Goal: Task Accomplishment & Management: Contribute content

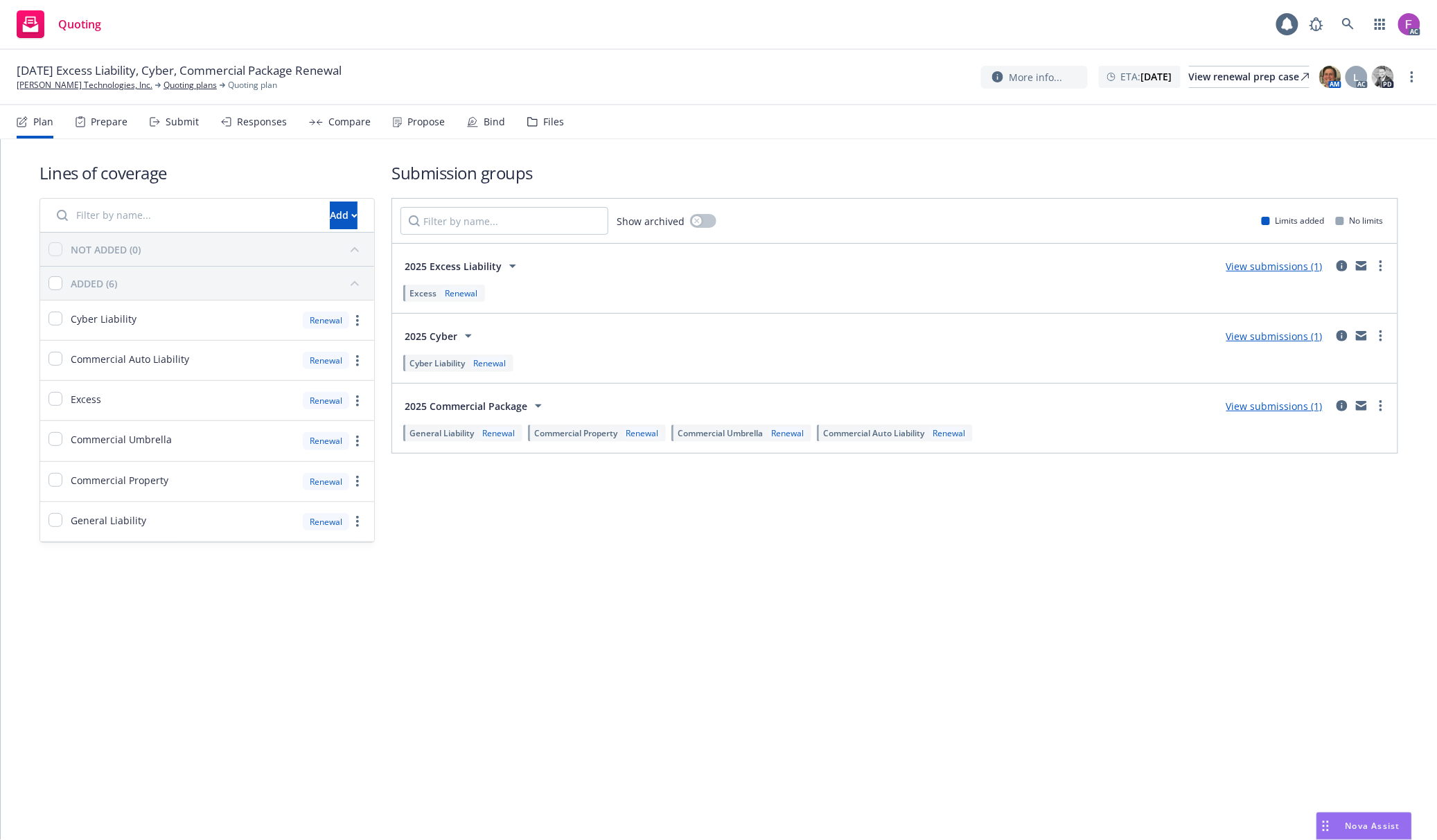
click at [533, 120] on div "Files" at bounding box center [545, 122] width 37 height 33
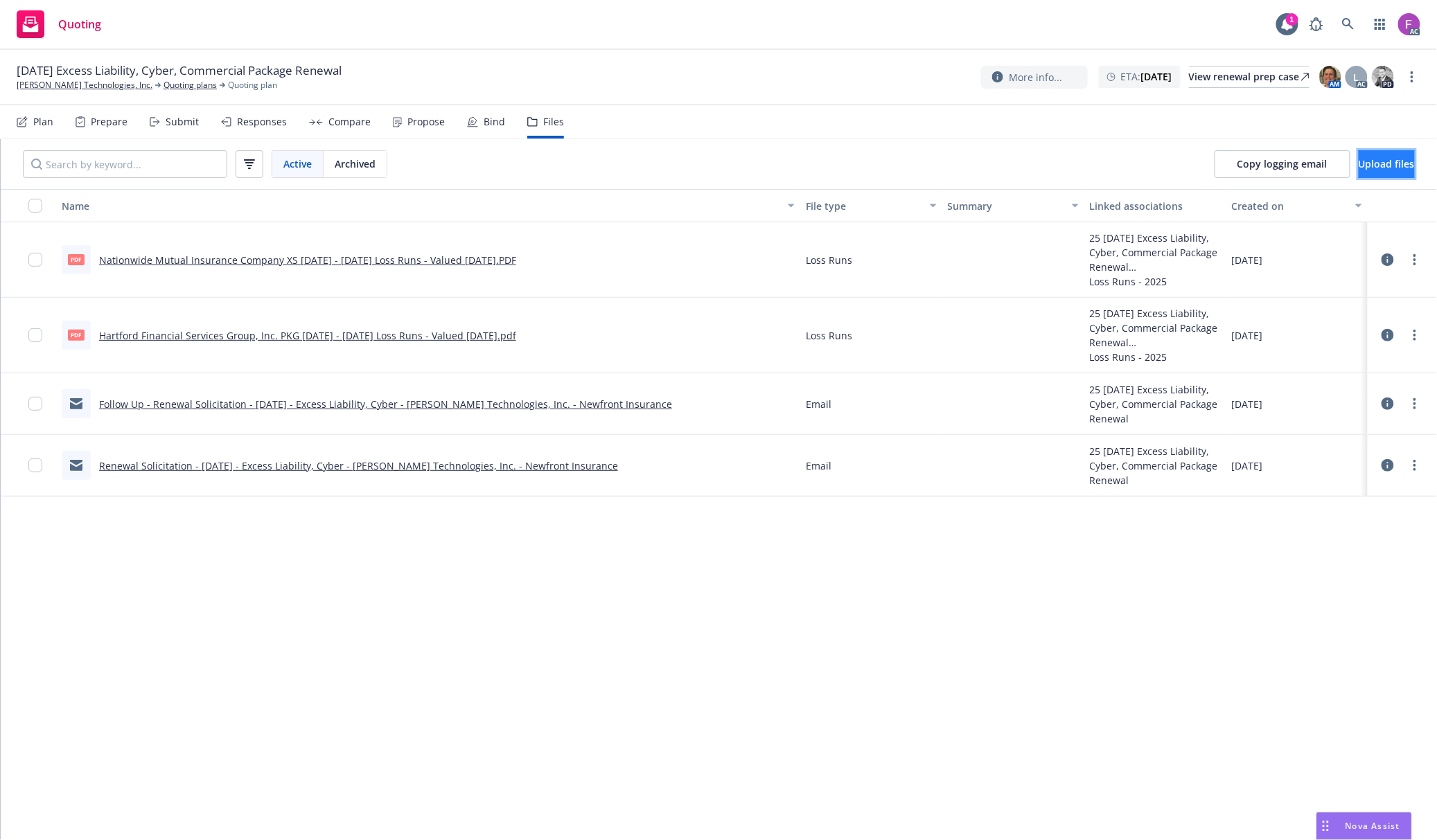
click at [1358, 165] on button "Upload files" at bounding box center [1386, 164] width 56 height 28
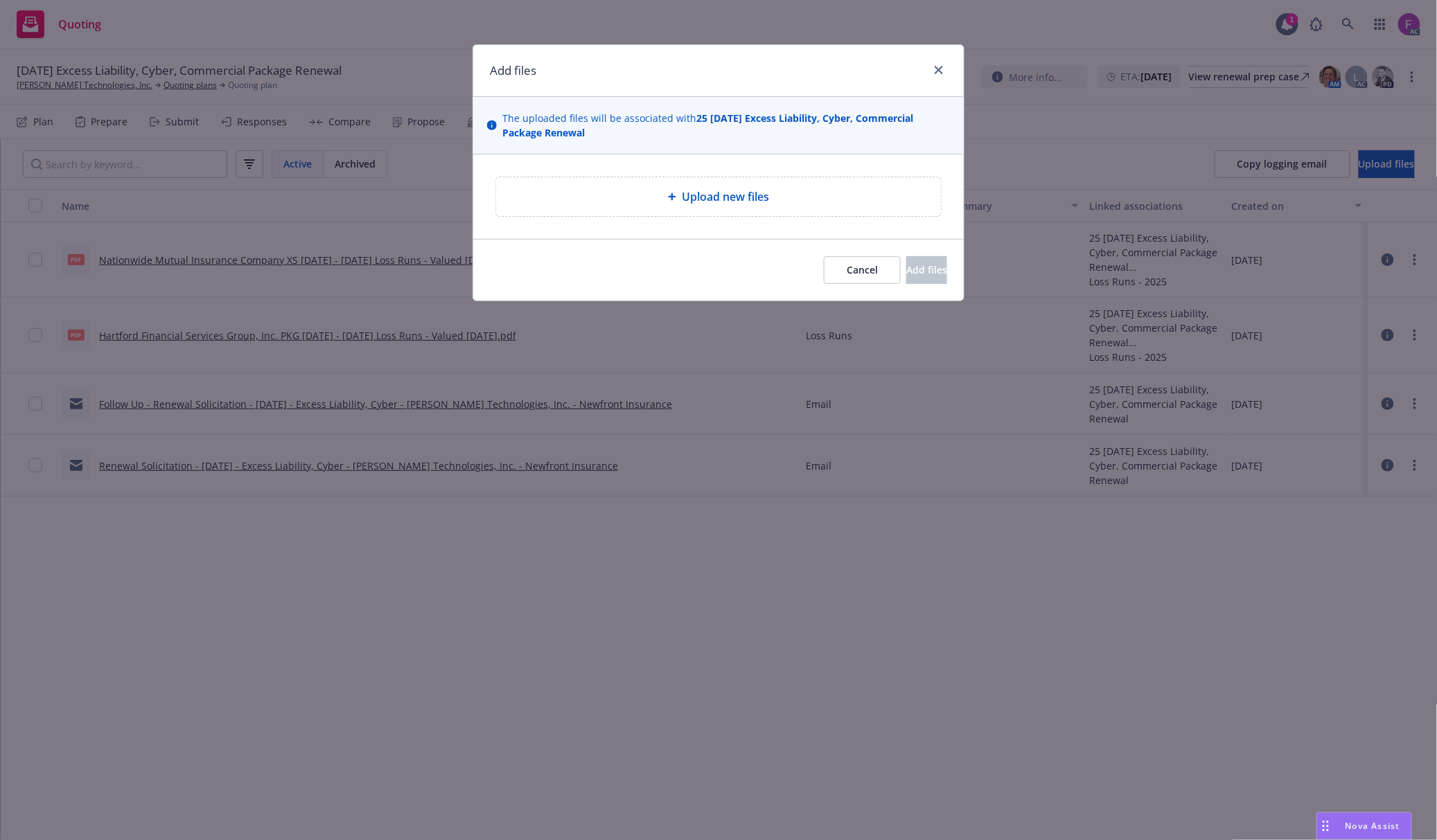
click at [766, 202] on span "Upload new files" at bounding box center [725, 197] width 87 height 17
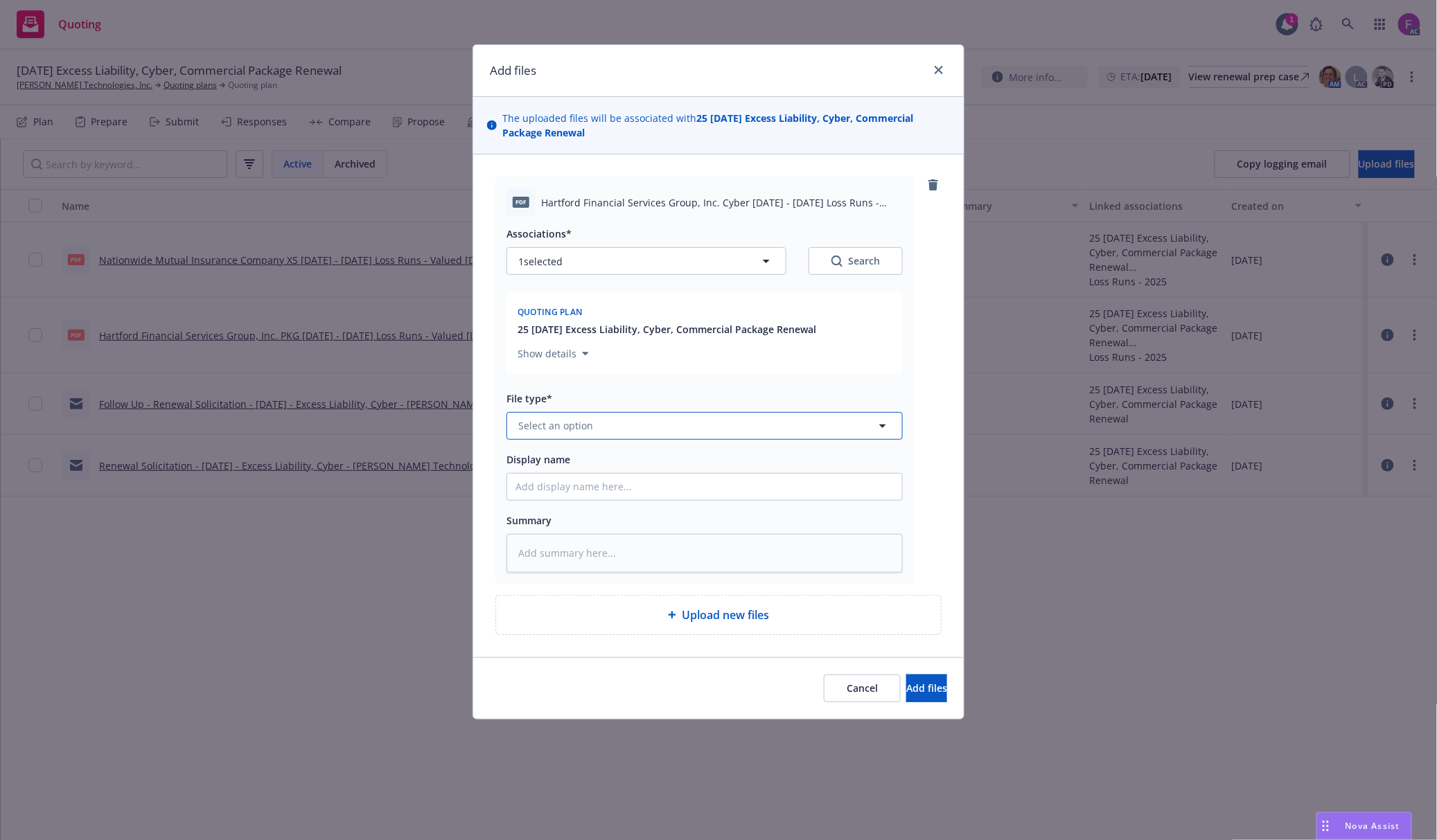
click at [646, 434] on button "Select an option" at bounding box center [705, 426] width 396 height 28
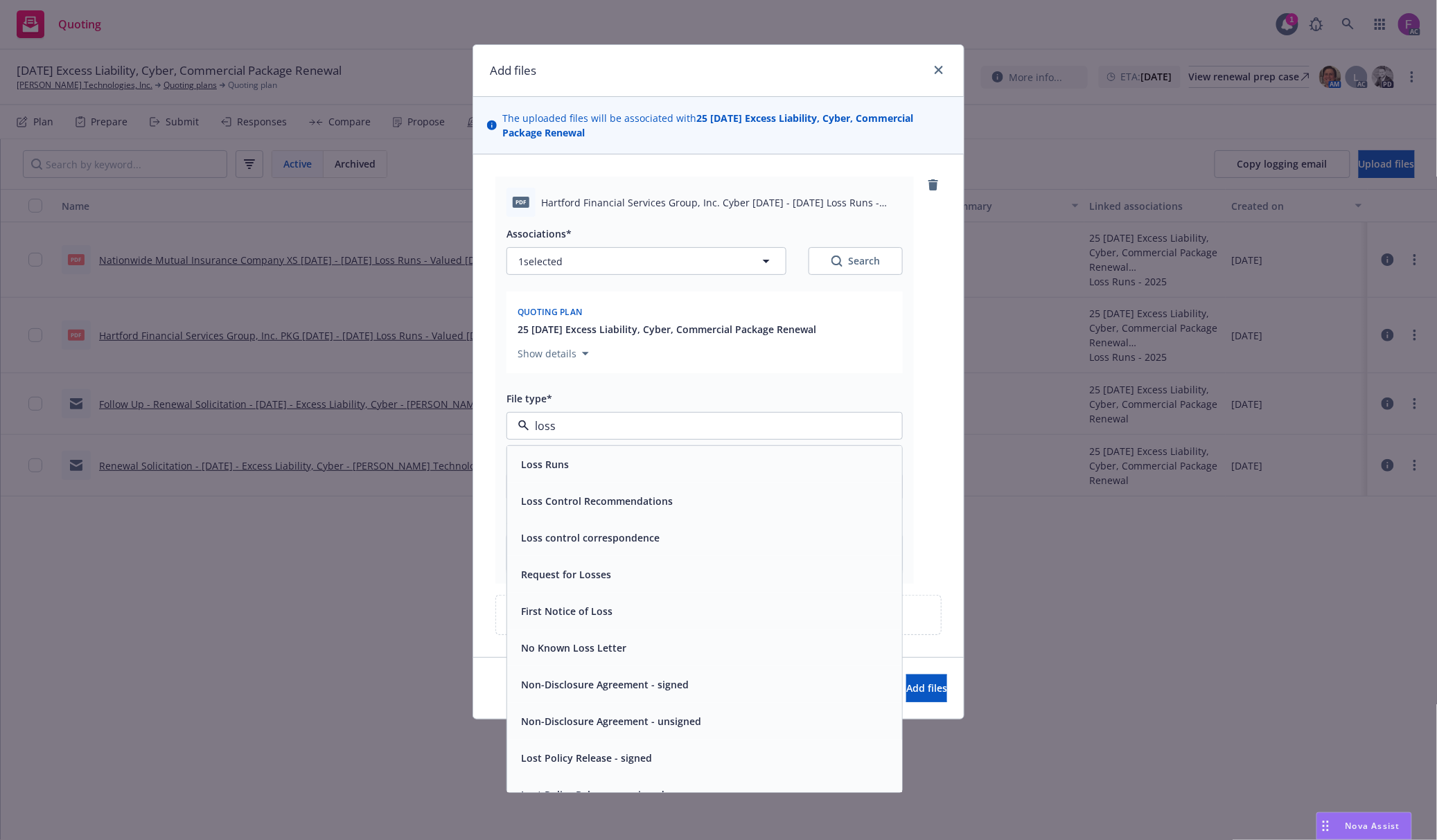
paste input "Loss Run"
type input "Loss Run"
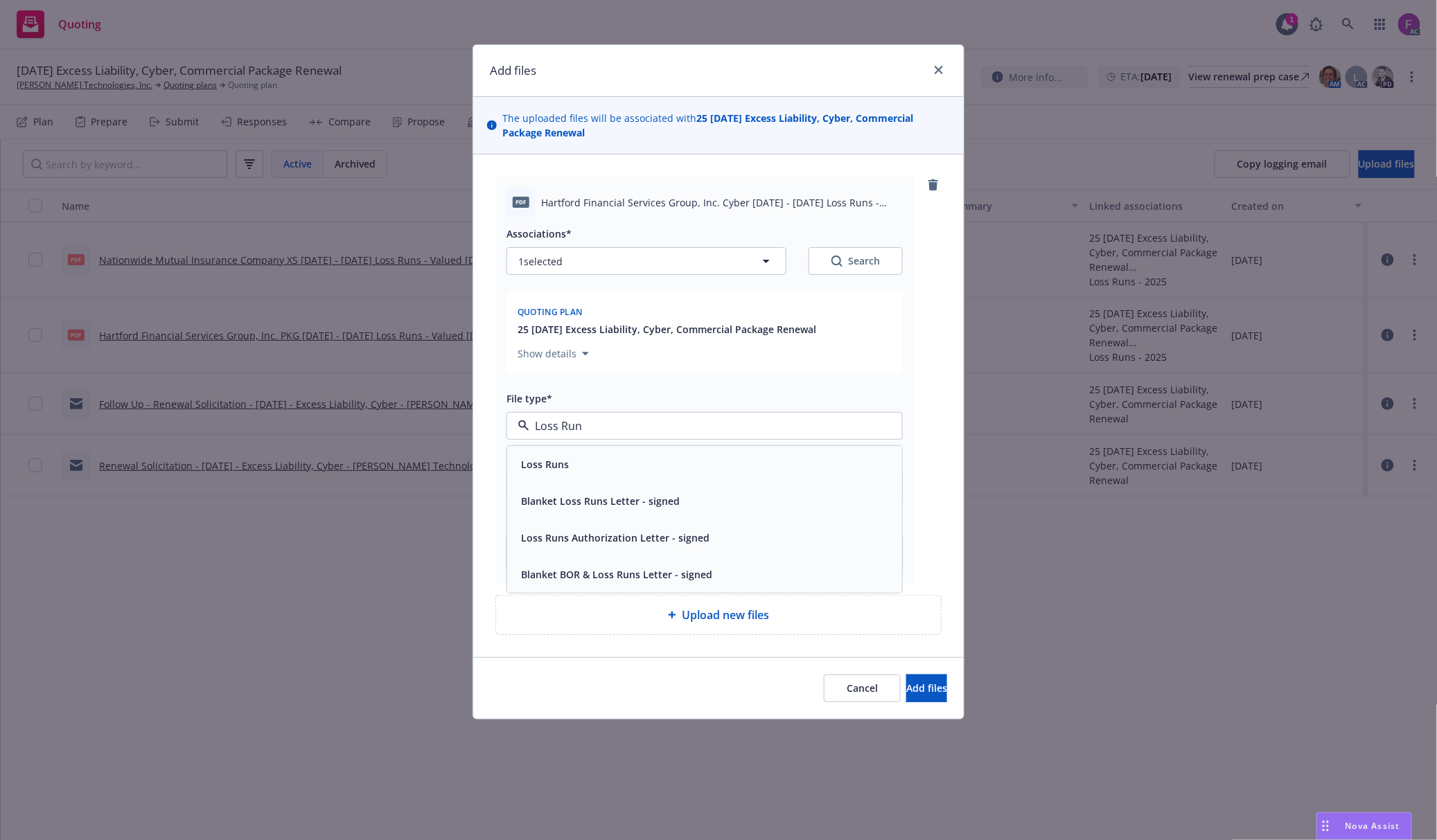
click at [586, 465] on div "Loss Runs" at bounding box center [705, 464] width 378 height 20
click at [611, 261] on button "1 selected" at bounding box center [646, 261] width 280 height 28
type textarea "x"
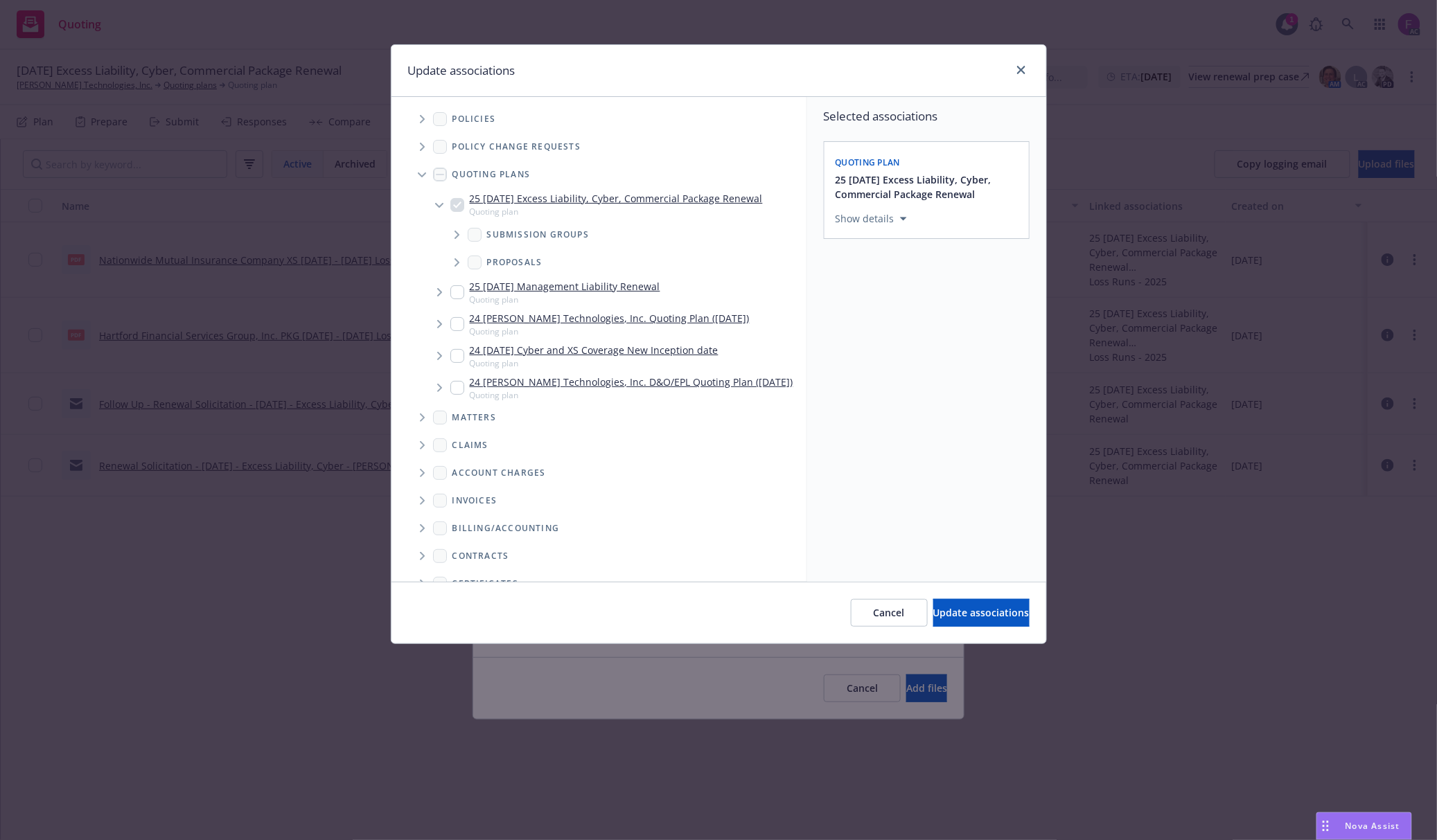
click at [424, 120] on icon "Tree Example" at bounding box center [422, 119] width 5 height 8
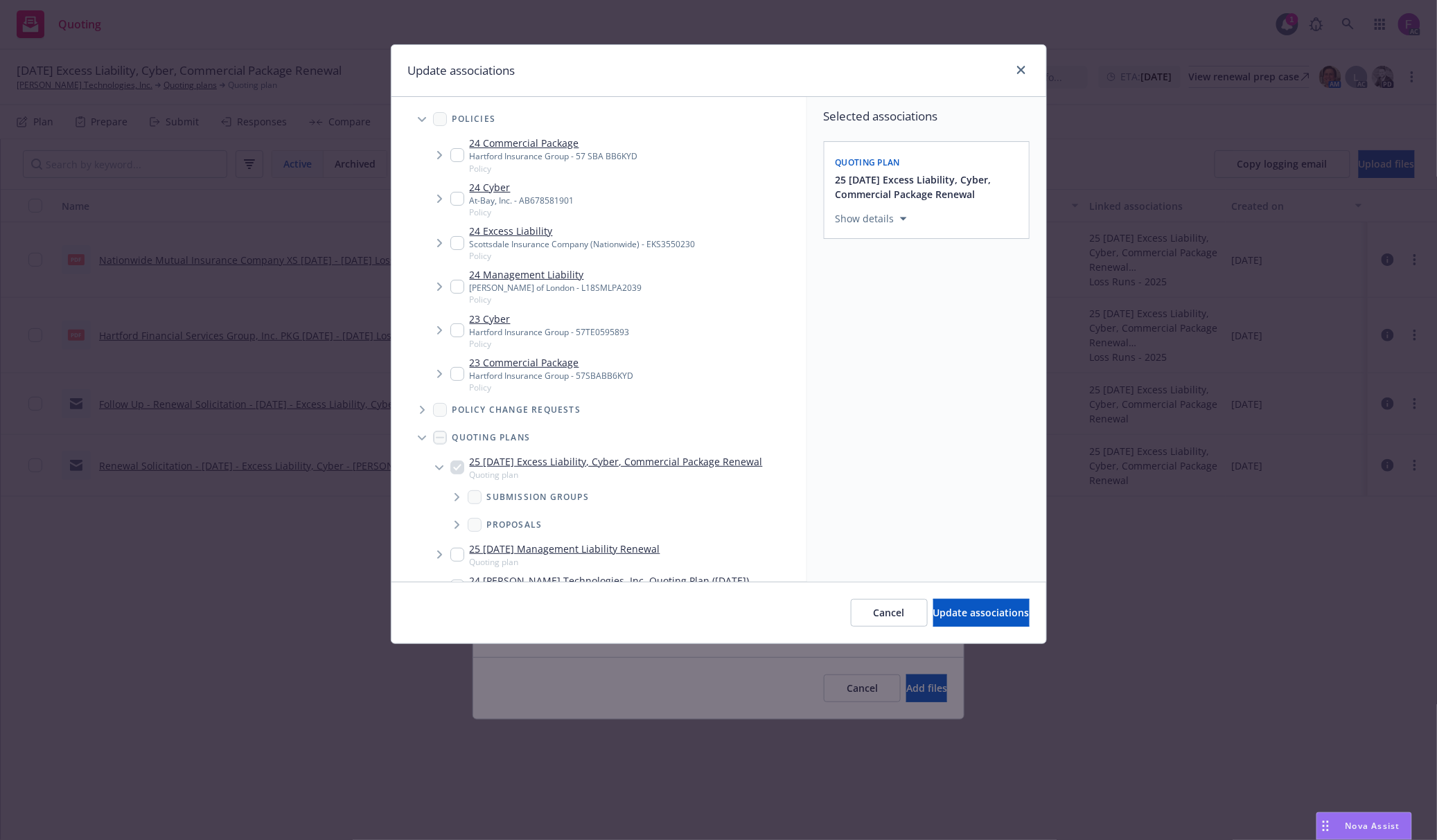
click at [455, 332] on input "Tree Example" at bounding box center [457, 330] width 14 height 14
checkbox input "true"
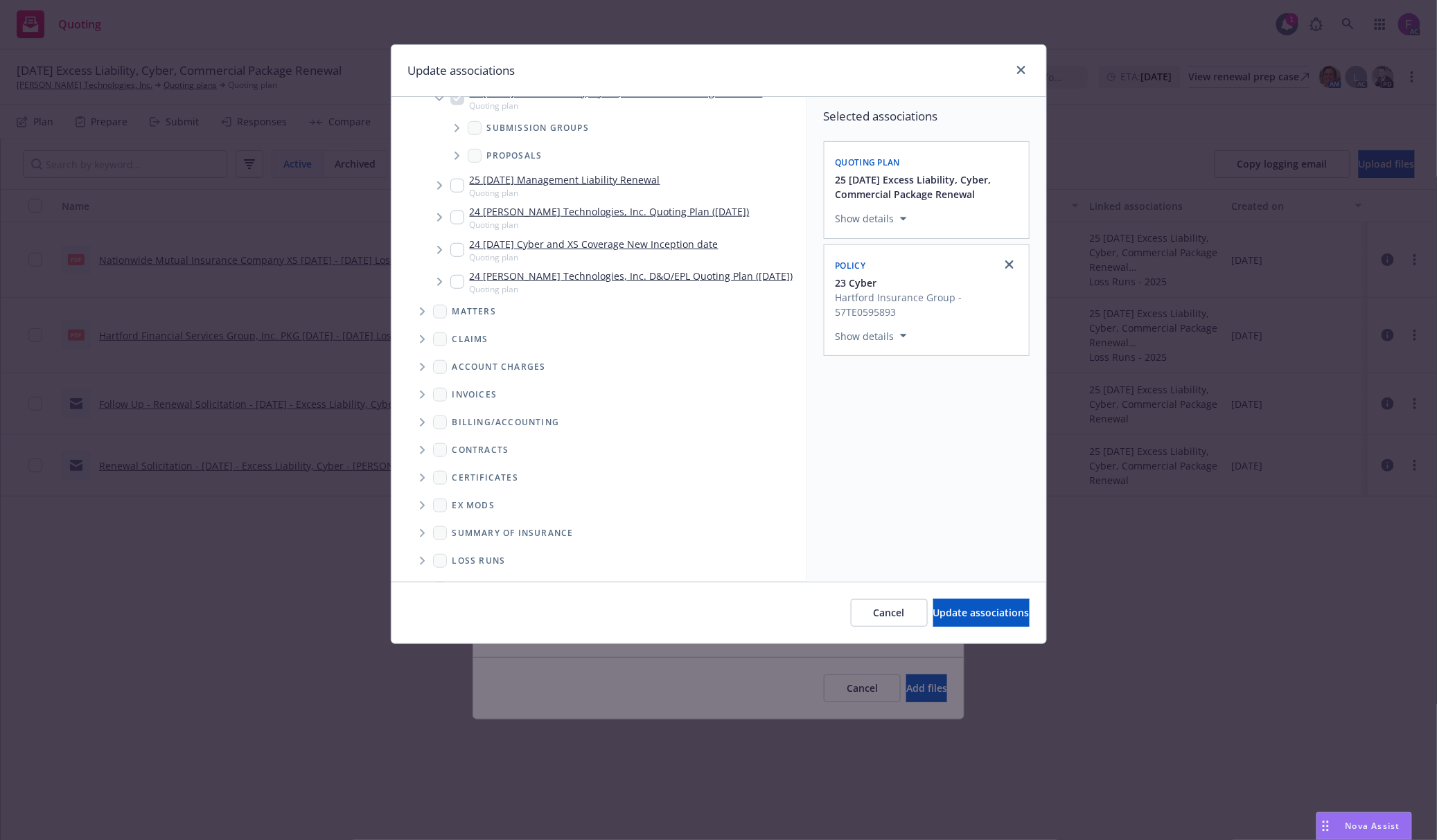
scroll to position [397, 0]
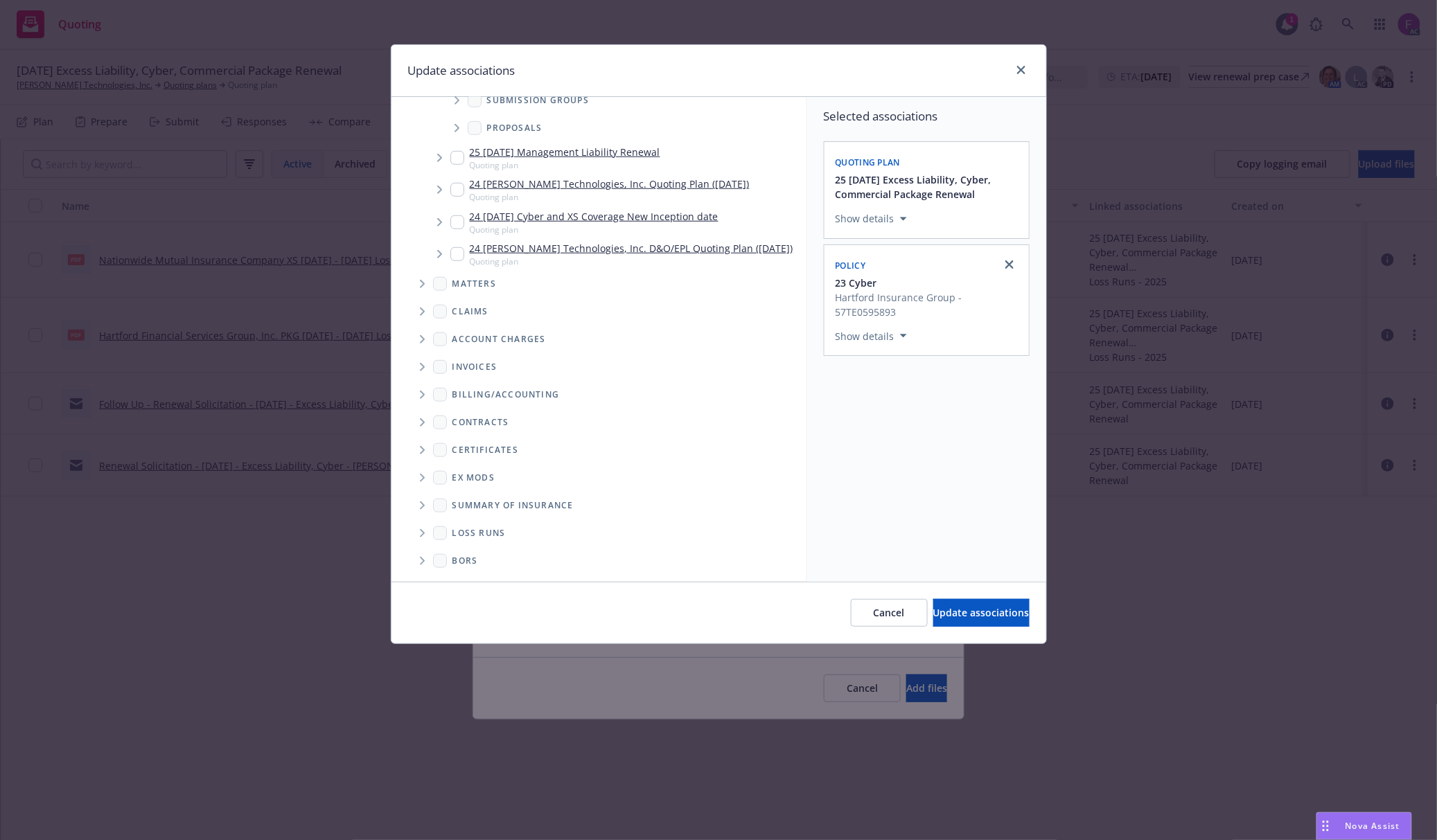
click at [425, 532] on icon "Folder Tree Example" at bounding box center [423, 533] width 6 height 8
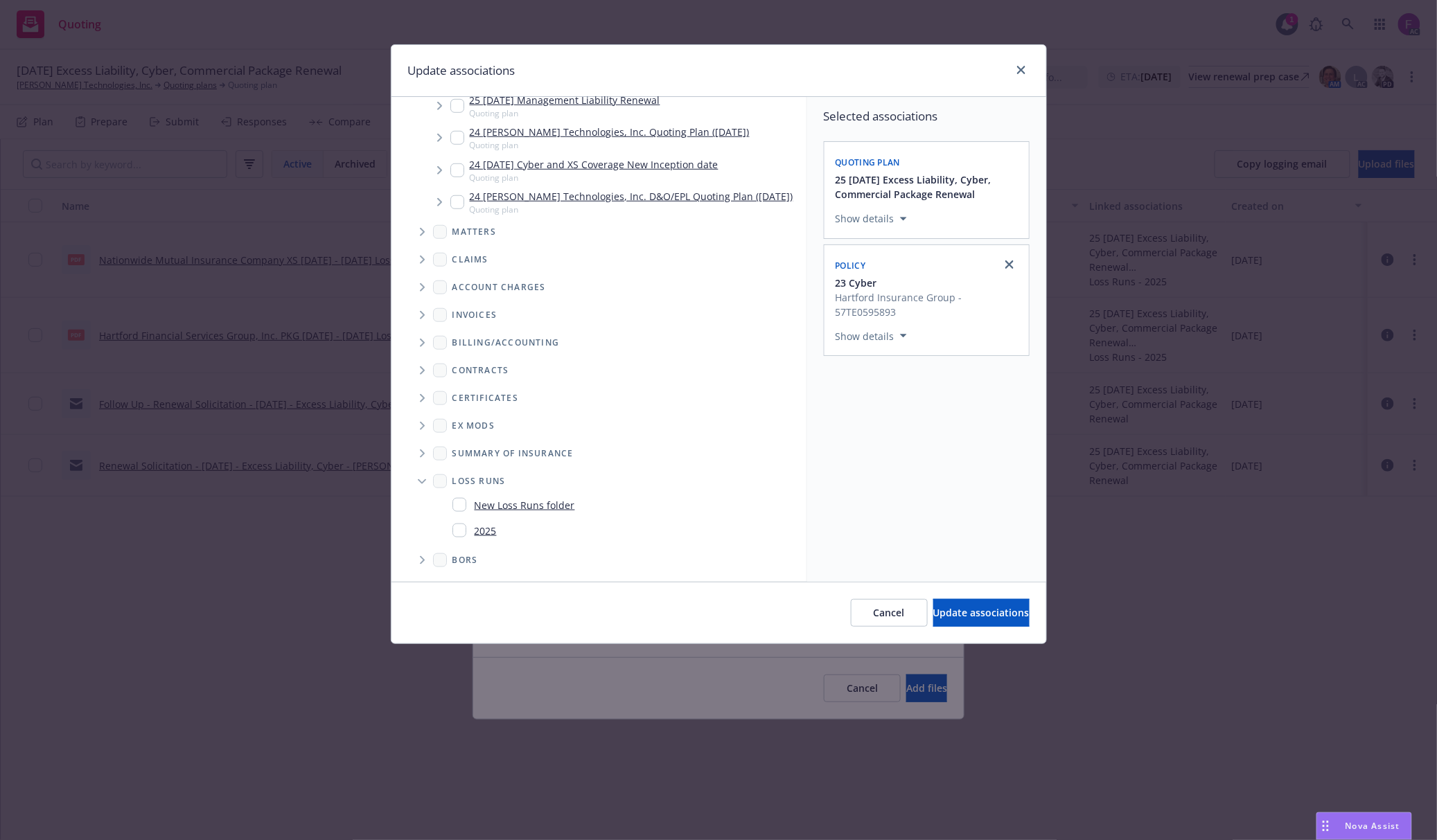
click at [472, 530] on div "2025" at bounding box center [474, 531] width 45 height 20
checkbox input "true"
click at [890, 547] on div "Selected associations Quoting plan 25 11/14/25 Excess Liability, Cyber, Commerc…" at bounding box center [926, 339] width 239 height 485
click at [938, 620] on button "Update associations" at bounding box center [981, 613] width 96 height 28
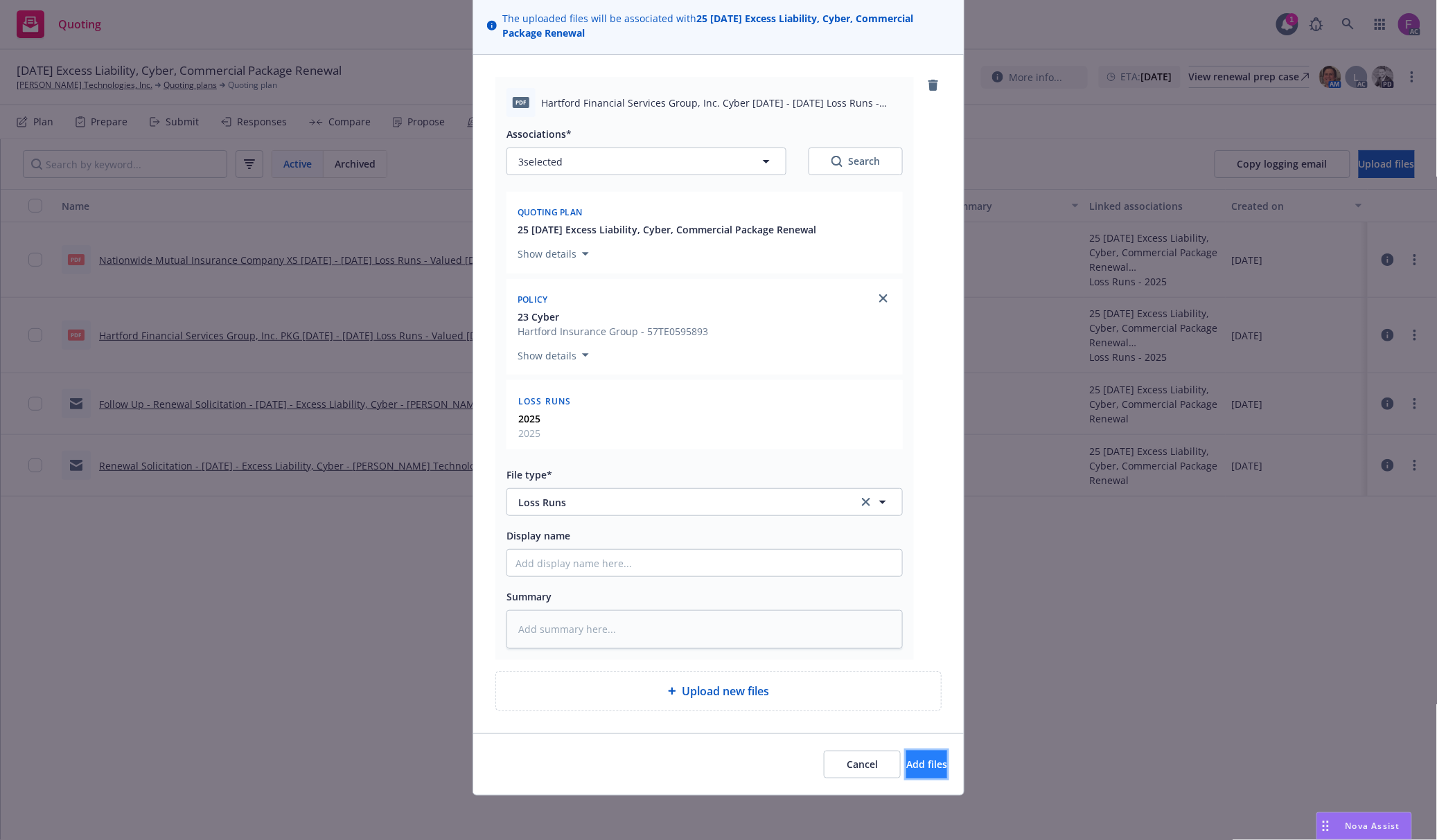
click at [906, 763] on span "Add files" at bounding box center [926, 764] width 41 height 13
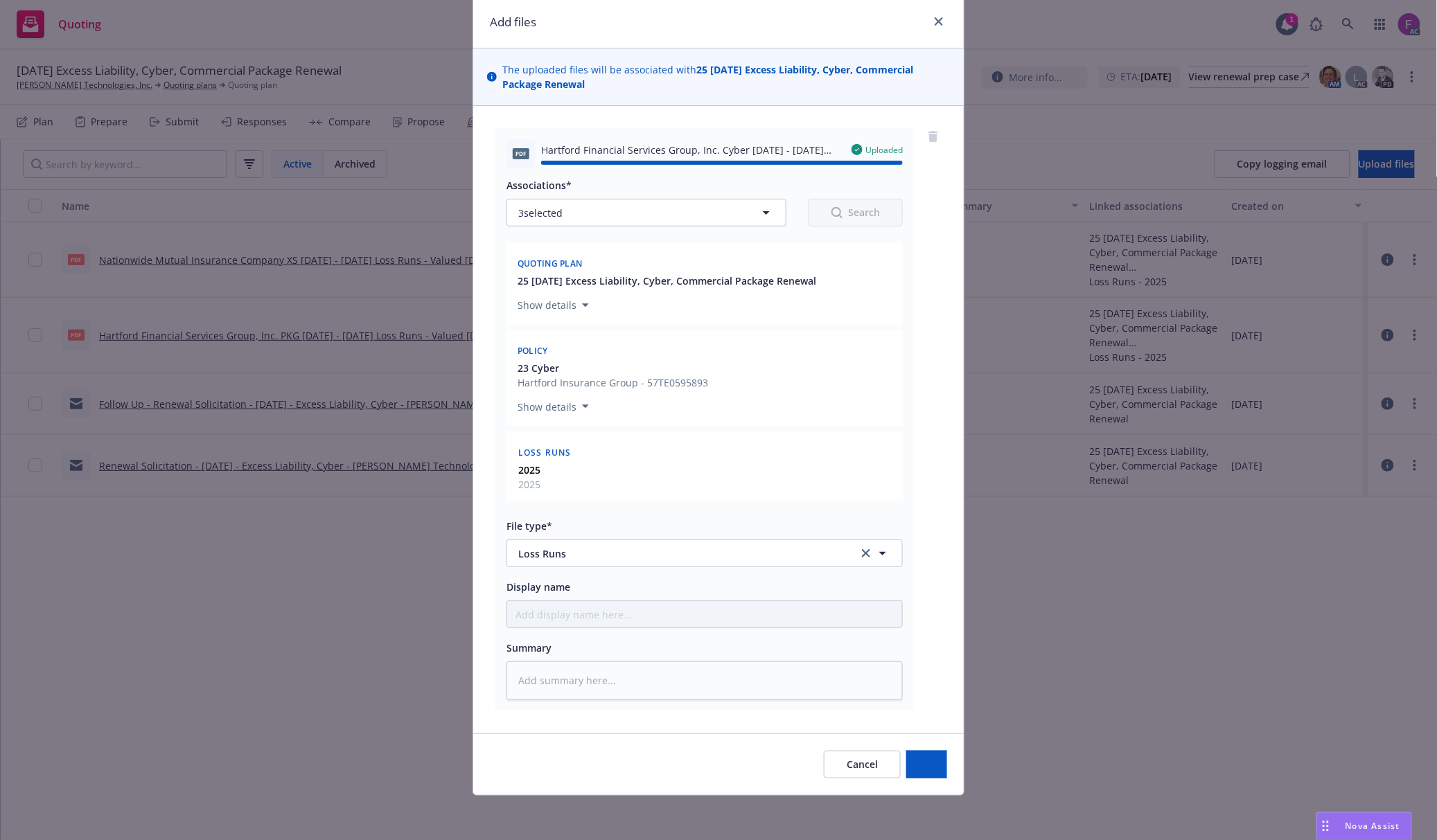
type textarea "x"
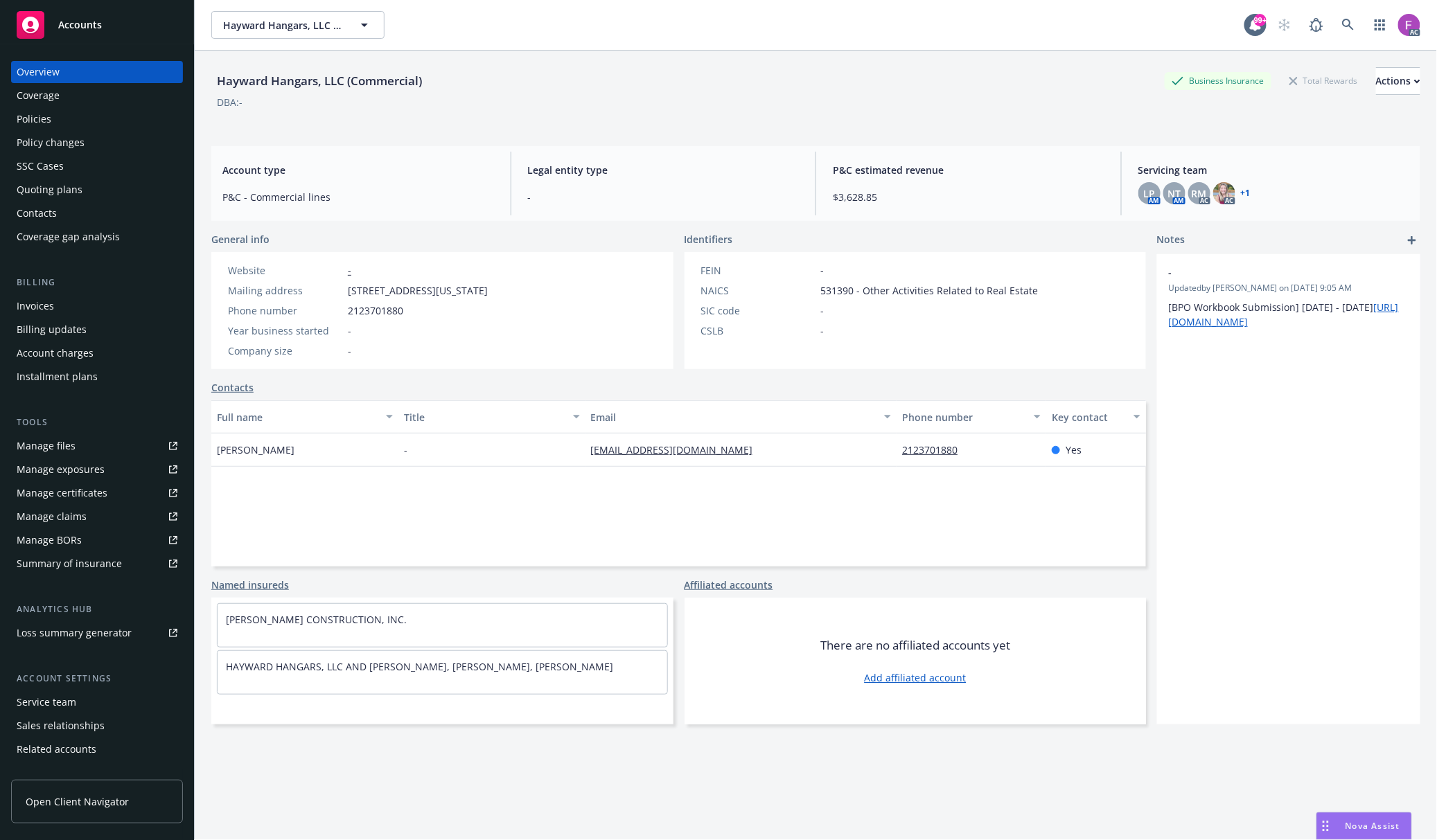
click at [1241, 197] on link "+ 1" at bounding box center [1246, 193] width 10 height 8
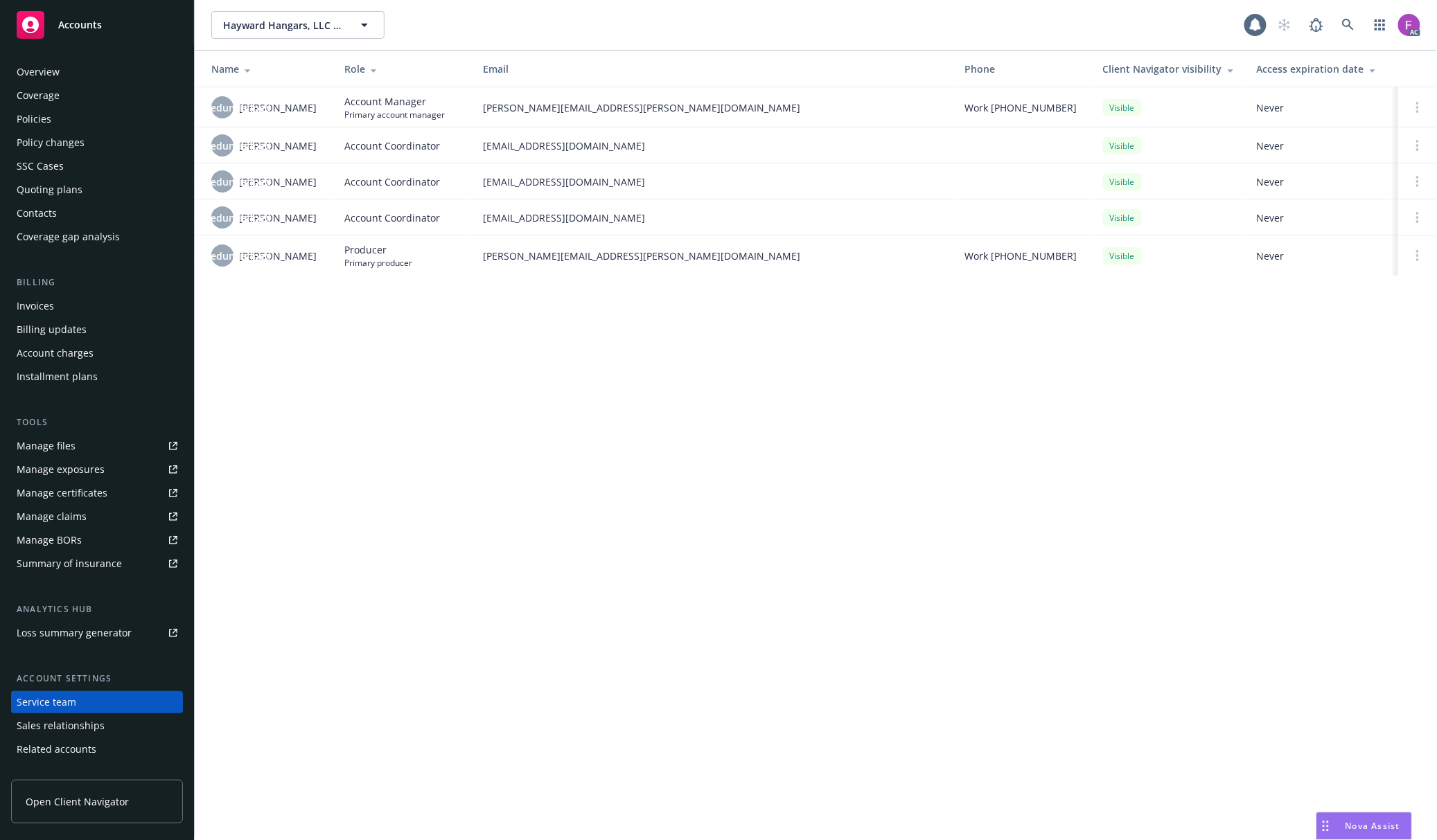
scroll to position [39, 0]
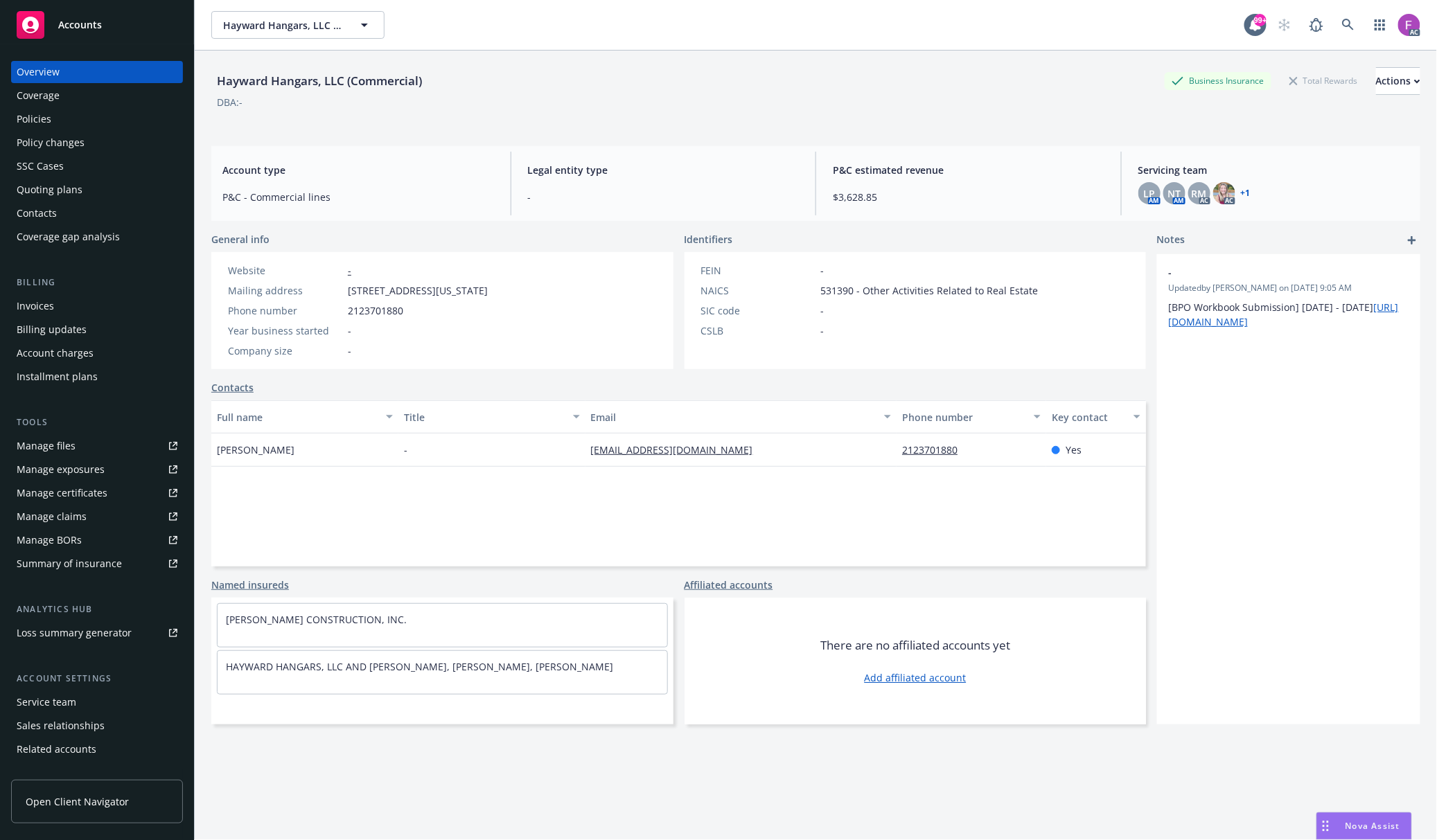
click at [26, 116] on div "Policies" at bounding box center [34, 119] width 35 height 22
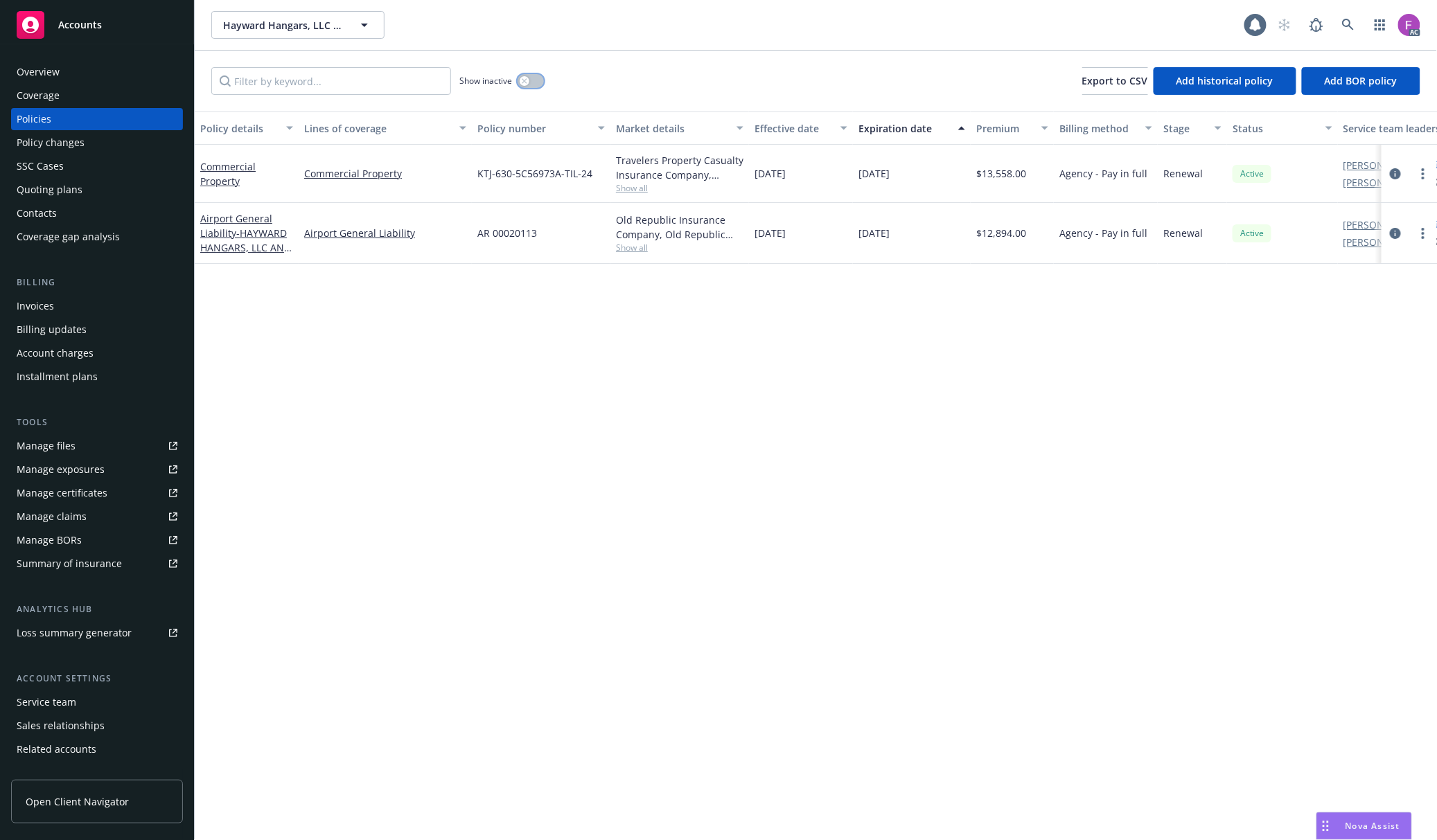
click at [531, 81] on button "button" at bounding box center [531, 81] width 26 height 14
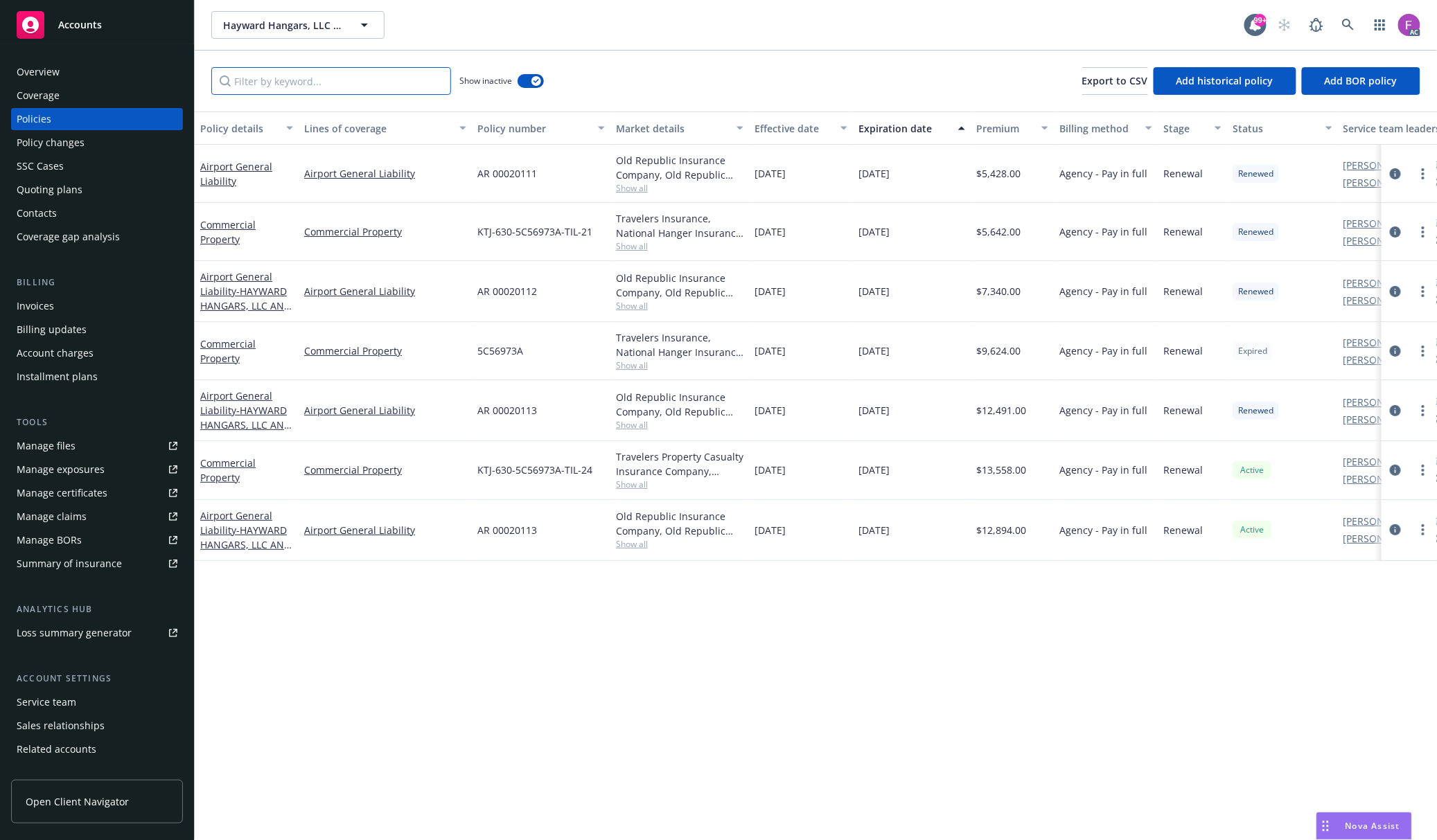
click at [325, 76] on input "Filter by keyword..." at bounding box center [331, 81] width 240 height 28
paste input "KTJ-630-5C56973A-TIL-24"
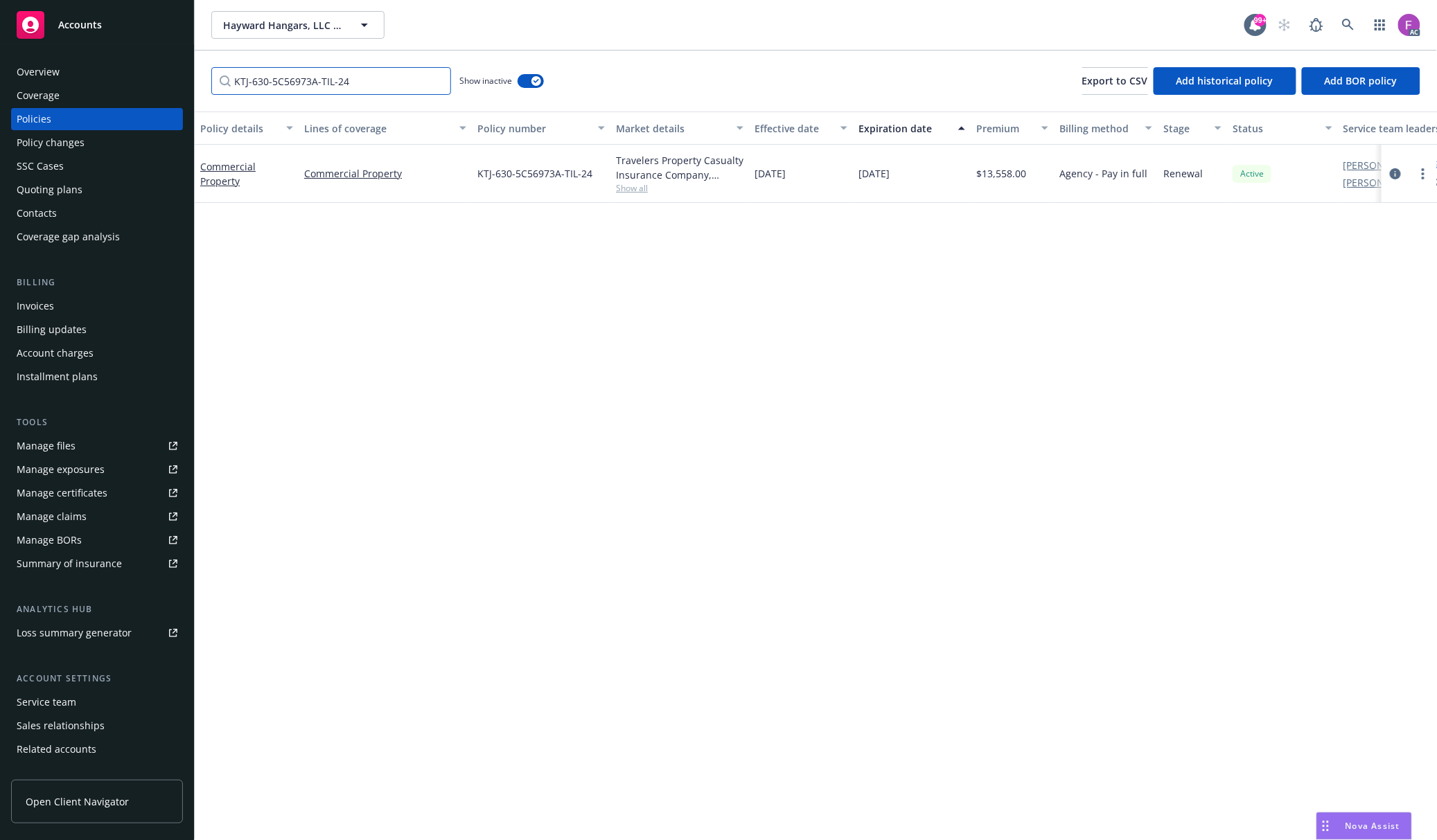
type input "KTJ-630-5C56973A-TIL-24"
click at [633, 191] on span "Show all" at bounding box center [679, 188] width 127 height 12
click at [902, 364] on div "Policy details Lines of coverage Policy number Market details Effective date Ex…" at bounding box center [816, 476] width 1242 height 729
click at [1397, 167] on link "circleInformation" at bounding box center [1395, 174] width 17 height 17
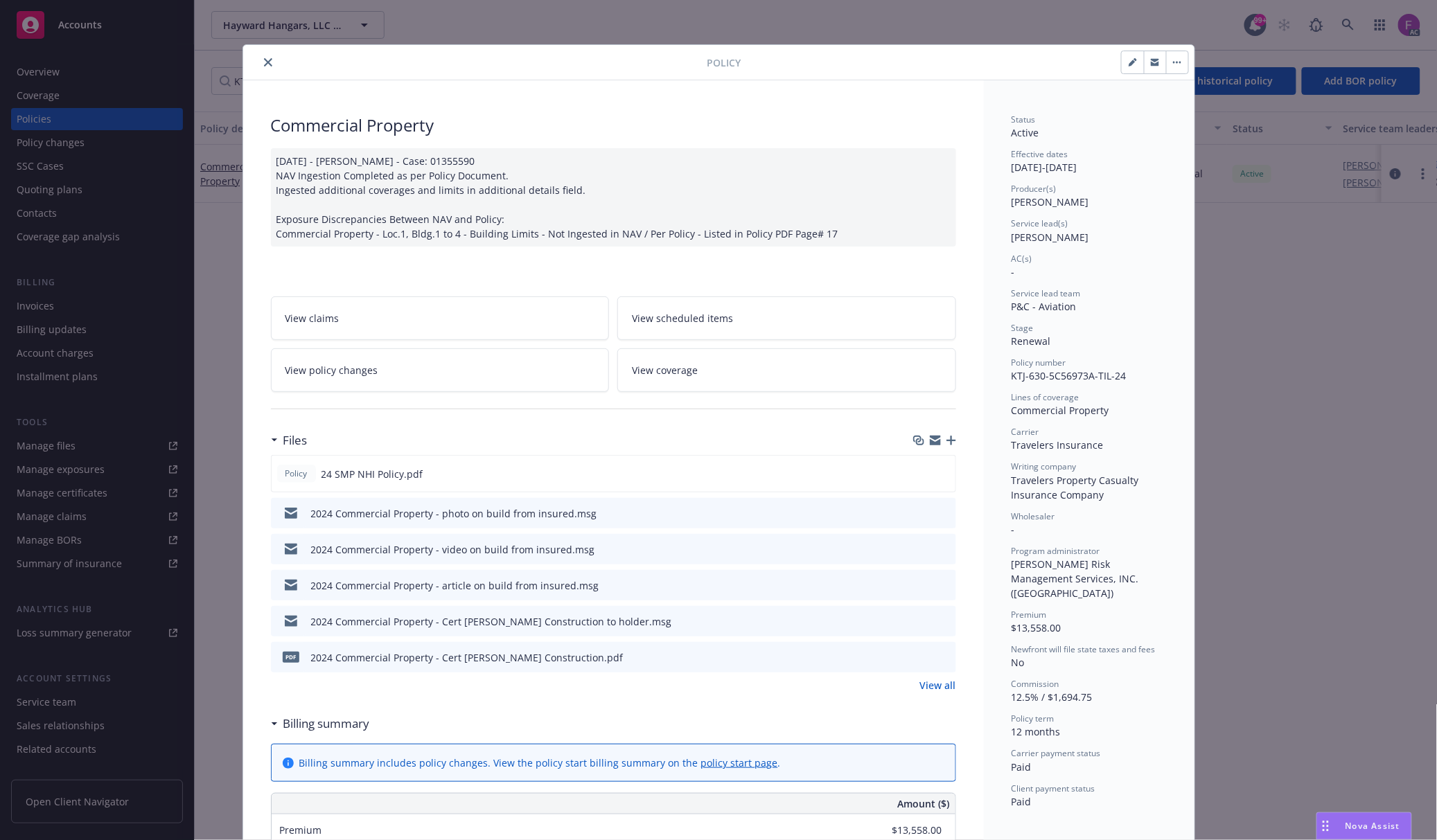
click at [938, 512] on icon "preview file" at bounding box center [943, 512] width 13 height 10
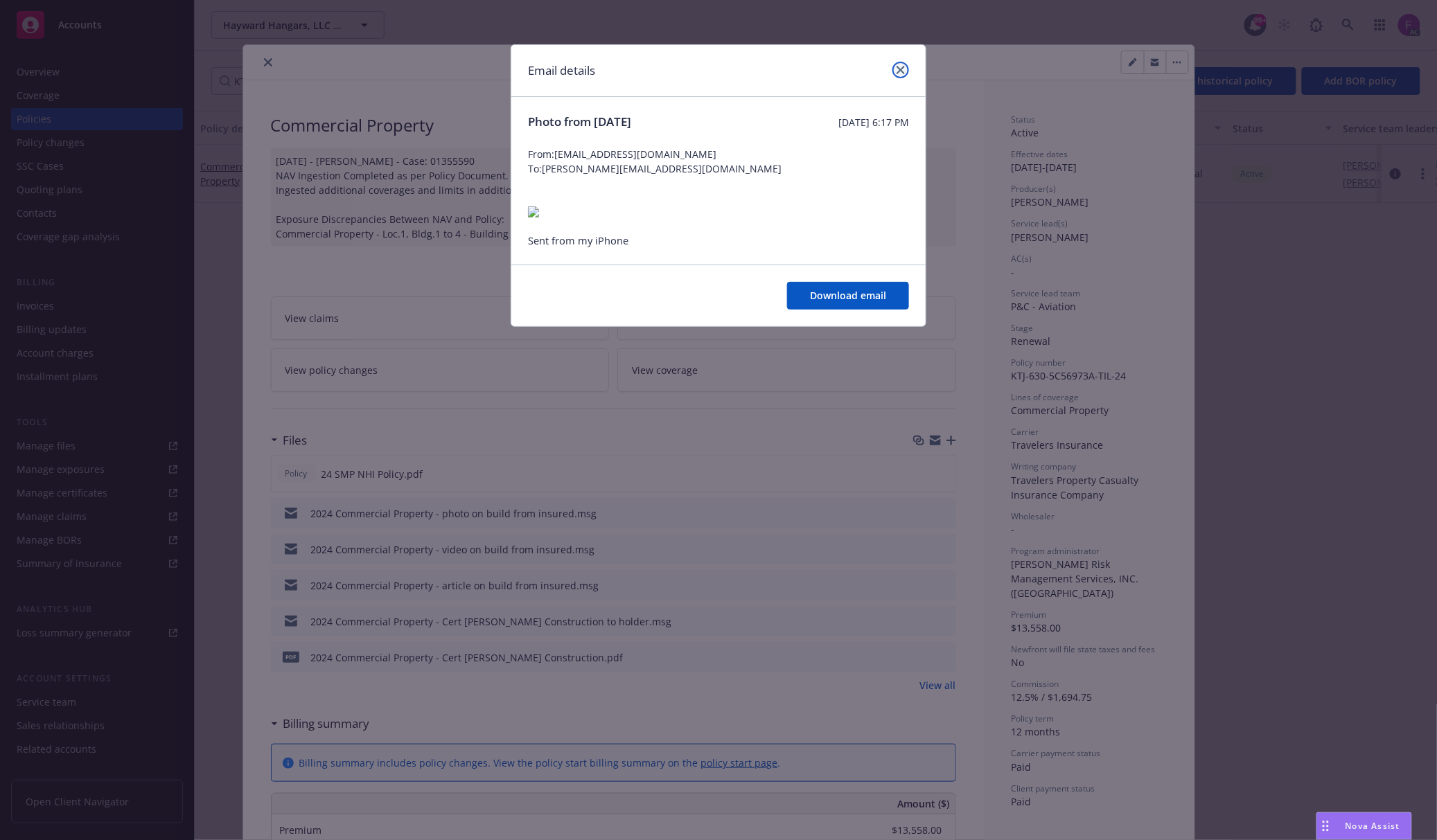
click at [898, 63] on link "close" at bounding box center [901, 70] width 17 height 17
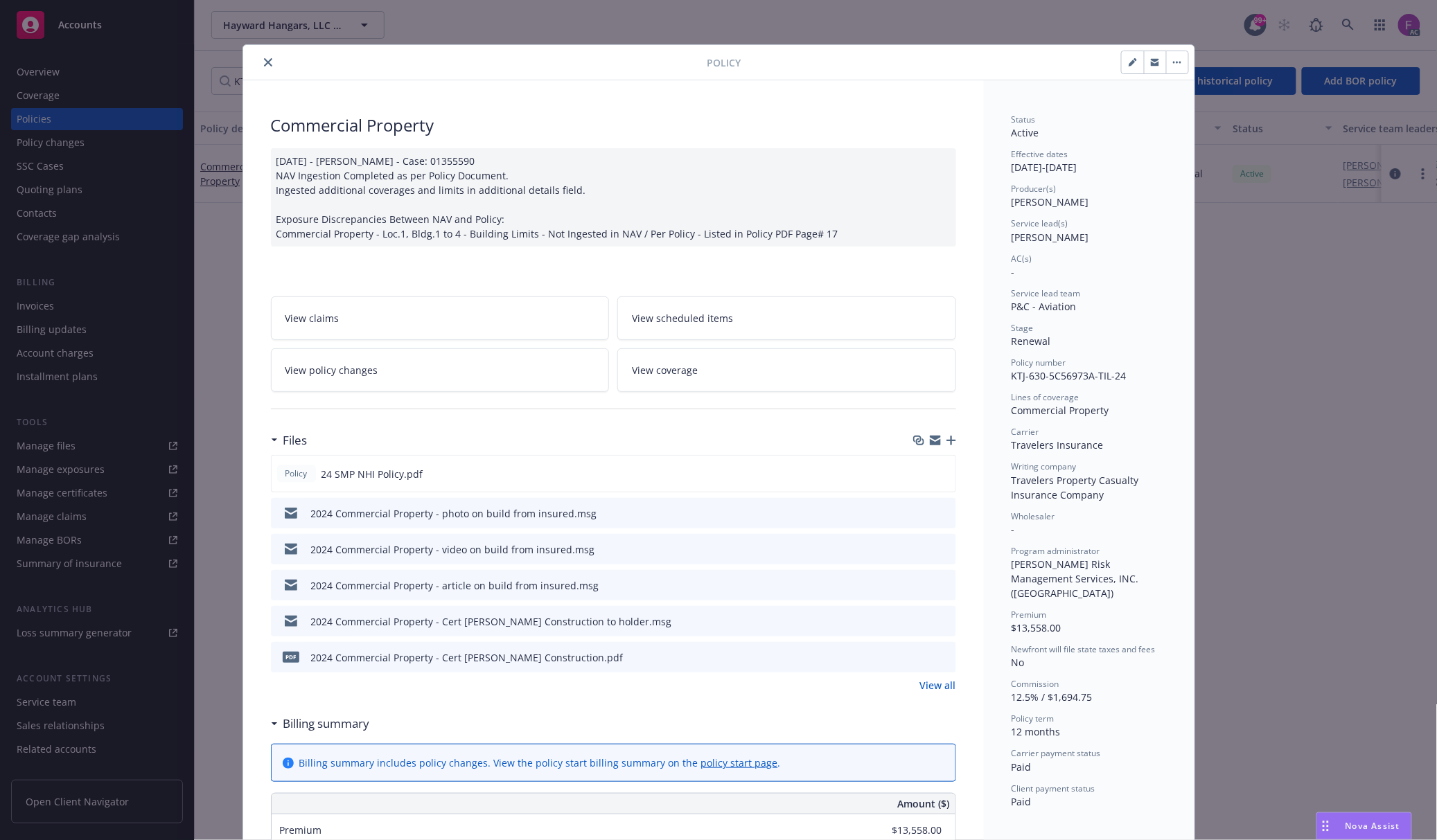
click at [937, 552] on icon "preview file" at bounding box center [943, 549] width 13 height 10
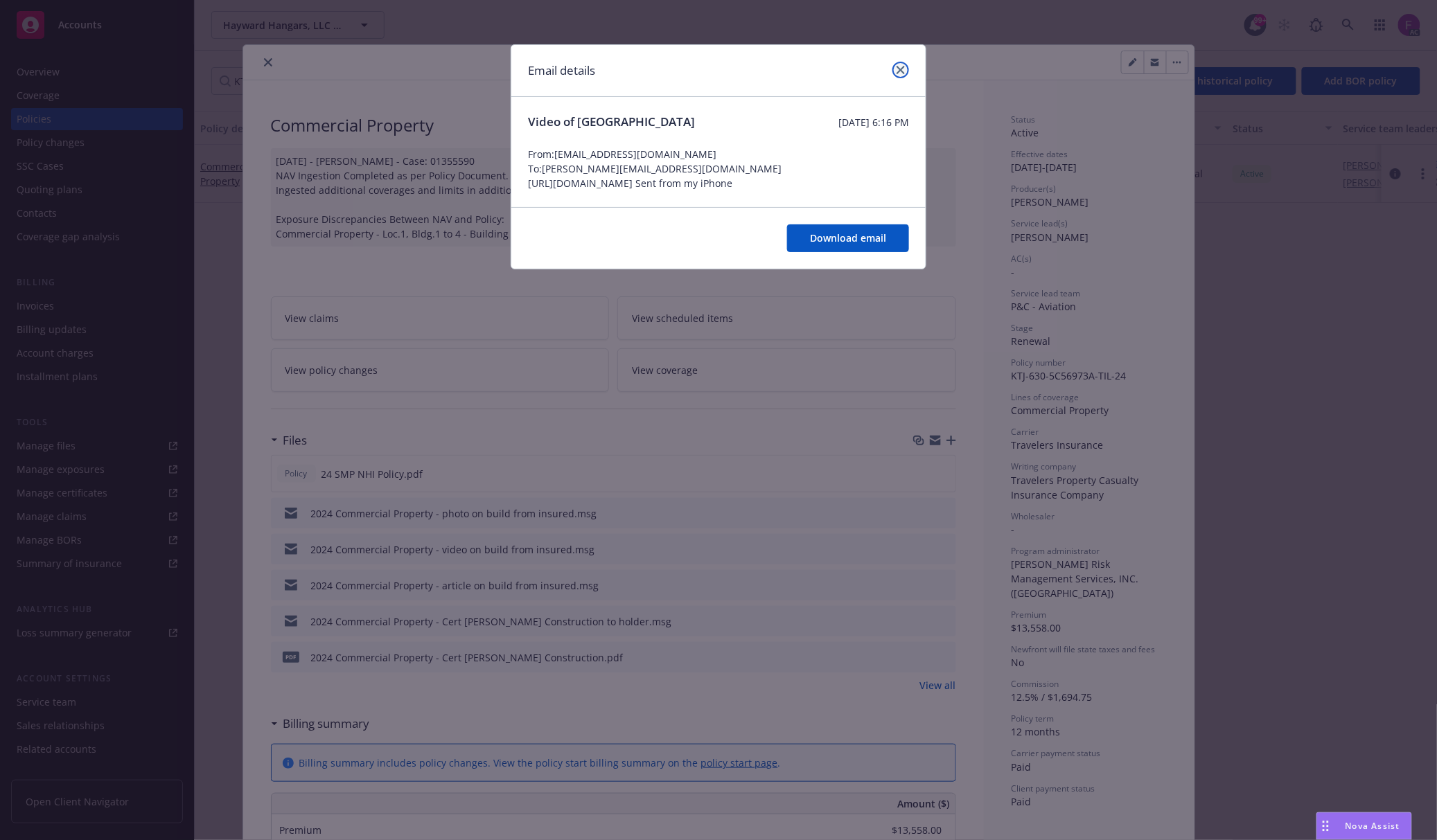
click at [901, 68] on icon "close" at bounding box center [901, 70] width 8 height 8
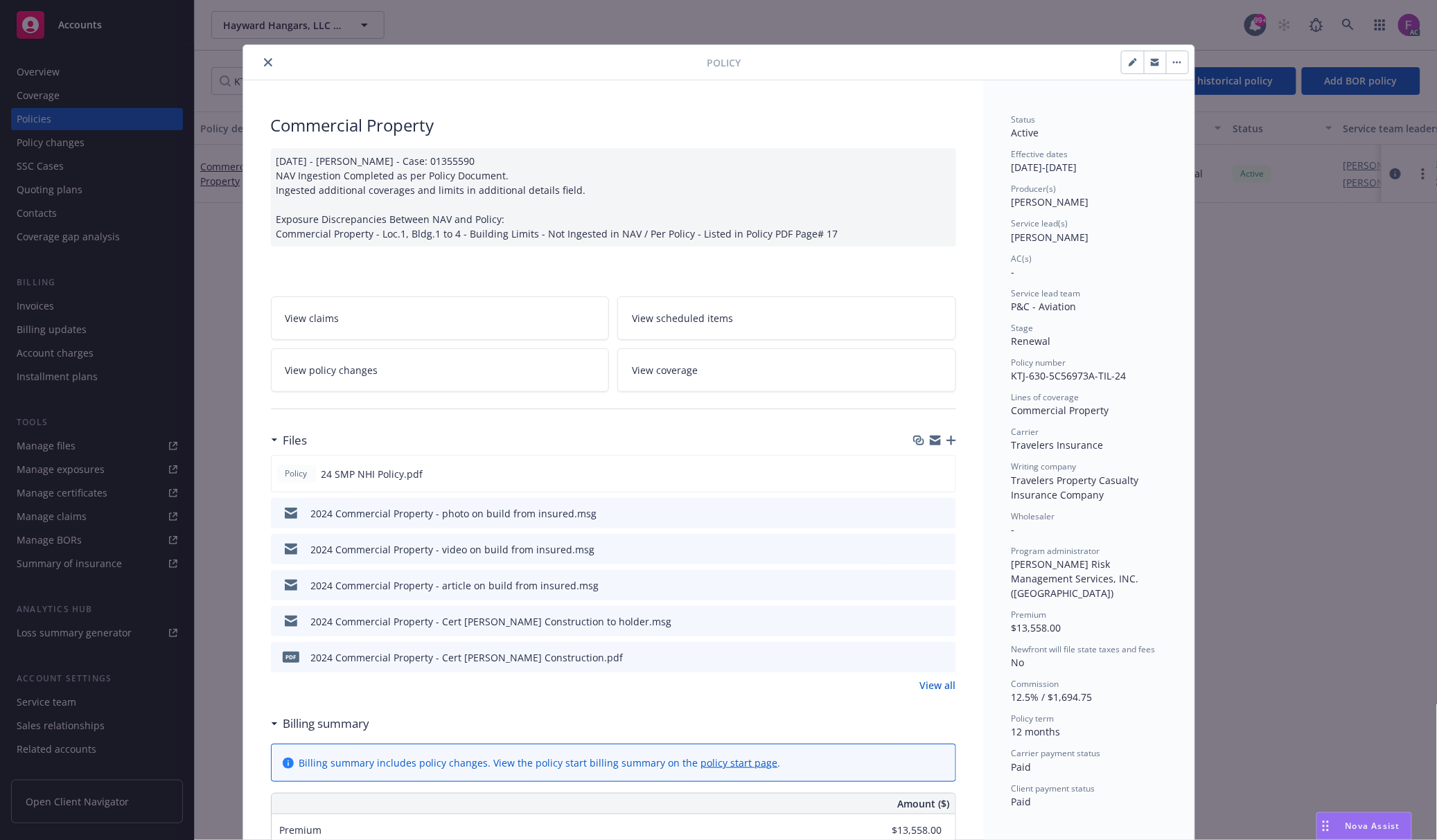
click at [937, 585] on icon "preview file" at bounding box center [943, 585] width 13 height 10
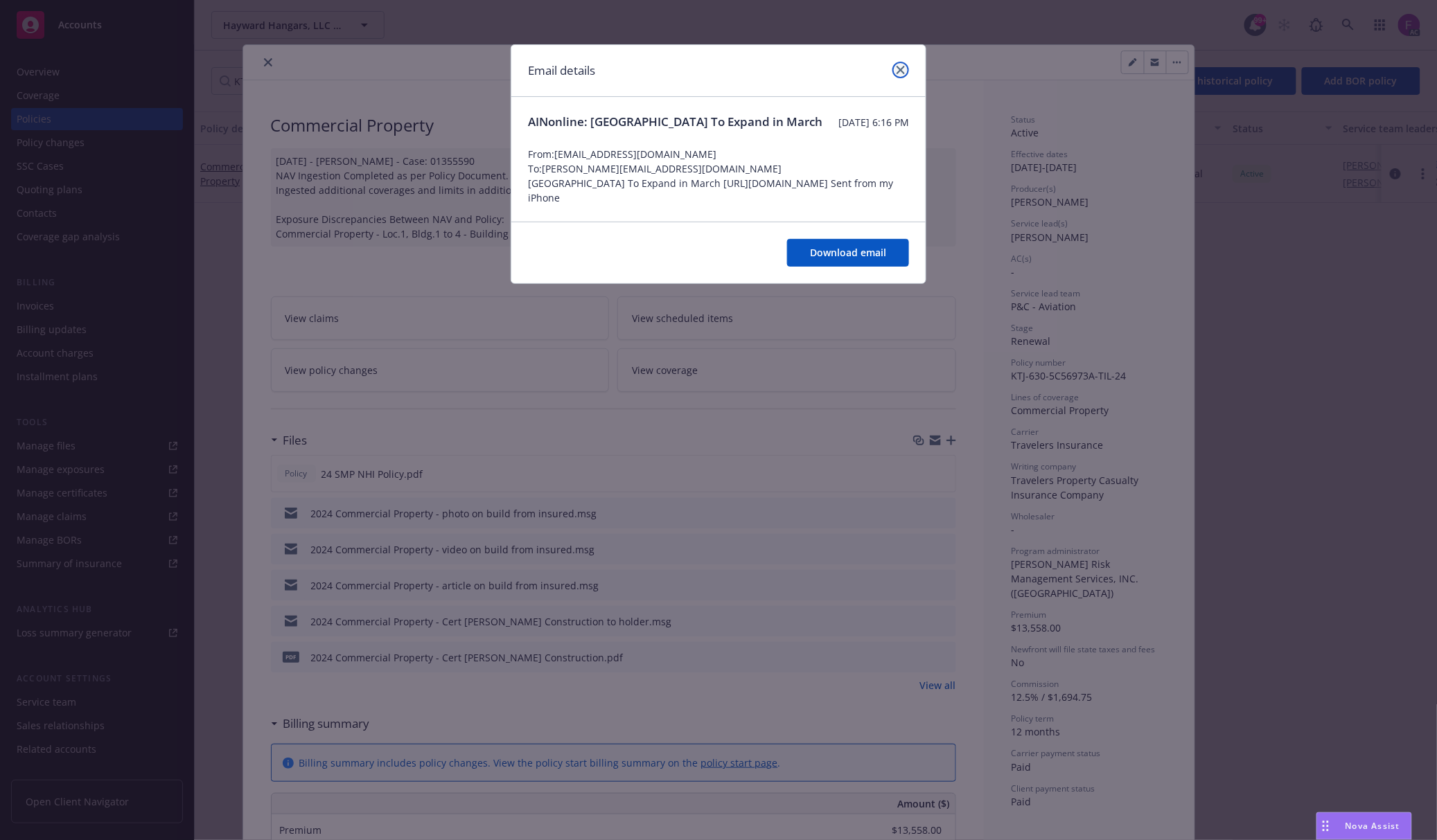
click at [906, 64] on link "close" at bounding box center [901, 70] width 17 height 17
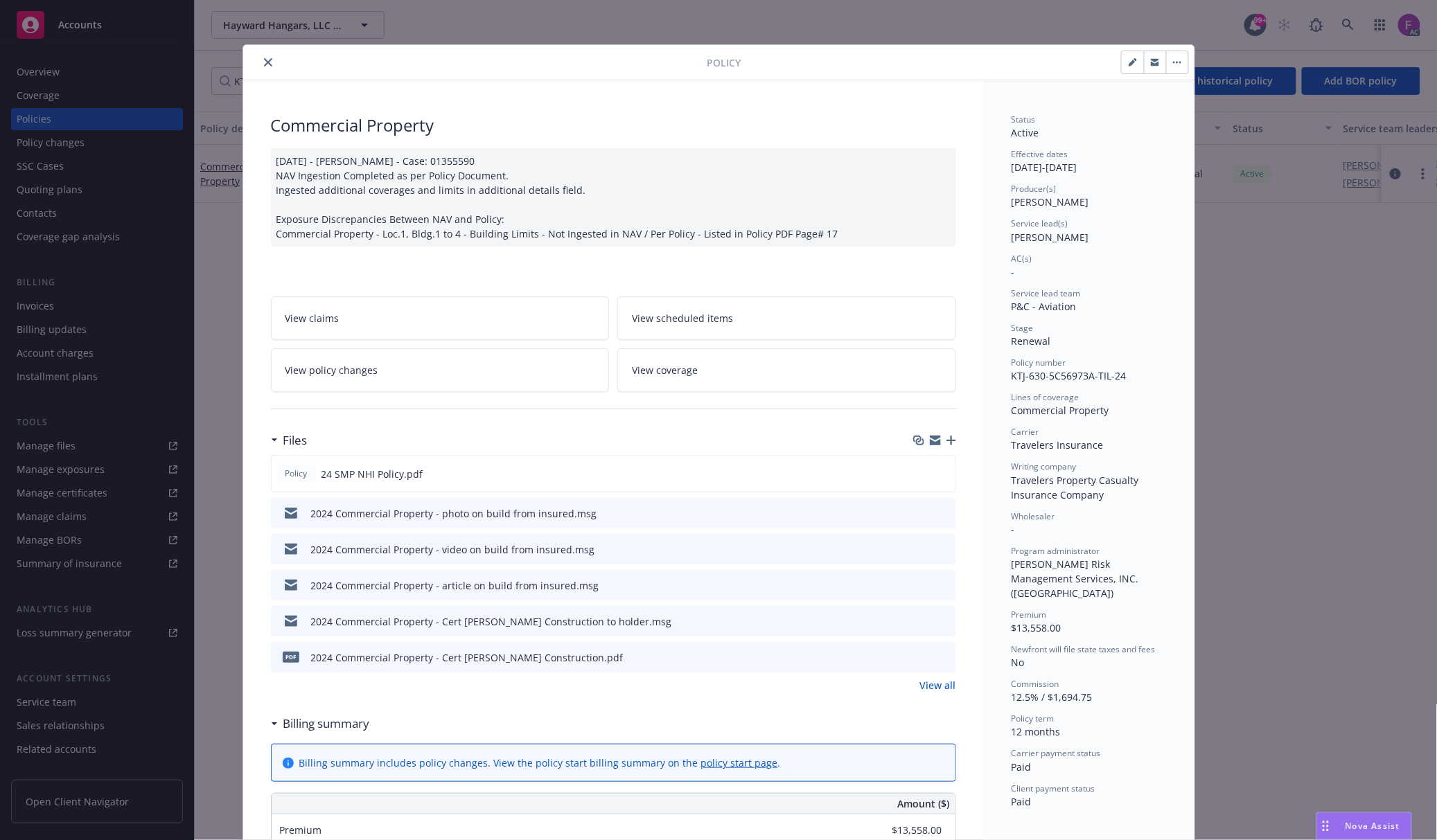
click at [942, 620] on icon "preview file" at bounding box center [943, 620] width 13 height 10
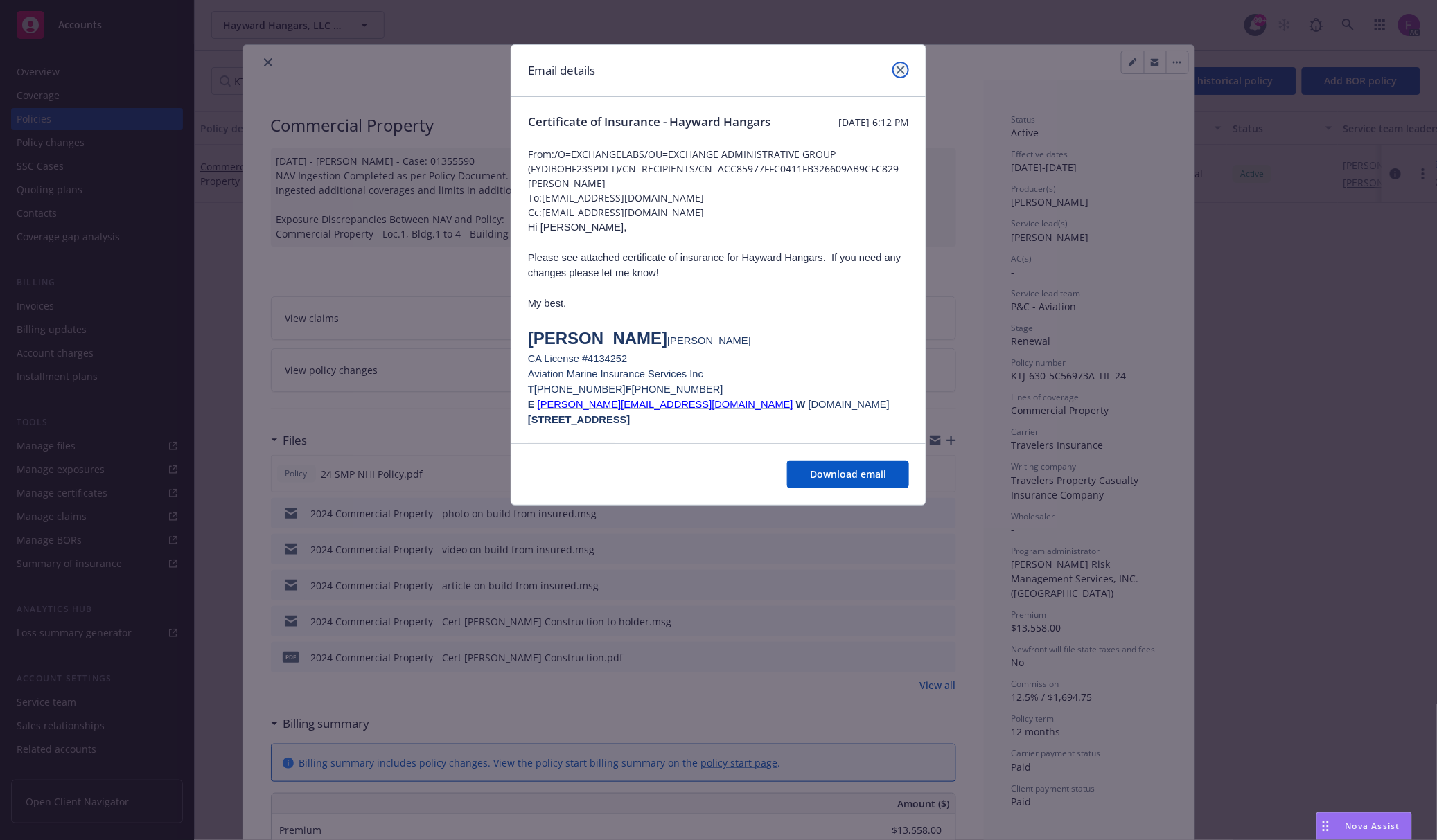
click at [902, 71] on icon "close" at bounding box center [901, 70] width 8 height 8
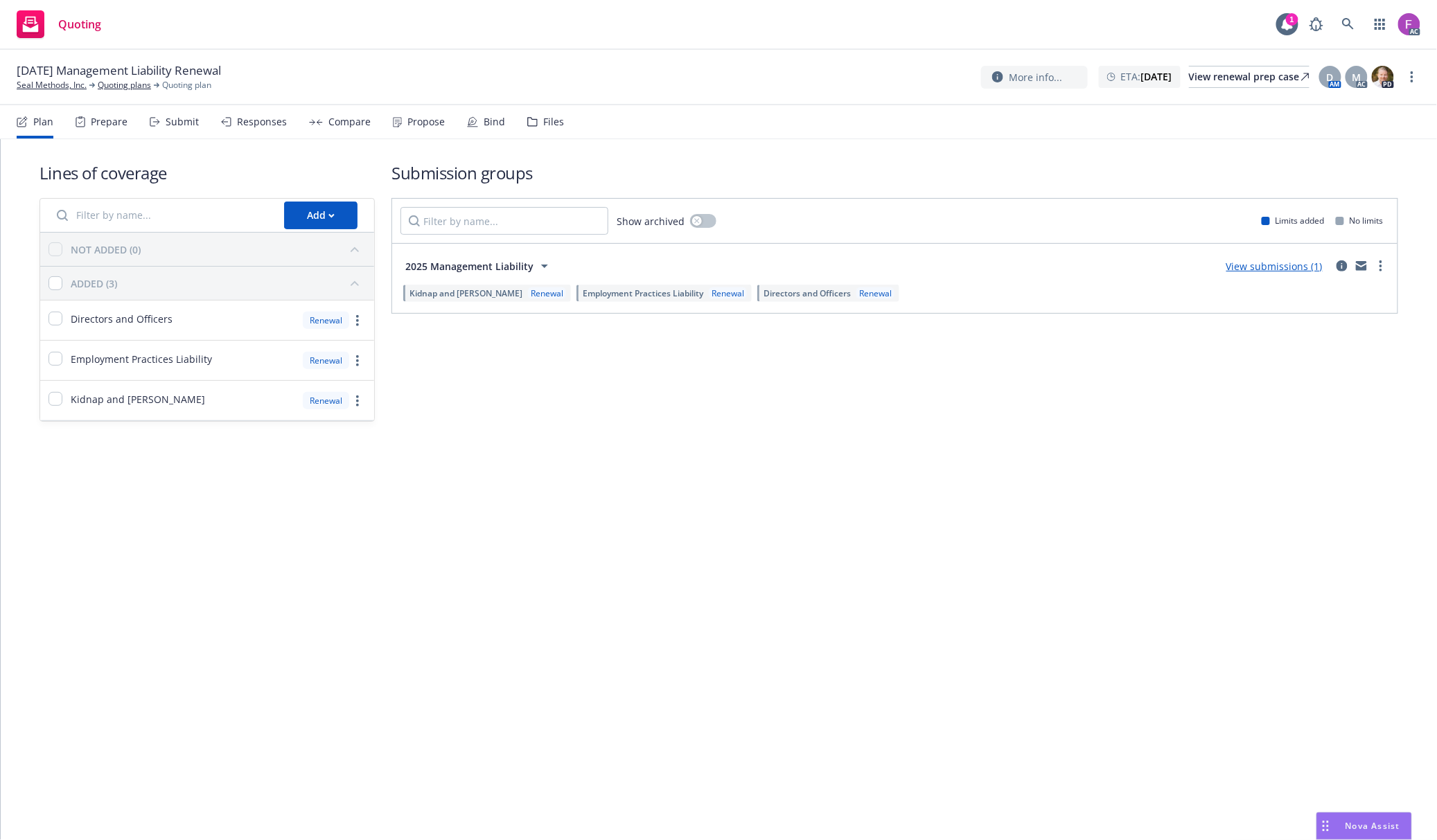
click at [549, 129] on div "Files" at bounding box center [545, 122] width 37 height 33
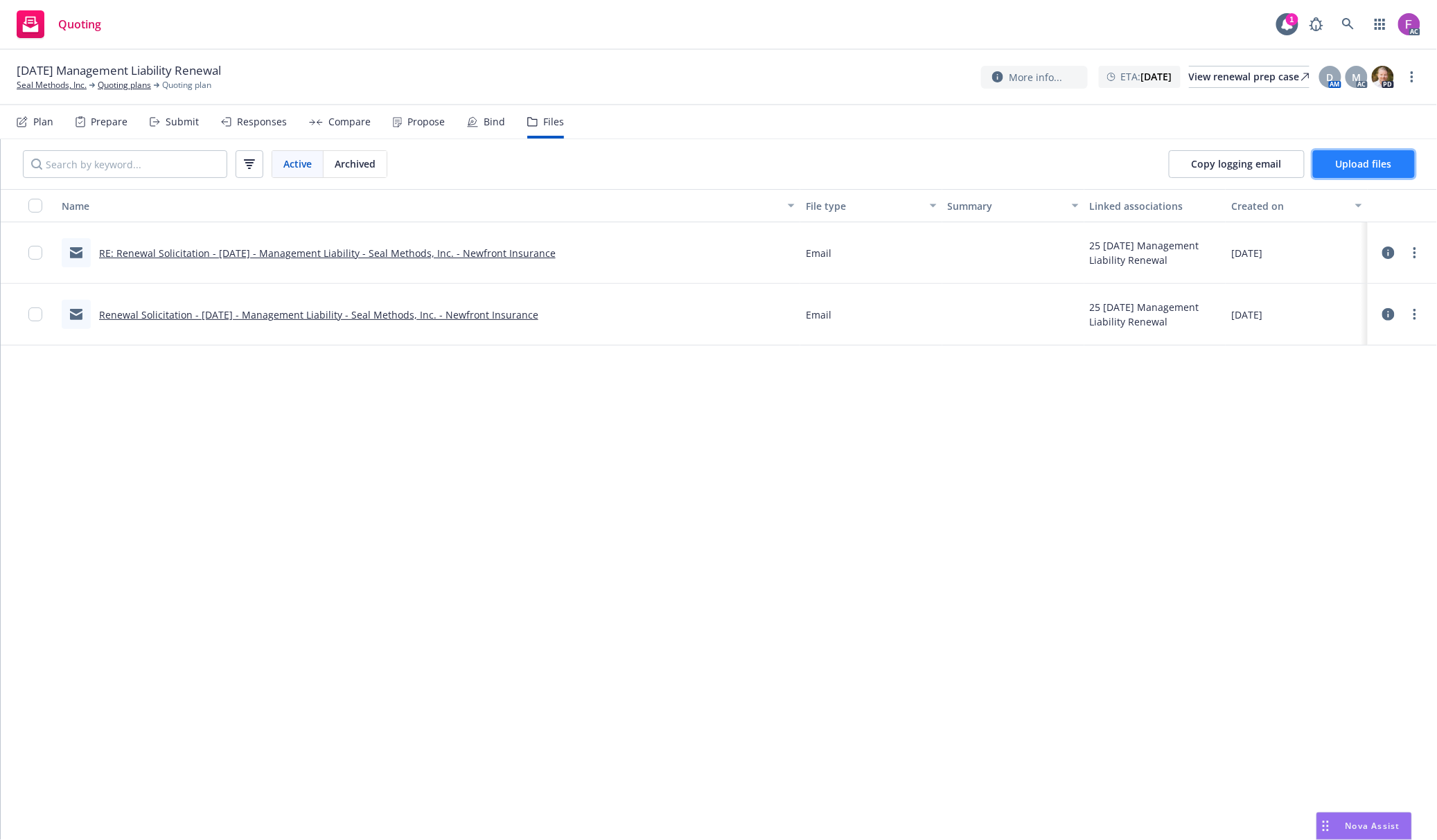
click at [1366, 175] on button "Upload files" at bounding box center [1363, 164] width 102 height 28
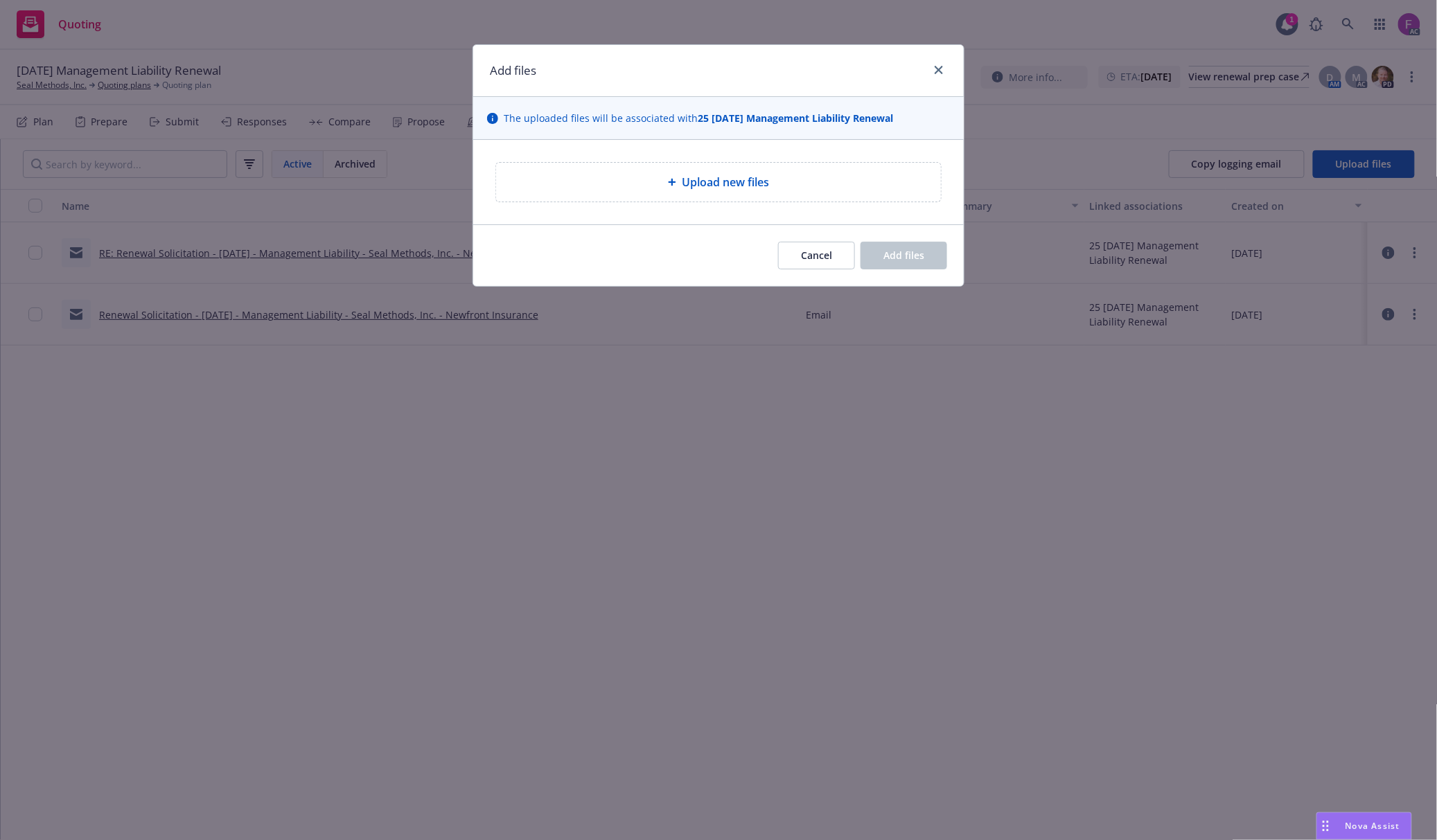
click at [677, 184] on div at bounding box center [675, 182] width 14 height 8
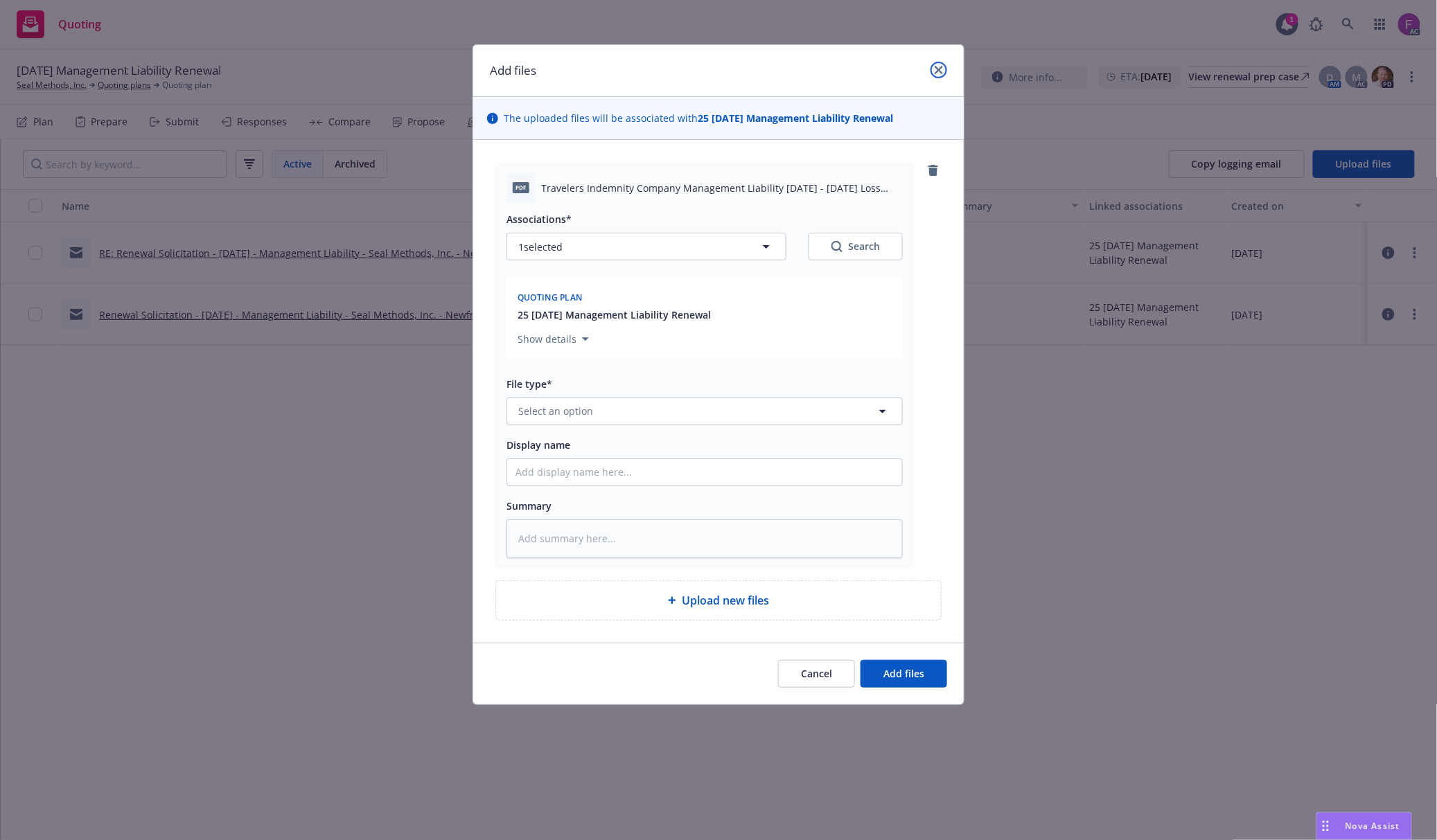
click at [940, 72] on icon "close" at bounding box center [939, 70] width 8 height 8
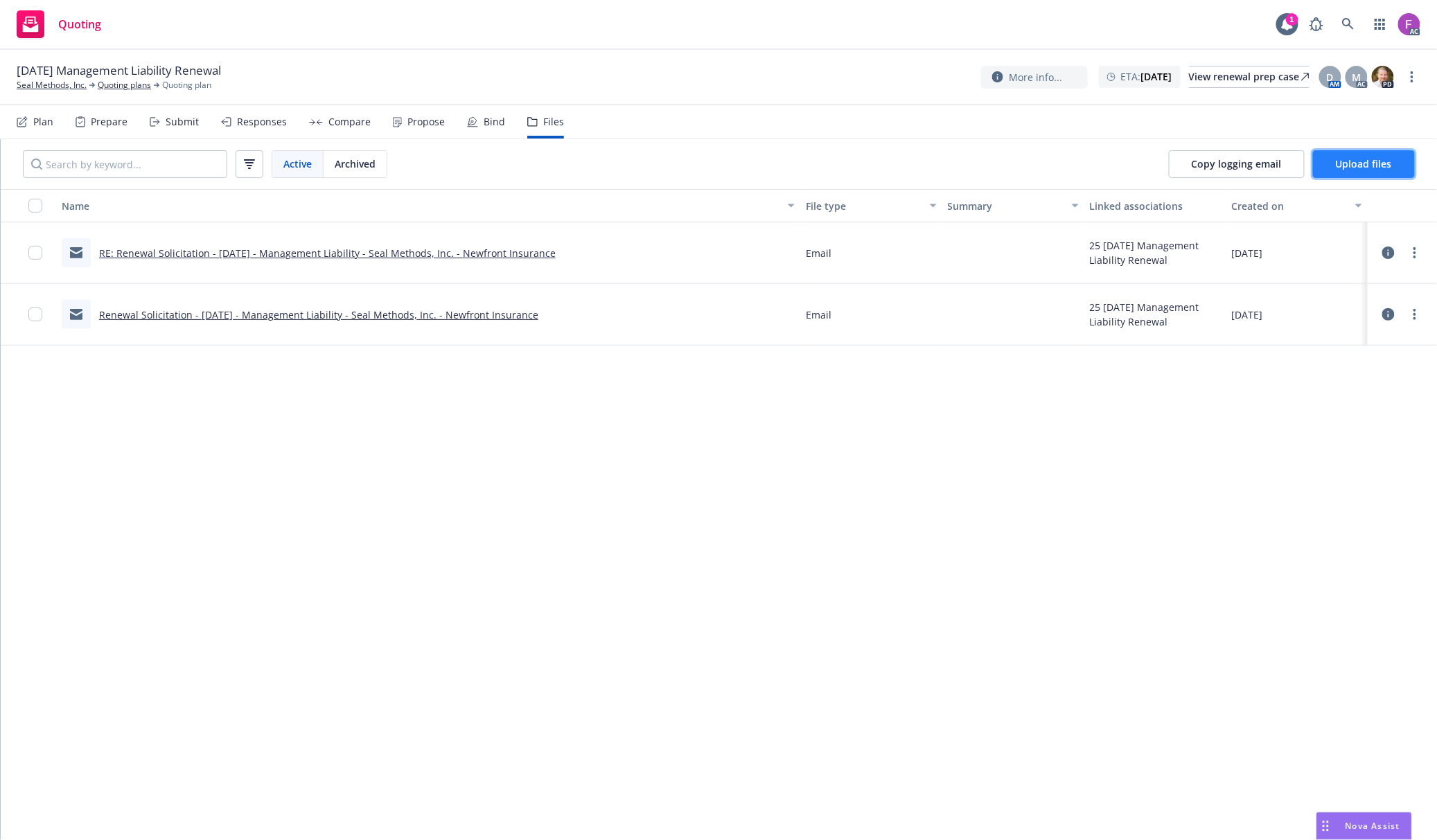
click at [1359, 162] on span "Upload files" at bounding box center [1363, 163] width 56 height 13
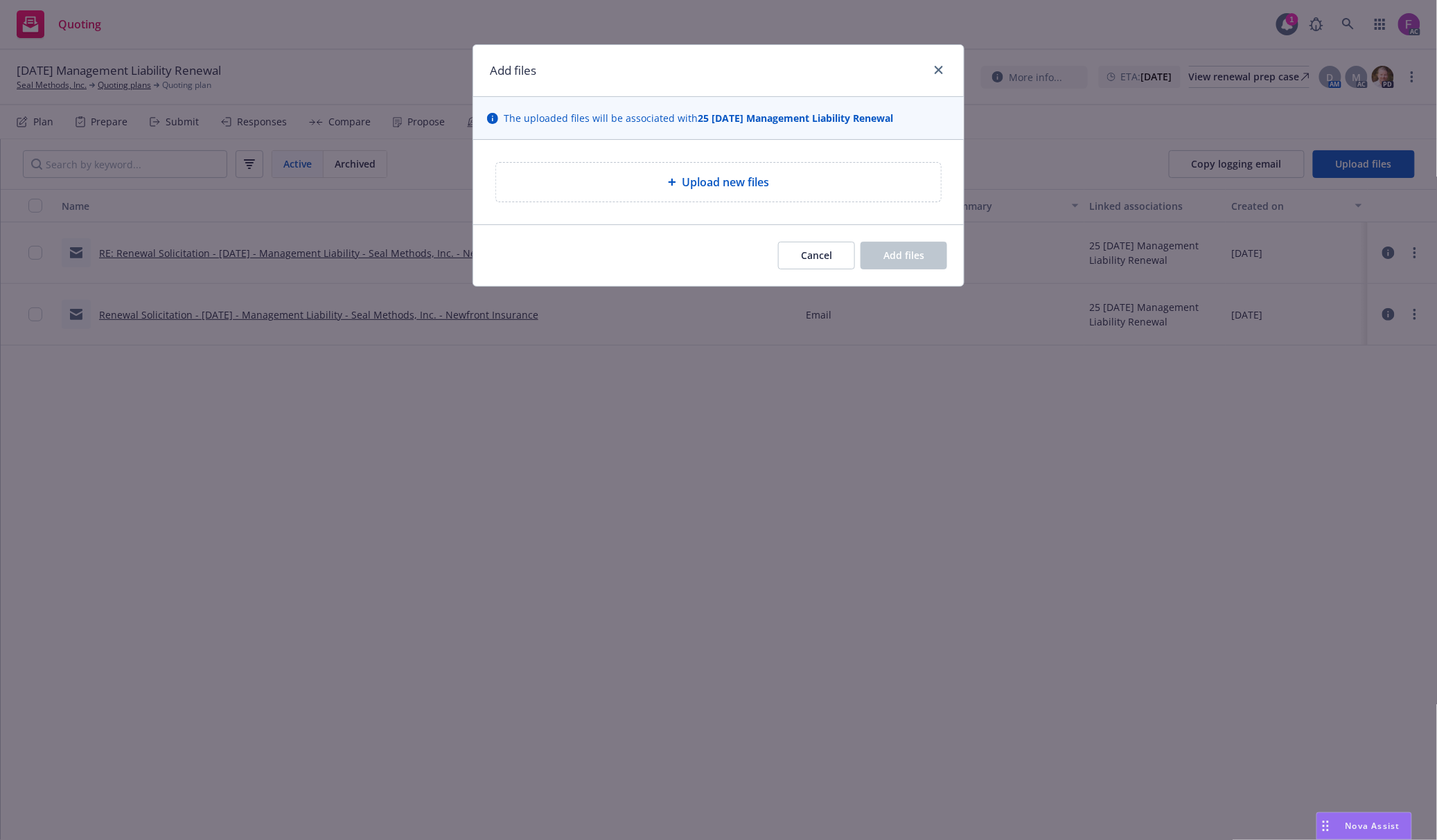
click at [752, 183] on span "Upload new files" at bounding box center [725, 182] width 87 height 17
type textarea "x"
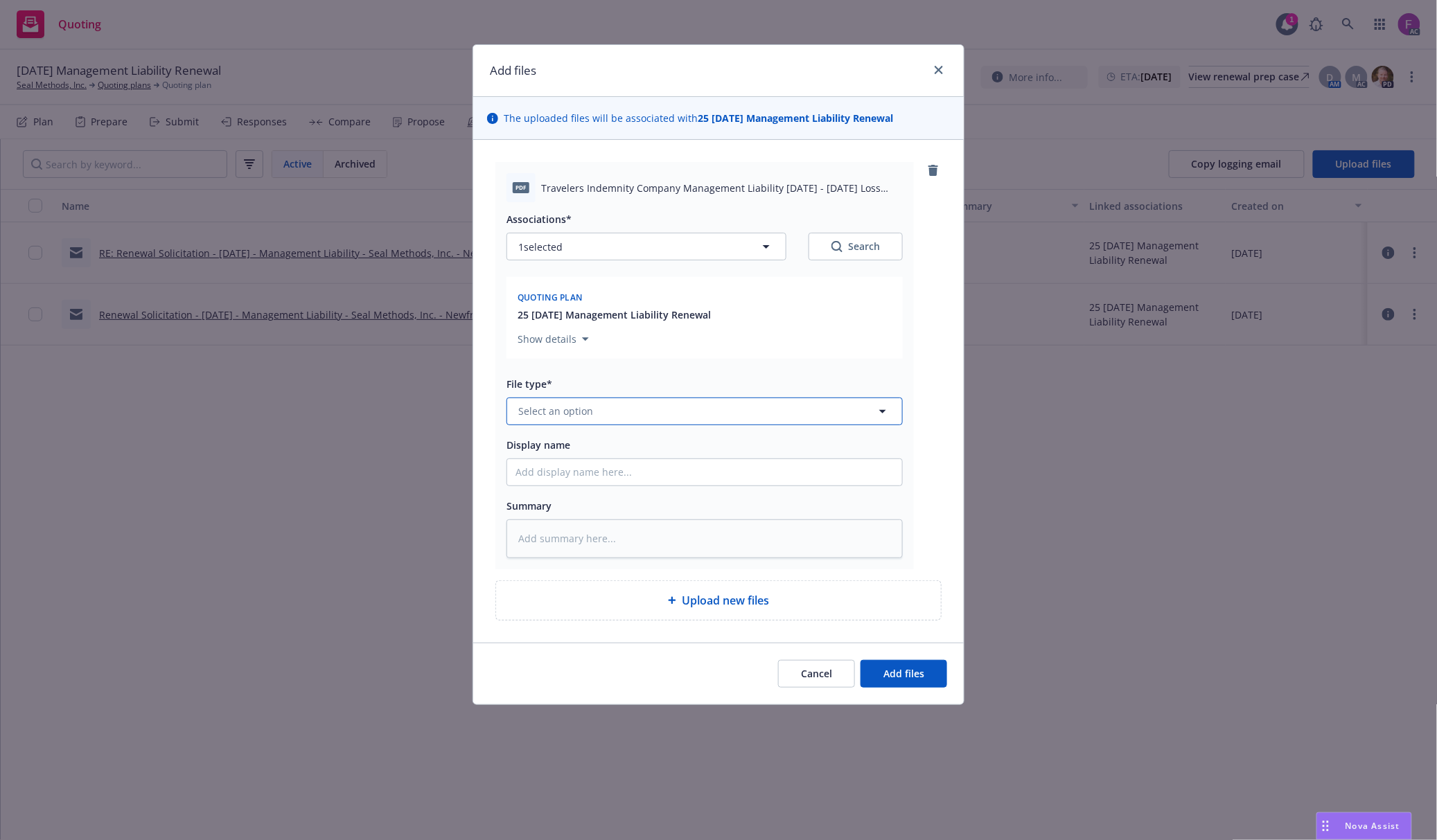
click at [569, 421] on button "Select an option" at bounding box center [705, 412] width 396 height 28
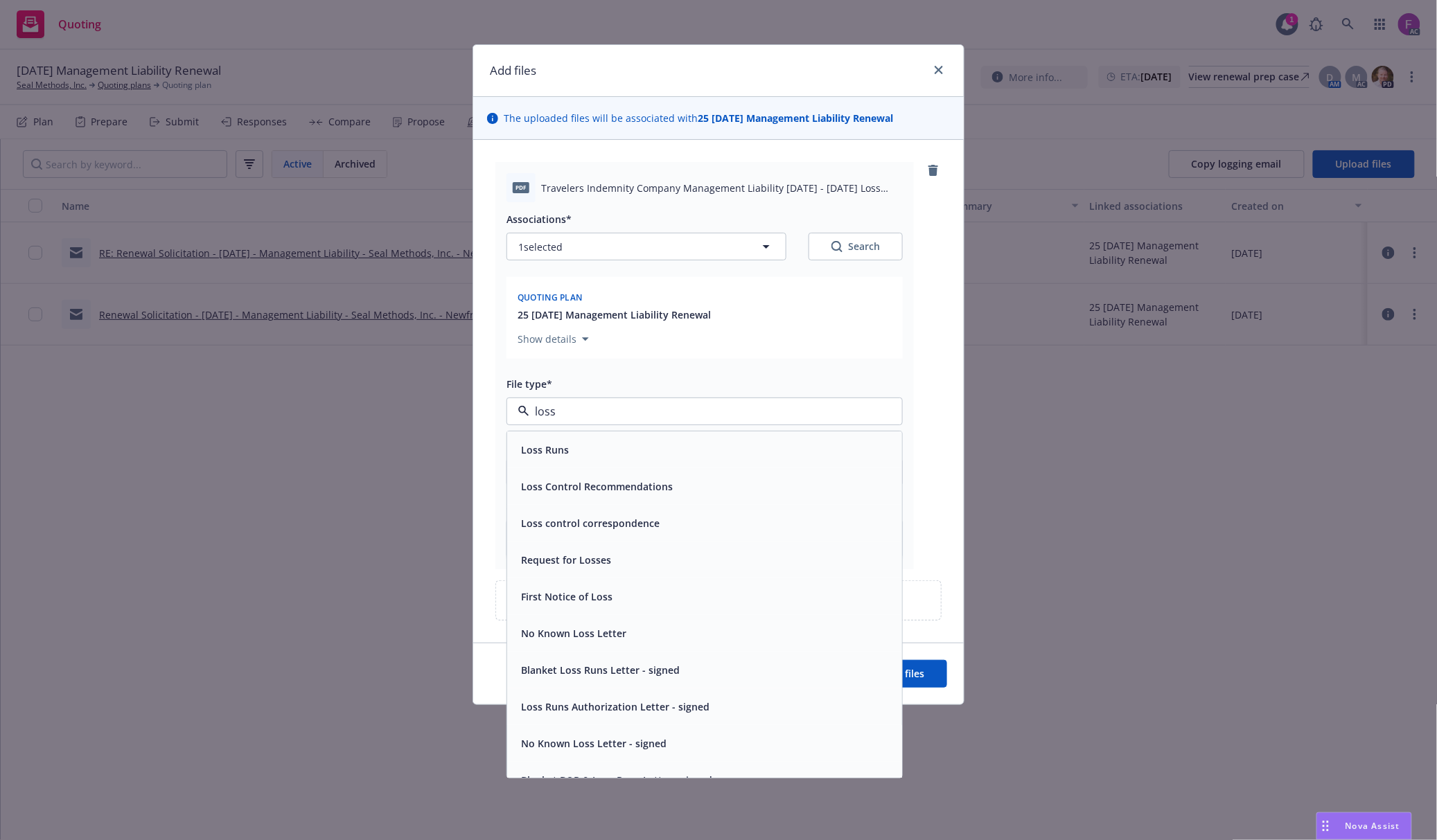
paste input "Loss Run"
type input "Loss Run"
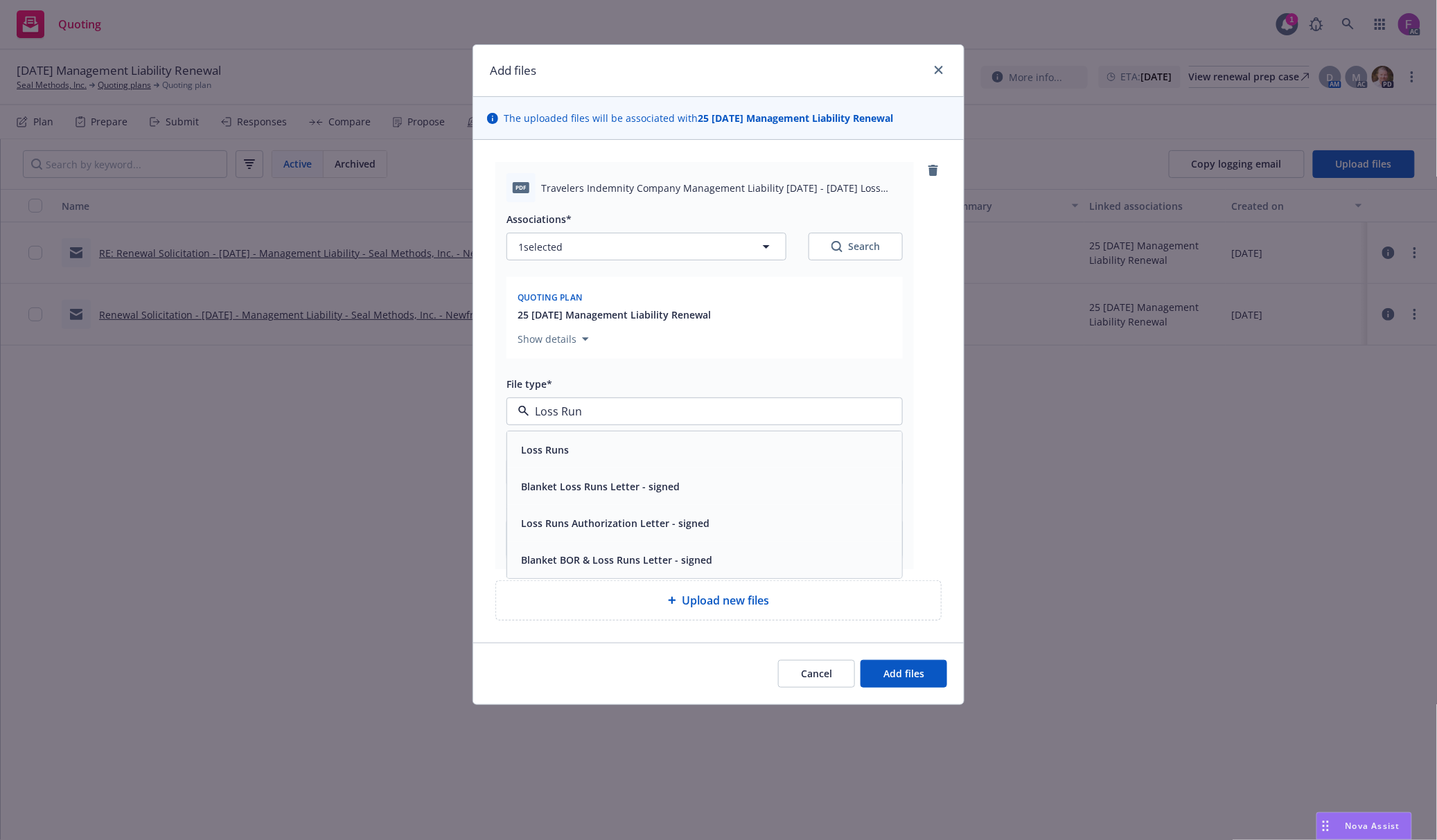
click at [577, 450] on div "Loss Runs" at bounding box center [705, 449] width 378 height 20
click at [606, 240] on button "1 selected" at bounding box center [646, 247] width 280 height 28
type textarea "x"
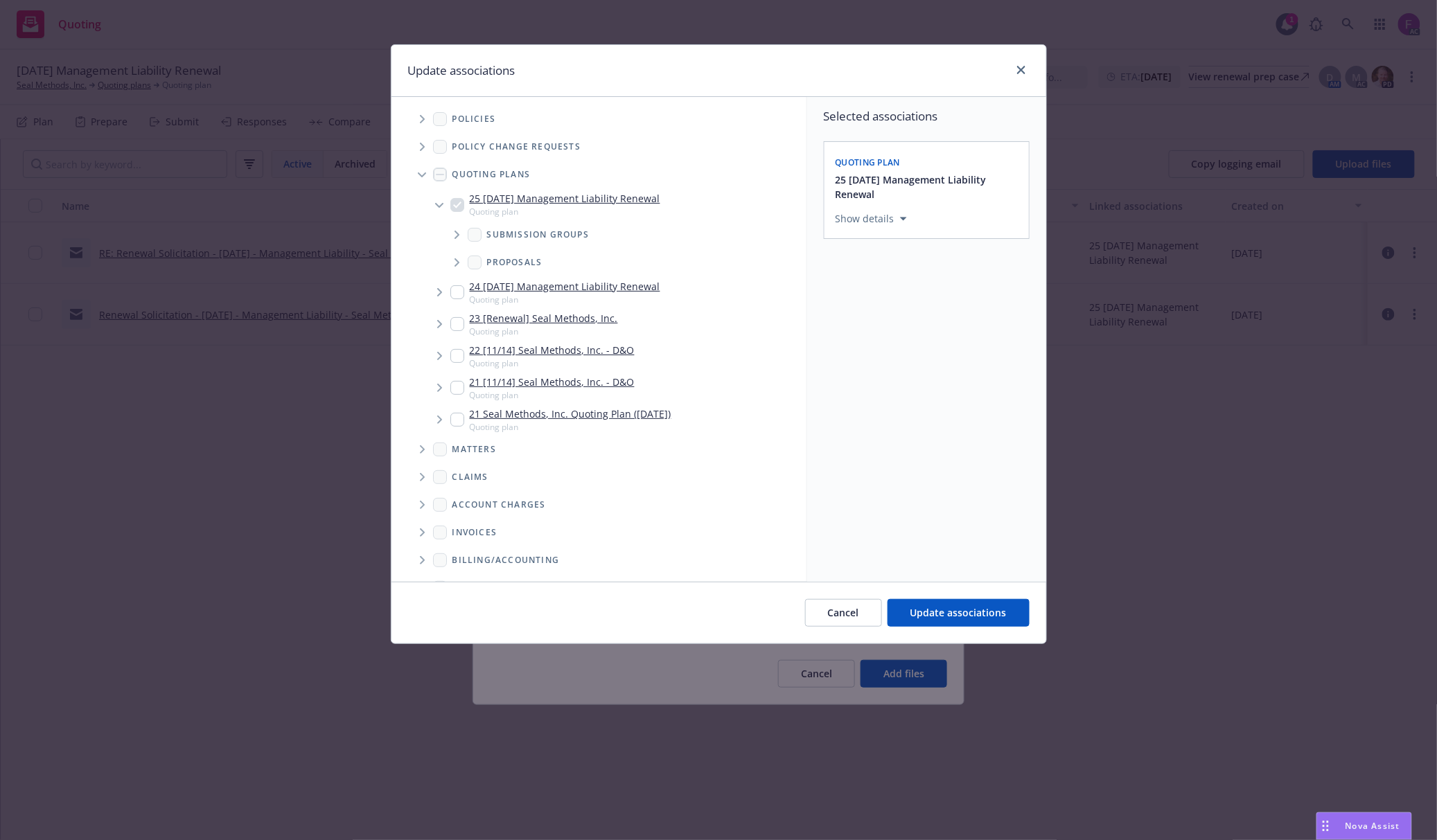
click at [419, 115] on span "Tree Example" at bounding box center [422, 119] width 22 height 22
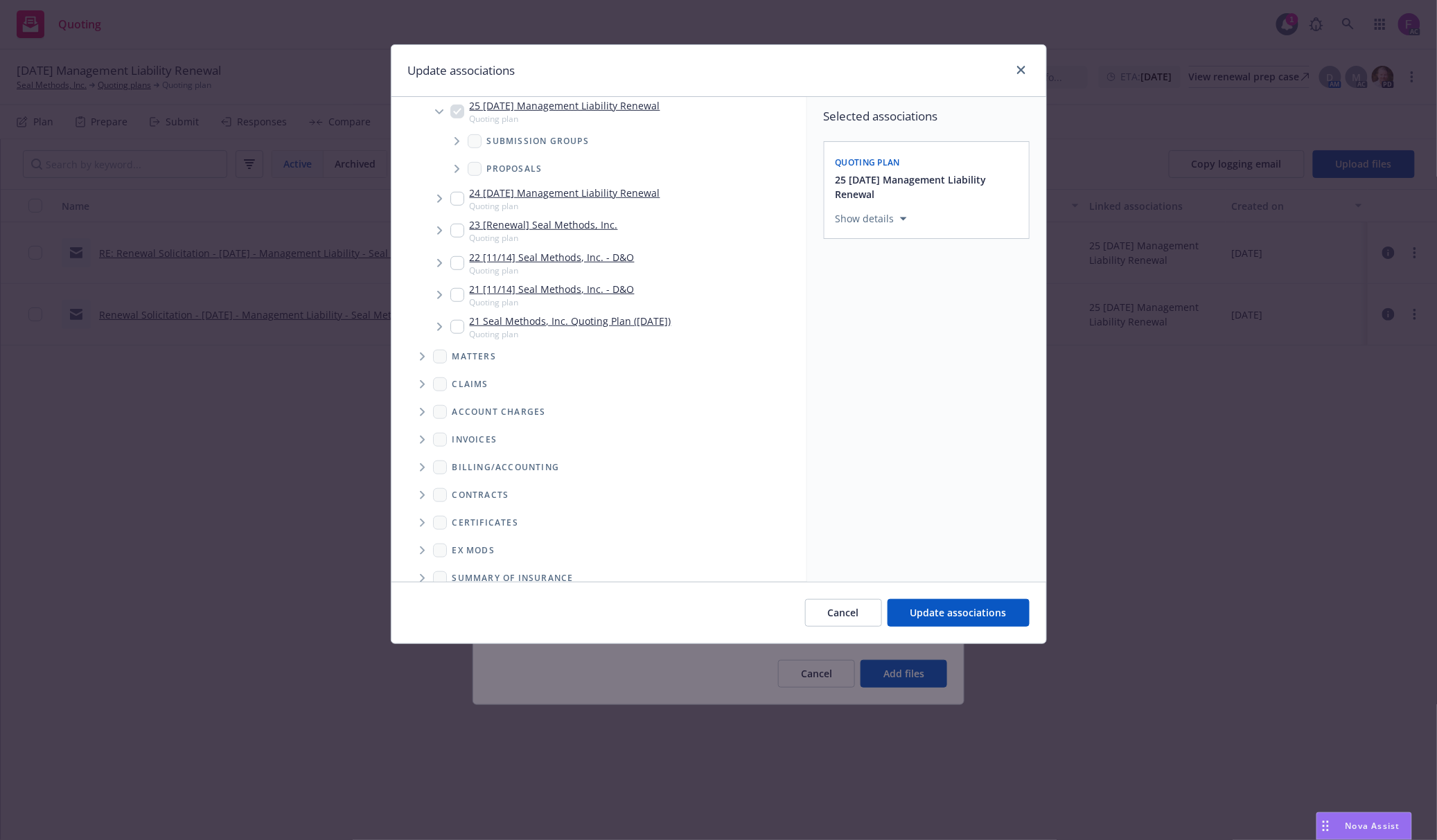
scroll to position [430, 0]
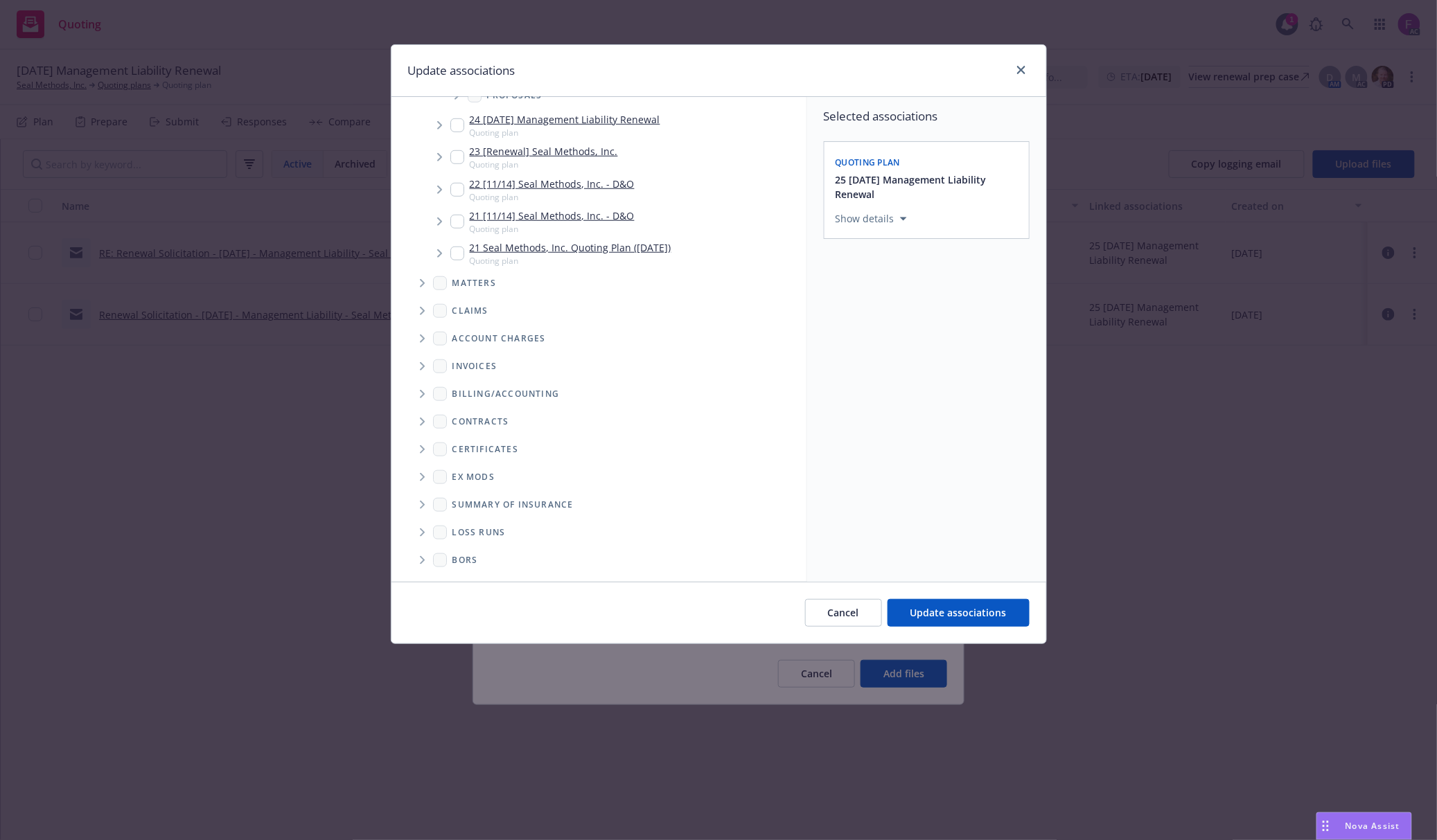
click at [425, 529] on icon "Folder Tree Example" at bounding box center [423, 533] width 6 height 8
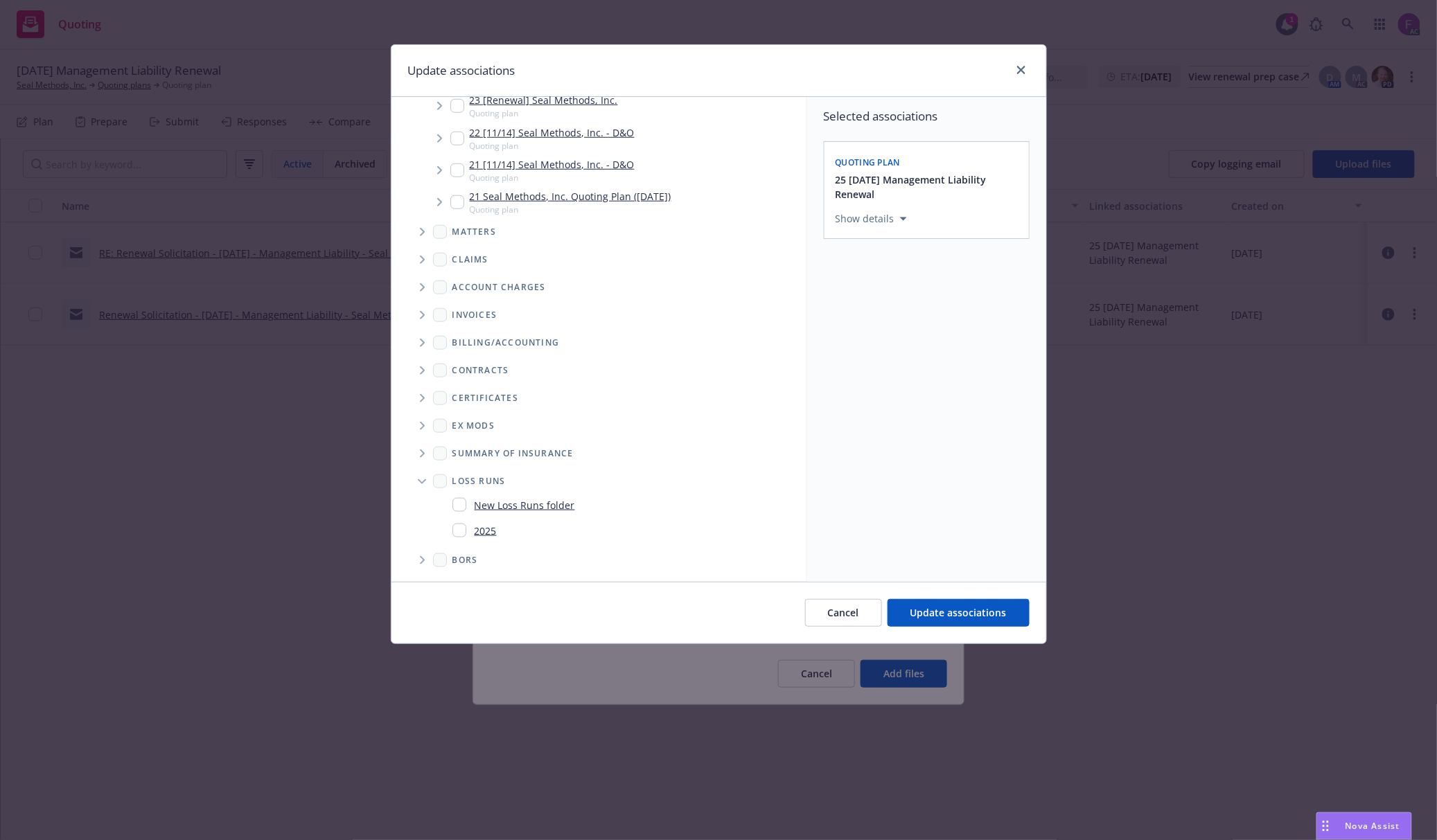
click at [457, 529] on input "Folder Tree Example" at bounding box center [459, 531] width 14 height 14
checkbox input "true"
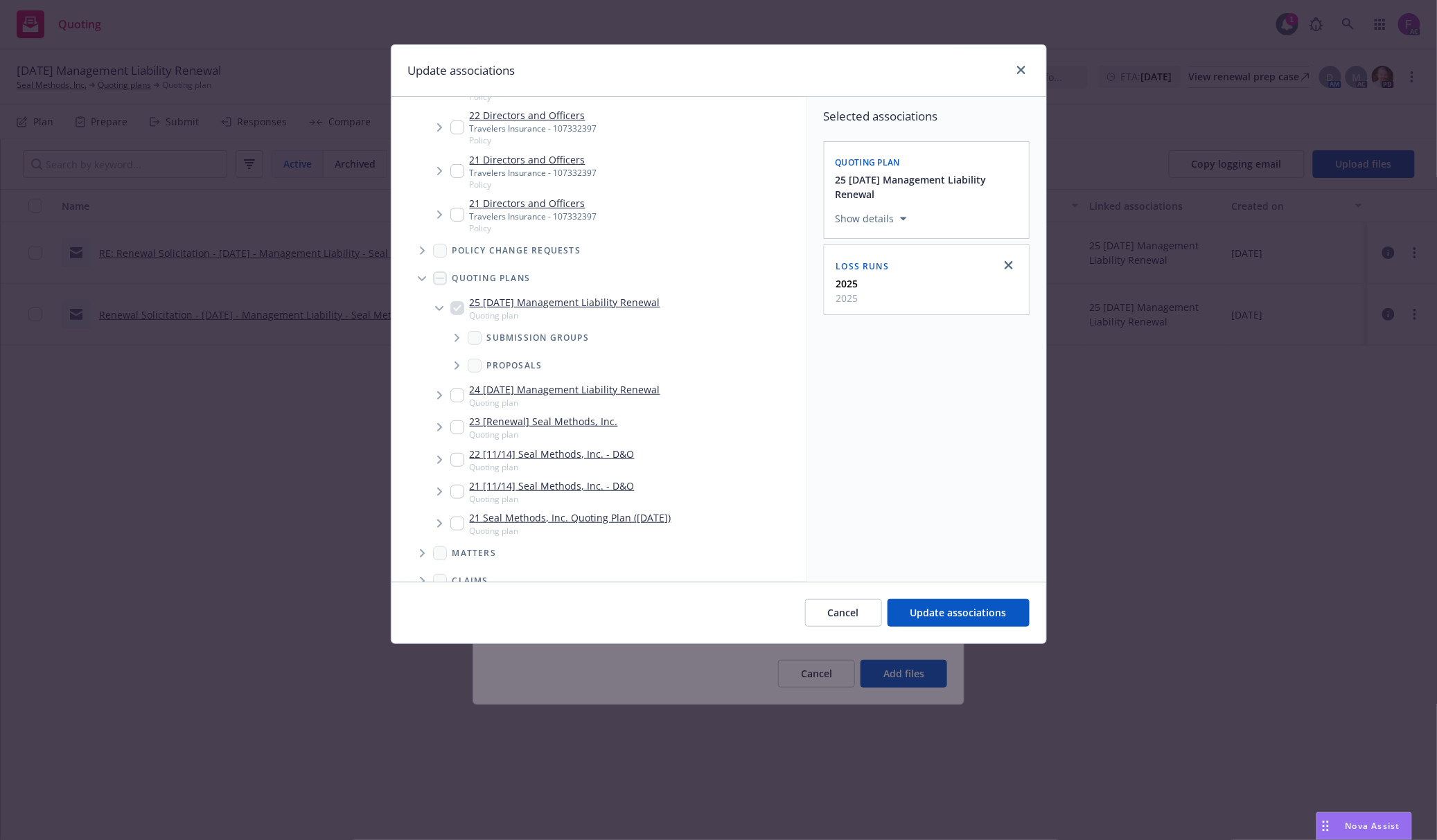
scroll to position [0, 0]
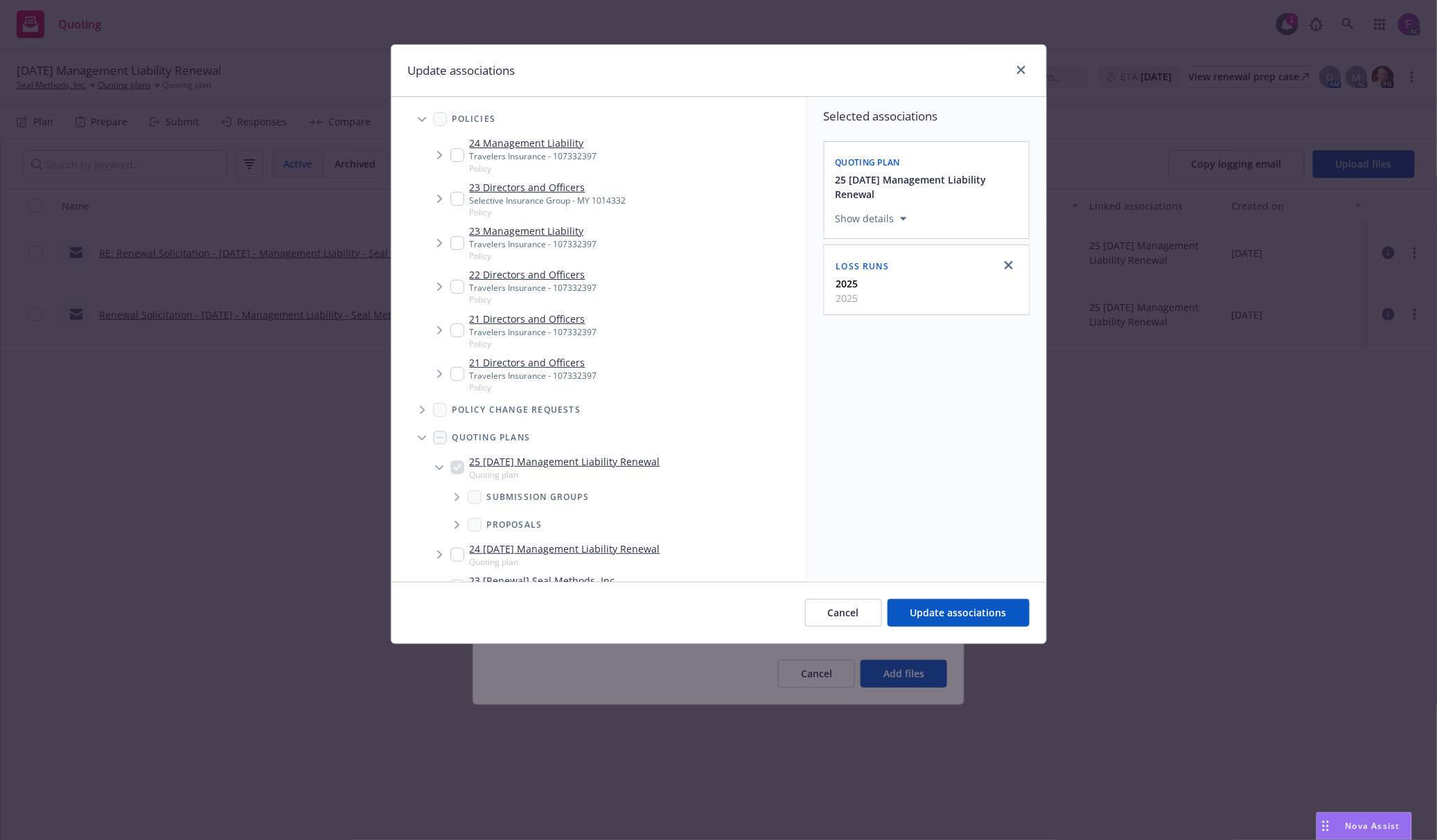
click at [449, 158] on span "Tree Example" at bounding box center [440, 155] width 22 height 22
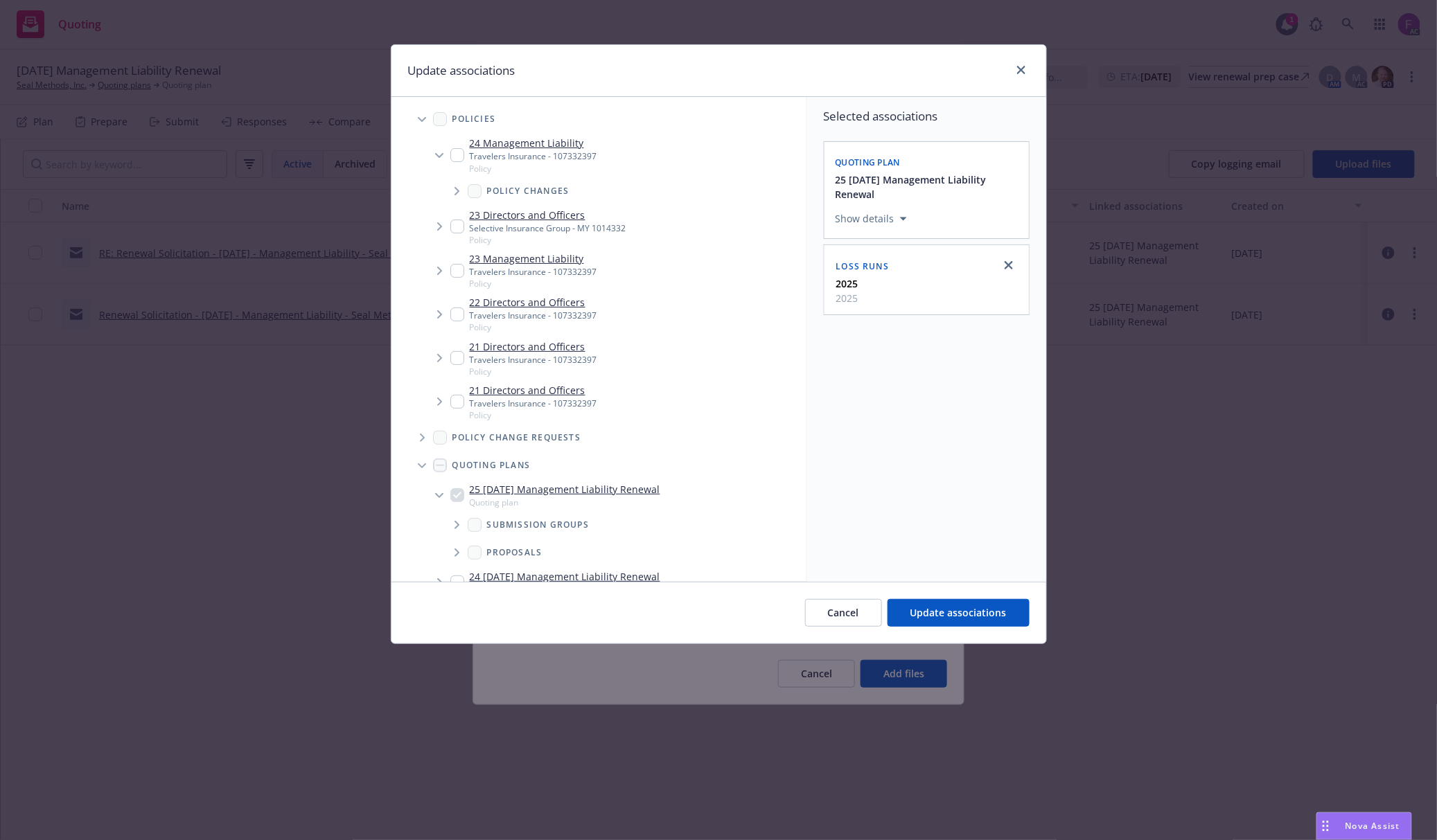
click at [456, 161] on input "Tree Example" at bounding box center [457, 155] width 14 height 14
checkbox input "true"
click at [453, 275] on input "Tree Example" at bounding box center [457, 270] width 14 height 14
checkbox input "true"
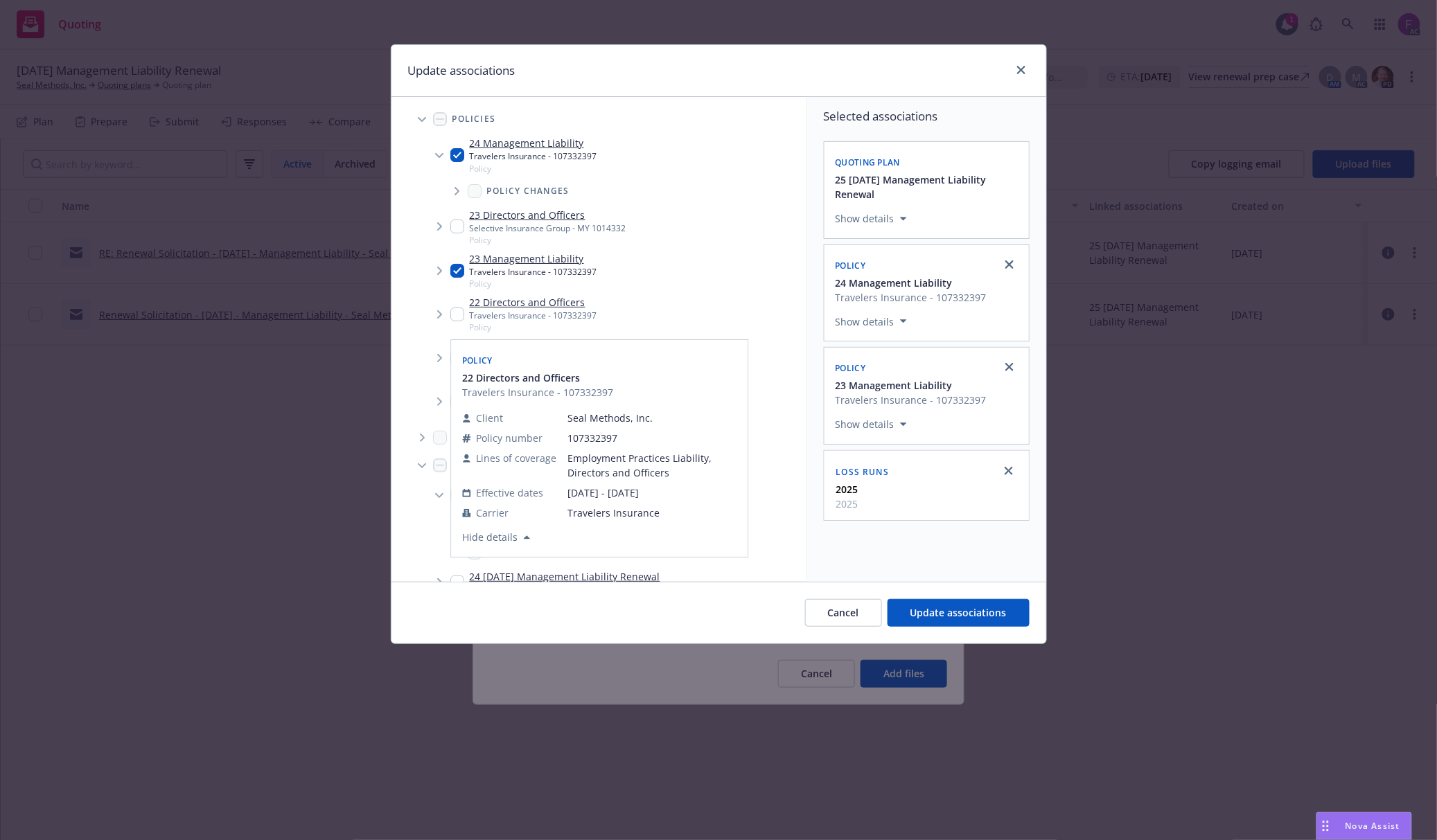
click at [457, 312] on input "Tree Example" at bounding box center [457, 314] width 14 height 14
checkbox input "true"
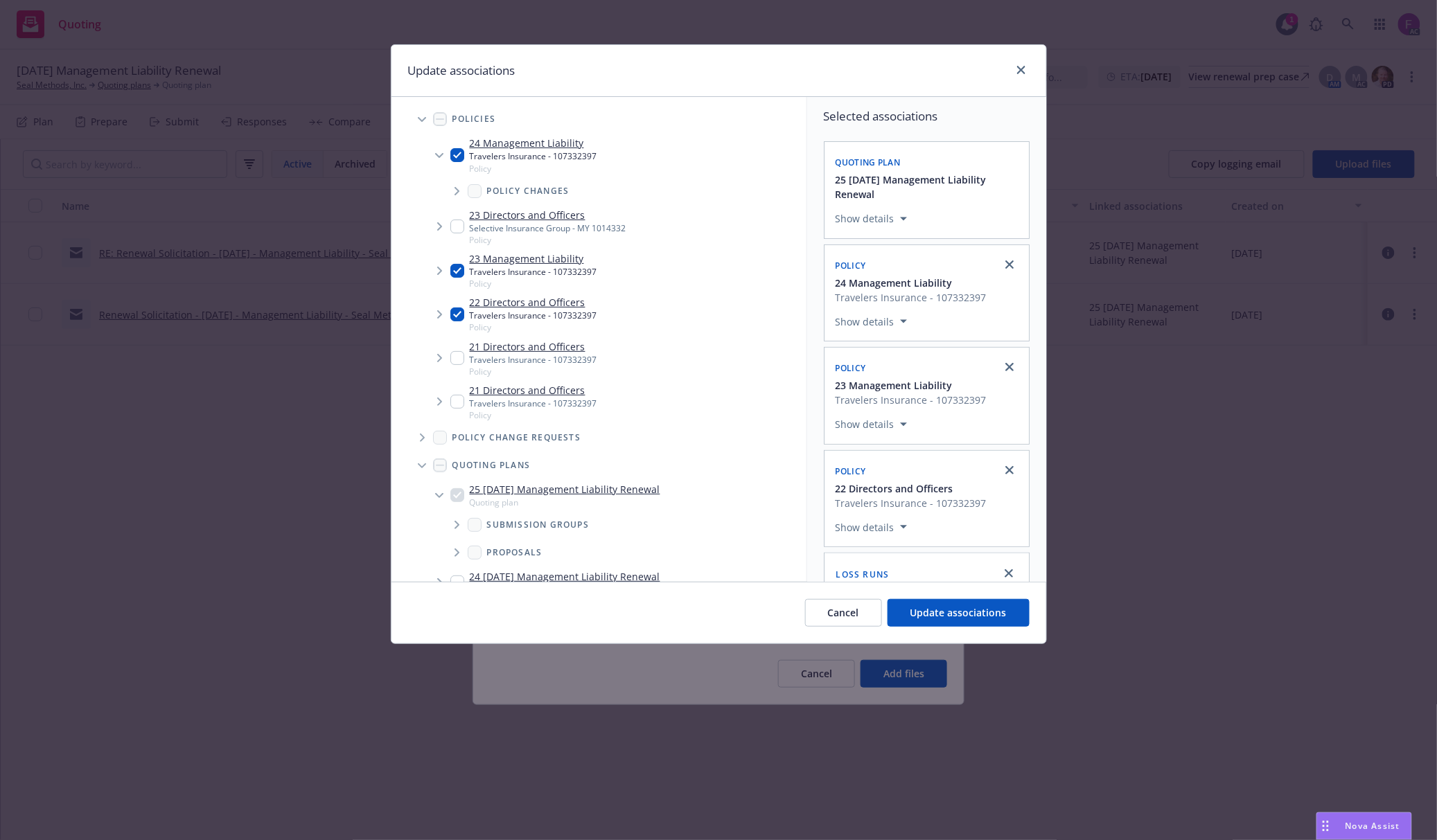
click at [460, 358] on input "Tree Example" at bounding box center [457, 358] width 14 height 14
checkbox input "true"
click at [457, 405] on input "Tree Example" at bounding box center [457, 402] width 14 height 14
checkbox input "true"
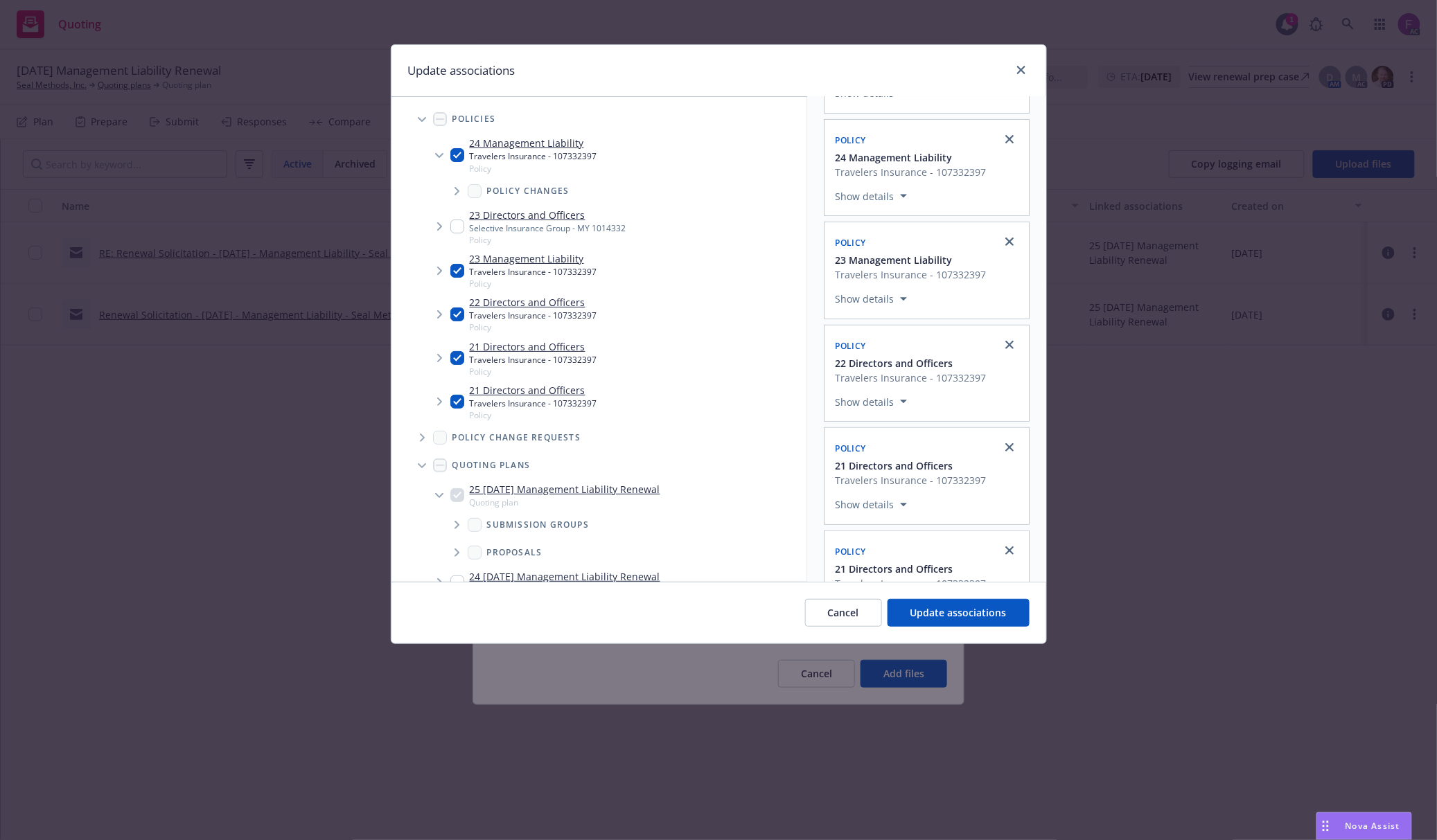
scroll to position [264, 0]
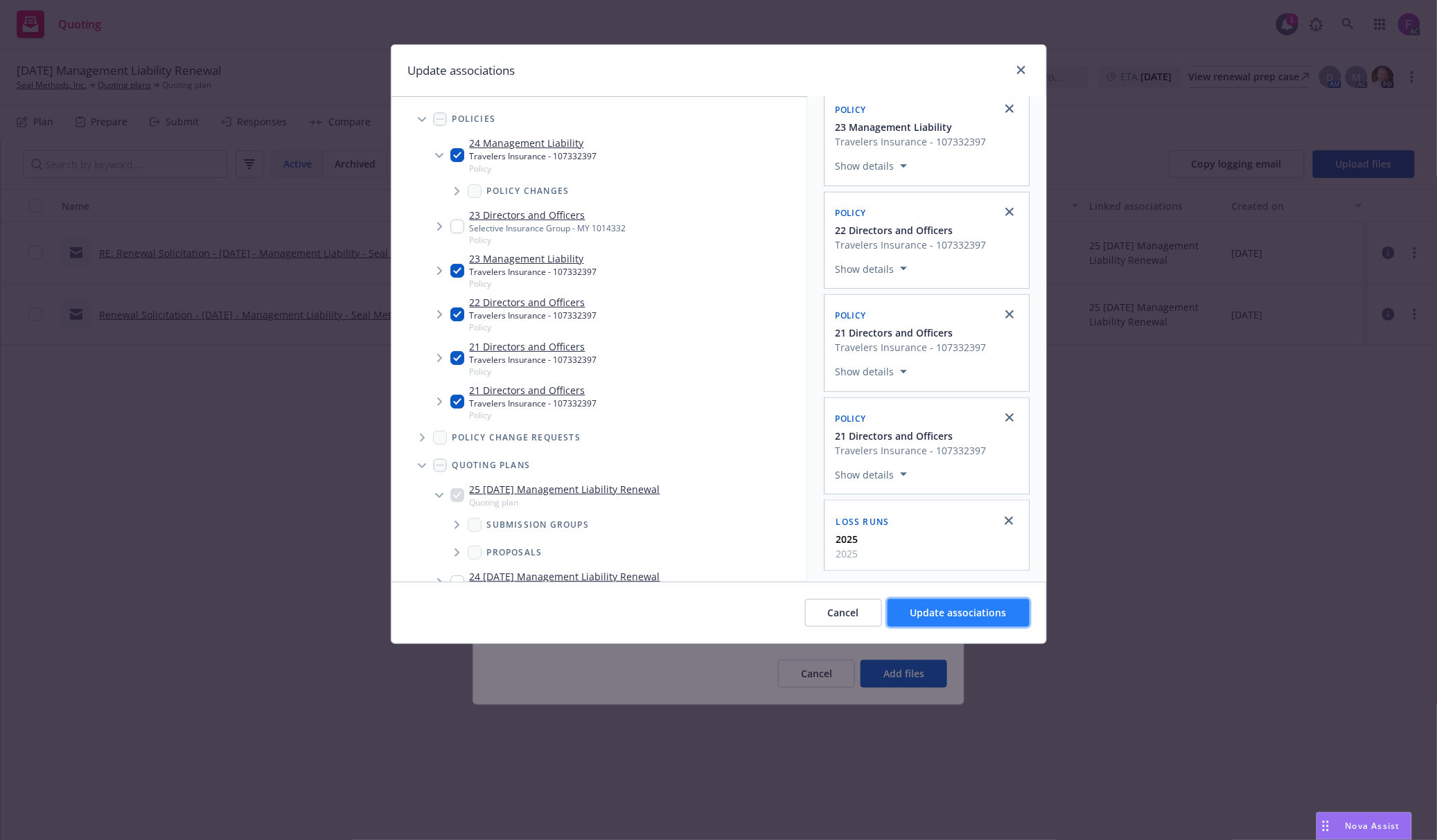
click at [941, 608] on span "Update associations" at bounding box center [958, 613] width 96 height 13
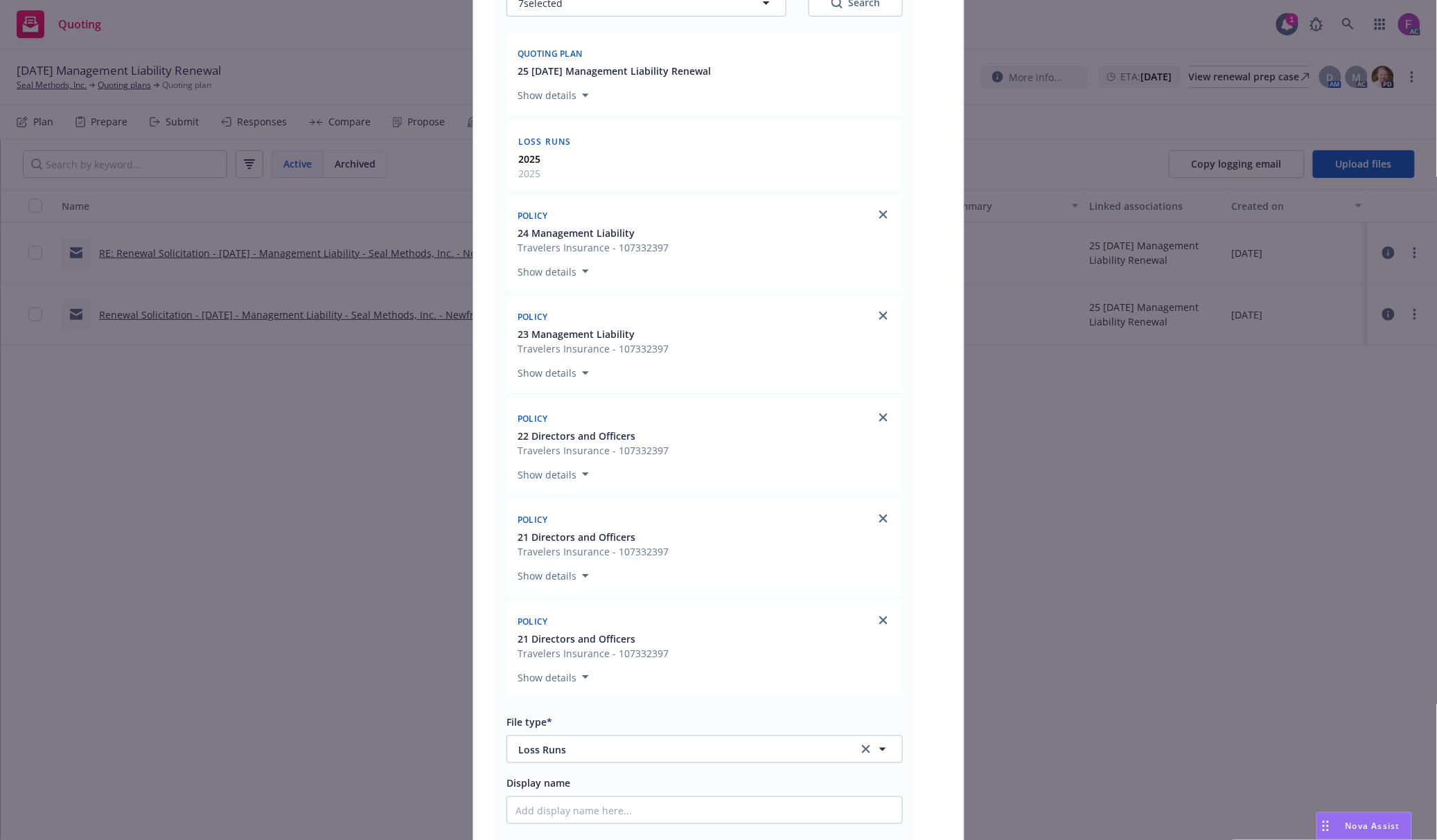
scroll to position [461, 0]
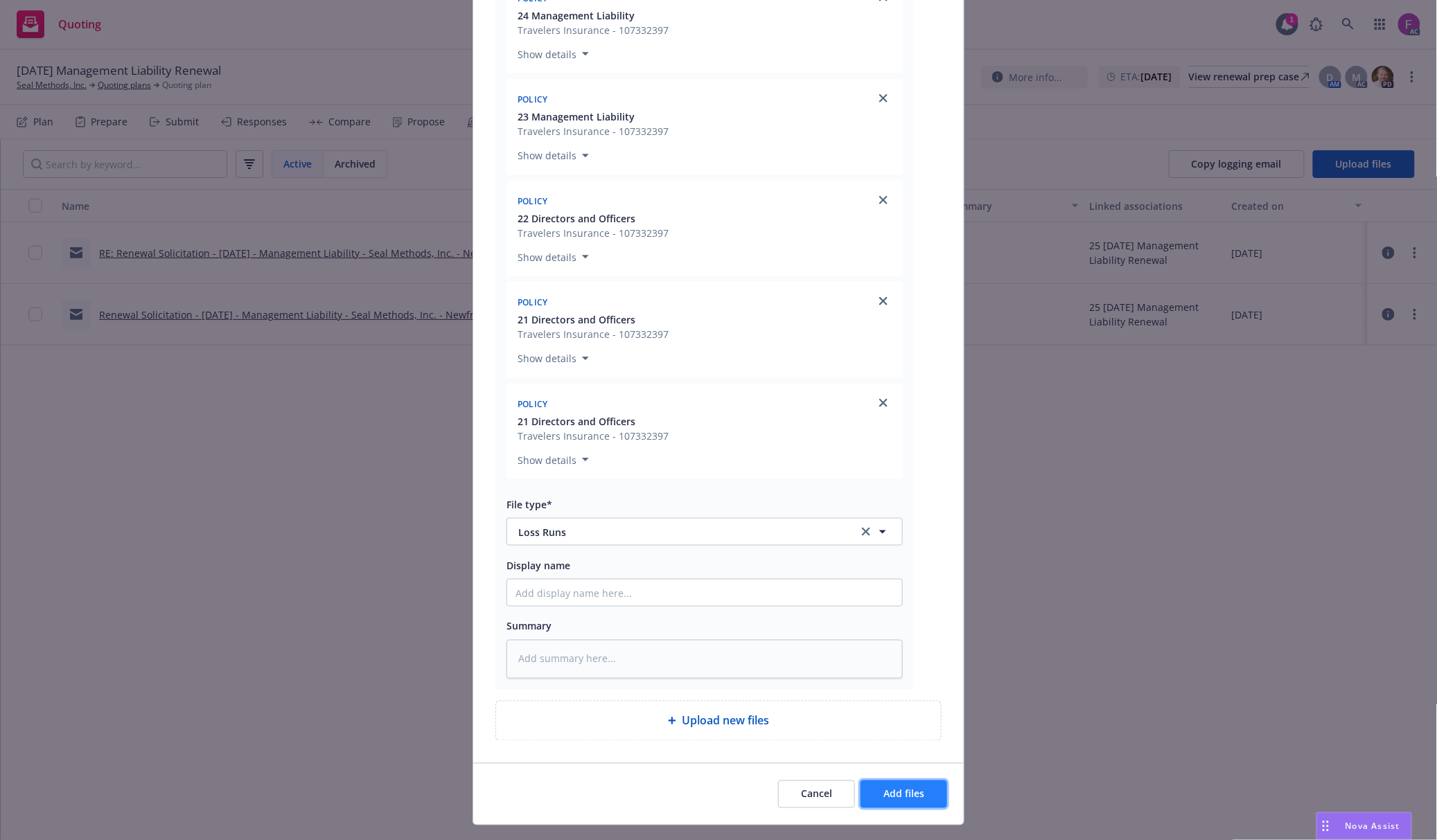
click at [926, 795] on button "Add files" at bounding box center [904, 795] width 87 height 28
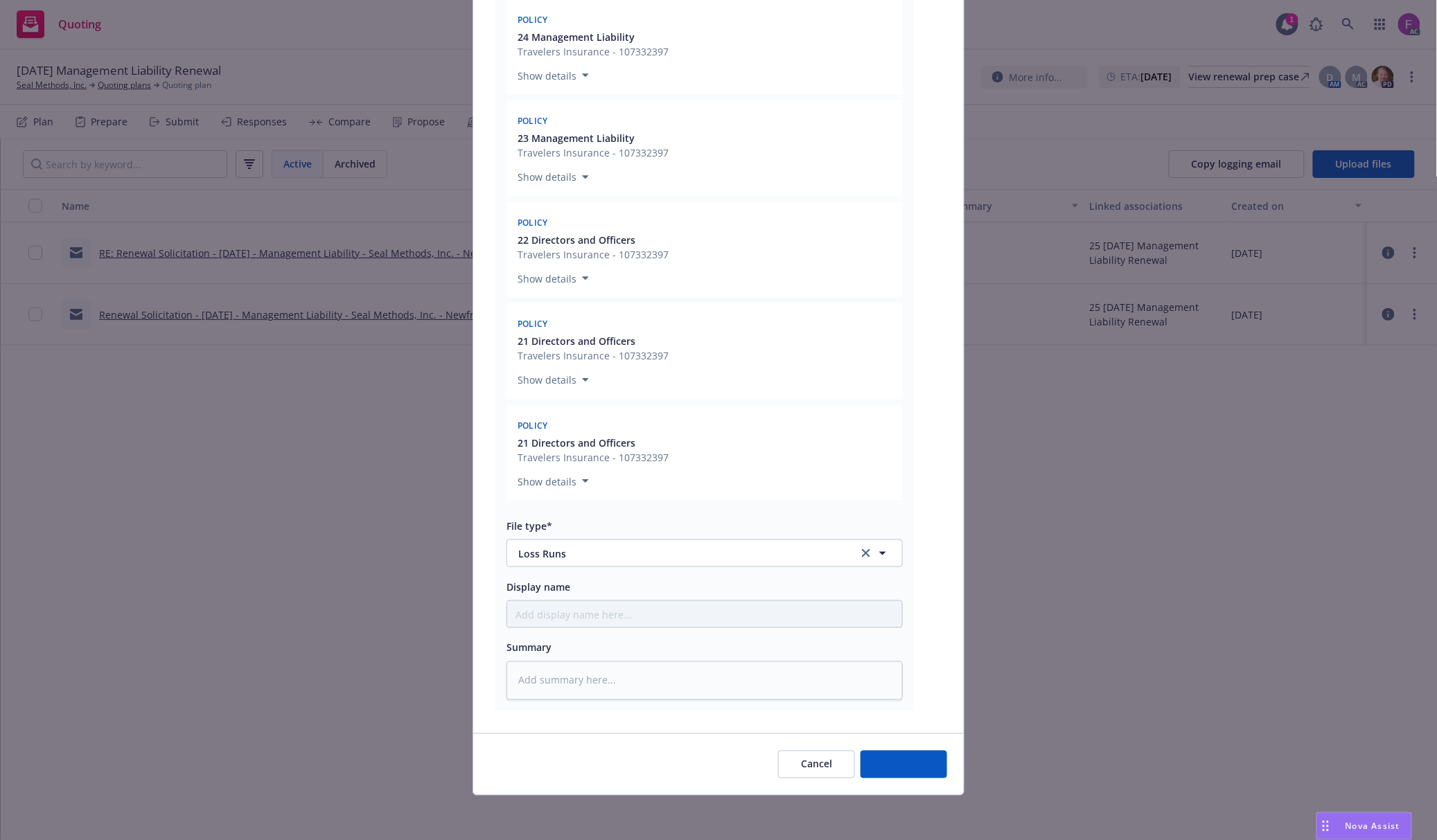
scroll to position [444, 0]
type textarea "x"
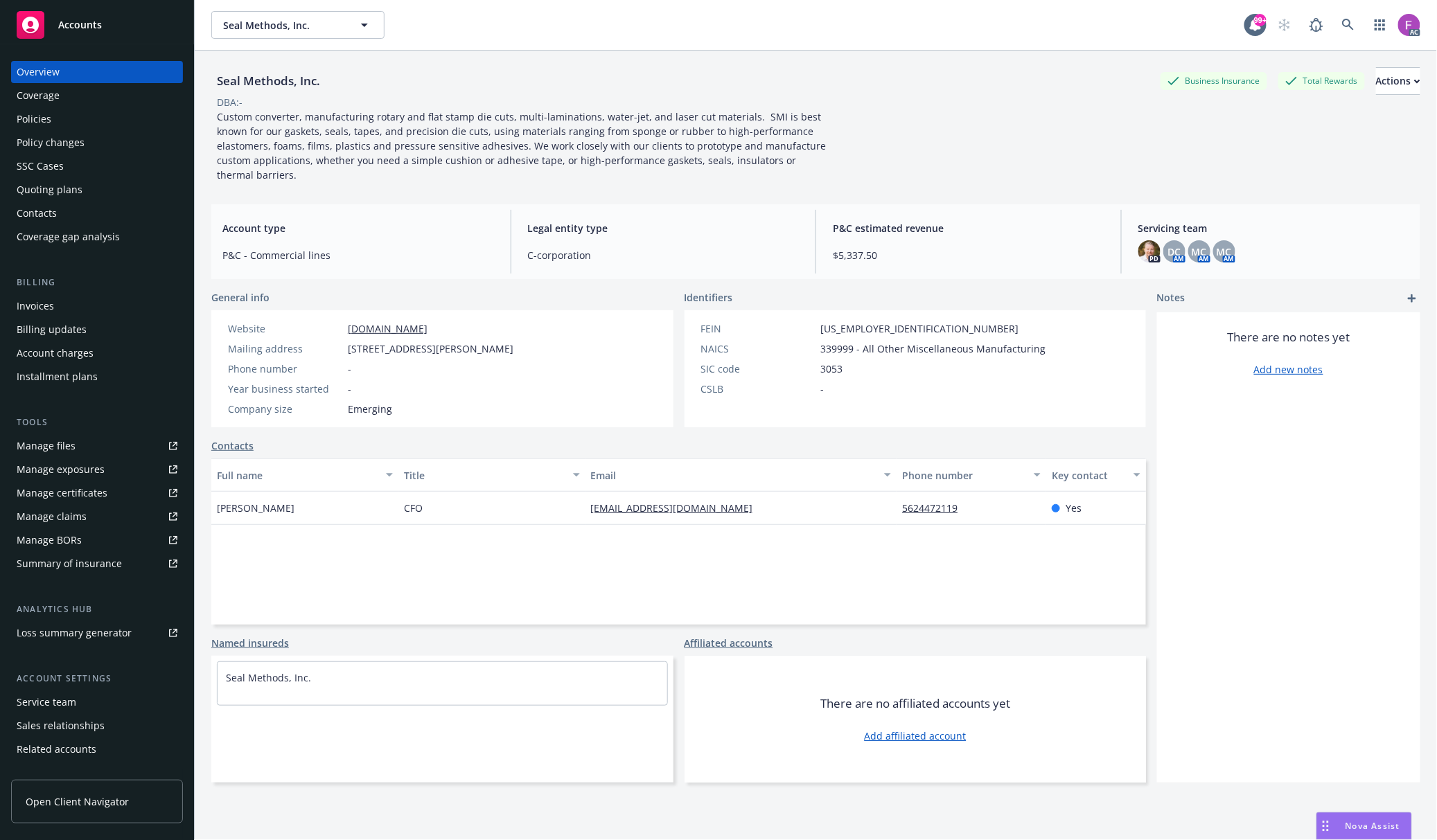
click at [125, 446] on link "Manage files" at bounding box center [97, 446] width 172 height 22
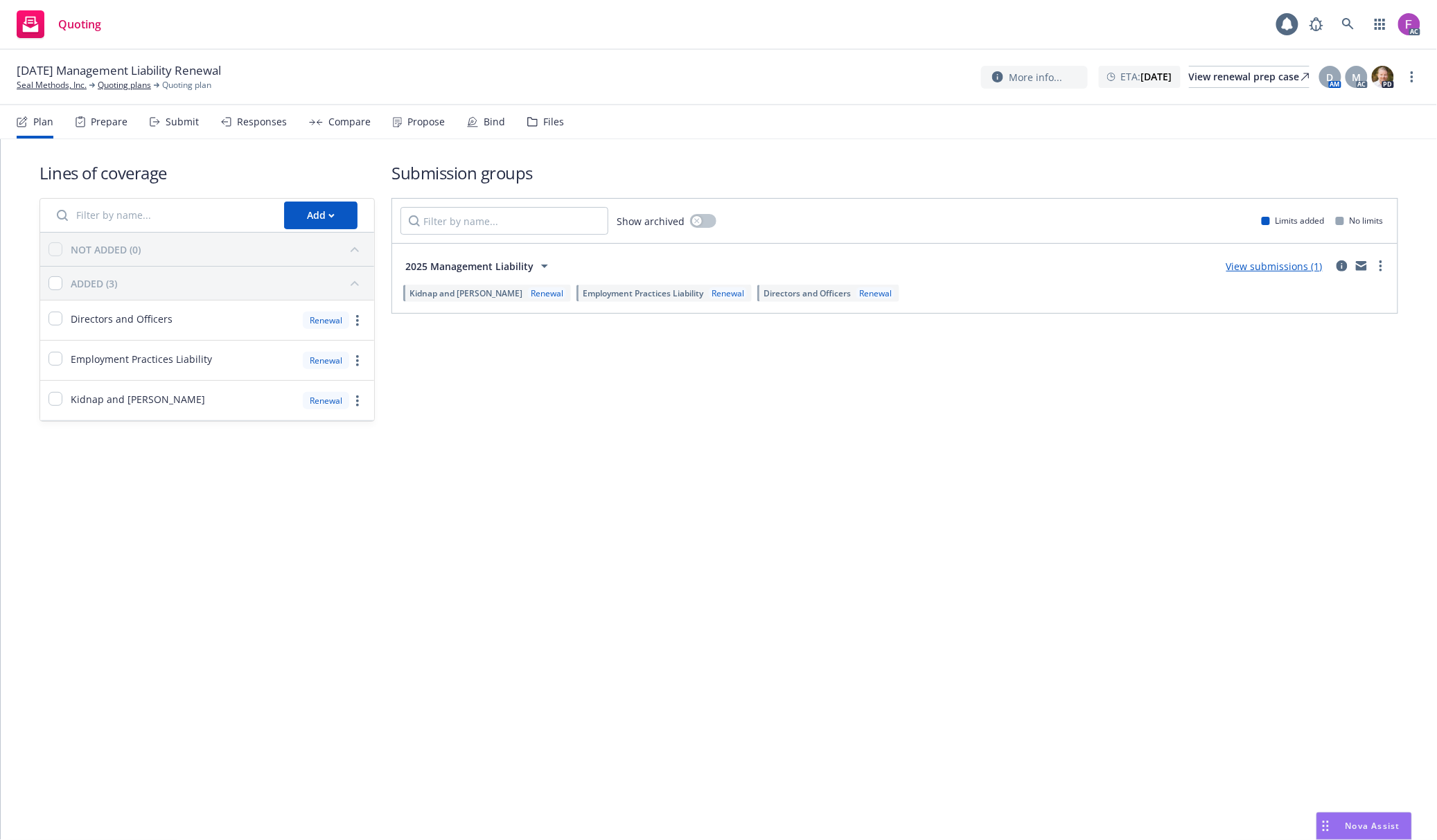
click at [553, 125] on div "Files" at bounding box center [554, 122] width 21 height 11
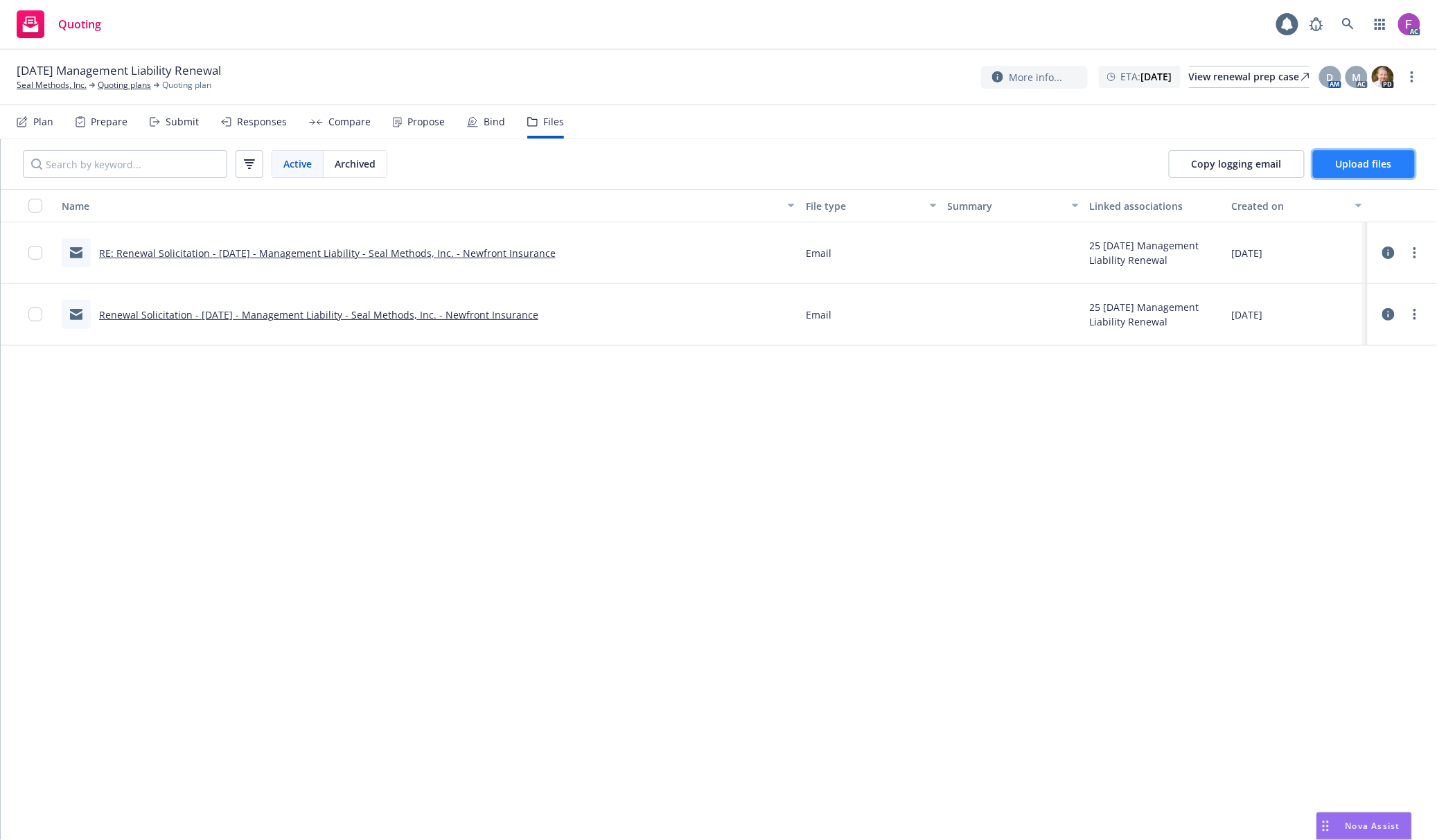
click at [1347, 172] on button "Upload files" at bounding box center [1363, 164] width 102 height 28
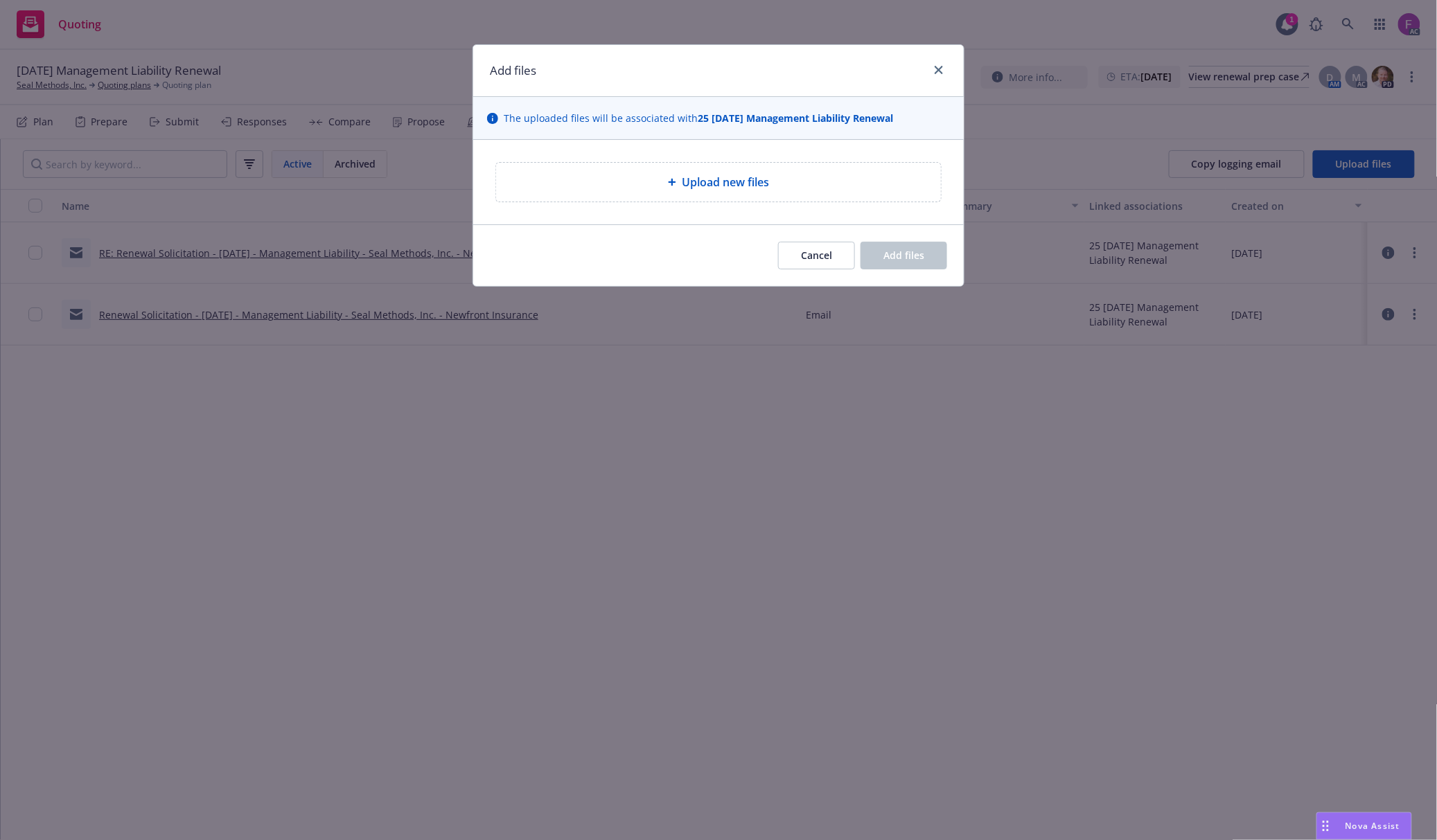
click at [722, 179] on span "Upload new files" at bounding box center [725, 182] width 87 height 17
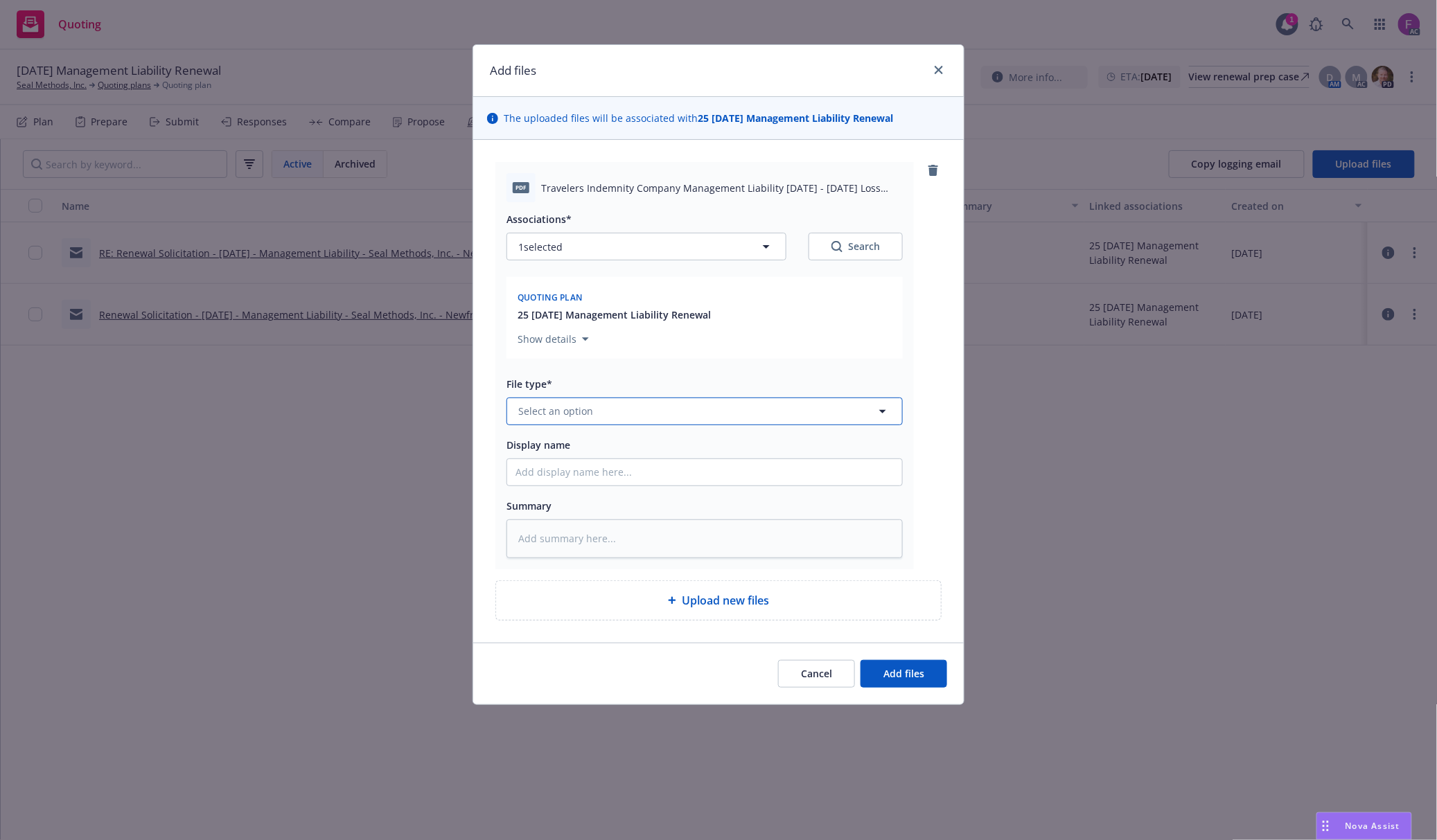
click at [619, 410] on button "Select an option" at bounding box center [705, 412] width 396 height 28
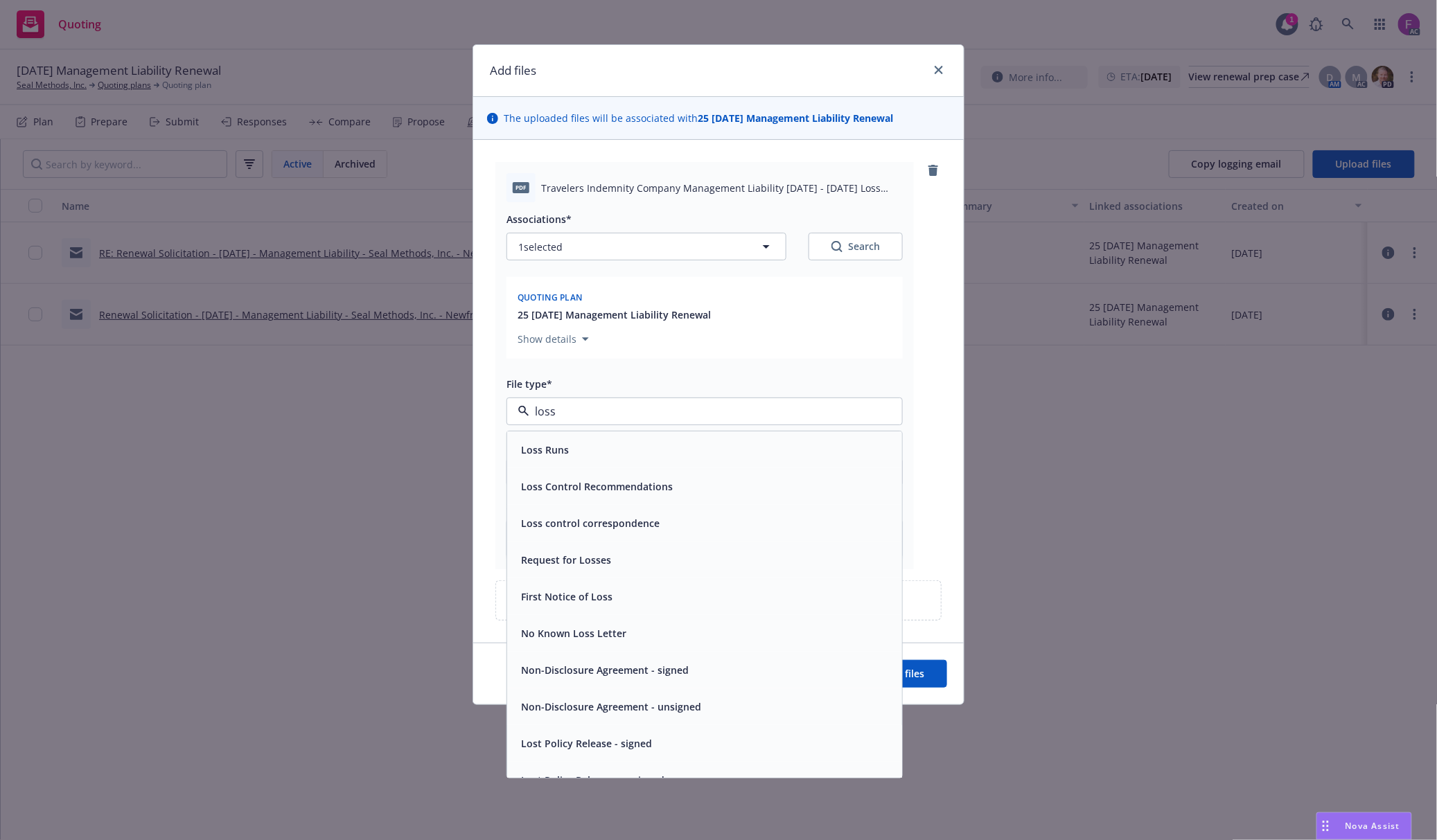
paste input "Loss Run"
type input "Loss Run"
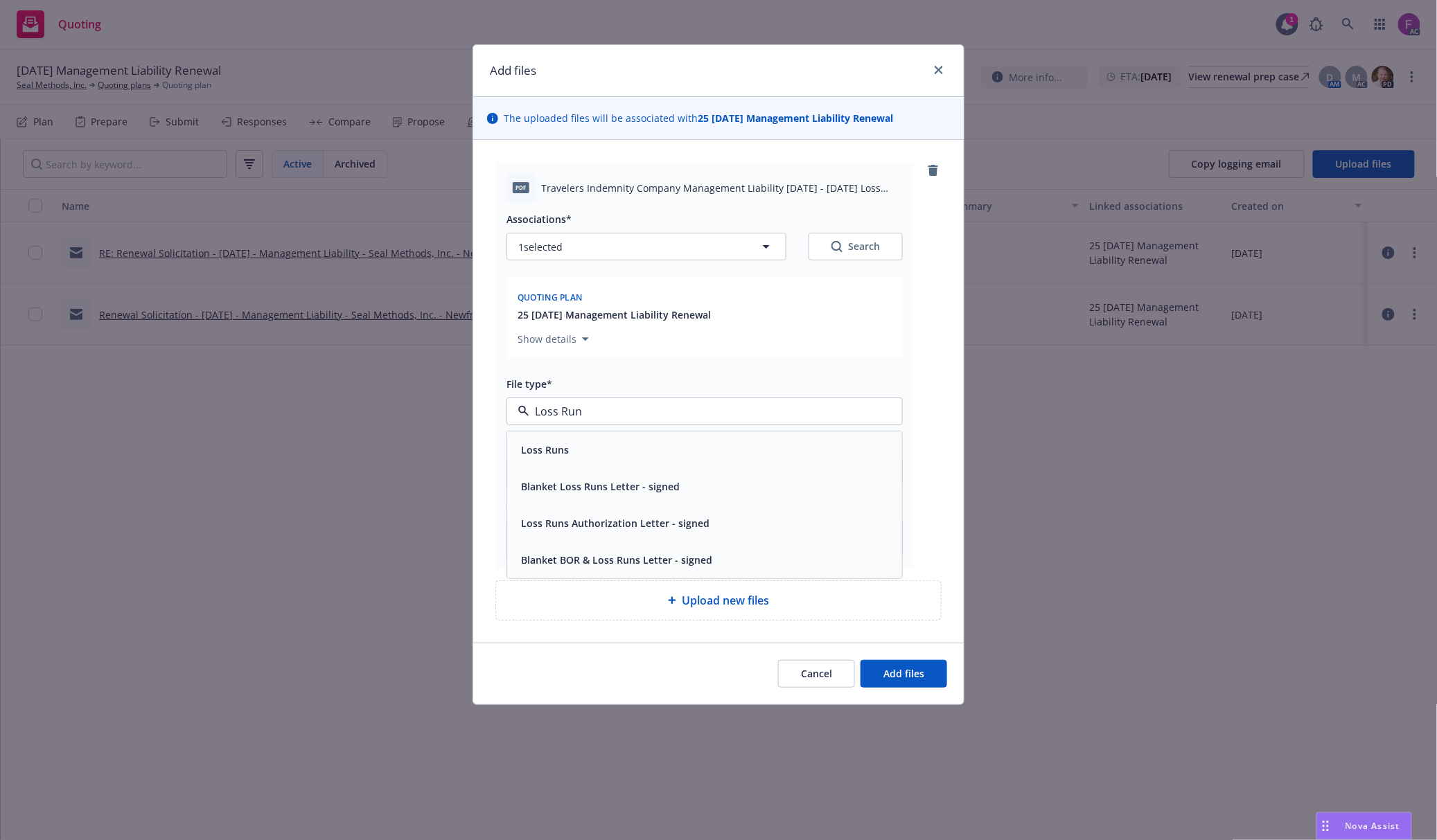
click at [591, 444] on div "Loss Runs" at bounding box center [705, 449] width 378 height 20
click at [605, 248] on button "1 selected" at bounding box center [646, 247] width 280 height 28
type textarea "x"
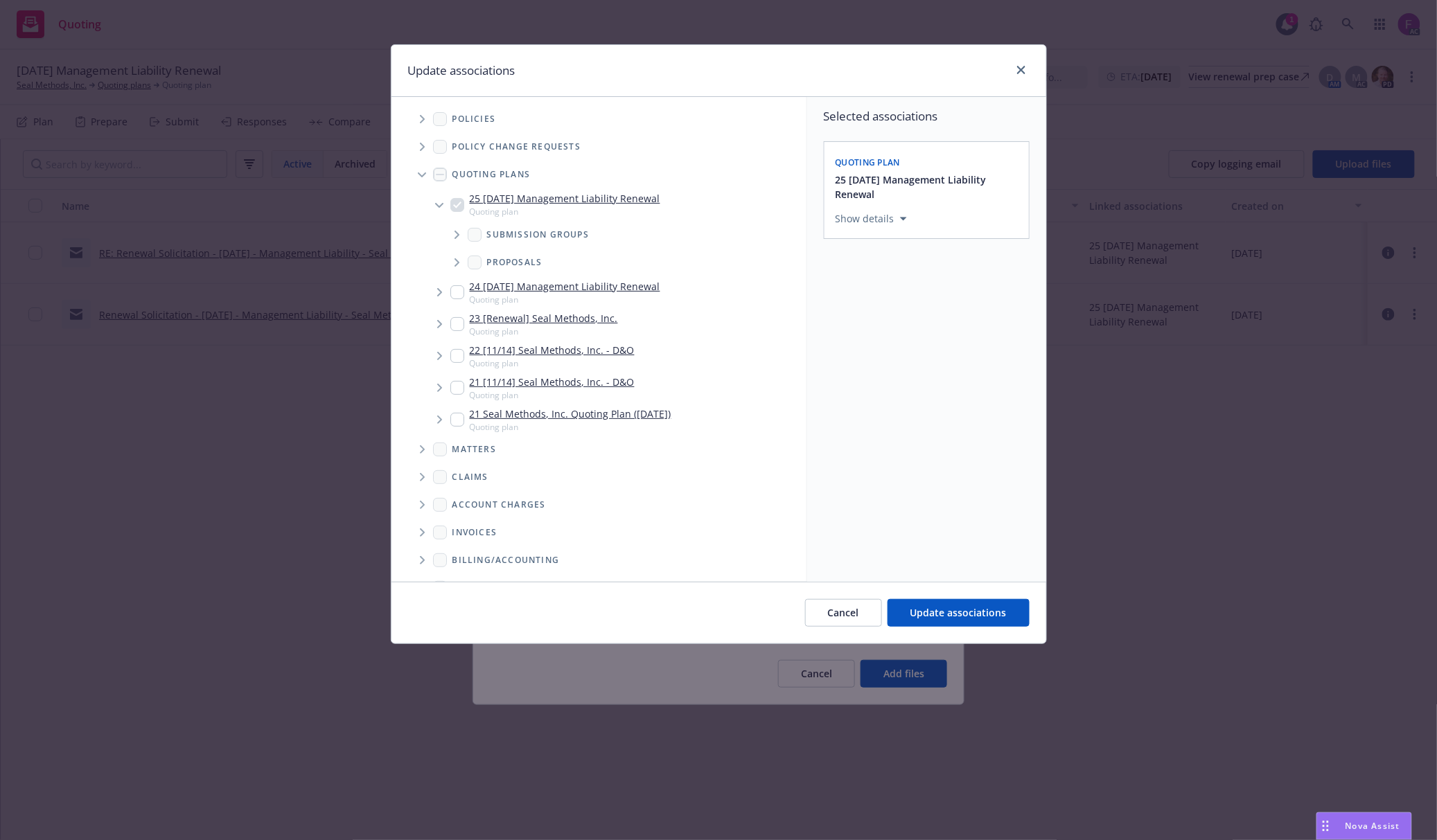
click at [422, 112] on span "Tree Example" at bounding box center [422, 119] width 22 height 22
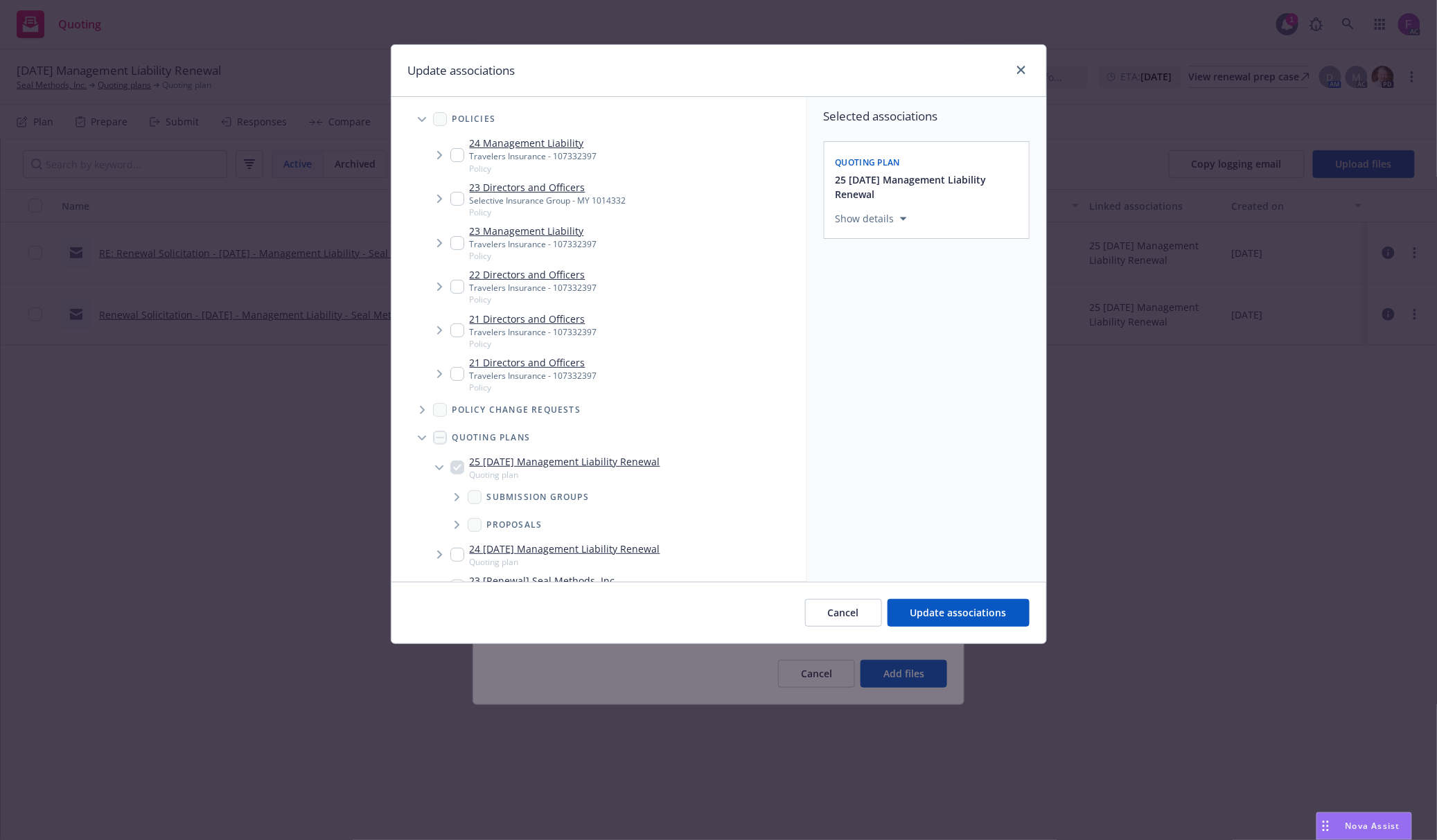
click at [457, 153] on input "Tree Example" at bounding box center [457, 155] width 14 height 14
checkbox input "true"
click at [456, 244] on input "Tree Example" at bounding box center [457, 243] width 14 height 14
checkbox input "true"
click at [454, 286] on input "Tree Example" at bounding box center [457, 286] width 14 height 14
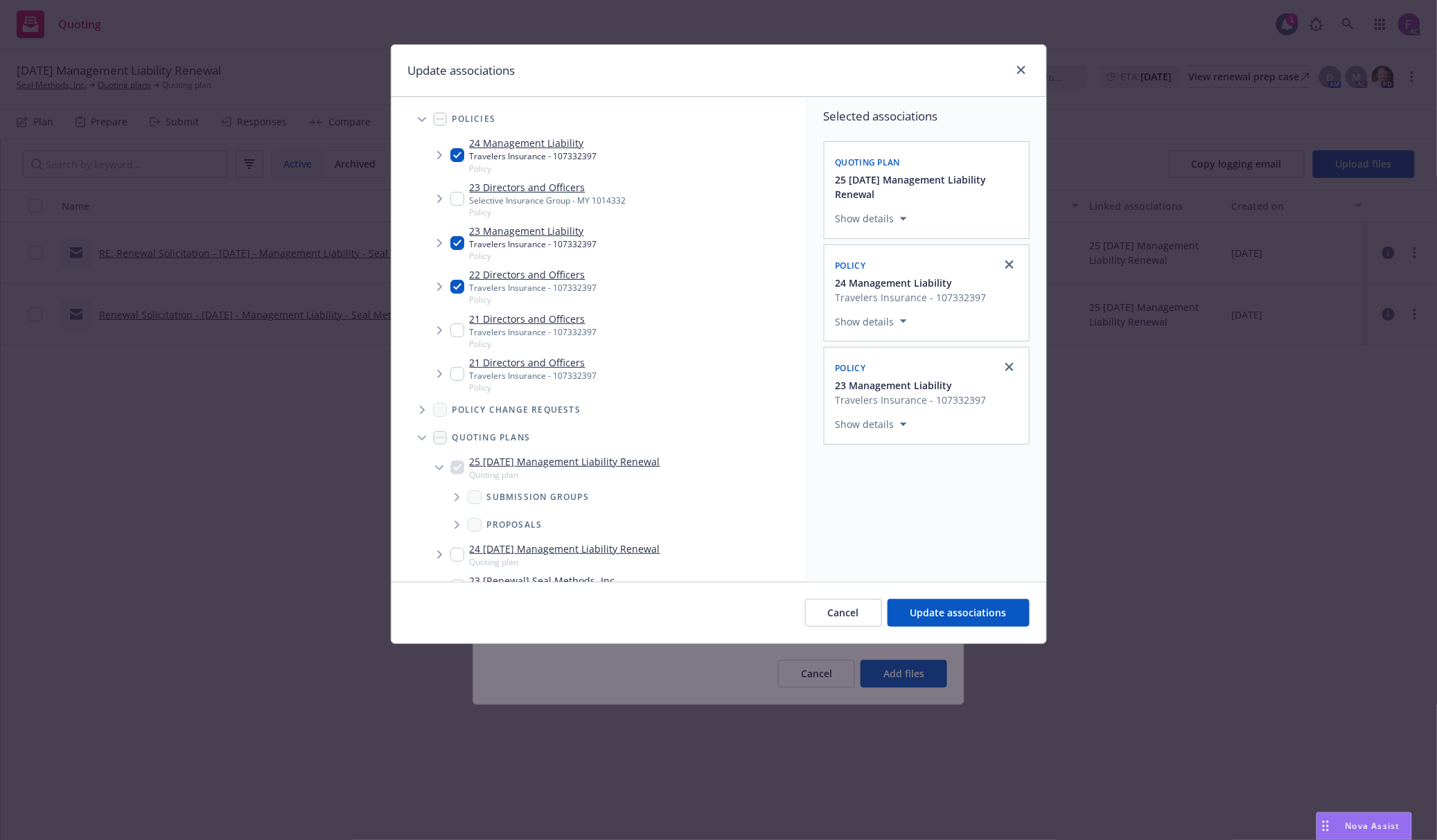
checkbox input "true"
click at [457, 332] on input "Tree Example" at bounding box center [457, 330] width 14 height 14
checkbox input "true"
click at [452, 371] on input "Tree Example" at bounding box center [457, 374] width 14 height 14
checkbox input "true"
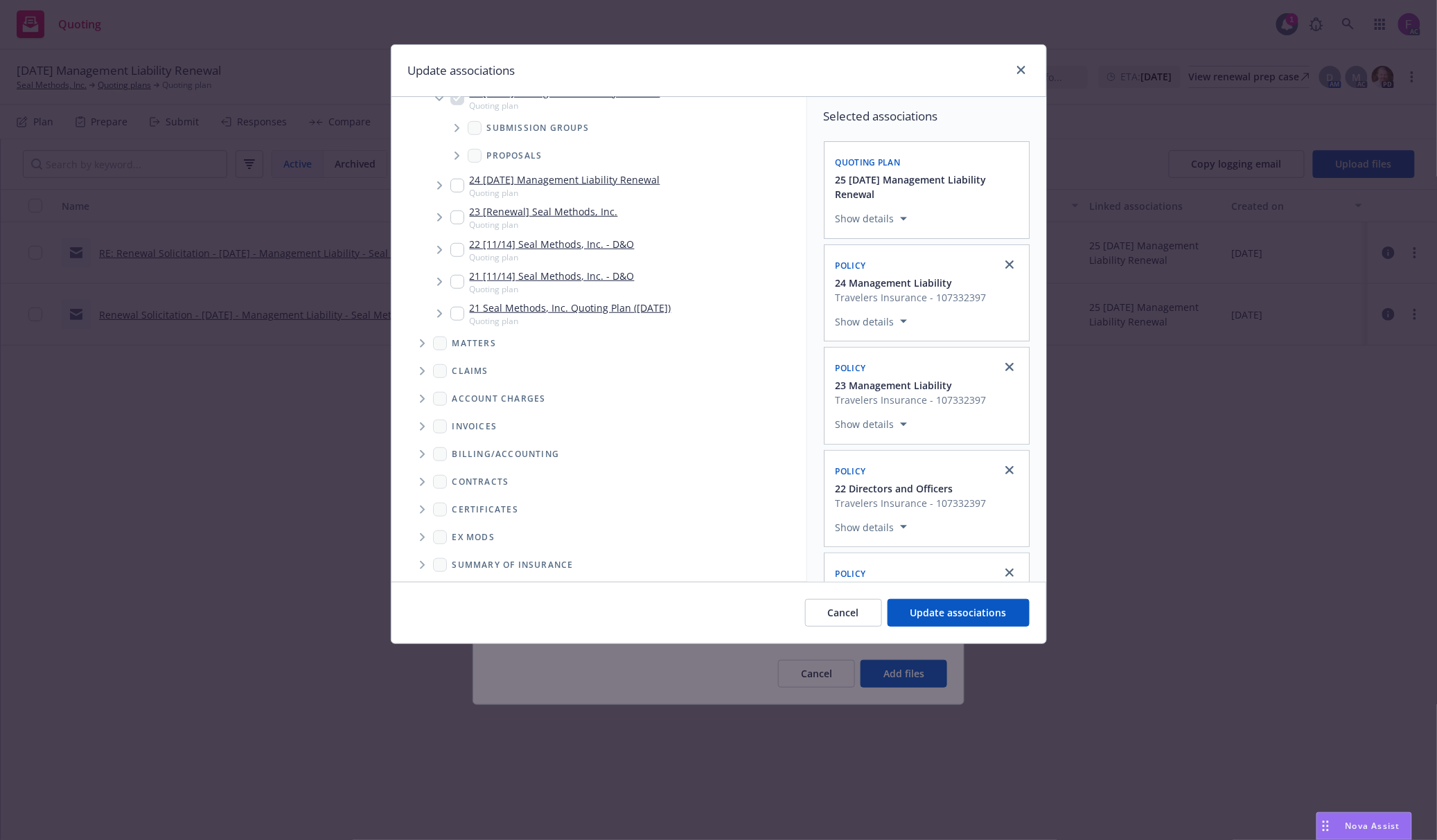
scroll to position [430, 0]
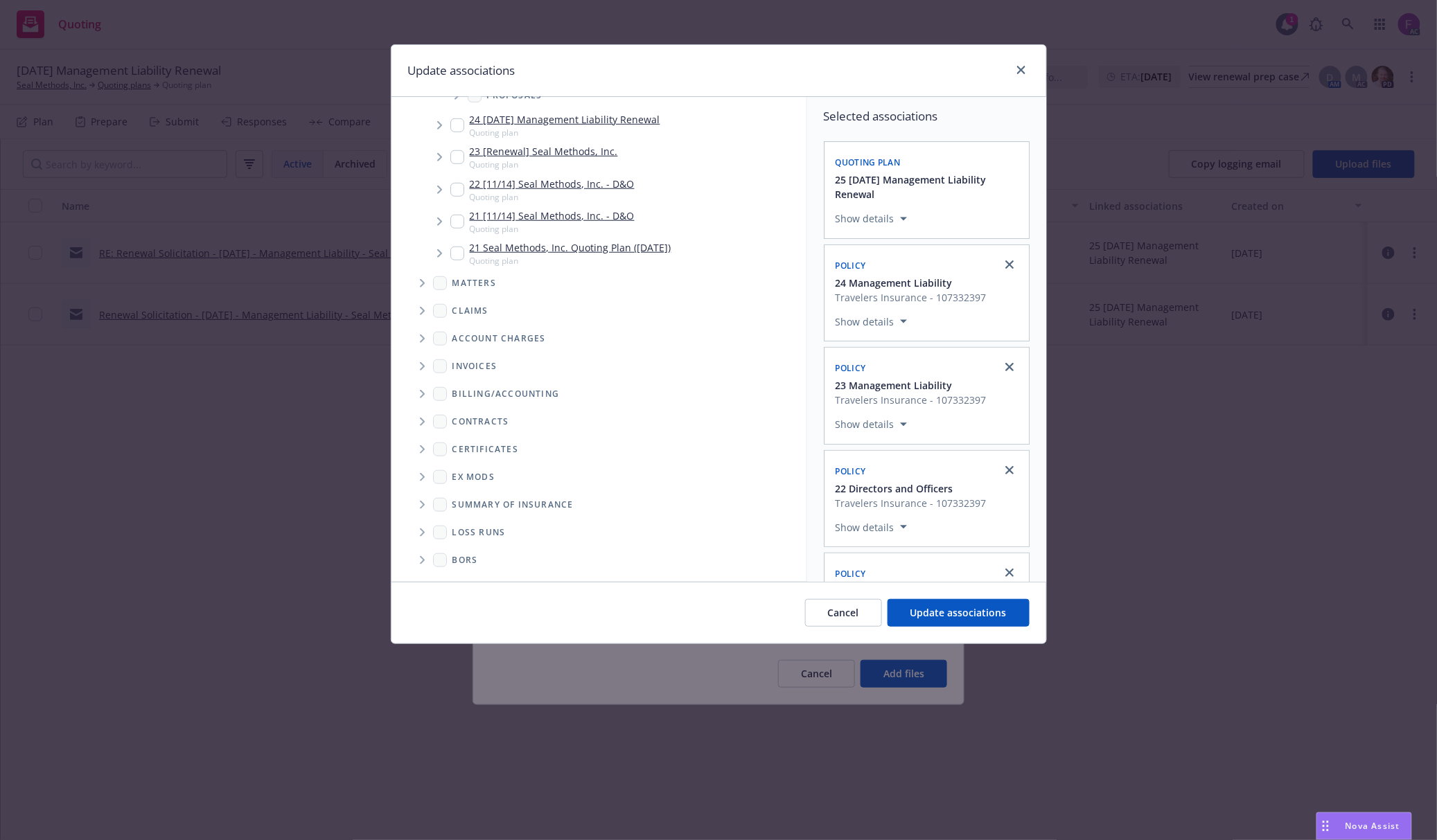
click at [427, 535] on span "Folder Tree Example" at bounding box center [422, 533] width 22 height 22
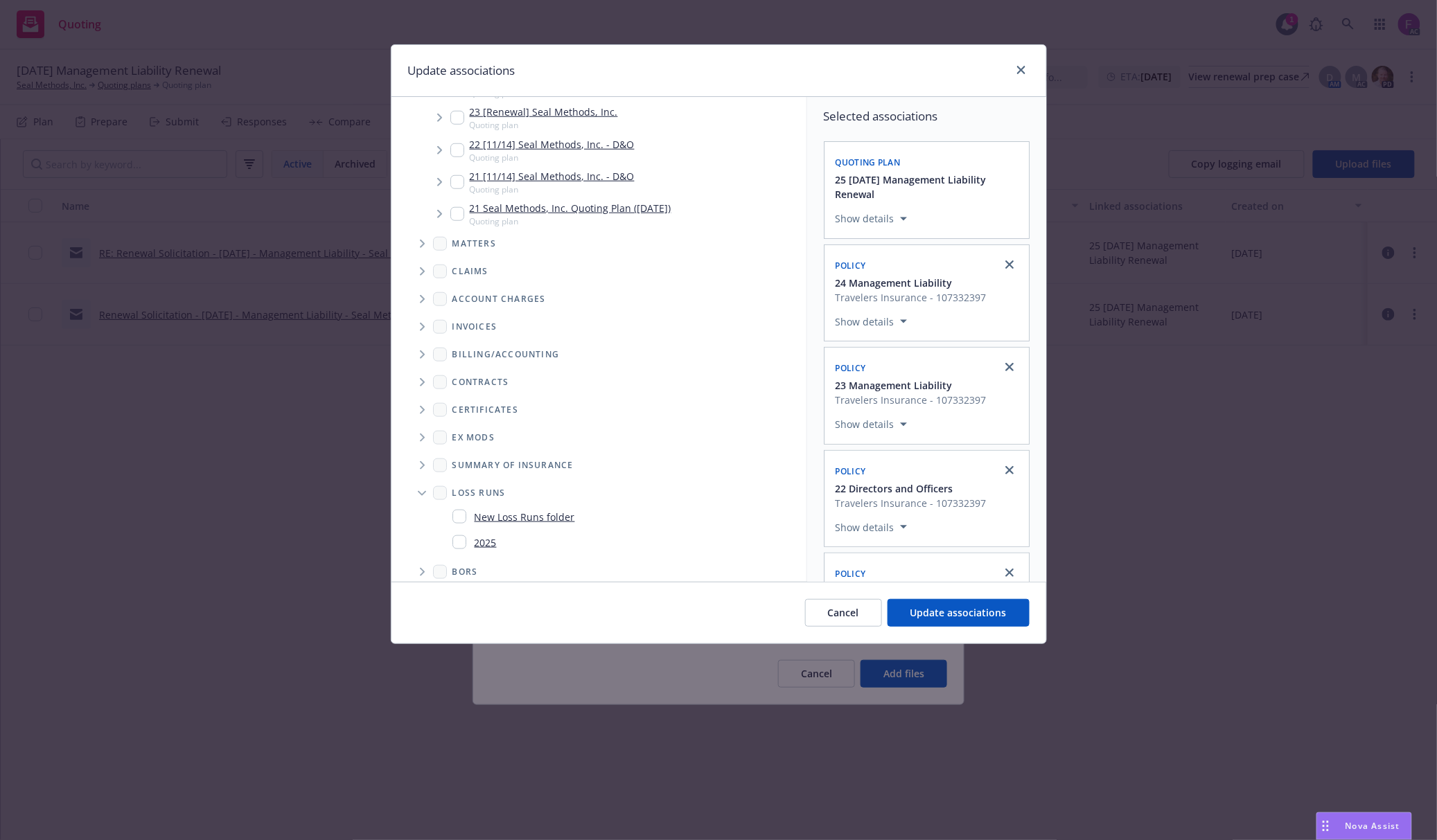
scroll to position [480, 0]
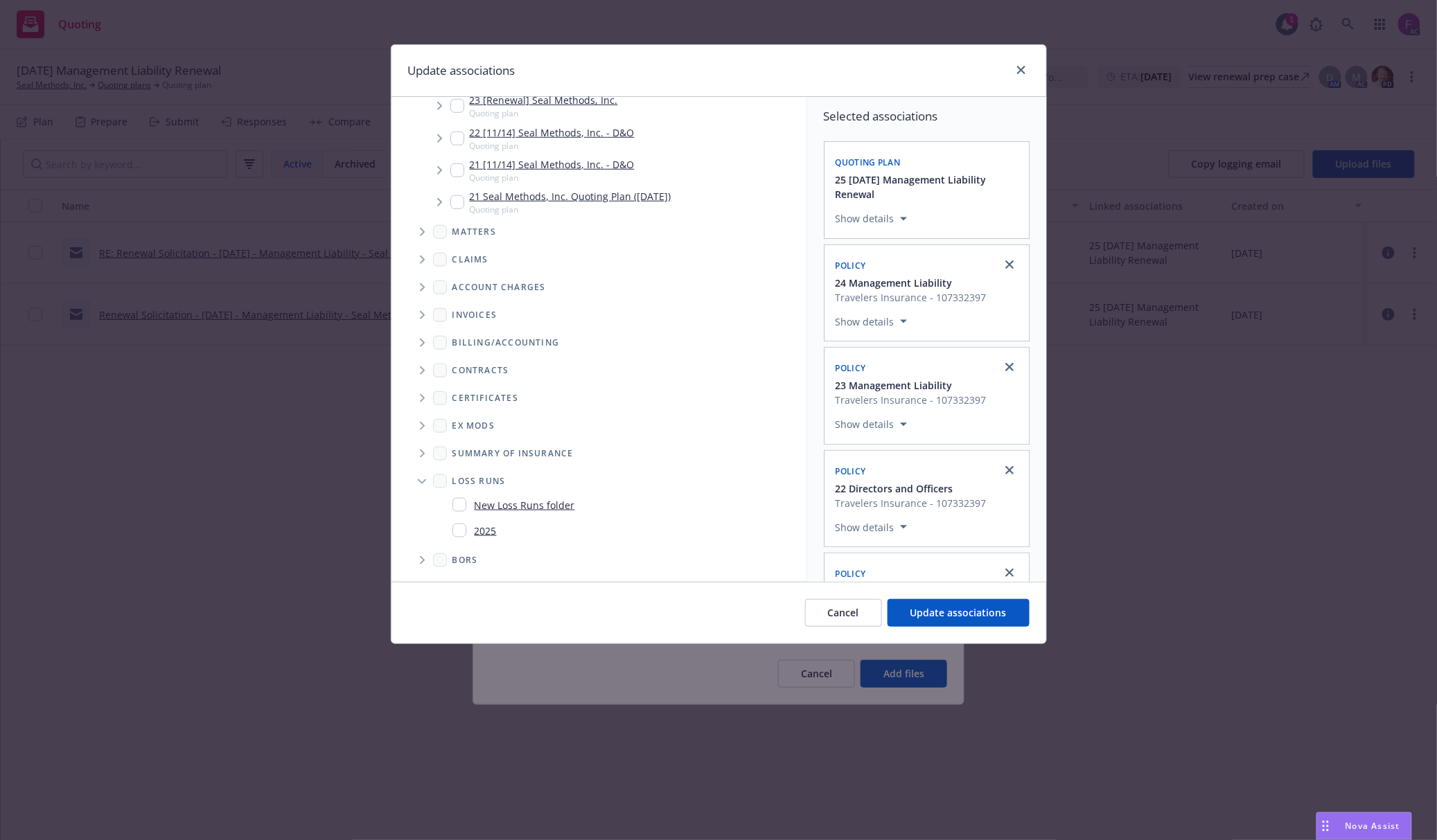
click at [458, 526] on input "Folder Tree Example" at bounding box center [459, 531] width 14 height 14
checkbox input "true"
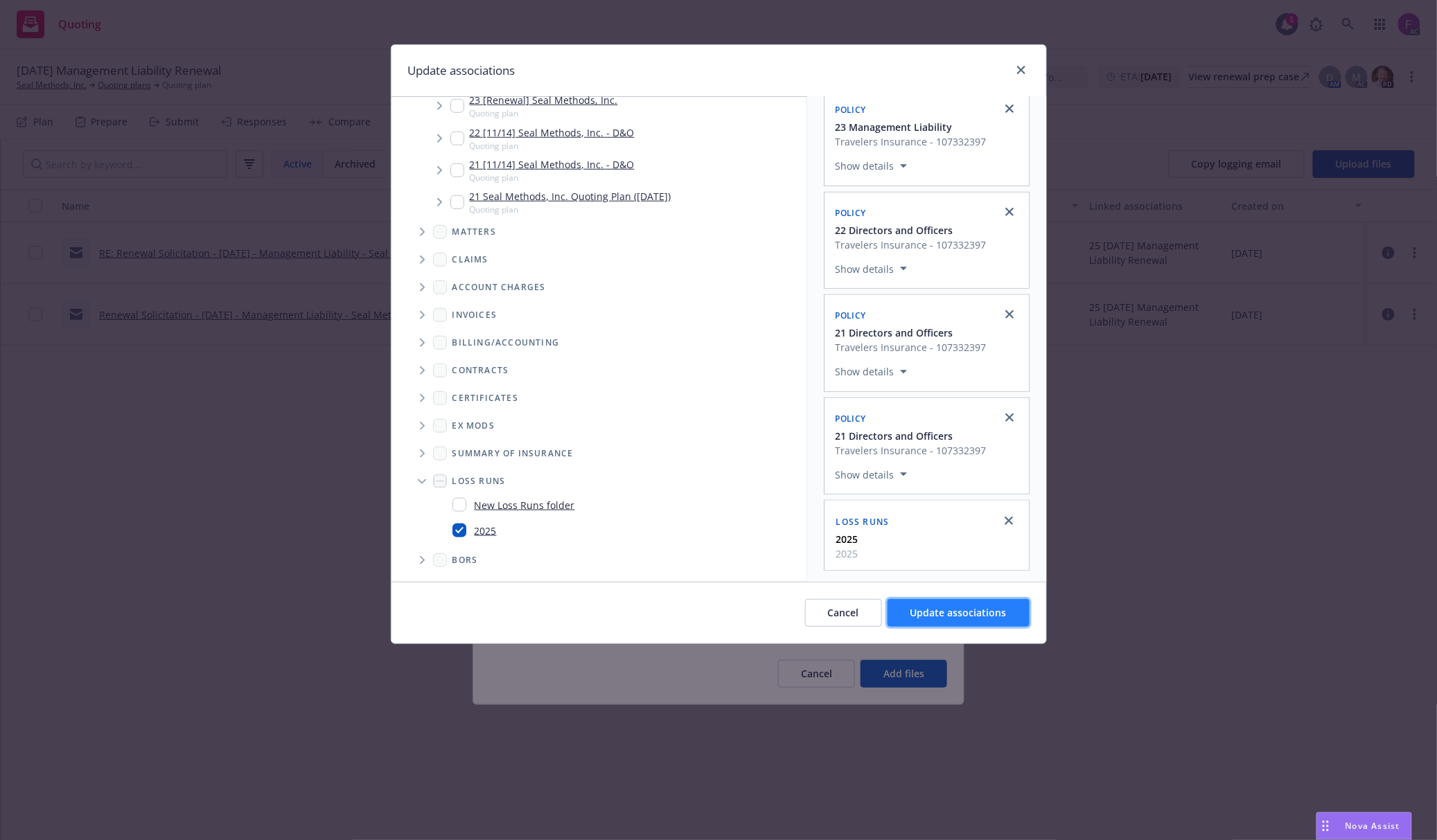
click at [916, 608] on span "Update associations" at bounding box center [958, 613] width 96 height 13
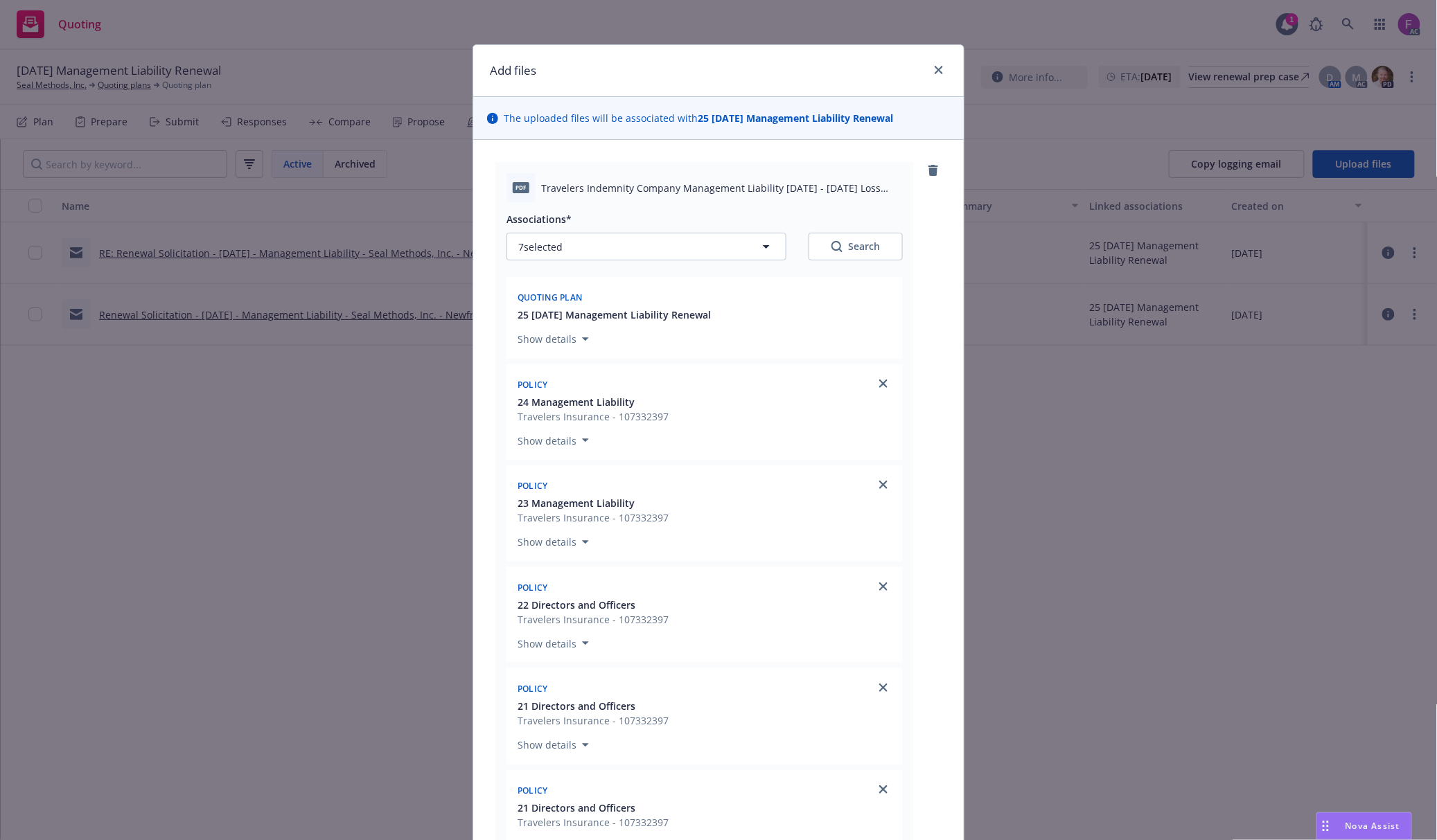
scroll to position [496, 0]
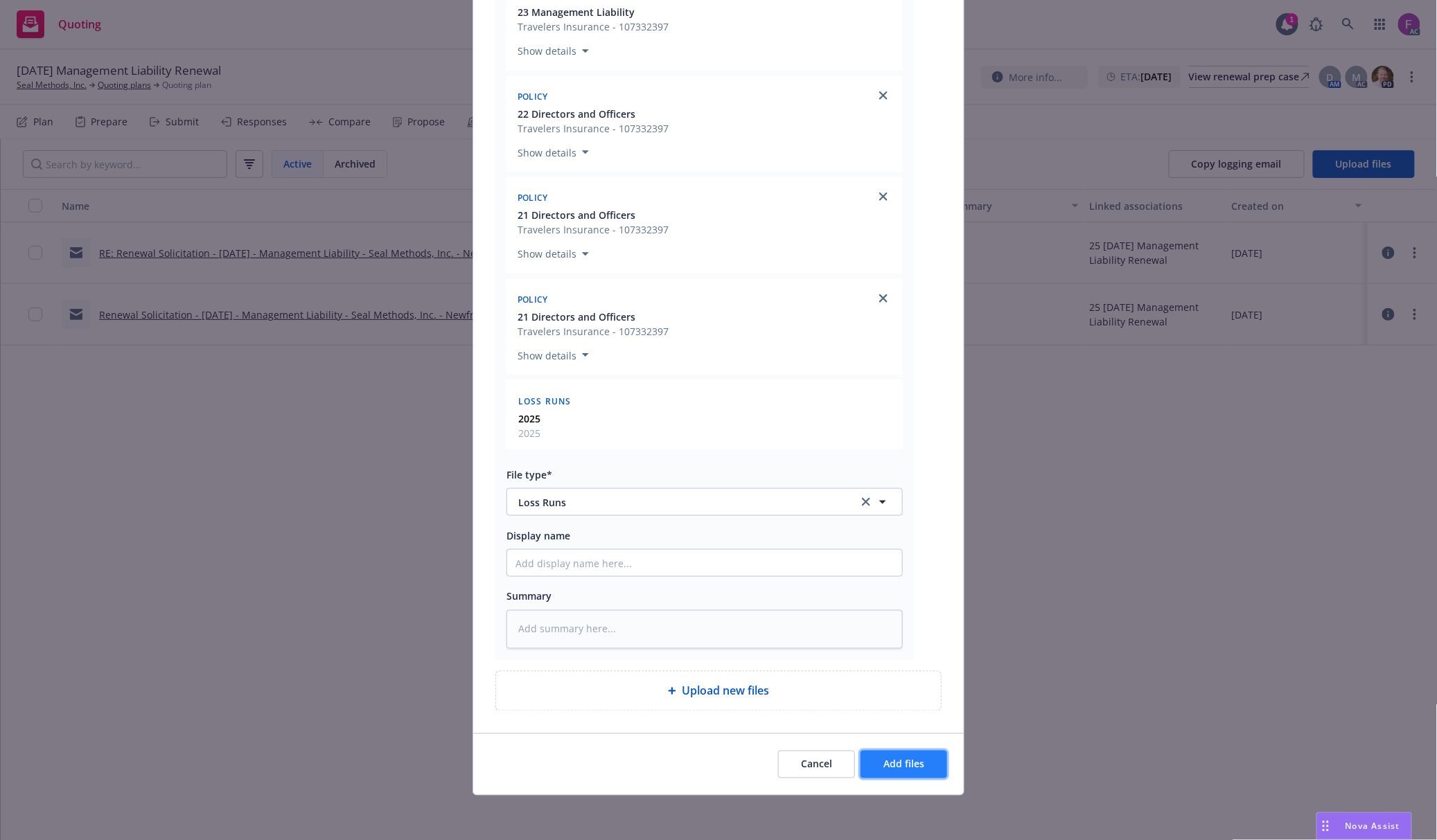
click at [908, 770] on span "Add files" at bounding box center [904, 764] width 41 height 13
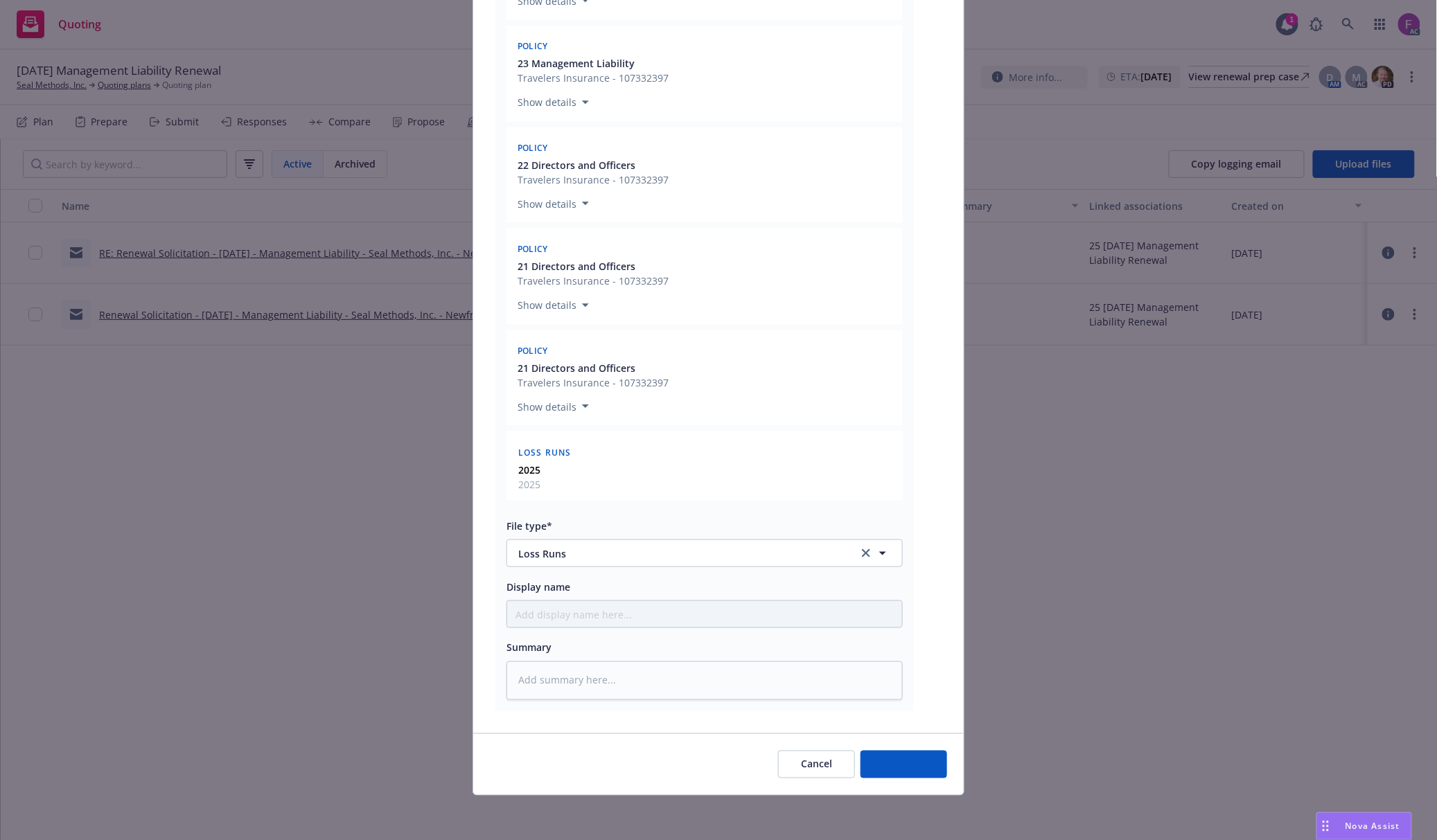
type textarea "x"
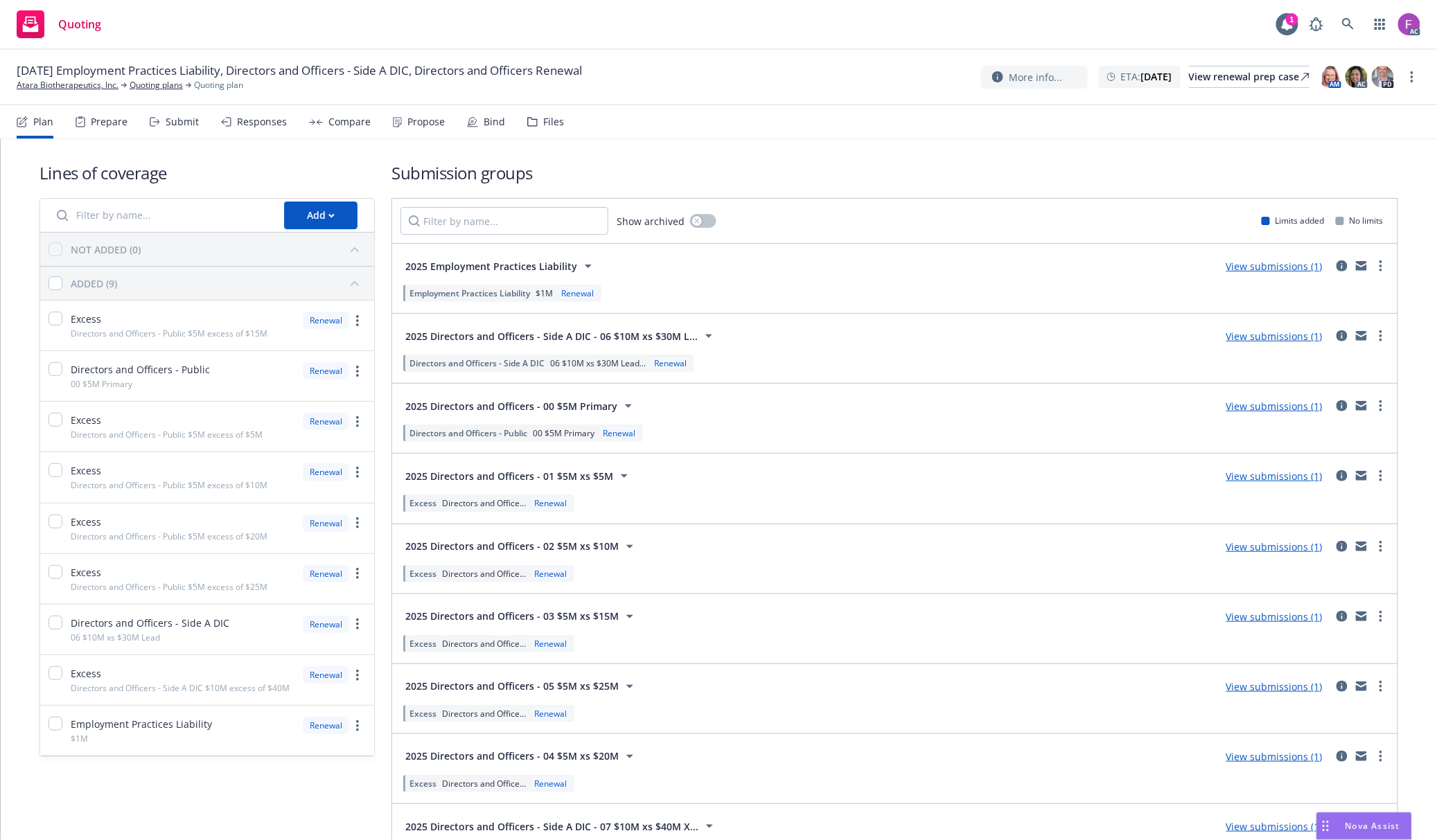
click at [538, 128] on div "Files" at bounding box center [545, 122] width 37 height 33
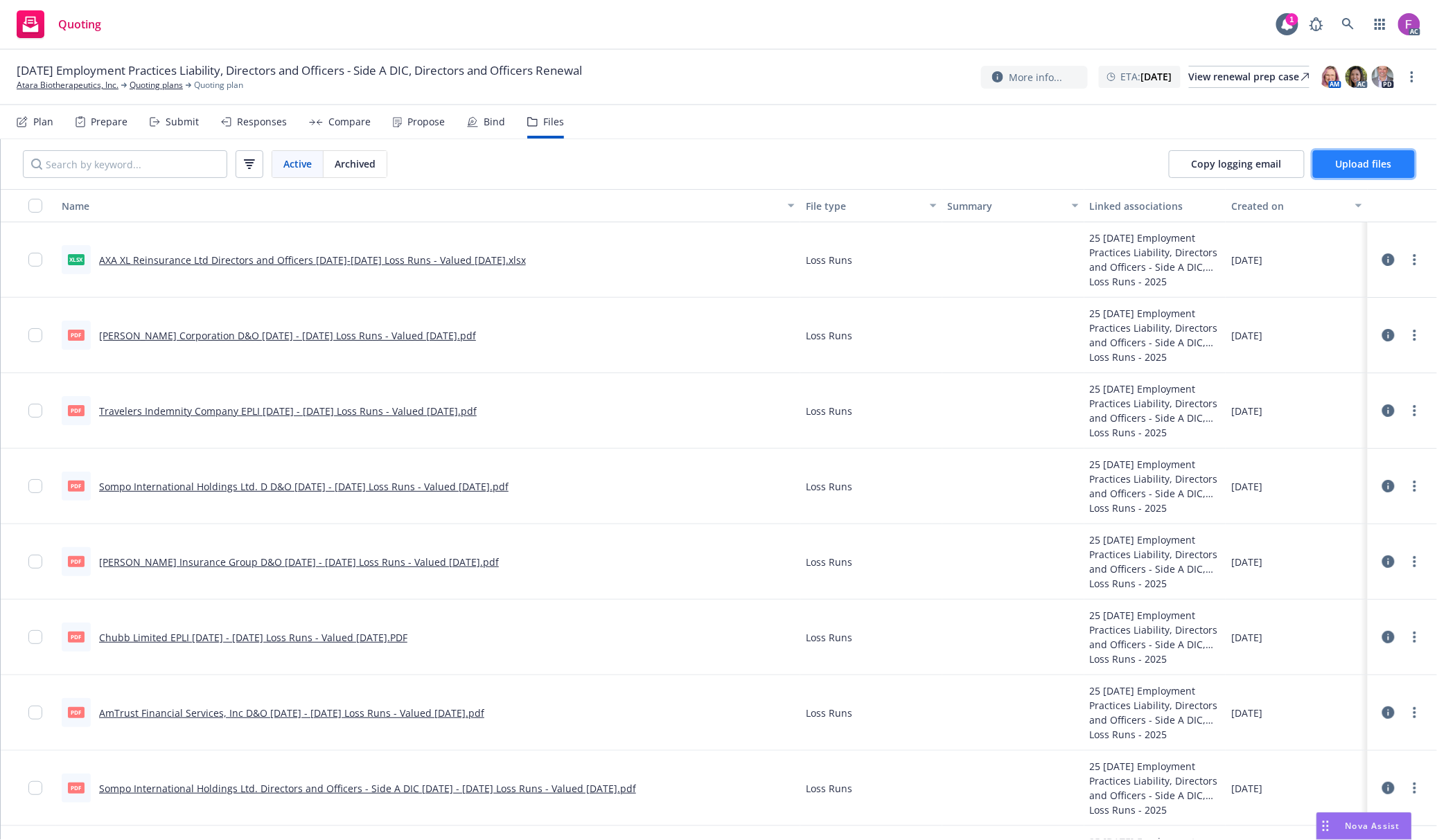
click at [1369, 161] on span "Upload files" at bounding box center [1363, 163] width 56 height 13
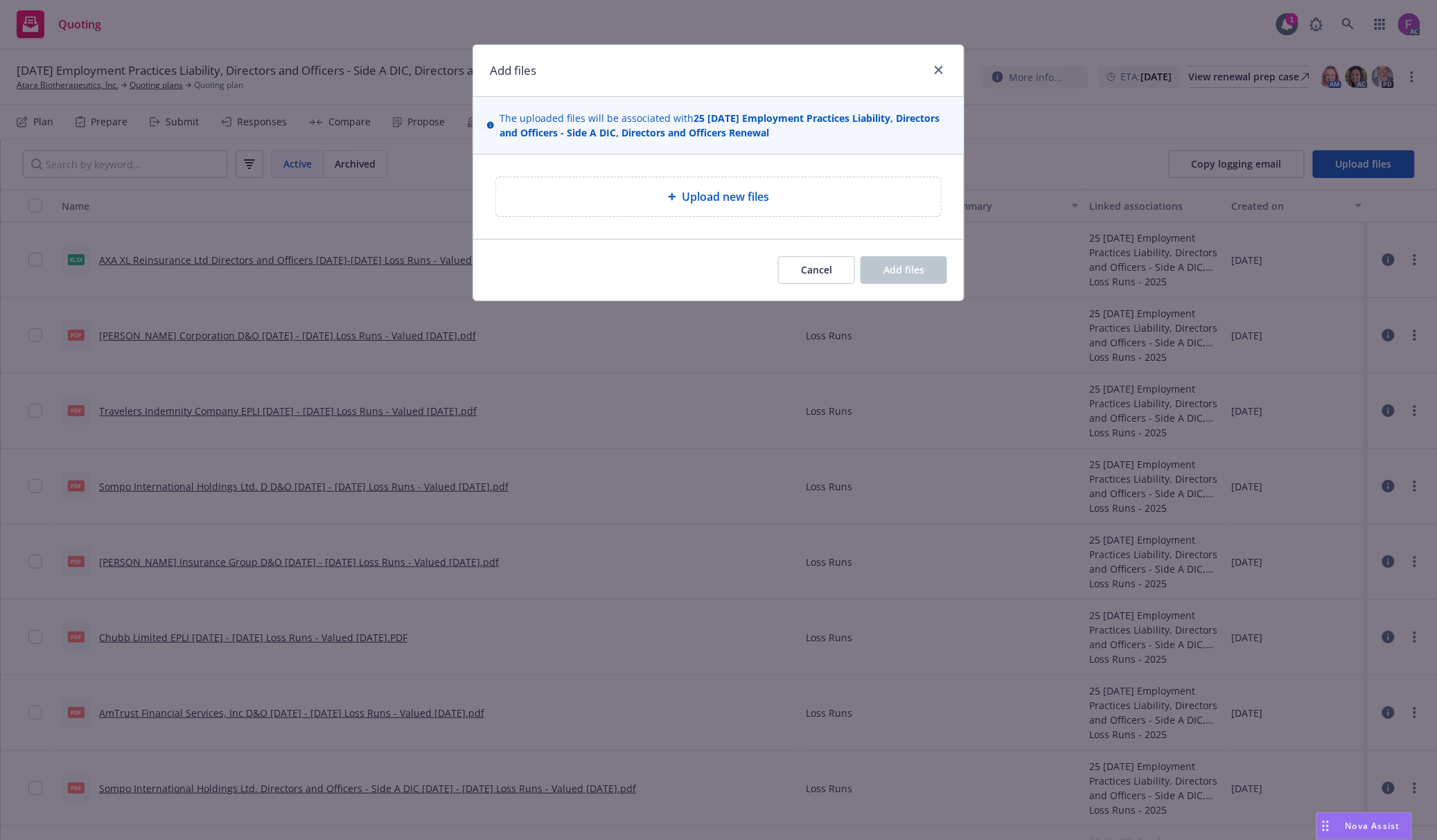
click at [691, 193] on span "Upload new files" at bounding box center [725, 197] width 87 height 17
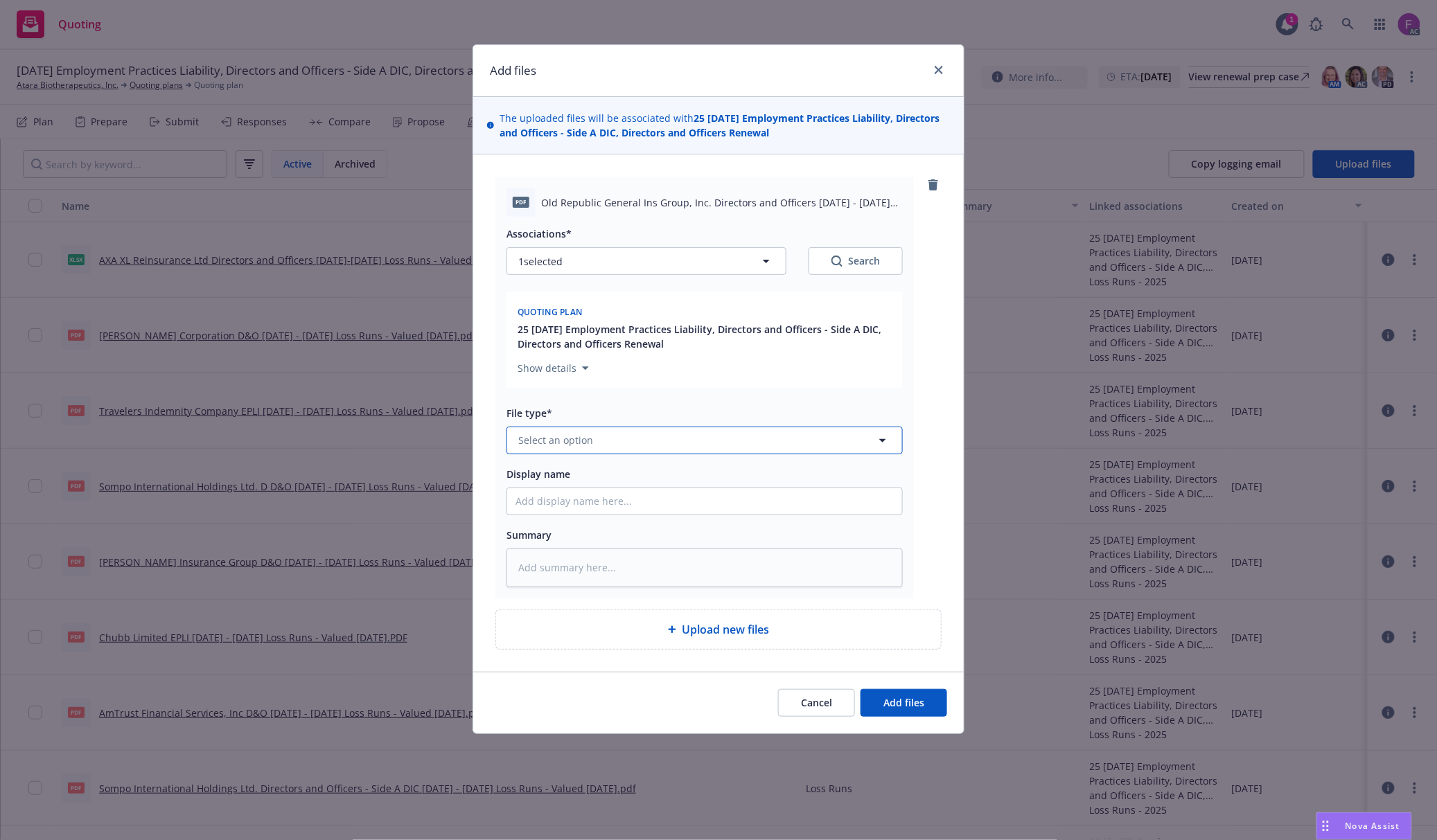
click at [560, 437] on span "Select an option" at bounding box center [556, 440] width 75 height 15
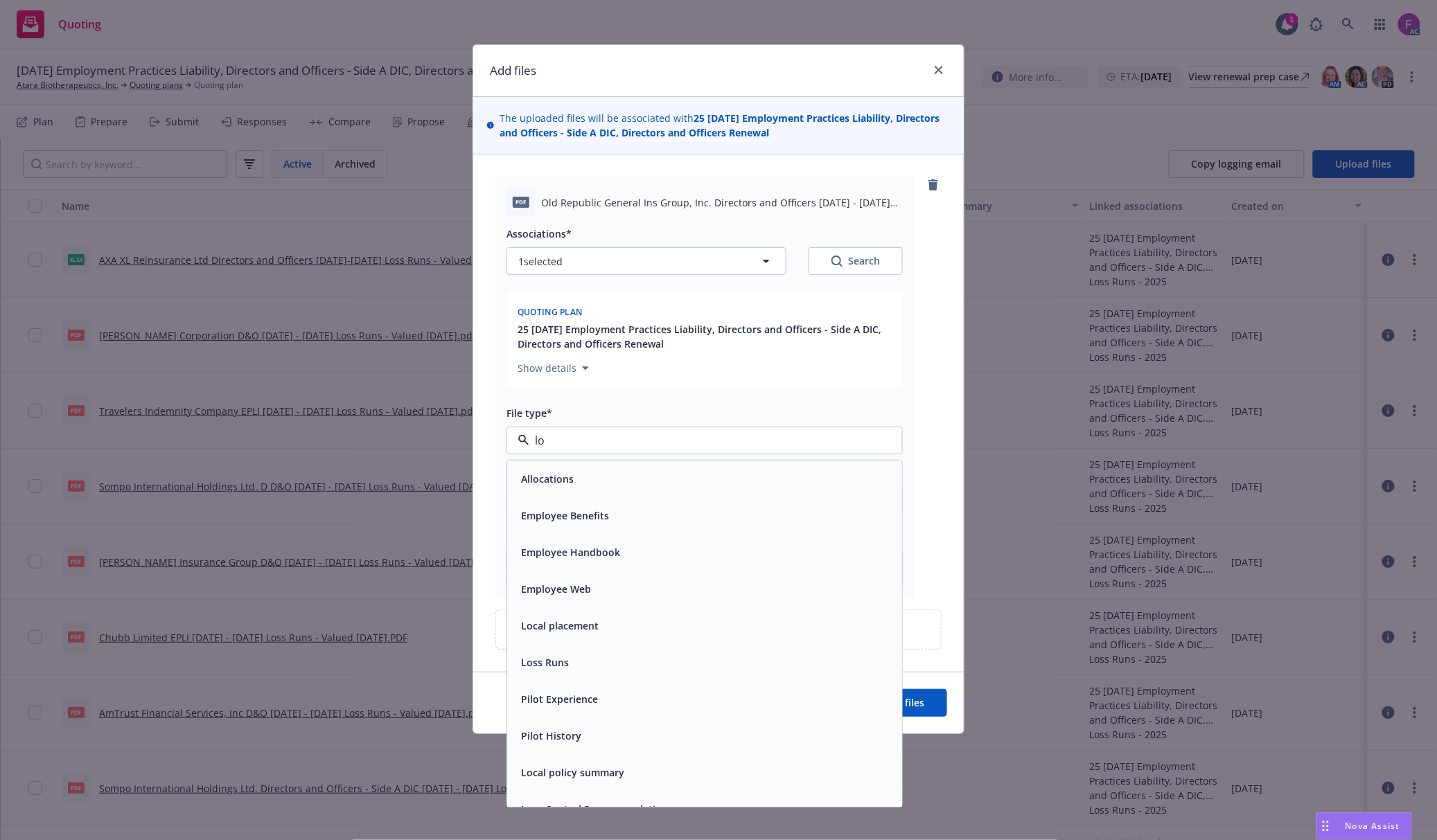
type input "lod"
type textarea "x"
paste input "Loss Run"
type input "Loss Run"
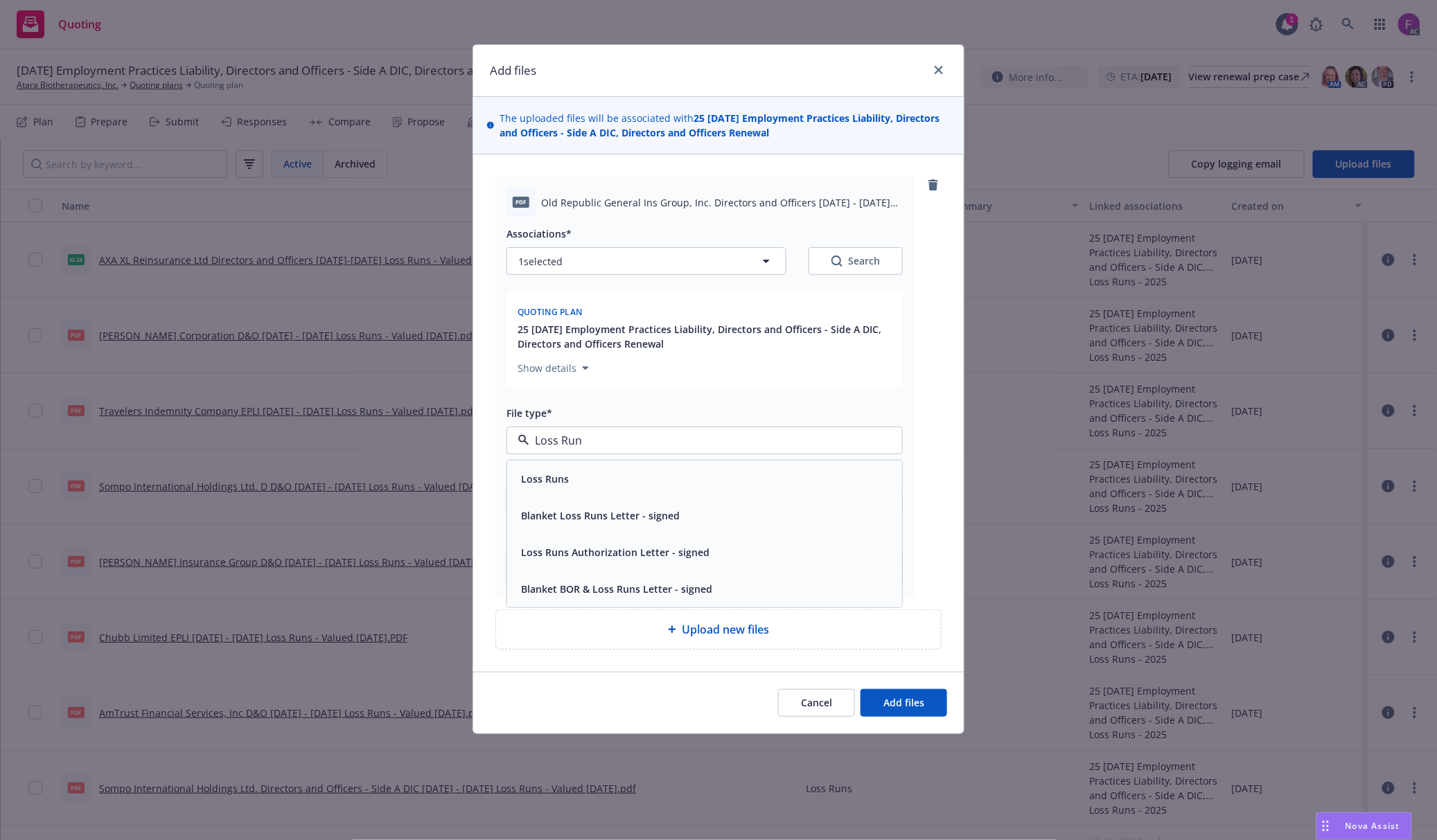
click at [549, 494] on div "Loss Runs" at bounding box center [705, 478] width 395 height 37
click at [602, 267] on button "1 selected" at bounding box center [646, 261] width 280 height 28
type textarea "x"
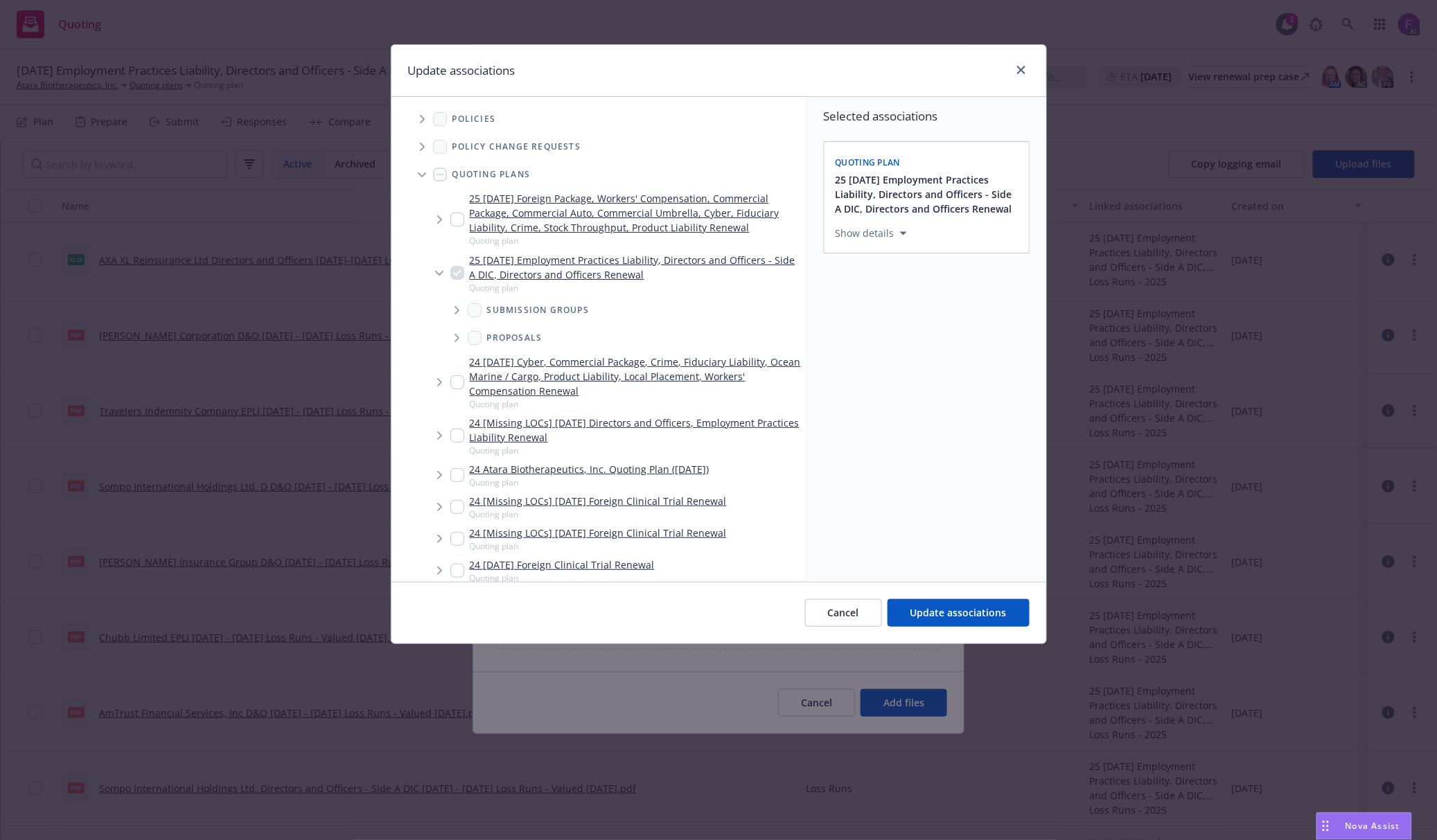
click at [417, 120] on span "Tree Example" at bounding box center [422, 119] width 22 height 22
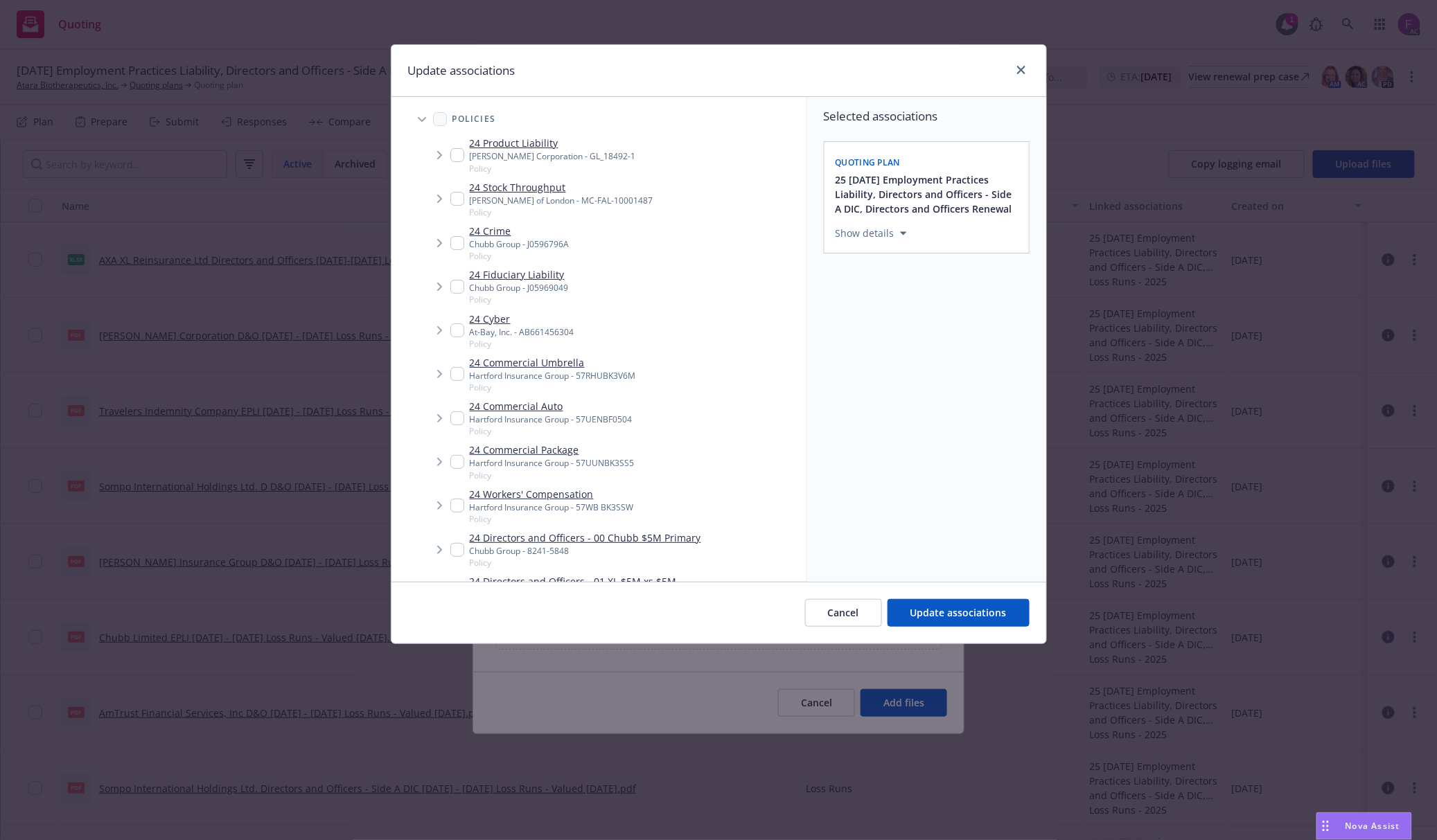
scroll to position [474, 0]
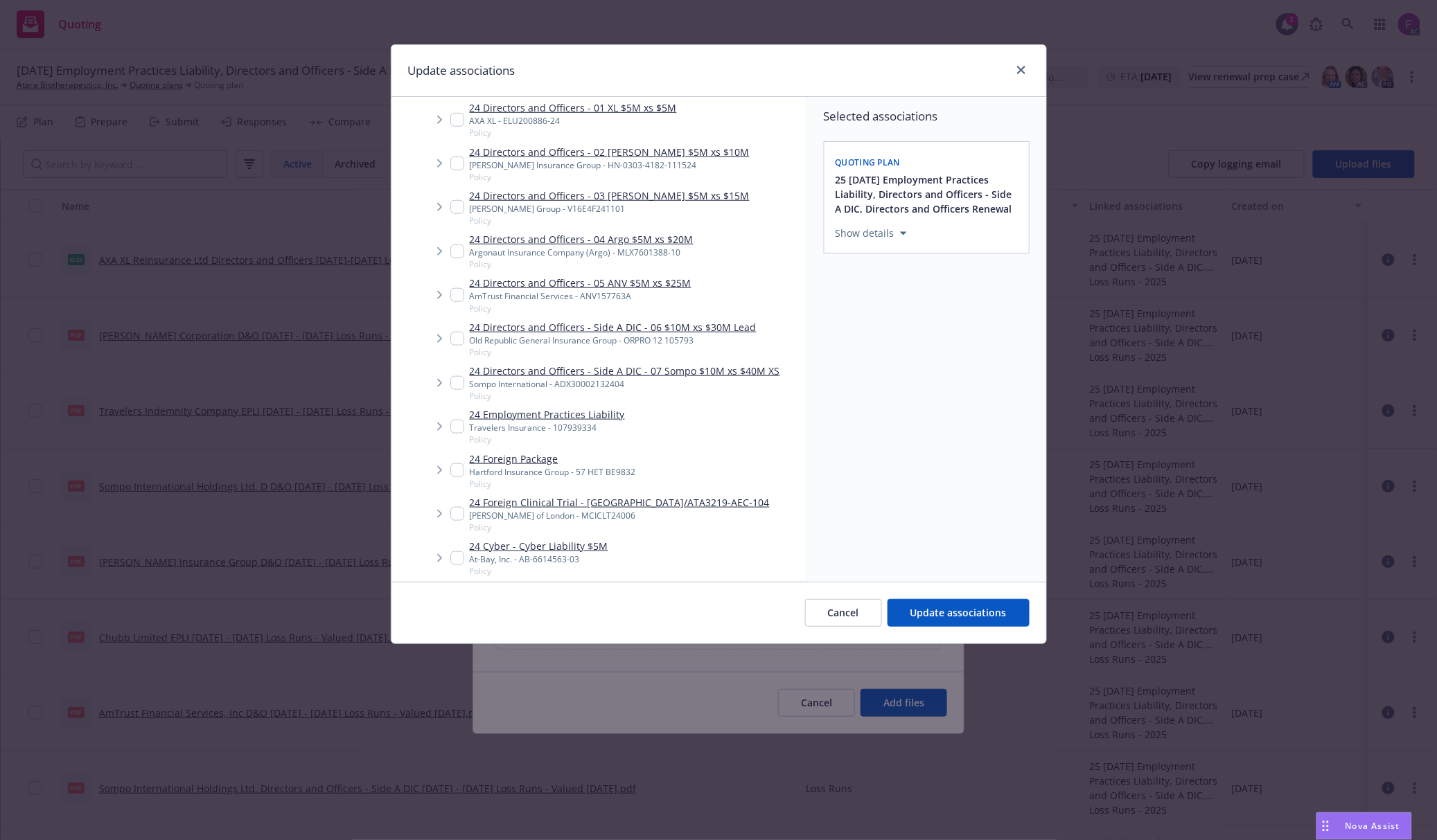
click at [460, 338] on input "Tree Example" at bounding box center [457, 339] width 14 height 14
checkbox input "true"
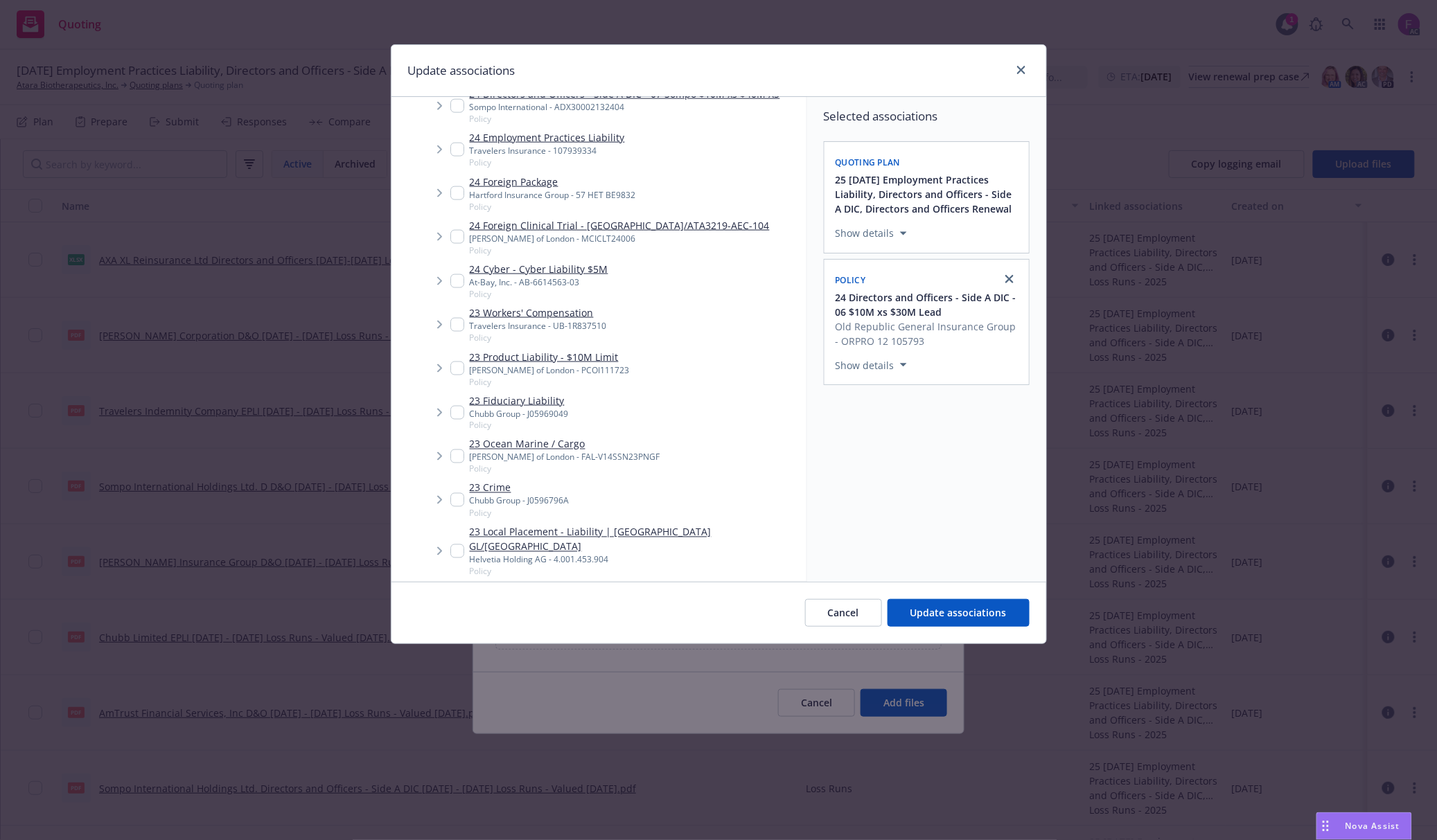
scroll to position [1212, 0]
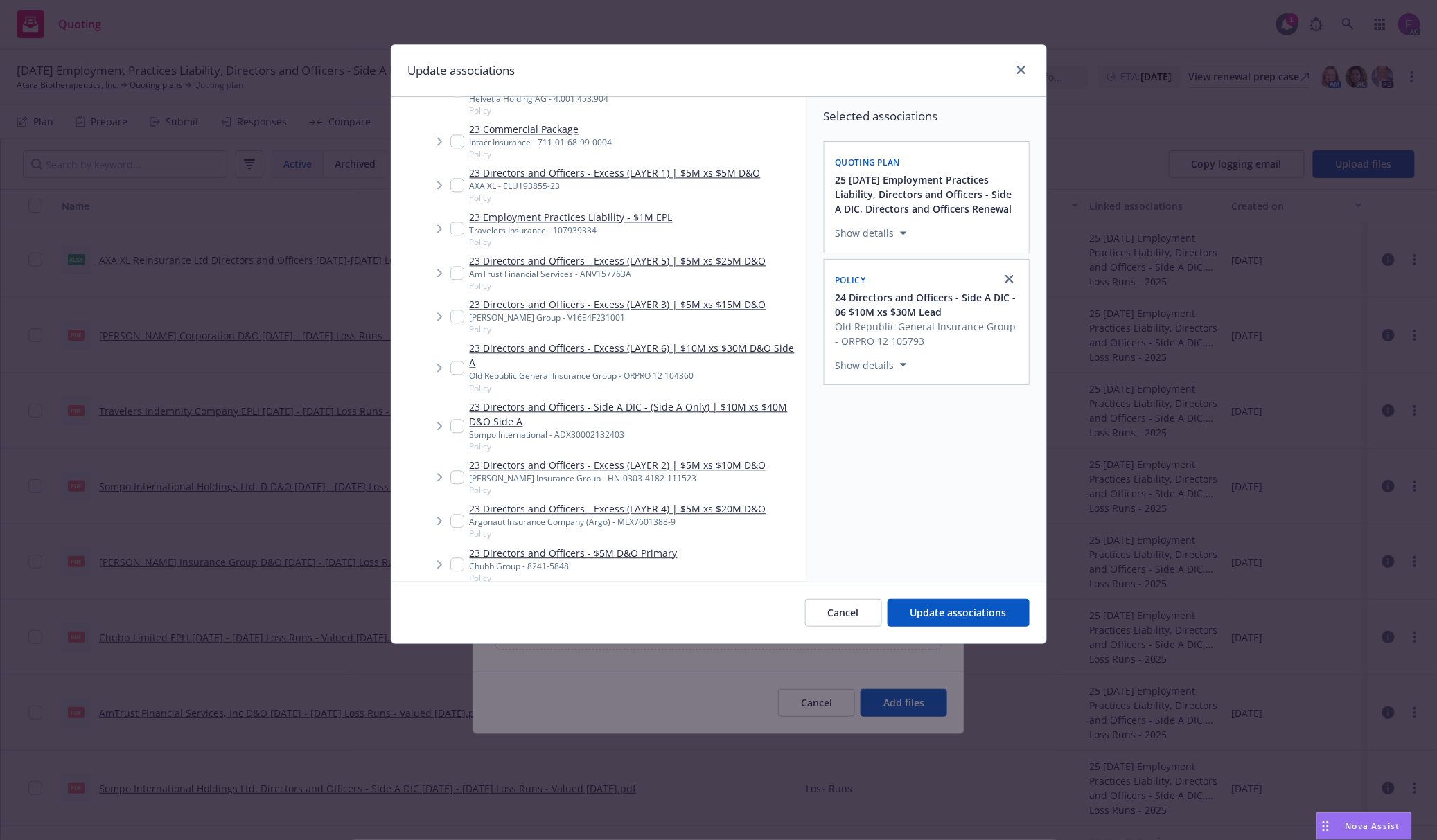
click at [455, 361] on input "Tree Example" at bounding box center [457, 368] width 14 height 14
checkbox input "true"
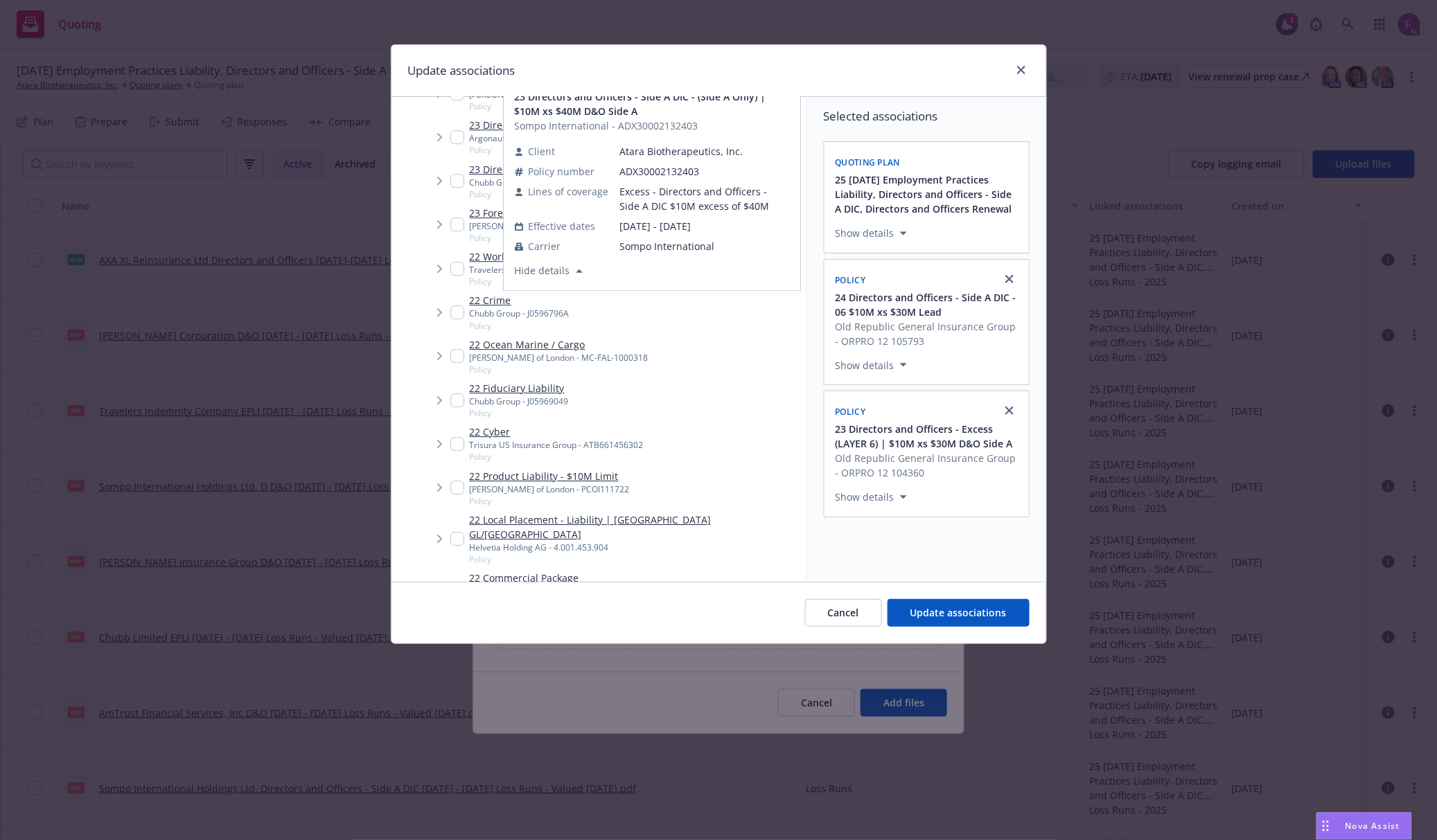
scroll to position [2043, 0]
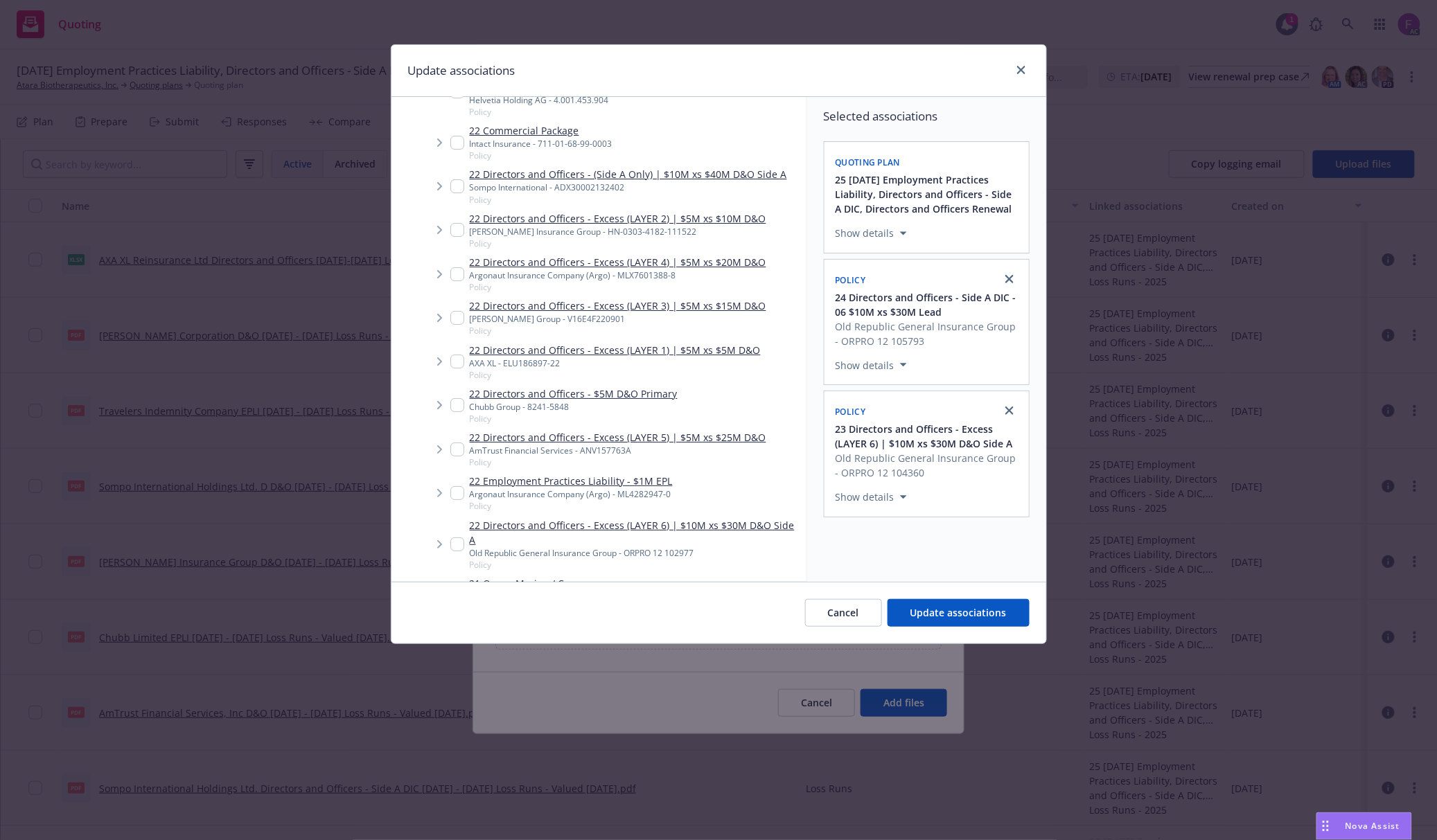
click at [455, 538] on input "Tree Example" at bounding box center [457, 544] width 14 height 14
checkbox input "true"
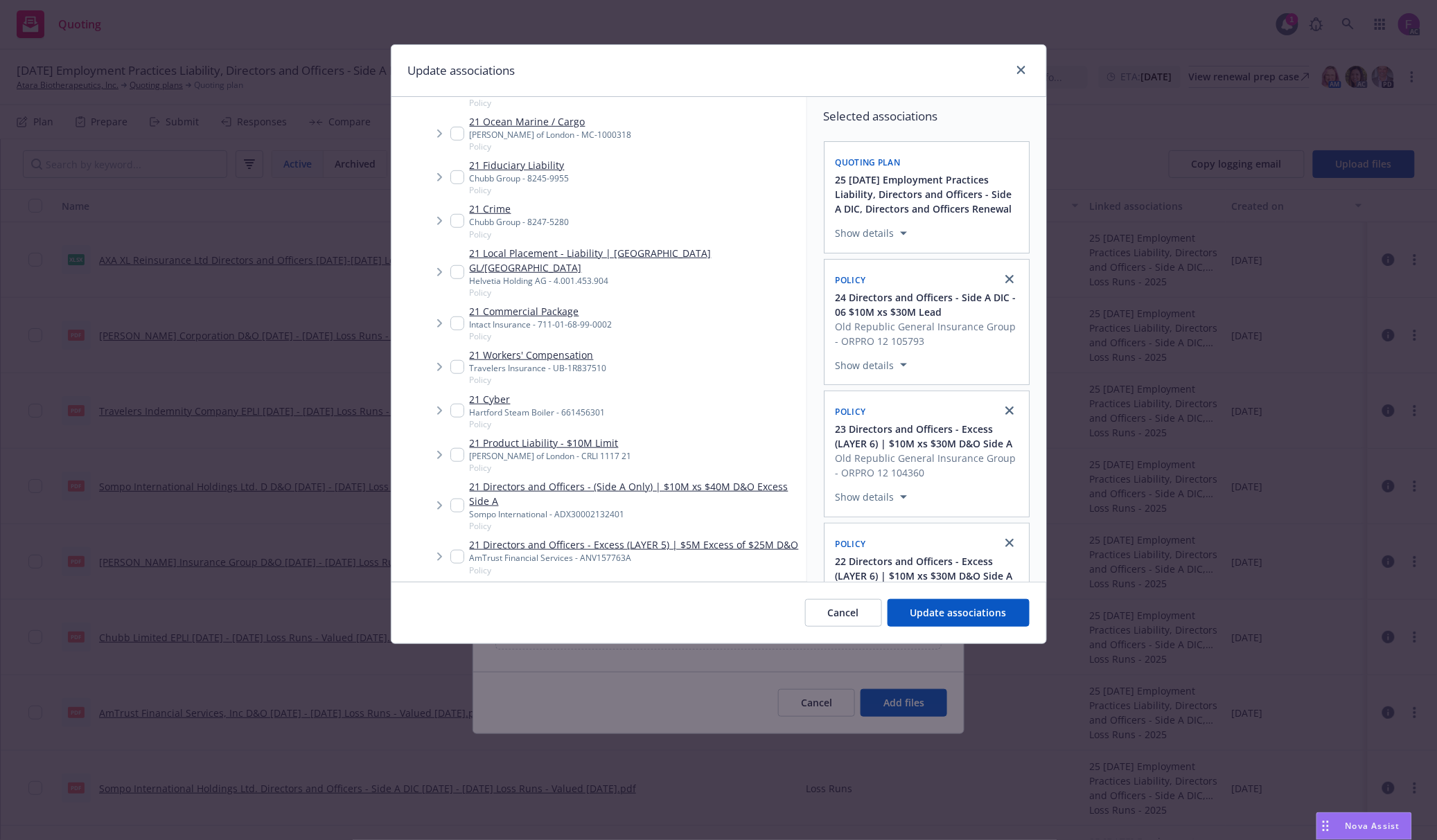
scroll to position [2874, 0]
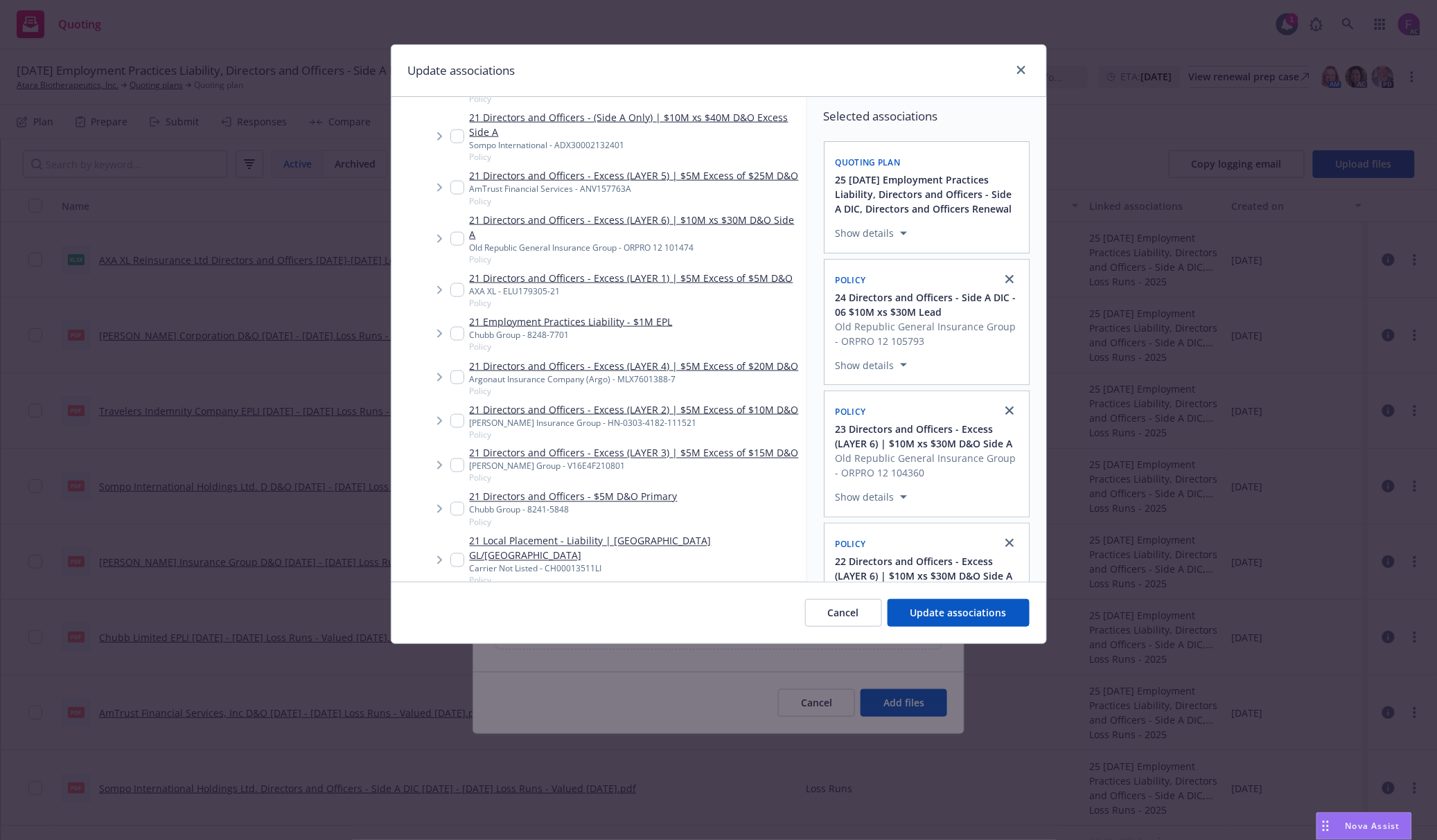
click at [460, 232] on input "Tree Example" at bounding box center [457, 239] width 14 height 14
checkbox input "true"
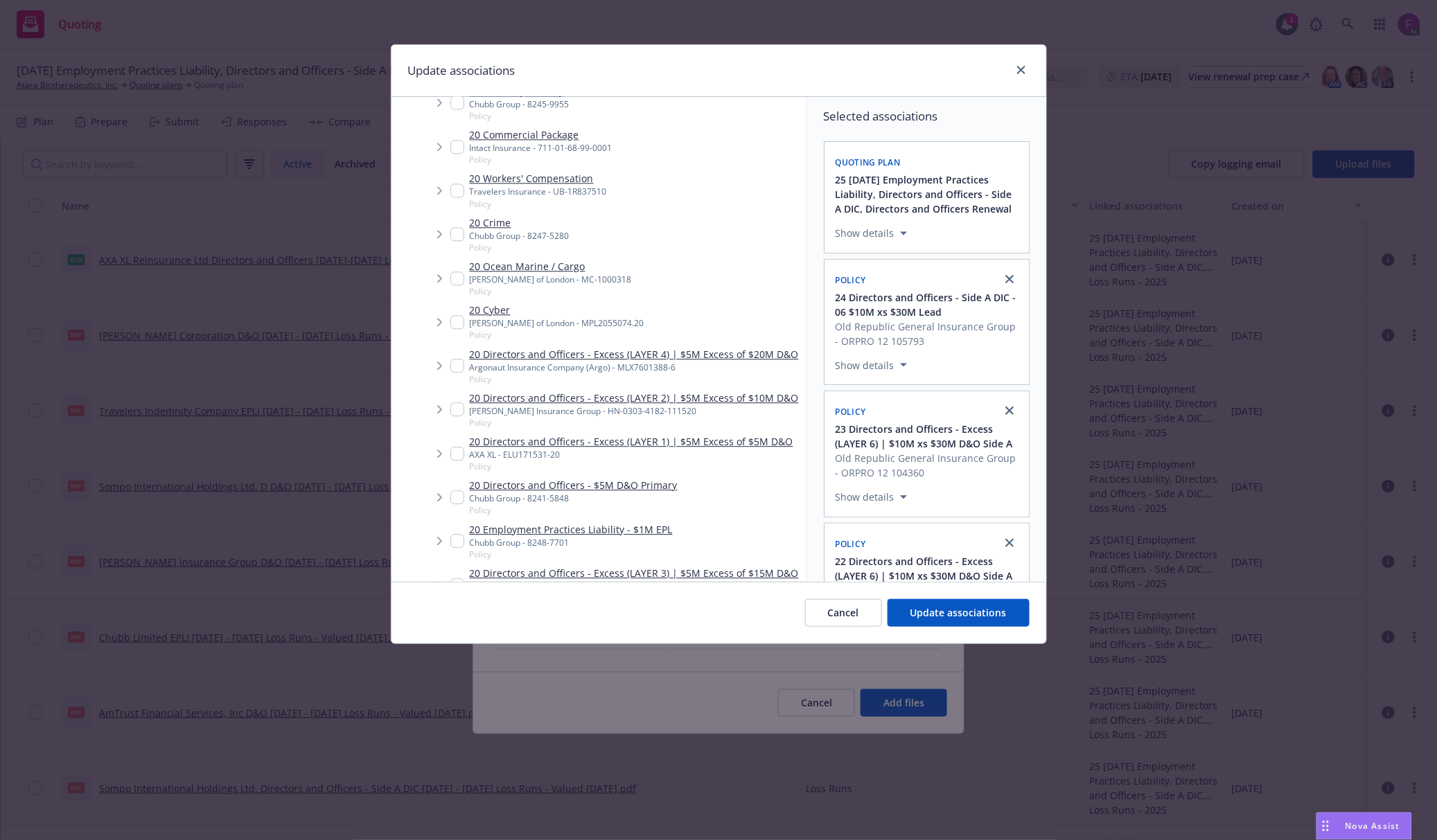
scroll to position [4076, 0]
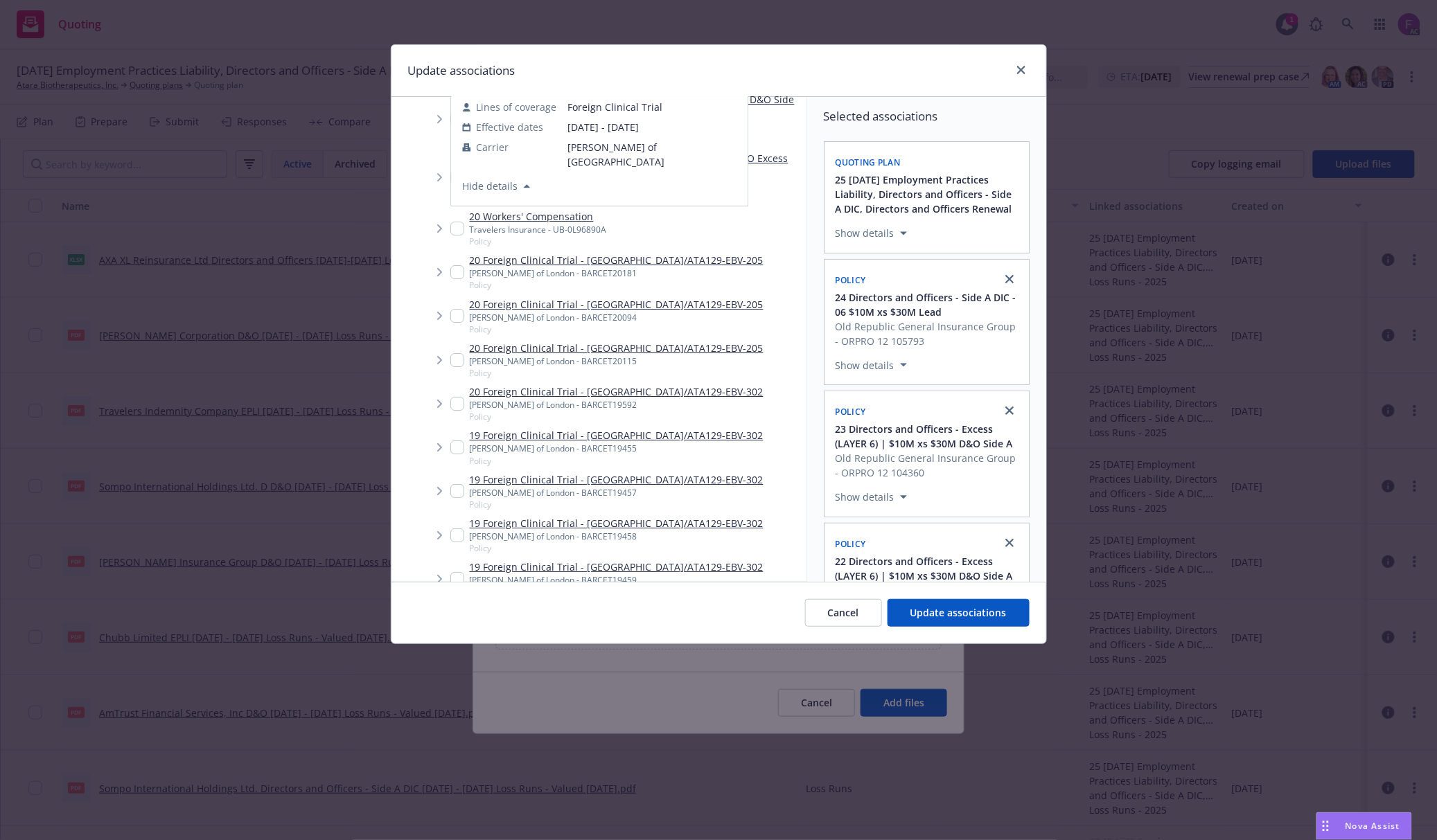
click at [454, 126] on input "Tree Example" at bounding box center [457, 119] width 14 height 14
checkbox input "true"
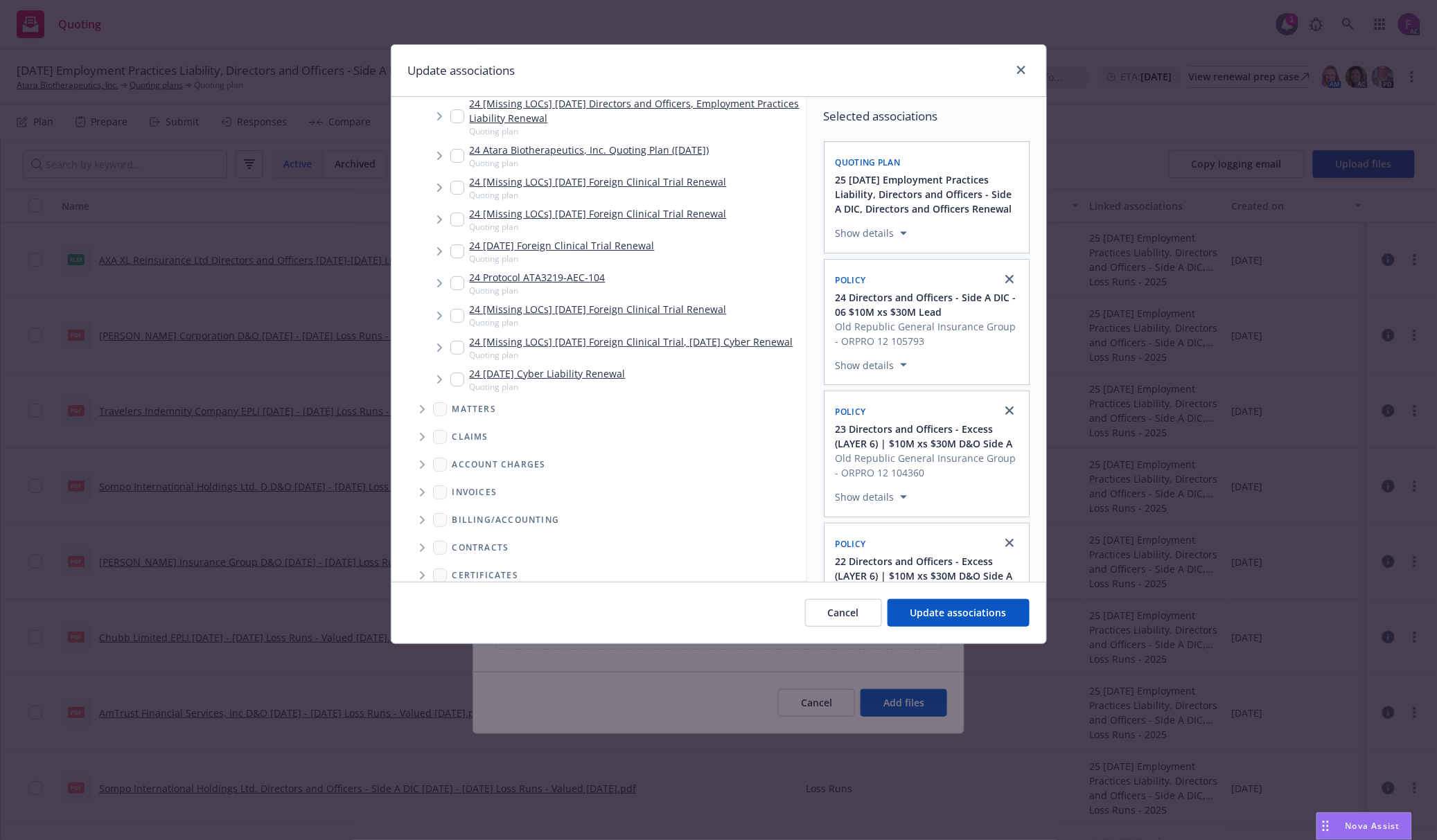
scroll to position [8883, 0]
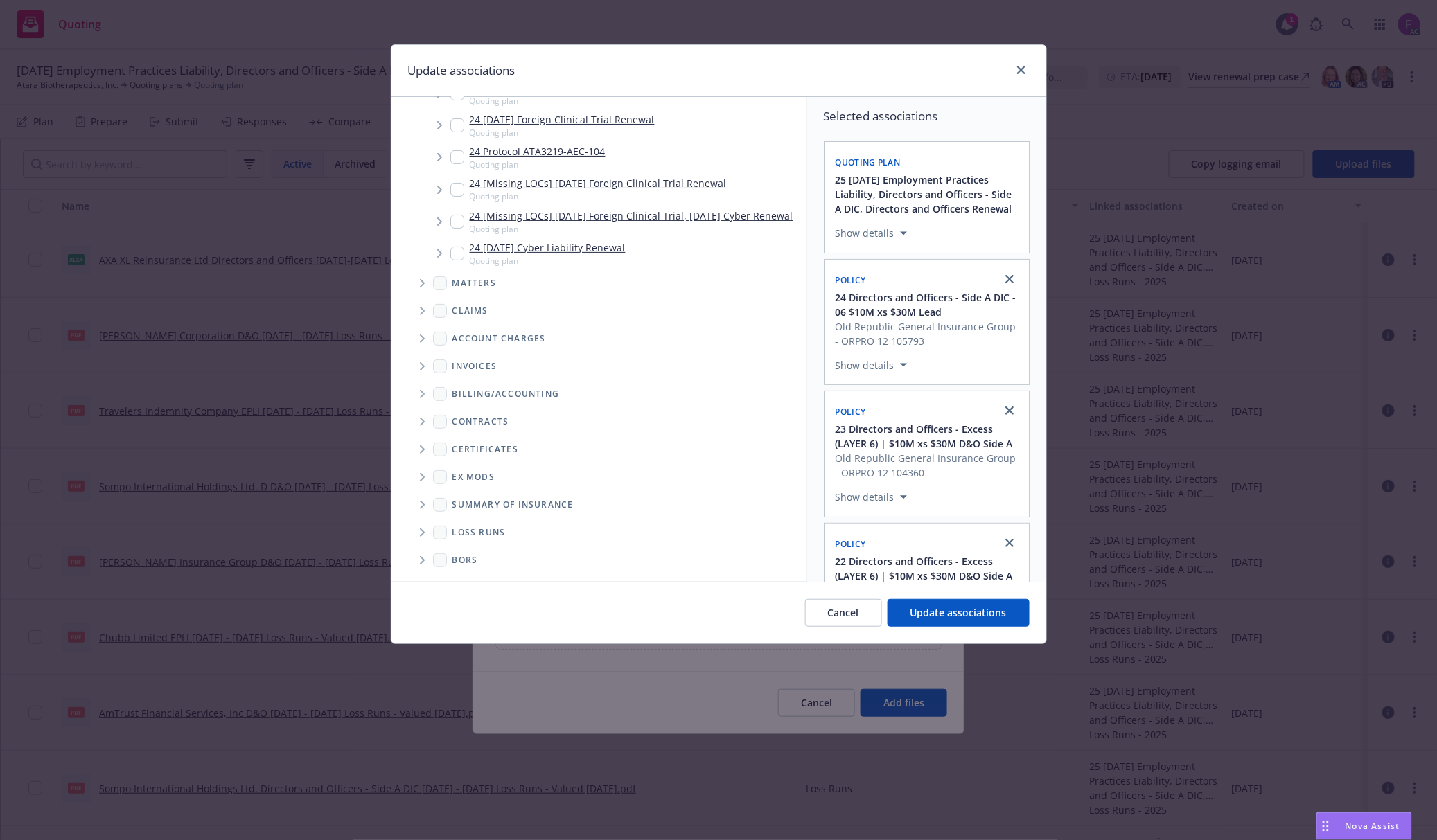
click at [419, 531] on span "Folder Tree Example" at bounding box center [422, 533] width 22 height 22
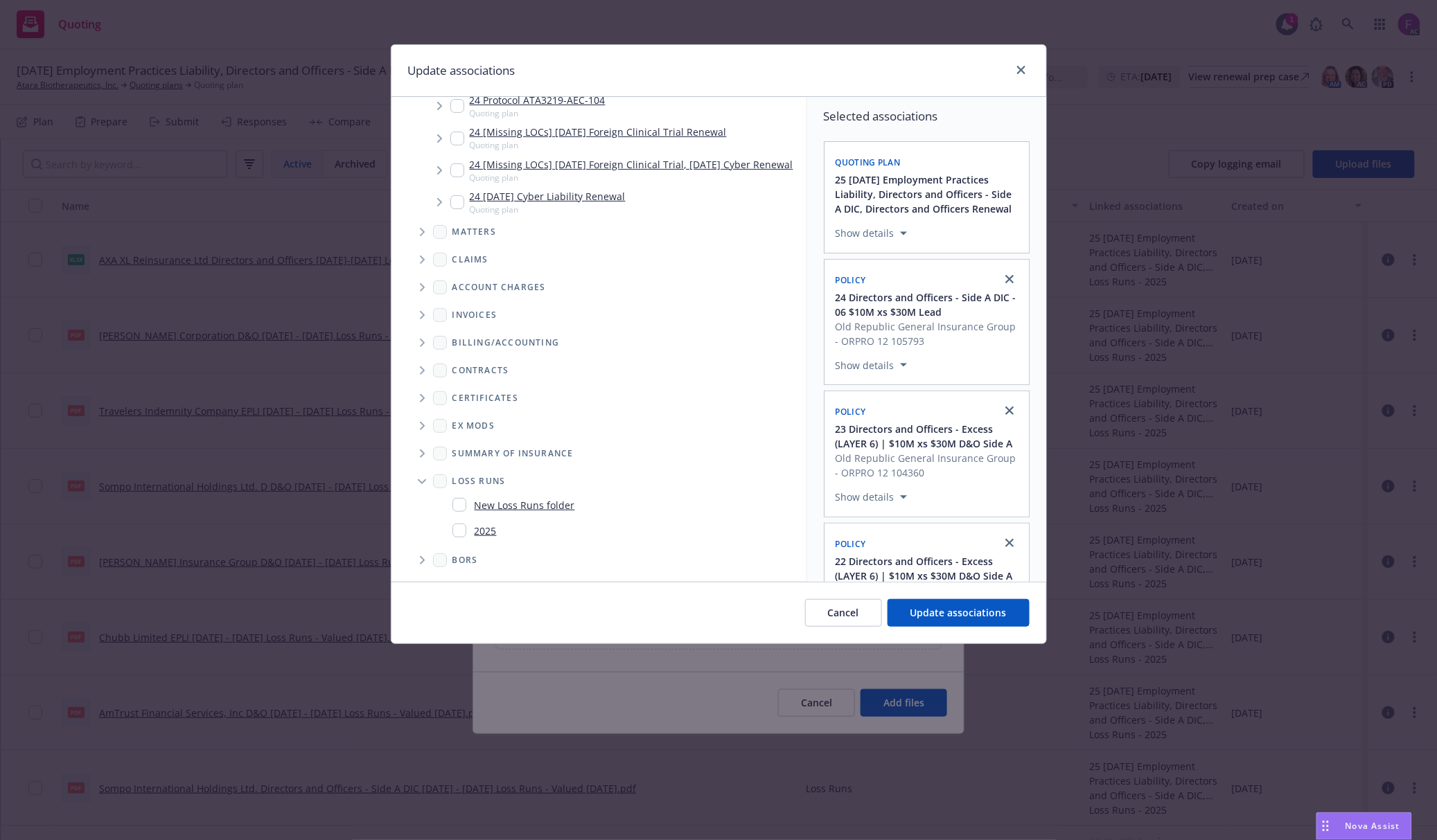
scroll to position [8935, 0]
click at [458, 529] on input "Folder Tree Example" at bounding box center [459, 531] width 14 height 14
checkbox input "true"
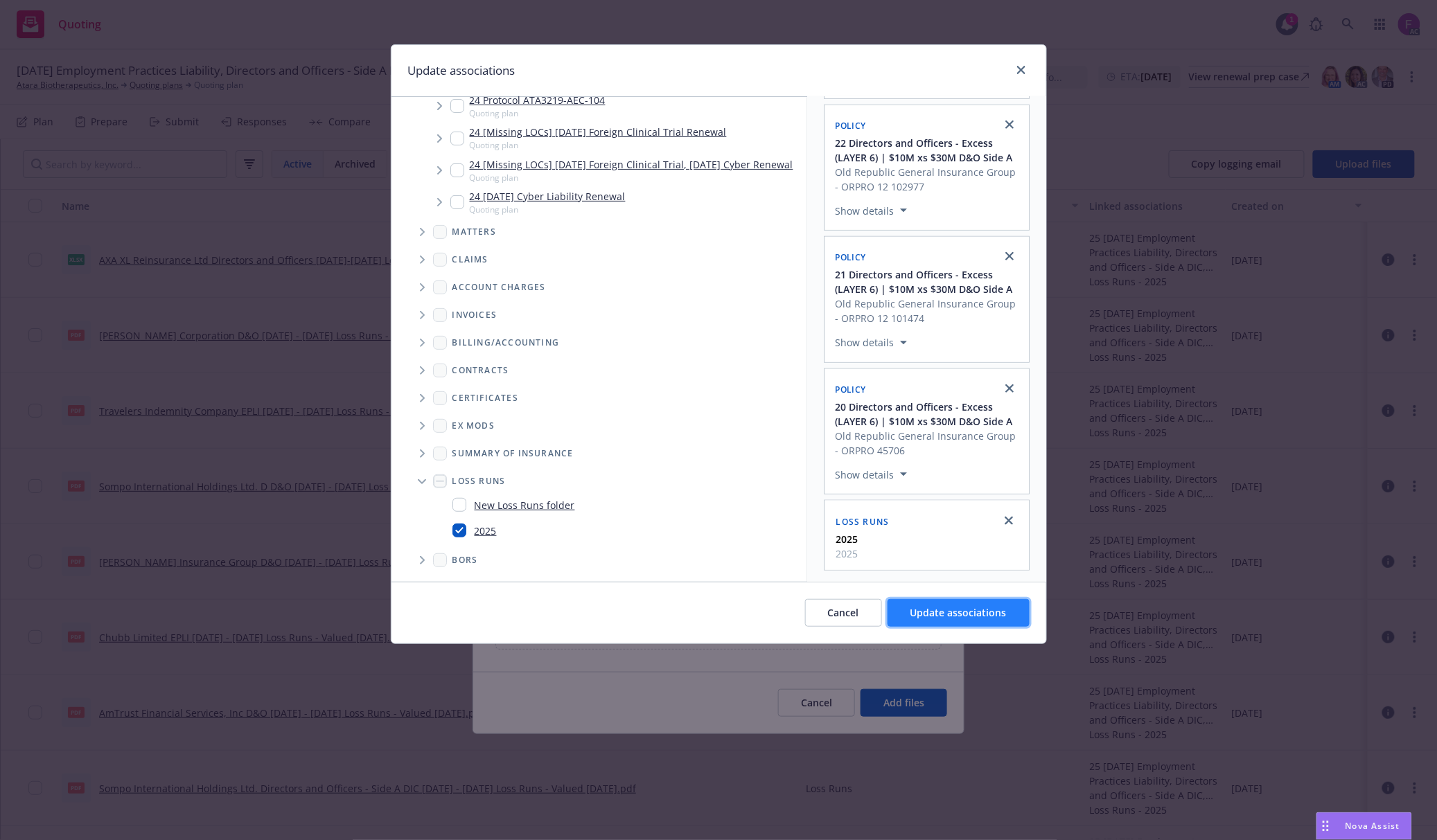
click at [956, 602] on button "Update associations" at bounding box center [958, 613] width 142 height 28
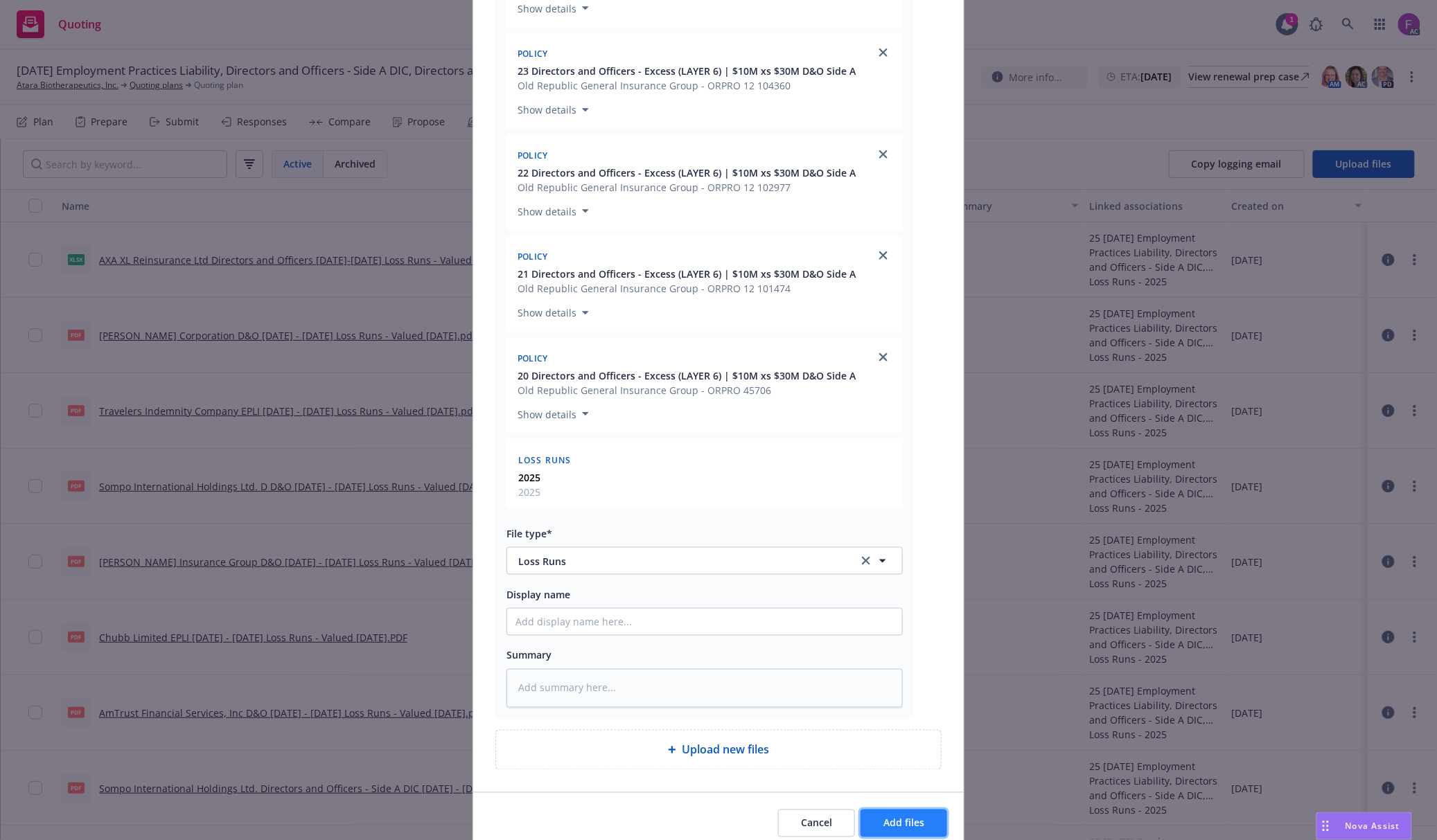
click at [915, 828] on span "Add files" at bounding box center [904, 823] width 41 height 13
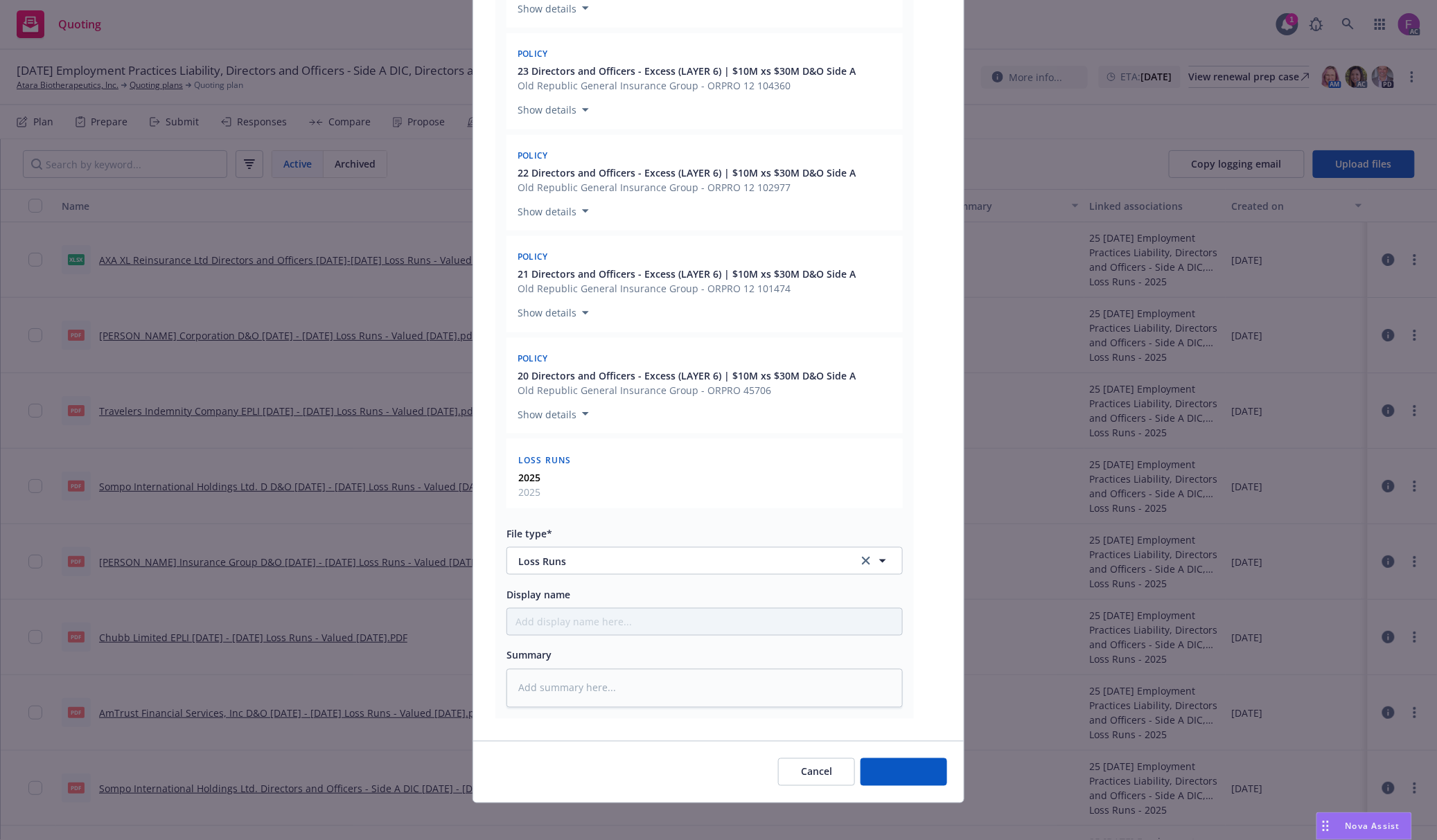
type textarea "x"
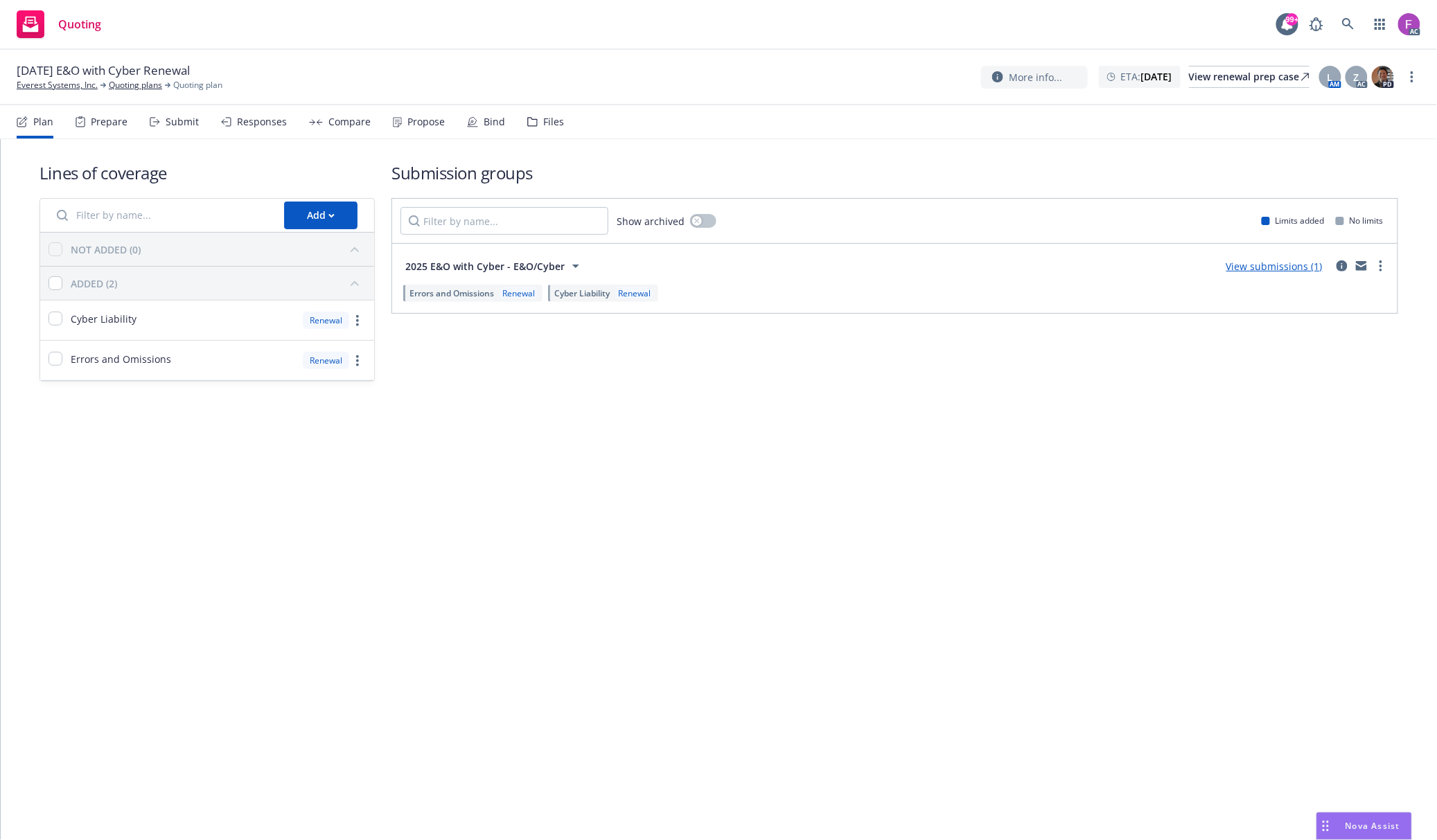
drag, startPoint x: 545, startPoint y: 120, endPoint x: 566, endPoint y: 205, distance: 87.6
click at [545, 120] on div "Files" at bounding box center [554, 122] width 21 height 11
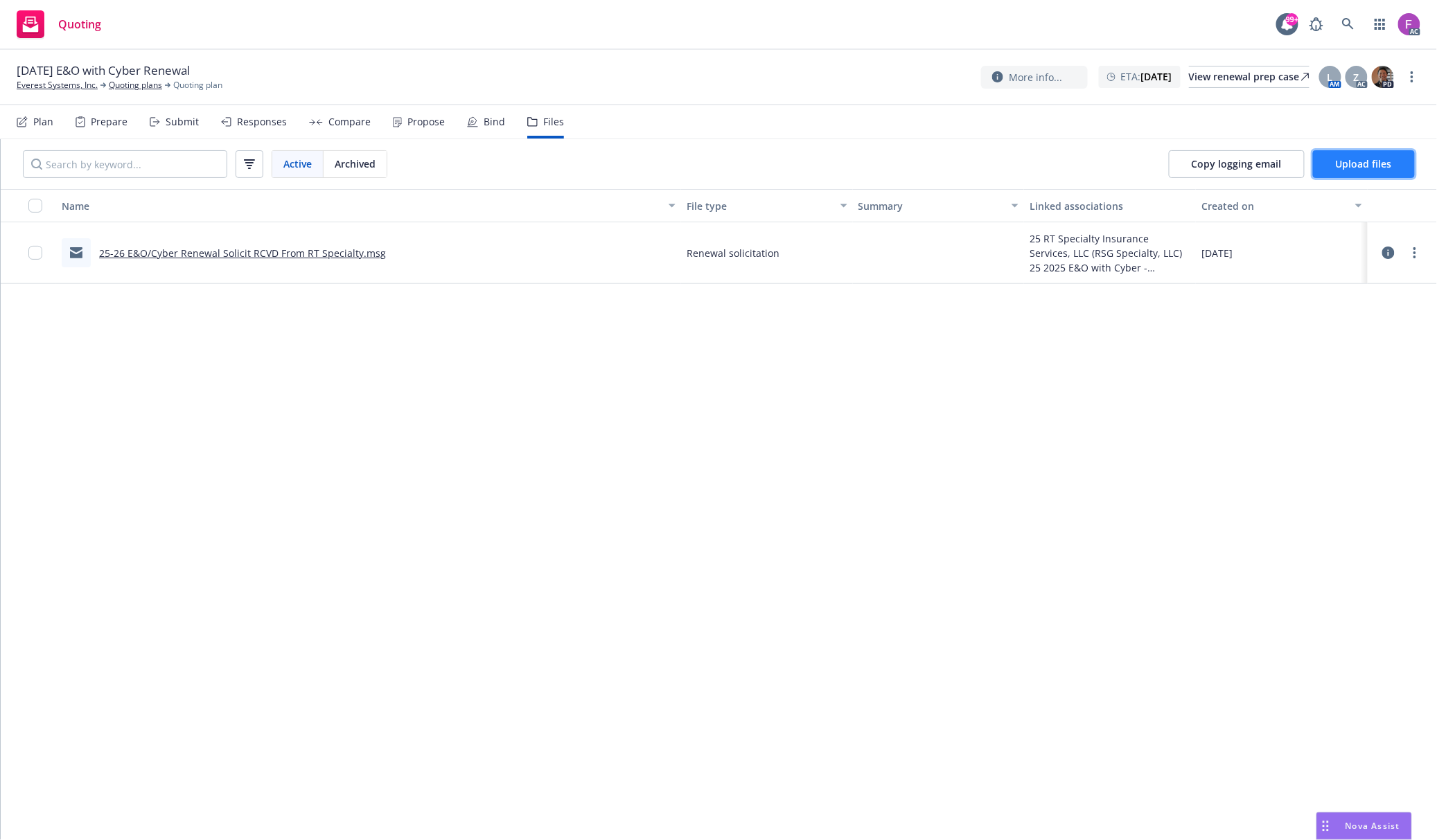
click at [1349, 162] on span "Upload files" at bounding box center [1363, 163] width 56 height 13
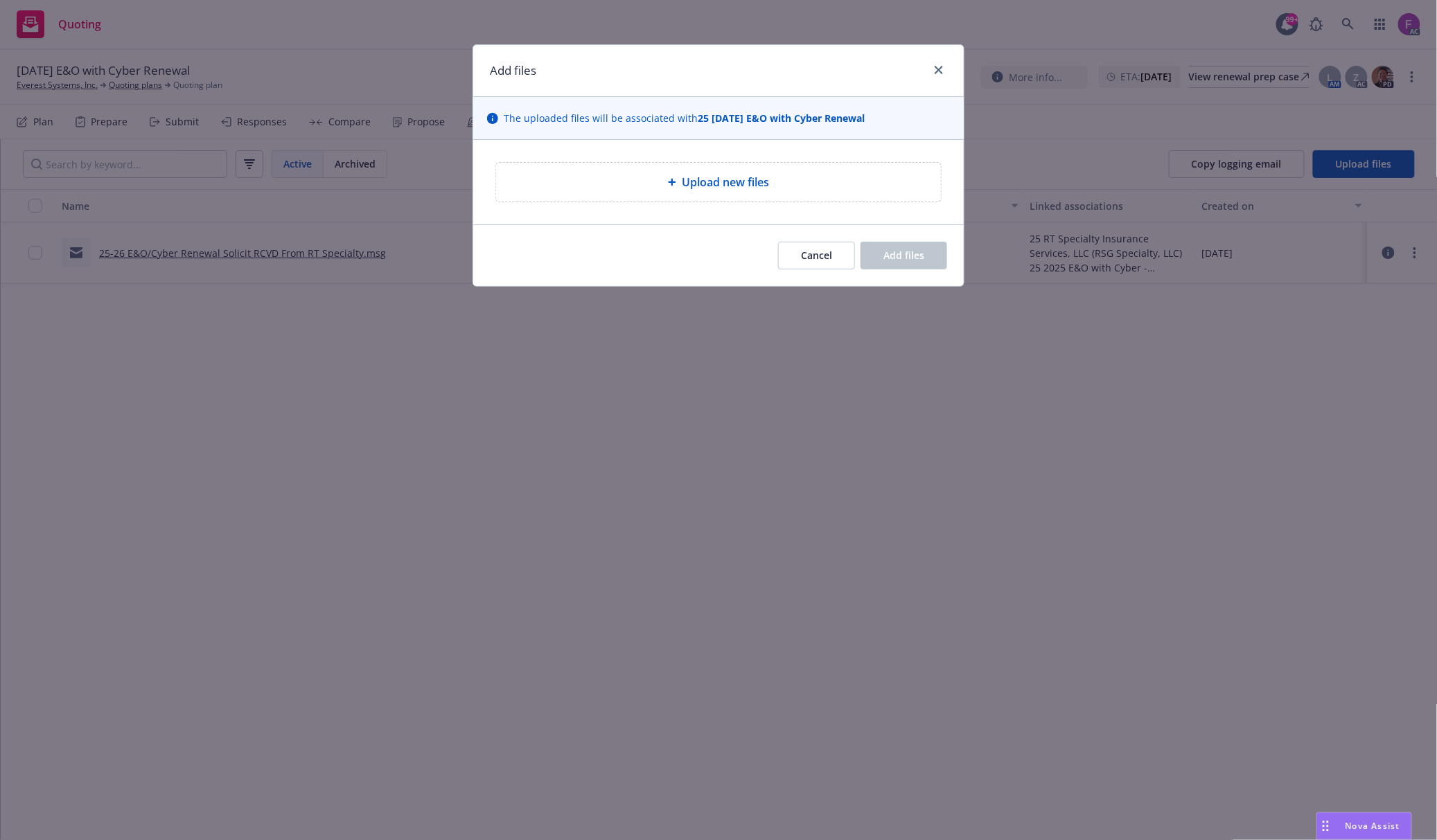
click at [686, 200] on div "Upload new files" at bounding box center [718, 182] width 444 height 39
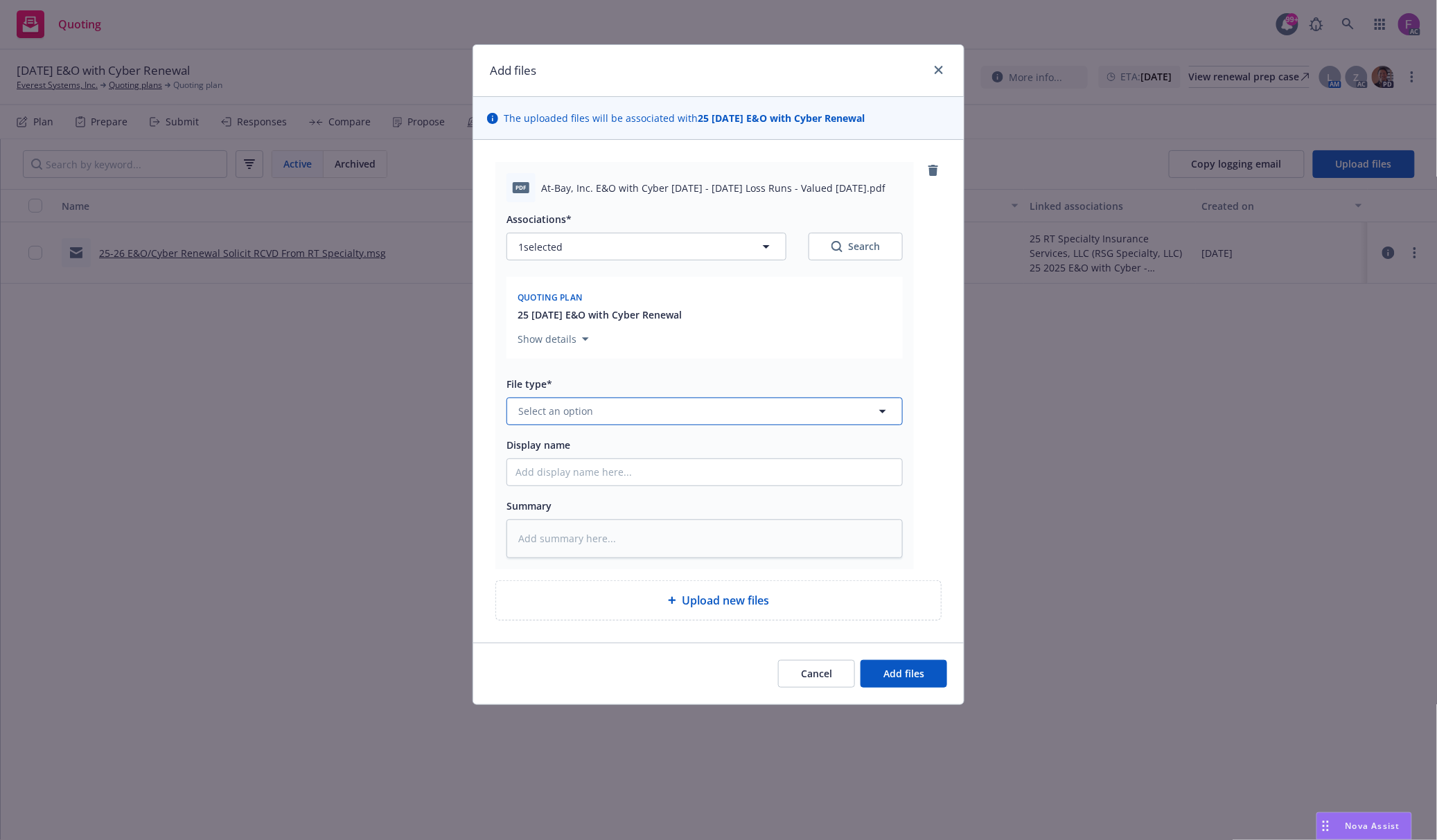
click at [638, 405] on button "Select an option" at bounding box center [705, 412] width 396 height 28
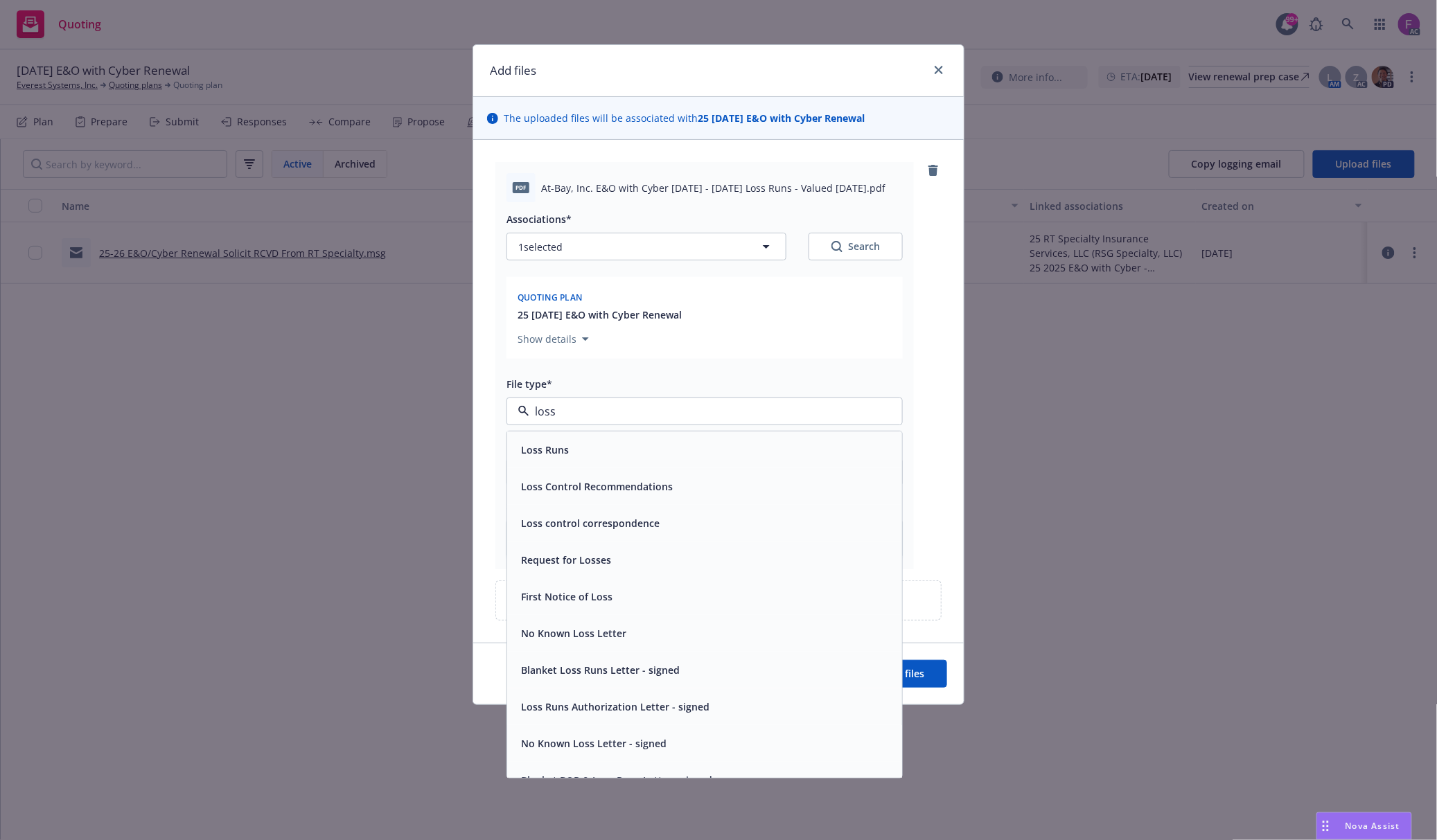
paste input "Loss Run"
type input "Loss Run"
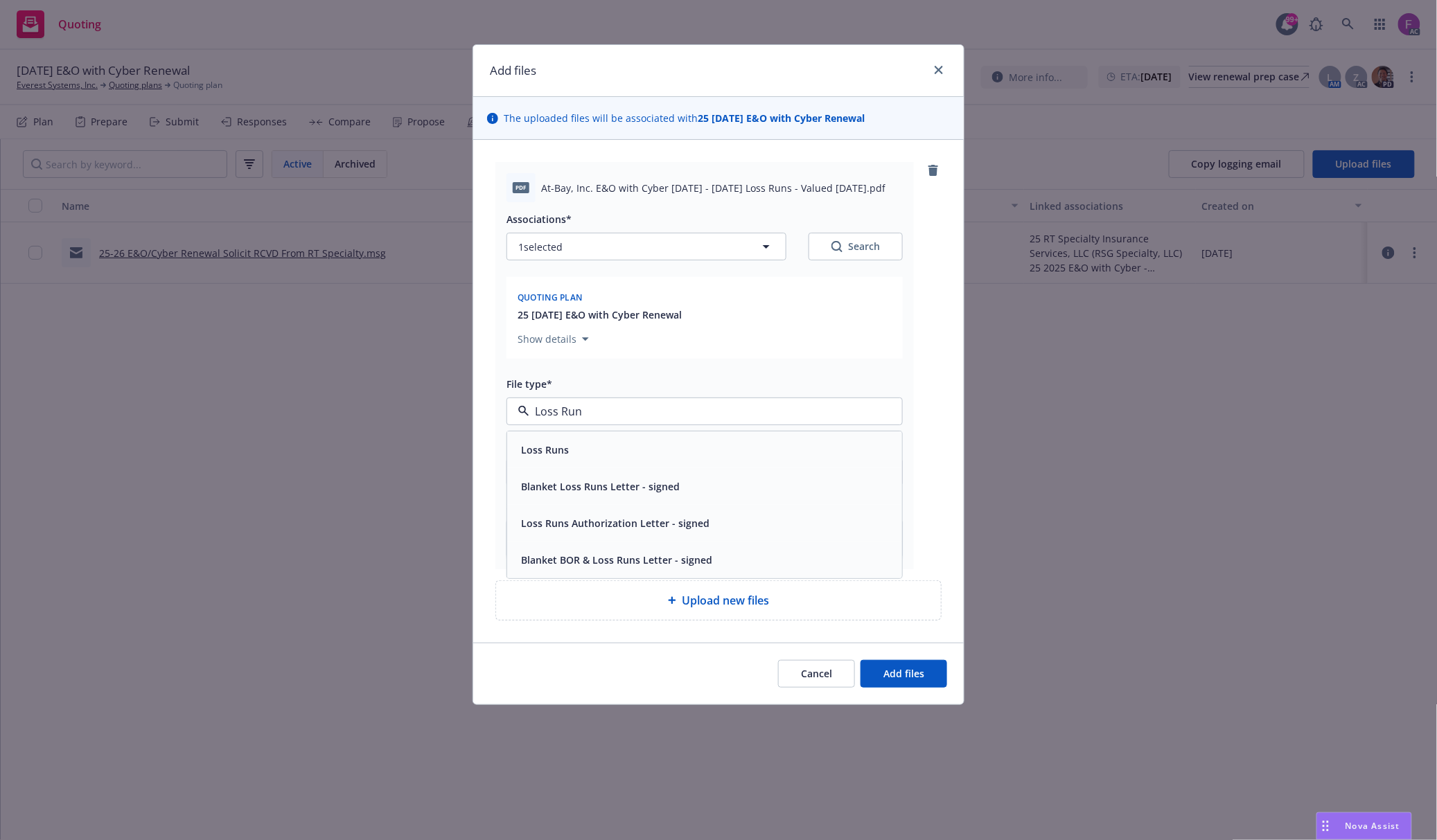
click at [620, 439] on div "Loss Runs" at bounding box center [705, 450] width 395 height 37
click at [624, 244] on button "1 selected" at bounding box center [646, 247] width 280 height 28
type textarea "x"
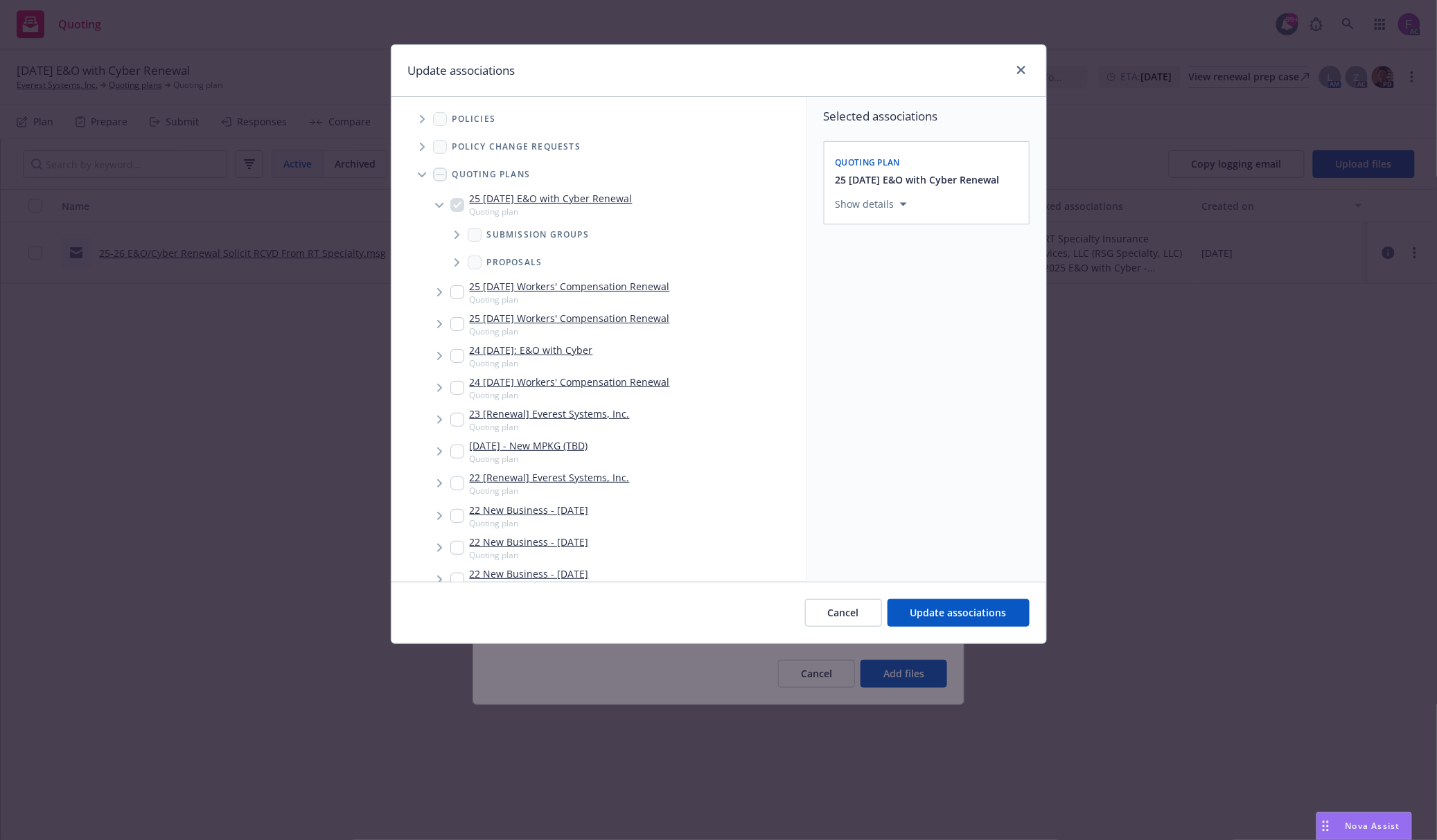
click at [423, 120] on icon "Tree Example" at bounding box center [422, 119] width 5 height 8
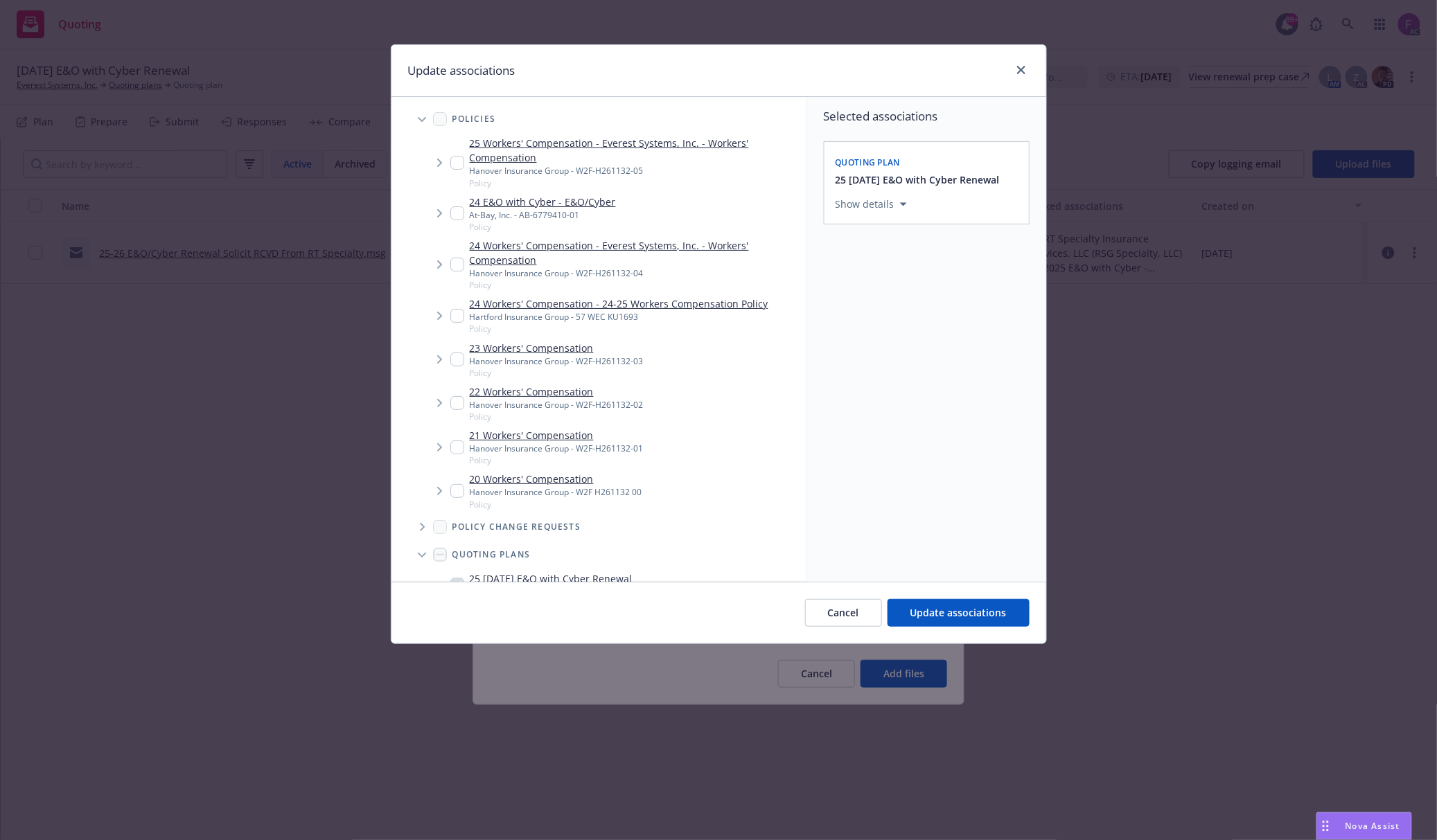
click at [449, 216] on span "Tree Example" at bounding box center [440, 213] width 22 height 22
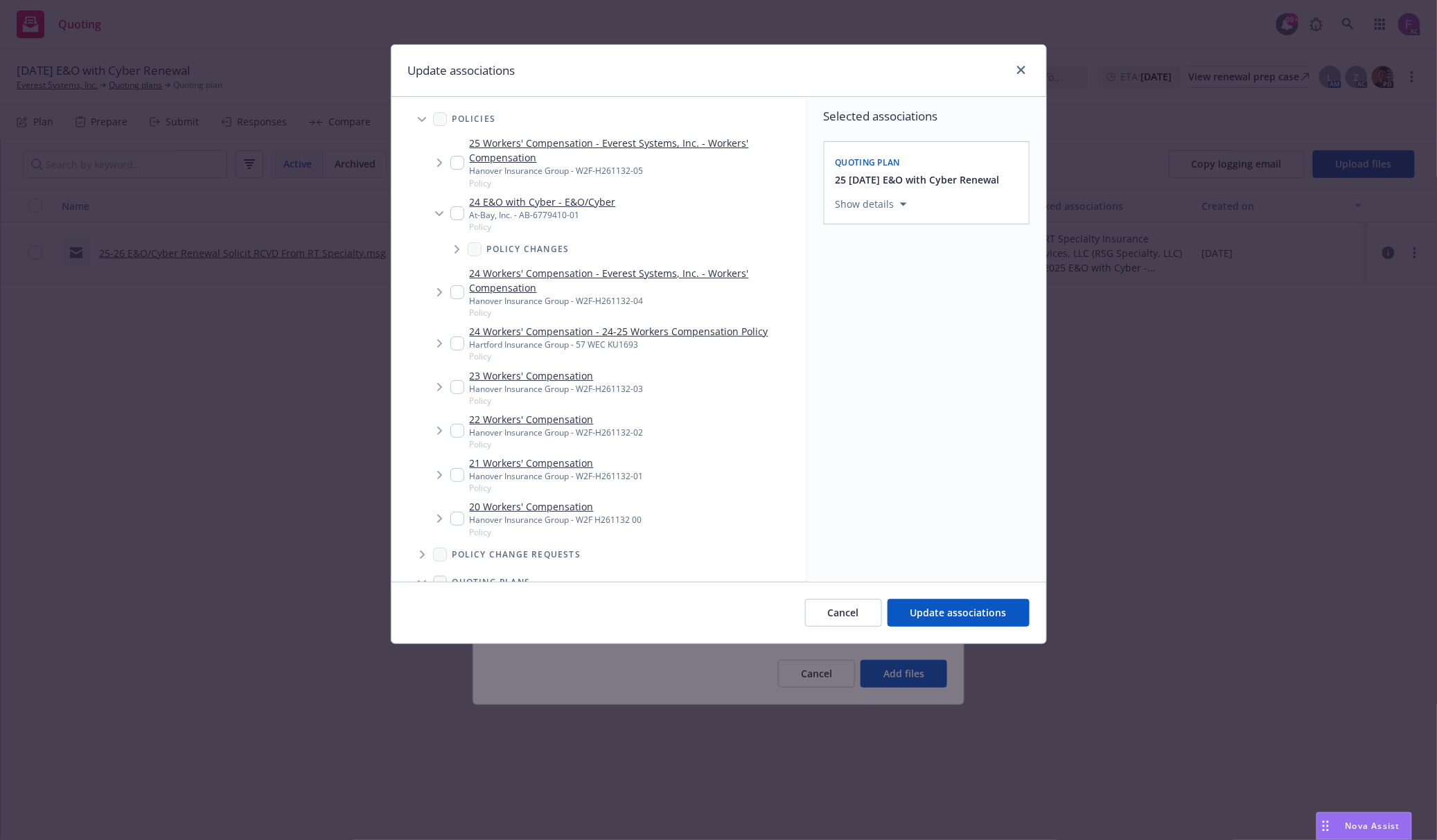
click at [456, 216] on input "Tree Example" at bounding box center [457, 213] width 14 height 14
checkbox input "true"
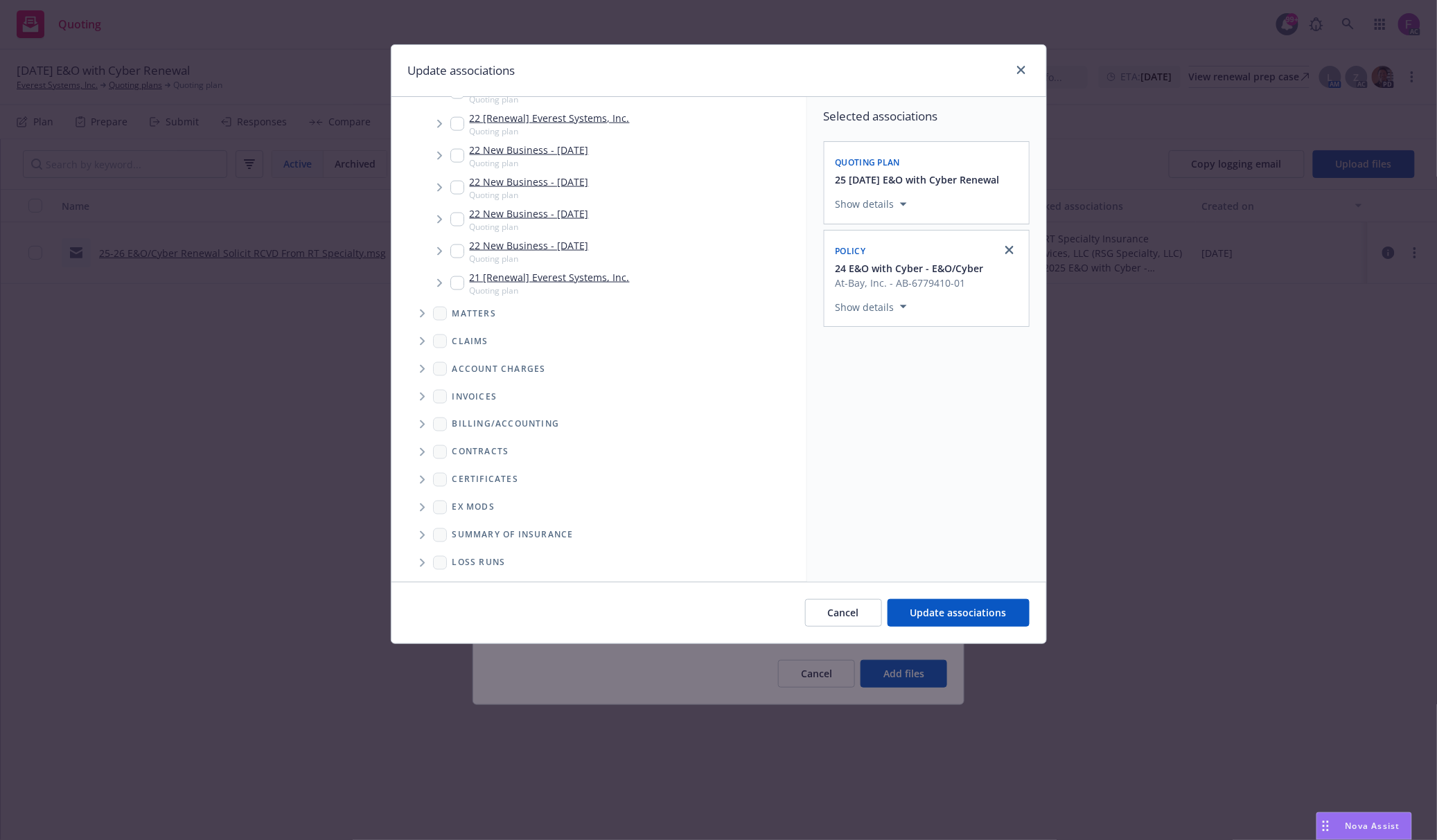
scroll to position [798, 0]
click at [425, 525] on span "Folder Tree Example" at bounding box center [422, 533] width 22 height 22
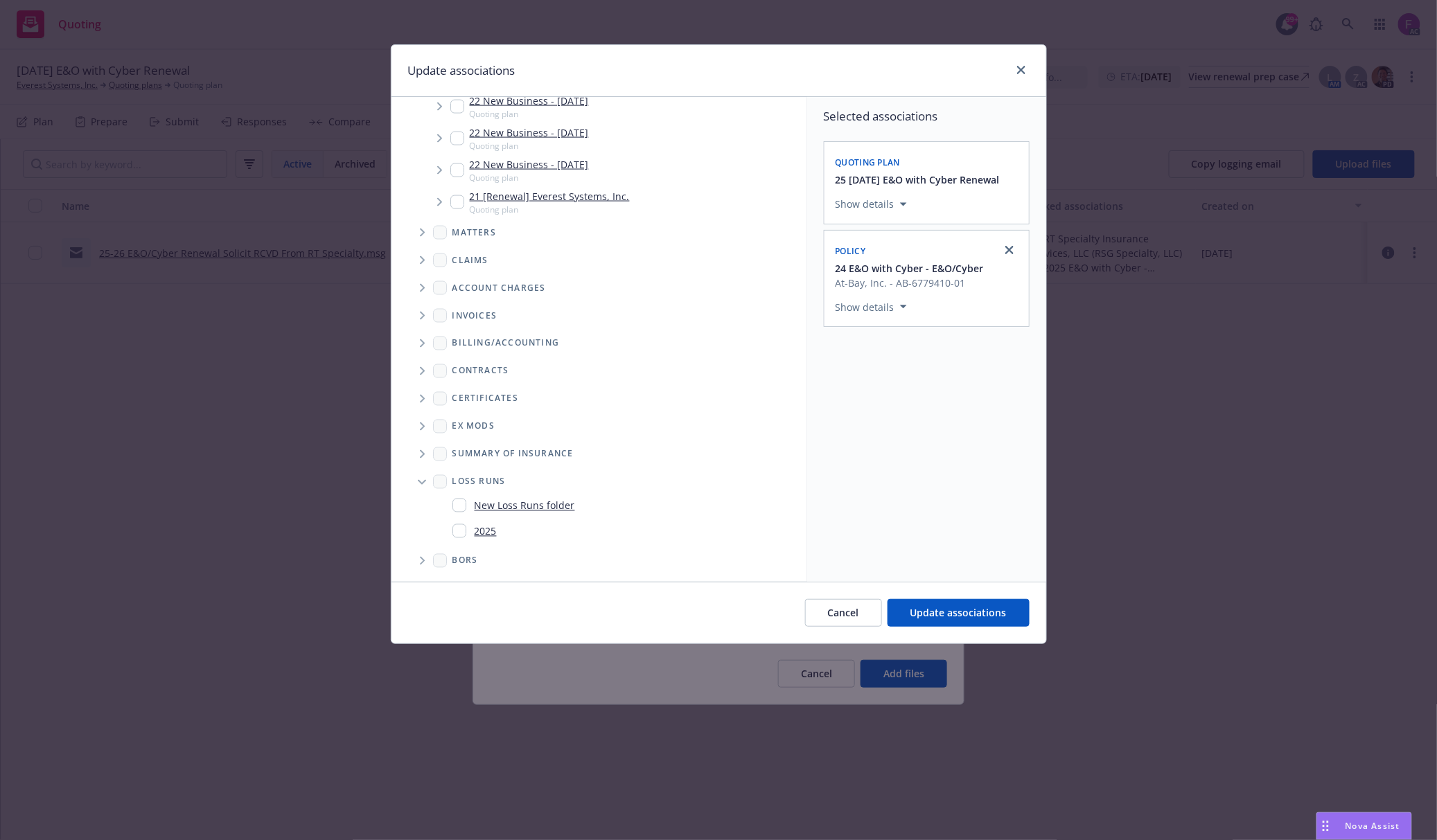
click at [458, 531] on input "Folder Tree Example" at bounding box center [459, 531] width 14 height 14
checkbox input "true"
click at [954, 499] on div "Selected associations Quoting plan 25 11/18/25 E&O with Cyber Renewal Show deta…" at bounding box center [926, 339] width 239 height 485
click at [976, 615] on span "Update associations" at bounding box center [958, 613] width 96 height 13
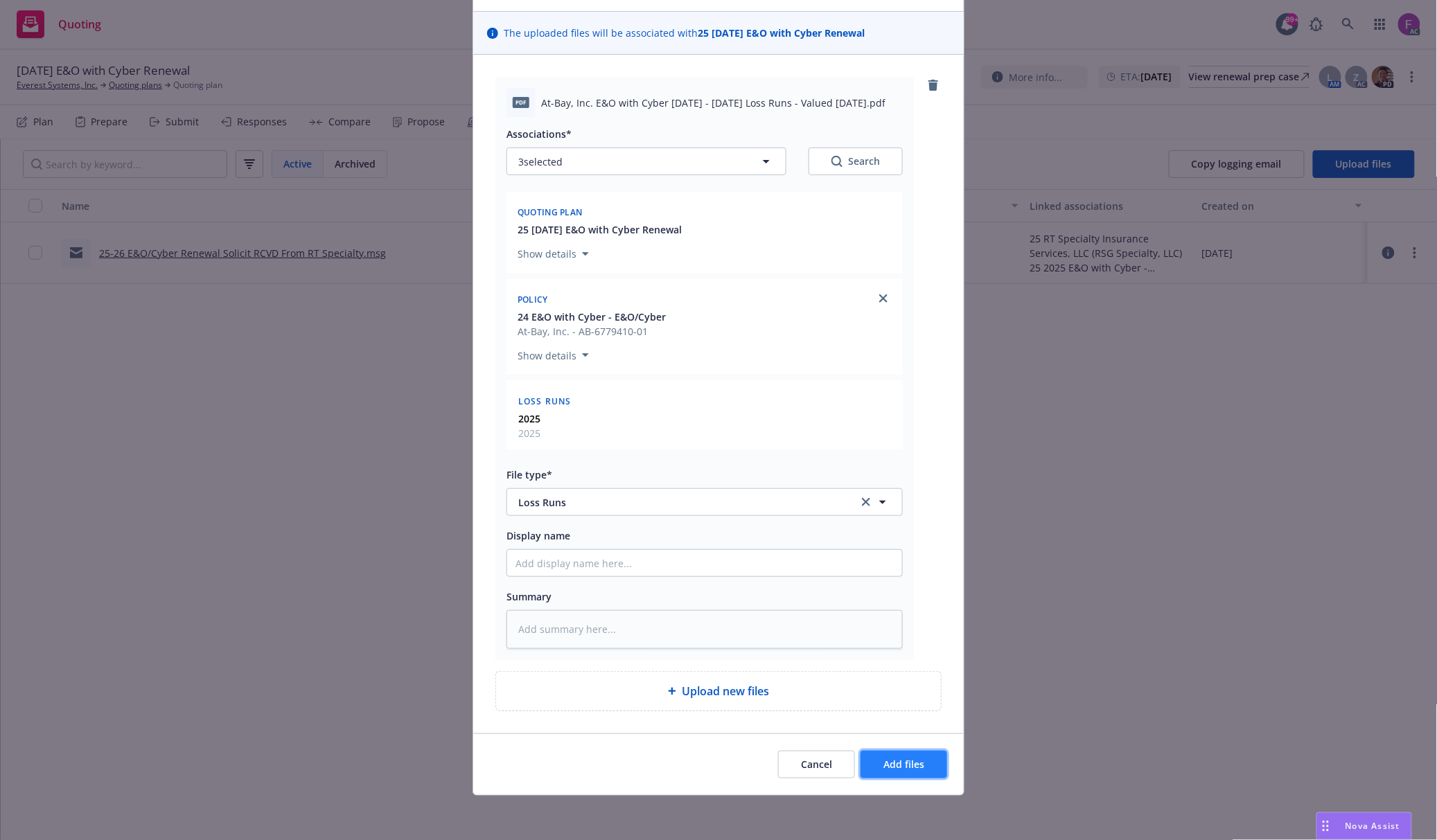
click at [909, 755] on button "Add files" at bounding box center [904, 765] width 87 height 28
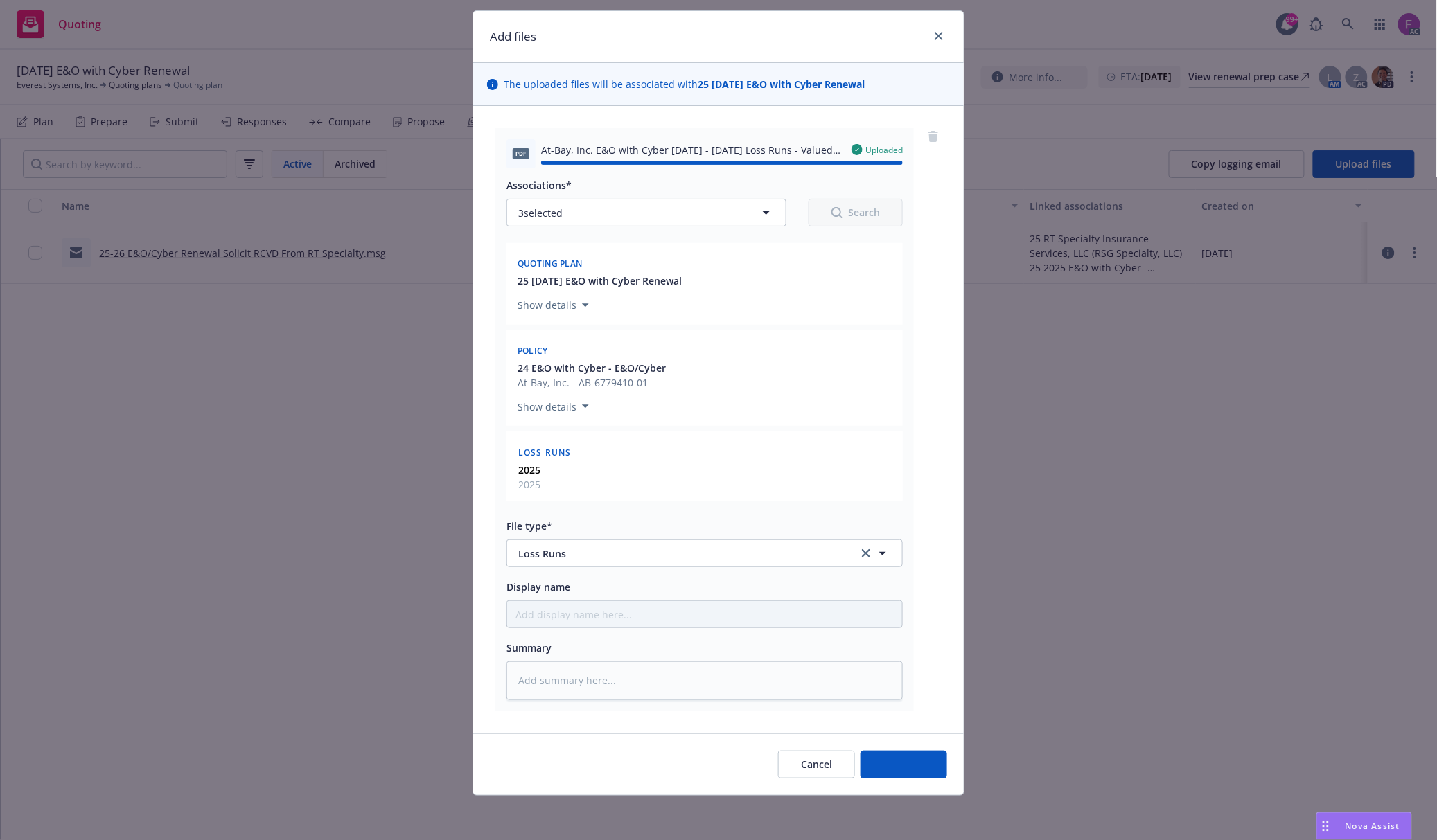
type textarea "x"
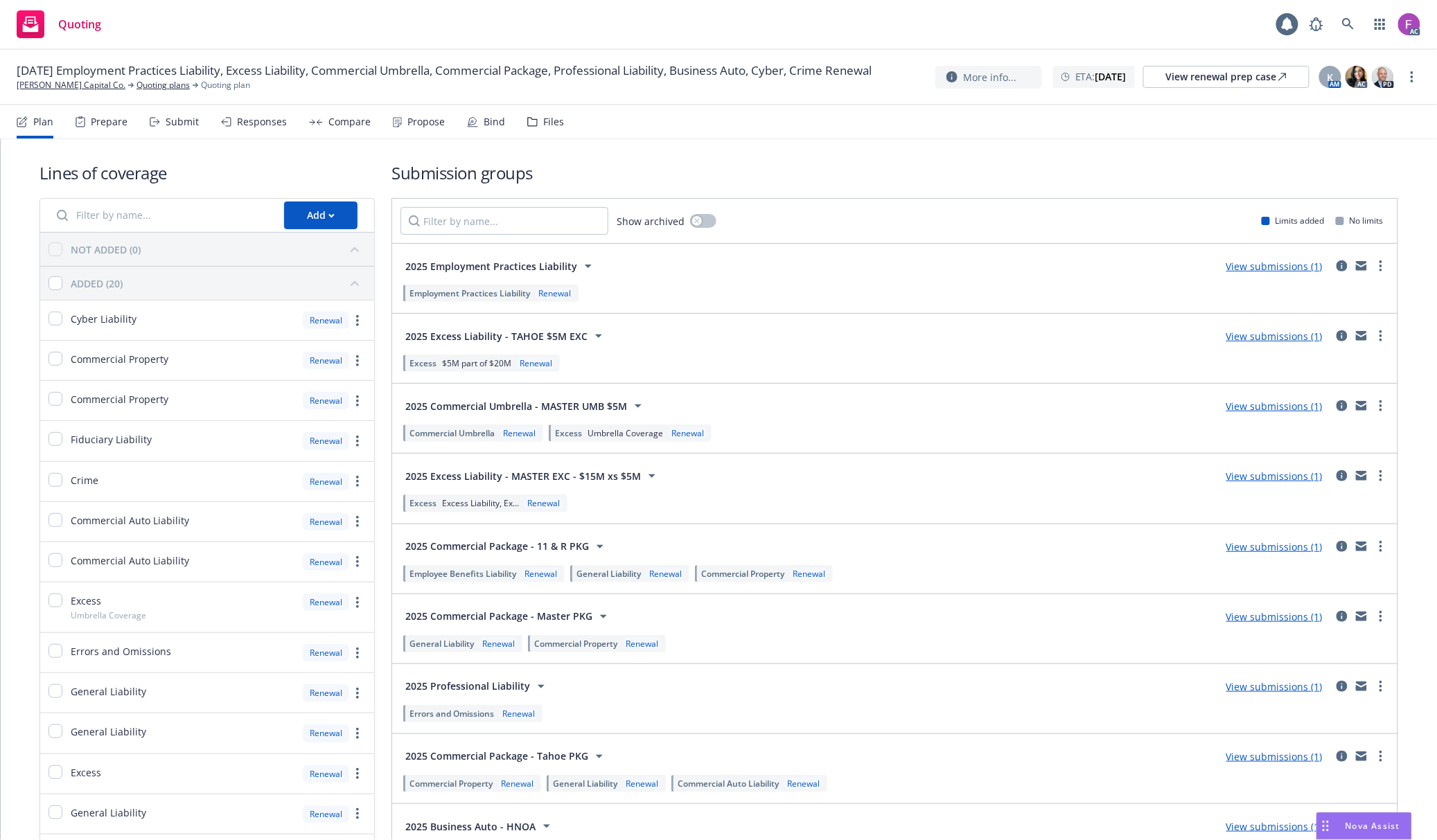
click at [549, 120] on div "Files" at bounding box center [554, 122] width 21 height 11
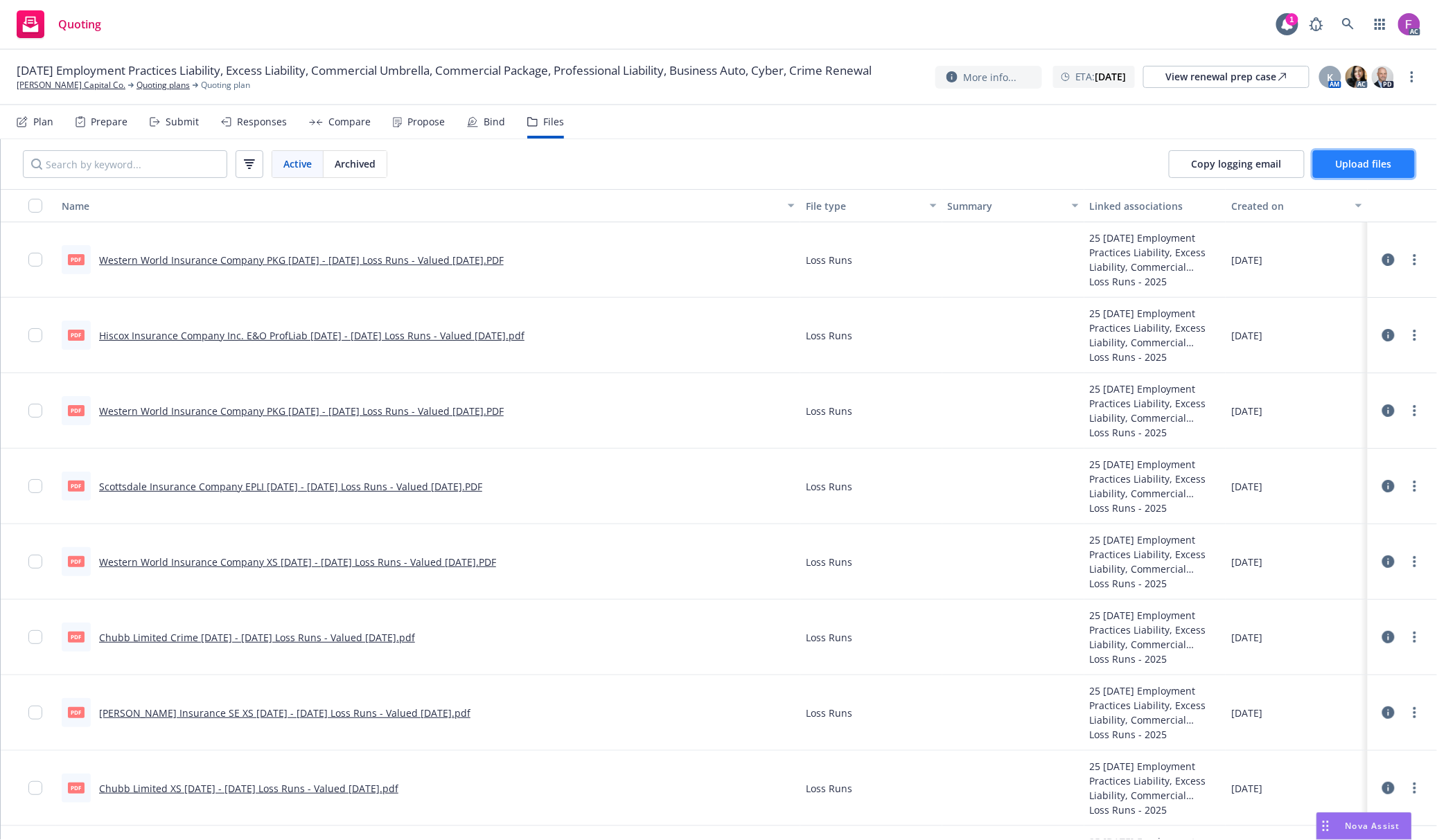
click at [1365, 156] on button "Upload files" at bounding box center [1363, 164] width 102 height 28
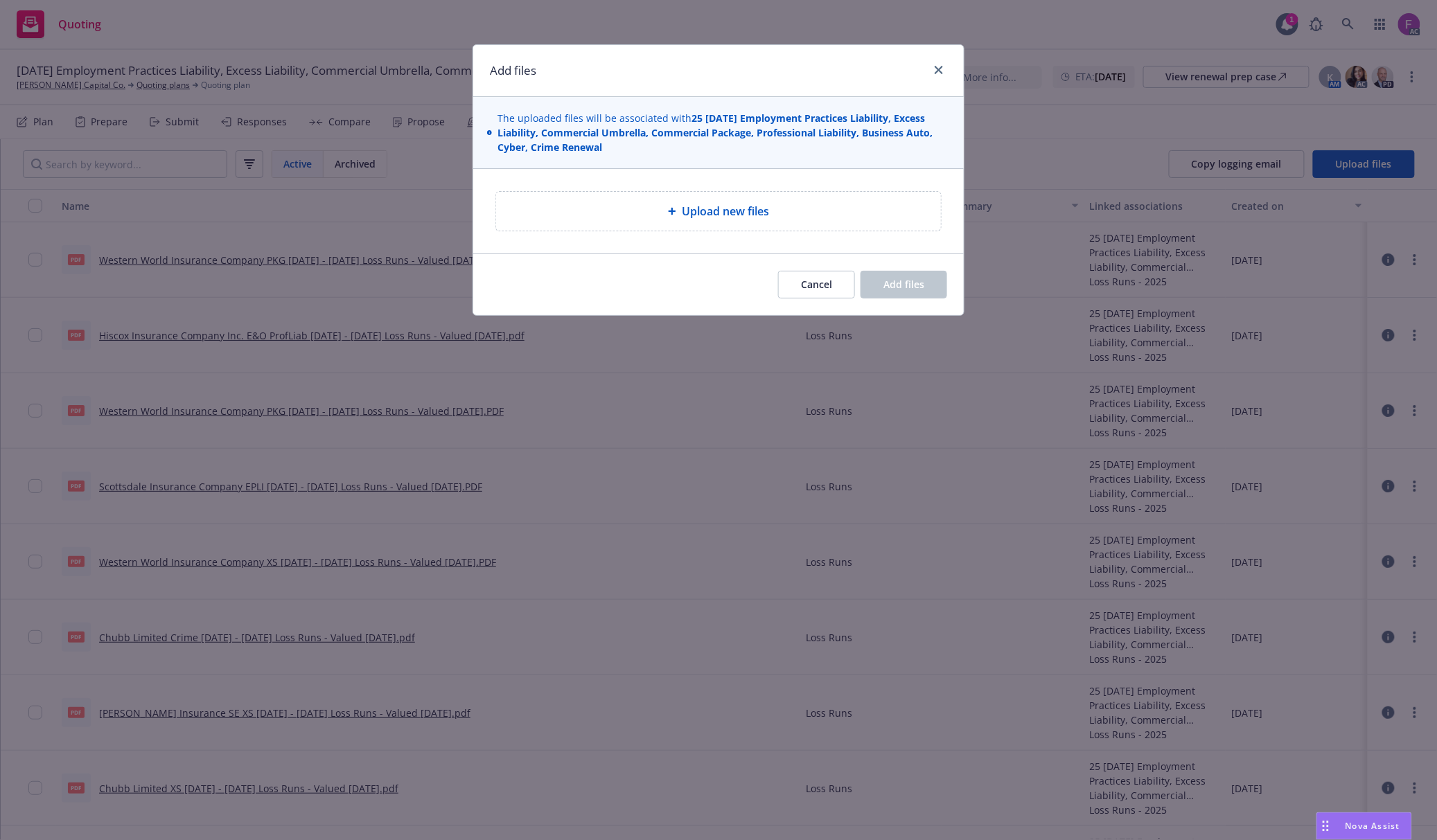
click at [671, 218] on div "Upload new files" at bounding box center [718, 211] width 423 height 17
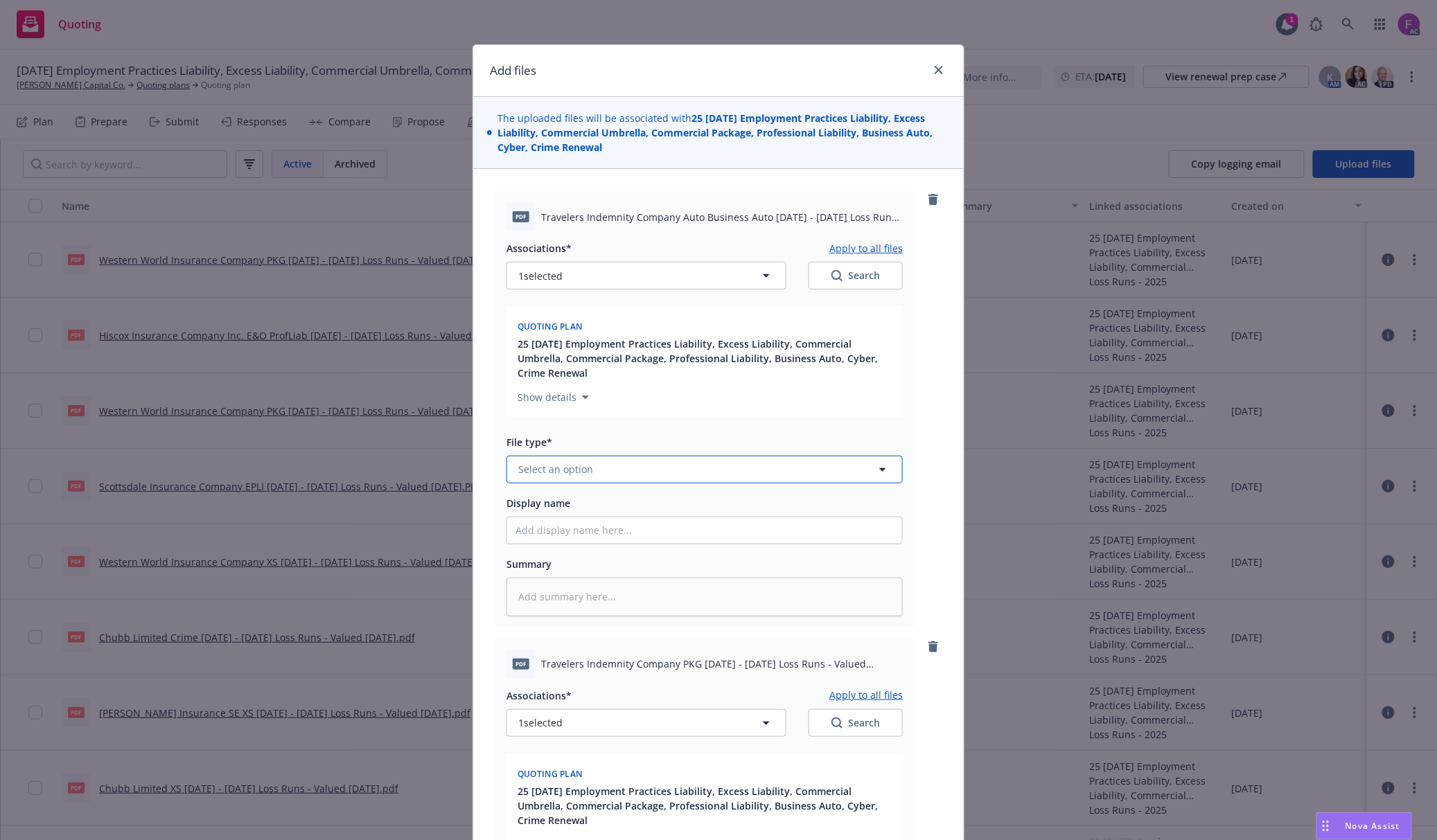
click at [633, 469] on button "Select an option" at bounding box center [705, 469] width 396 height 28
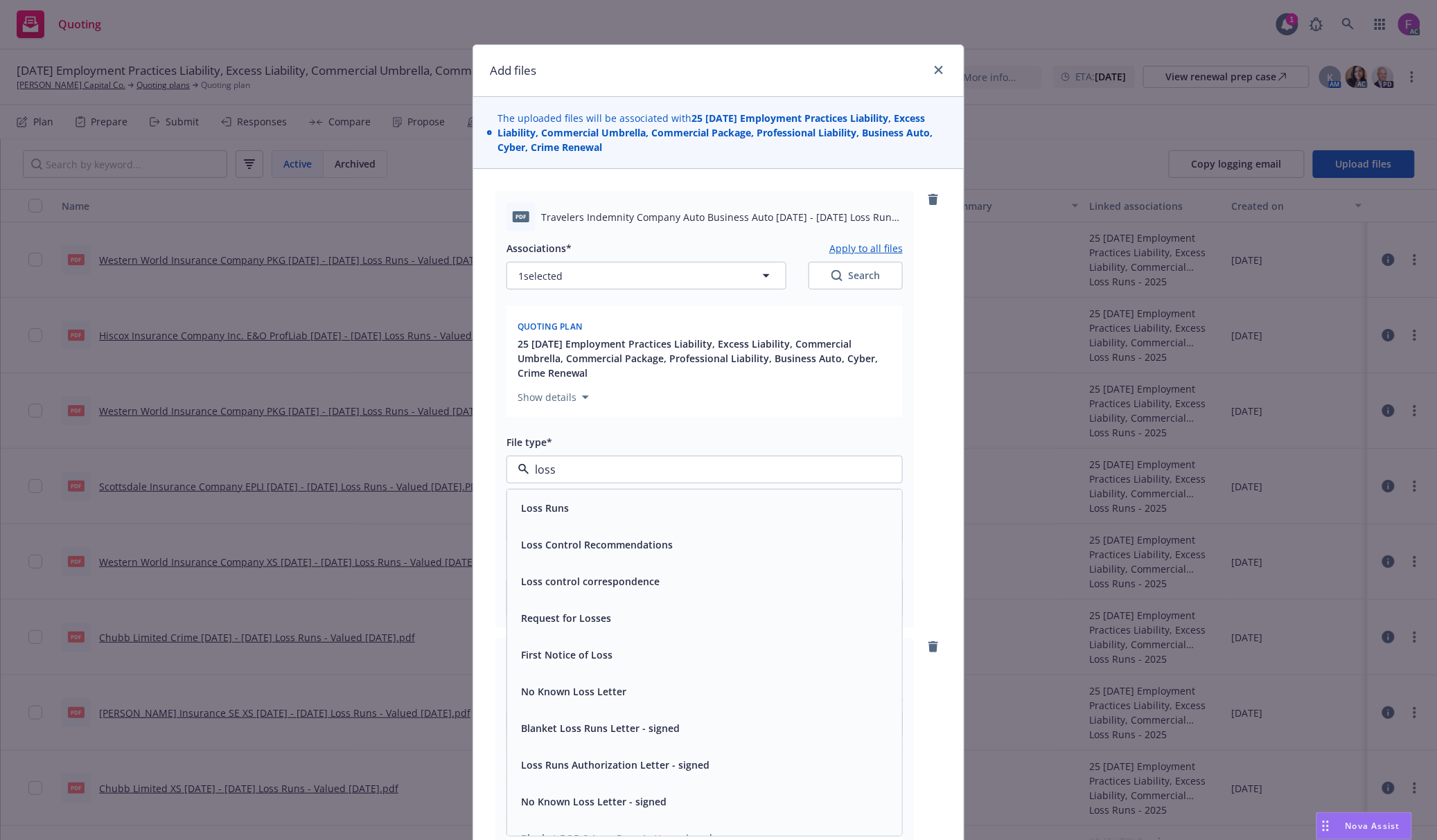
paste input "Loss Run"
type input "Loss Run"
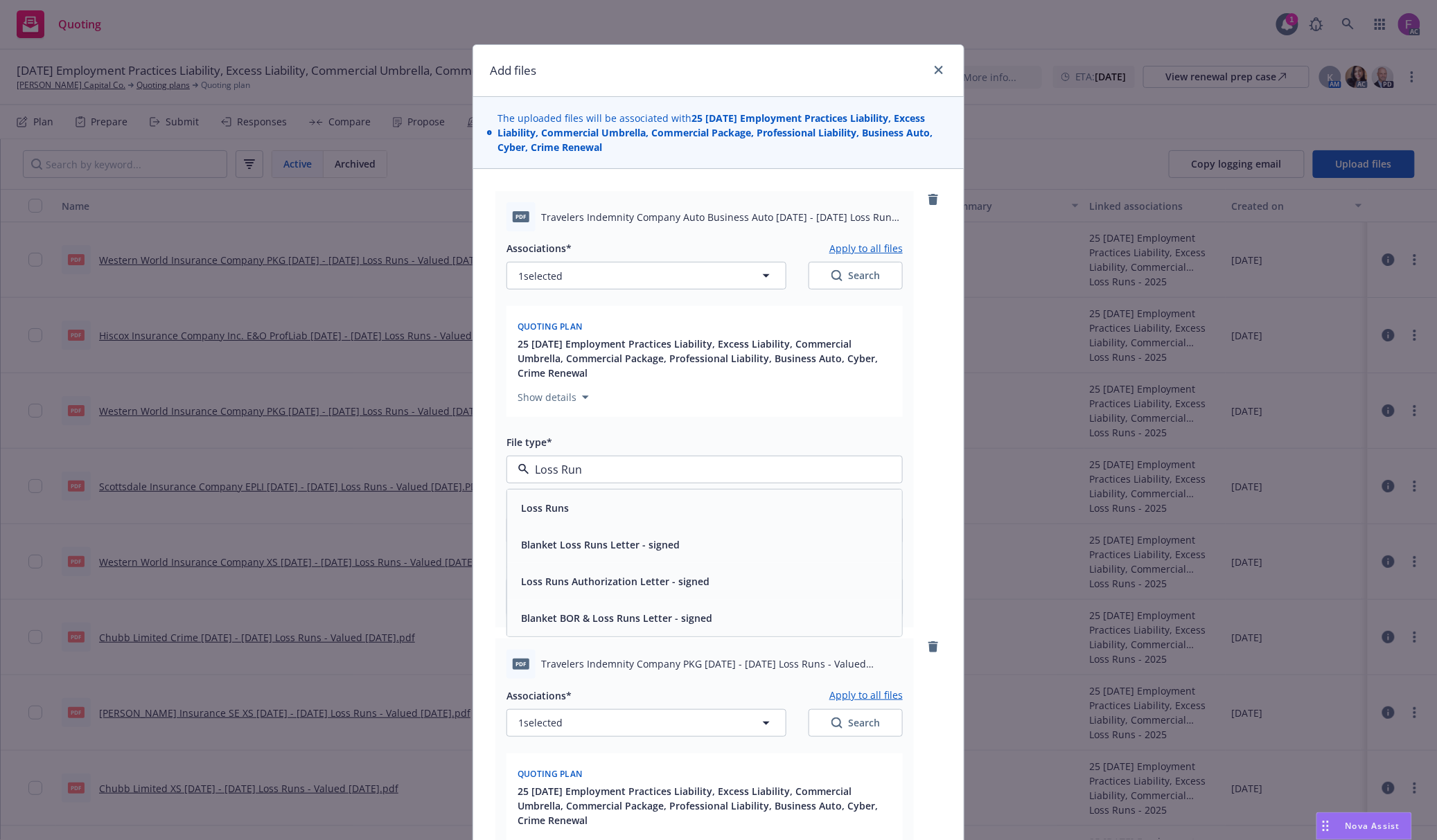
click at [578, 514] on div "Loss Runs" at bounding box center [705, 508] width 378 height 20
type textarea "x"
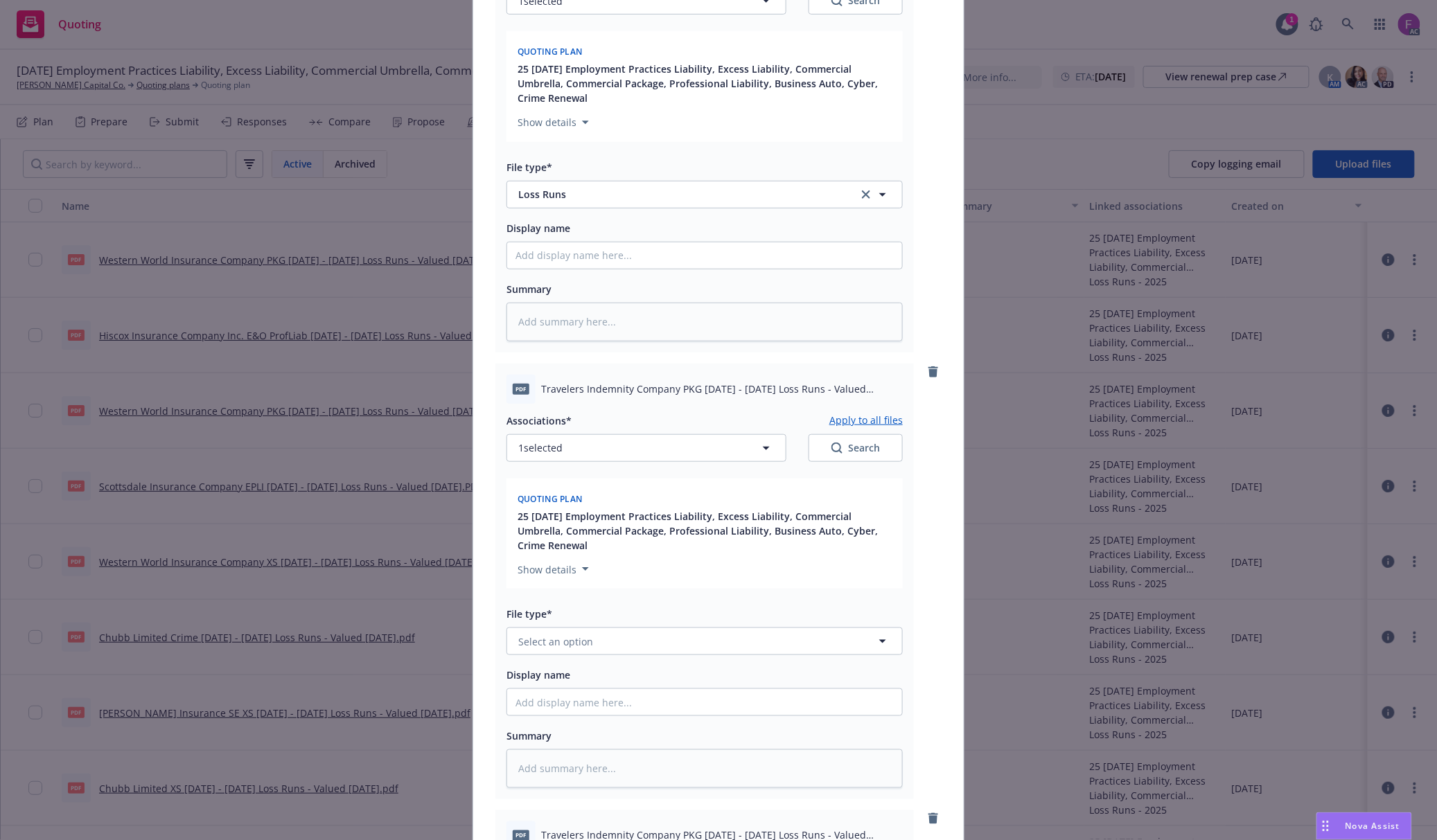
scroll to position [461, 0]
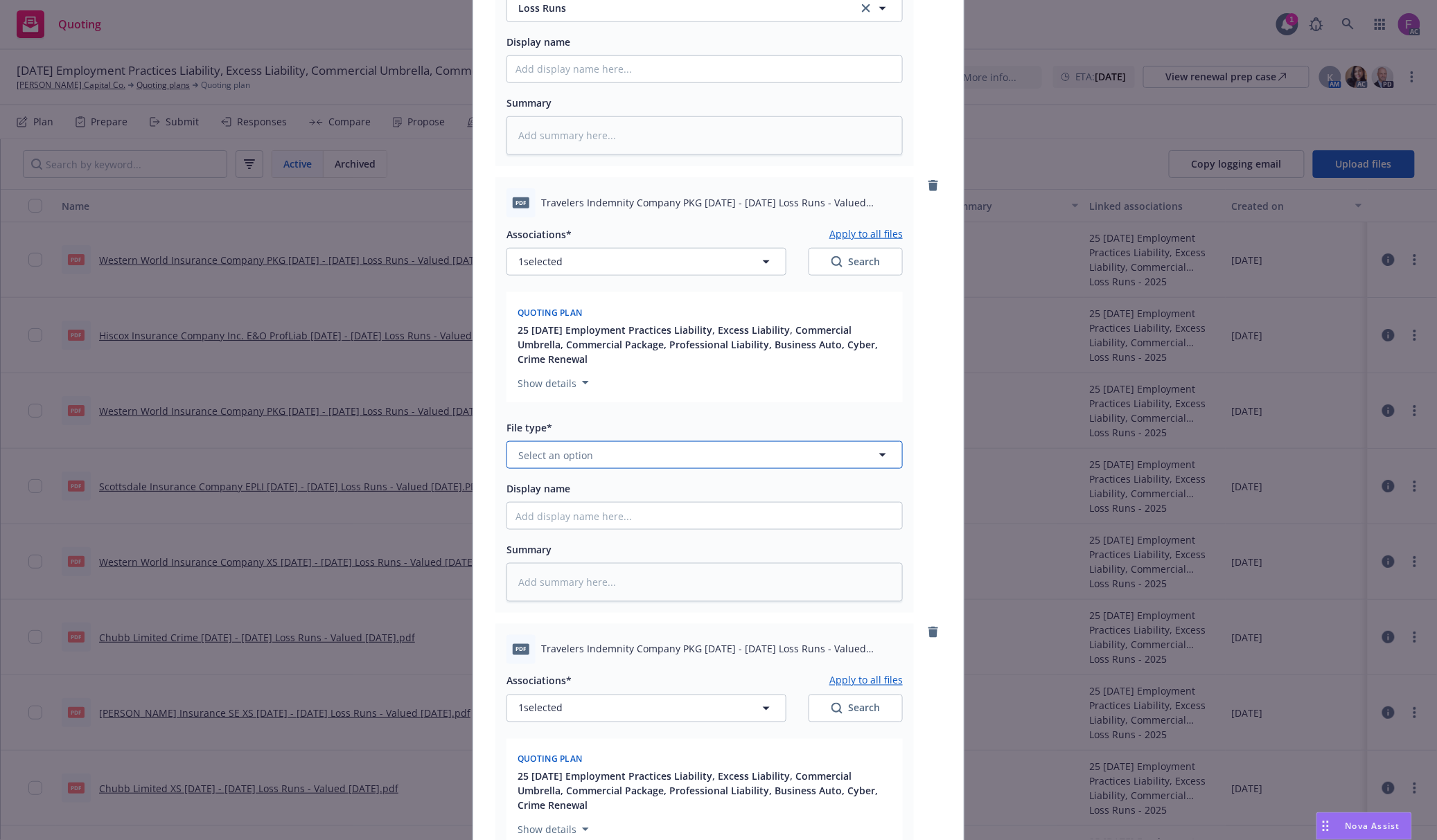
click at [577, 458] on span "Select an option" at bounding box center [556, 455] width 75 height 15
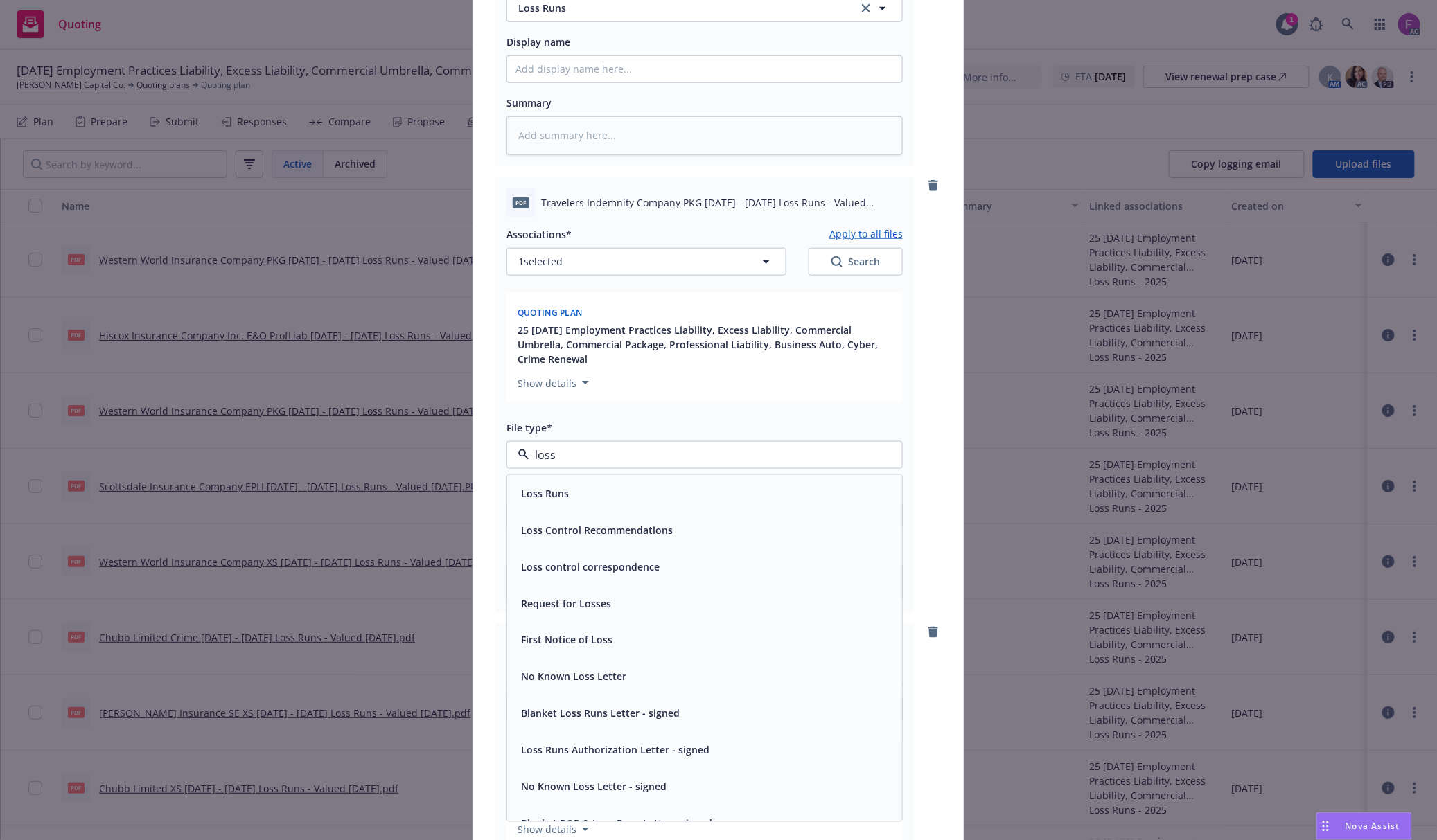
paste input "Loss Run"
type input "Loss Run"
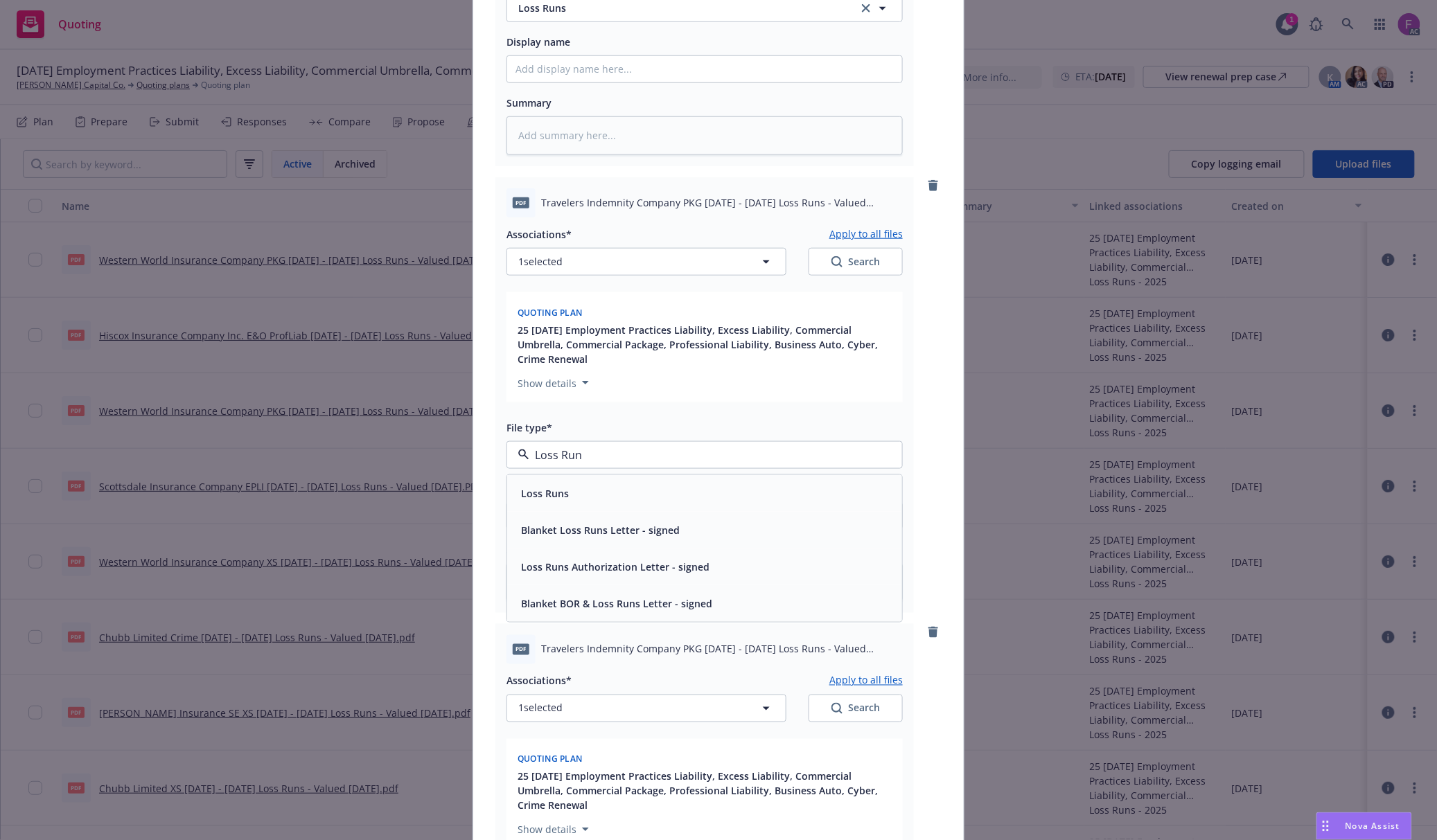
drag, startPoint x: 577, startPoint y: 458, endPoint x: 510, endPoint y: 454, distance: 67.1
click at [510, 454] on div "Loss Run" at bounding box center [705, 455] width 396 height 28
click at [575, 494] on div "Loss Runs" at bounding box center [705, 493] width 378 height 20
type textarea "x"
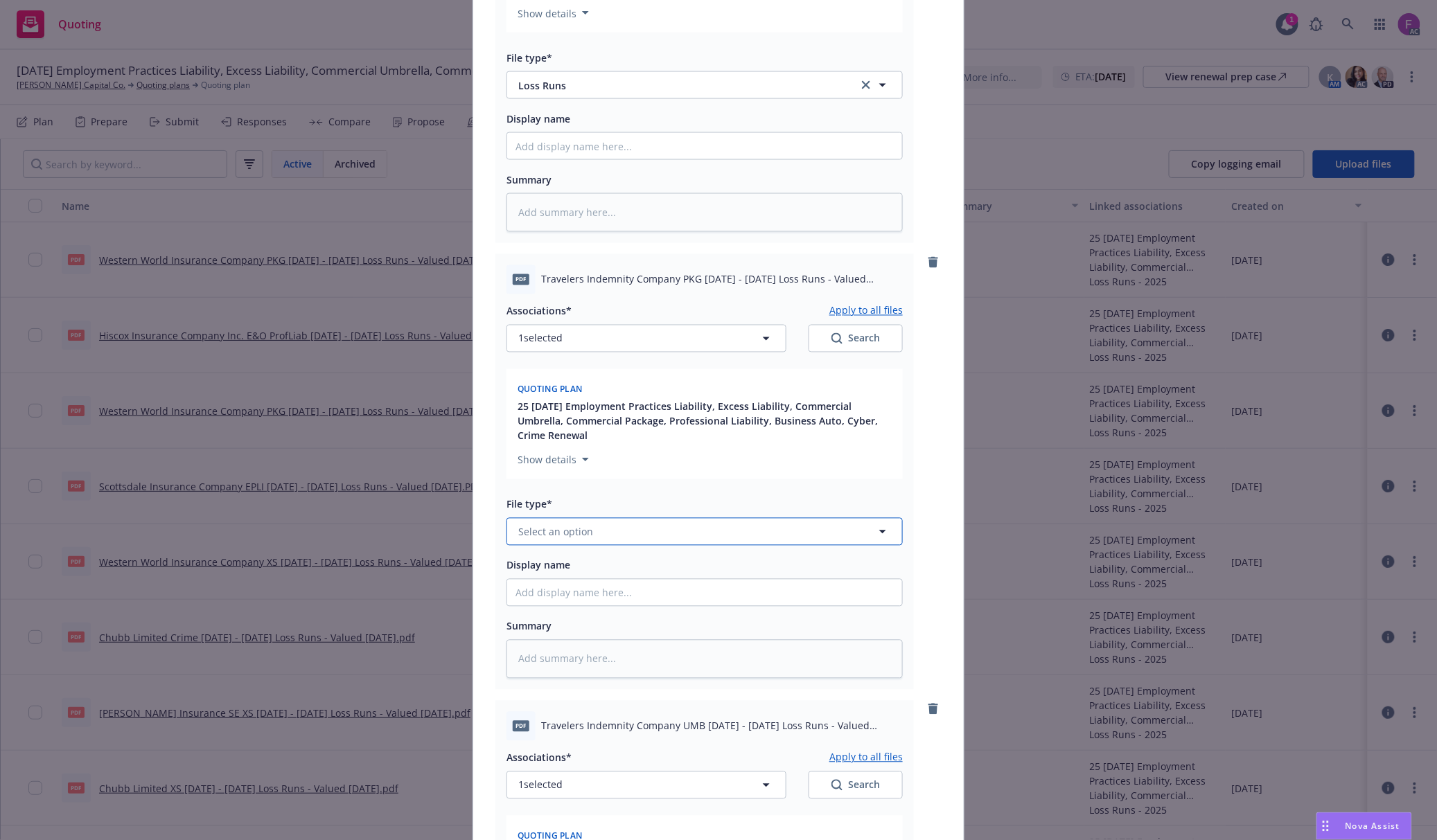
click at [535, 533] on span "Select an option" at bounding box center [556, 532] width 75 height 15
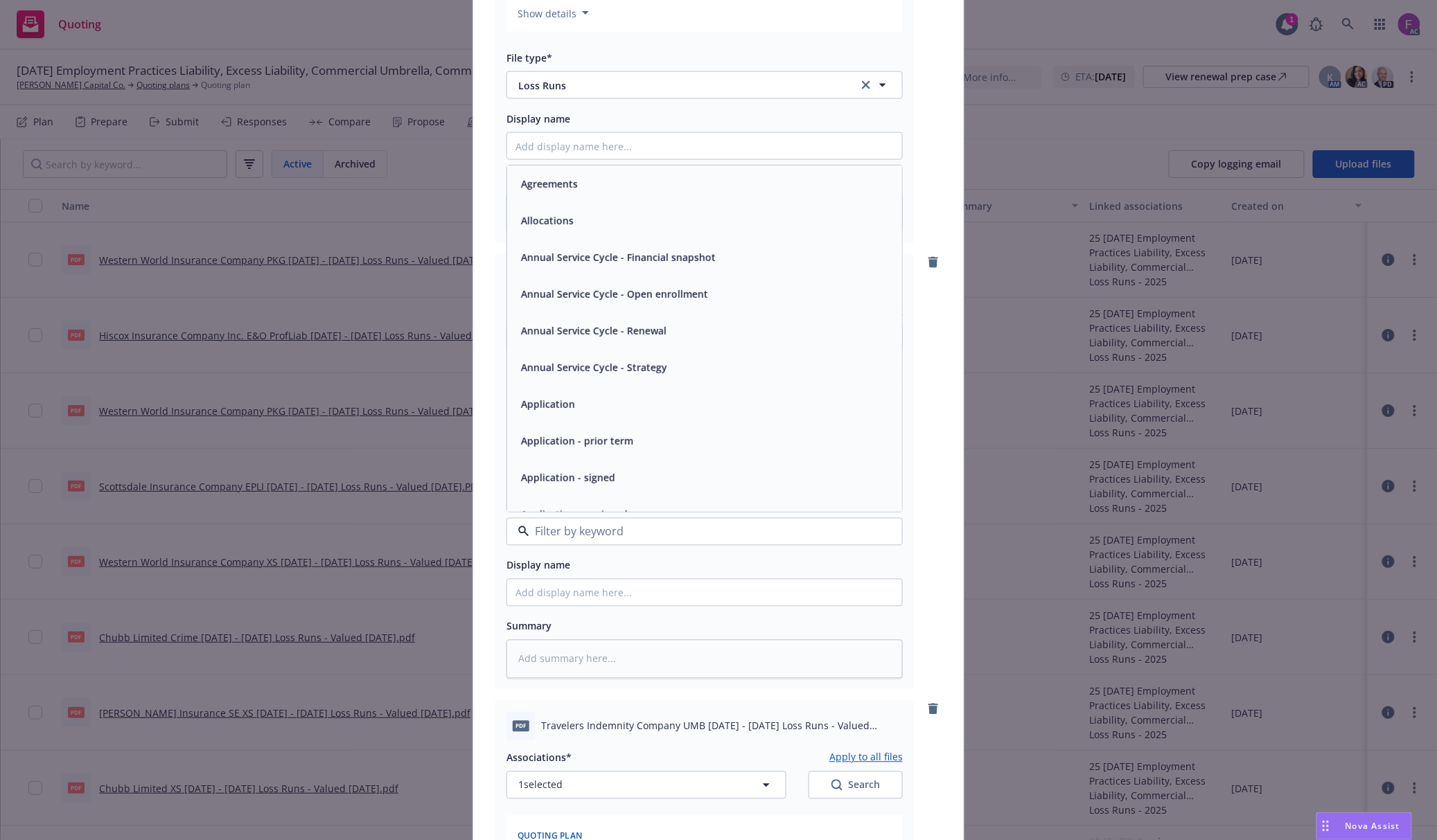
paste input "Loss Run"
type input "Loss Run"
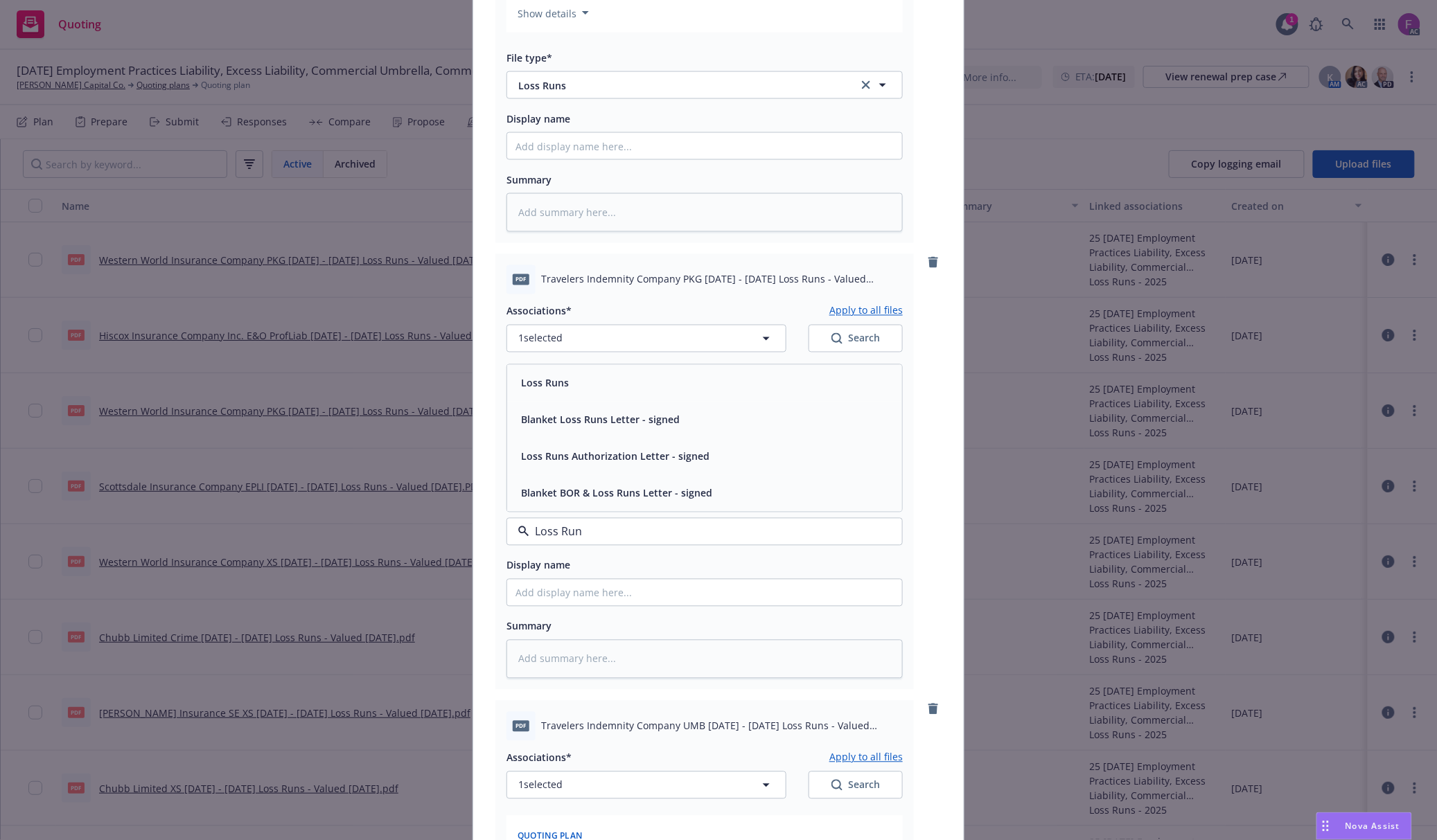
click at [583, 392] on div "Loss Runs" at bounding box center [705, 383] width 378 height 20
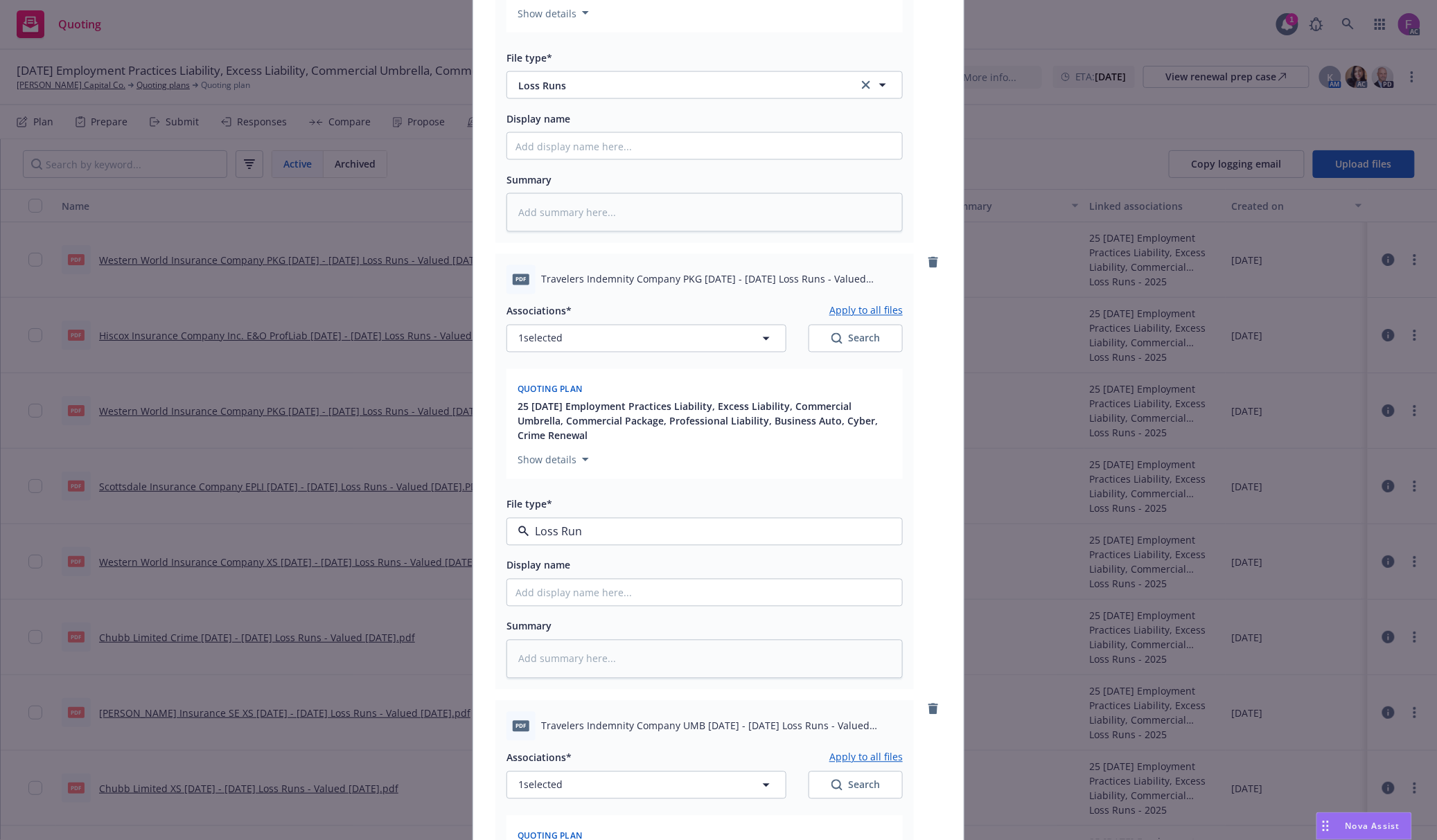
type textarea "x"
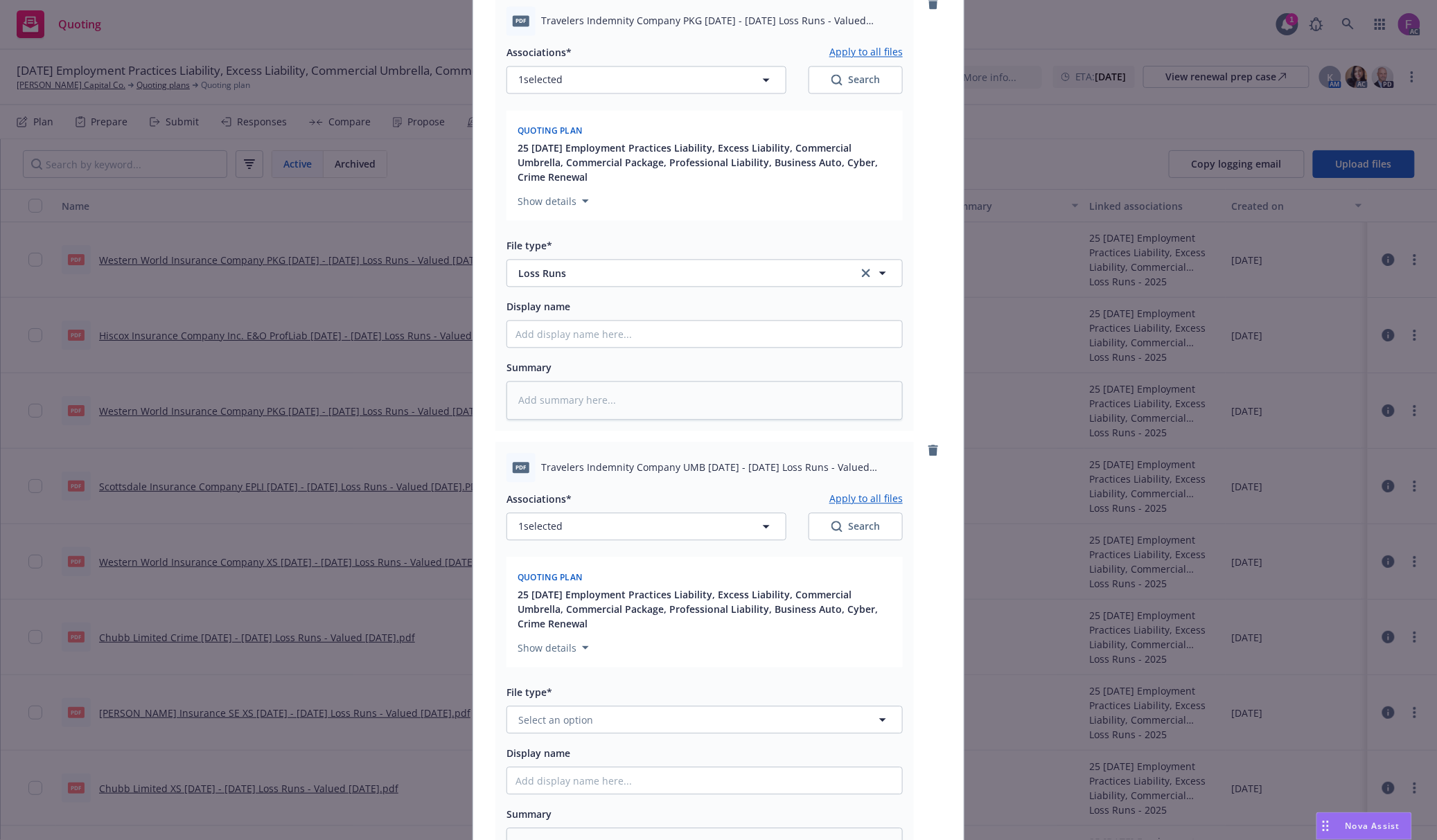
scroll to position [1311, 0]
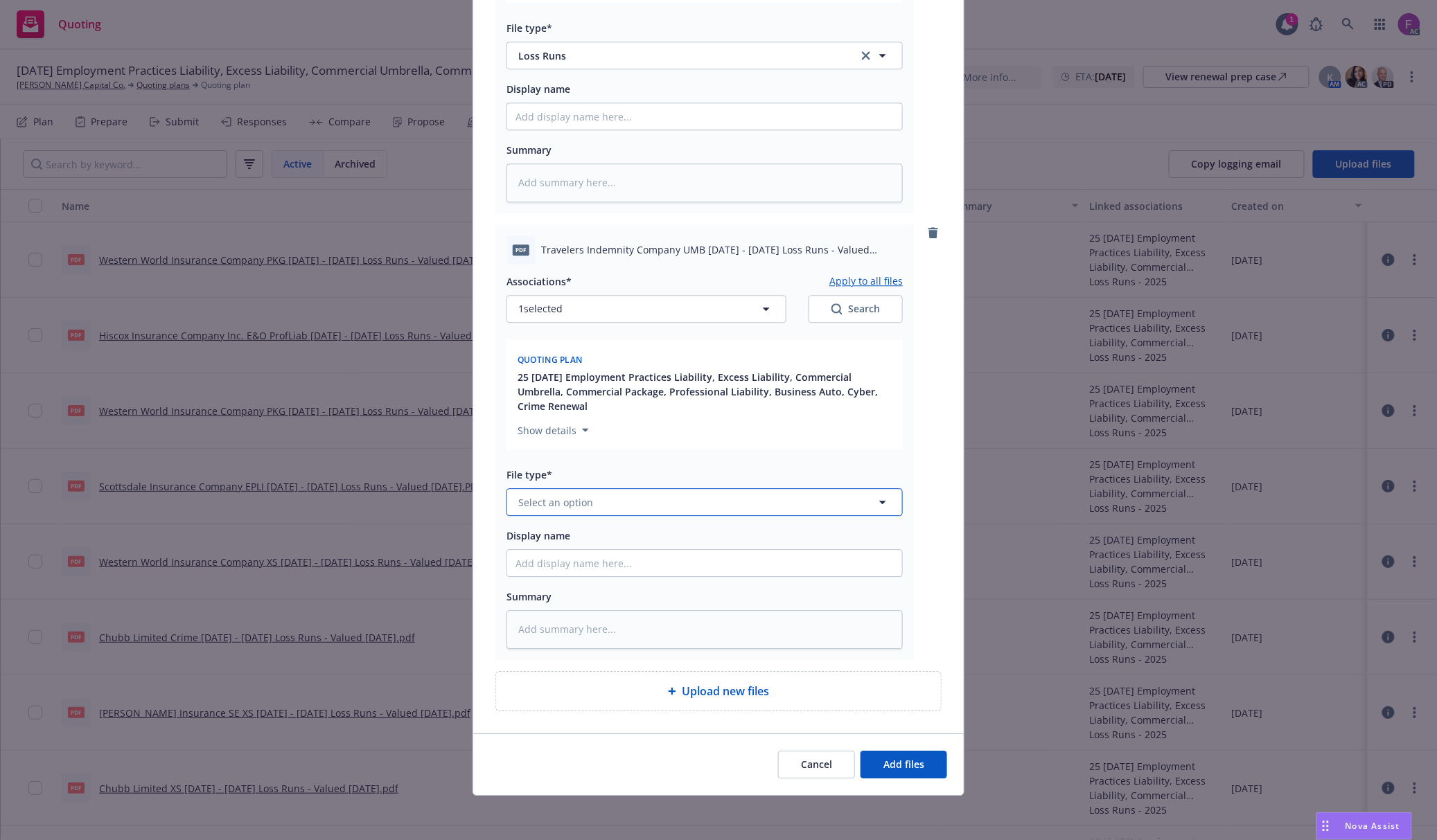
click at [545, 495] on span "Select an option" at bounding box center [556, 502] width 75 height 15
paste input "Loss Run"
type input "Loss Run"
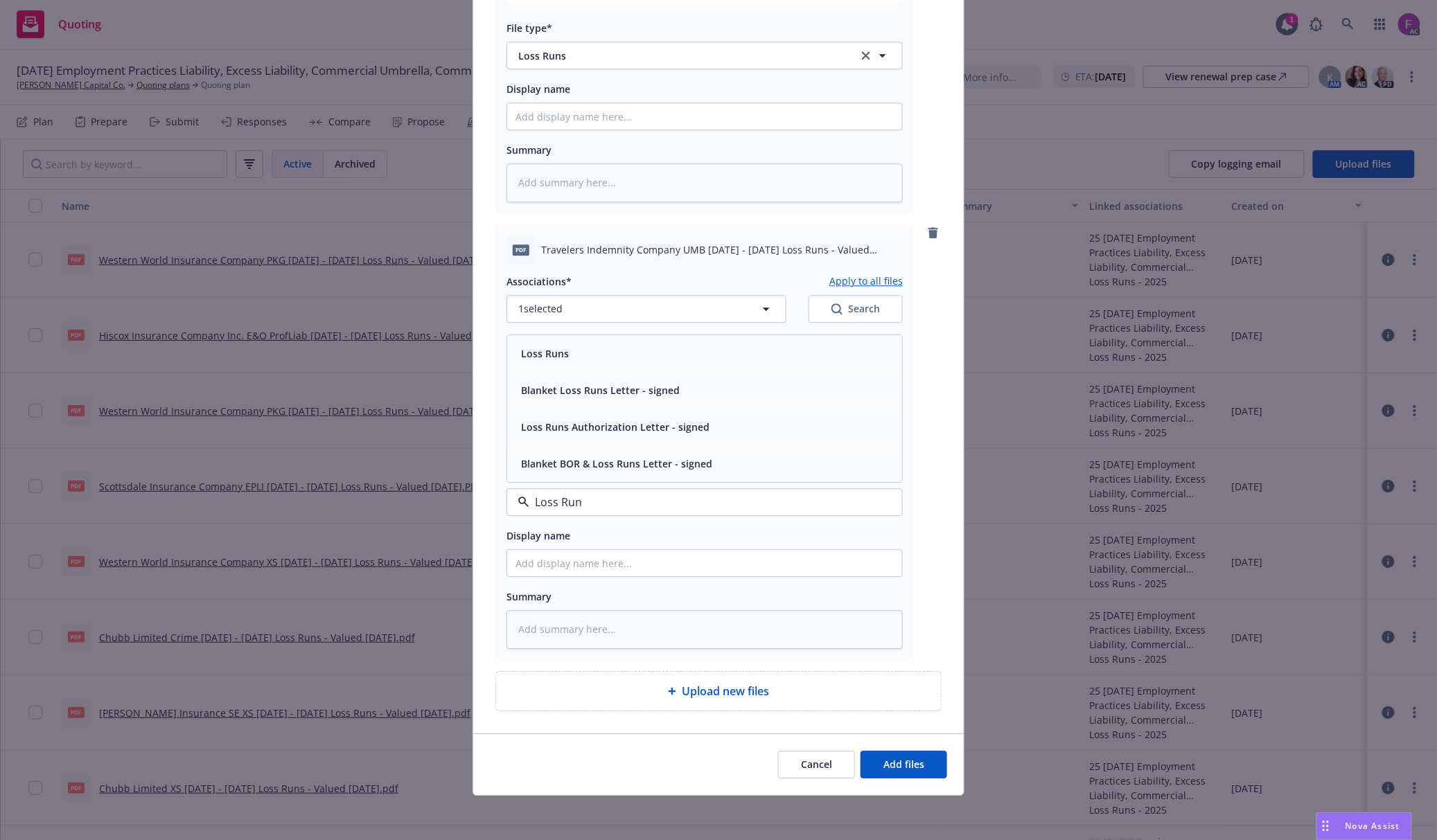
click at [561, 344] on div "Loss Runs" at bounding box center [543, 353] width 56 height 20
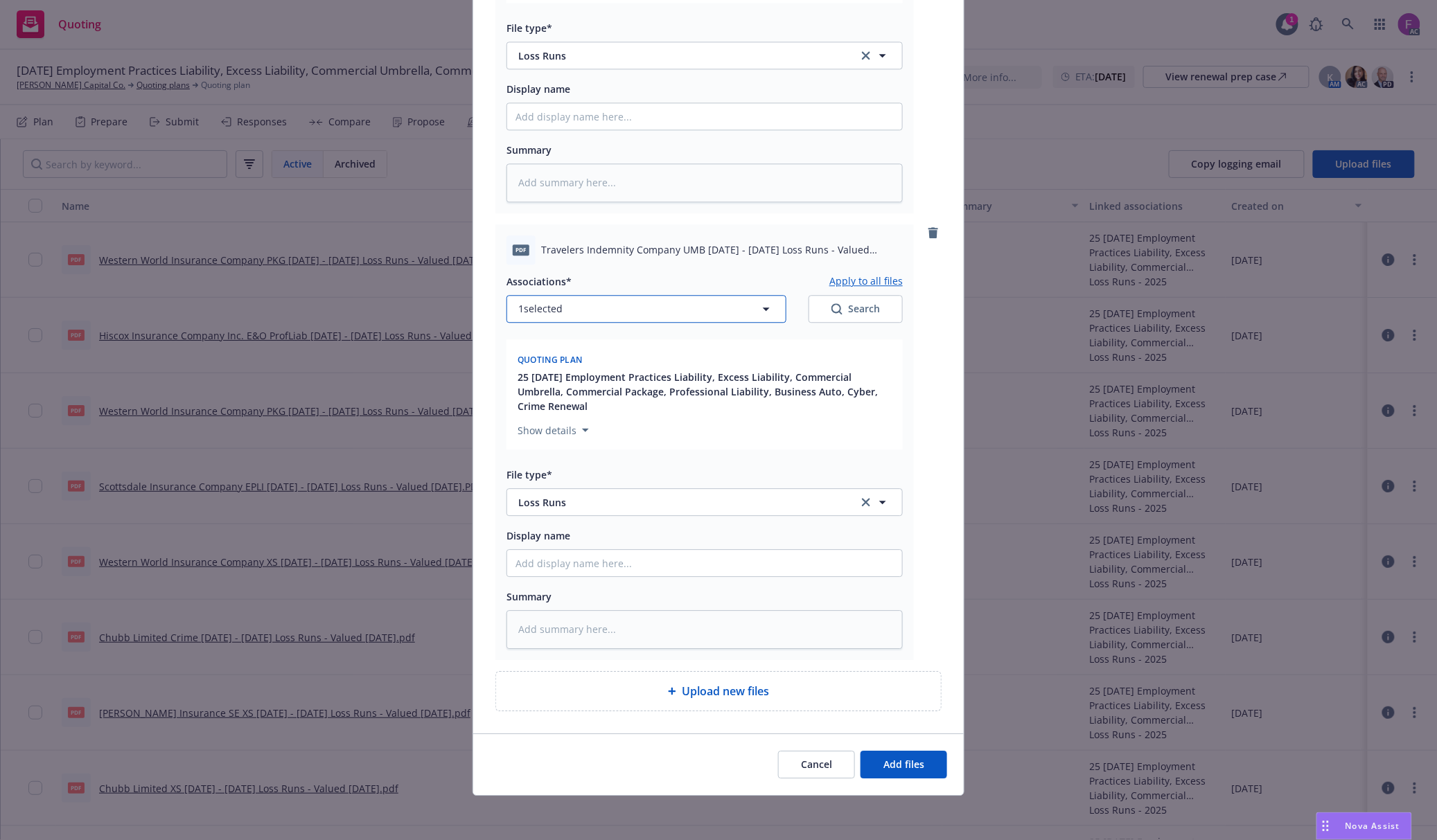
click at [579, 300] on button "1 selected" at bounding box center [646, 309] width 280 height 28
type textarea "x"
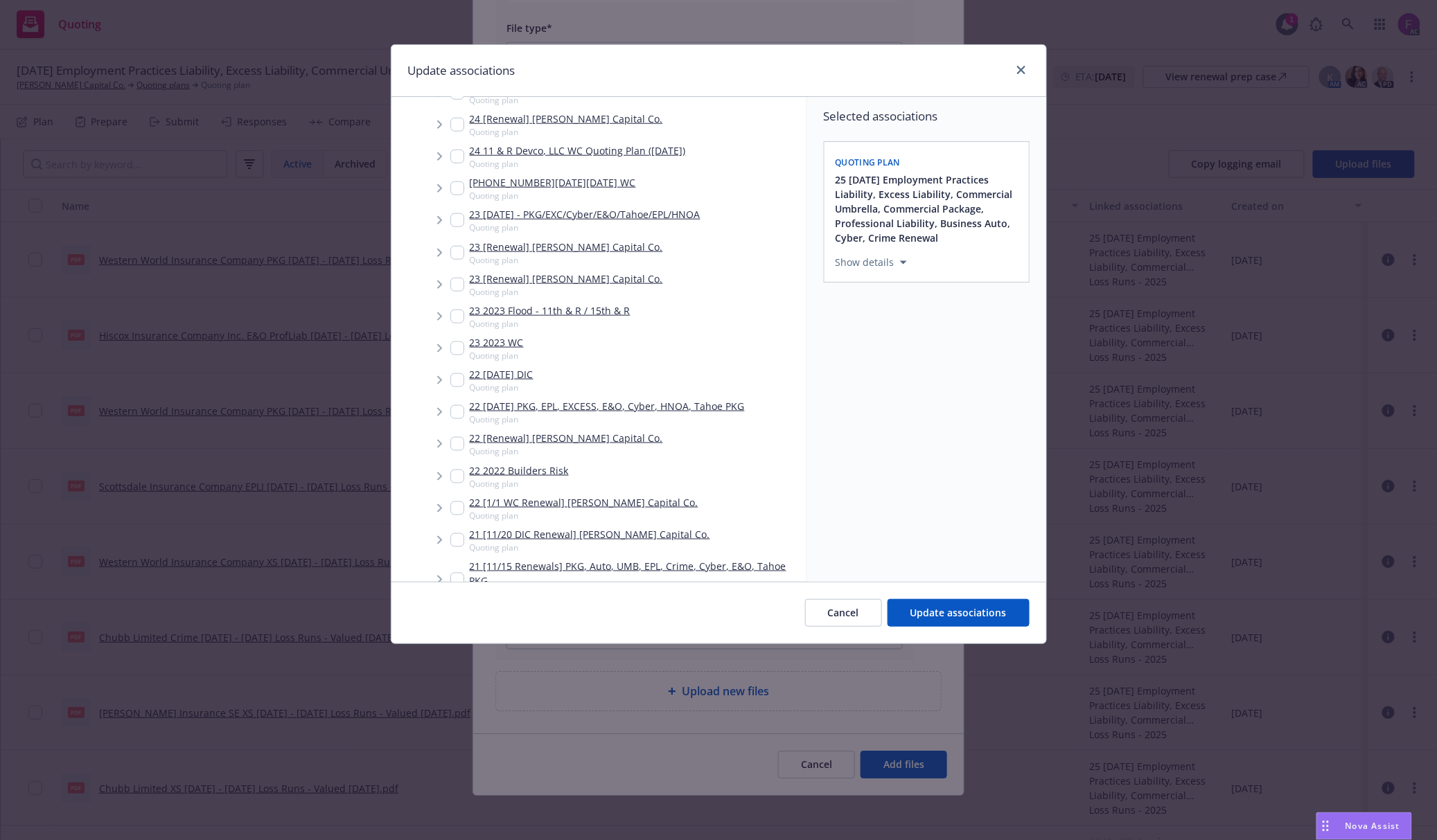
scroll to position [907, 0]
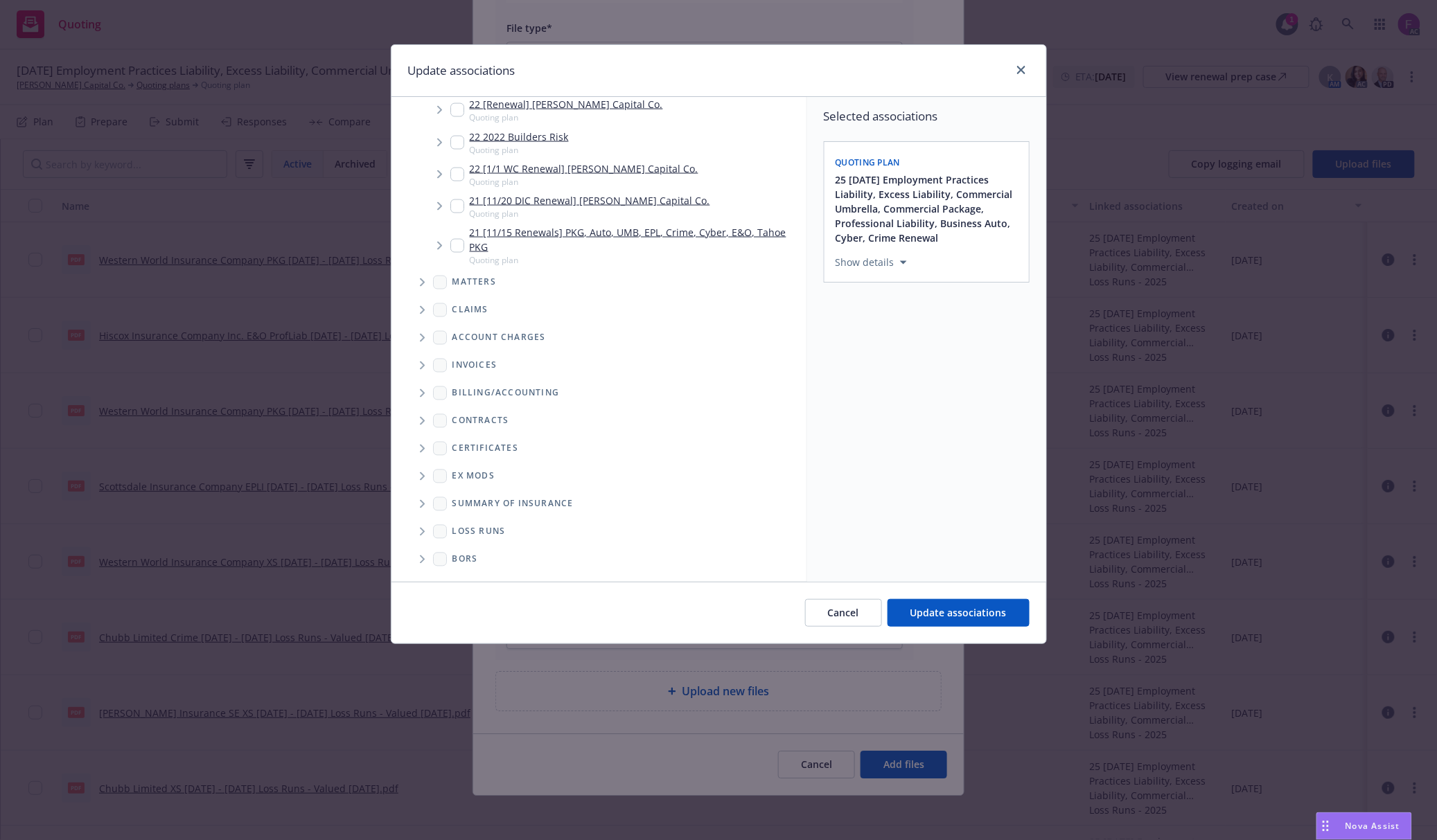
click at [425, 524] on span "Folder Tree Example" at bounding box center [422, 532] width 22 height 22
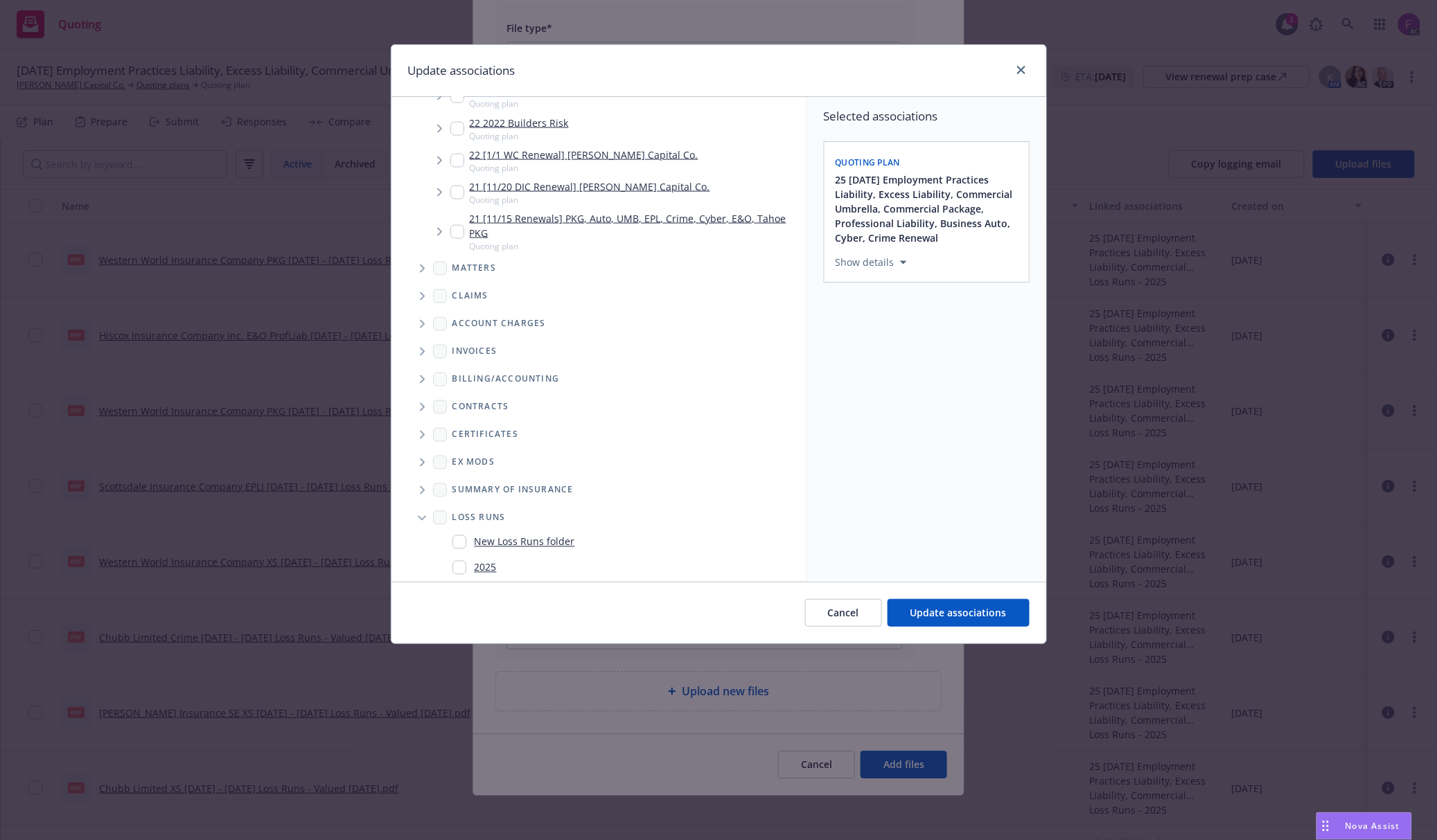
scroll to position [958, 0]
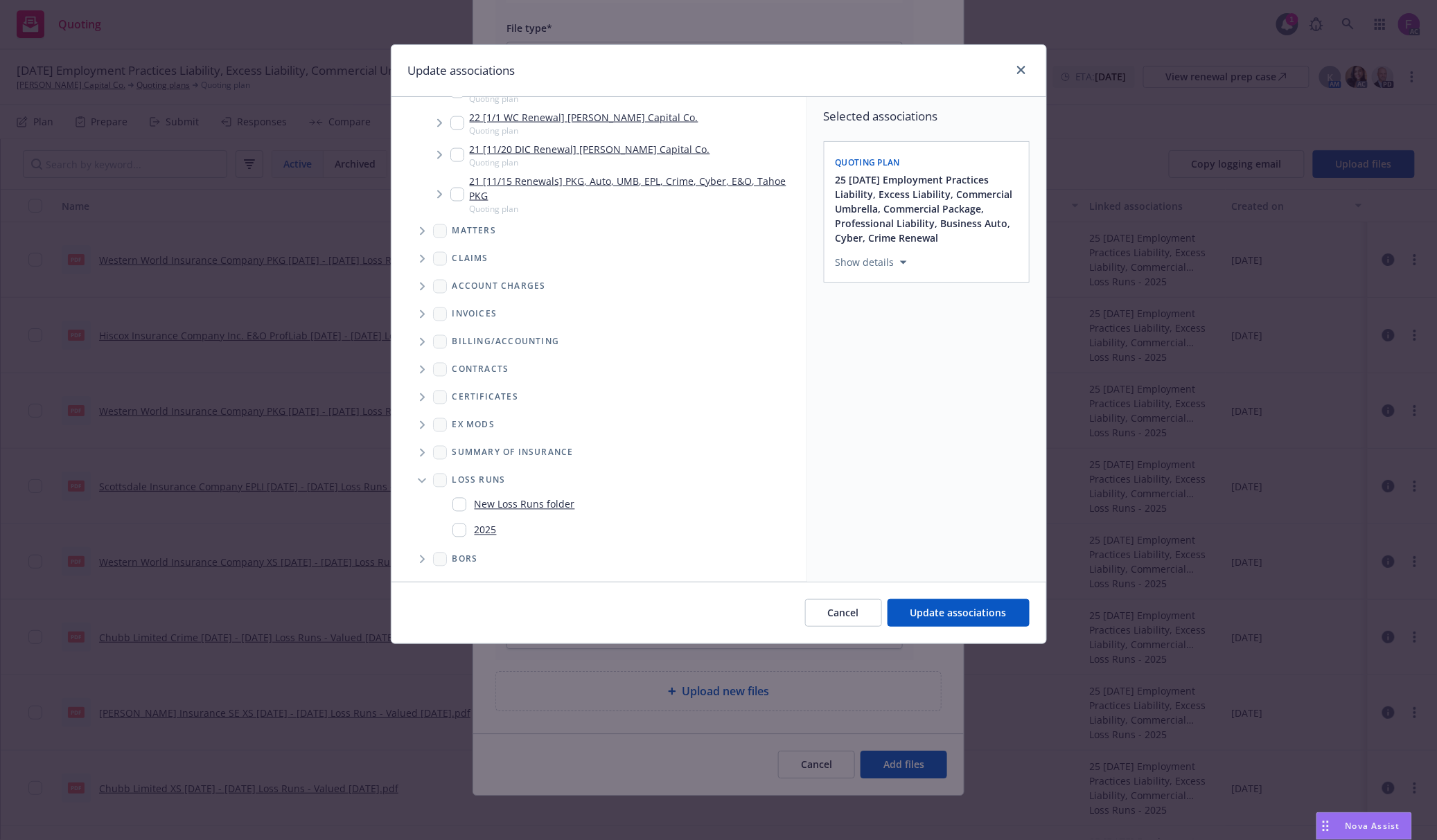
click at [460, 529] on input "Folder Tree Example" at bounding box center [459, 531] width 14 height 14
checkbox input "true"
click at [955, 513] on div "Selected associations Quoting plan 25 [DATE] Employment Practices Liability, Ex…" at bounding box center [926, 339] width 239 height 485
click at [934, 611] on span "Update associations" at bounding box center [958, 613] width 96 height 13
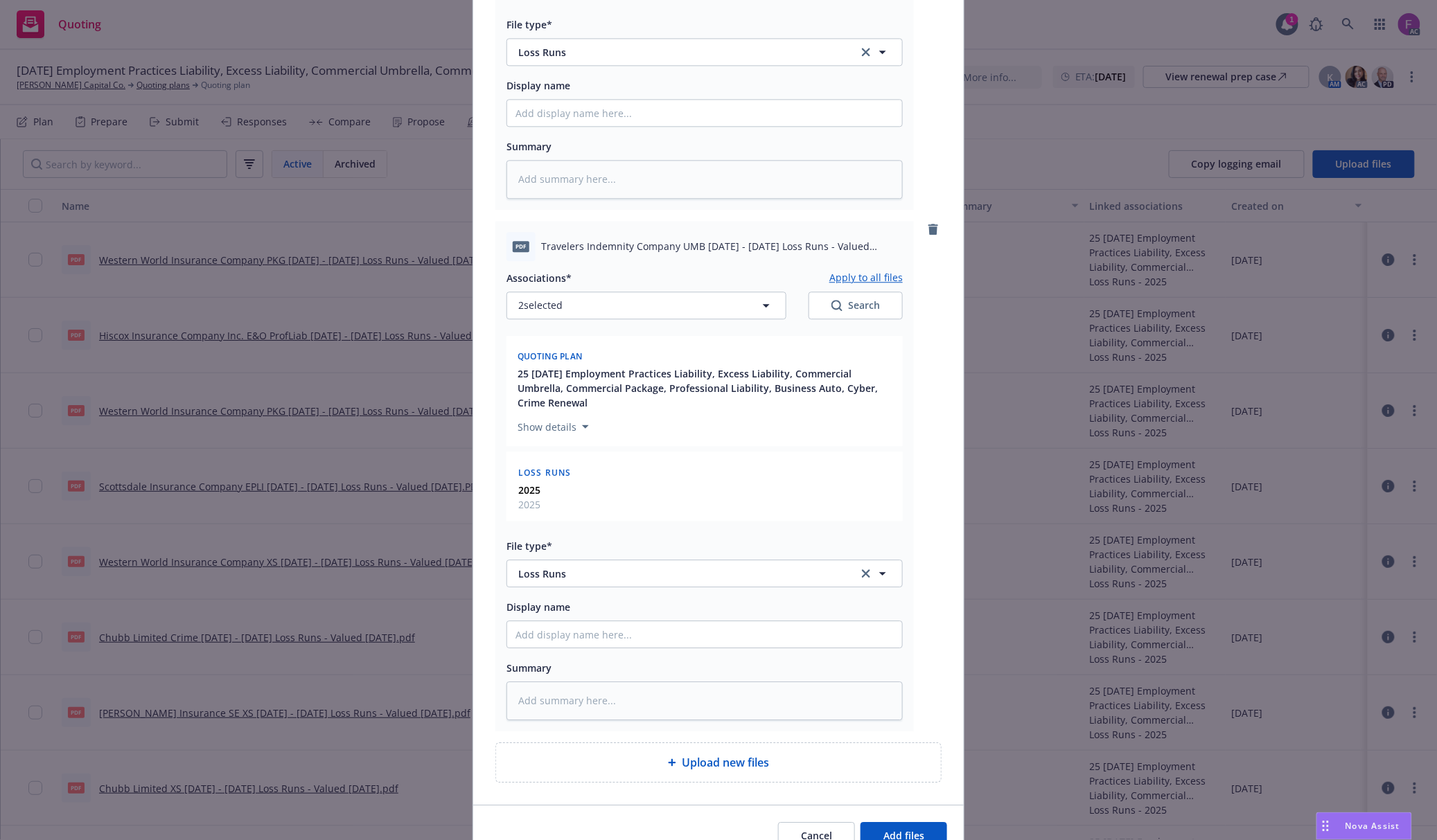
click at [835, 277] on button "Apply to all files" at bounding box center [866, 277] width 74 height 17
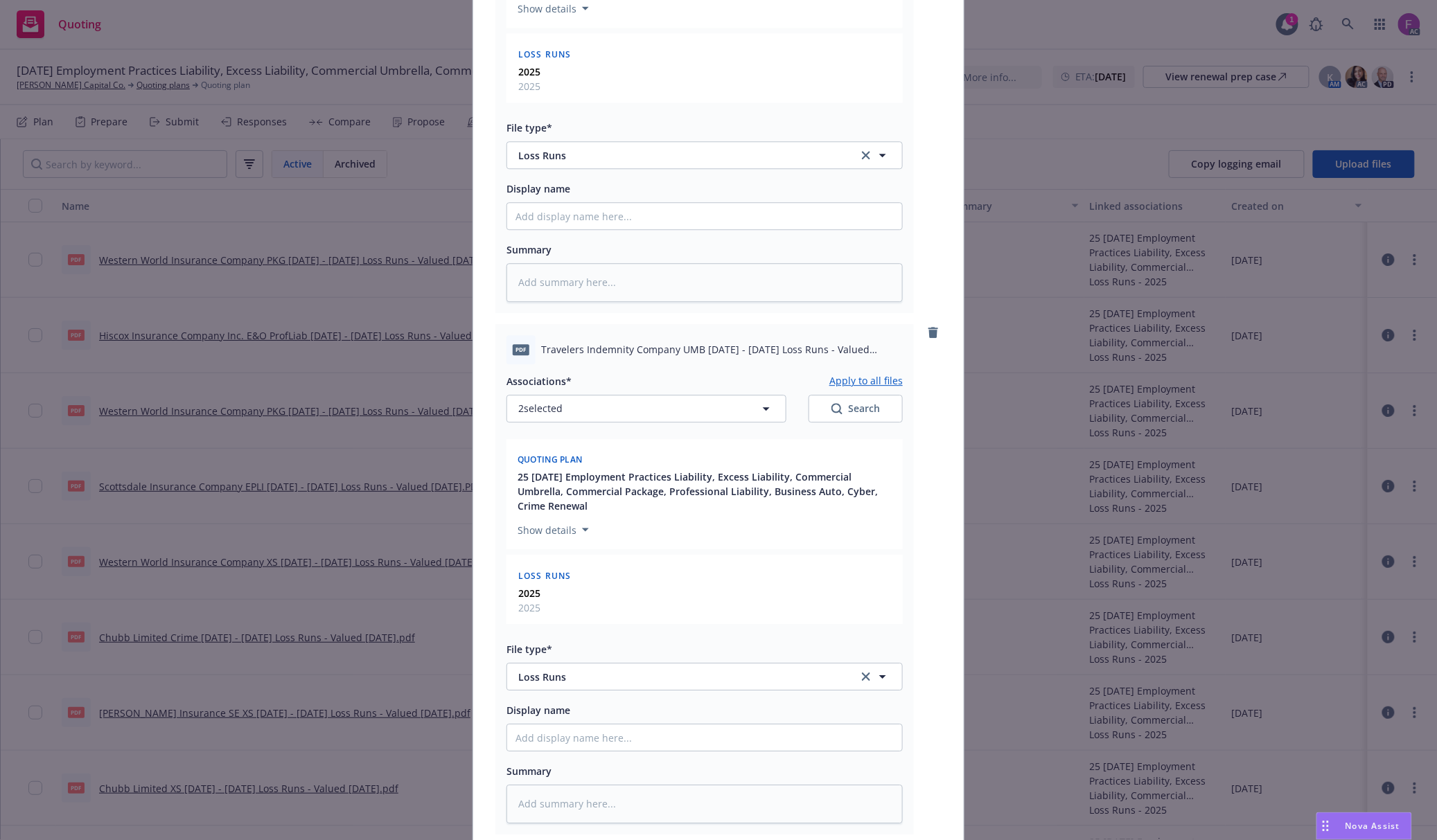
scroll to position [1569, 0]
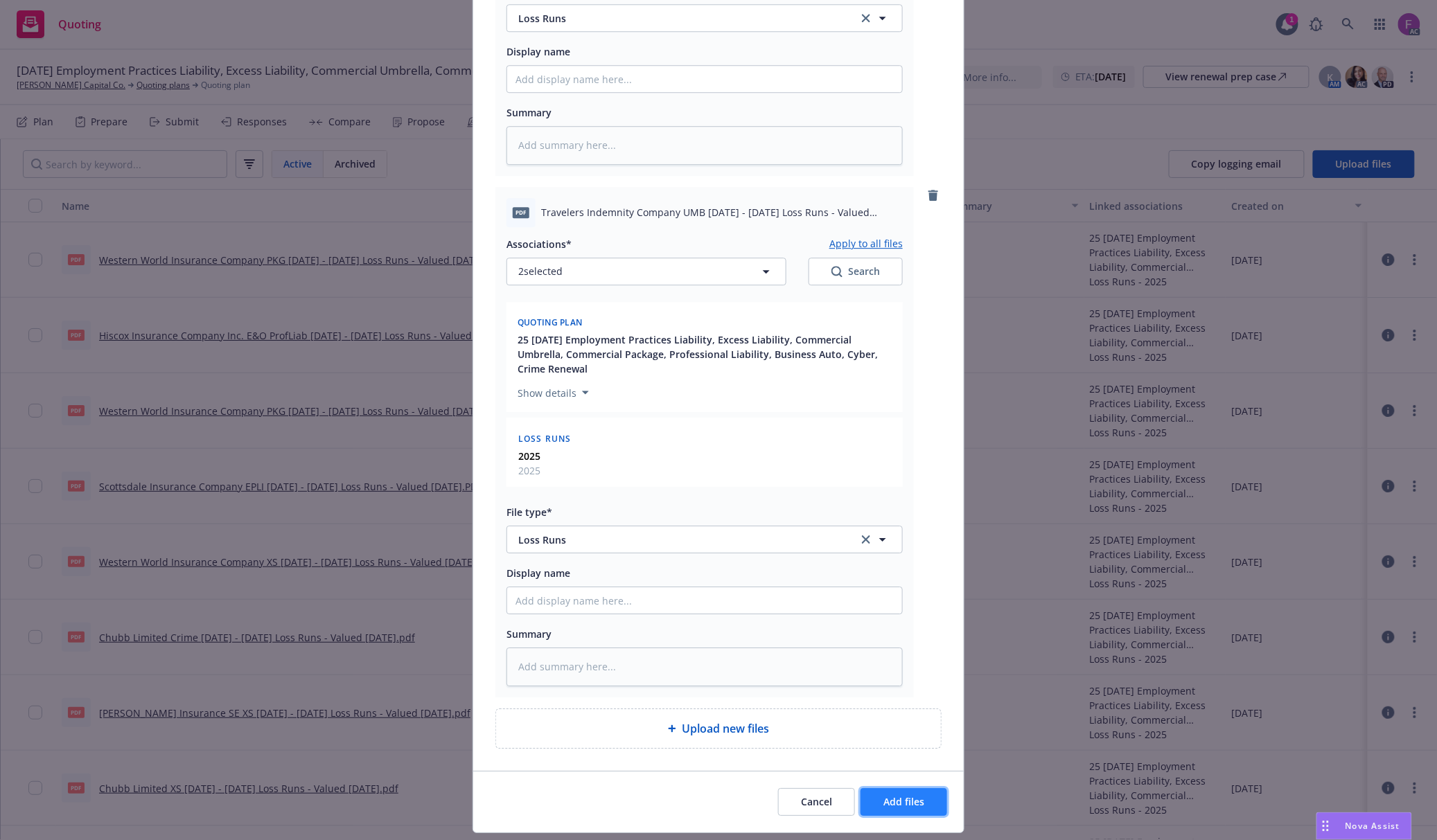
click at [898, 801] on span "Add files" at bounding box center [904, 801] width 41 height 13
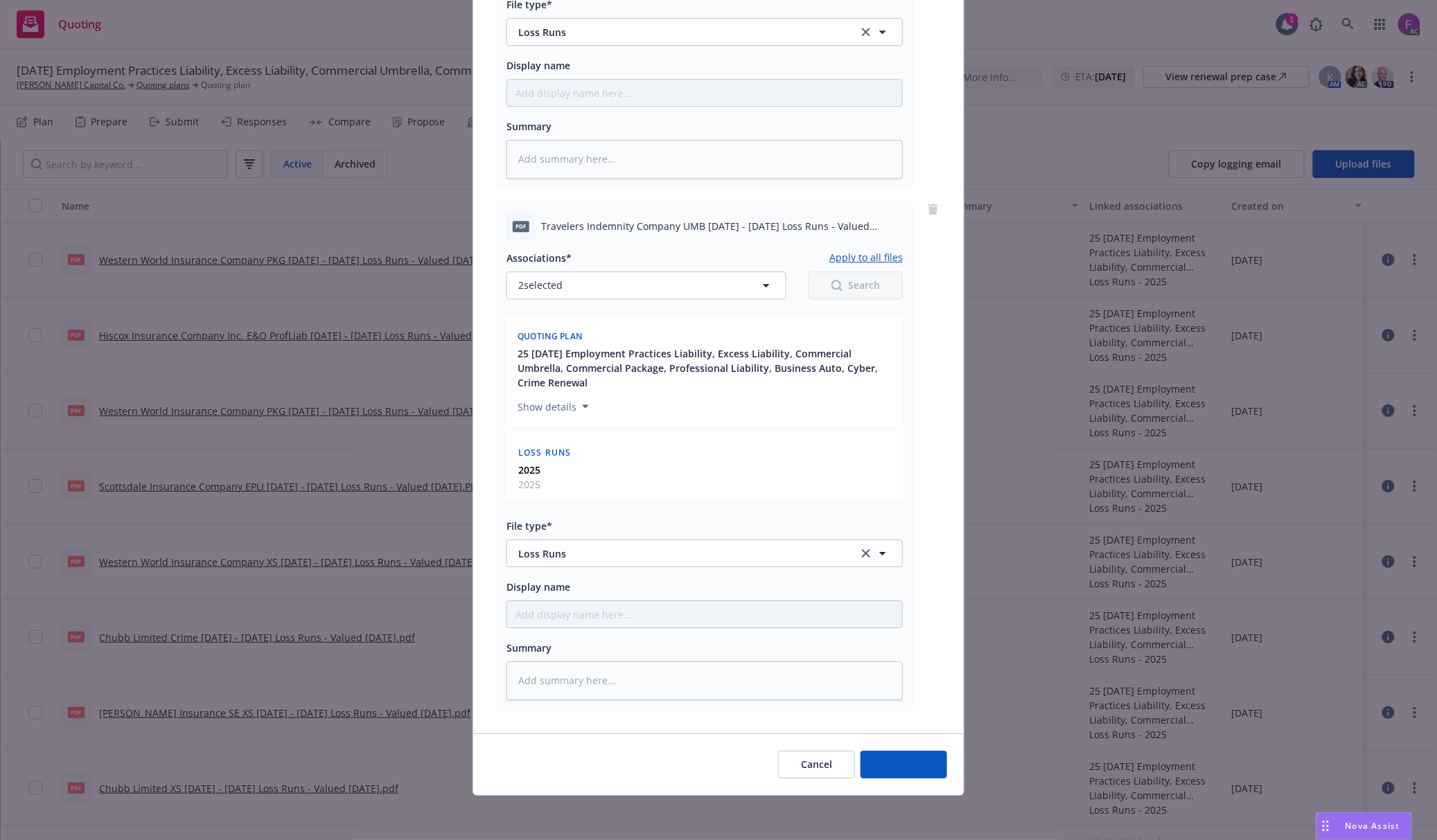
scroll to position [1560, 0]
type textarea "x"
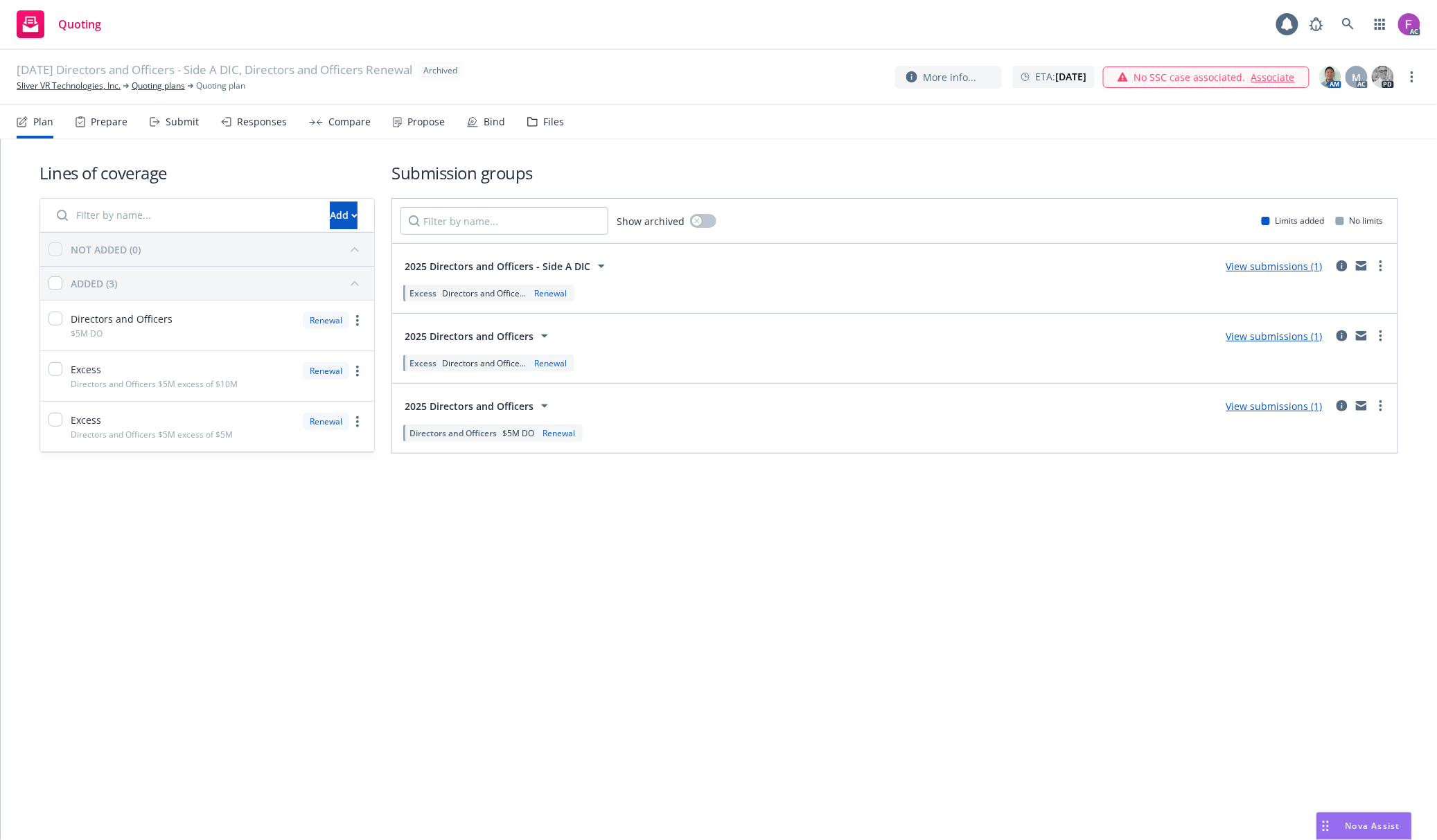
click at [553, 116] on div "Files" at bounding box center [554, 122] width 21 height 11
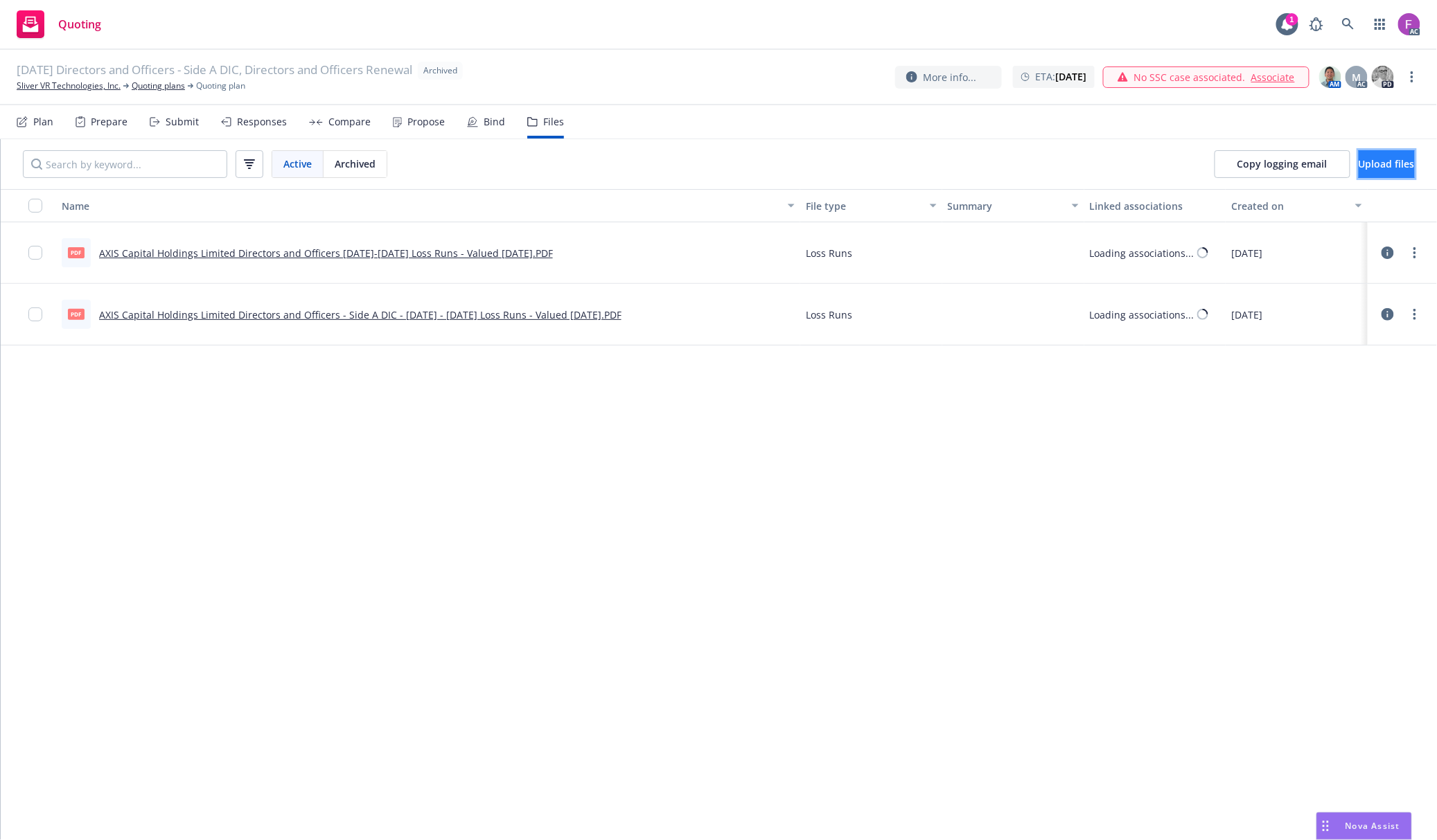
click at [1374, 156] on button "Upload files" at bounding box center [1386, 164] width 56 height 28
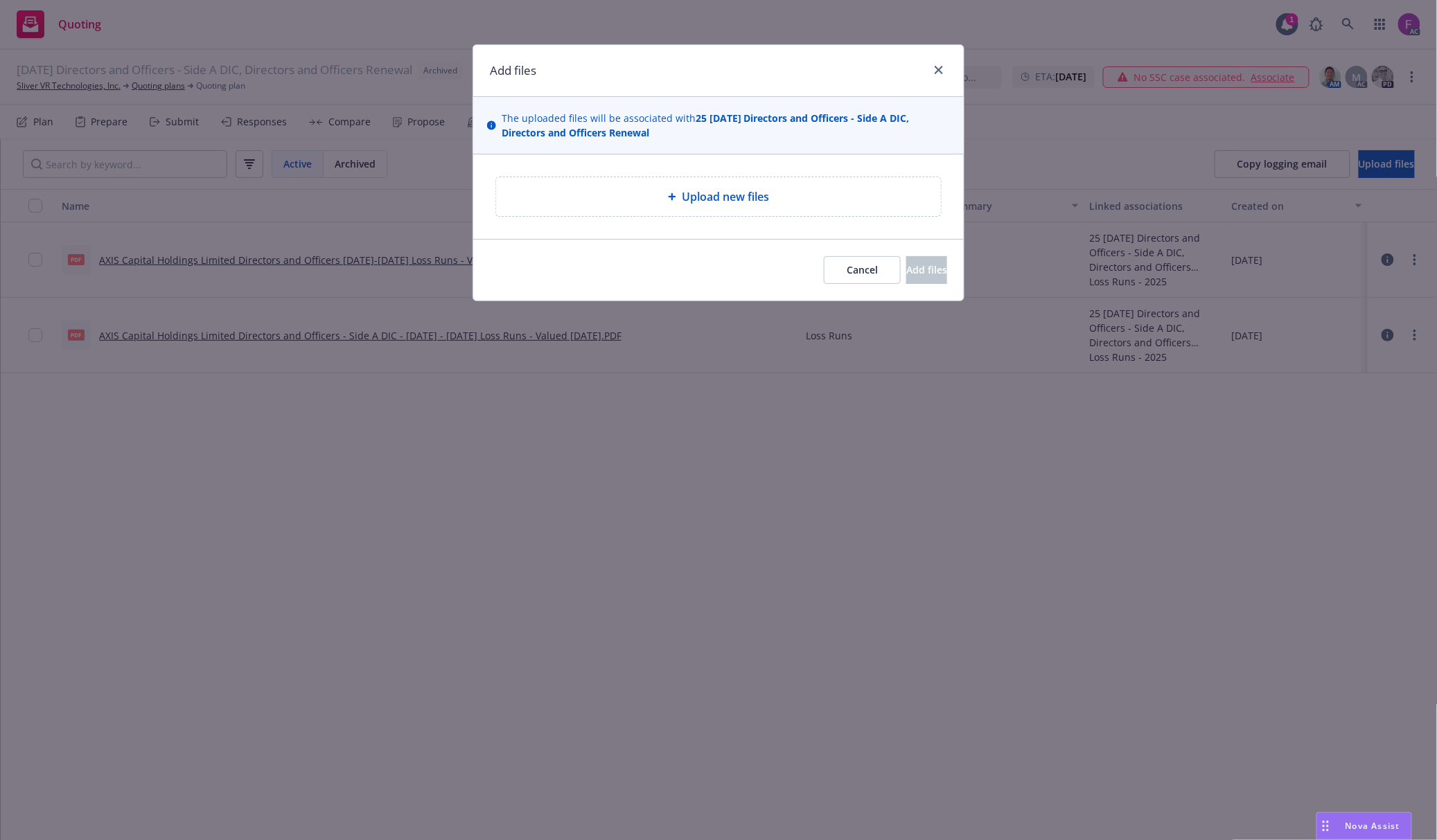
click at [728, 190] on span "Upload new files" at bounding box center [725, 197] width 87 height 17
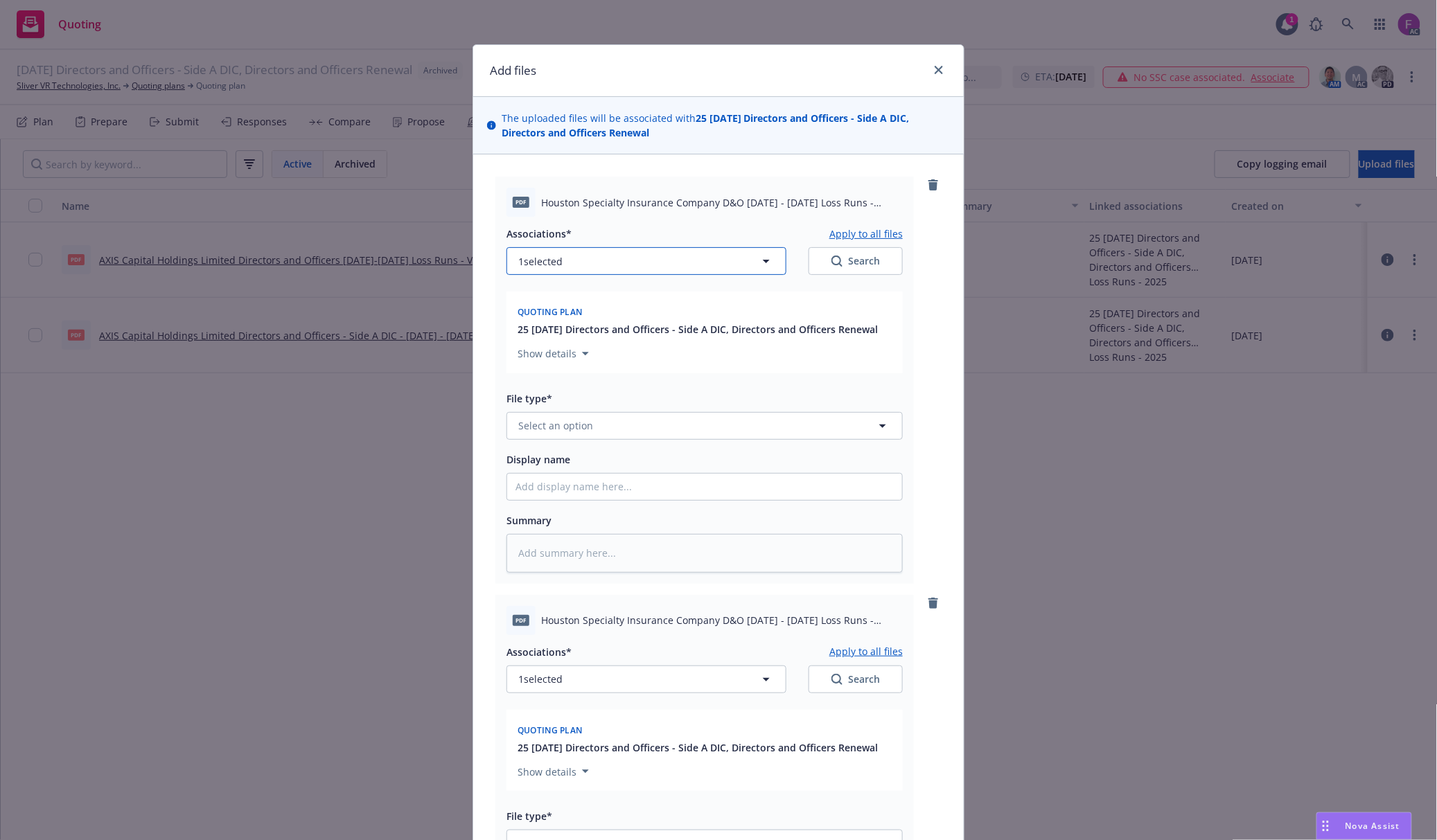
click at [586, 258] on button "1 selected" at bounding box center [646, 261] width 280 height 28
type textarea "x"
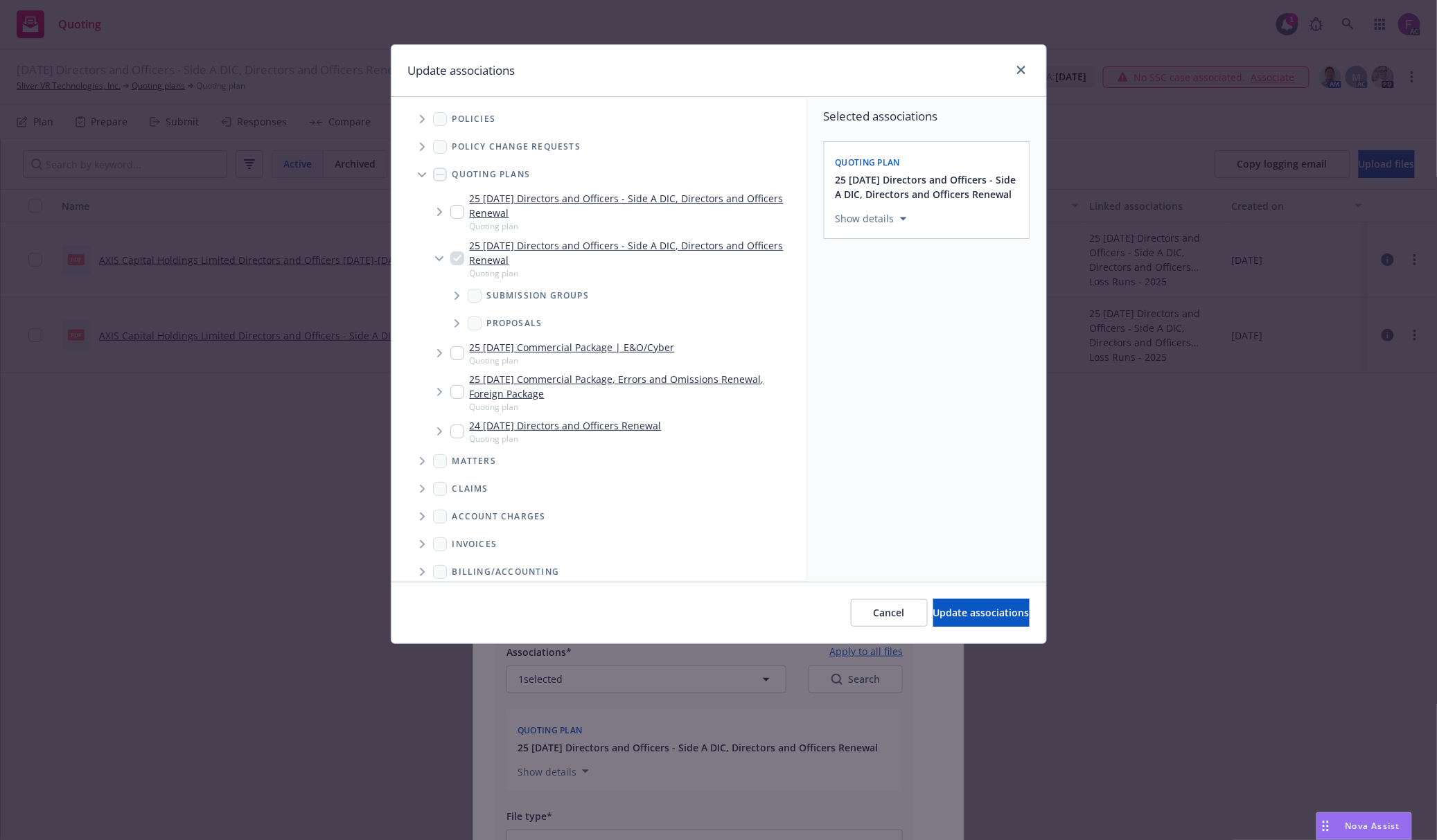
click at [420, 122] on icon "Tree Example" at bounding box center [423, 119] width 6 height 8
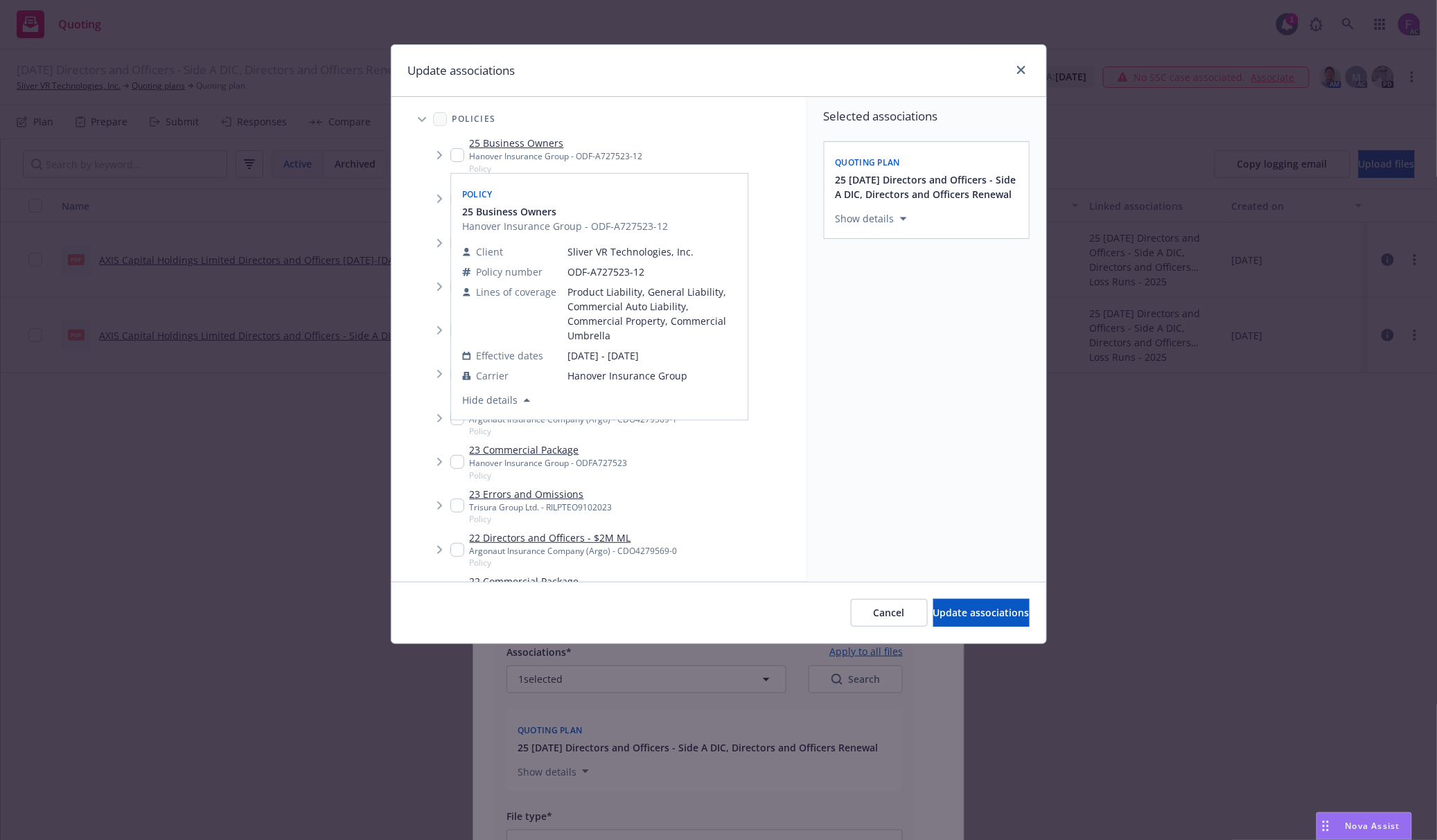
click at [629, 88] on div "Update associations" at bounding box center [718, 71] width 655 height 52
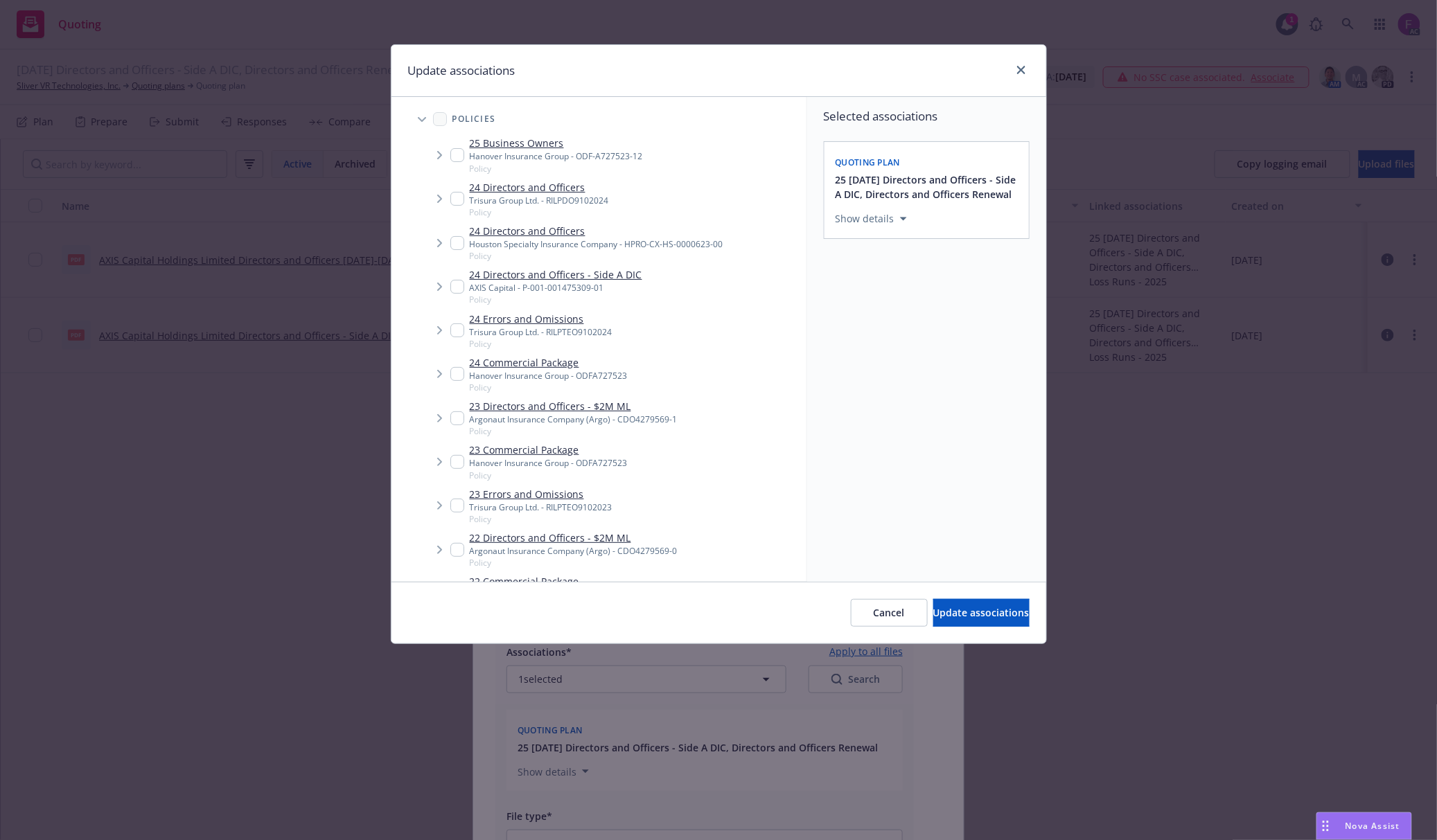
scroll to position [605, 0]
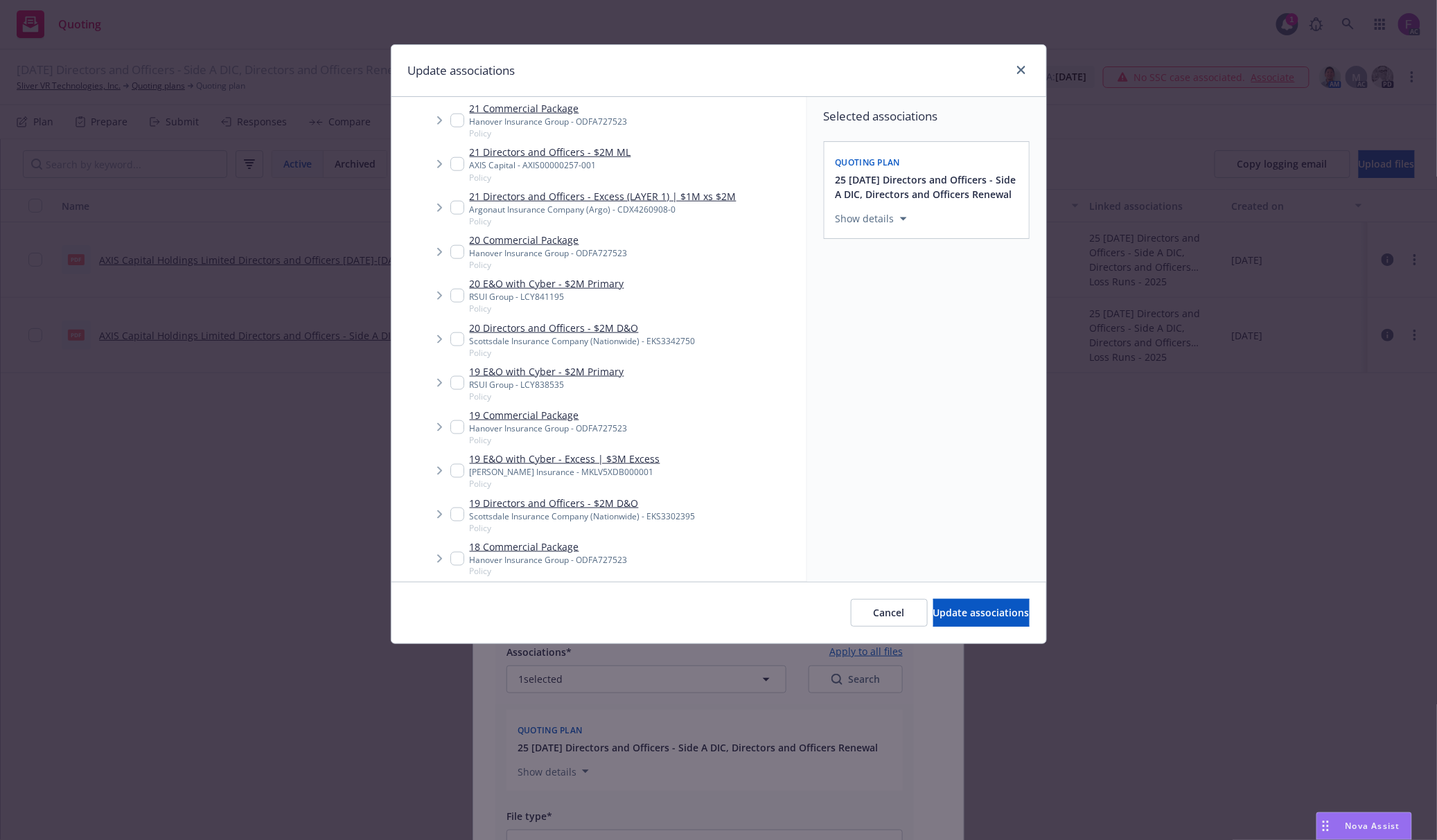
click at [454, 337] on input "Tree Example" at bounding box center [457, 339] width 14 height 14
checkbox input "true"
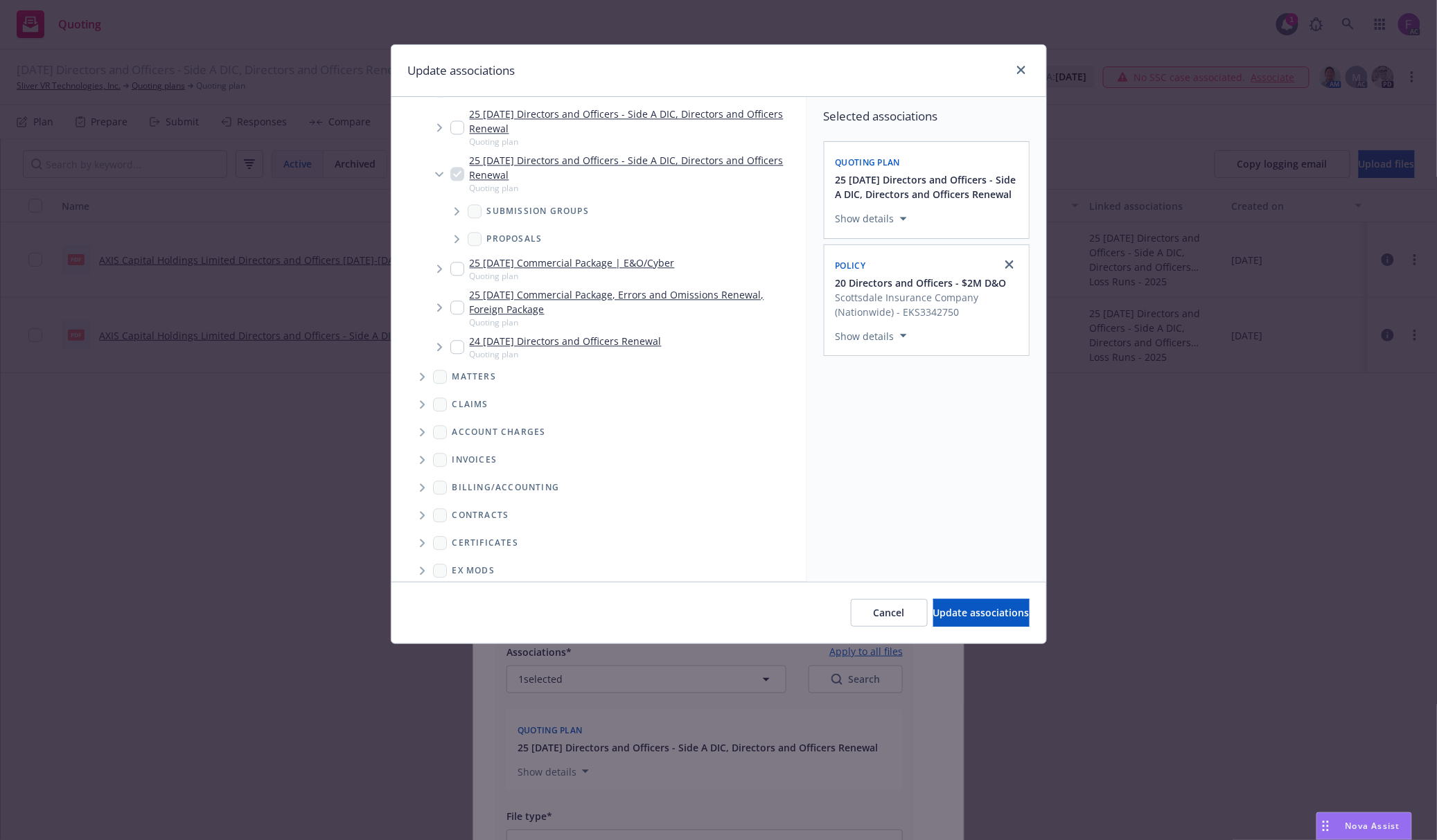
scroll to position [1405, 0]
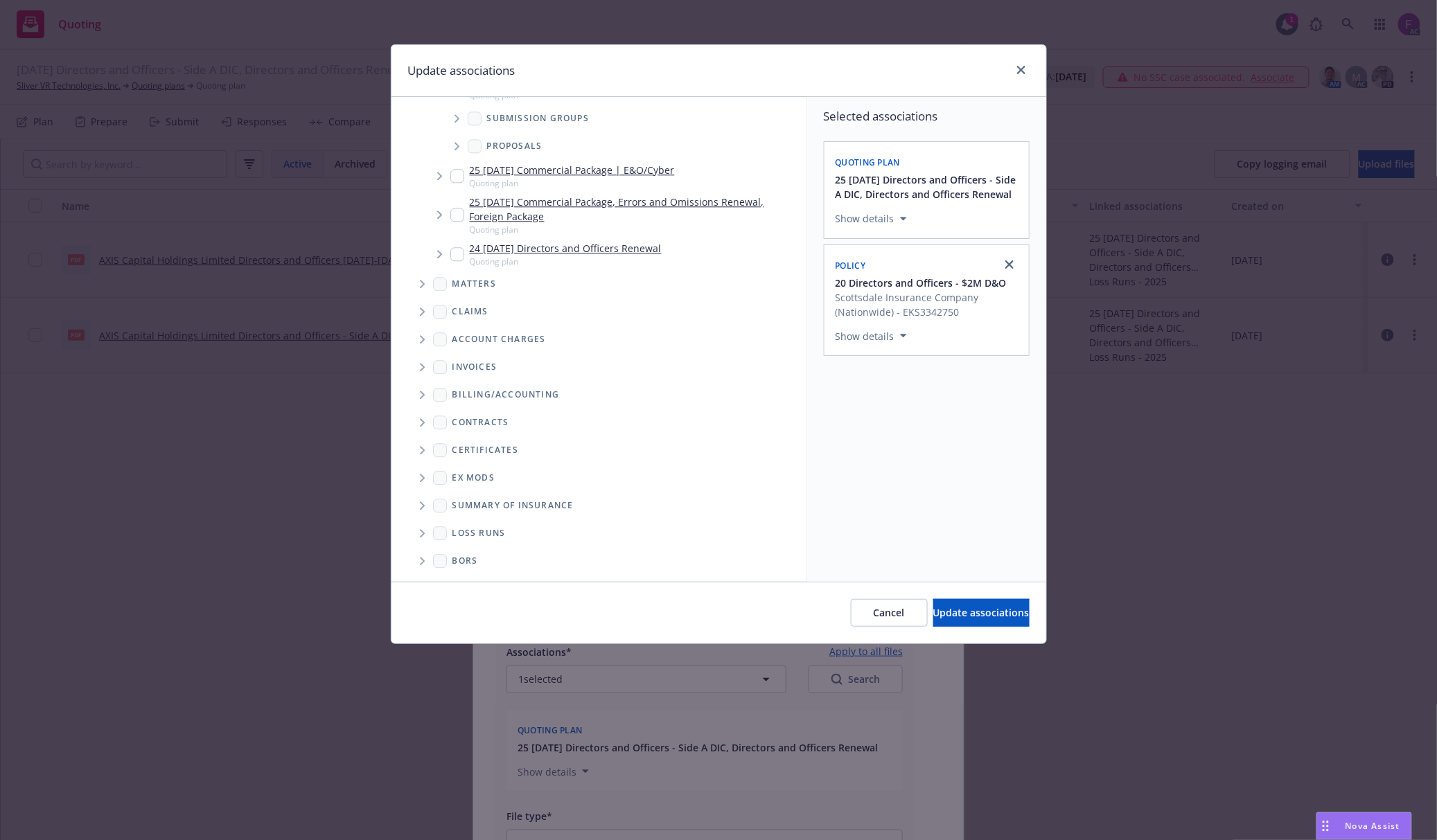
click at [422, 530] on icon "Folder Tree Example" at bounding box center [422, 533] width 5 height 8
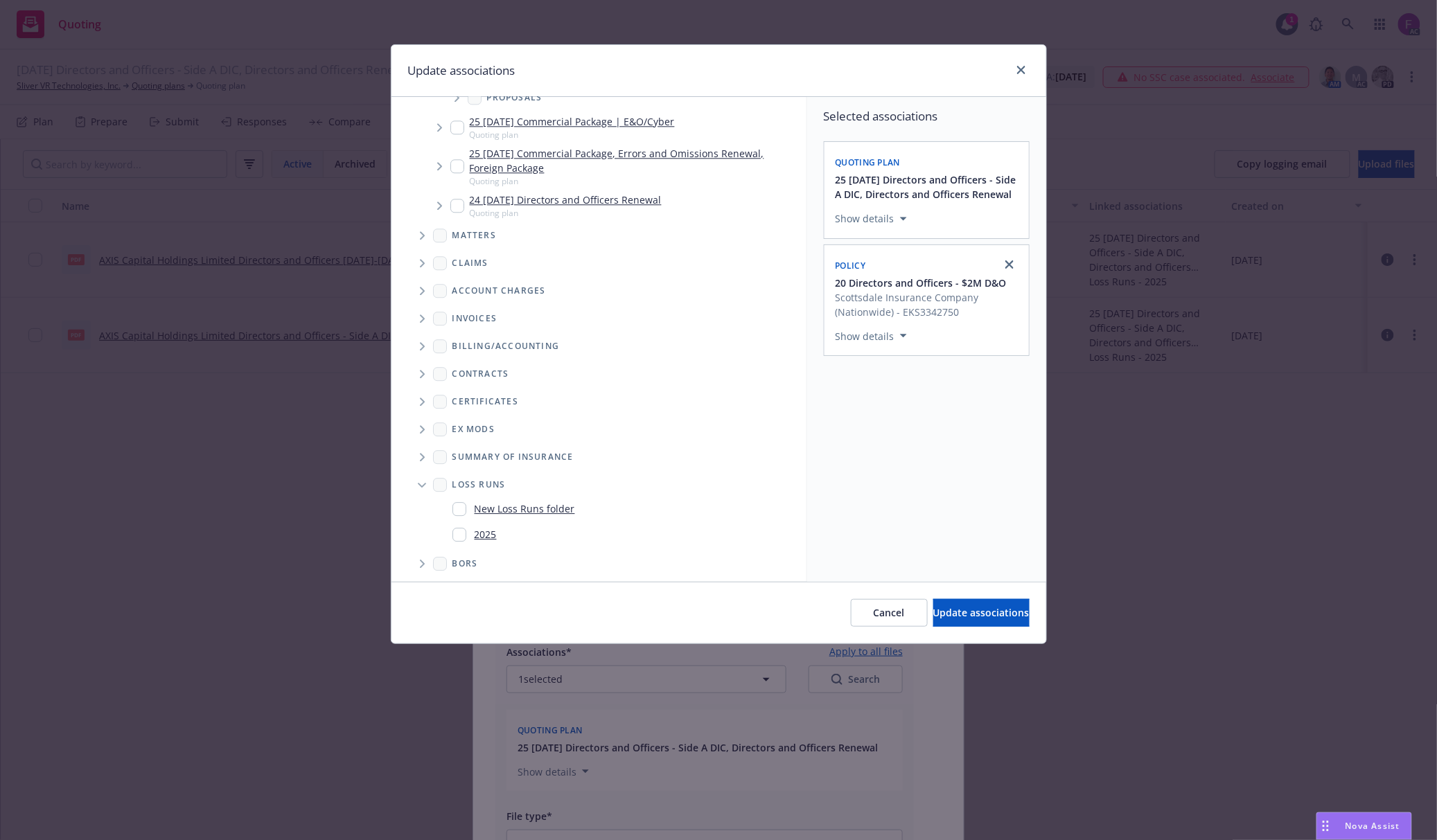
scroll to position [1456, 0]
click at [458, 533] on input "Folder Tree Example" at bounding box center [459, 532] width 14 height 14
checkbox input "true"
click at [918, 533] on div "Selected associations Quoting plan 25 11/14/25 Directors and Officers - Side A …" at bounding box center [926, 339] width 239 height 485
click at [946, 605] on button "Update associations" at bounding box center [981, 613] width 96 height 28
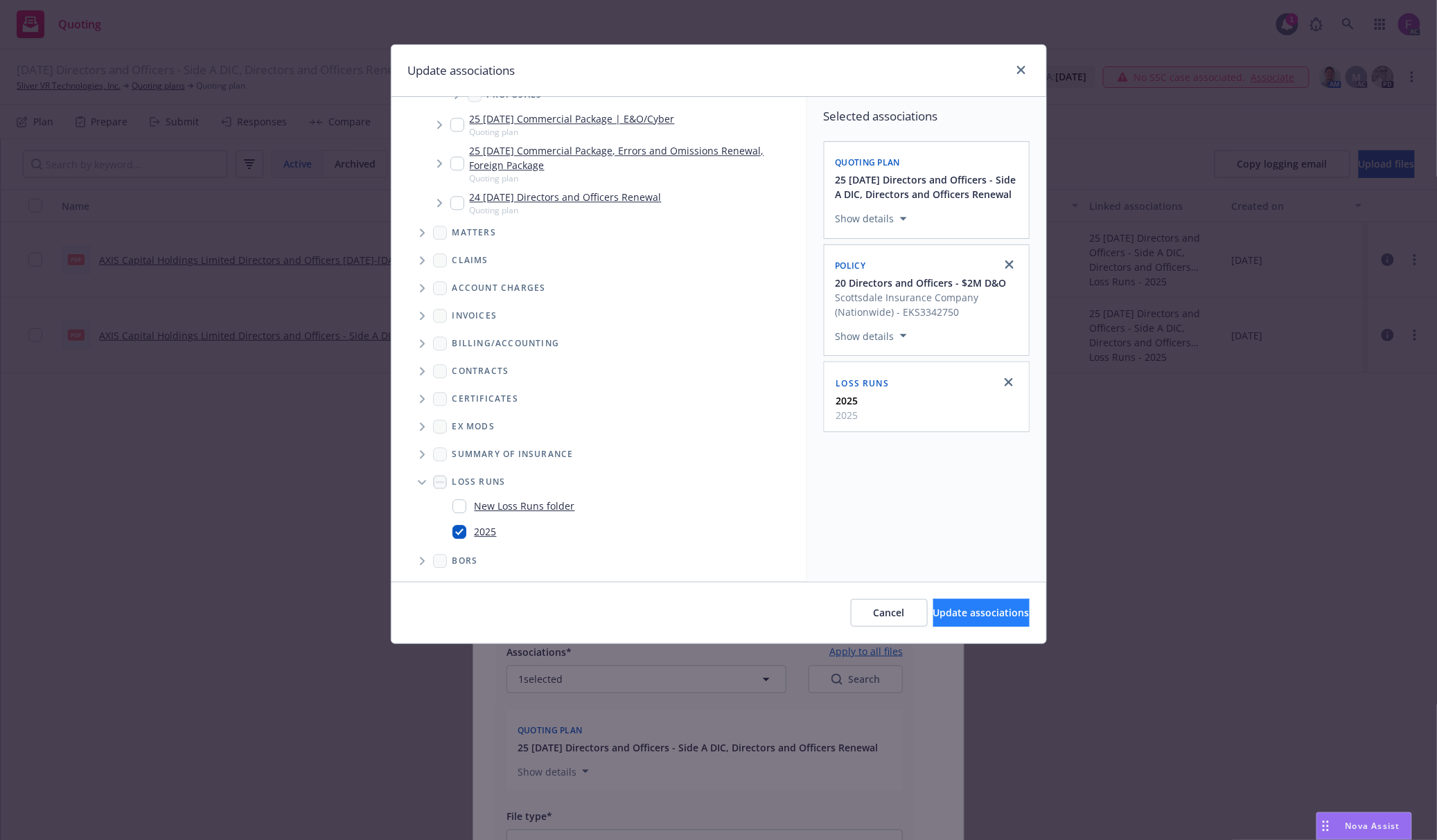
type textarea "x"
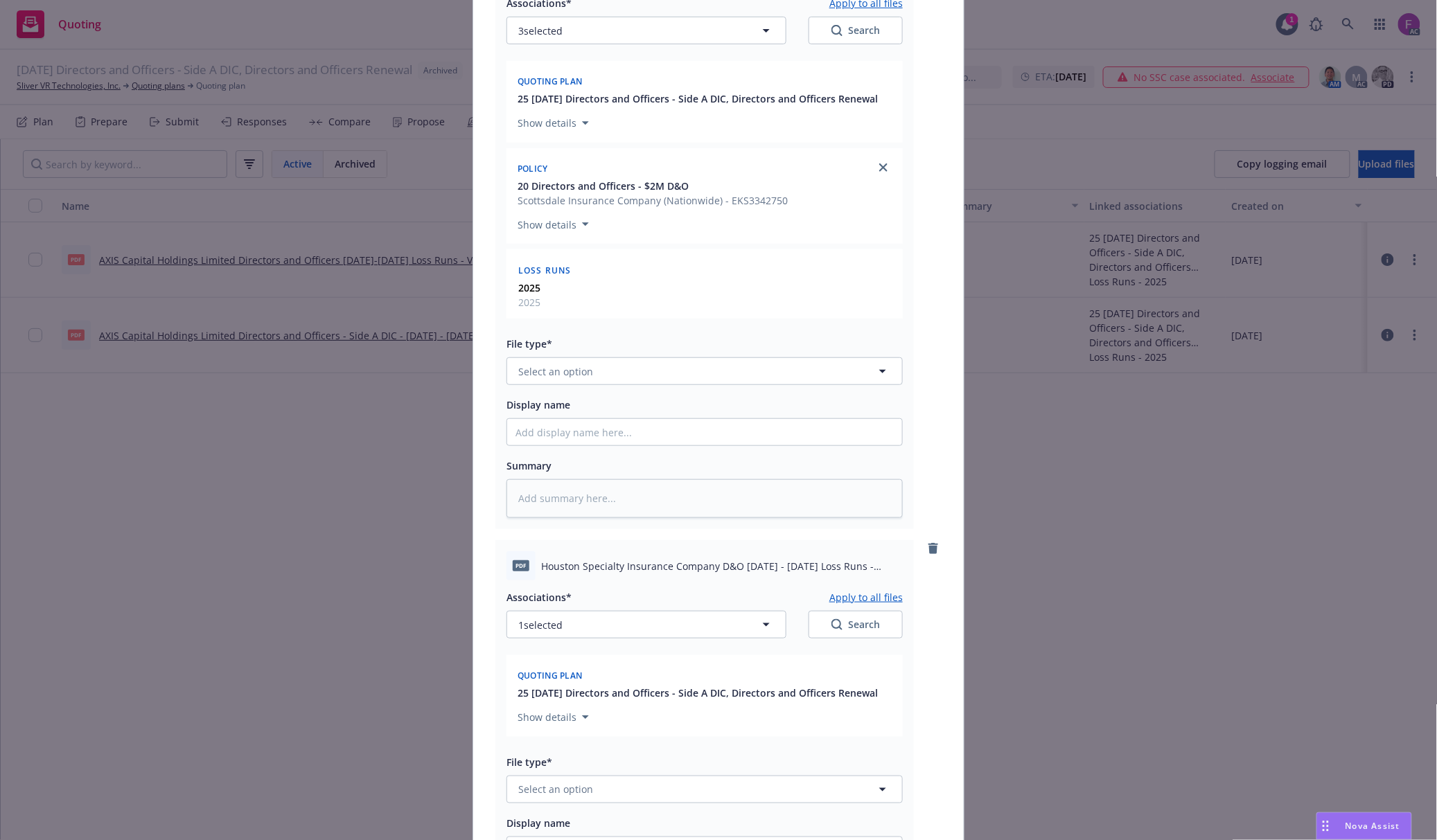
scroll to position [521, 0]
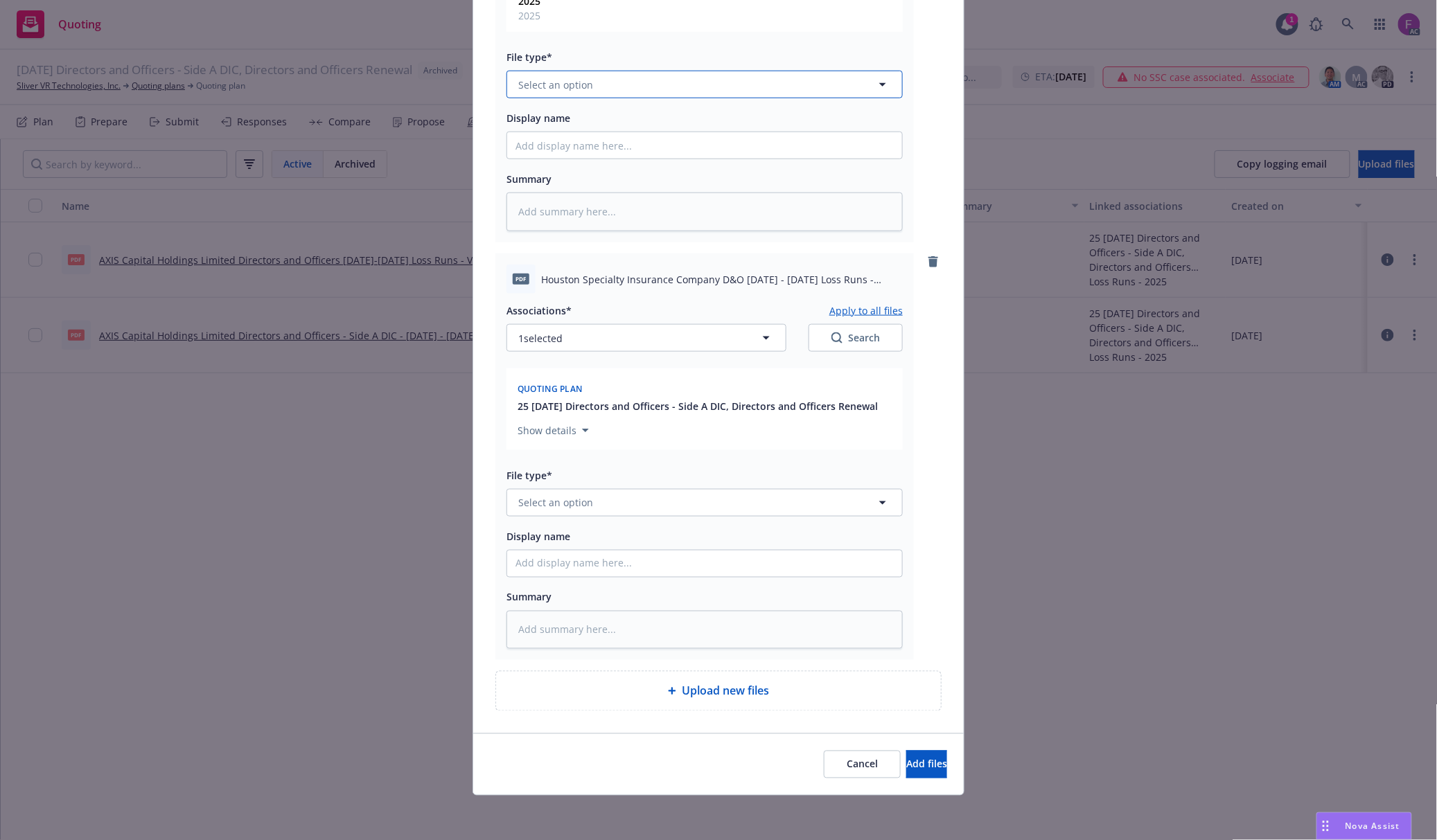
click at [549, 72] on button "Select an option" at bounding box center [705, 85] width 396 height 28
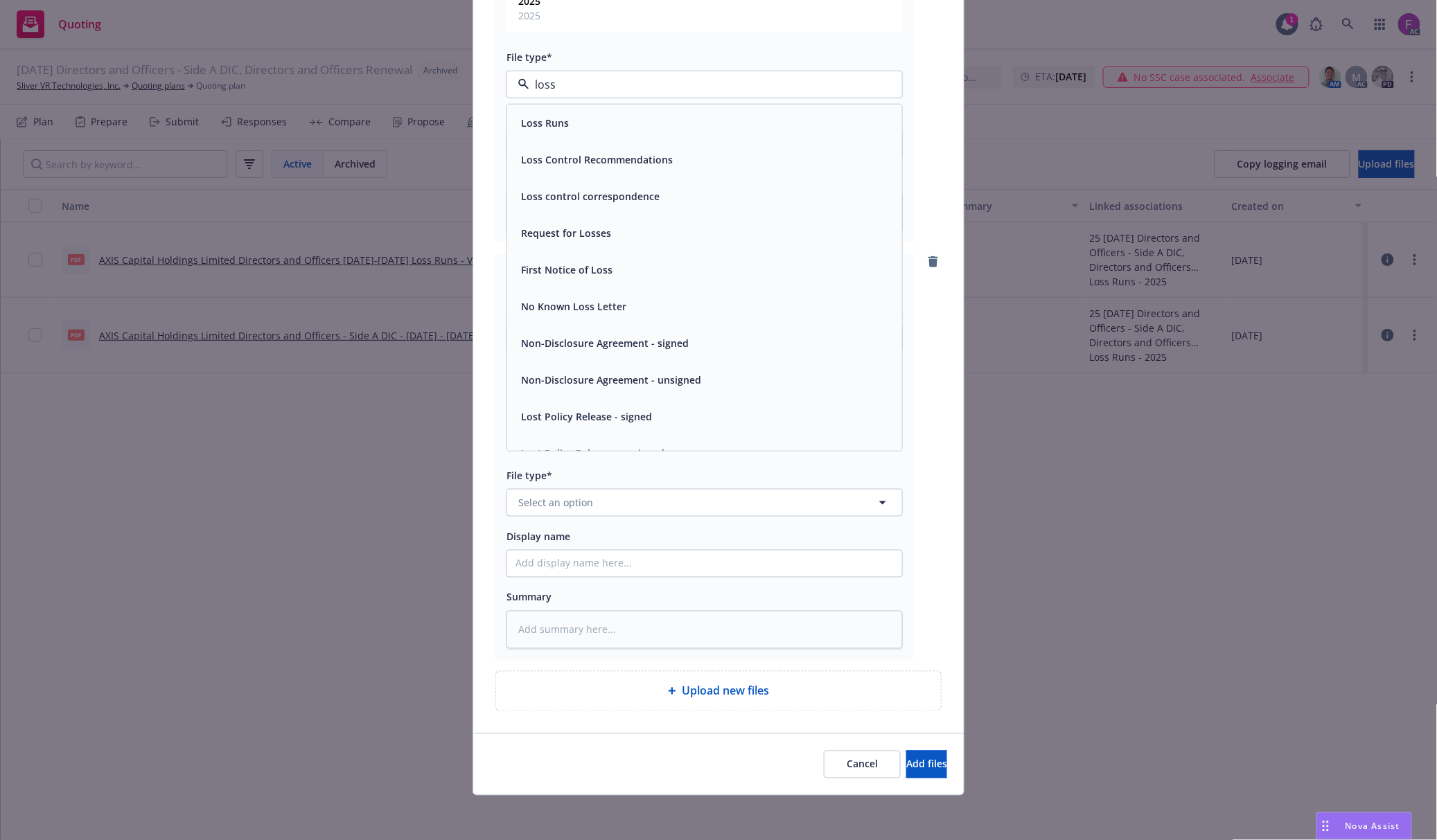
paste input "Loss Run"
type input "Loss Run"
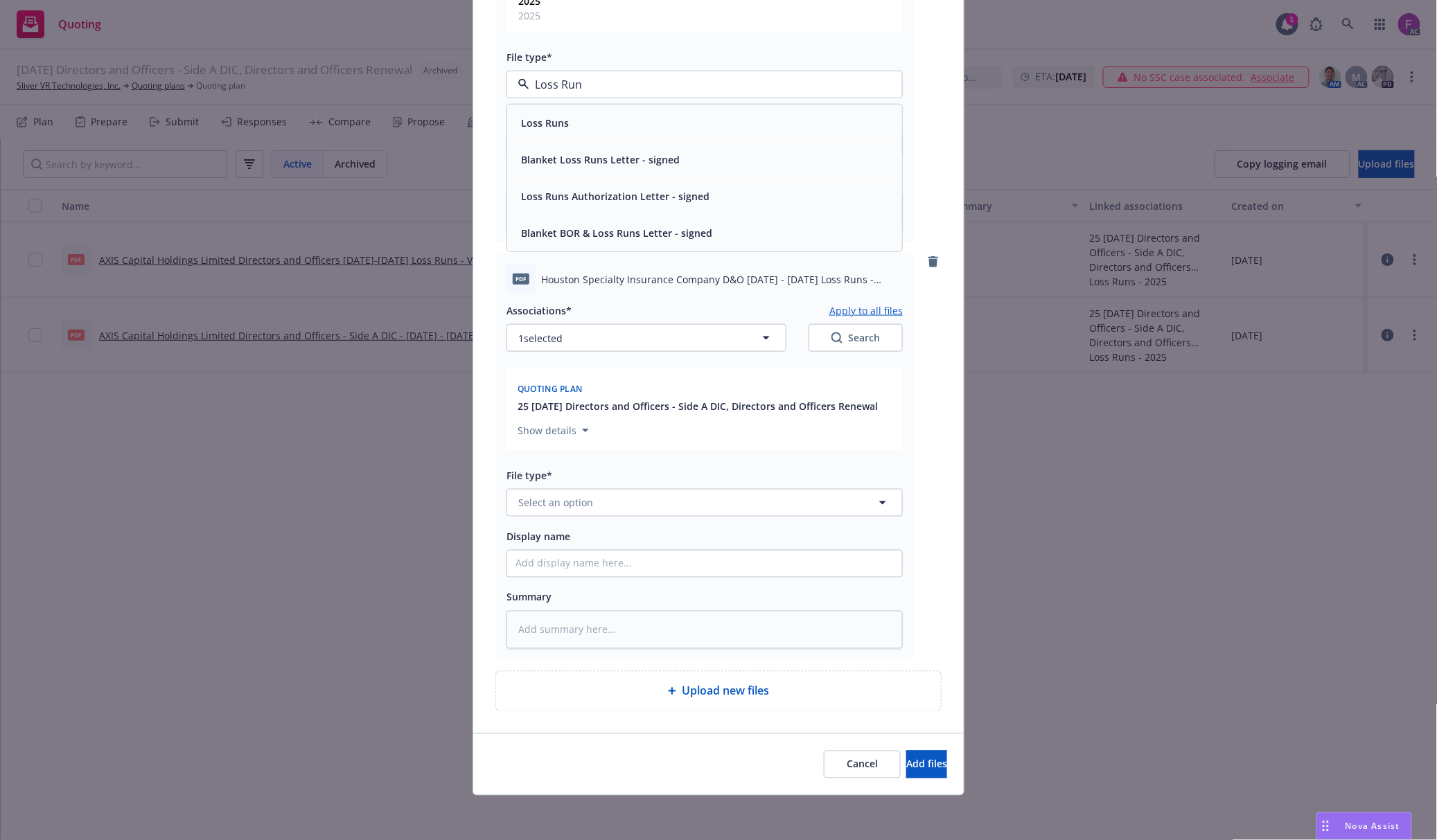
click at [538, 120] on span "Loss Runs" at bounding box center [545, 122] width 48 height 15
click at [575, 342] on button "1 selected" at bounding box center [646, 338] width 280 height 28
type textarea "x"
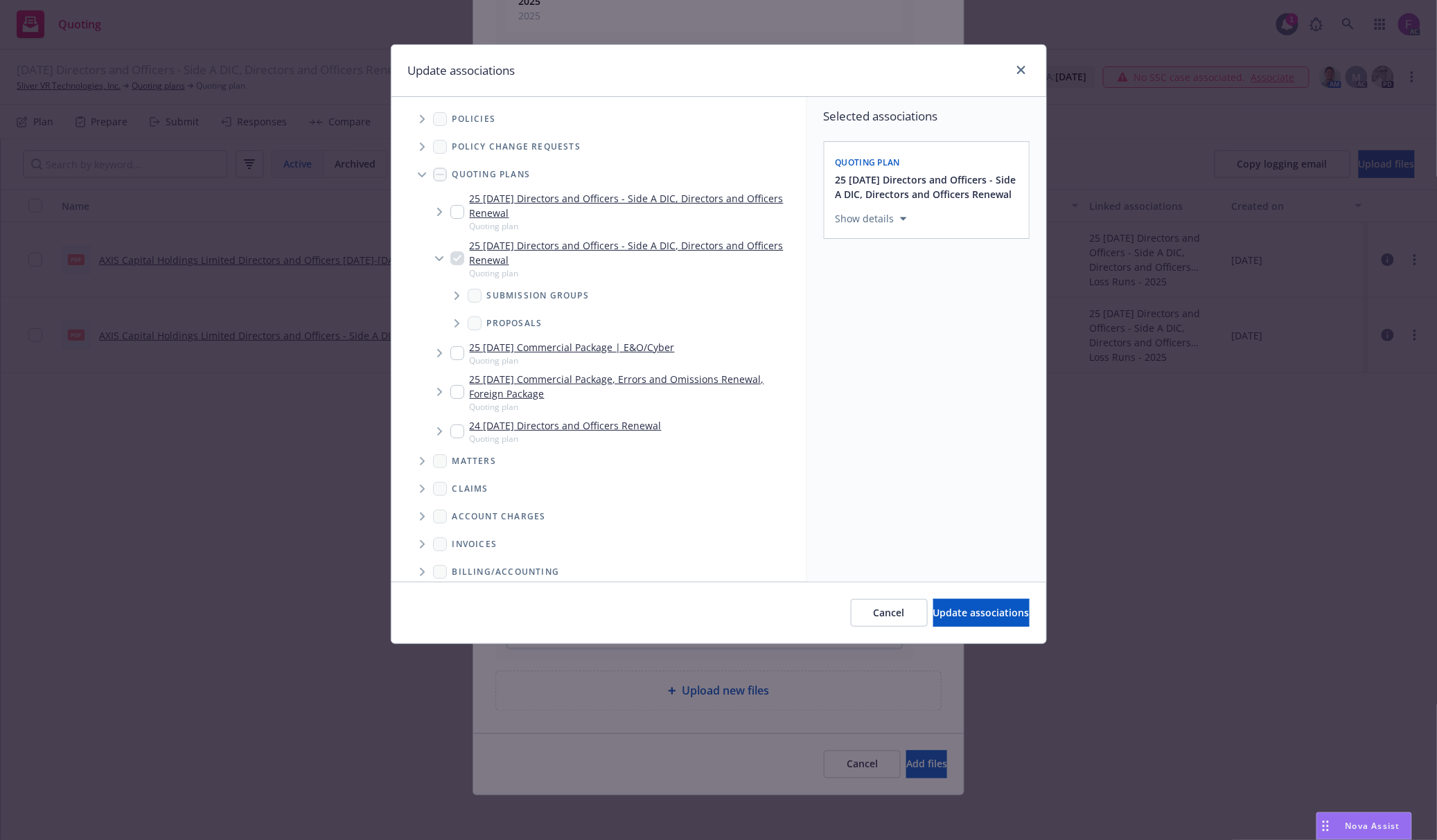
click at [416, 116] on span "Tree Example" at bounding box center [422, 119] width 22 height 22
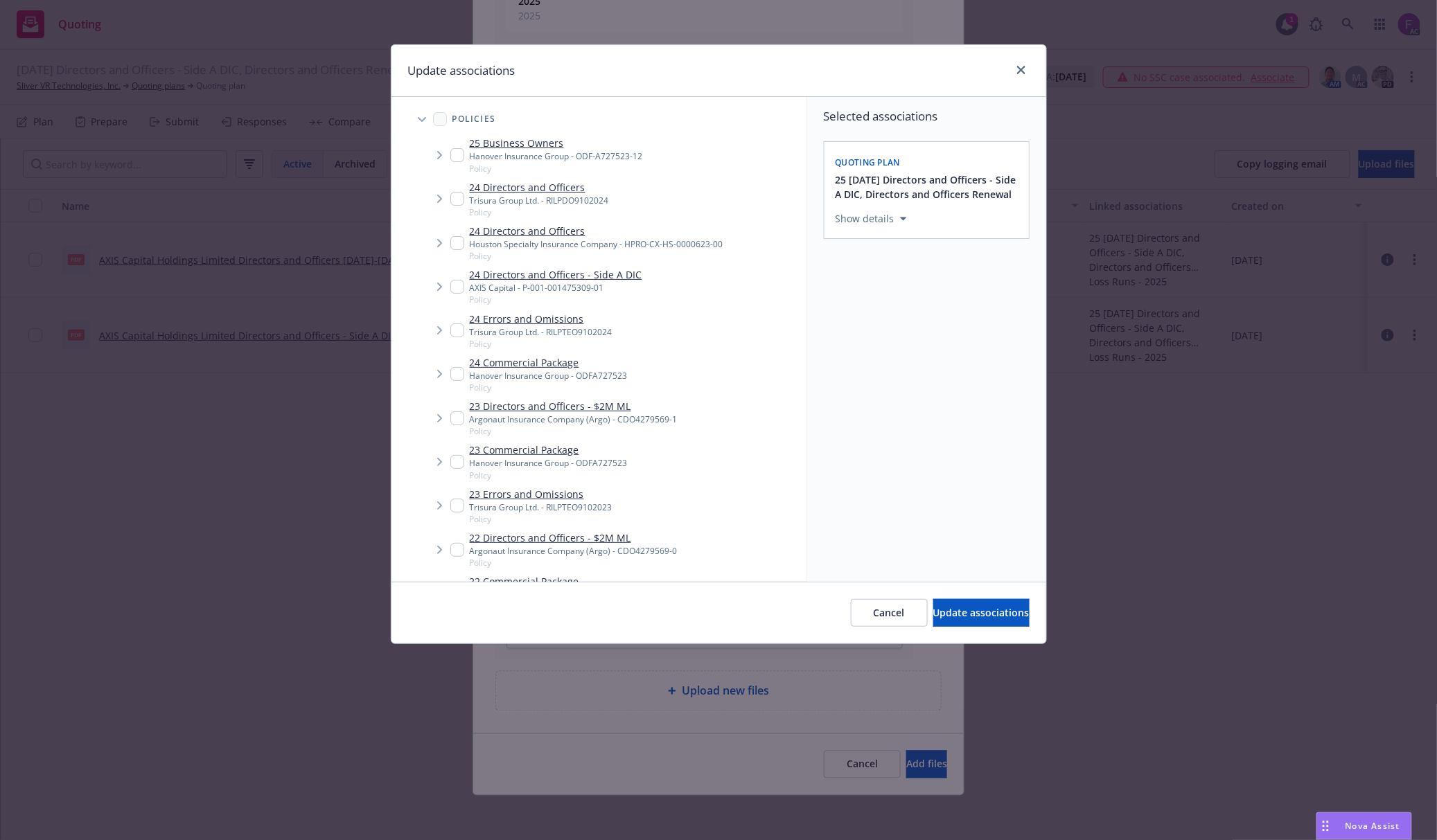
click at [460, 241] on input "Tree Example" at bounding box center [457, 243] width 14 height 14
checkbox input "true"
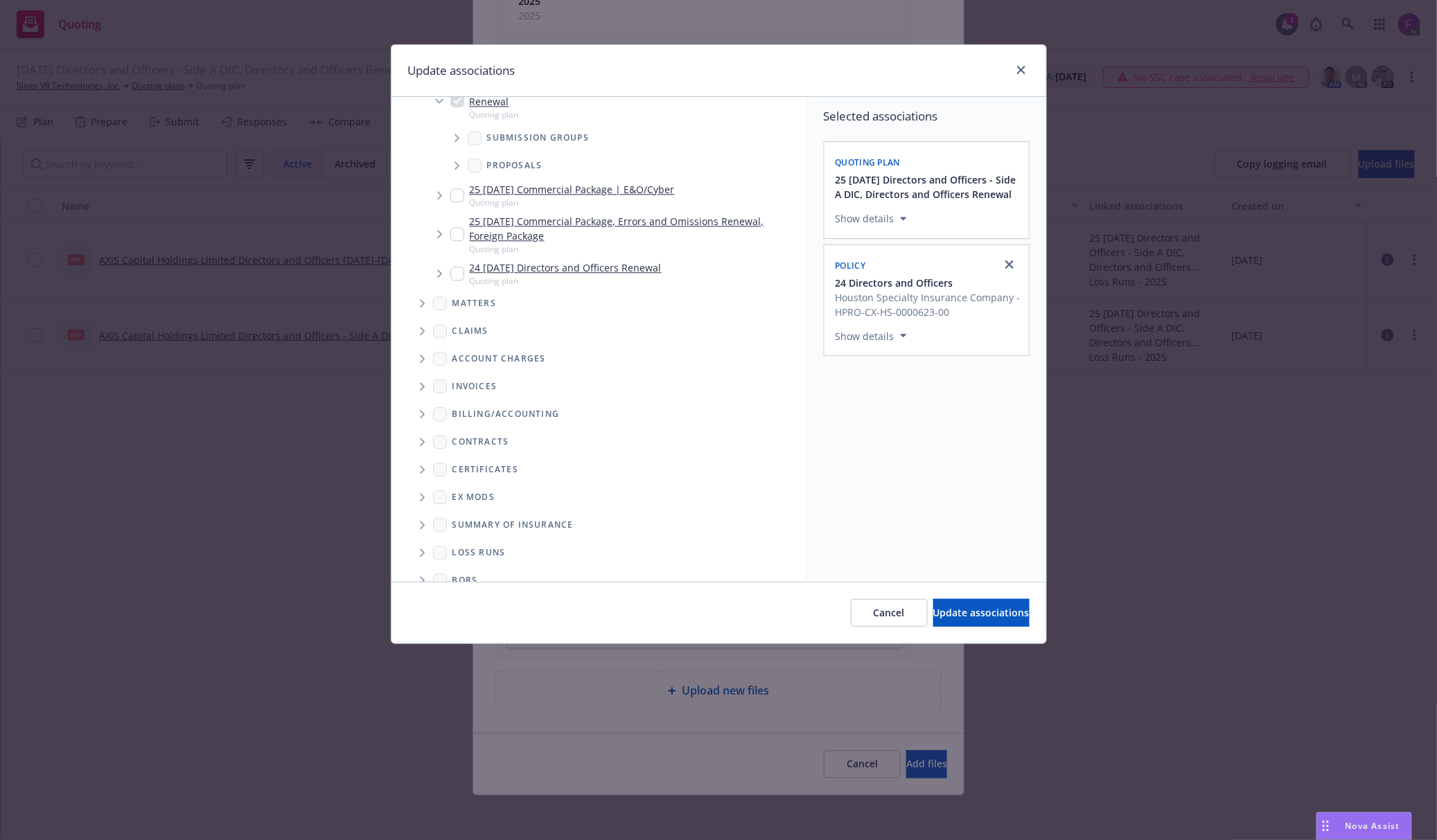
scroll to position [1405, 0]
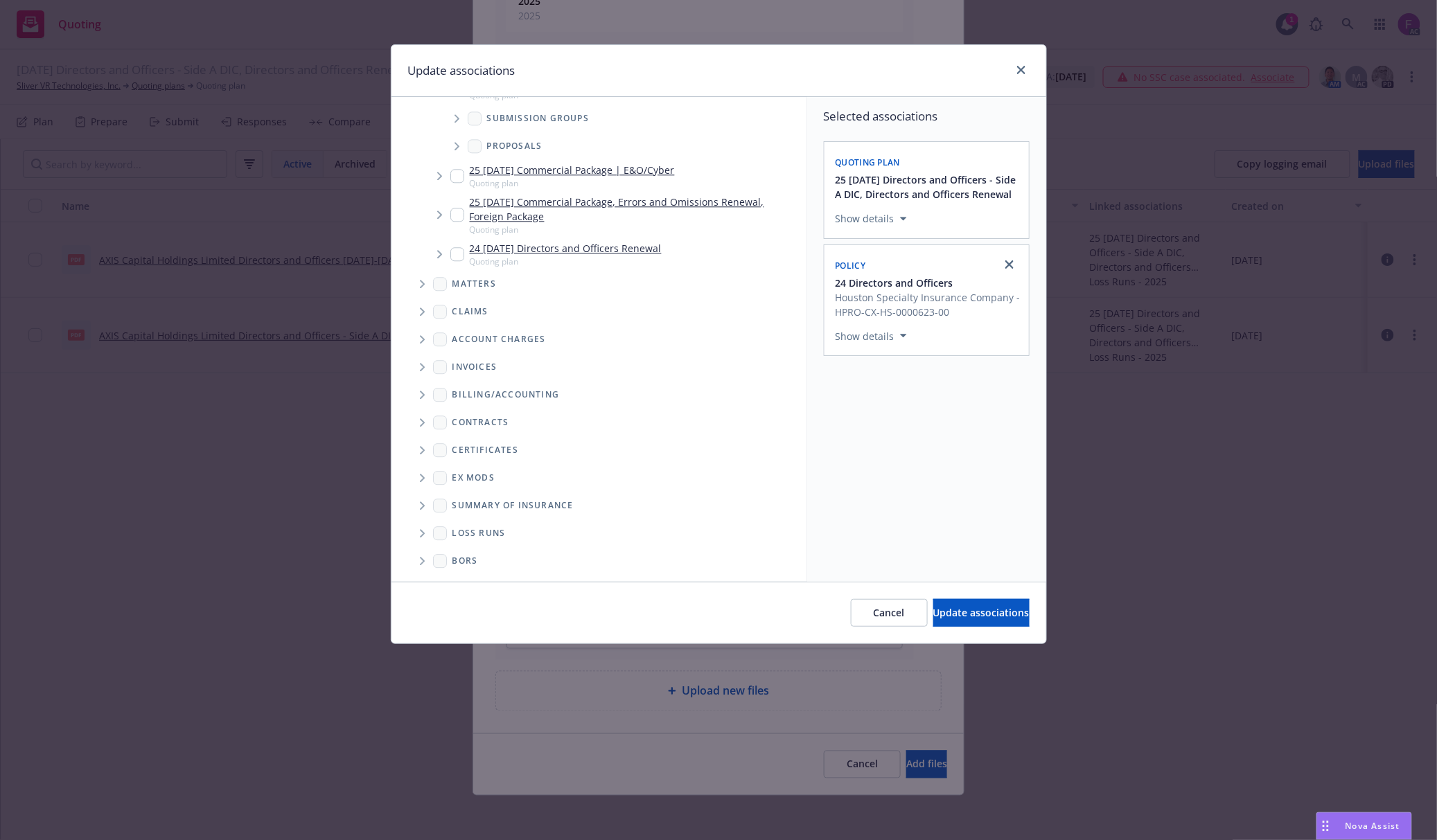
click at [422, 530] on icon "Folder Tree Example" at bounding box center [423, 533] width 6 height 8
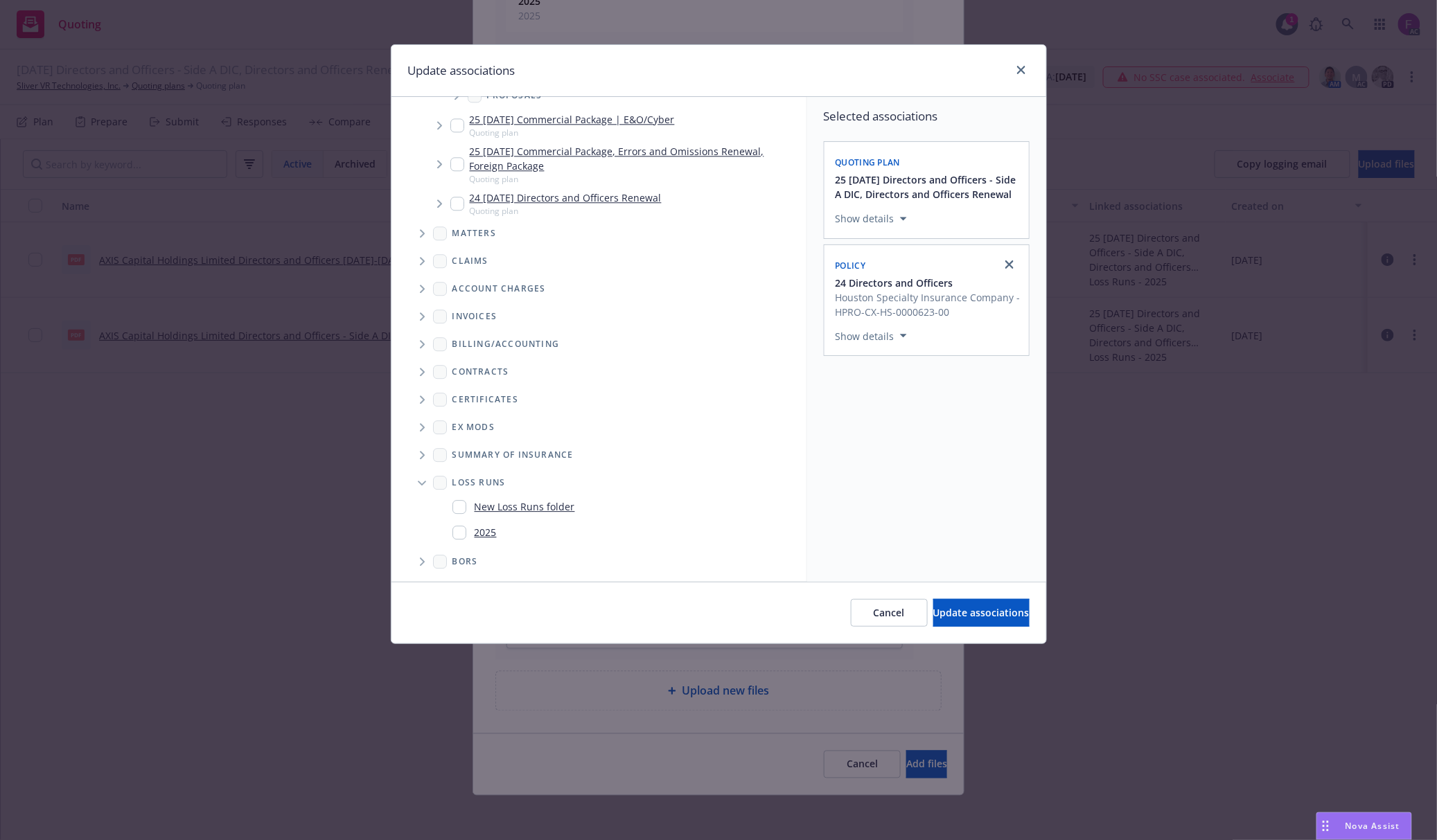
scroll to position [1456, 0]
click at [456, 525] on input "Folder Tree Example" at bounding box center [459, 532] width 14 height 14
checkbox input "true"
click at [912, 480] on div "Selected associations Quoting plan 25 11/14/25 Directors and Officers - Side A …" at bounding box center [926, 339] width 239 height 485
click at [933, 608] on span "Update associations" at bounding box center [981, 613] width 96 height 13
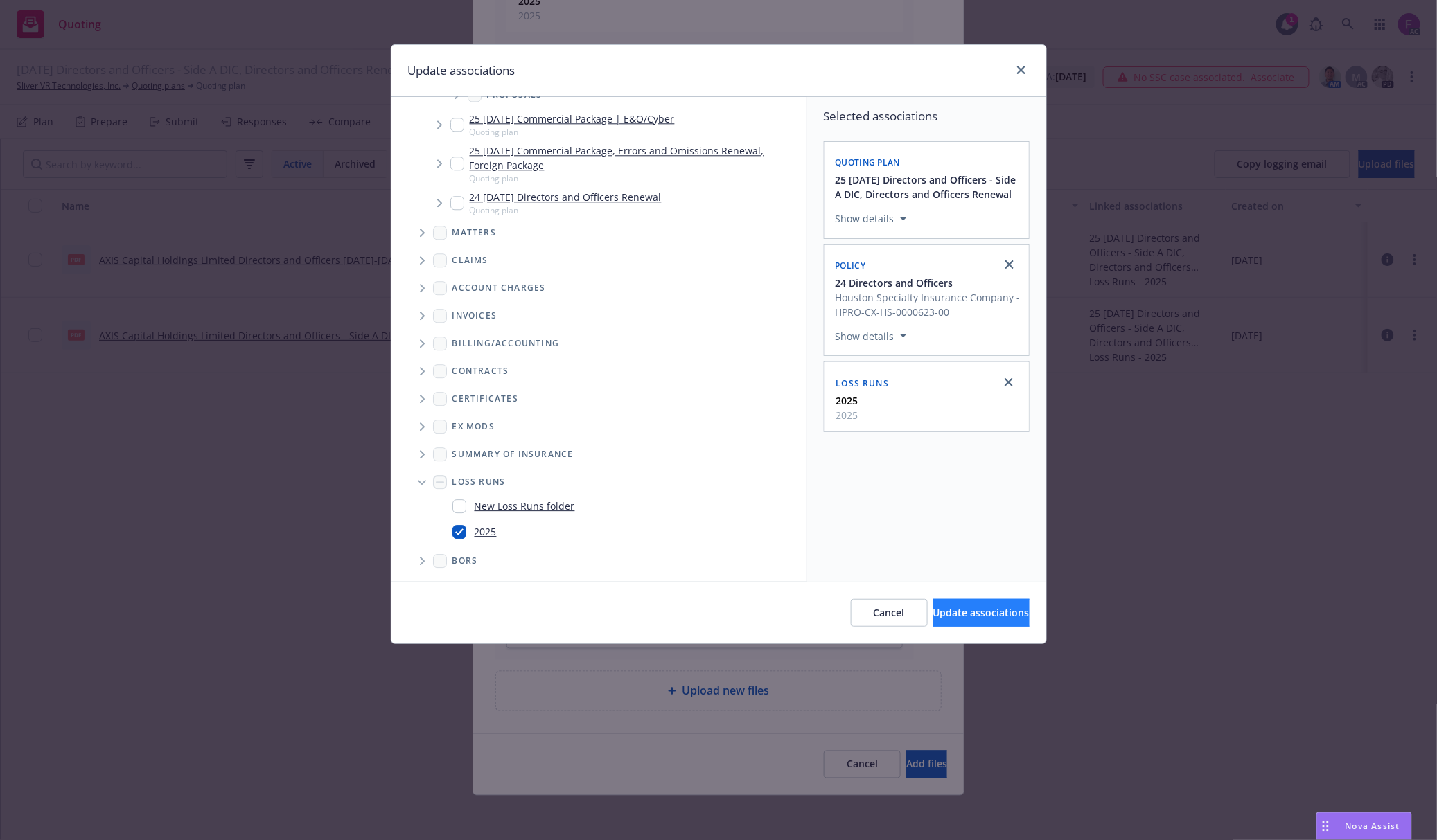
type textarea "x"
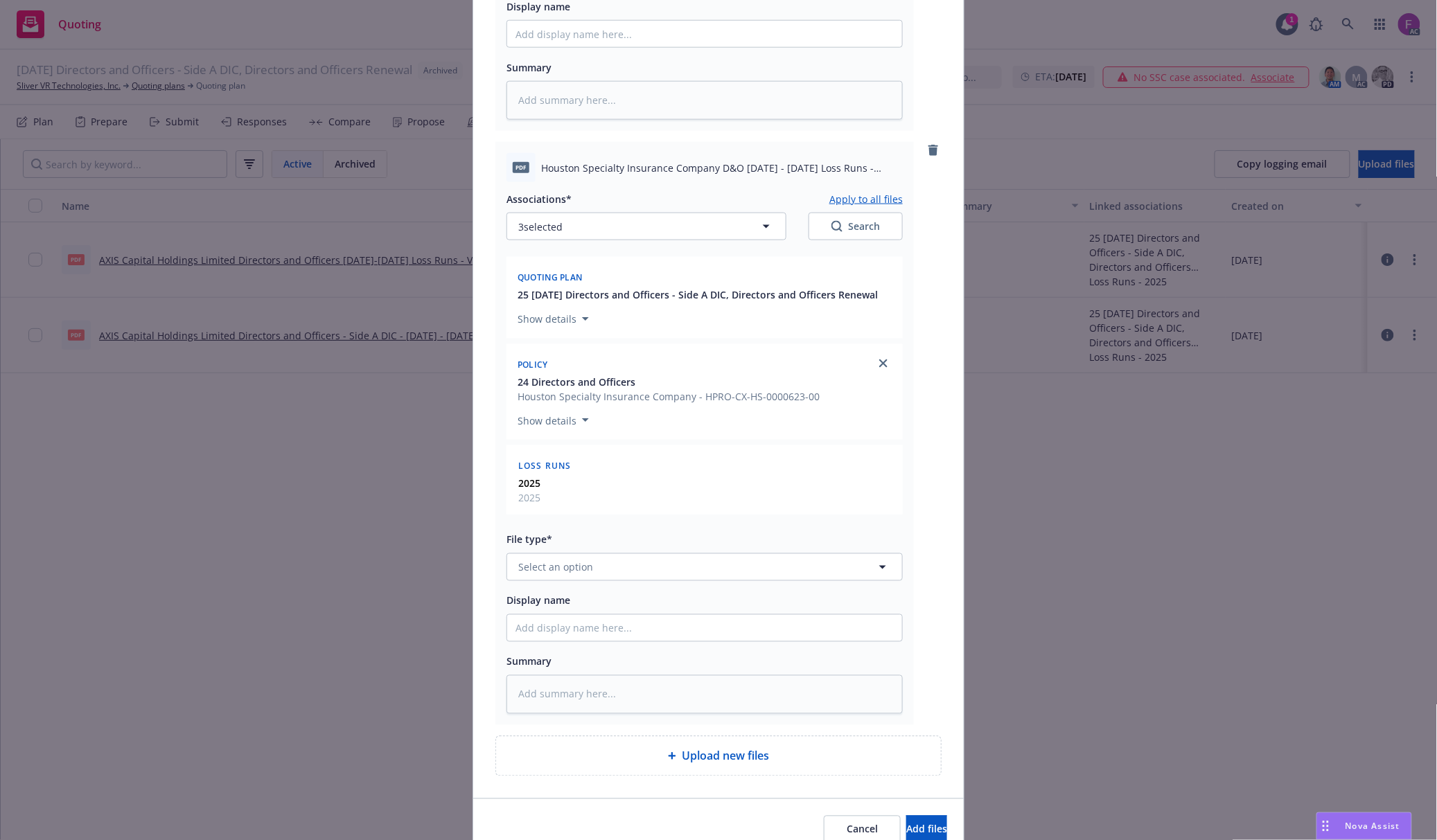
scroll to position [698, 0]
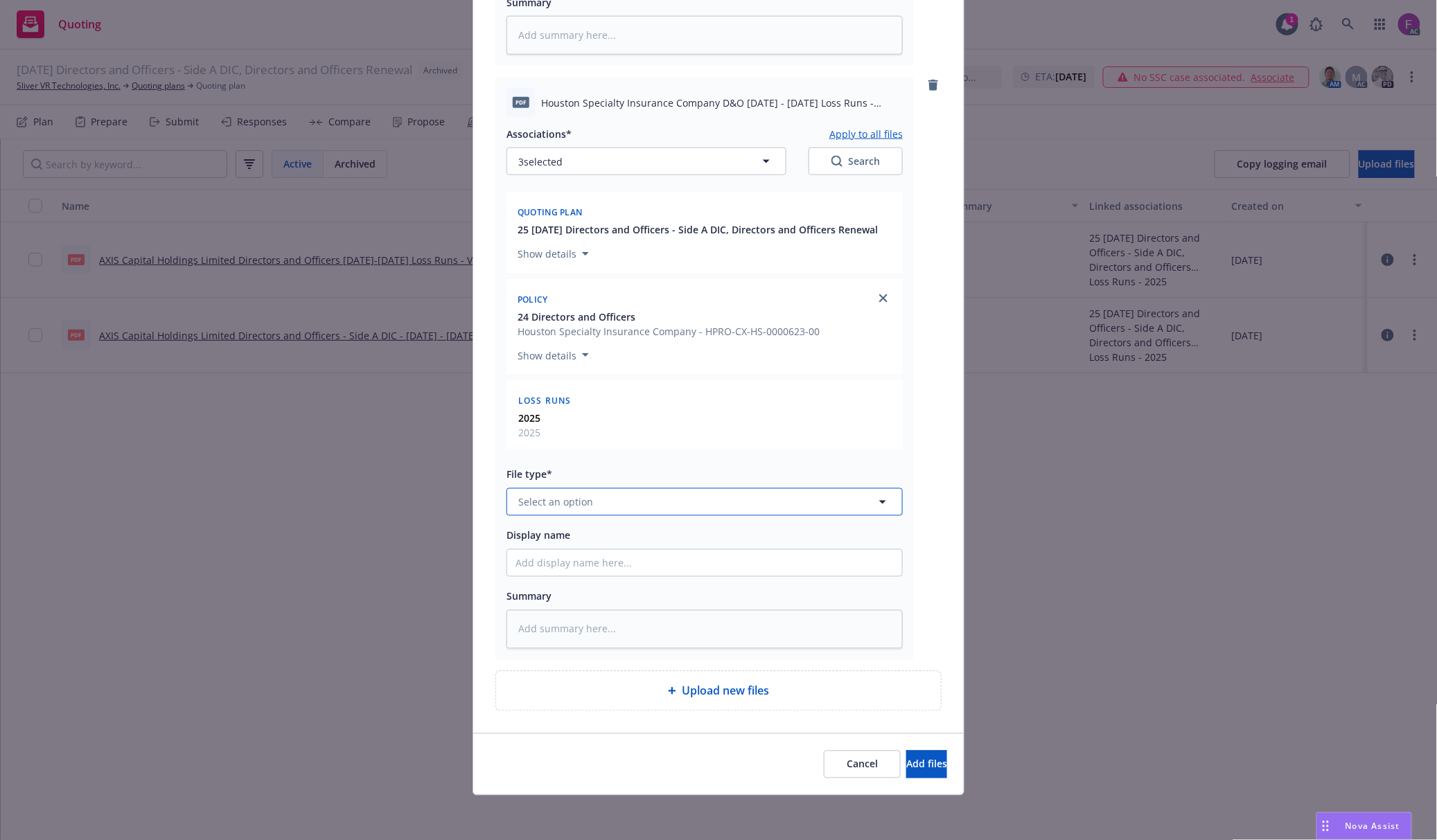
click at [645, 496] on button "Select an option" at bounding box center [705, 502] width 396 height 28
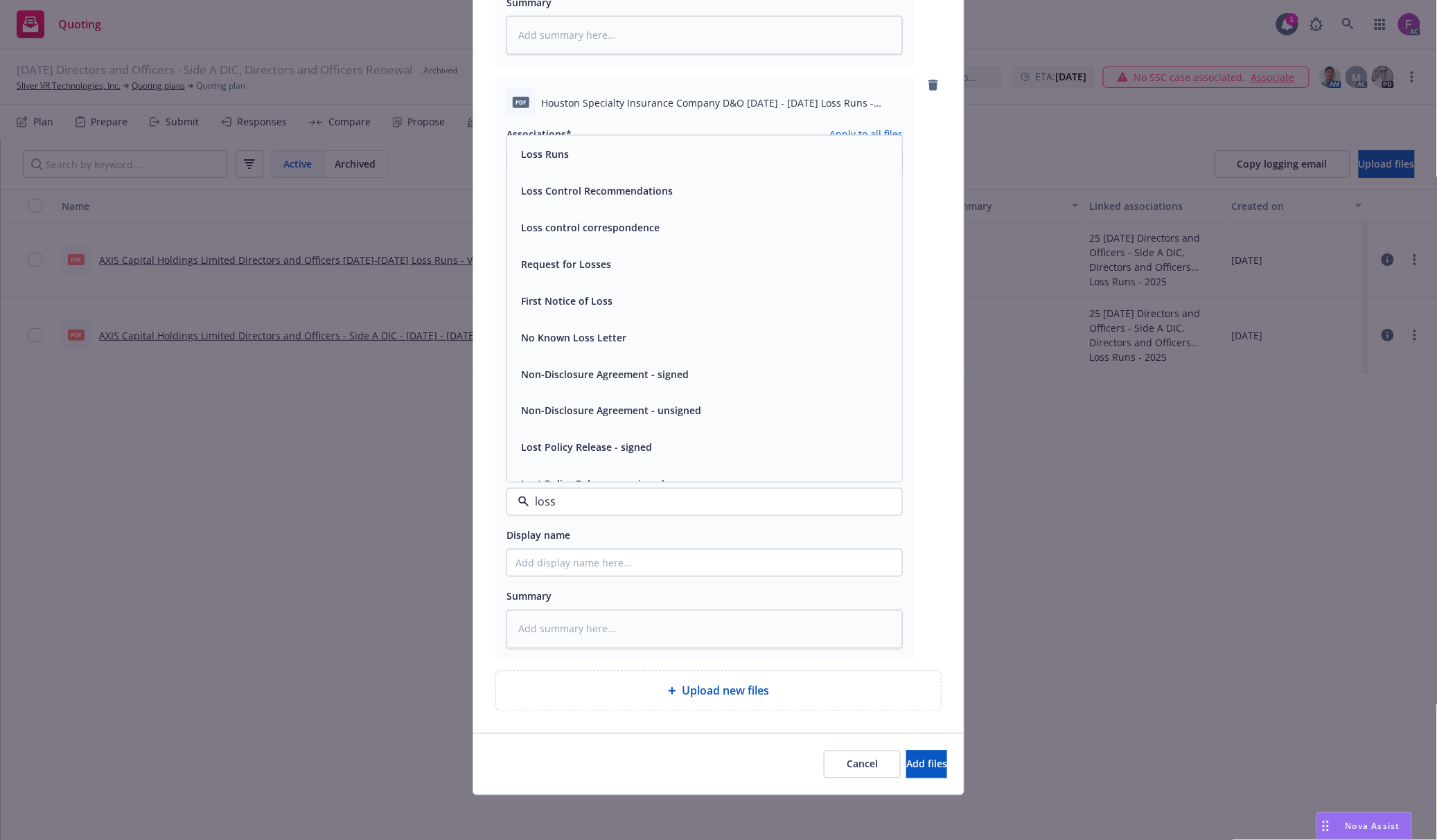
paste input "Loss Run"
type input "Loss Run"
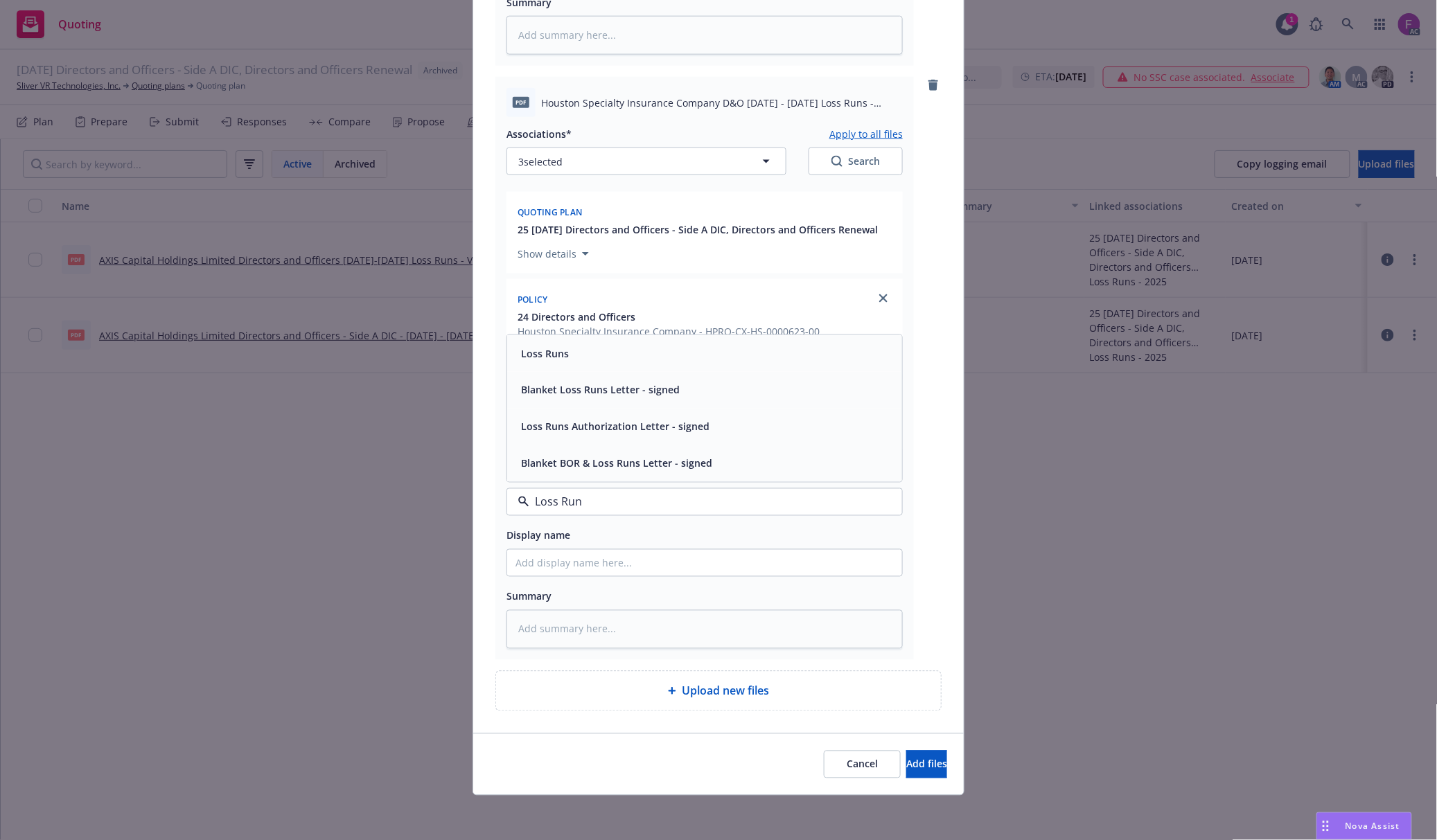
click at [561, 360] on div "Loss Runs" at bounding box center [543, 353] width 56 height 20
click at [913, 768] on span "Add files" at bounding box center [926, 764] width 41 height 13
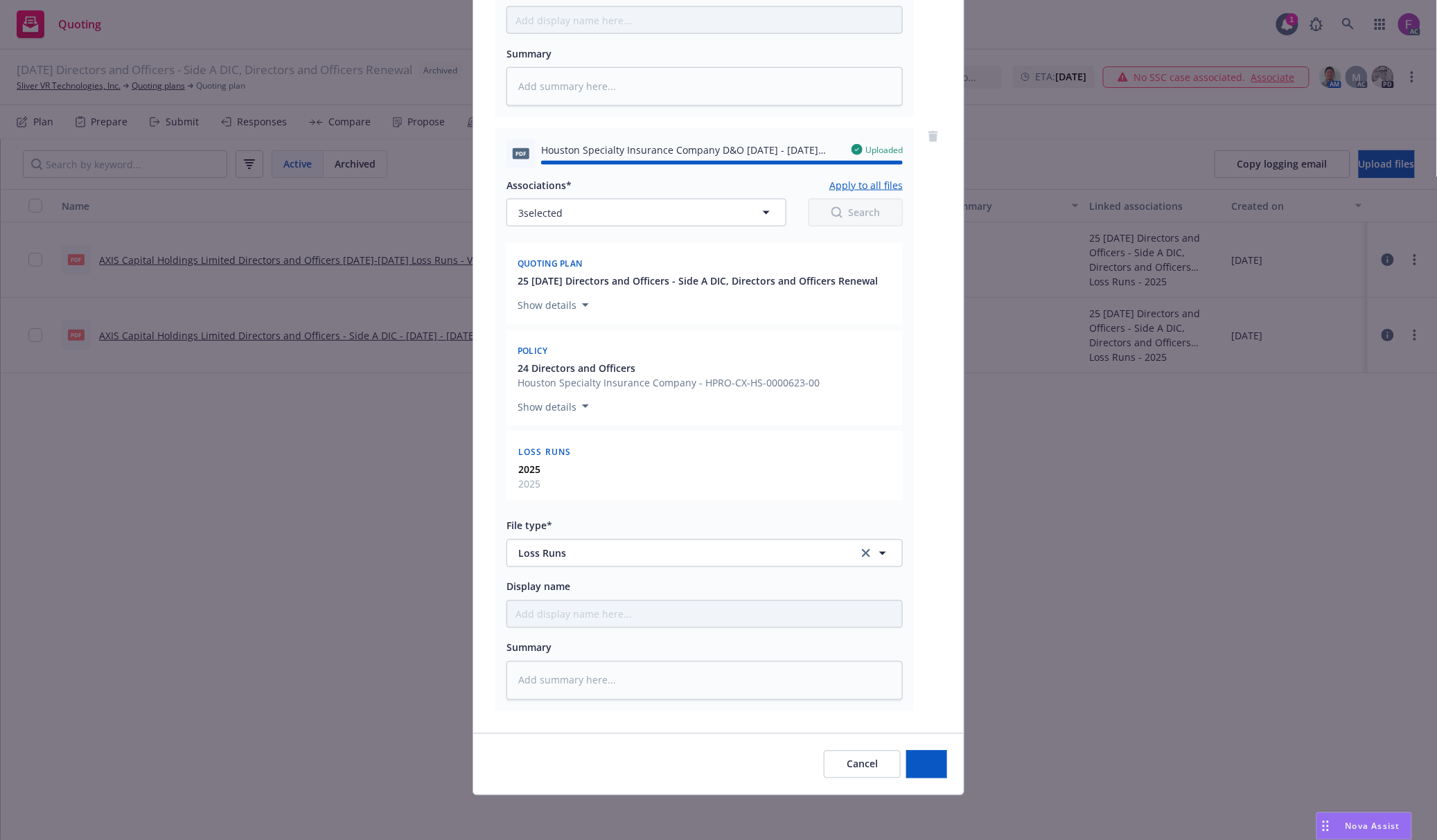
type textarea "x"
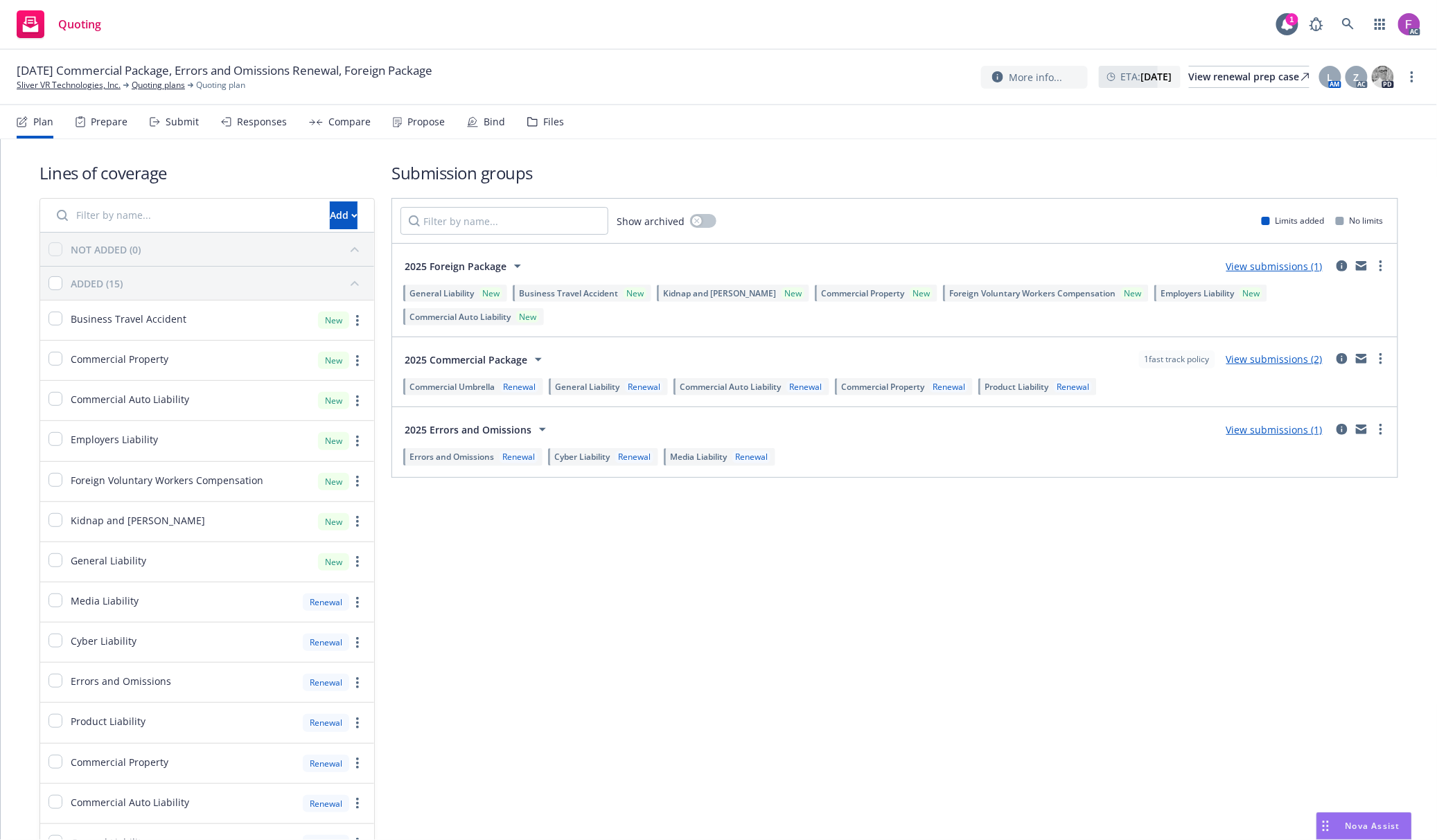
click at [536, 123] on div "Files" at bounding box center [545, 122] width 37 height 33
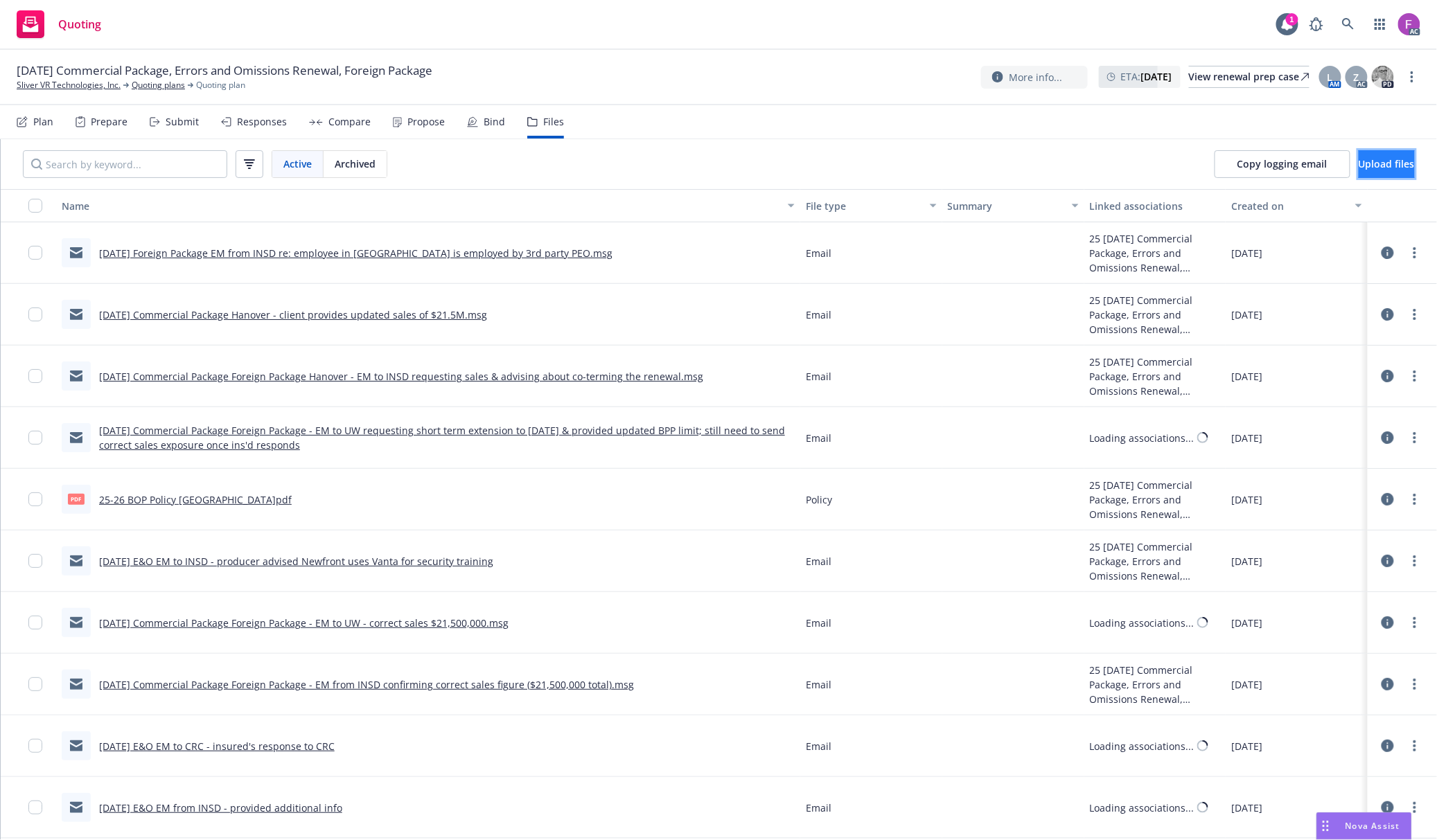
click at [1358, 167] on span "Upload files" at bounding box center [1386, 163] width 56 height 13
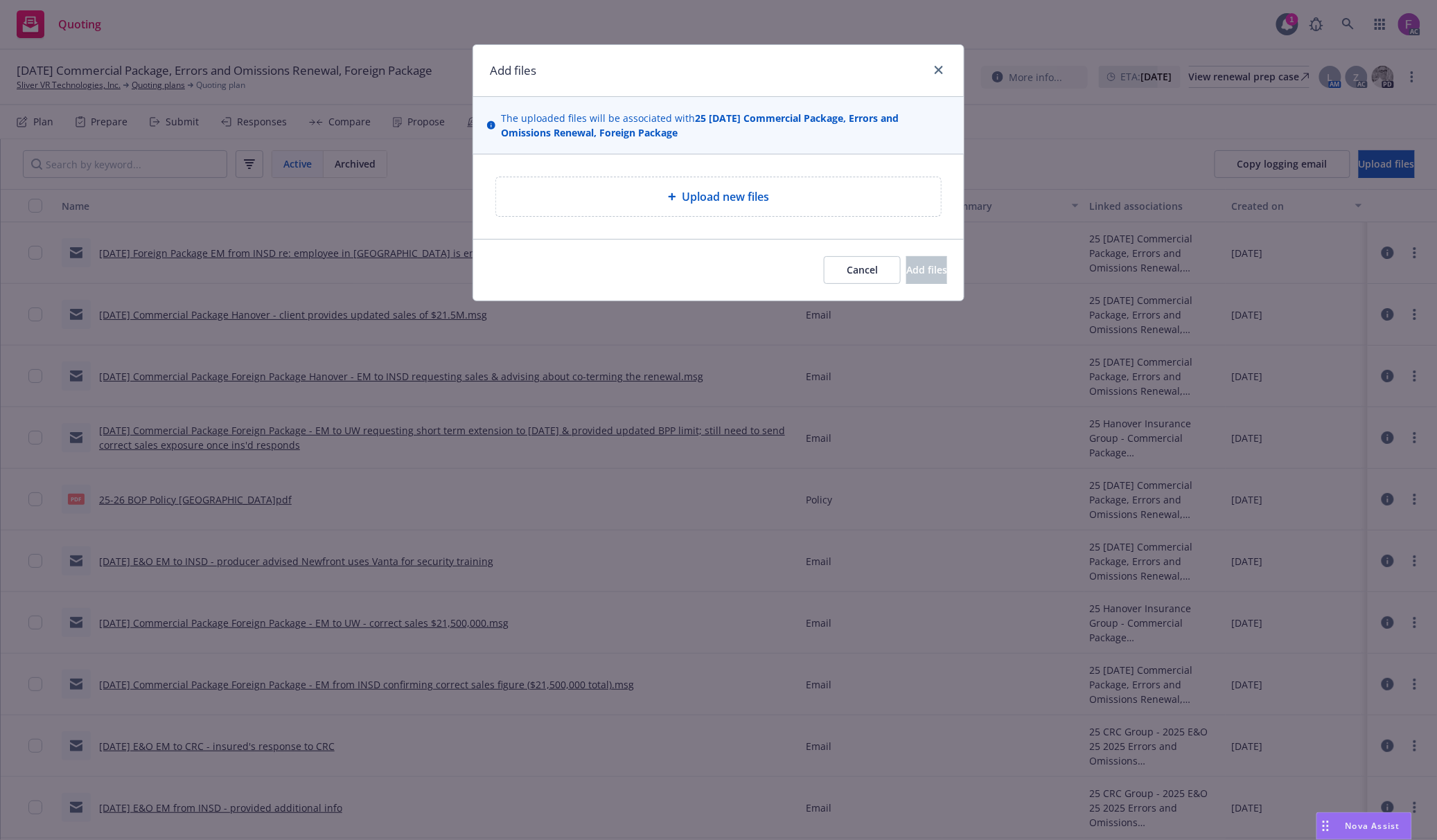
click at [726, 197] on span "Upload new files" at bounding box center [725, 197] width 87 height 17
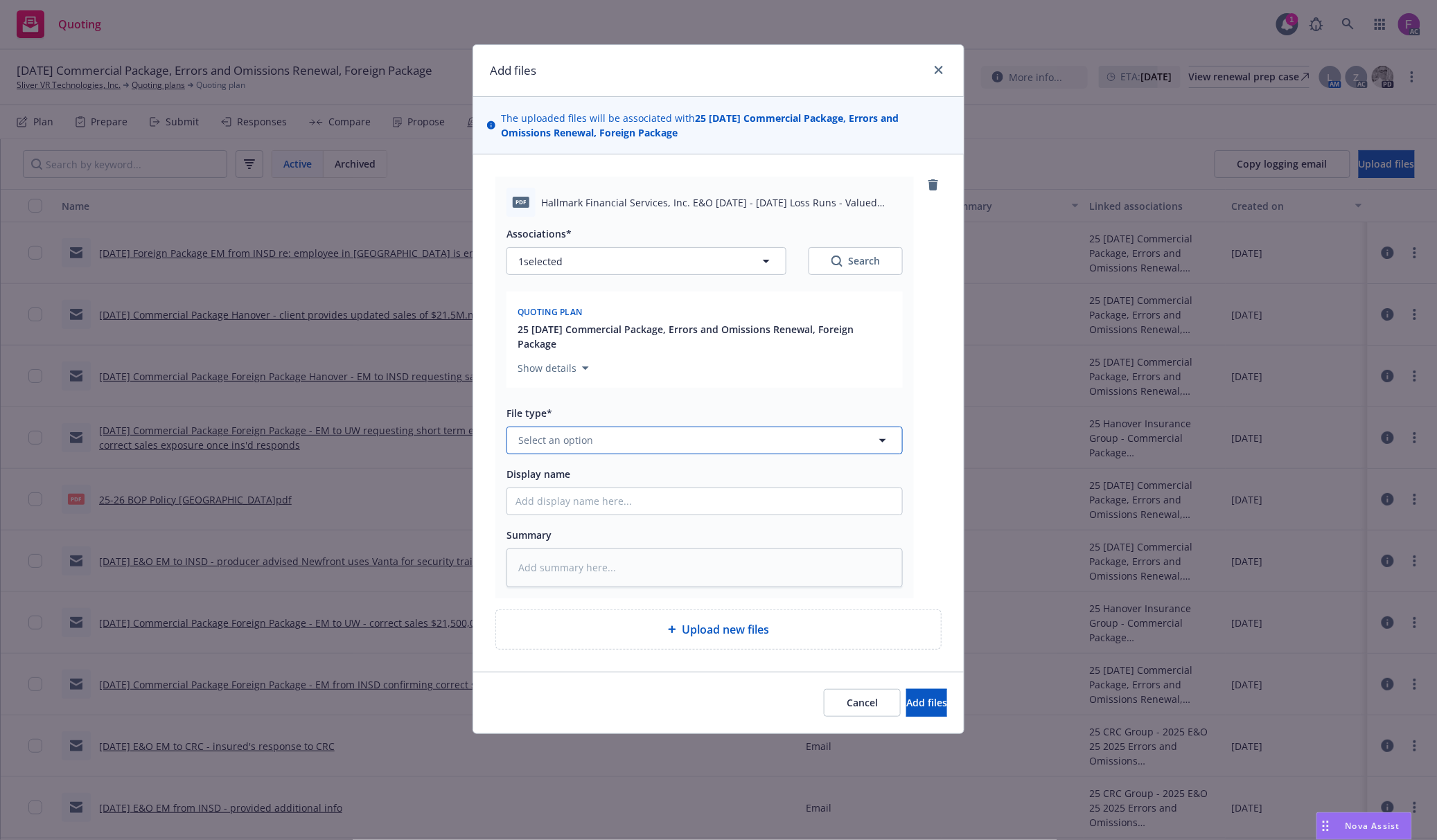
click at [652, 441] on button "Select an option" at bounding box center [705, 441] width 396 height 28
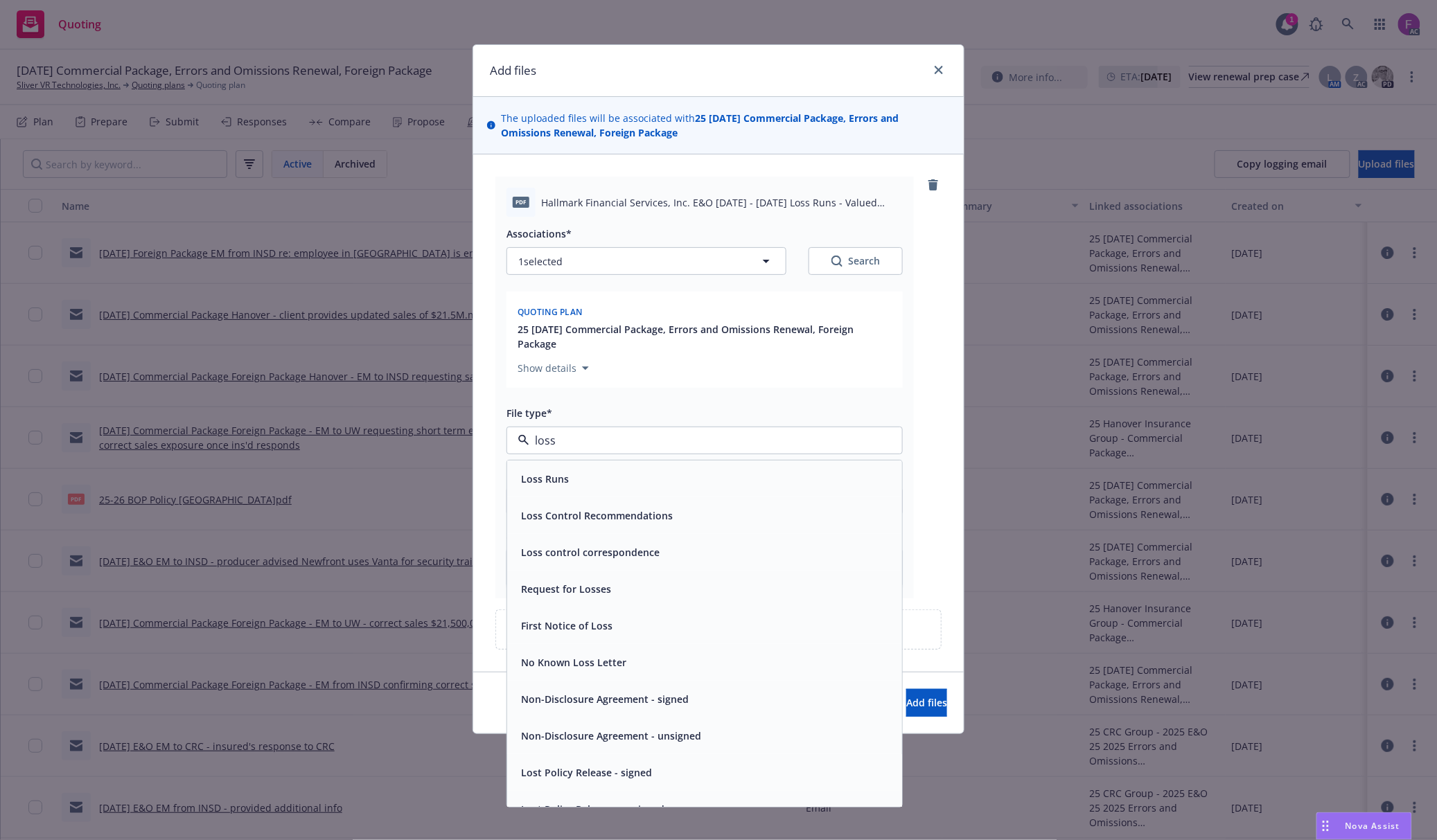
paste input "Loss Run"
type input "Loss Run"
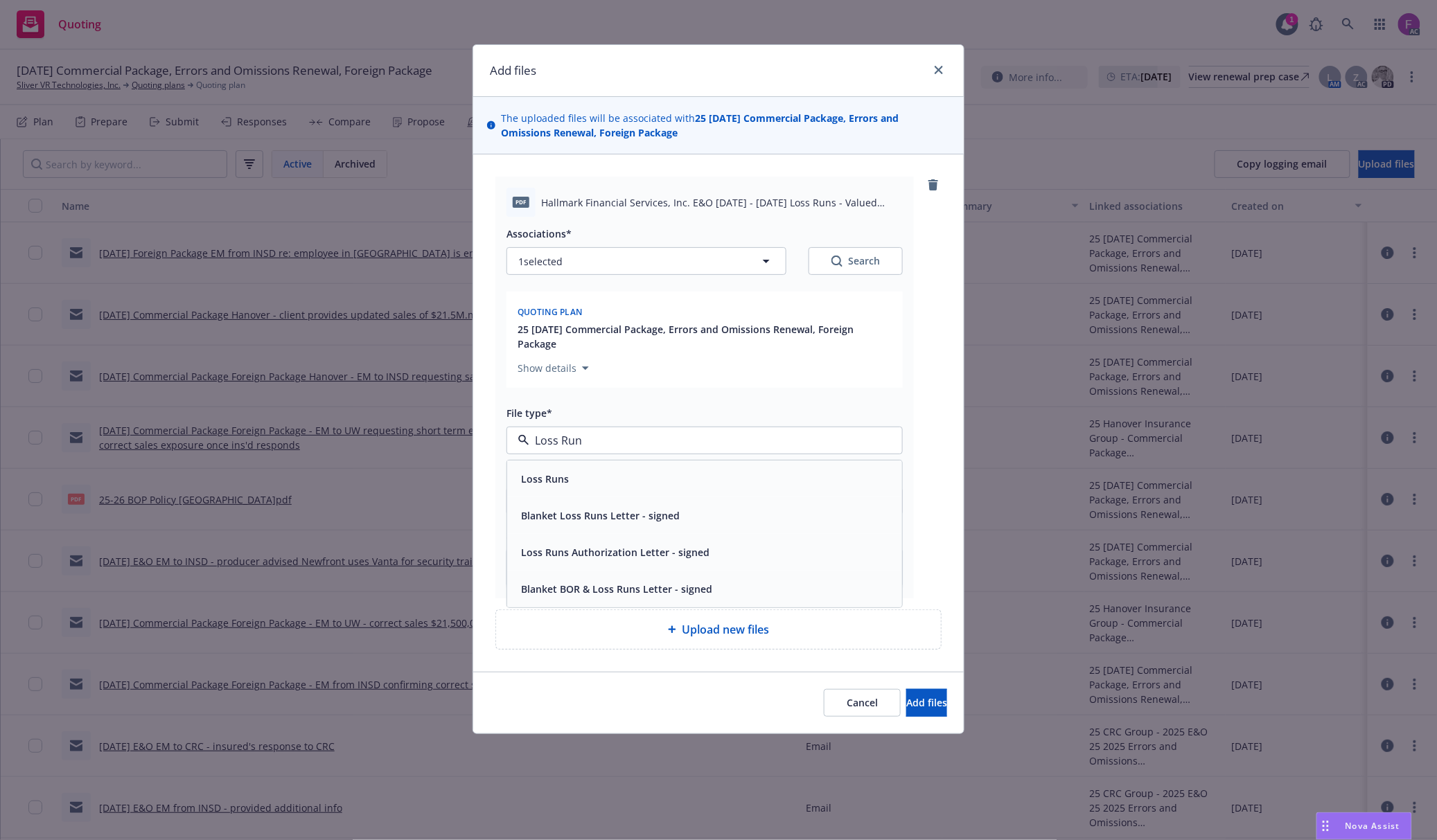
click at [596, 487] on div "Loss Runs" at bounding box center [705, 478] width 378 height 20
click at [597, 256] on button "1 selected" at bounding box center [646, 261] width 280 height 28
type textarea "x"
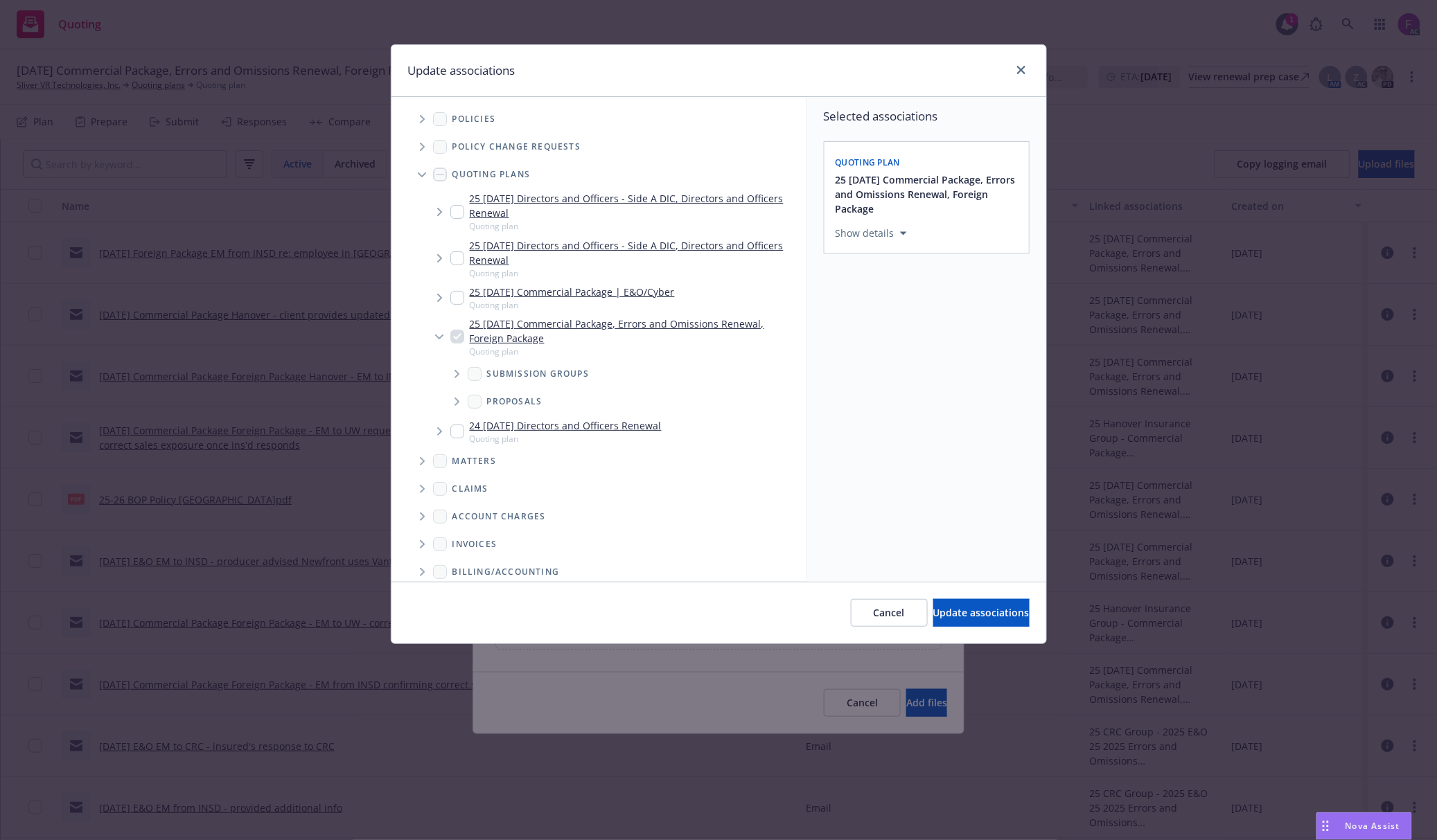
click at [425, 122] on icon "Tree Example" at bounding box center [423, 119] width 6 height 8
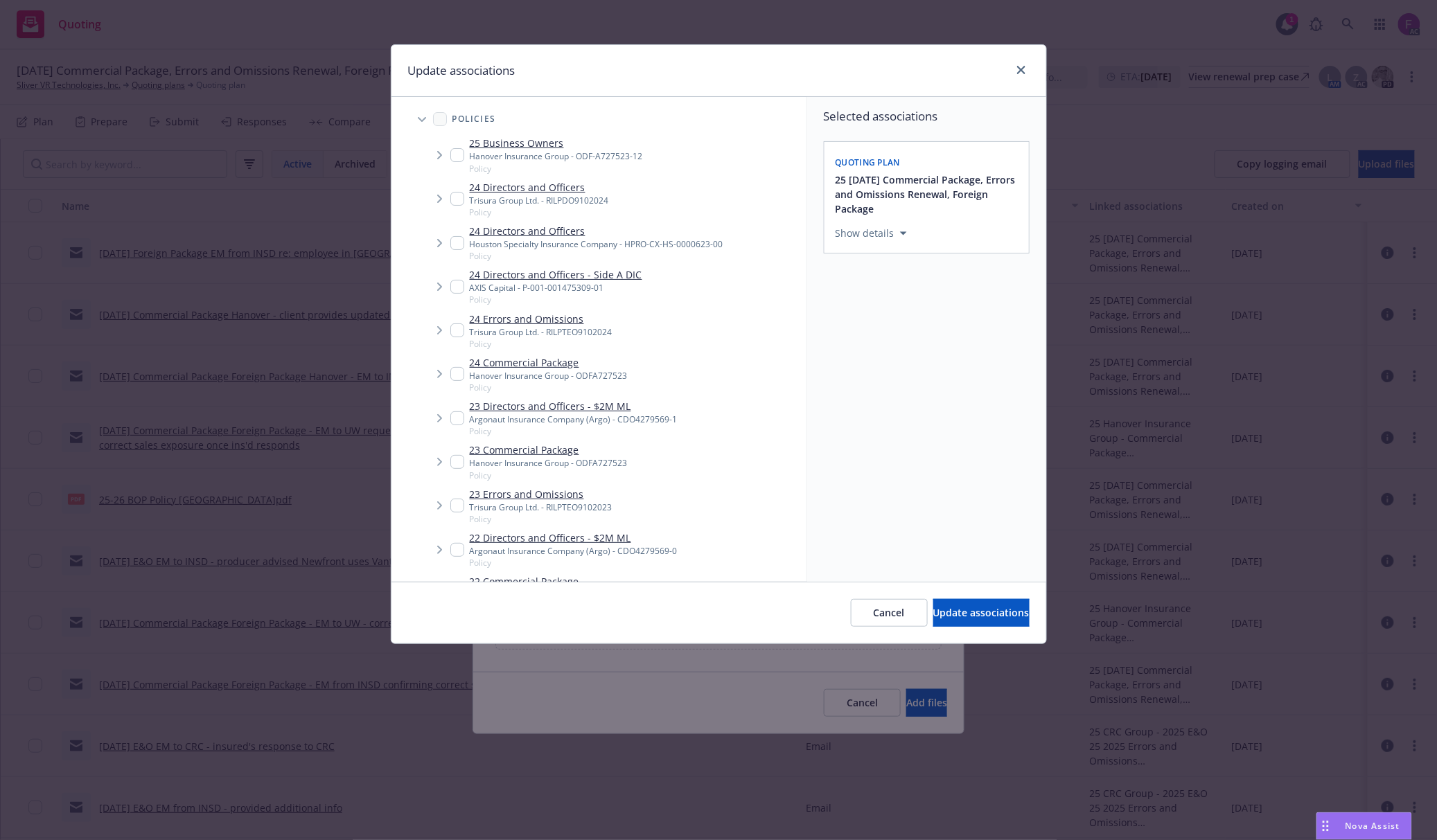
scroll to position [341, 0]
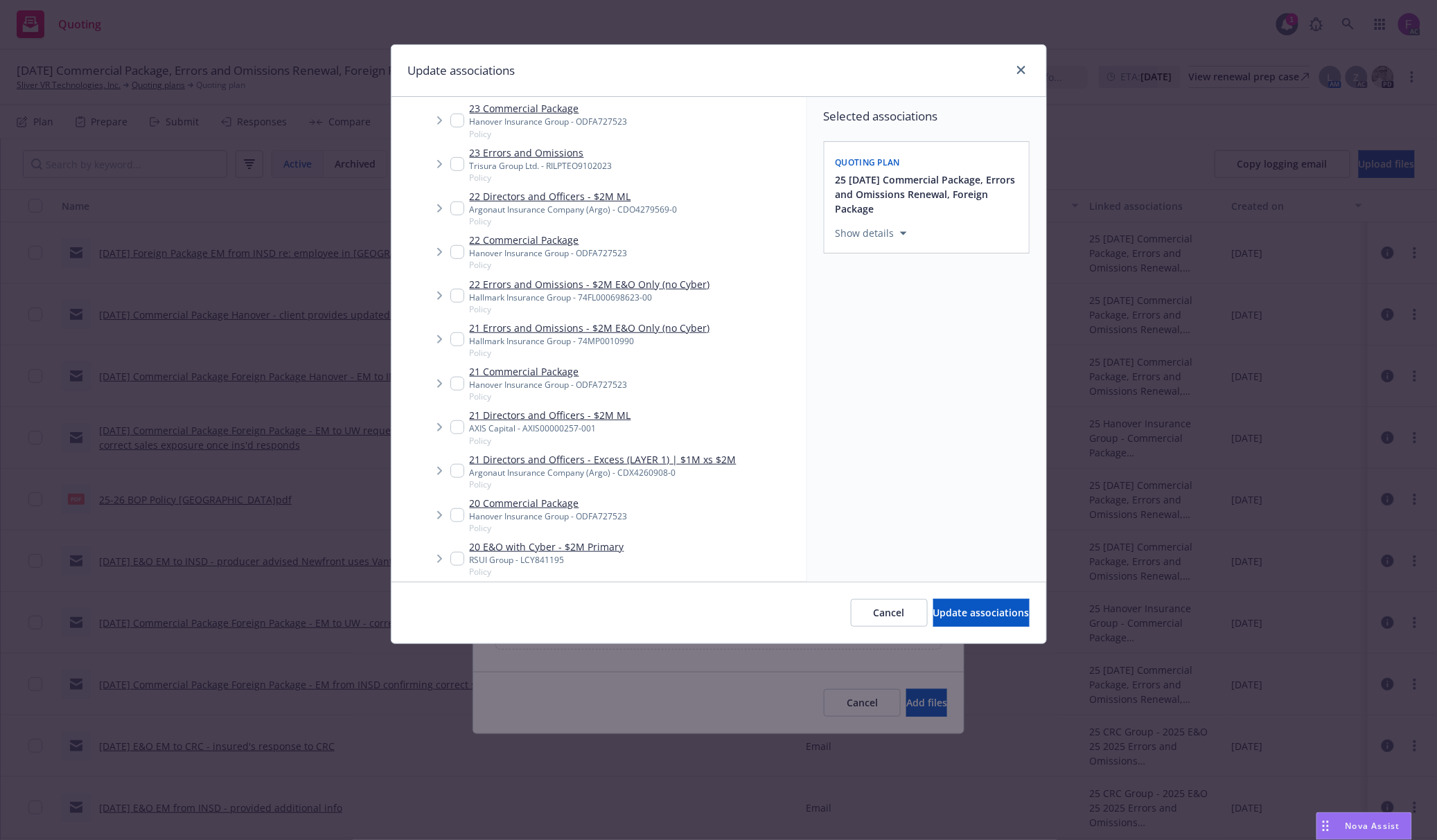
drag, startPoint x: 454, startPoint y: 338, endPoint x: 689, endPoint y: 514, distance: 293.6
click at [455, 338] on input "Tree Example" at bounding box center [457, 339] width 14 height 14
checkbox input "true"
click at [977, 616] on span "Update associations" at bounding box center [981, 613] width 96 height 13
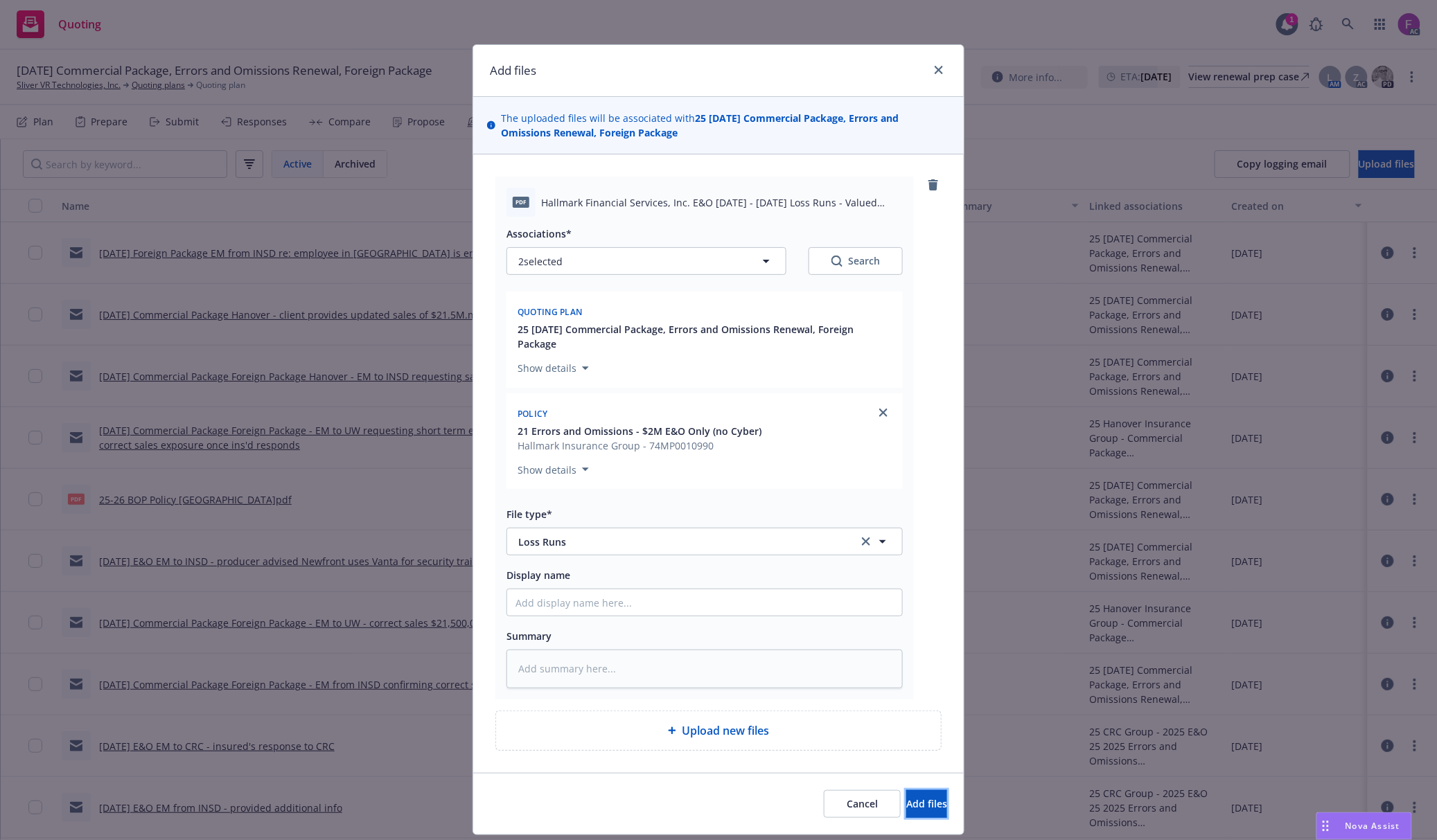
drag, startPoint x: 909, startPoint y: 812, endPoint x: 919, endPoint y: 834, distance: 24.2
click at [910, 810] on span "Add files" at bounding box center [926, 803] width 41 height 13
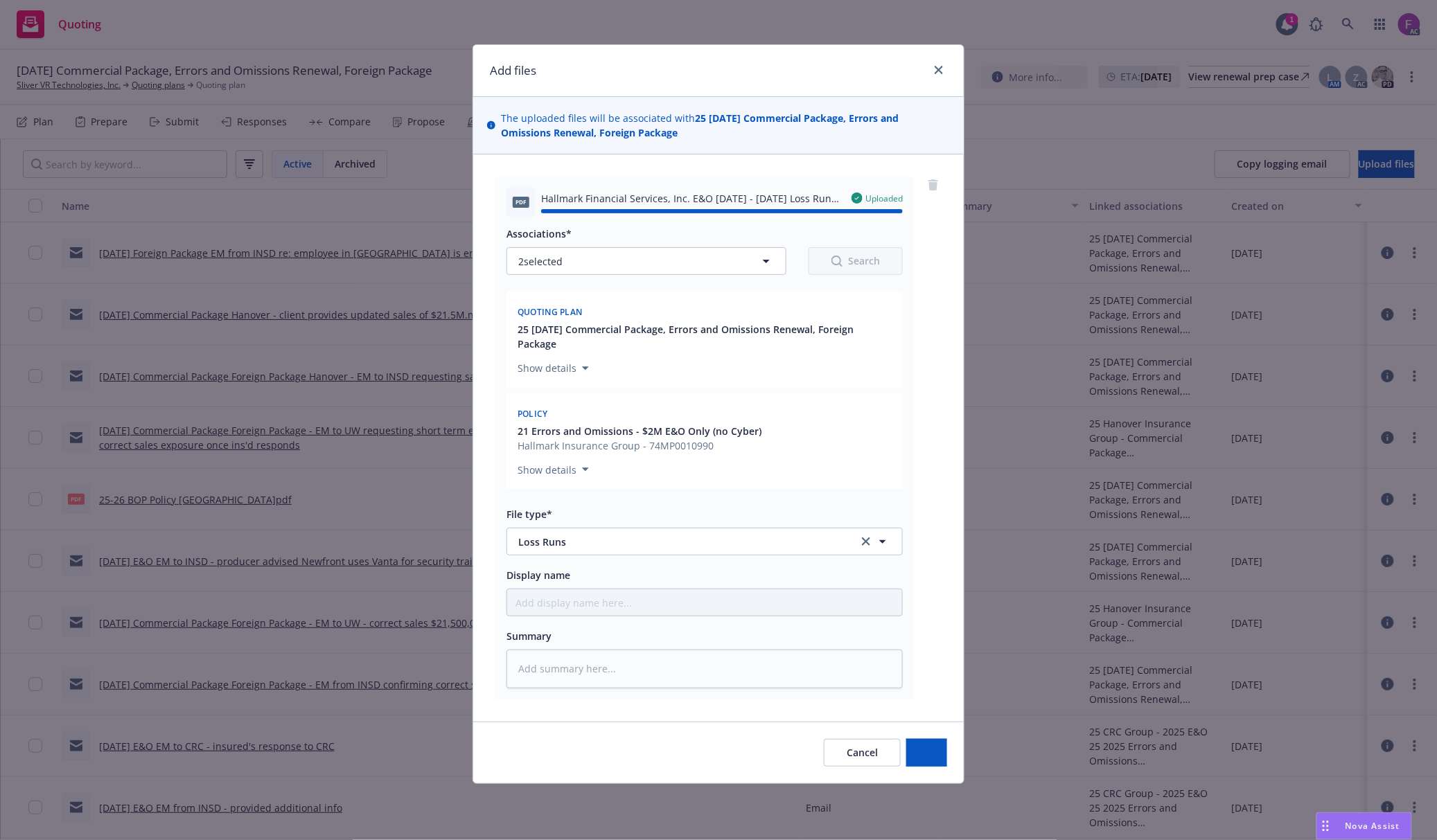
type textarea "x"
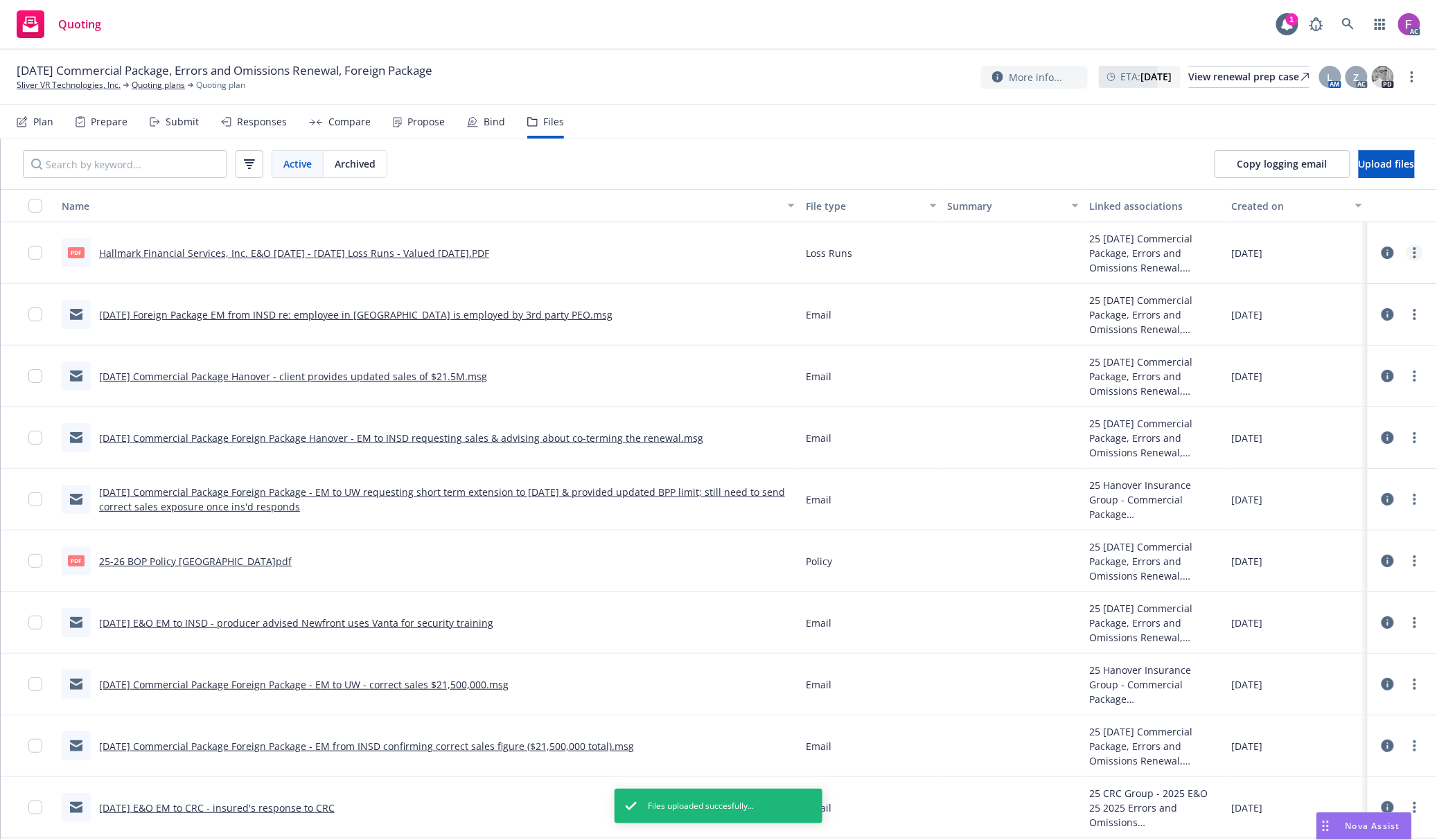
click at [1406, 248] on link "more" at bounding box center [1415, 253] width 17 height 17
click at [1316, 353] on link "Update associations" at bounding box center [1340, 366] width 138 height 28
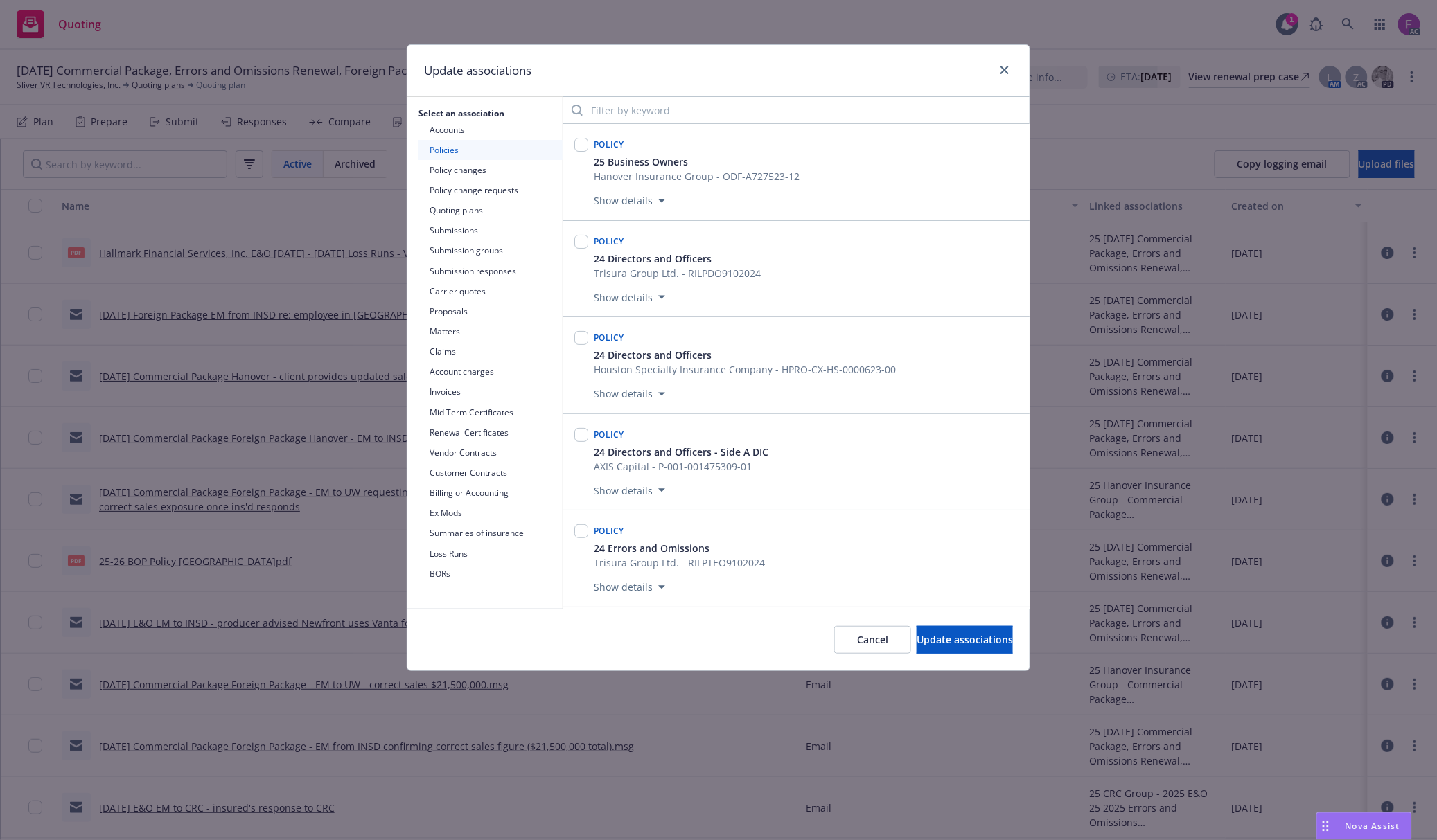
click at [423, 549] on button "Loss Runs" at bounding box center [490, 554] width 144 height 20
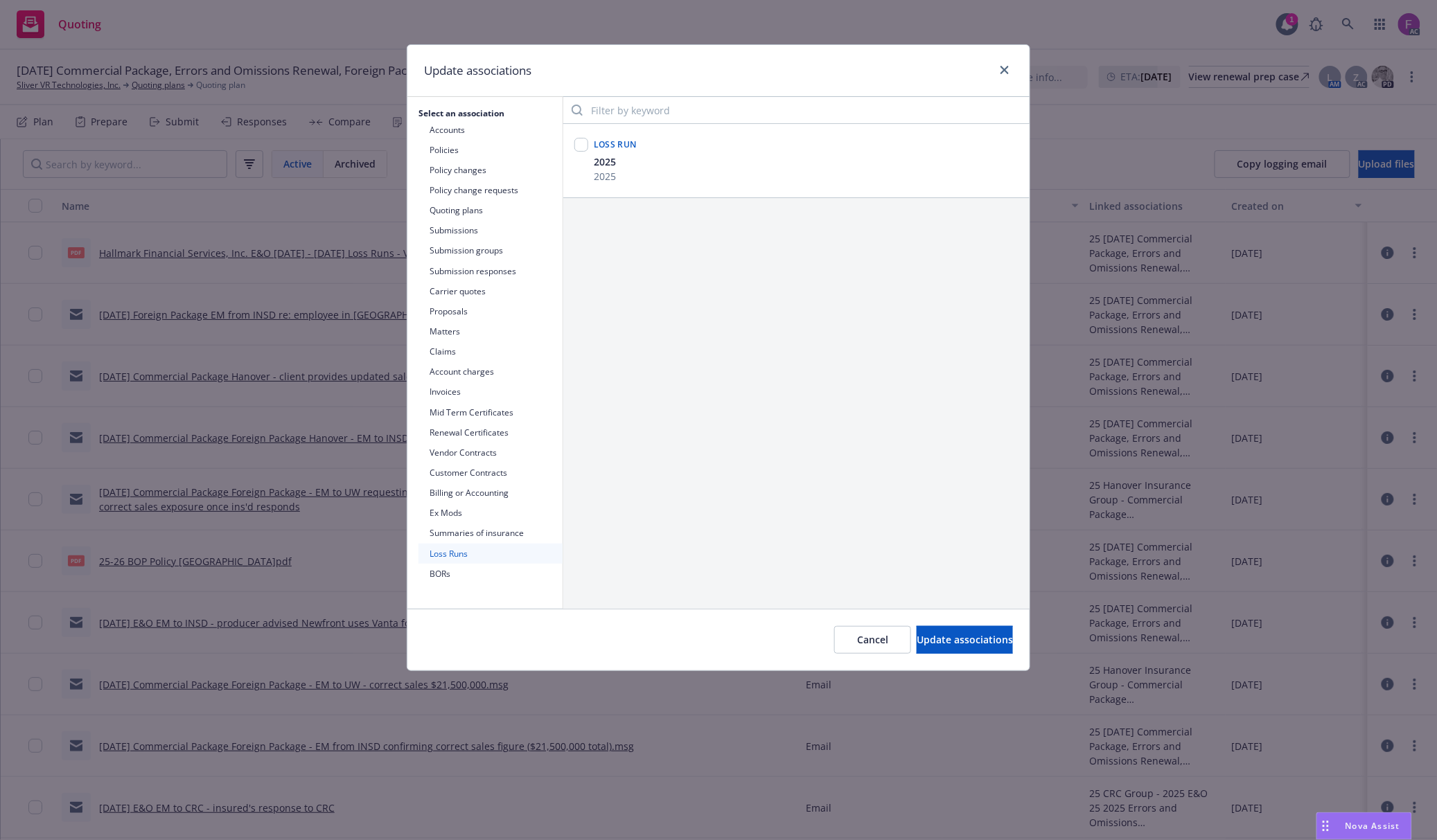
click at [567, 147] on div "Loss Run 2025 2025" at bounding box center [796, 161] width 466 height 74
click at [584, 151] on input "checkbox" at bounding box center [581, 145] width 14 height 14
checkbox input "true"
click at [917, 648] on button "Update associations" at bounding box center [965, 640] width 96 height 28
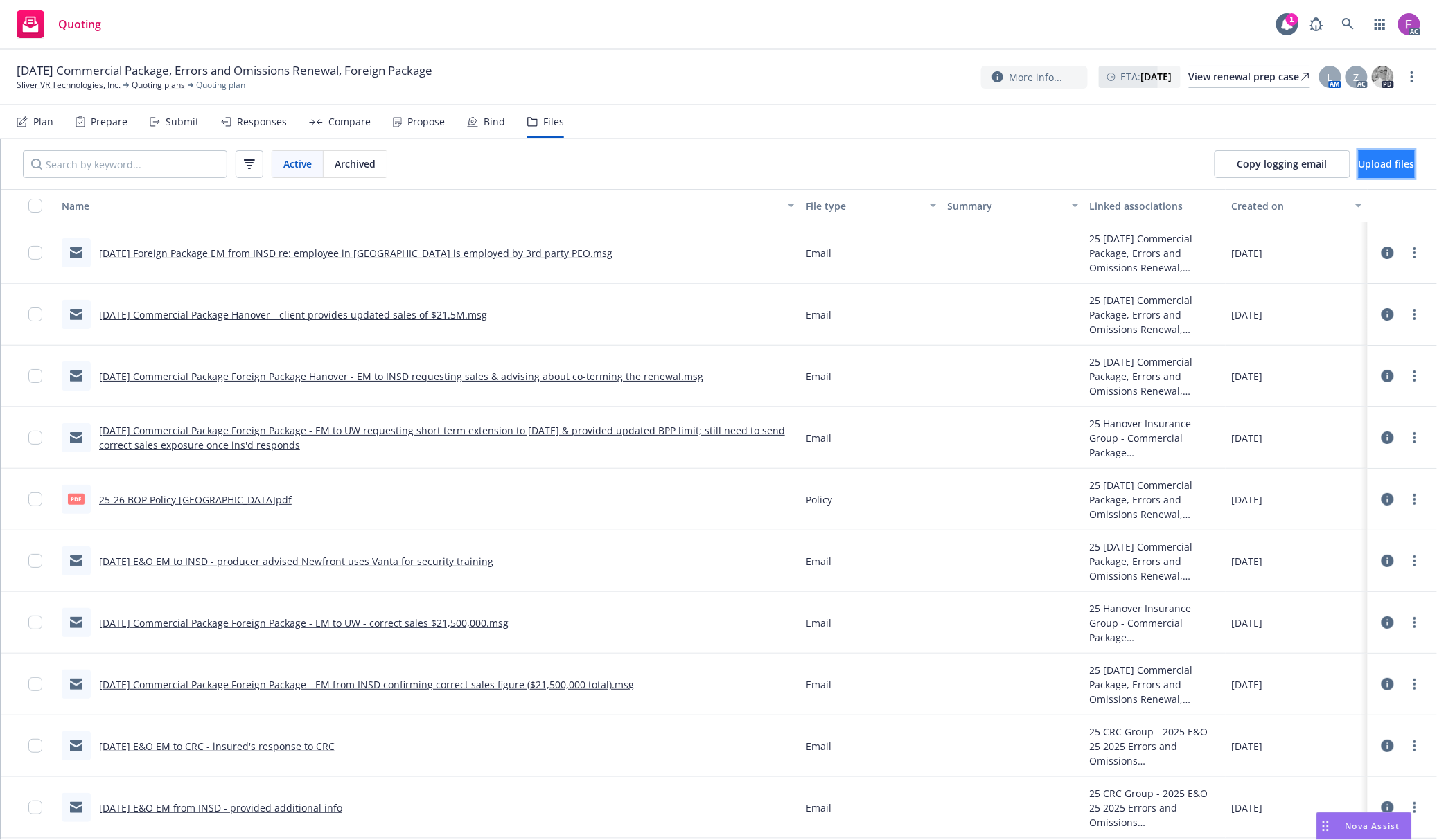
click at [1358, 170] on button "Upload files" at bounding box center [1386, 164] width 56 height 28
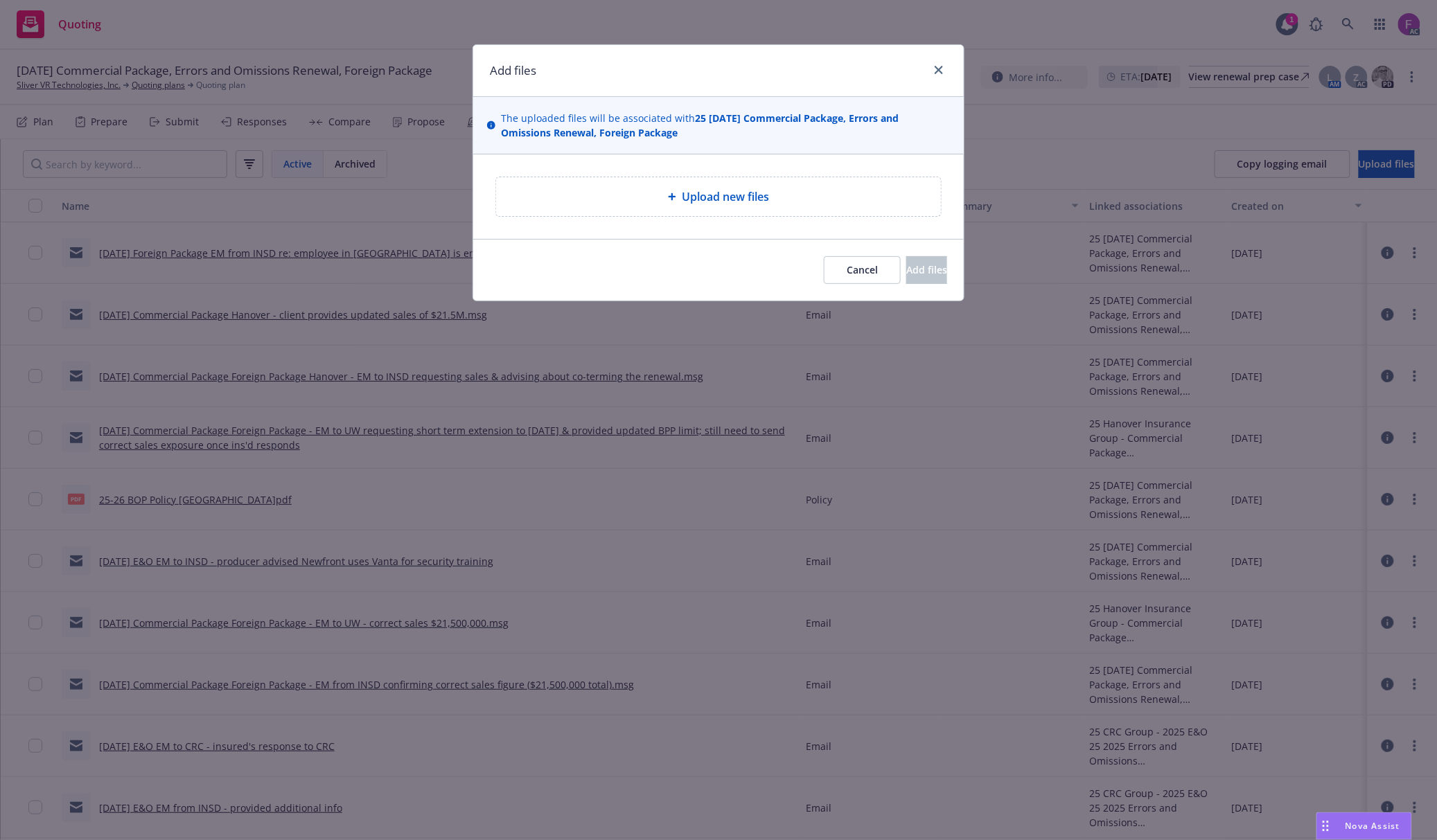
click at [768, 200] on span "Upload new files" at bounding box center [725, 197] width 87 height 17
type textarea "x"
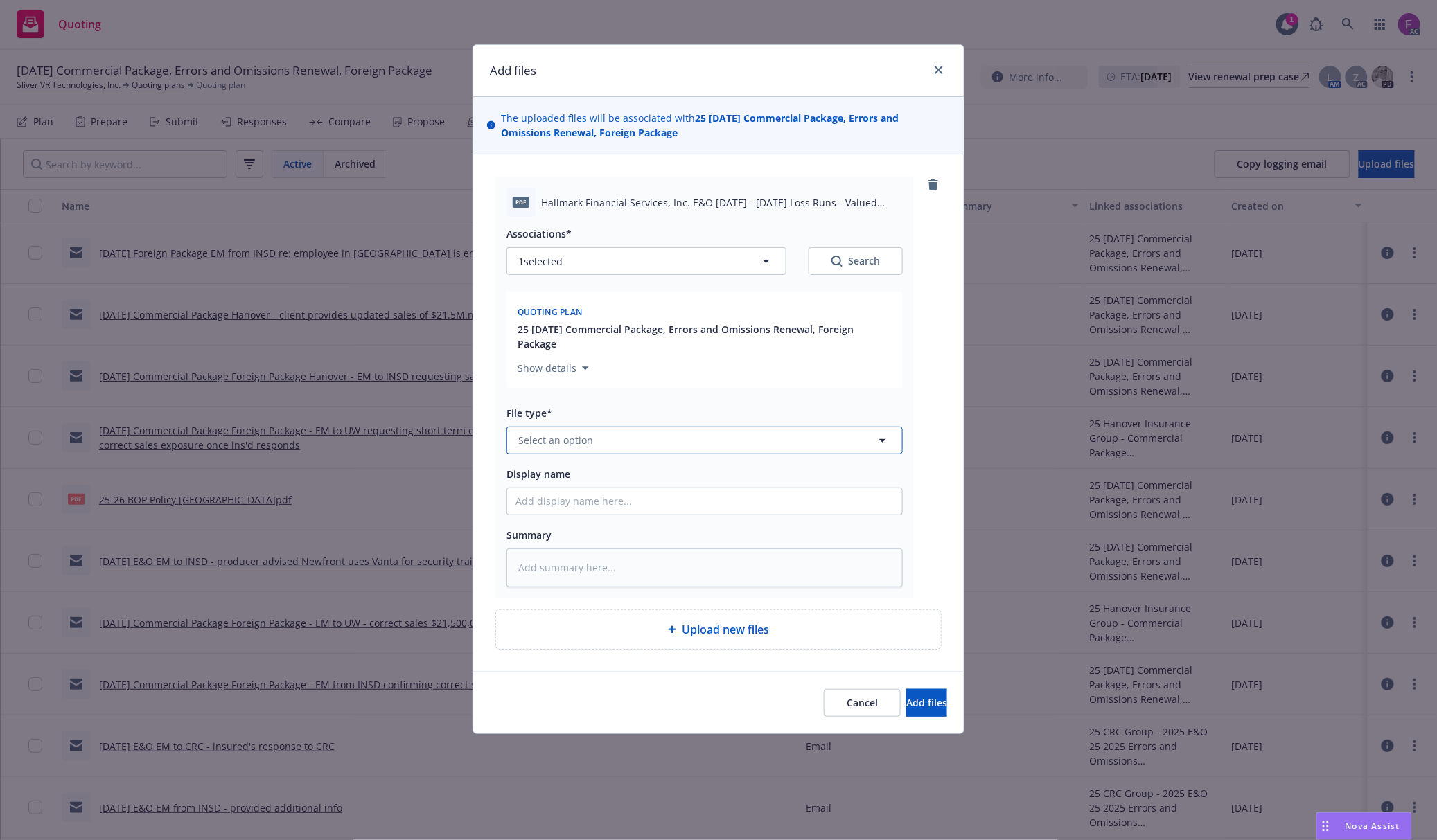
click at [613, 440] on button "Select an option" at bounding box center [705, 441] width 396 height 28
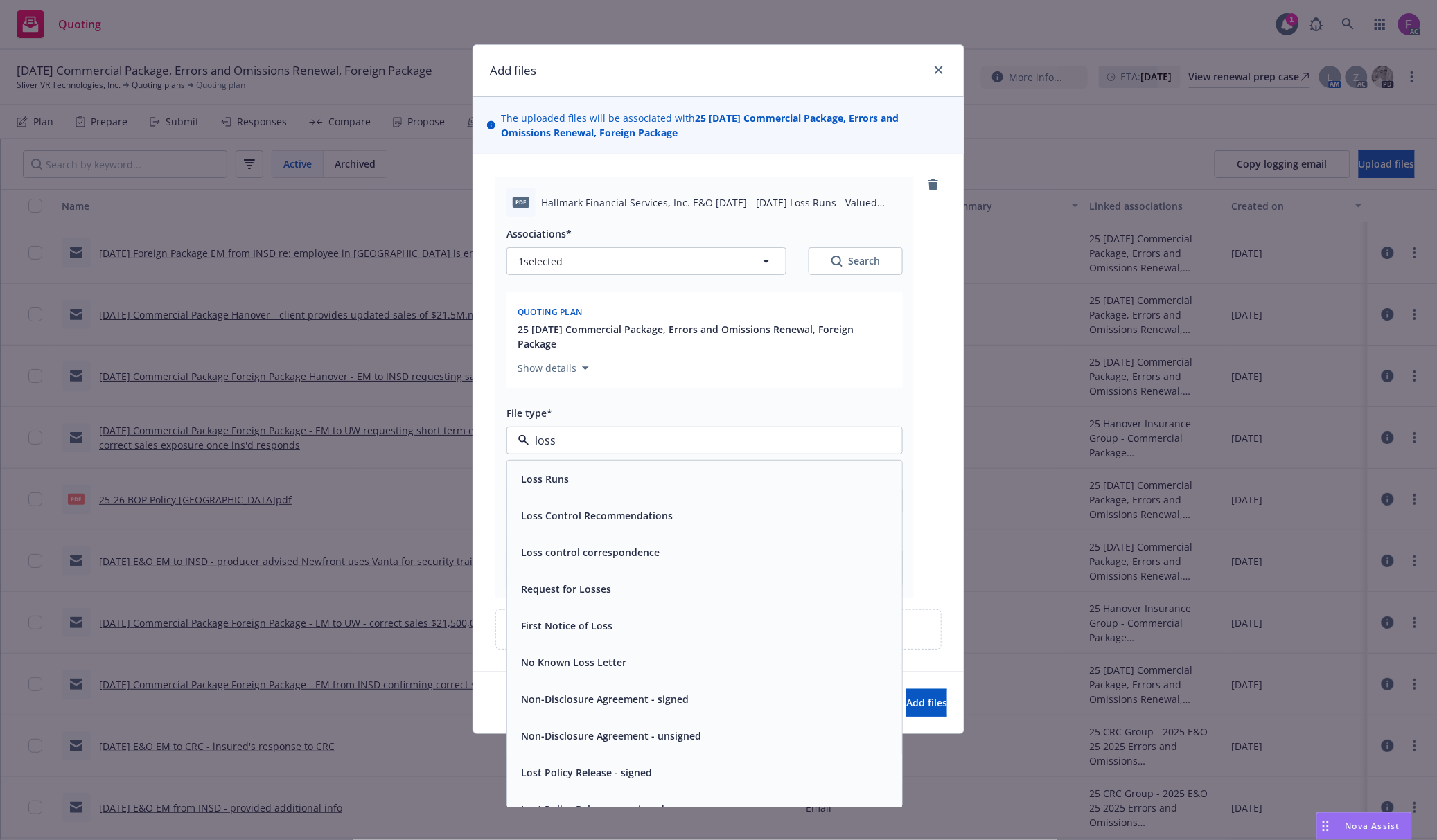
paste input "Loss Run"
type input "Loss Run"
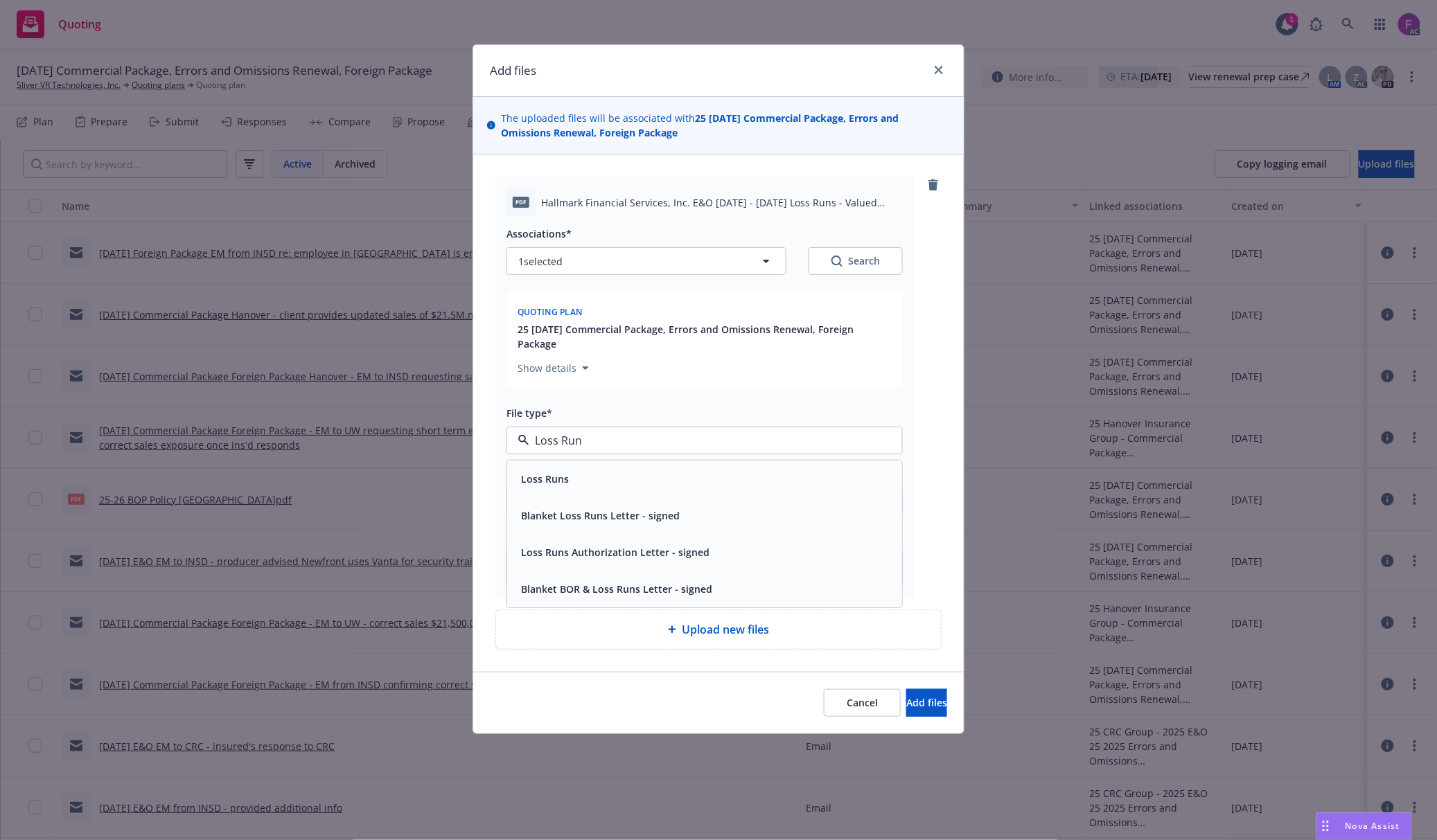
click at [597, 468] on div "Loss Runs" at bounding box center [705, 478] width 395 height 37
click at [560, 255] on span "1 selected" at bounding box center [540, 261] width 45 height 15
type textarea "x"
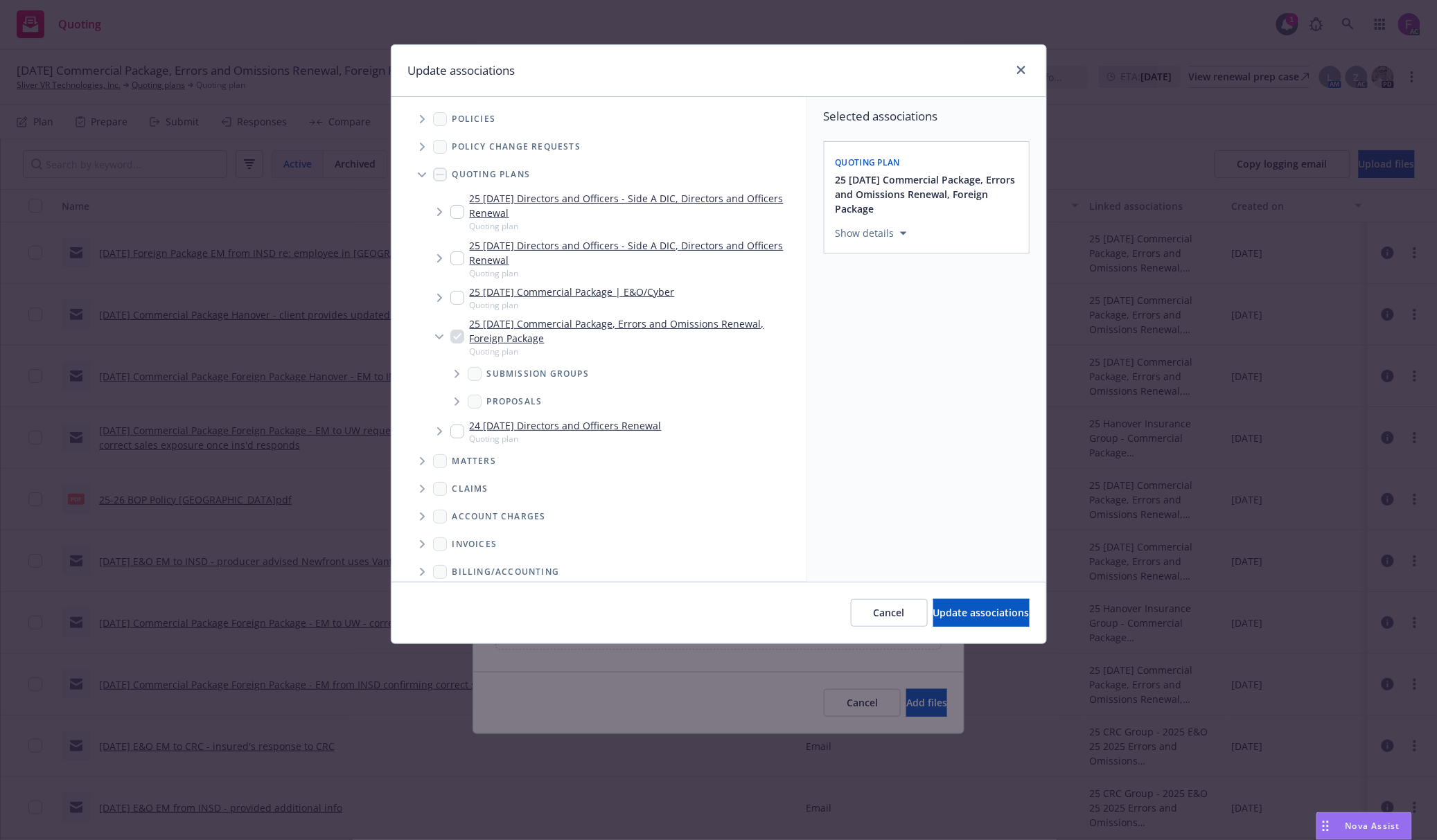
click at [424, 115] on icon "Tree Example" at bounding box center [423, 119] width 6 height 8
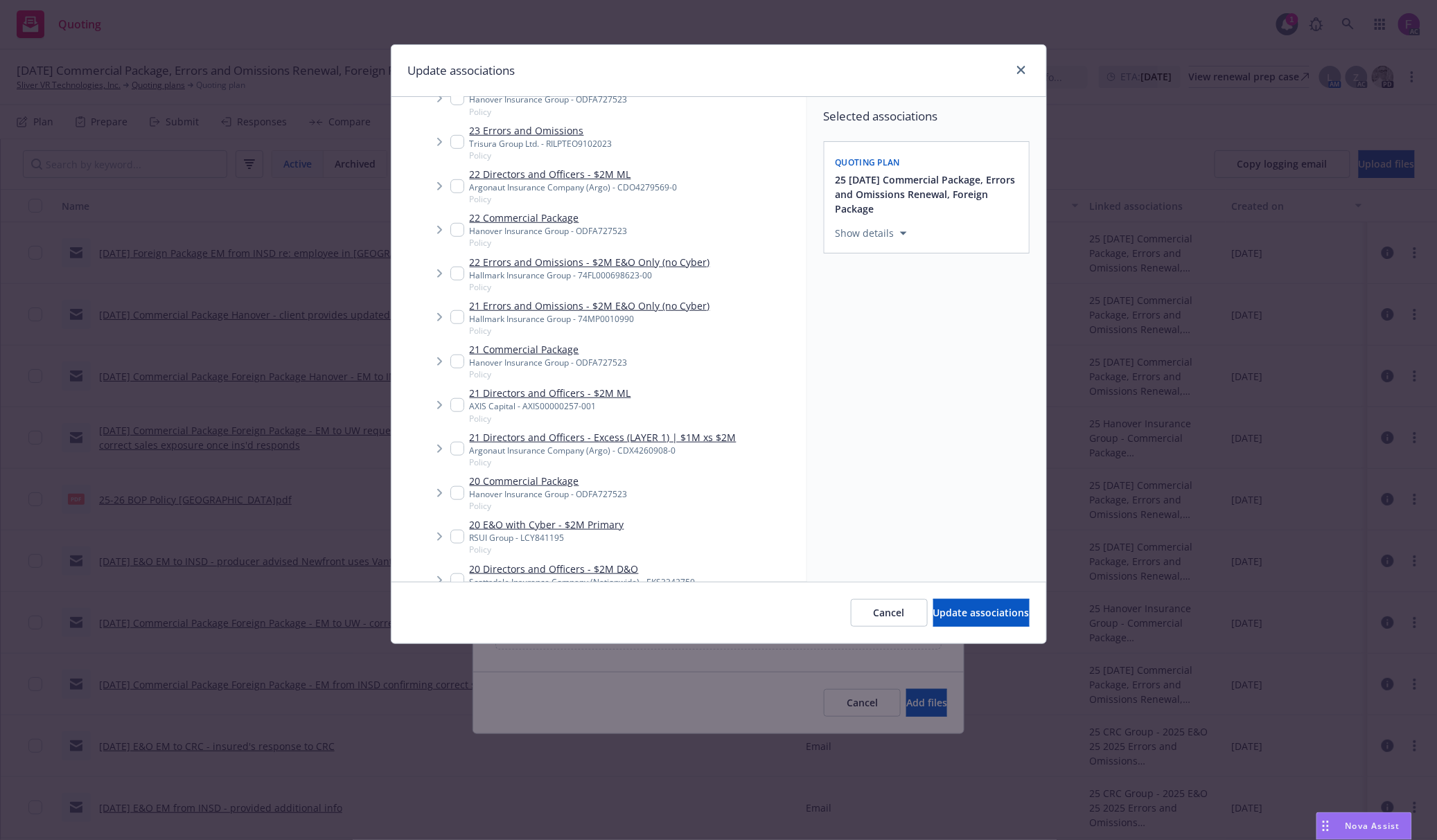
scroll to position [369, 0]
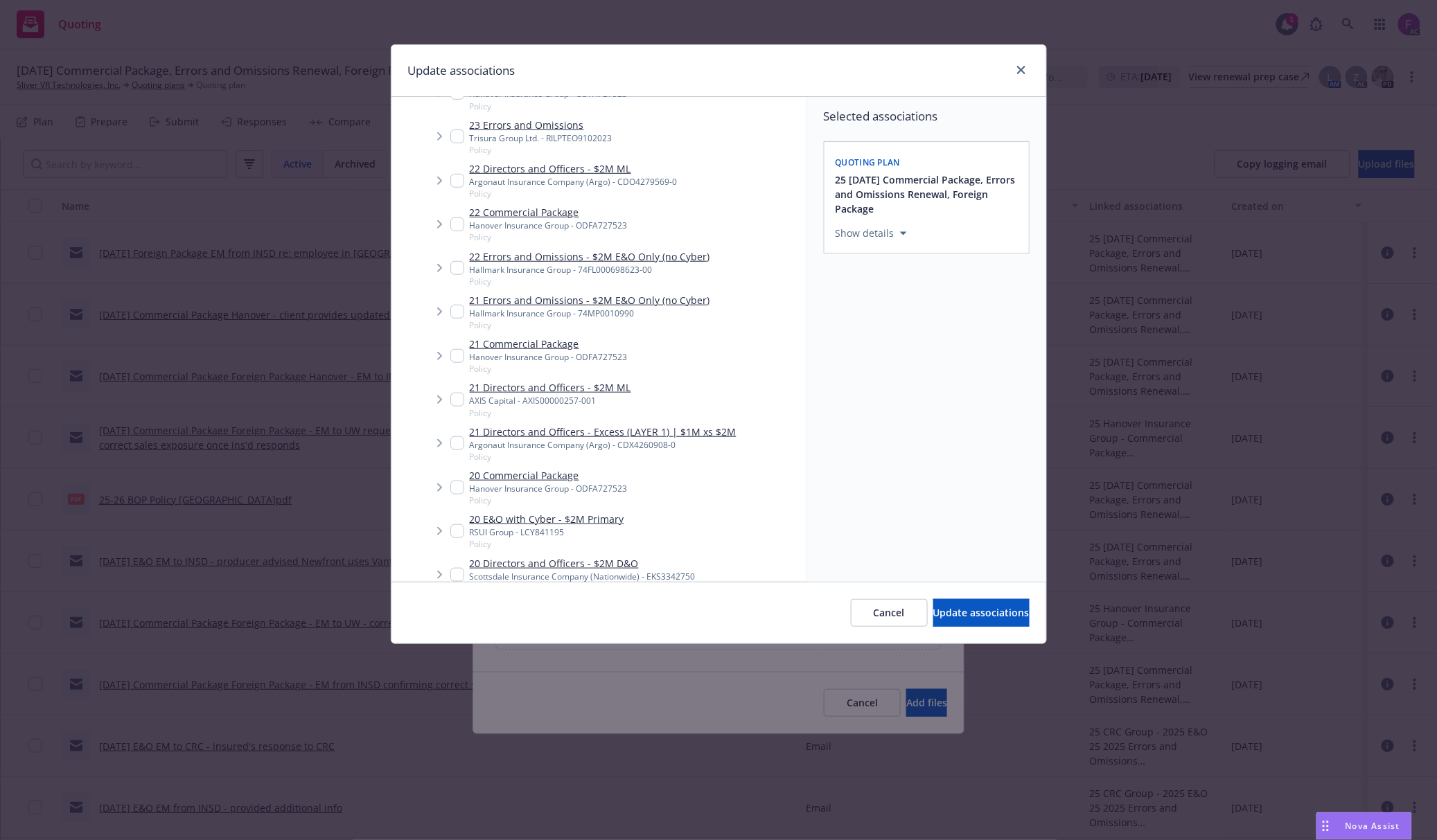
click at [454, 310] on input "Tree Example" at bounding box center [457, 312] width 14 height 14
checkbox input "true"
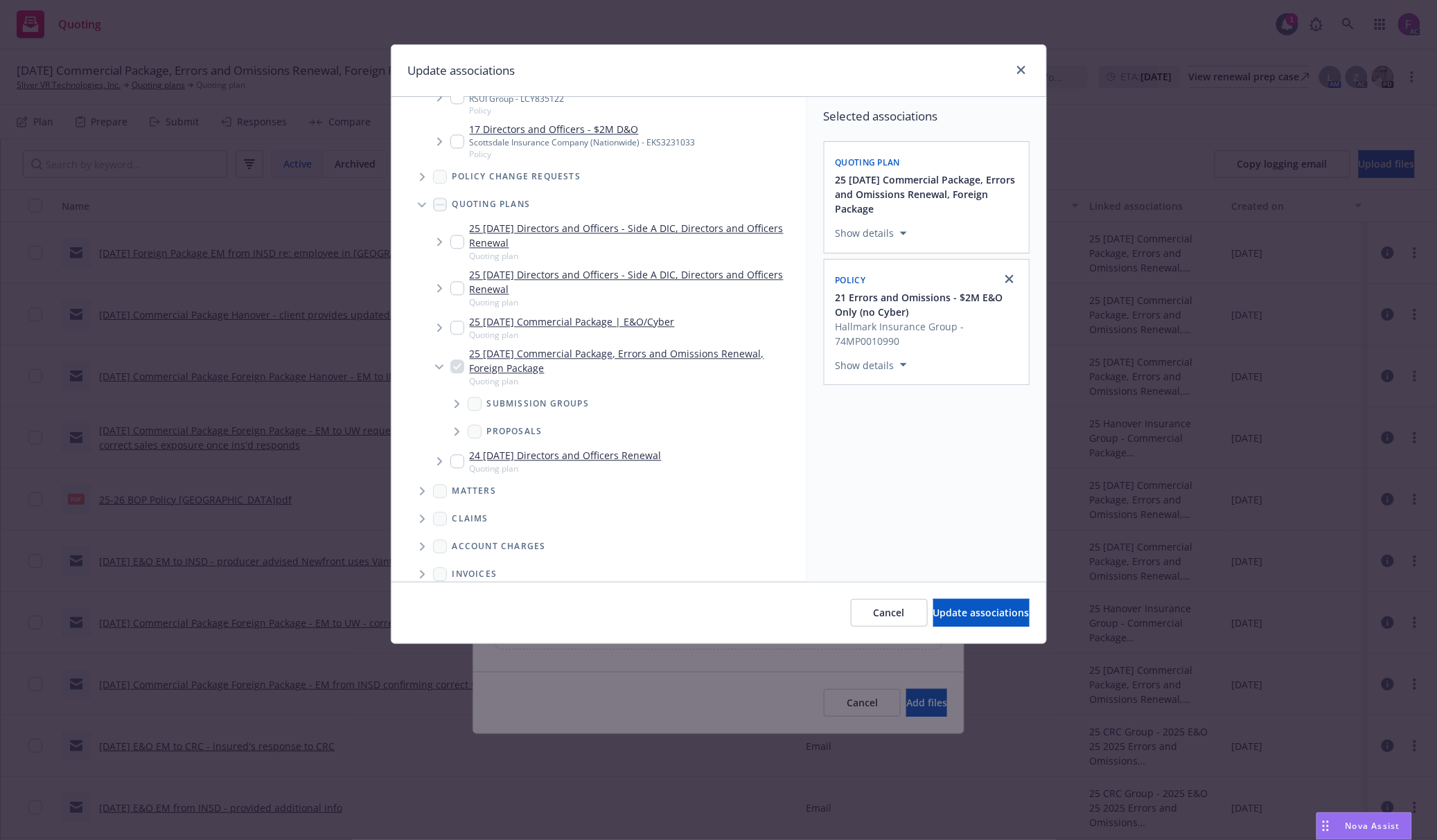
scroll to position [1405, 0]
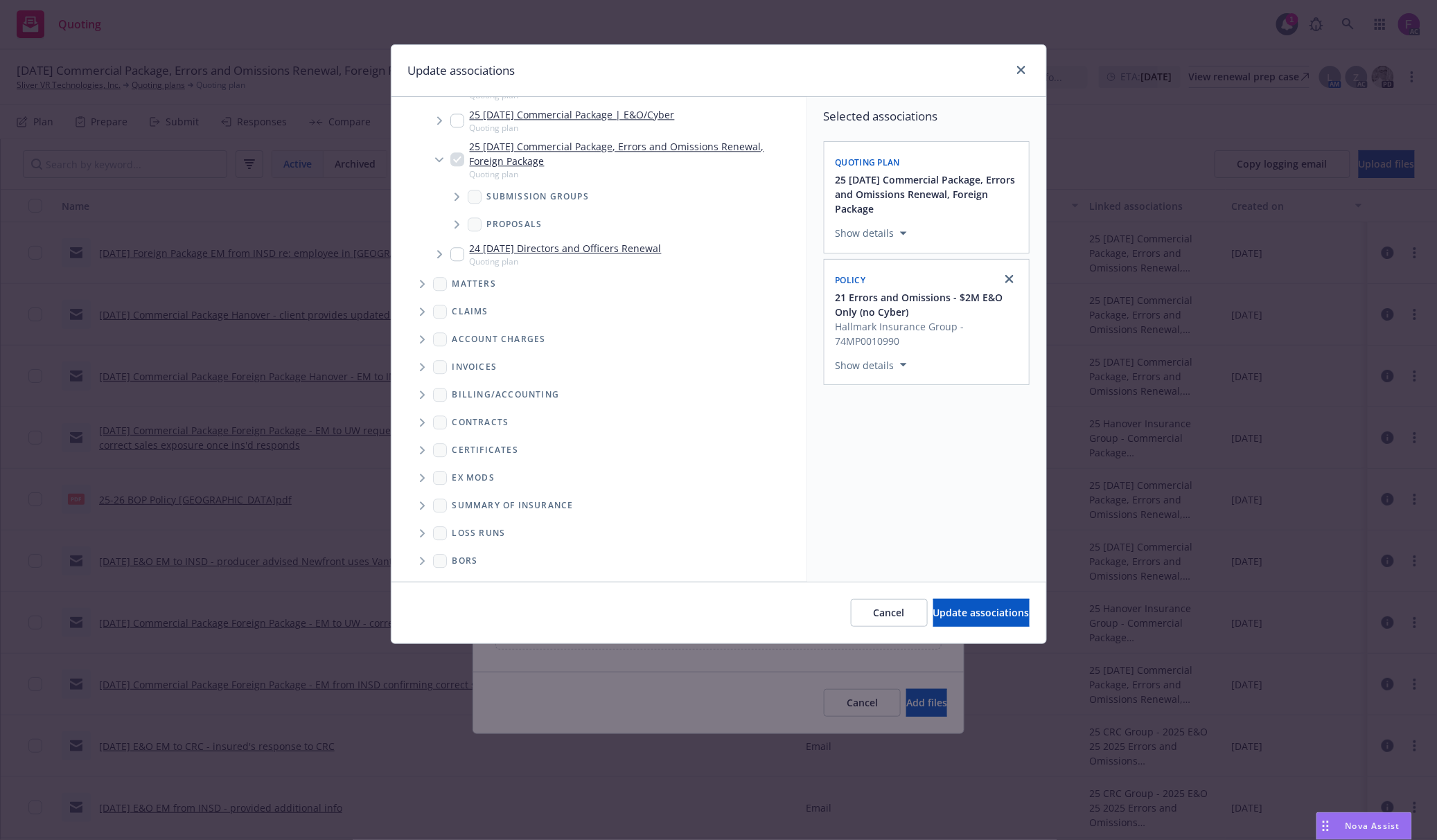
click at [426, 528] on span "Folder Tree Example" at bounding box center [422, 533] width 22 height 22
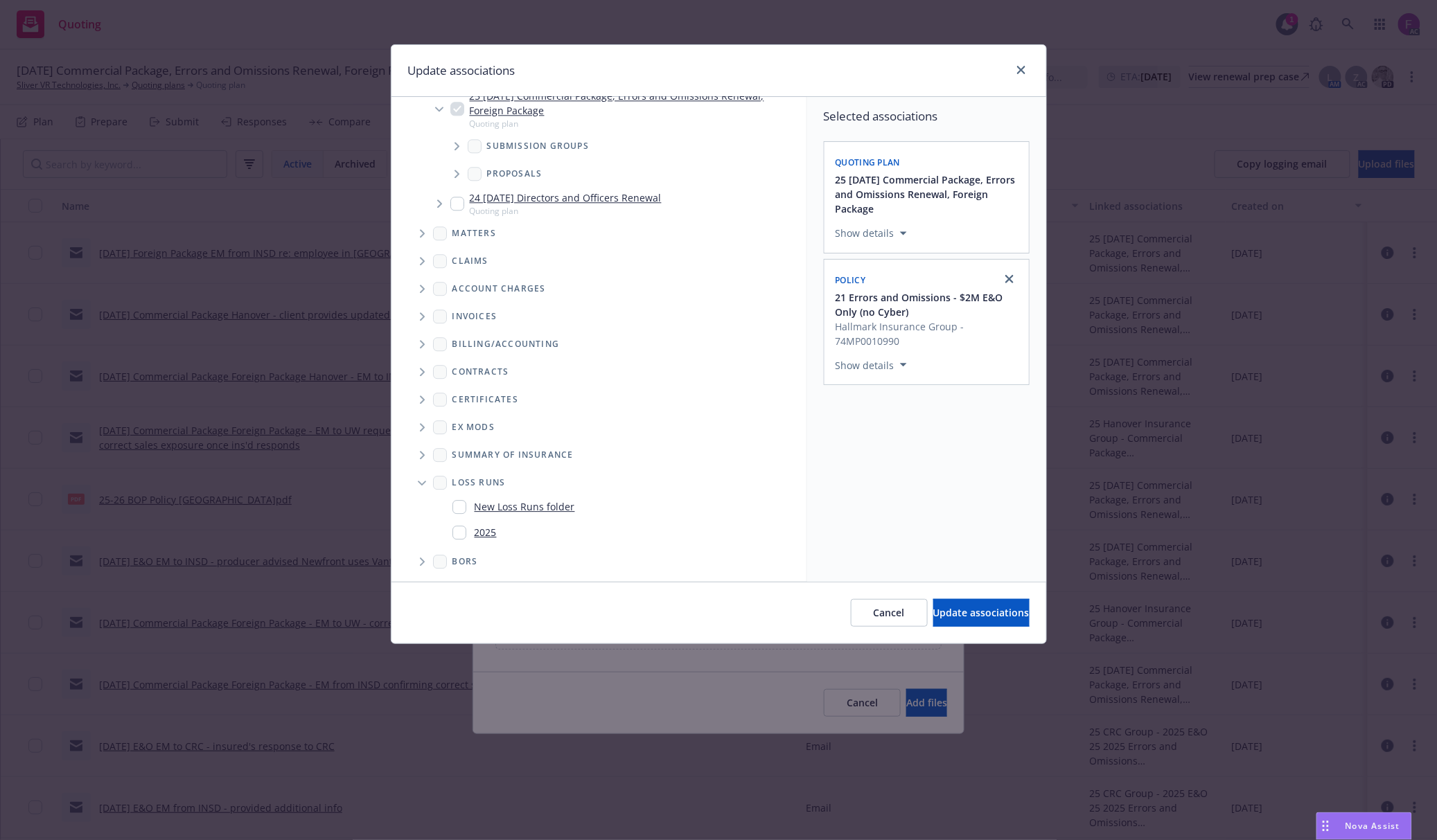
scroll to position [1456, 0]
click at [460, 531] on input "Folder Tree Example" at bounding box center [459, 532] width 14 height 14
checkbox input "true"
click at [918, 506] on div "Selected associations Quoting plan 25 [DATE] Commercial Package, Errors and Omi…" at bounding box center [926, 339] width 239 height 485
click at [971, 618] on span "Update associations" at bounding box center [981, 613] width 96 height 13
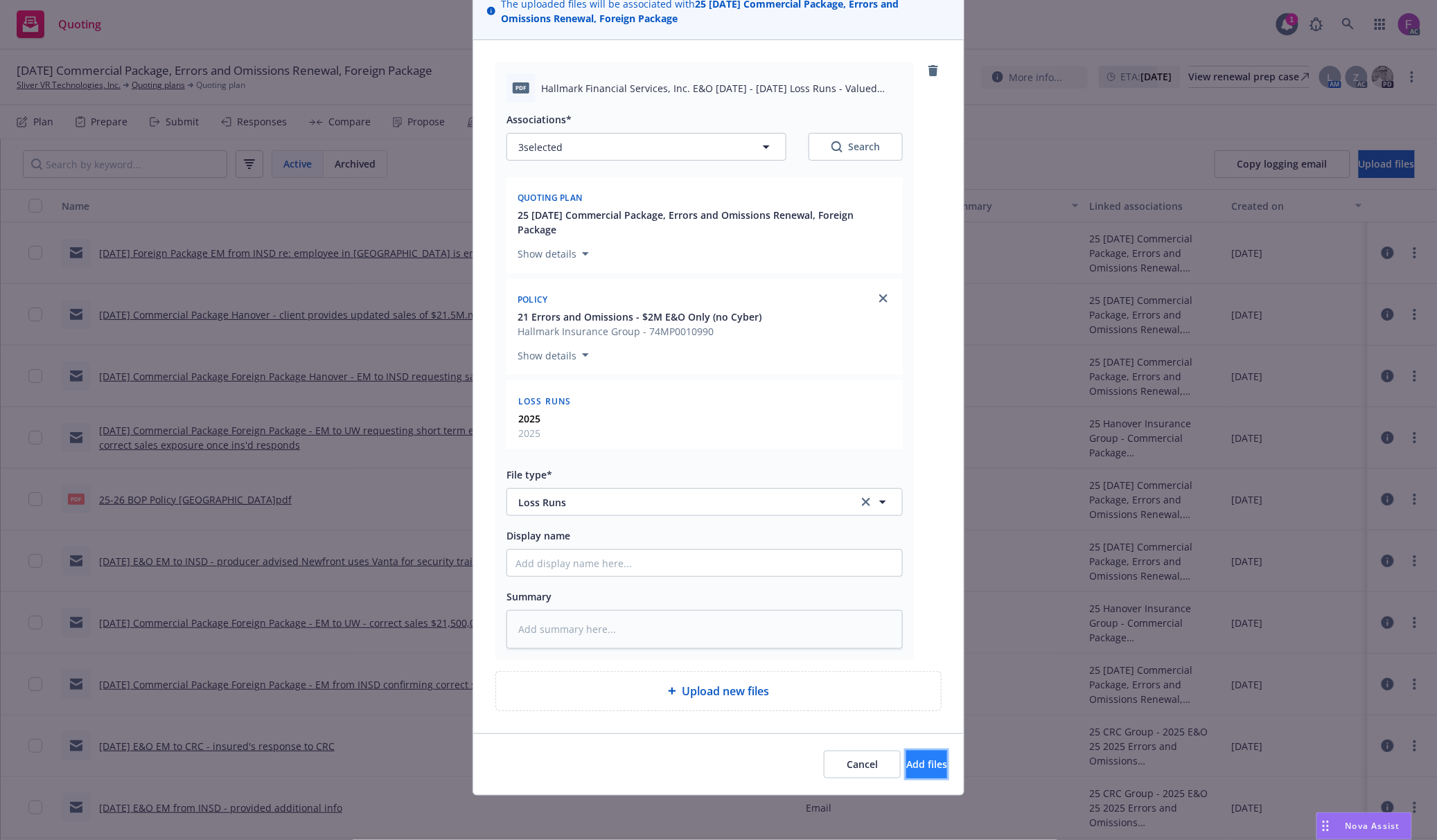
click at [906, 762] on span "Add files" at bounding box center [926, 764] width 41 height 13
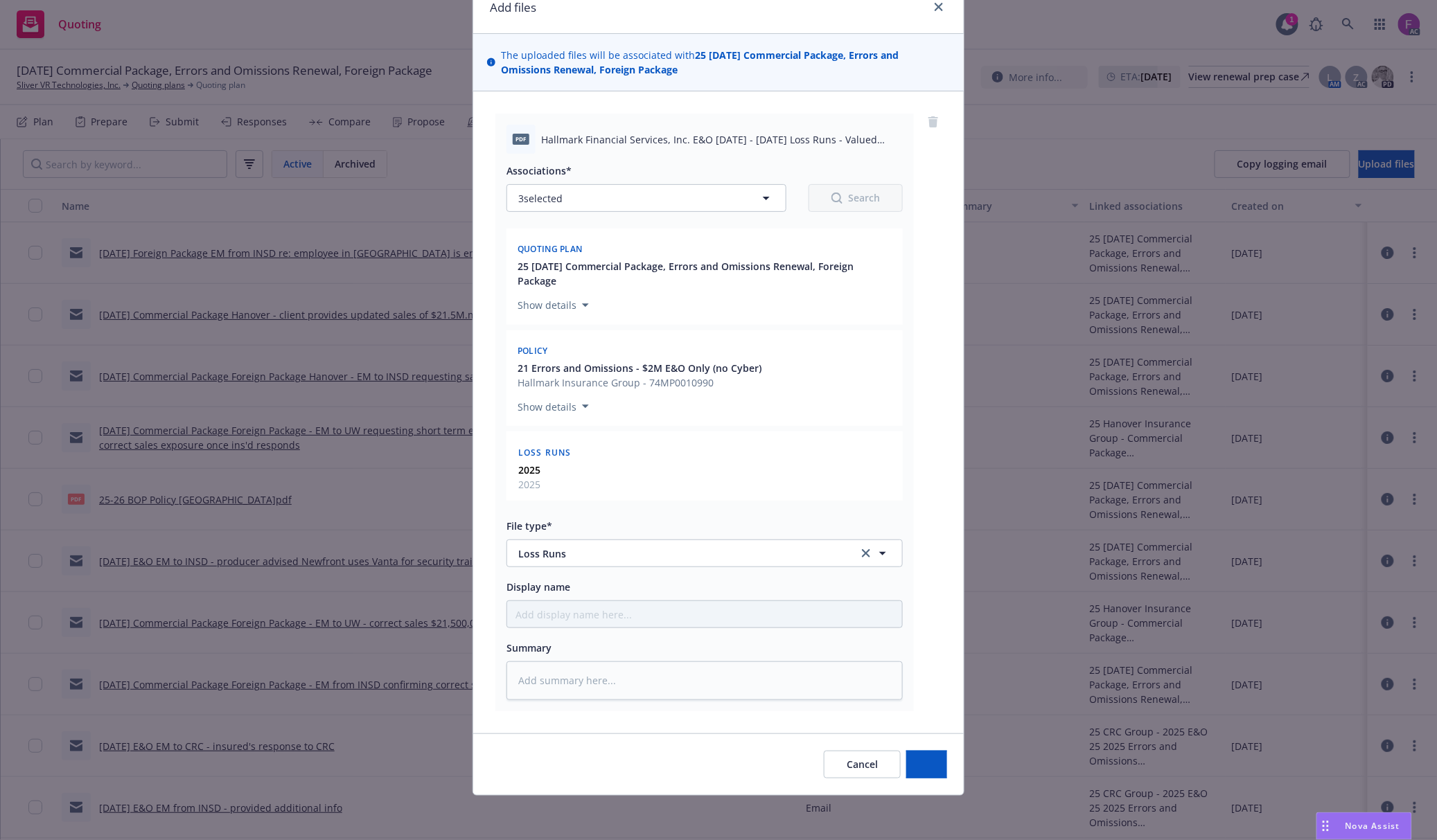
scroll to position [65, 0]
type textarea "x"
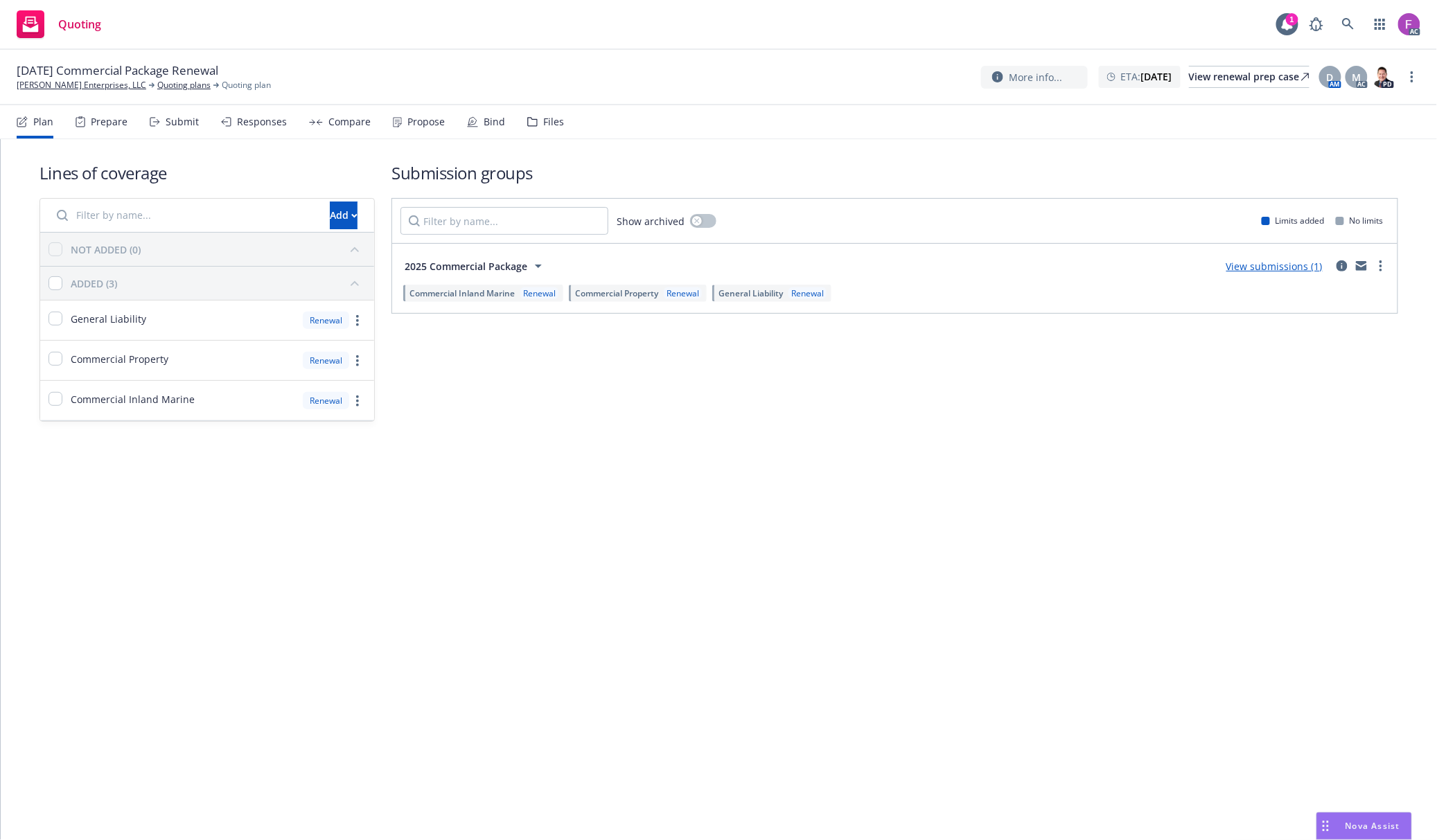
click at [543, 131] on div "Files" at bounding box center [545, 122] width 37 height 33
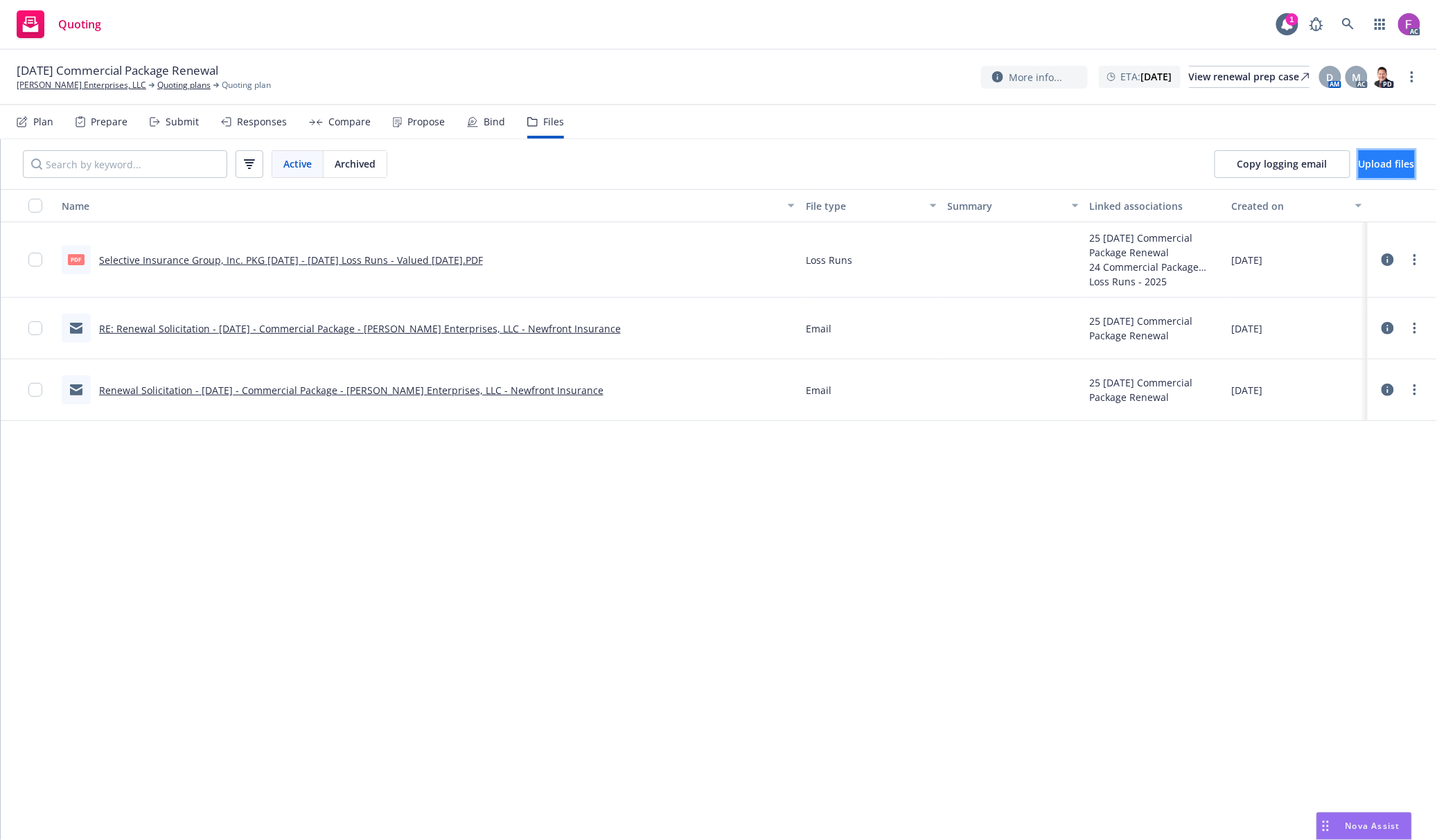
click at [1358, 173] on button "Upload files" at bounding box center [1386, 164] width 56 height 28
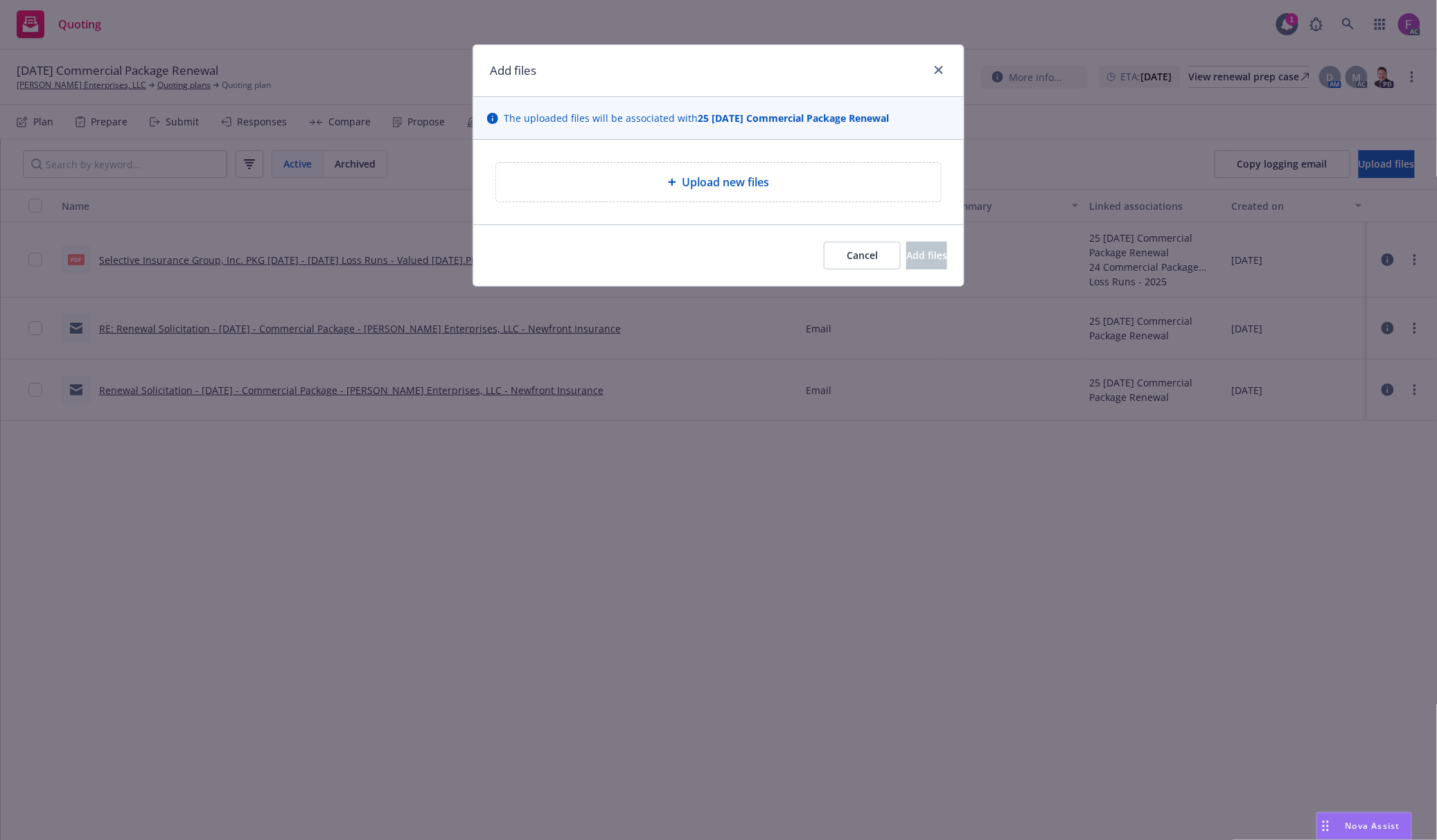
click at [618, 183] on div "Upload new files" at bounding box center [718, 182] width 423 height 17
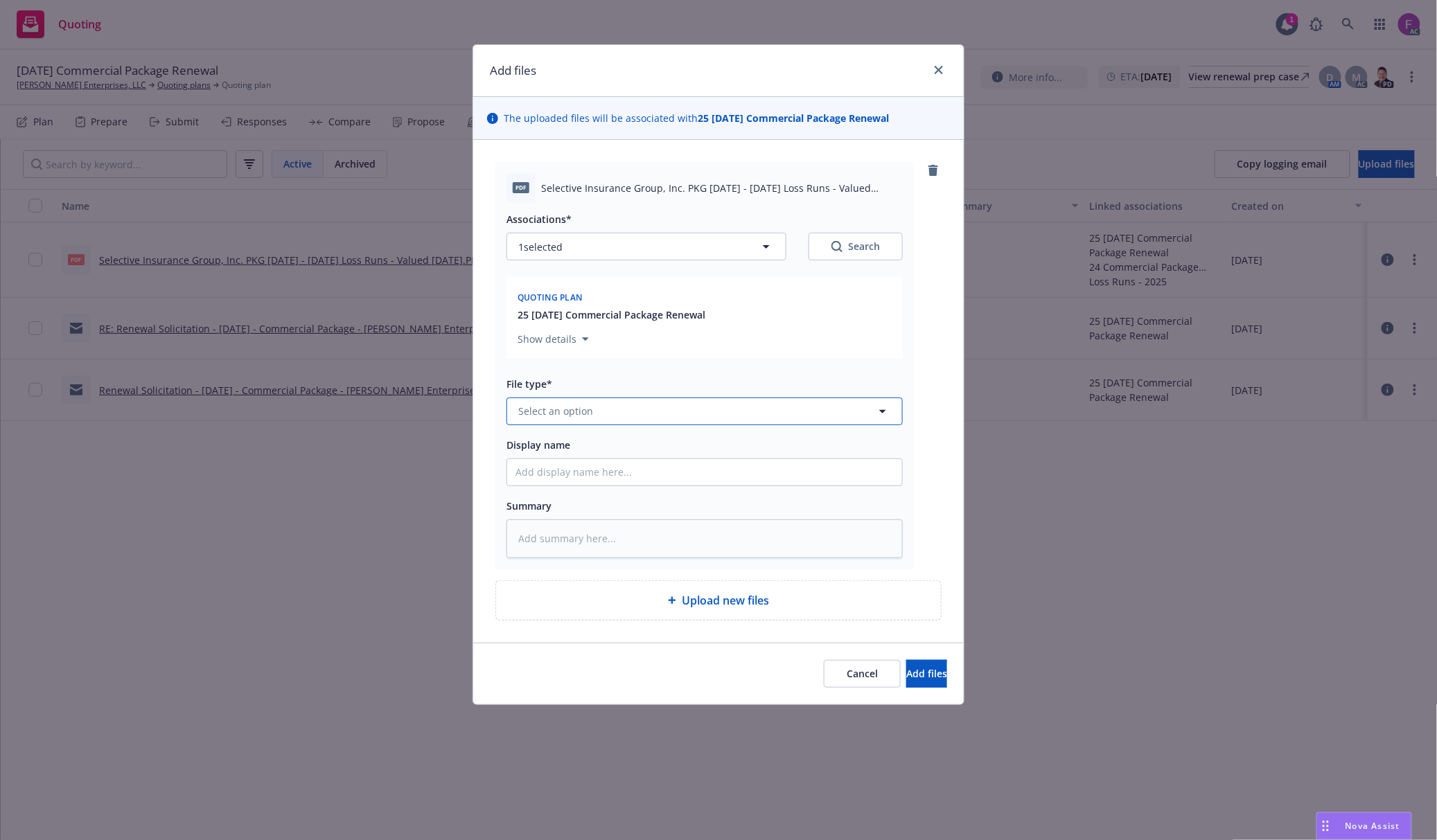
click at [627, 414] on button "Select an option" at bounding box center [705, 412] width 396 height 28
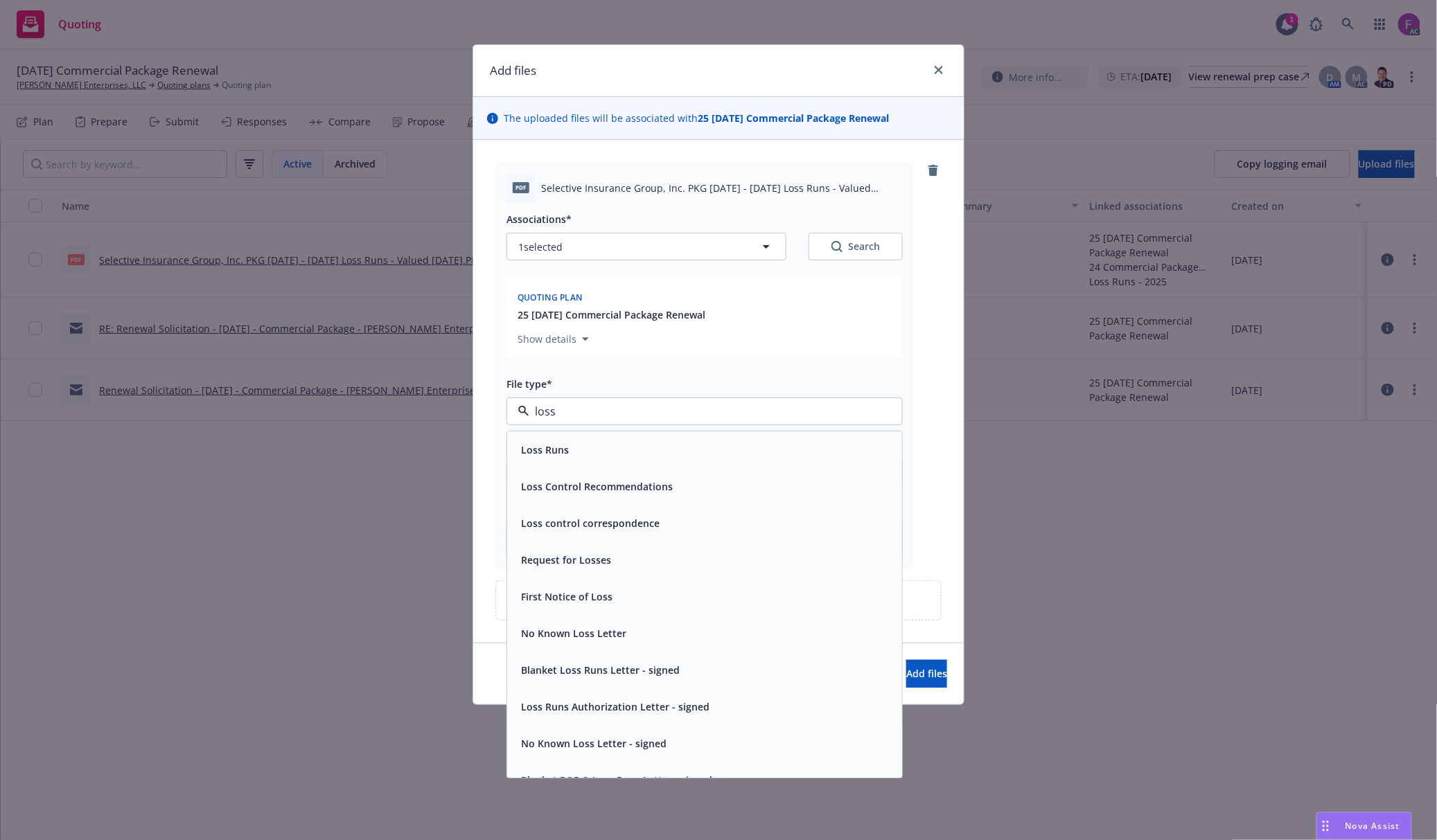
paste input "Loss Run"
type input "Loss Run"
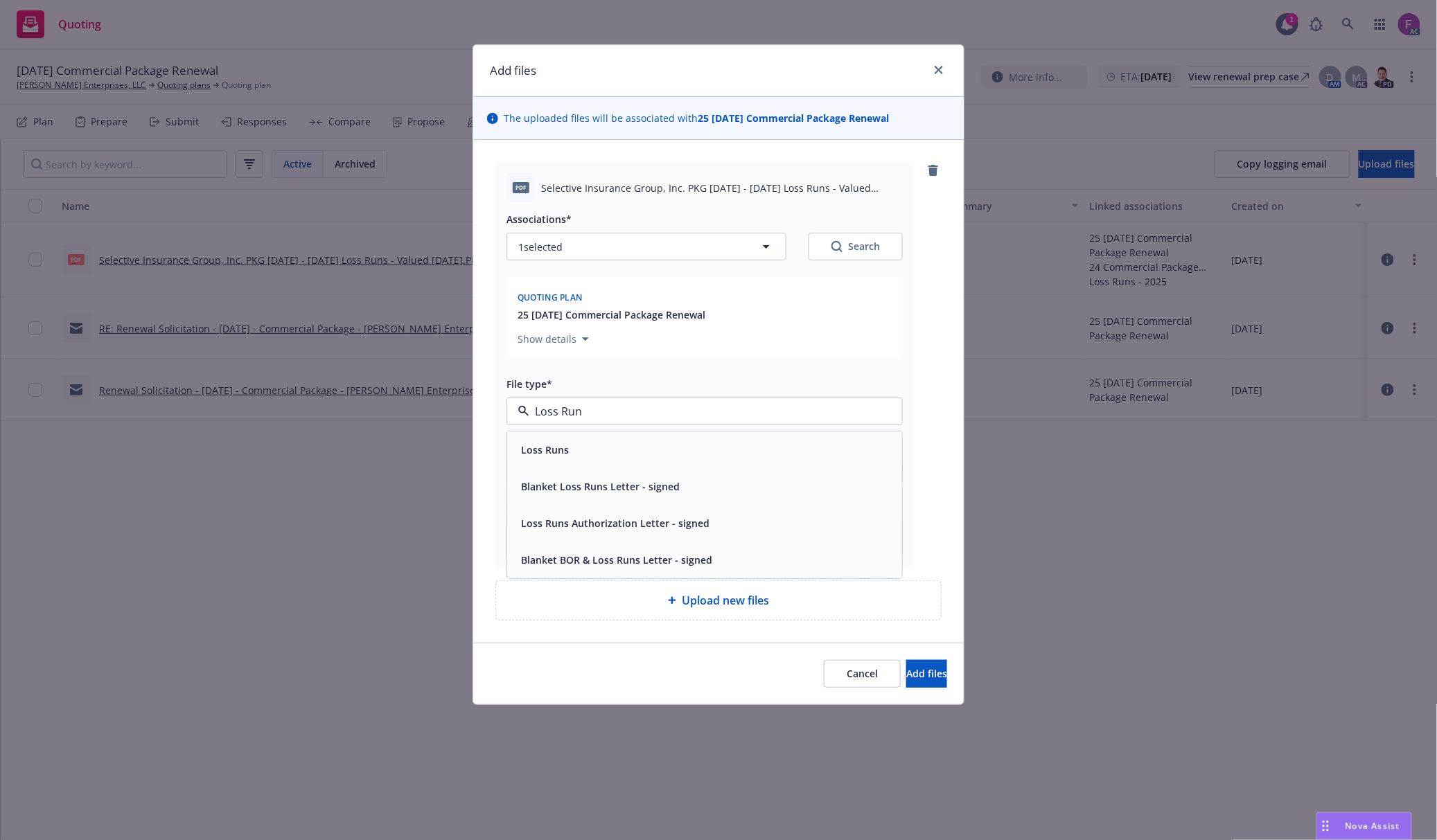
click at [613, 455] on div "Loss Runs" at bounding box center [705, 449] width 378 height 20
click at [625, 239] on button "1 selected" at bounding box center [646, 247] width 280 height 28
type textarea "x"
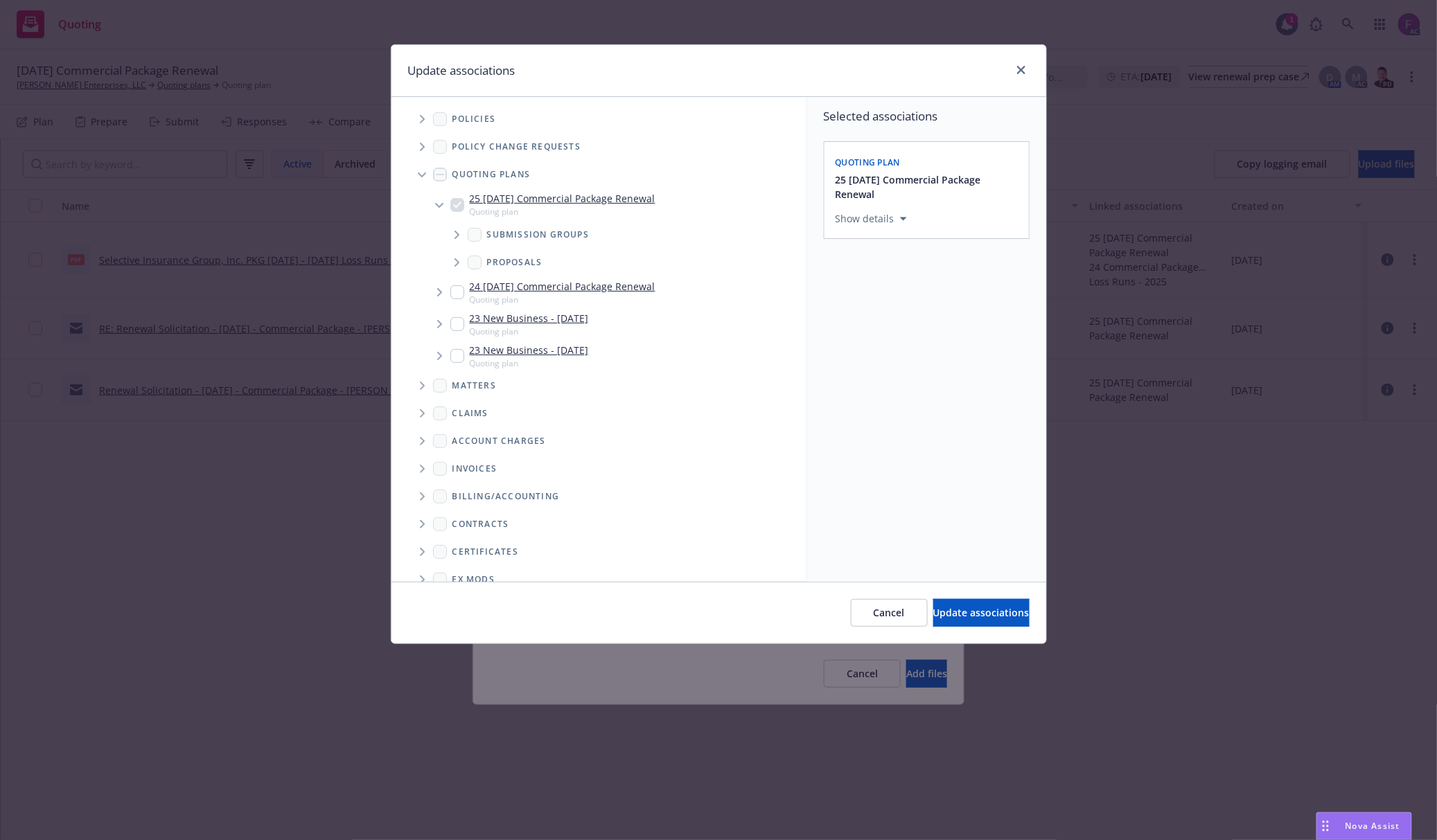
click at [424, 115] on icon "Tree Example" at bounding box center [423, 119] width 6 height 8
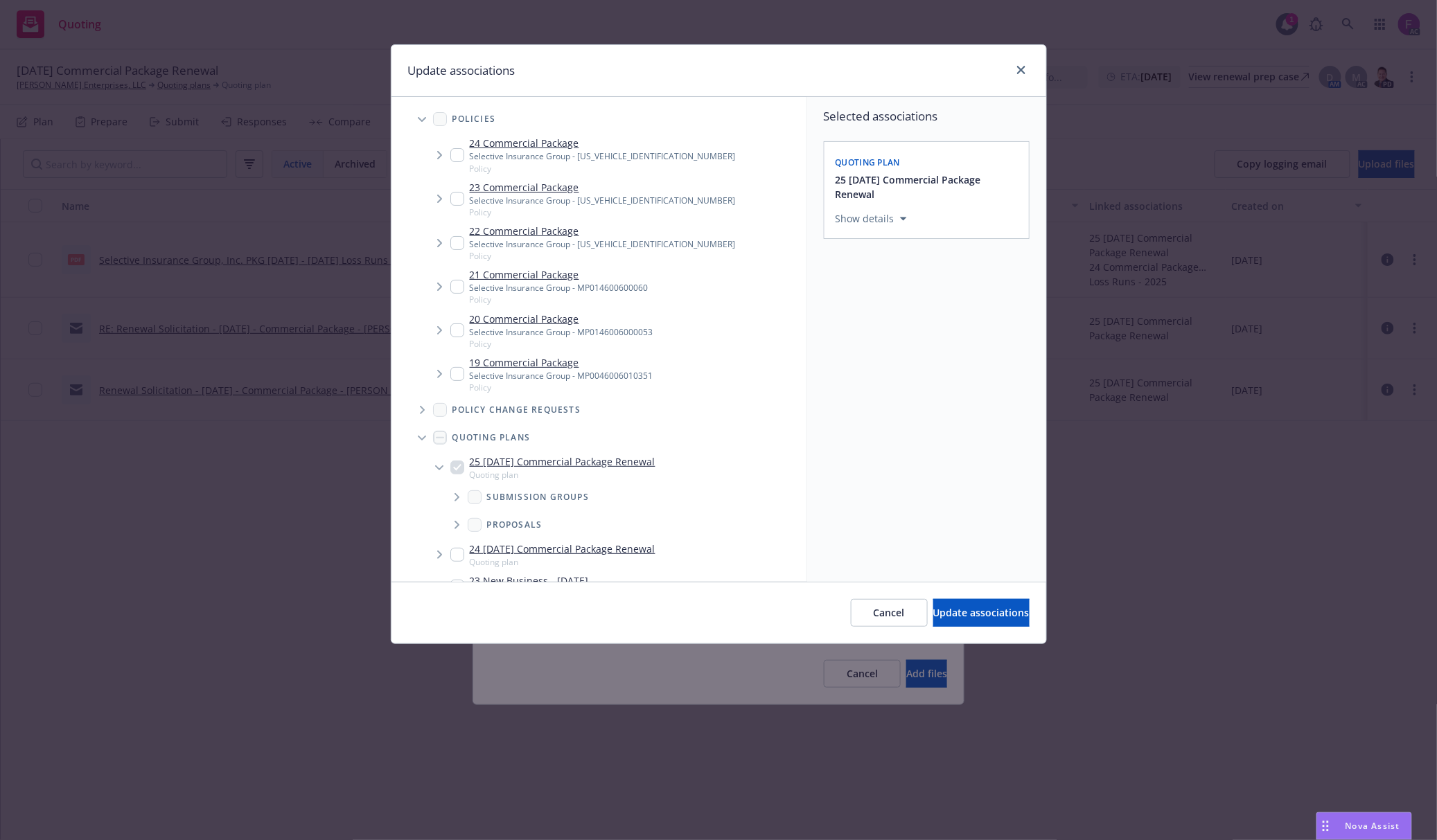
click at [450, 241] on input "Tree Example" at bounding box center [457, 243] width 14 height 14
checkbox input "true"
click at [453, 332] on input "Tree Example" at bounding box center [457, 330] width 14 height 14
checkbox input "true"
click at [452, 288] on input "Tree Example" at bounding box center [457, 286] width 14 height 14
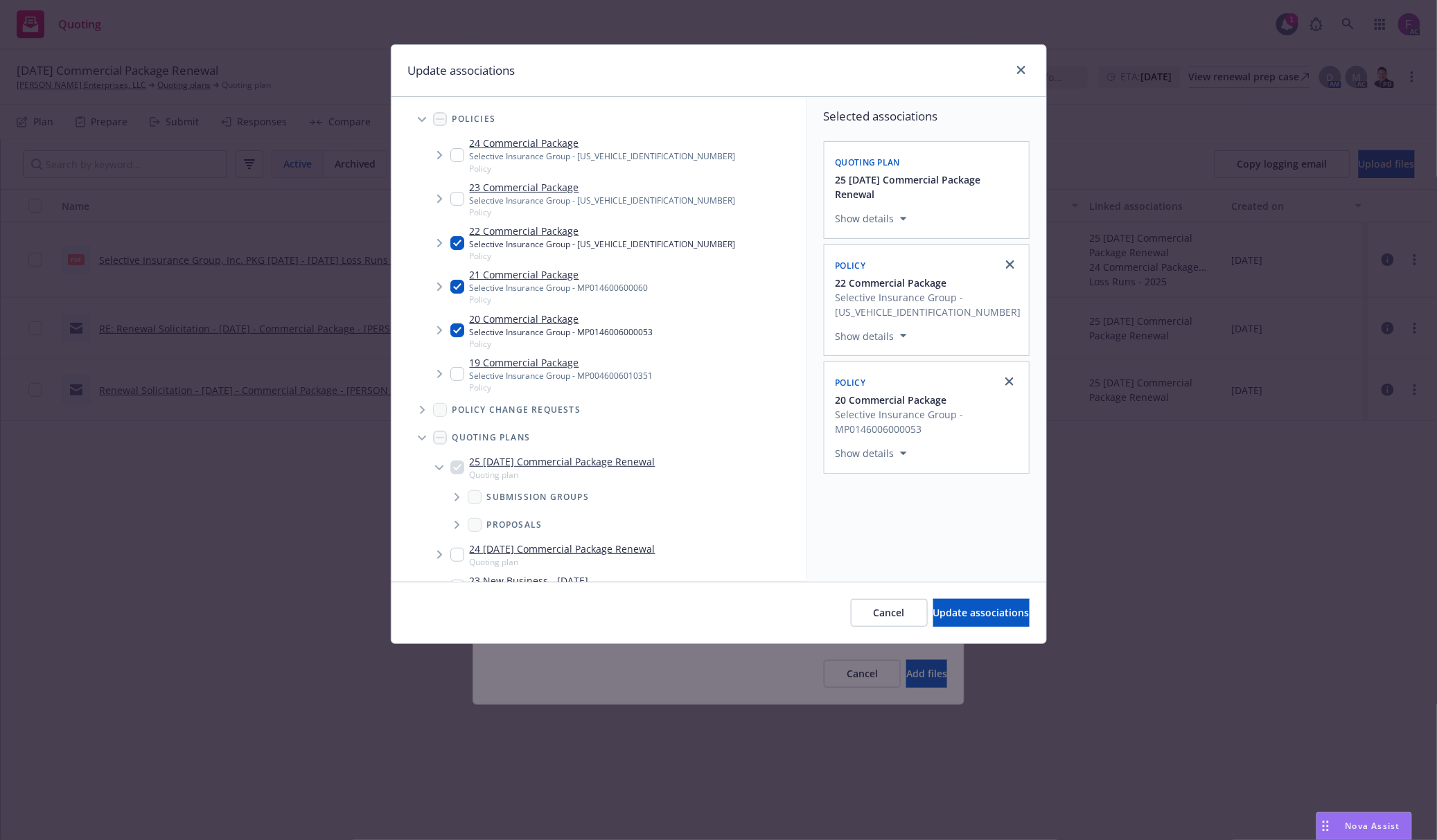
checkbox input "true"
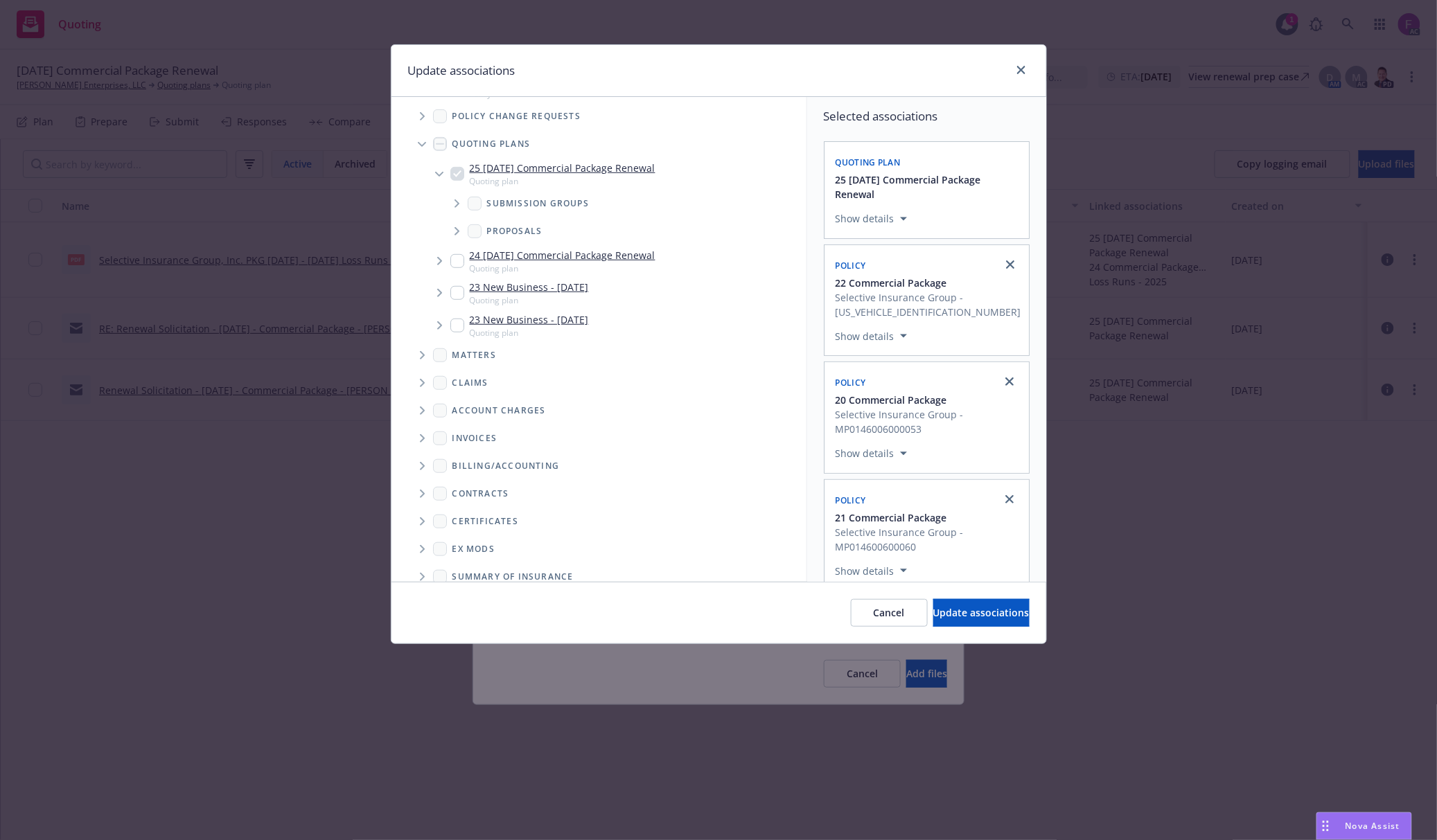
scroll to position [366, 0]
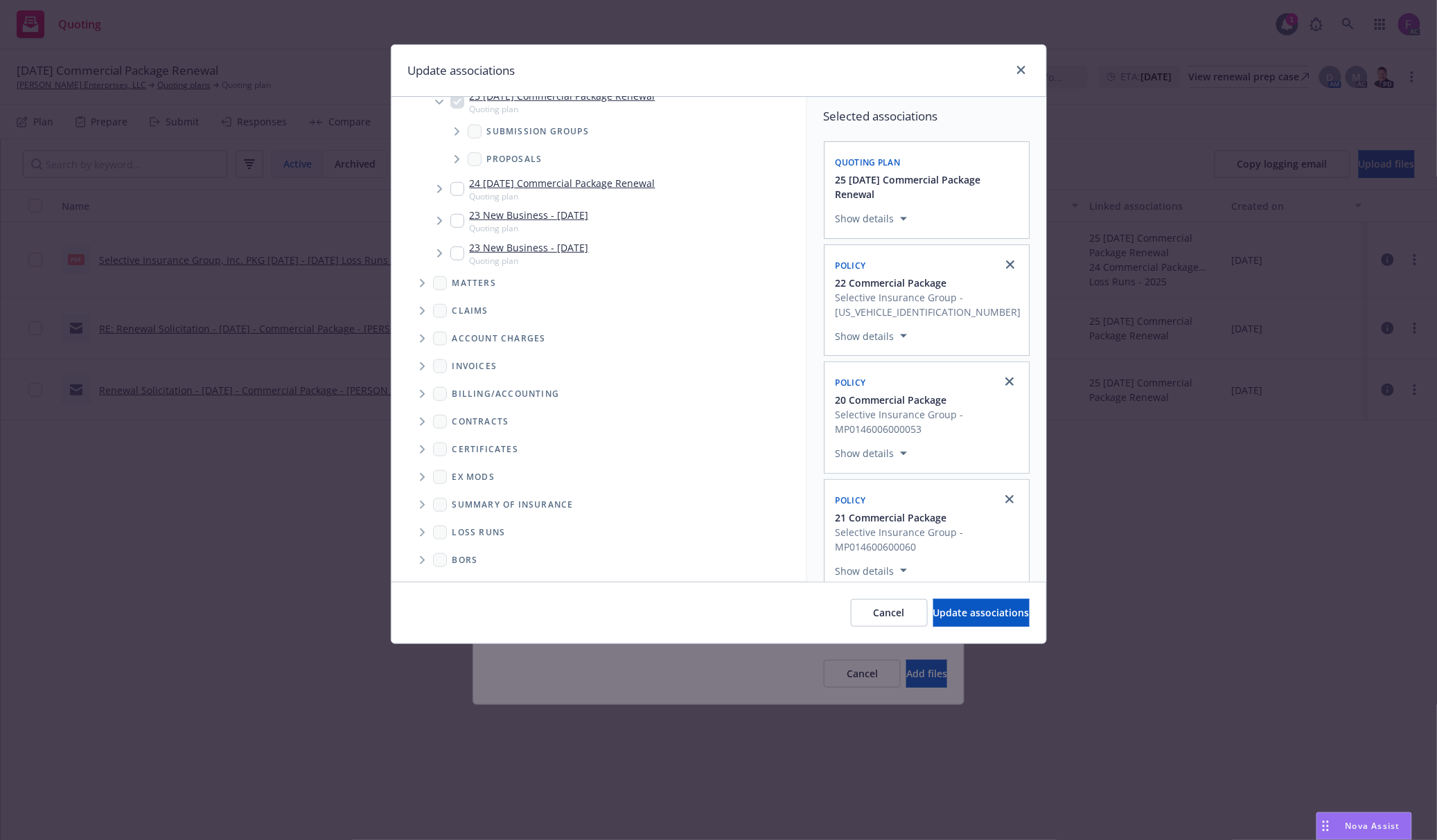
click at [424, 532] on icon "Folder Tree Example" at bounding box center [422, 533] width 5 height 8
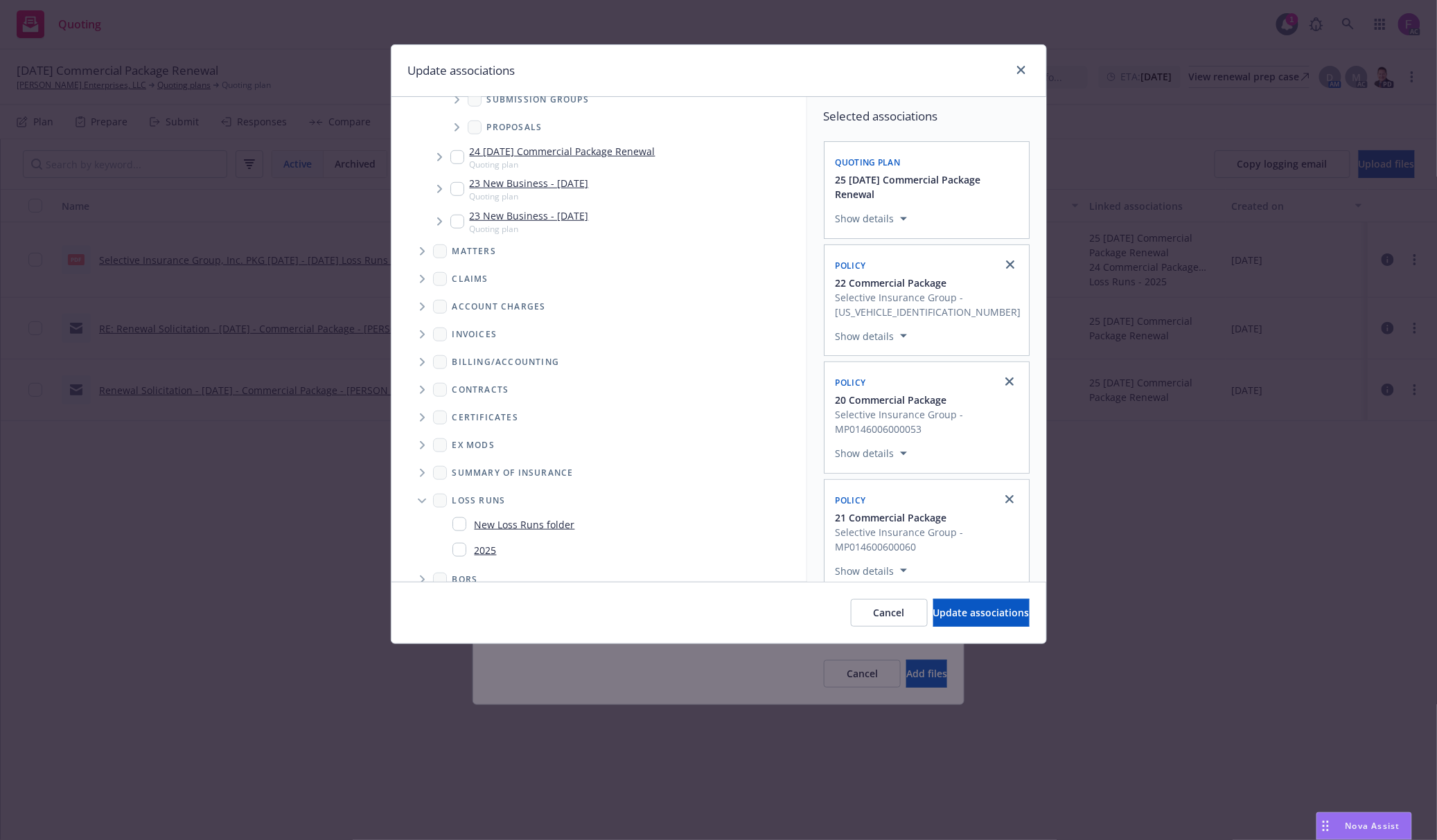
scroll to position [417, 0]
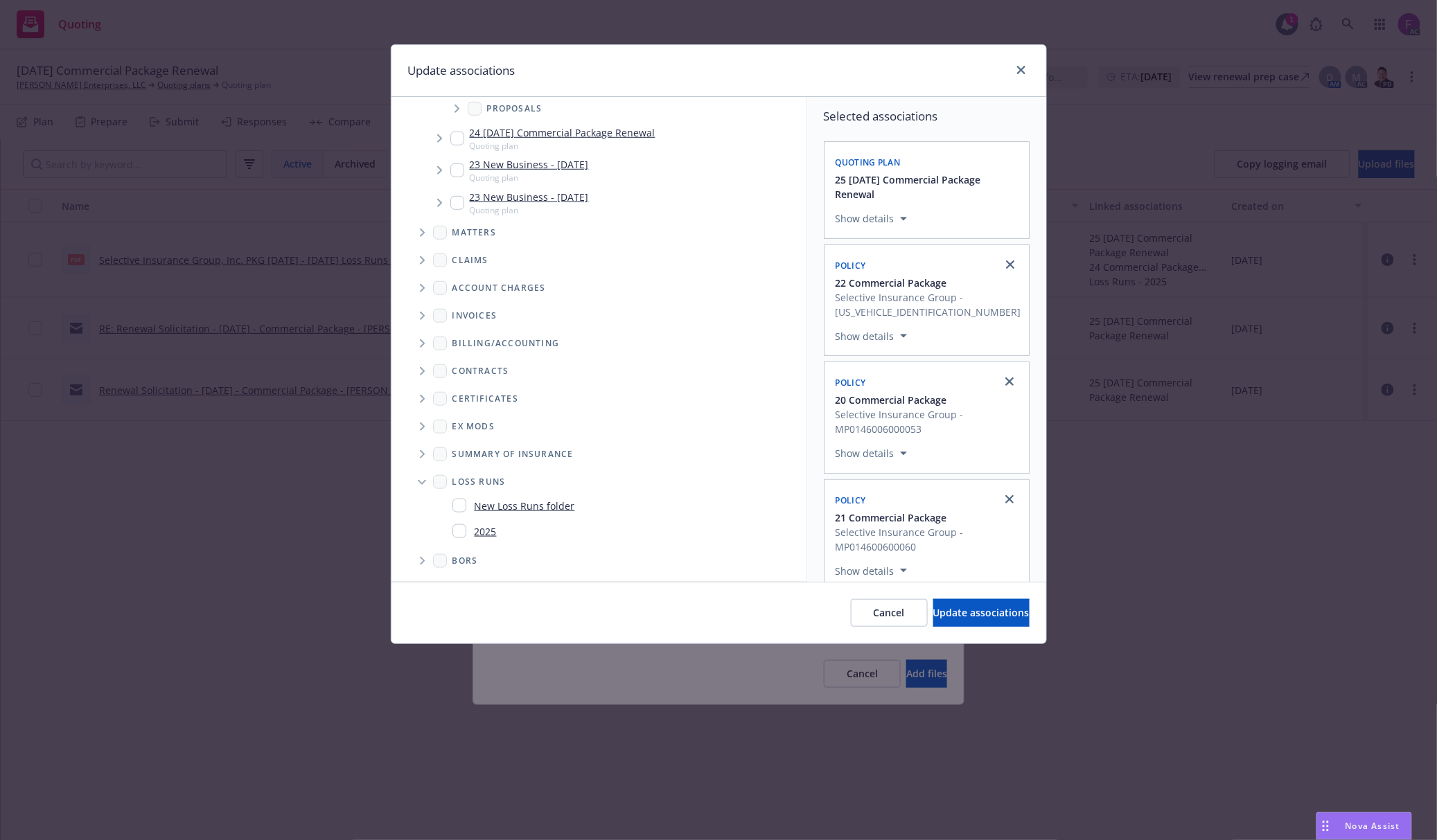
click at [460, 526] on input "Folder Tree Example" at bounding box center [459, 531] width 14 height 14
checkbox input "true"
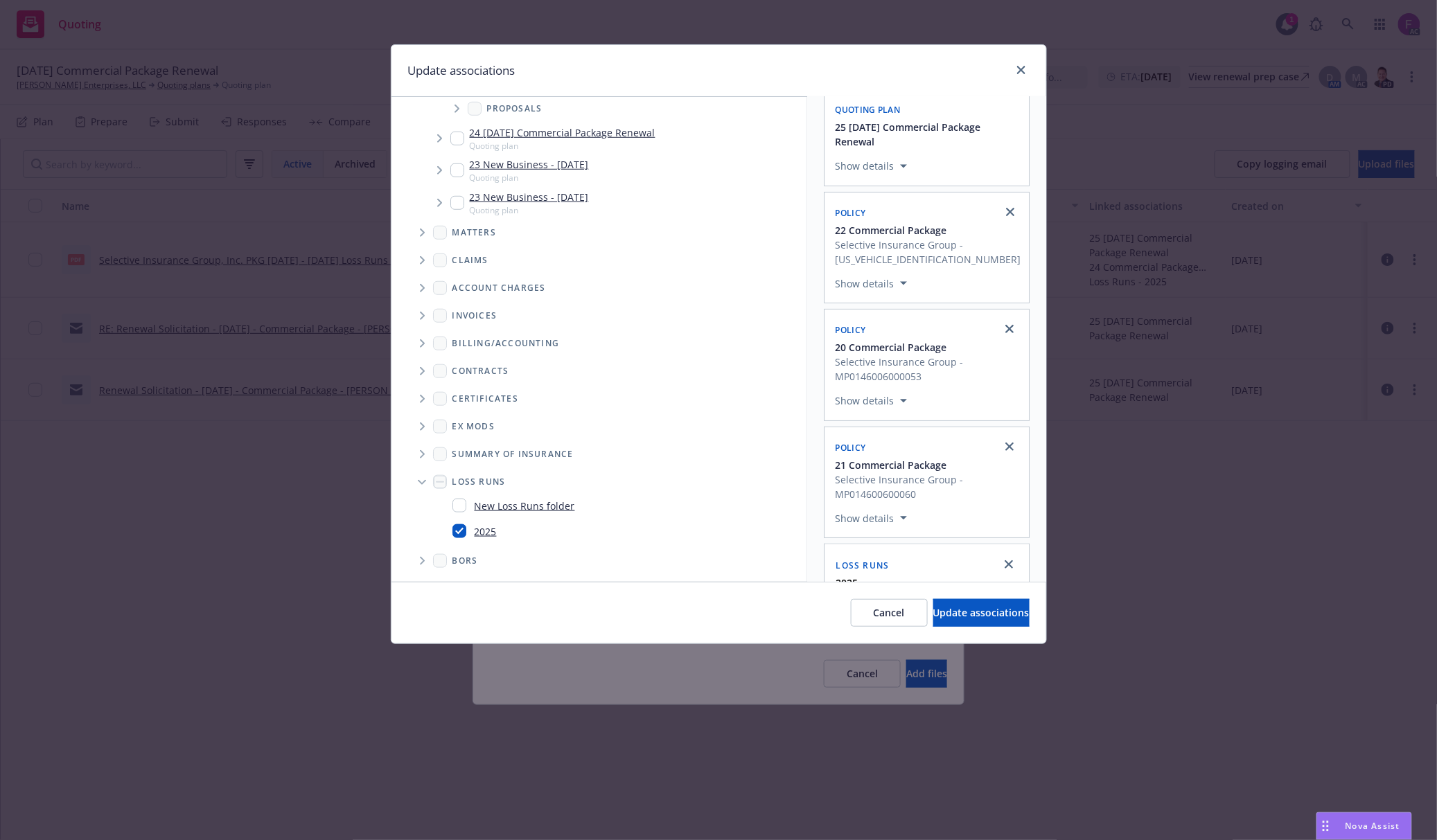
scroll to position [100, 0]
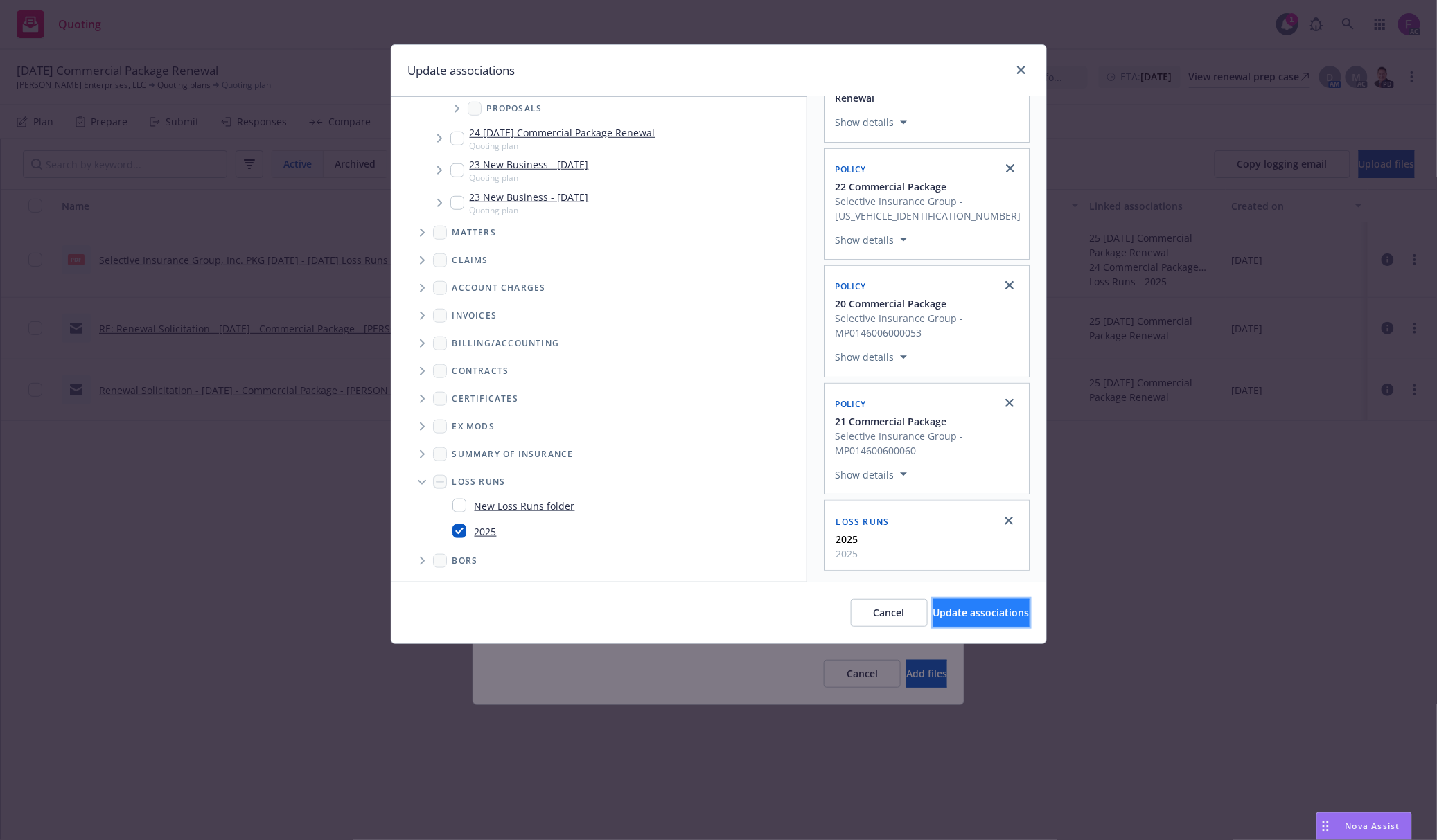
click at [940, 611] on span "Update associations" at bounding box center [981, 613] width 96 height 13
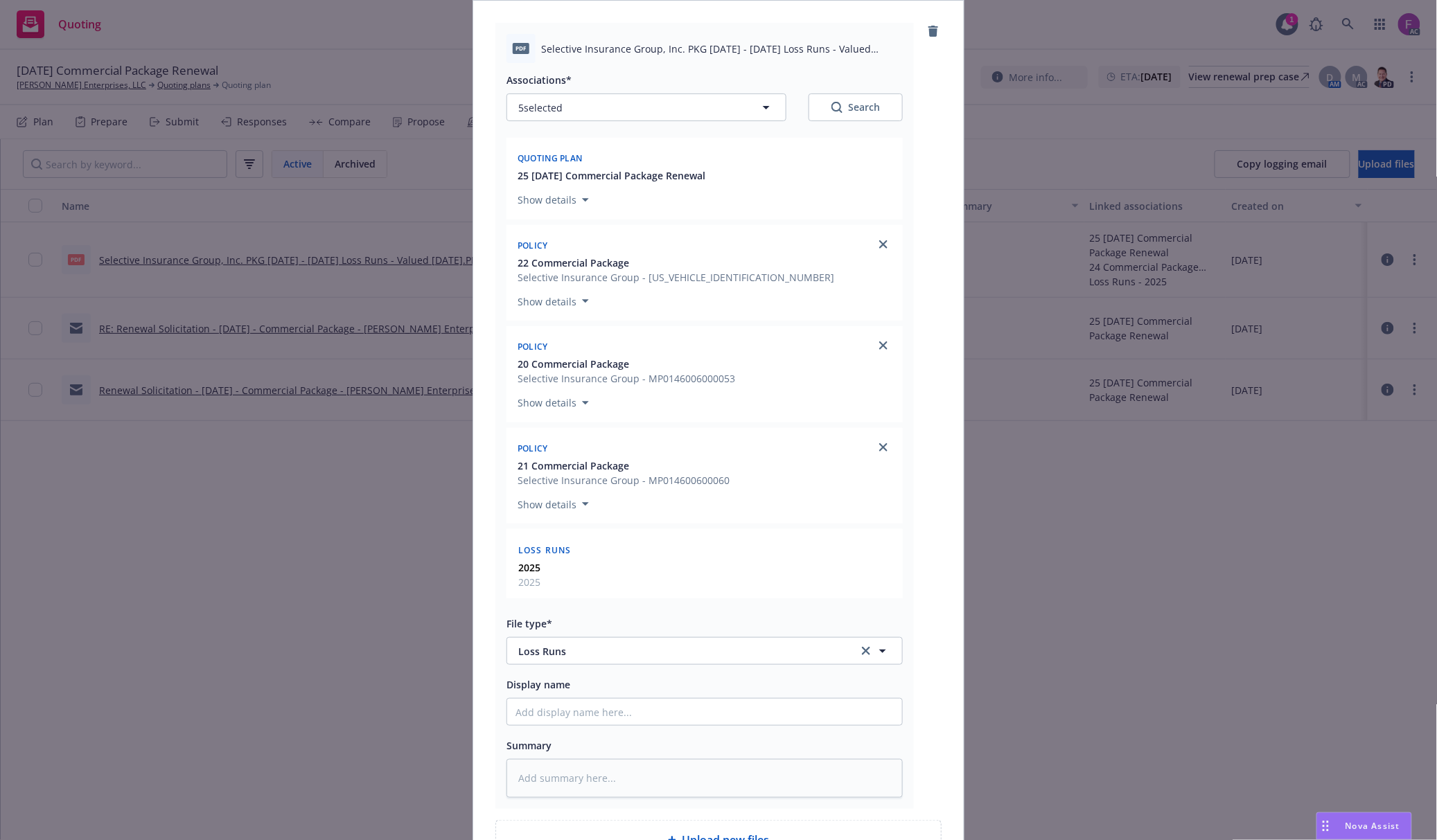
scroll to position [291, 0]
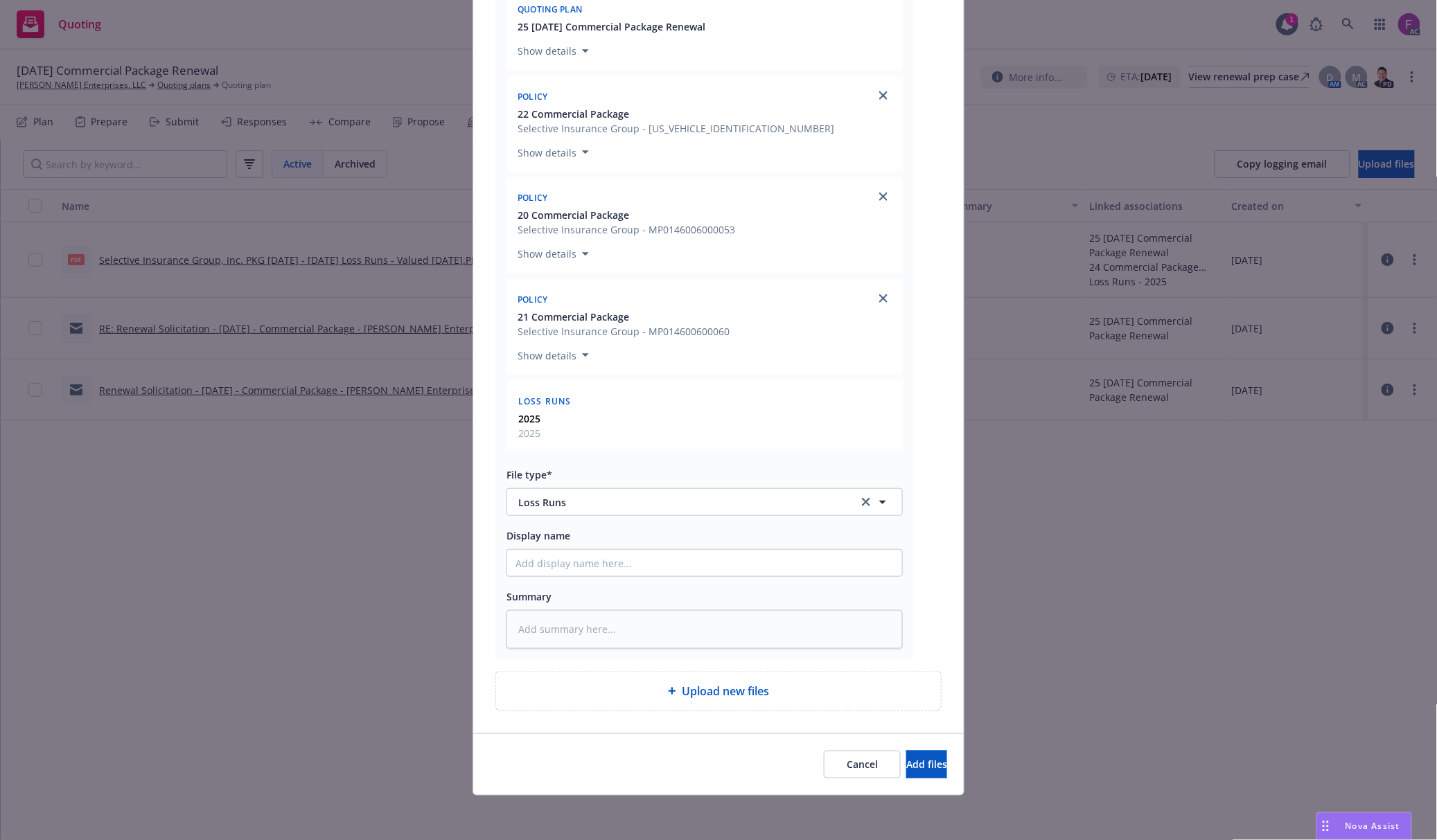
click at [887, 750] on div "Cancel Add files" at bounding box center [718, 764] width 490 height 62
click at [906, 764] on span "Add files" at bounding box center [926, 764] width 41 height 13
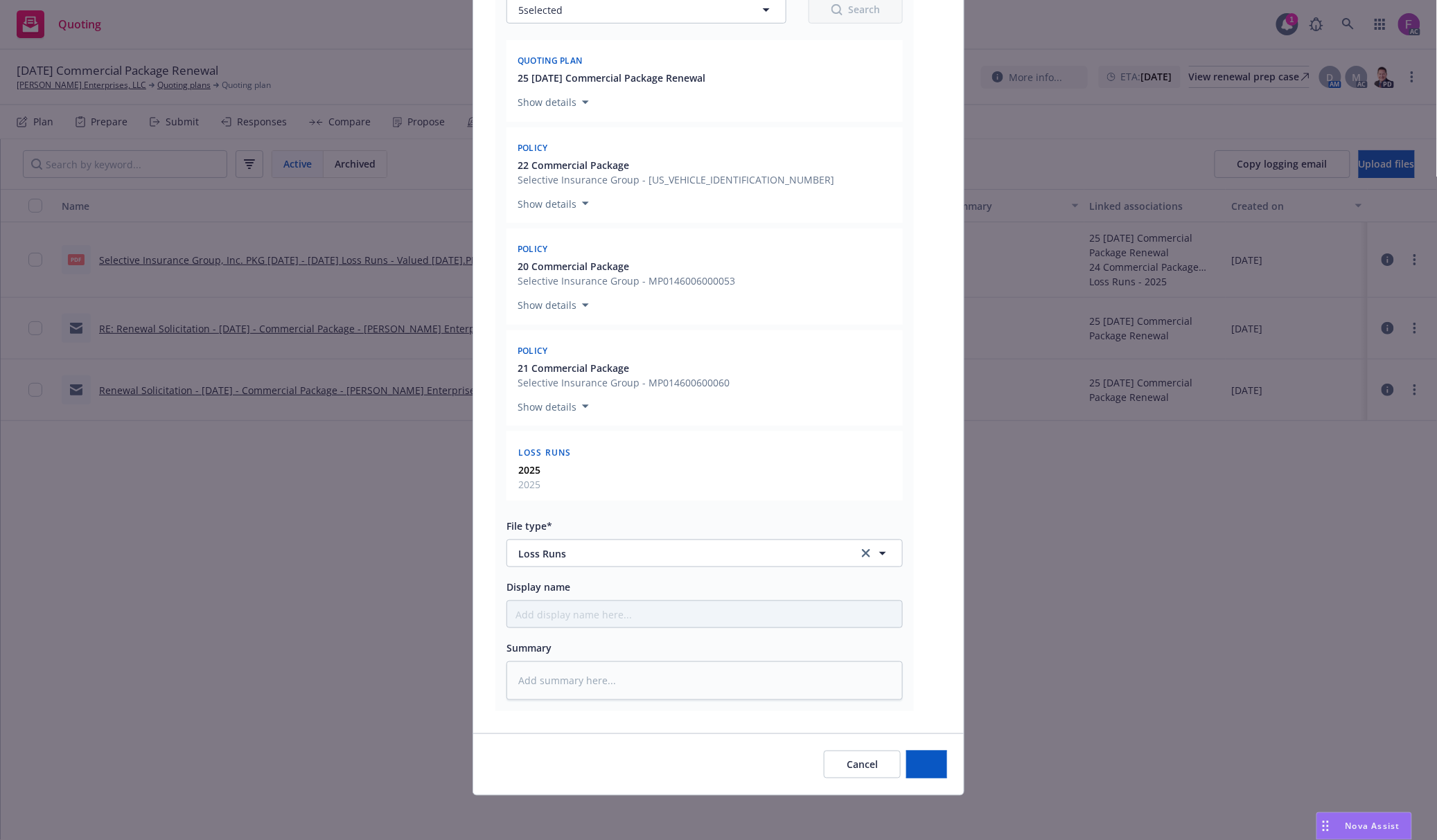
scroll to position [240, 0]
type textarea "x"
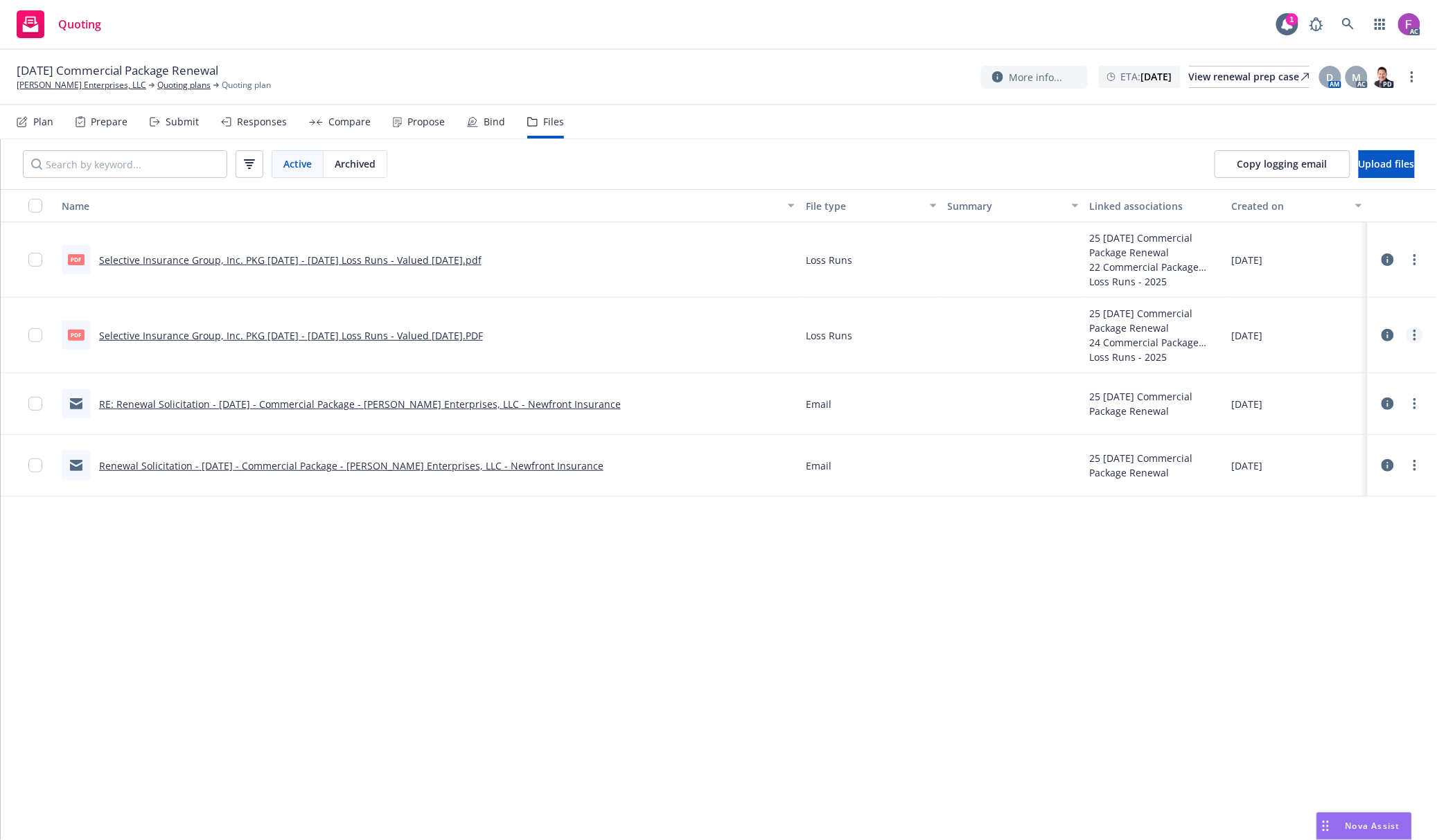
click at [1415, 335] on circle "more" at bounding box center [1415, 335] width 3 height 3
click at [1322, 394] on link "Download" at bounding box center [1354, 392] width 138 height 28
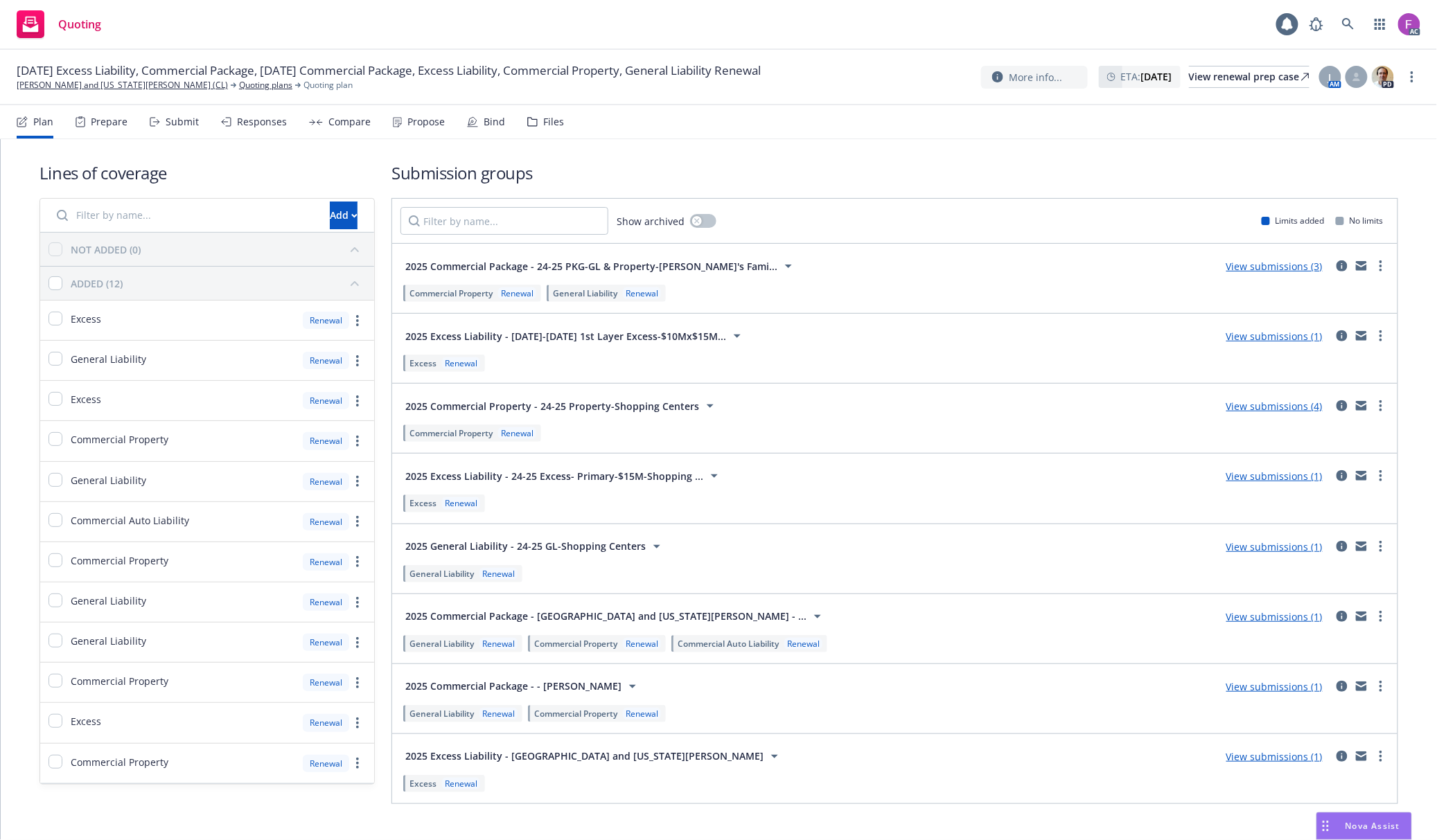
click at [546, 119] on div "Files" at bounding box center [554, 122] width 21 height 11
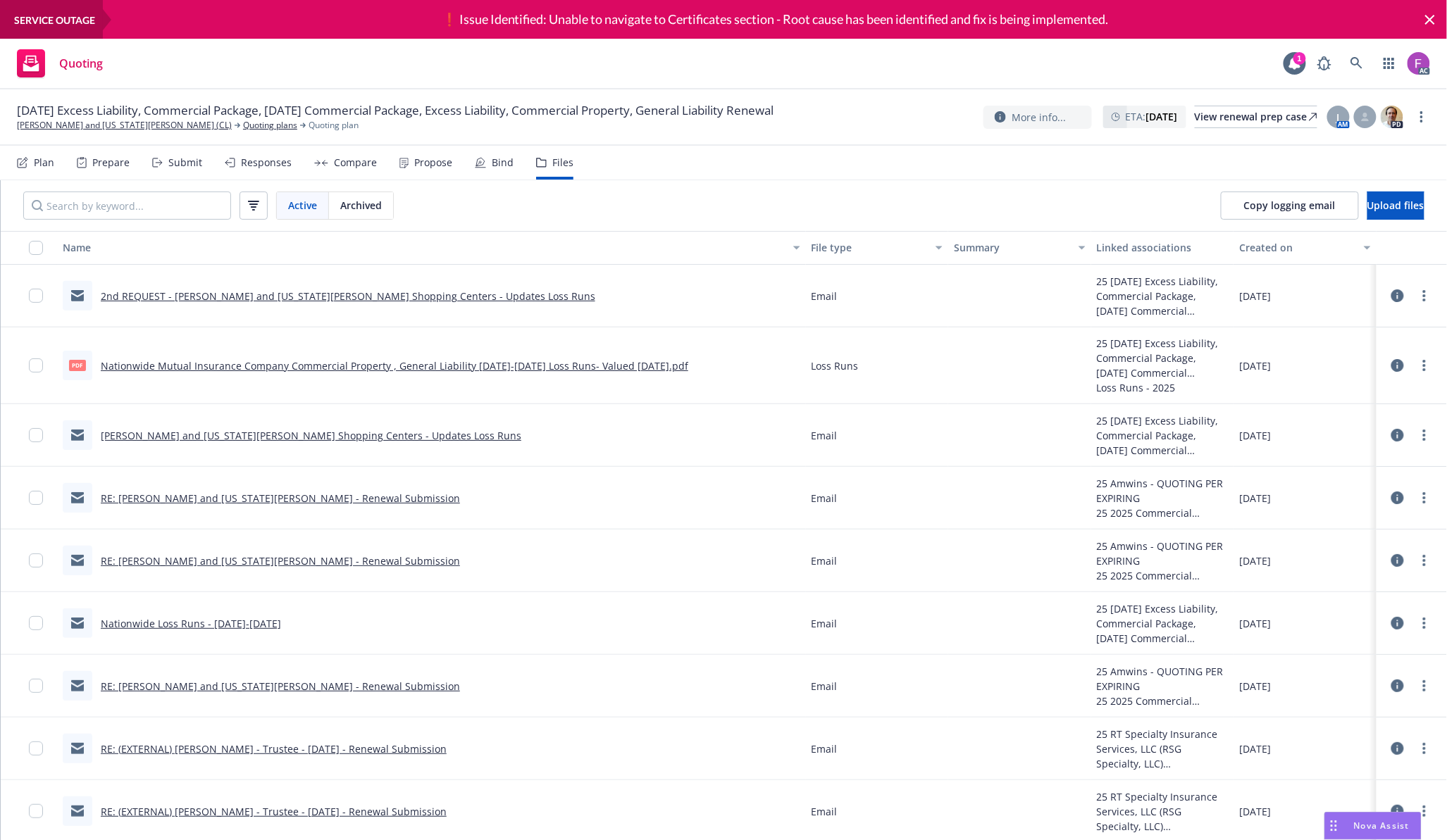
click at [1401, 368] on icon at bounding box center [1397, 366] width 13 height 13
click at [248, 296] on link "2nd REQUEST - [PERSON_NAME] and [US_STATE][PERSON_NAME] Shopping Centers - Upda…" at bounding box center [347, 296] width 494 height 13
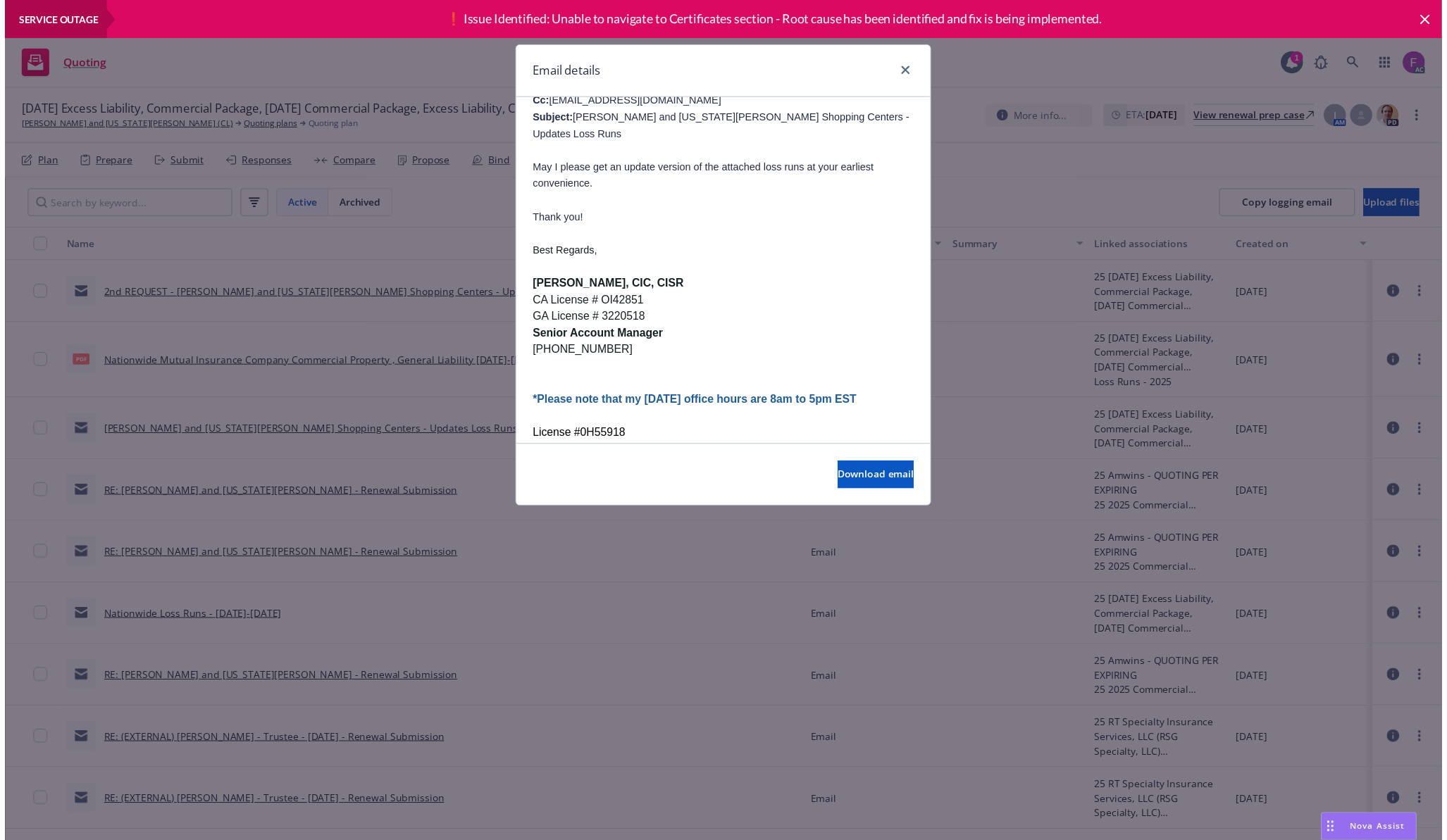
scroll to position [375, 0]
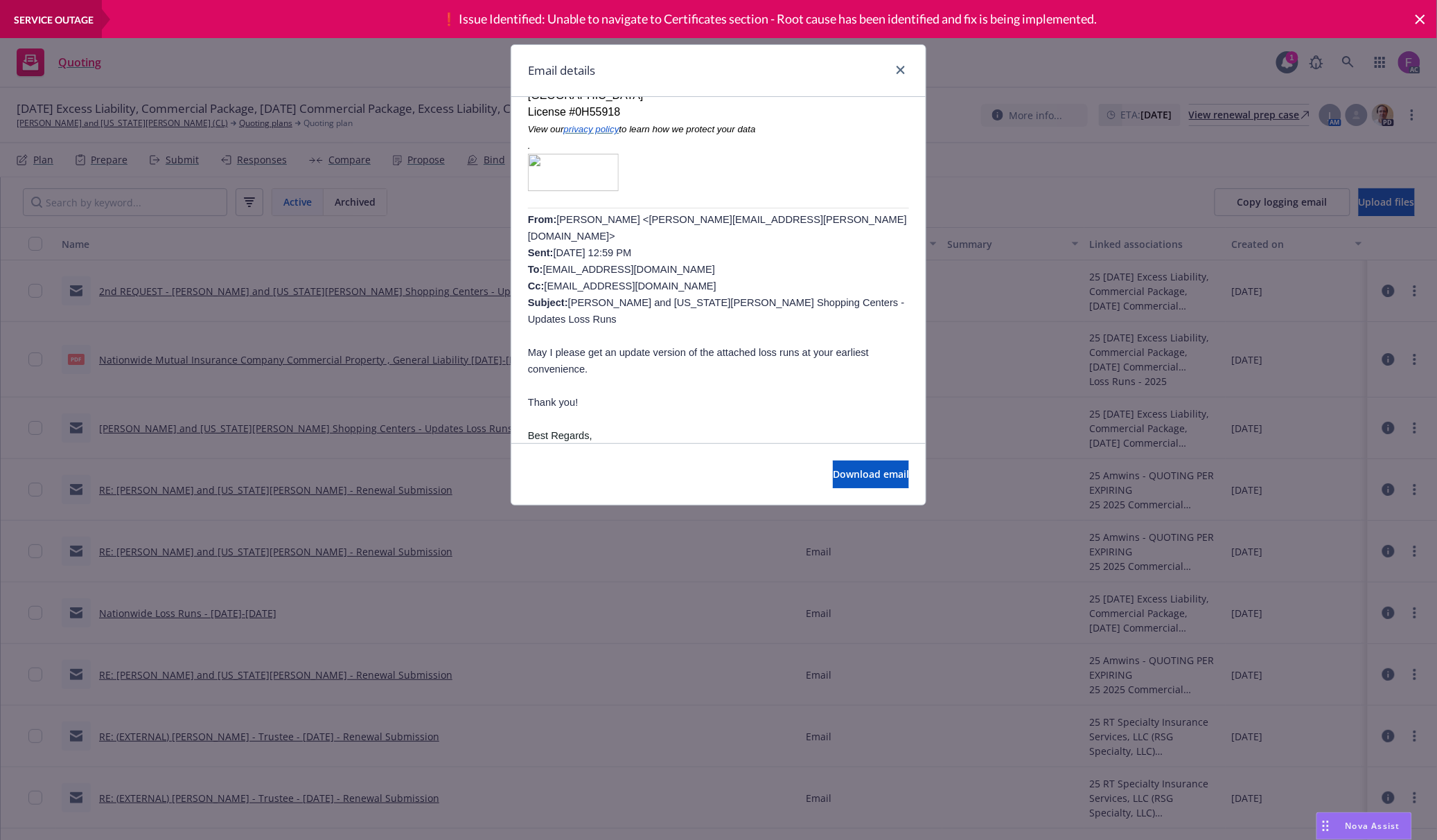
click at [454, 436] on div "Email details 2nd REQUEST - [PERSON_NAME] and [US_STATE][PERSON_NAME] Shopping …" at bounding box center [718, 420] width 1437 height 840
click at [904, 67] on icon "close" at bounding box center [901, 70] width 8 height 8
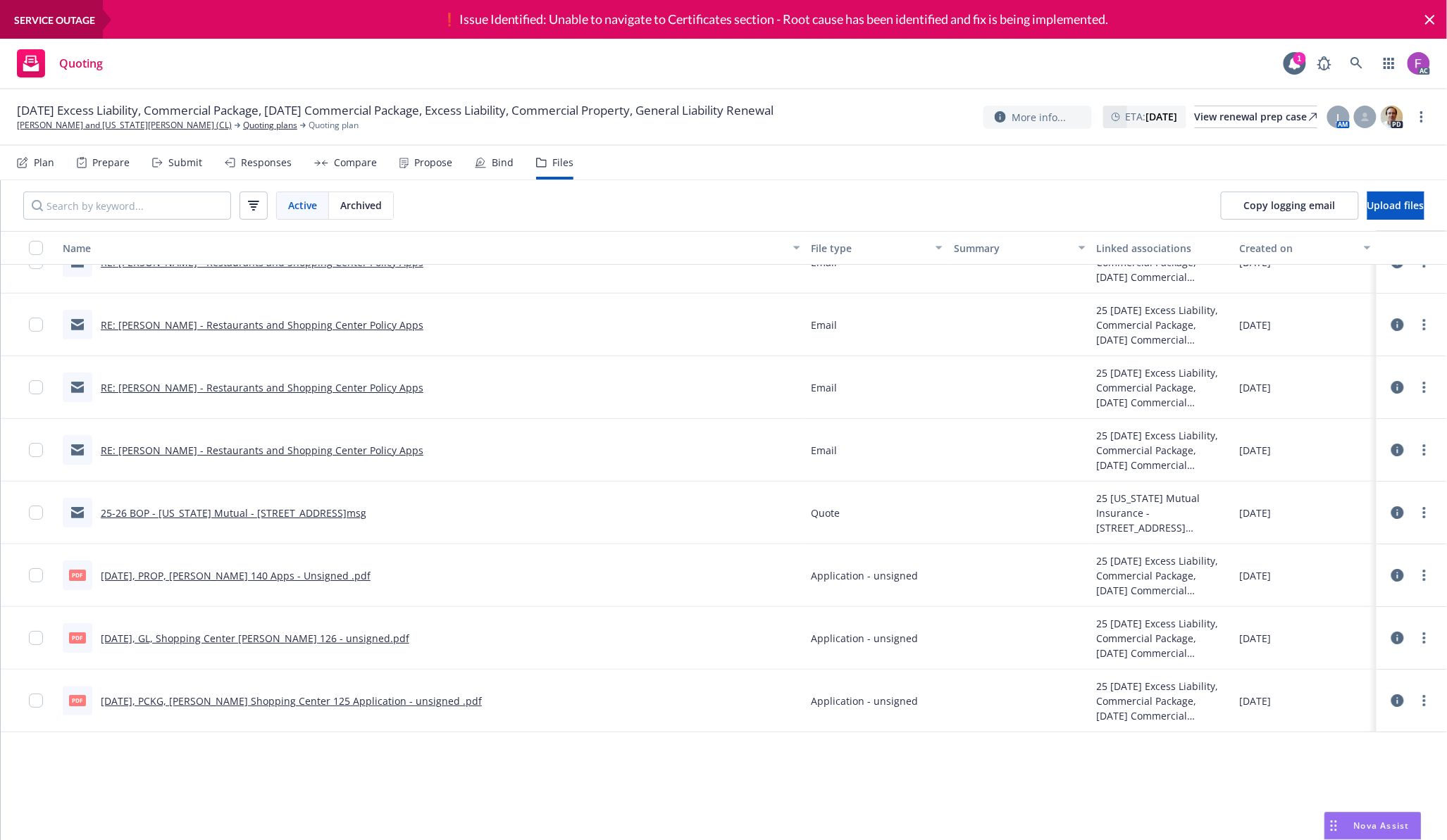
scroll to position [1690, 0]
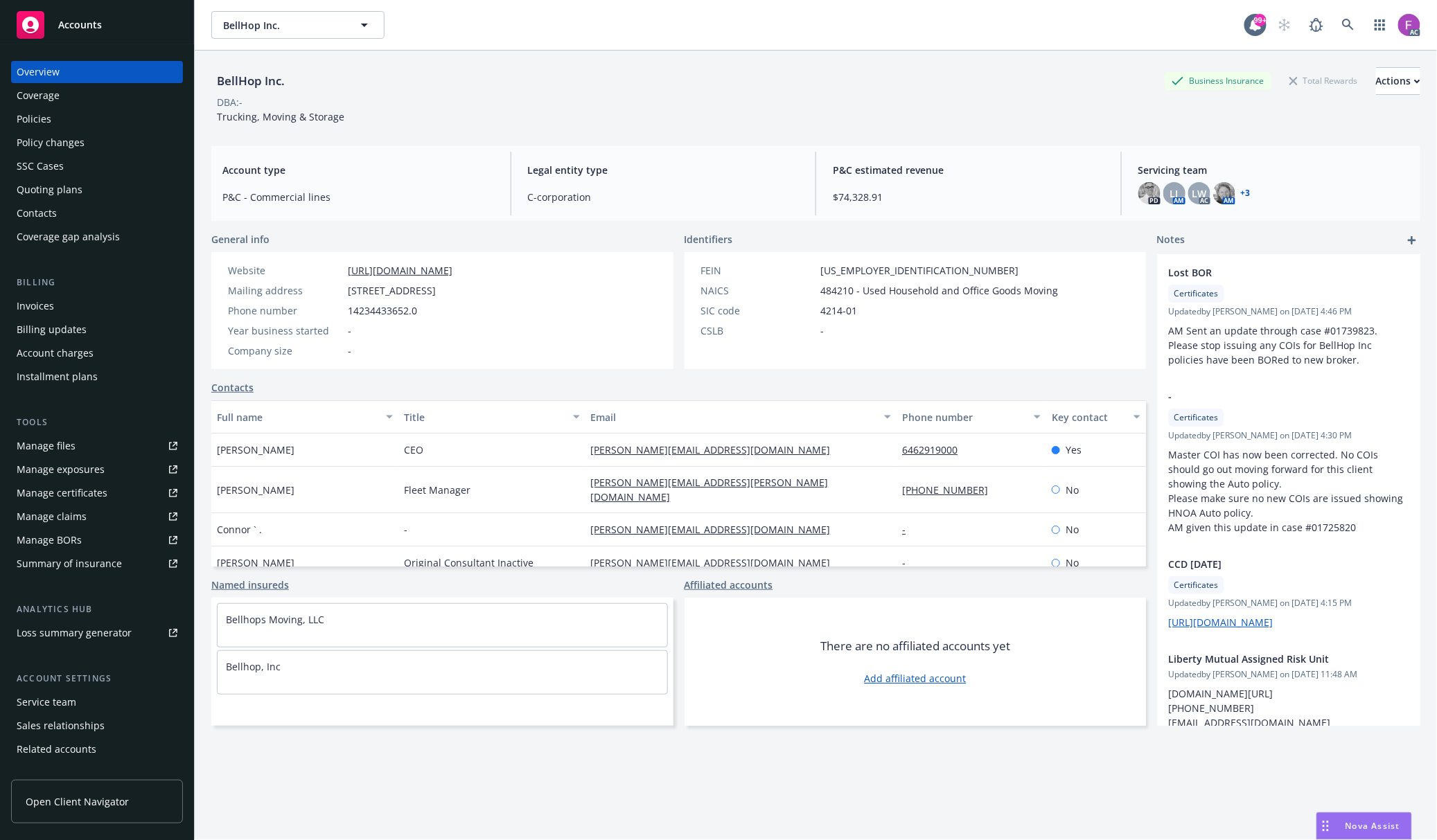
click at [51, 122] on div "Policies" at bounding box center [97, 119] width 161 height 22
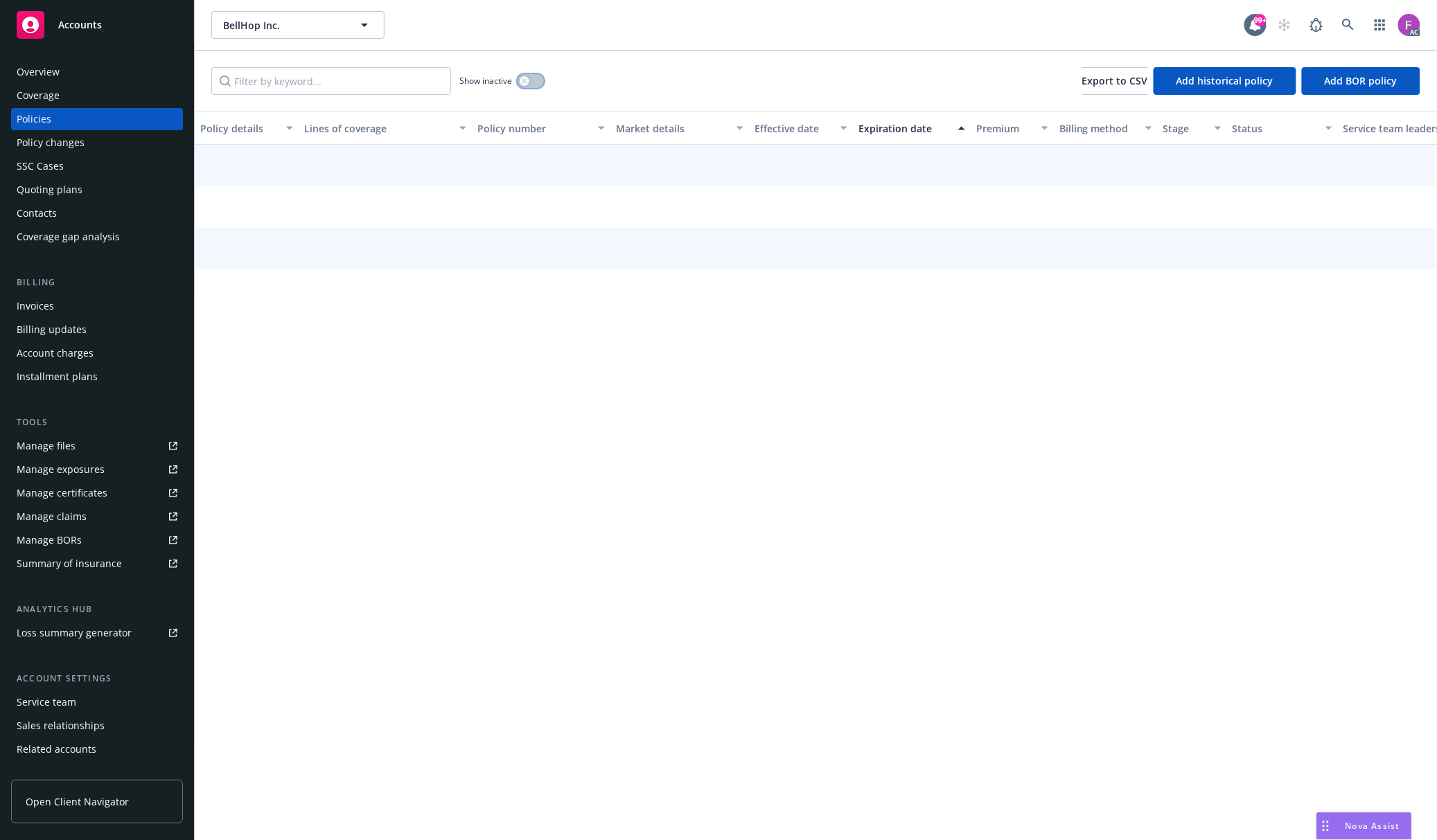
click at [530, 76] on button "button" at bounding box center [531, 81] width 26 height 14
click at [324, 88] on input "Filter by keyword..." at bounding box center [331, 81] width 240 height 28
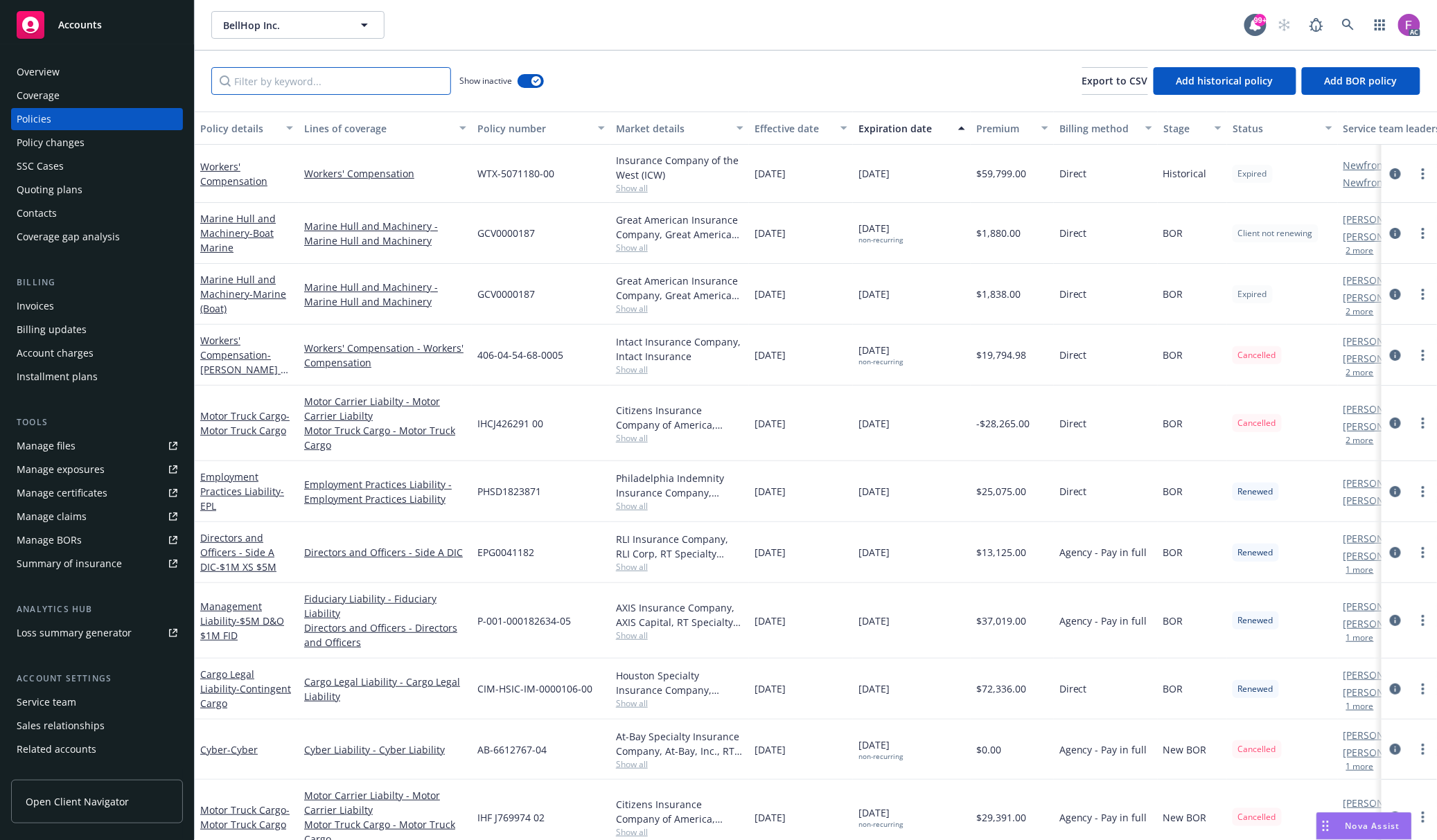
drag, startPoint x: 324, startPoint y: 88, endPoint x: 294, endPoint y: 85, distance: 30.1
click at [294, 85] on input "Filter by keyword..." at bounding box center [331, 81] width 240 height 28
paste input "B1881S240816"
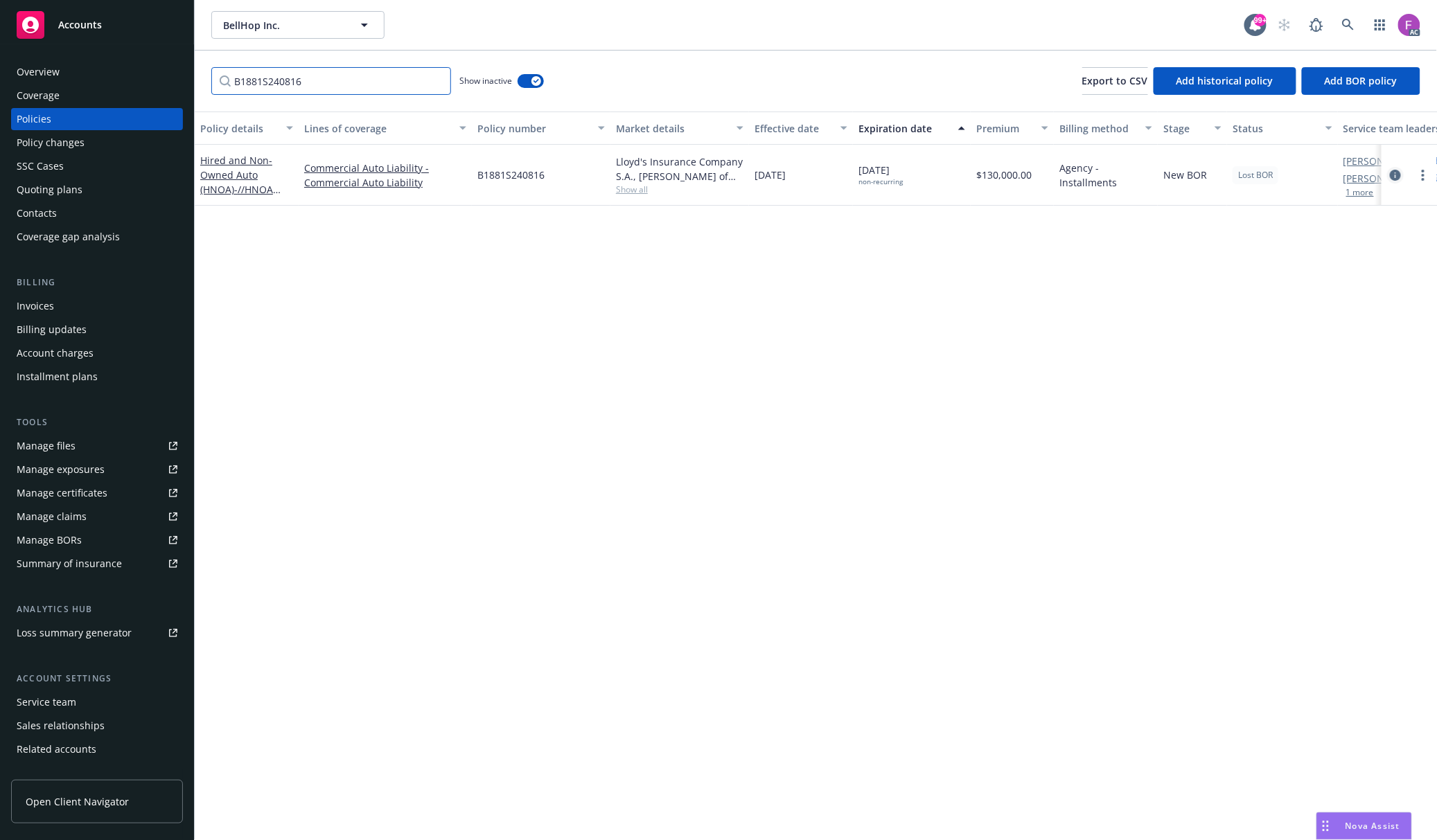
type input "B1881S240816"
click at [1397, 173] on icon "circleInformation" at bounding box center [1395, 175] width 11 height 11
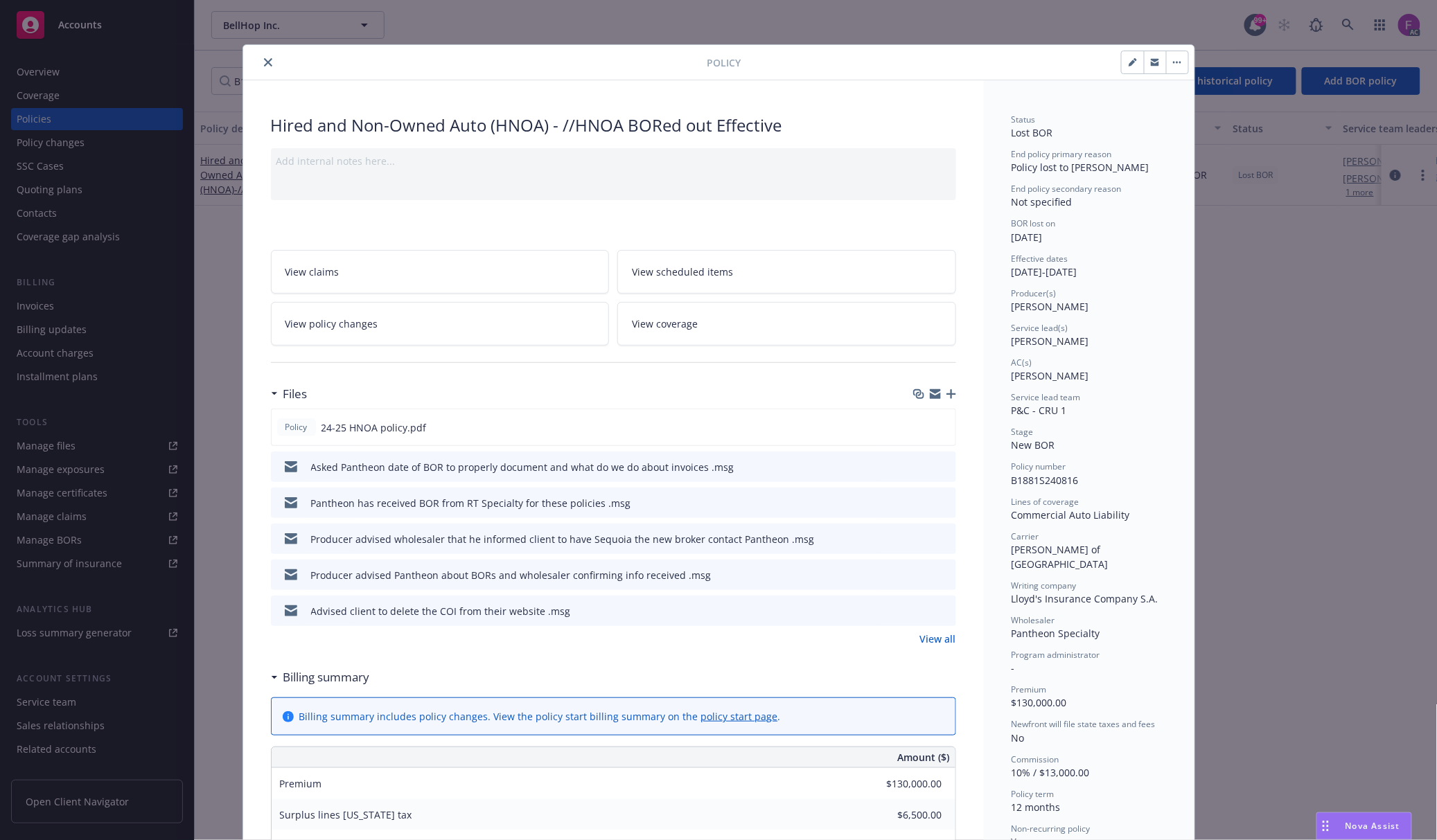
click at [938, 468] on icon "preview file" at bounding box center [943, 466] width 13 height 10
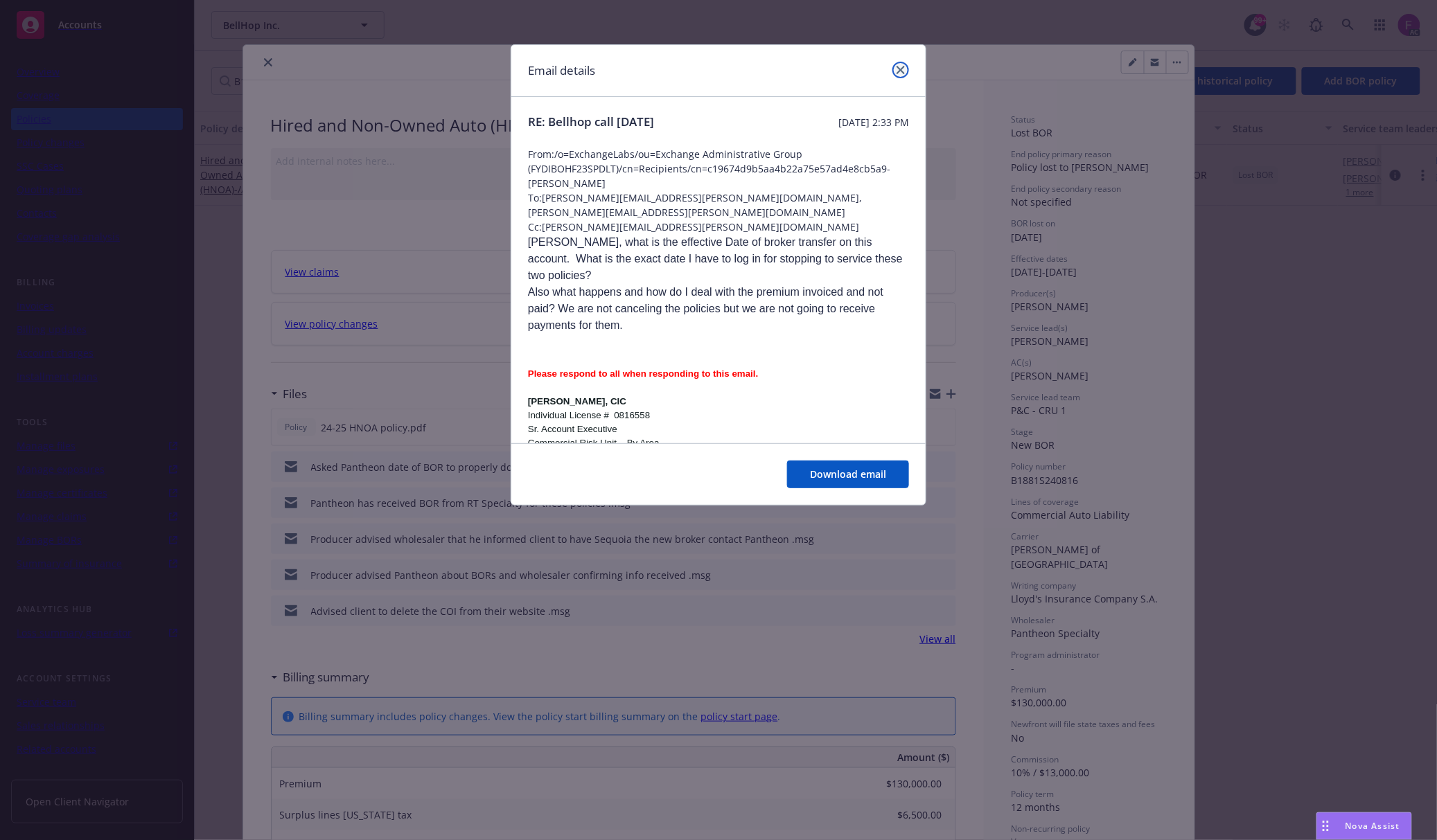
click at [904, 67] on icon "close" at bounding box center [901, 70] width 8 height 8
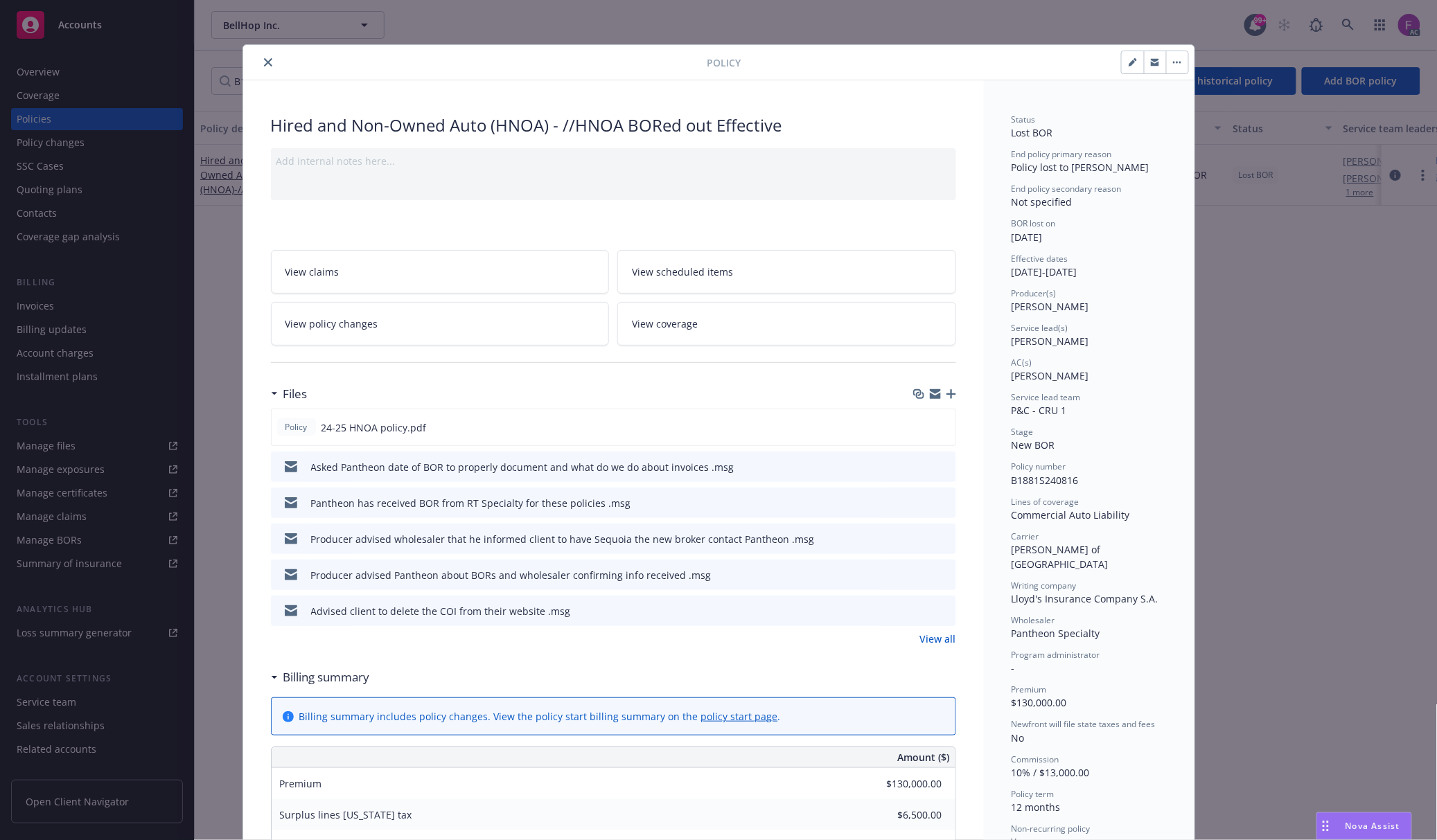
click at [938, 499] on icon "preview file" at bounding box center [943, 502] width 13 height 10
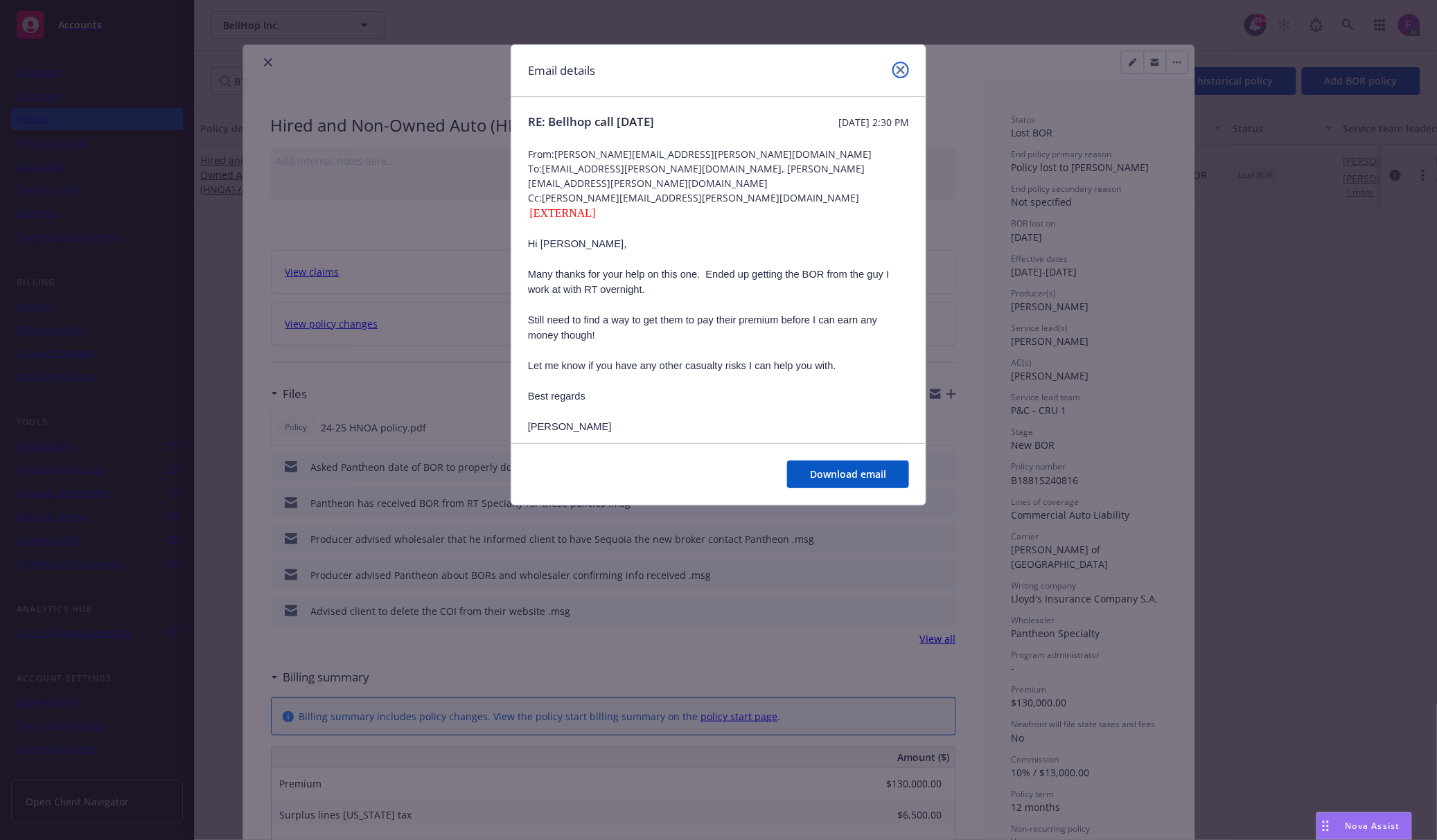
click at [899, 70] on icon "close" at bounding box center [901, 70] width 8 height 8
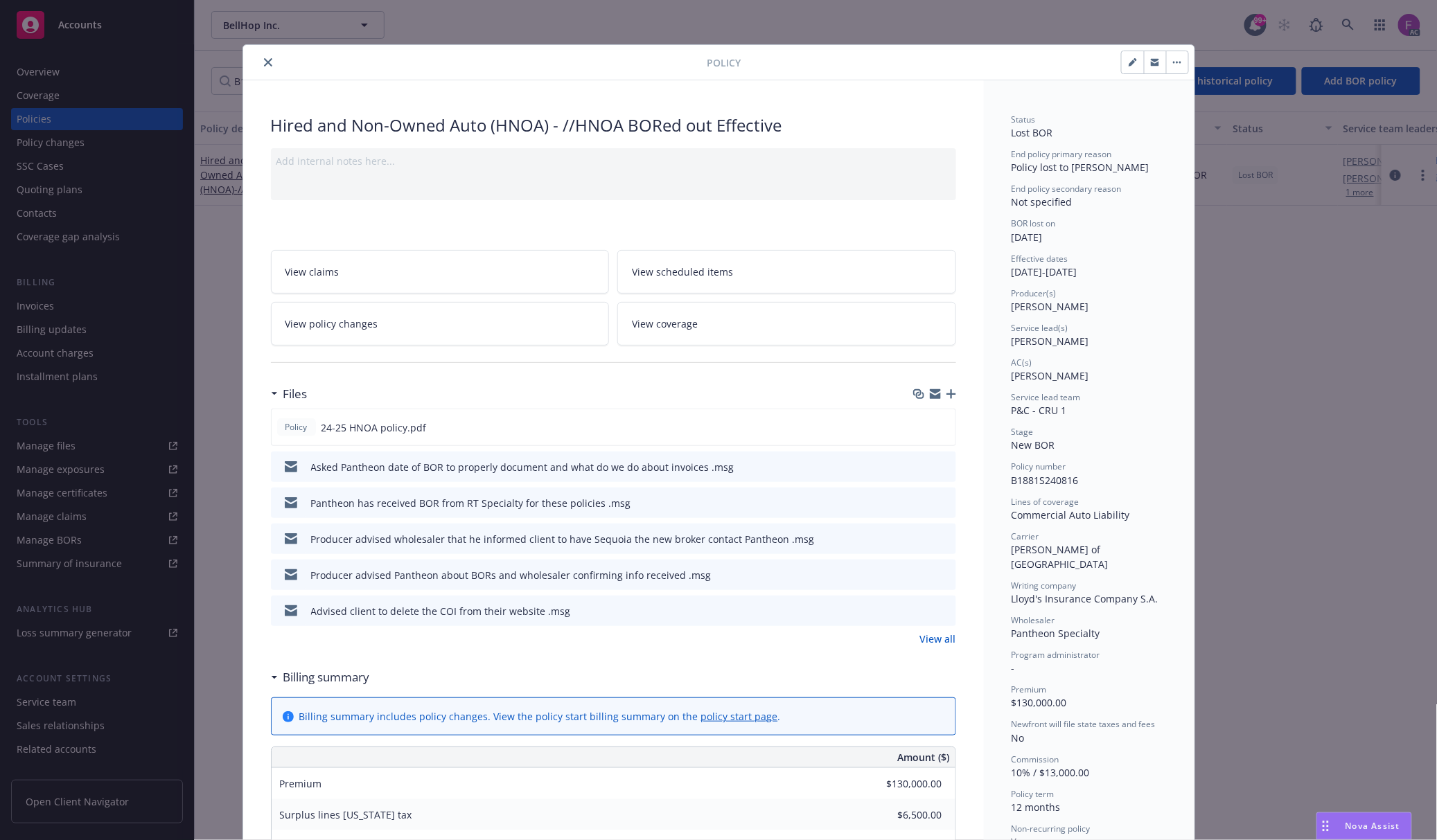
click at [938, 533] on button at bounding box center [945, 539] width 13 height 15
click at [938, 542] on icon "preview file" at bounding box center [943, 538] width 13 height 10
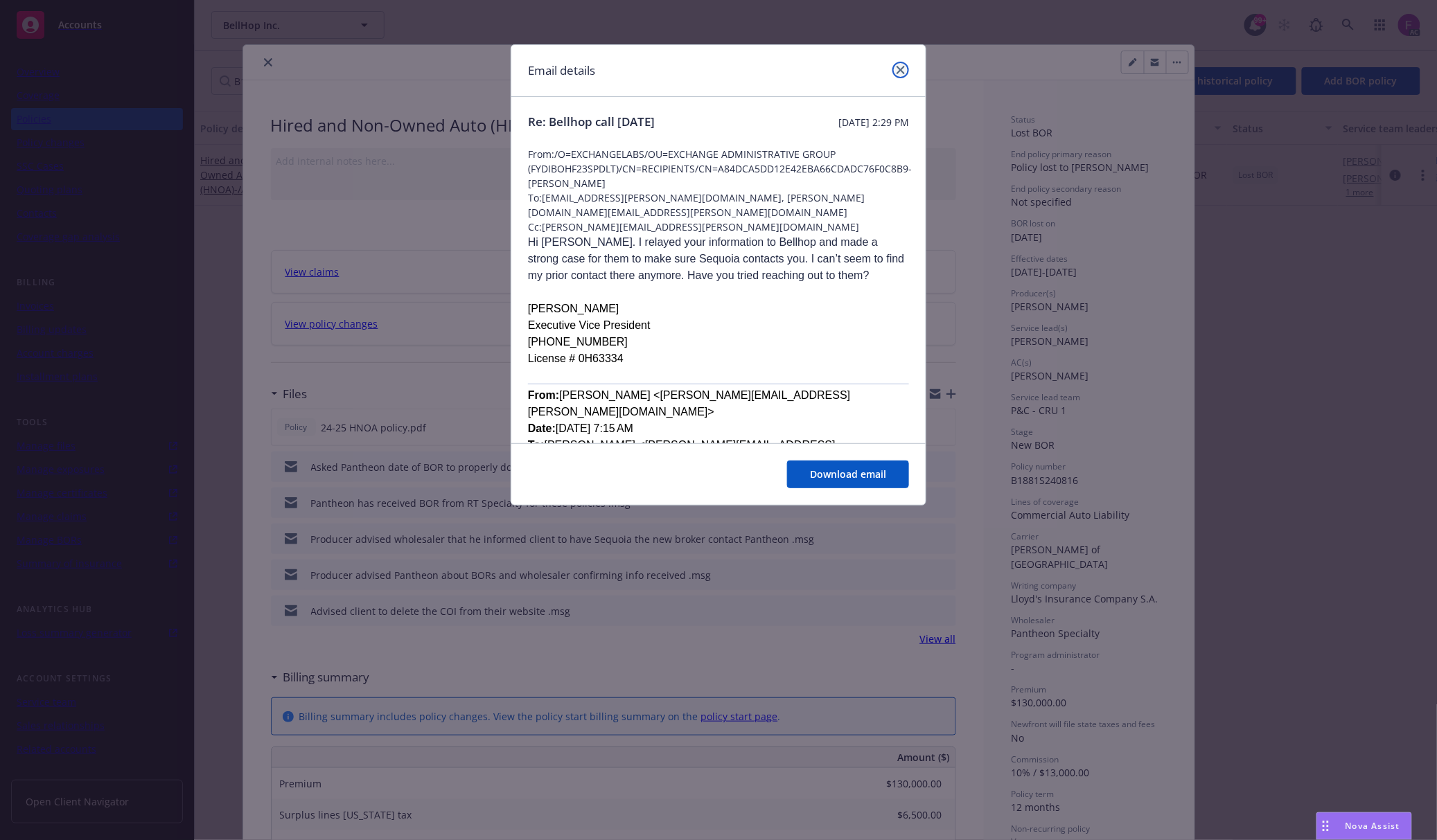
click at [899, 71] on icon "close" at bounding box center [901, 70] width 8 height 8
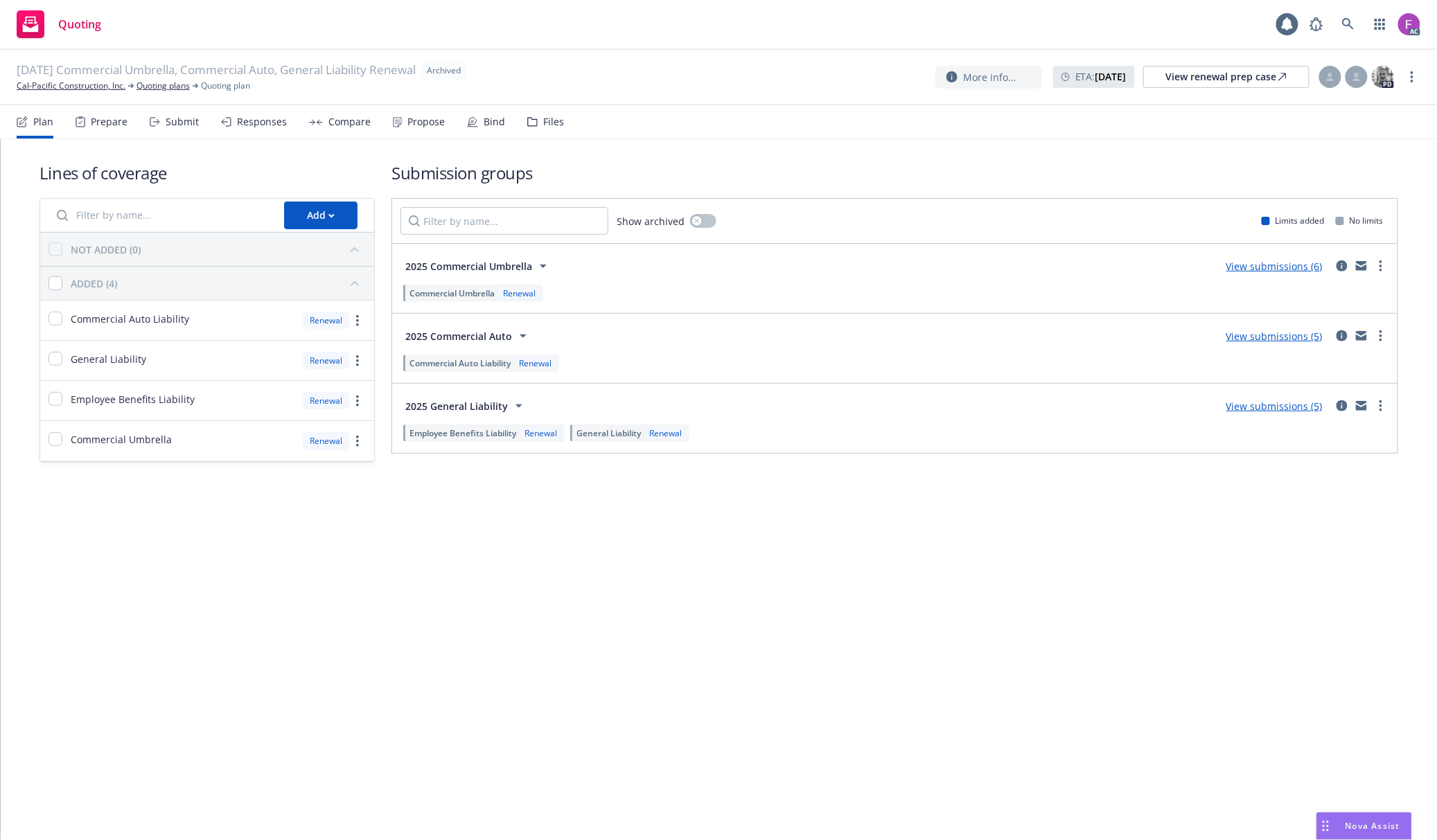
click at [543, 120] on div "Files" at bounding box center [554, 122] width 21 height 11
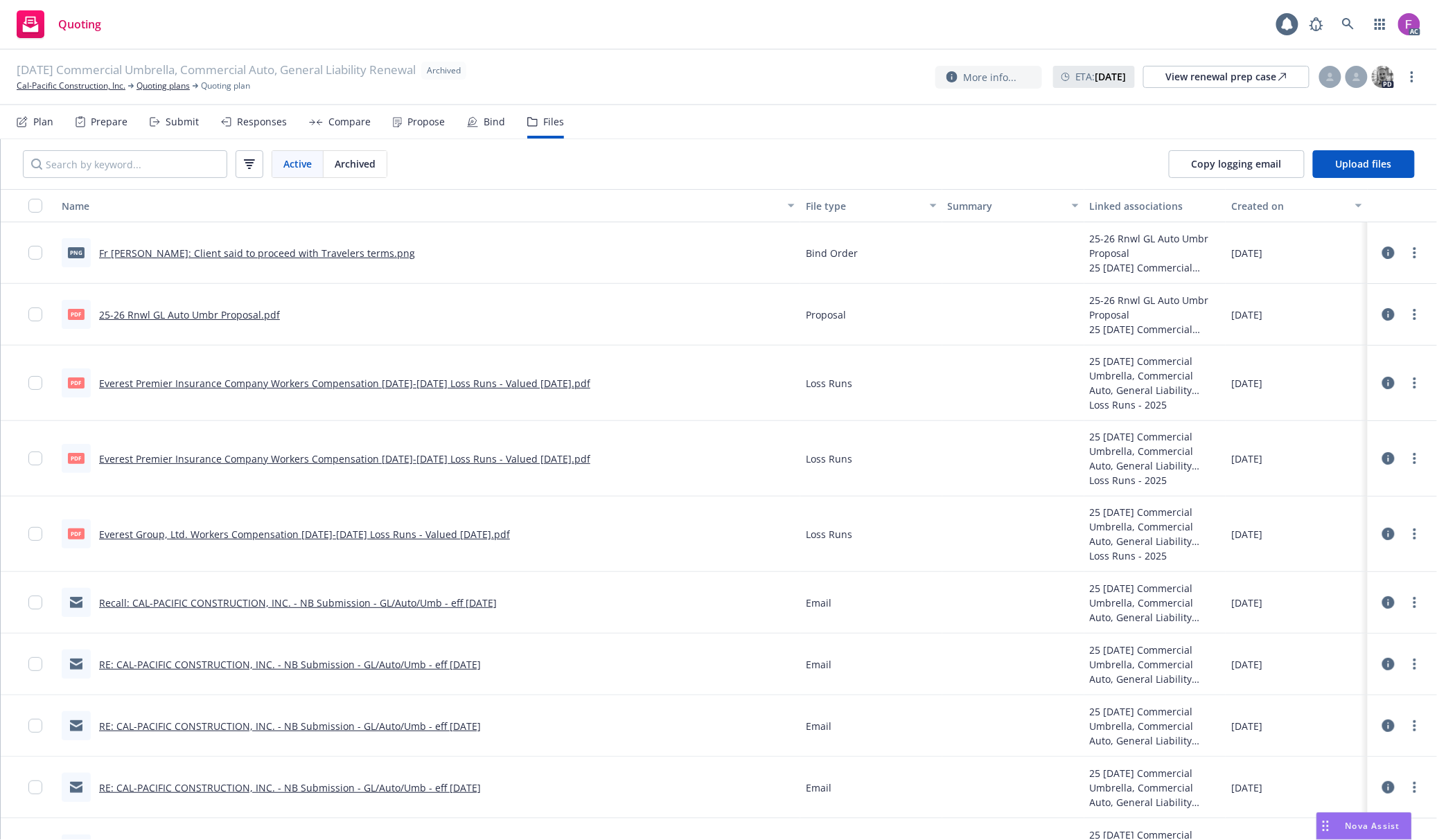
click at [1370, 179] on div "Copy logging email Upload files" at bounding box center [1291, 164] width 290 height 50
click at [1350, 161] on span "Upload files" at bounding box center [1363, 163] width 56 height 13
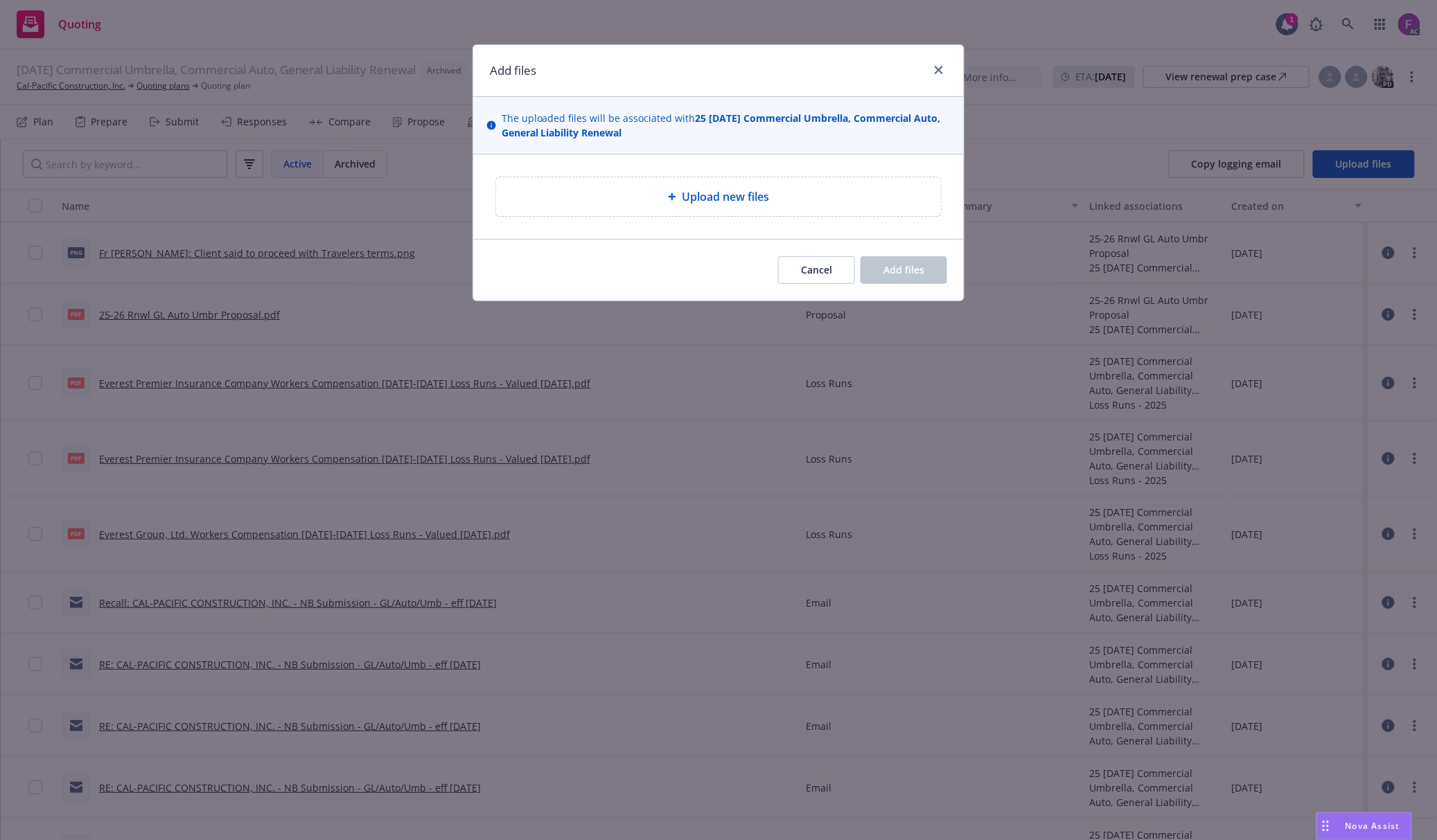
click at [682, 195] on span "Upload new files" at bounding box center [725, 197] width 87 height 17
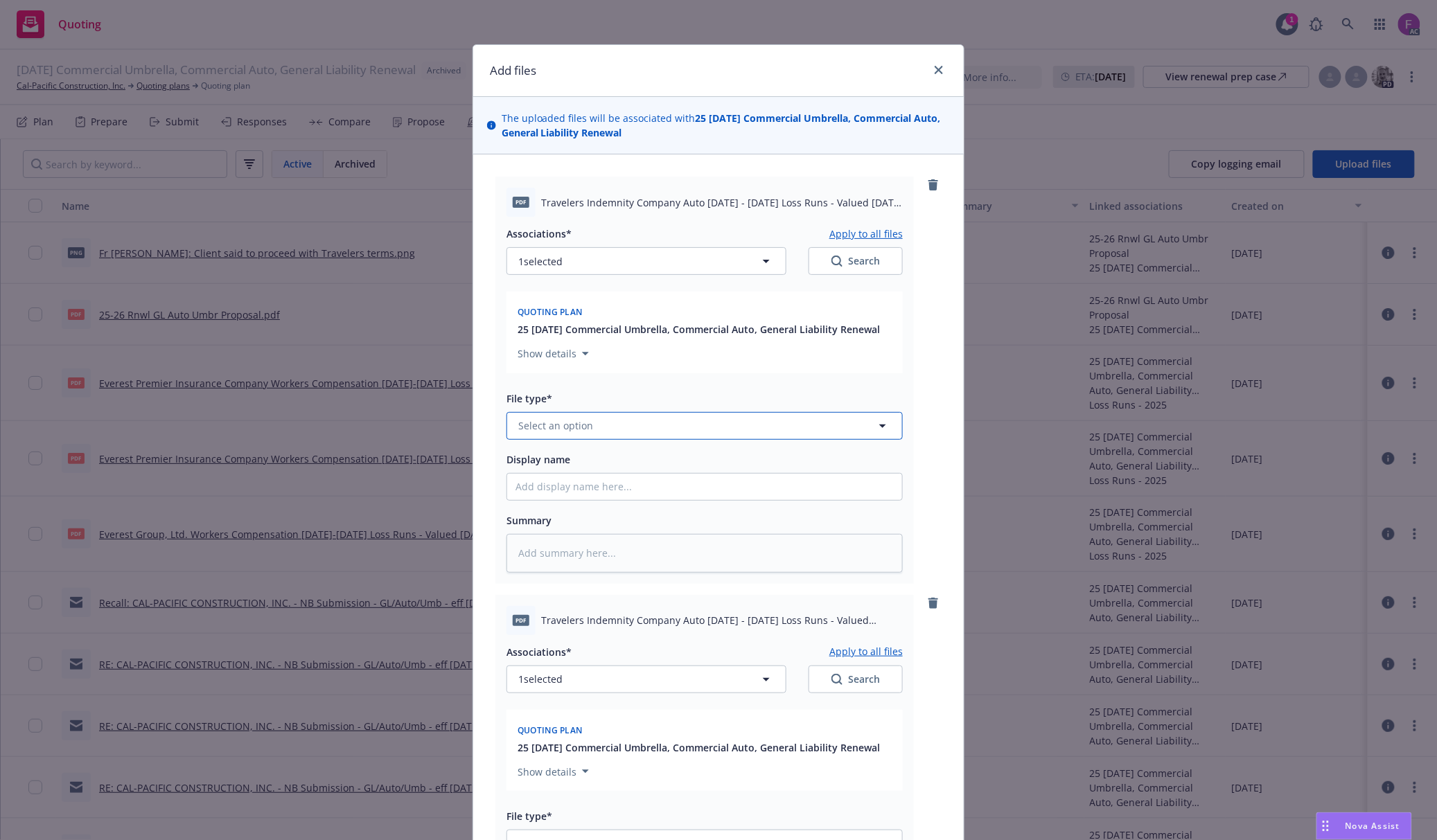
click at [600, 417] on button "Select an option" at bounding box center [705, 426] width 396 height 28
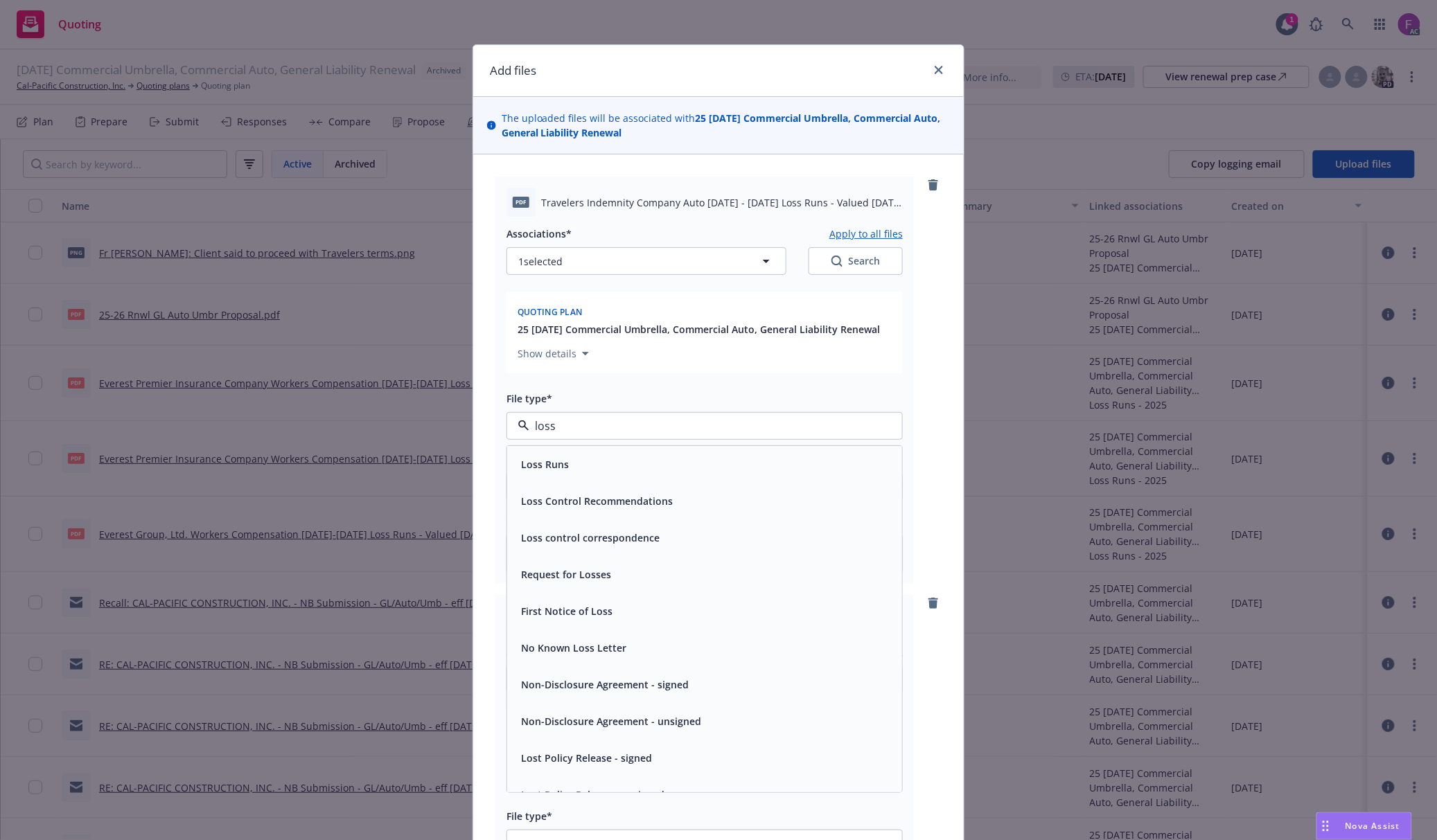
paste input "Loss Run"
type input "Loss Run"
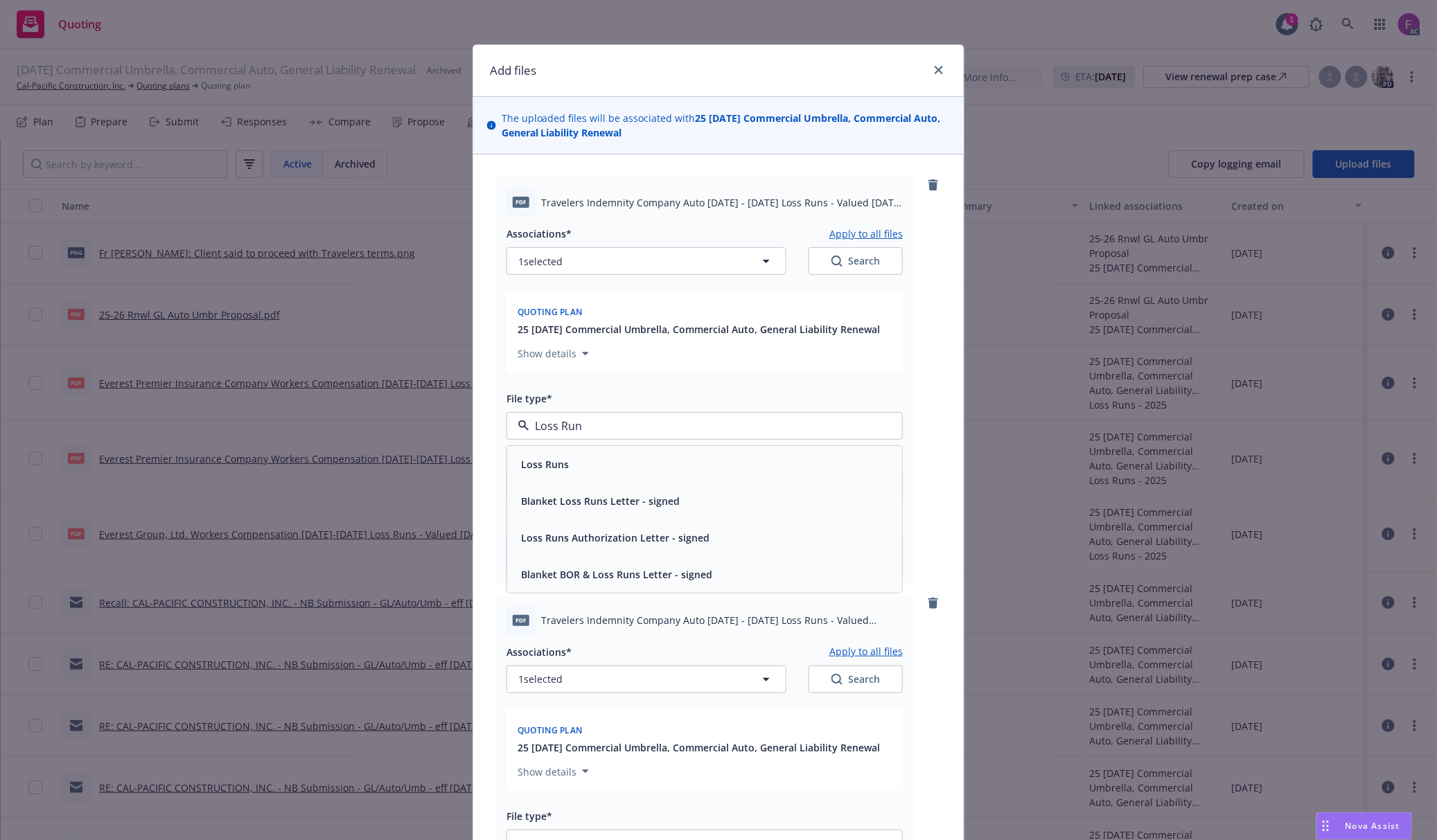
drag, startPoint x: 627, startPoint y: 428, endPoint x: 339, endPoint y: 424, distance: 288.0
click at [339, 424] on div "Add files The uploaded files will be associated with 25 [DATE] Commercial Umbre…" at bounding box center [718, 420] width 1437 height 840
click at [541, 478] on div "Loss Runs" at bounding box center [705, 464] width 395 height 37
type textarea "x"
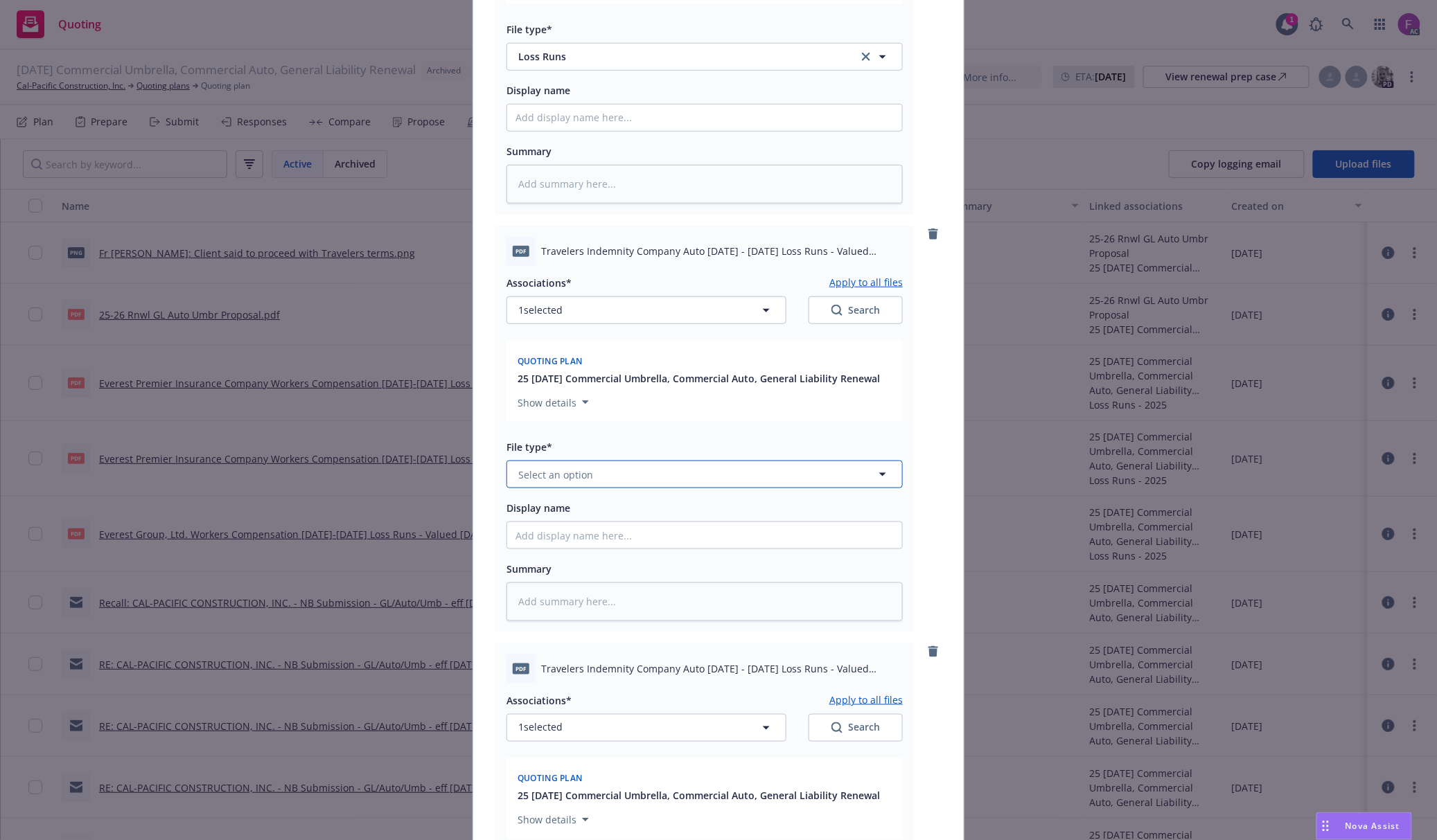
click at [584, 466] on button "Select an option" at bounding box center [705, 474] width 396 height 28
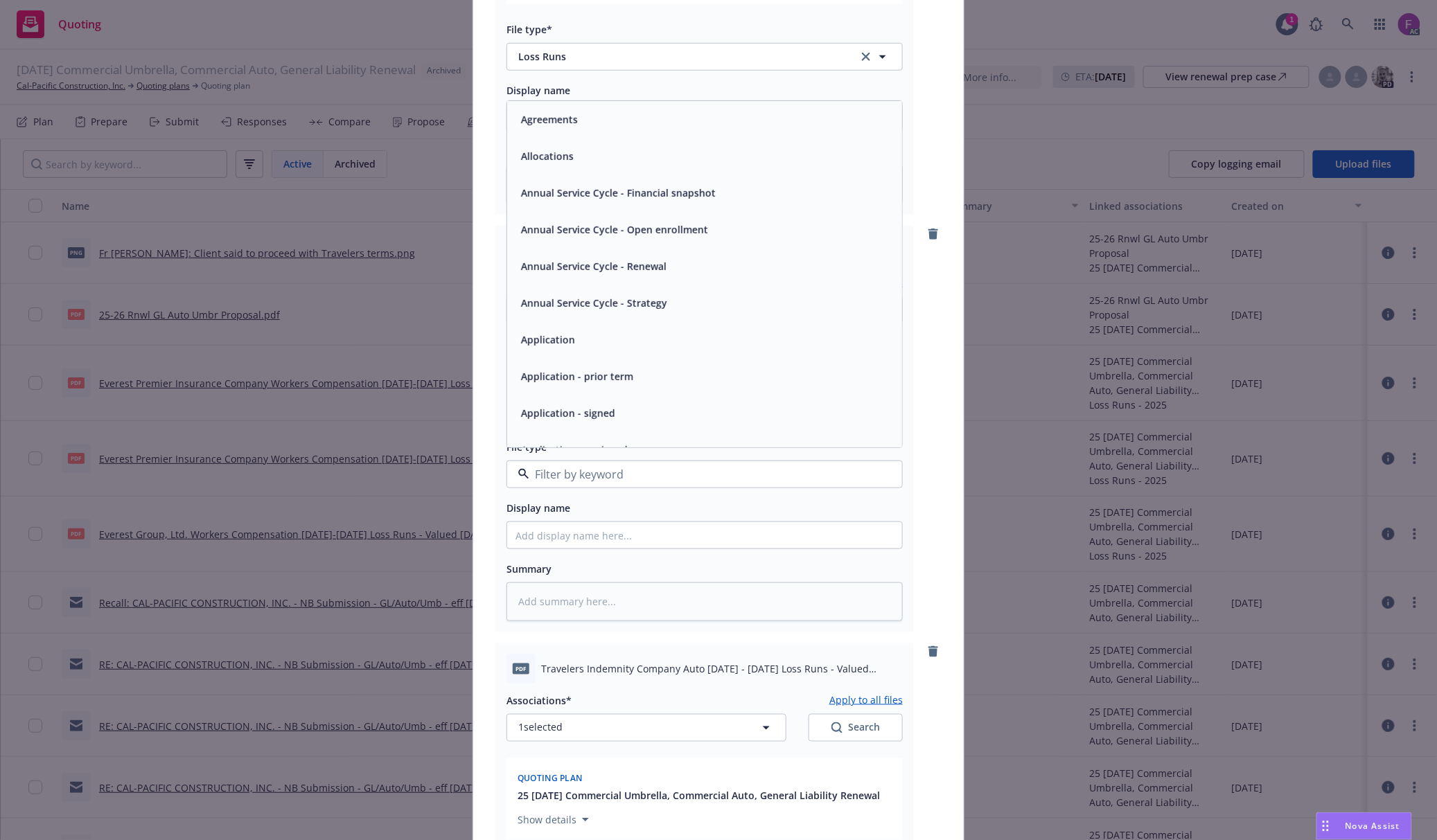
paste input "Loss Run"
type input "Loss Run"
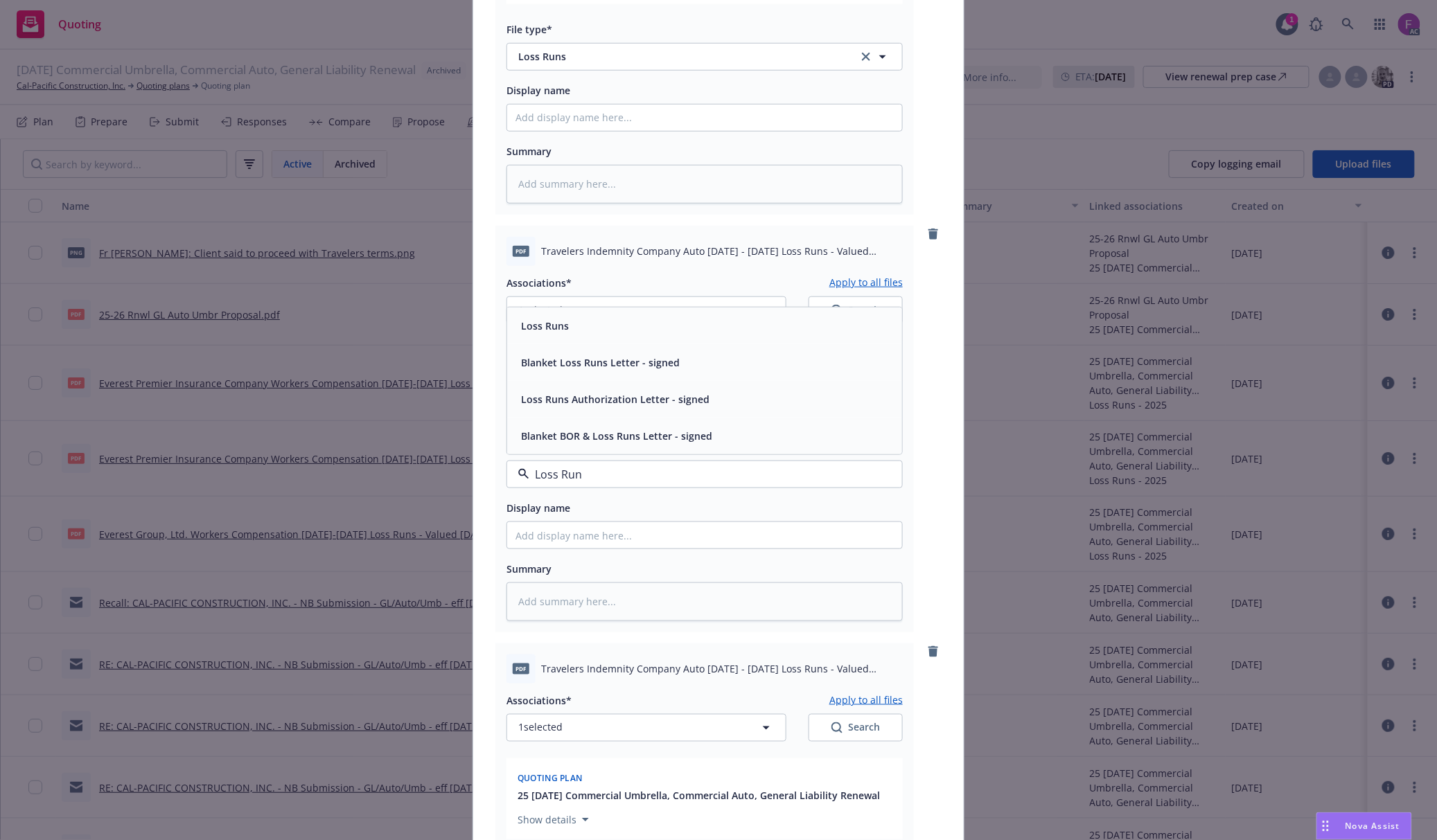
click at [568, 328] on div "Loss Runs" at bounding box center [705, 325] width 378 height 20
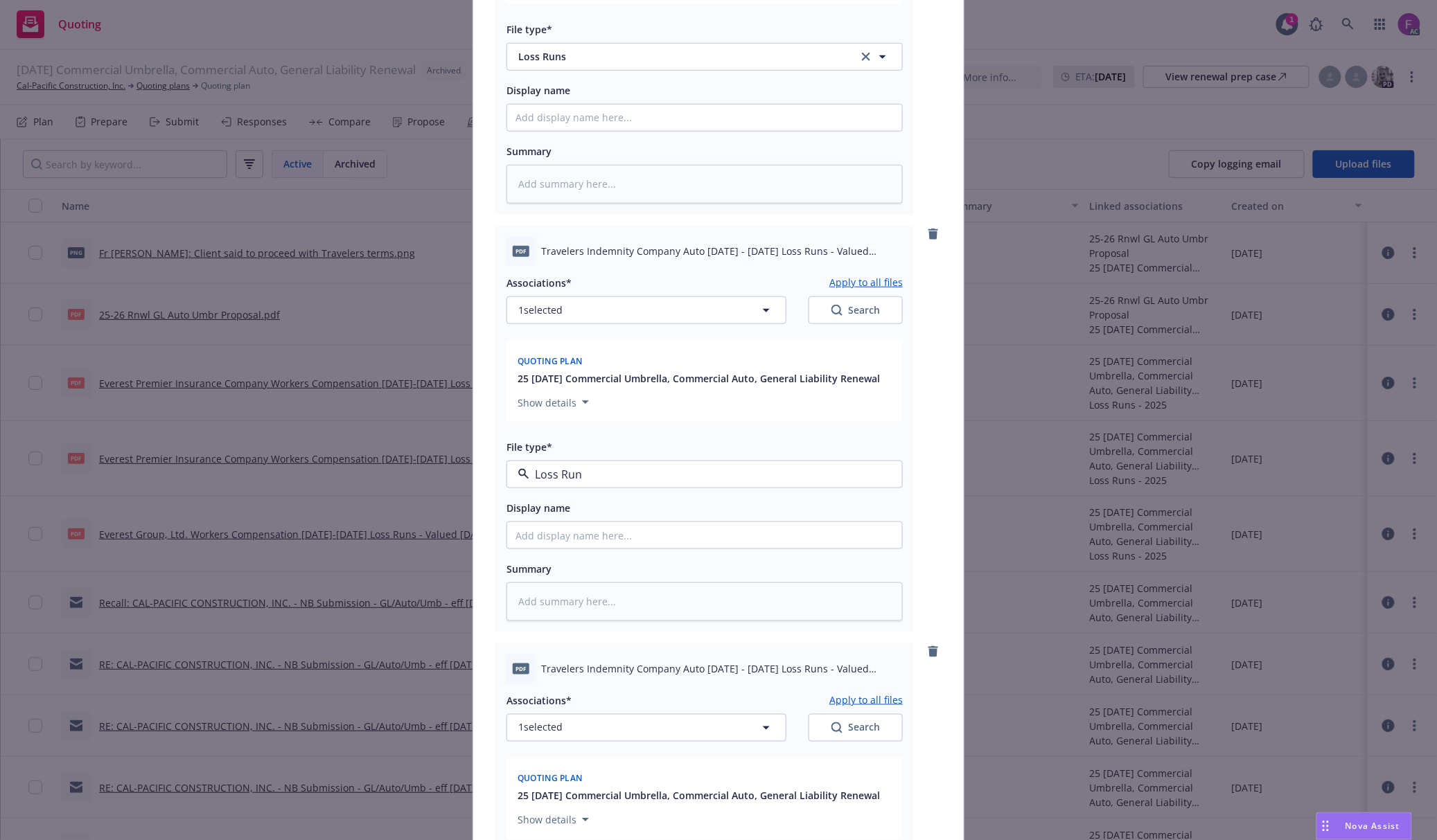
type textarea "x"
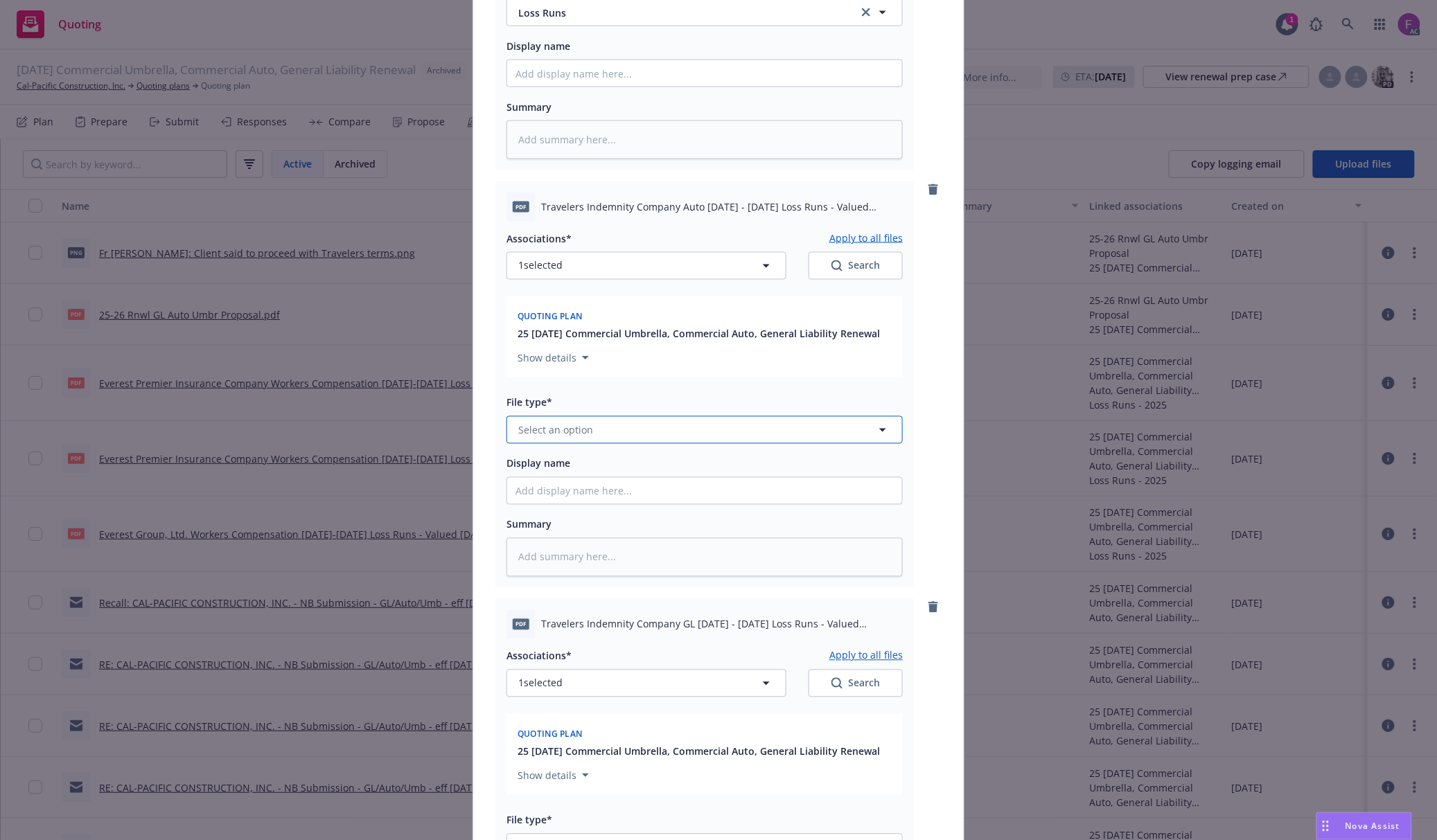
click at [552, 433] on span "Select an option" at bounding box center [556, 430] width 75 height 15
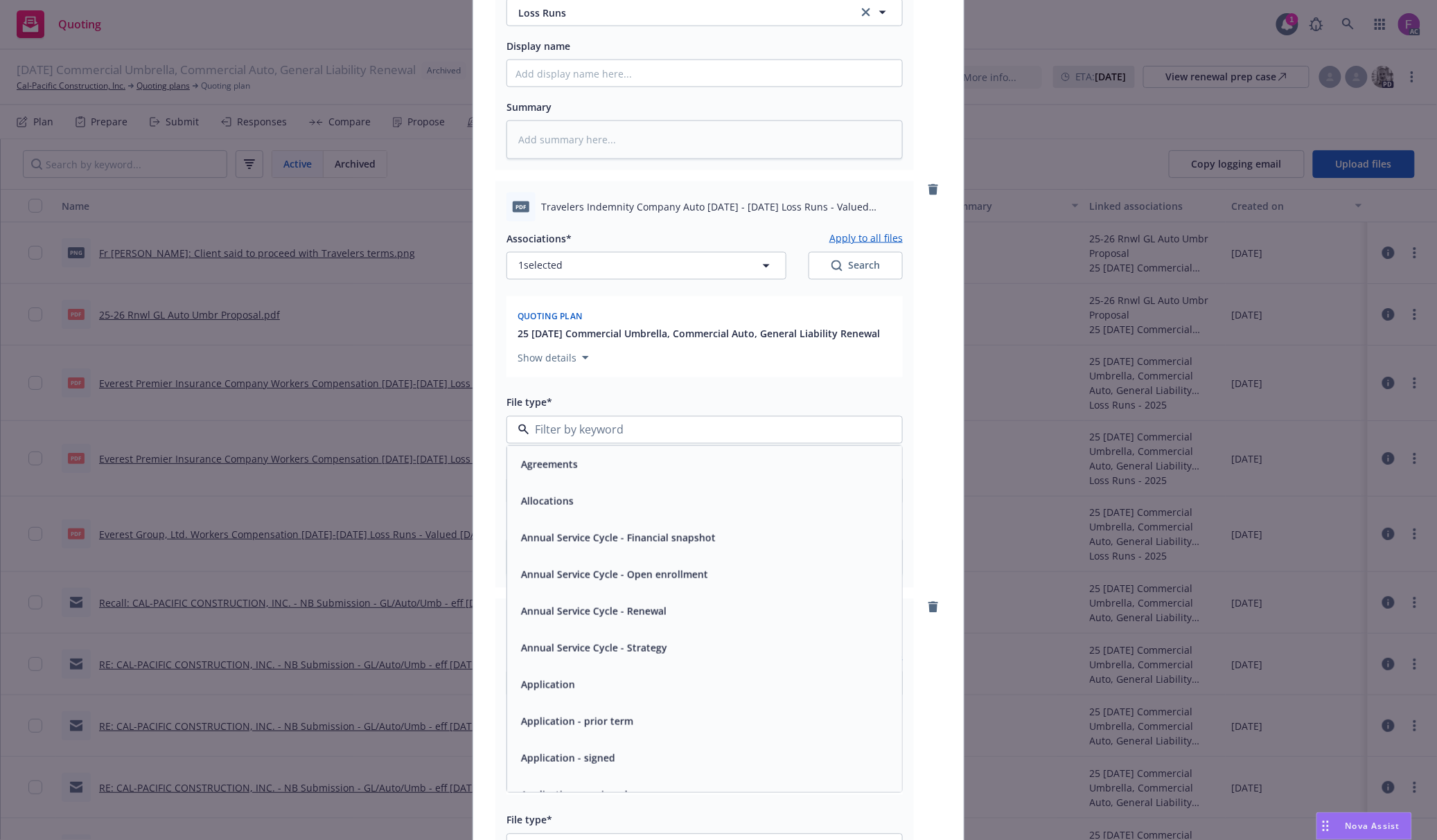
paste input "Loss Run"
type input "Loss Run"
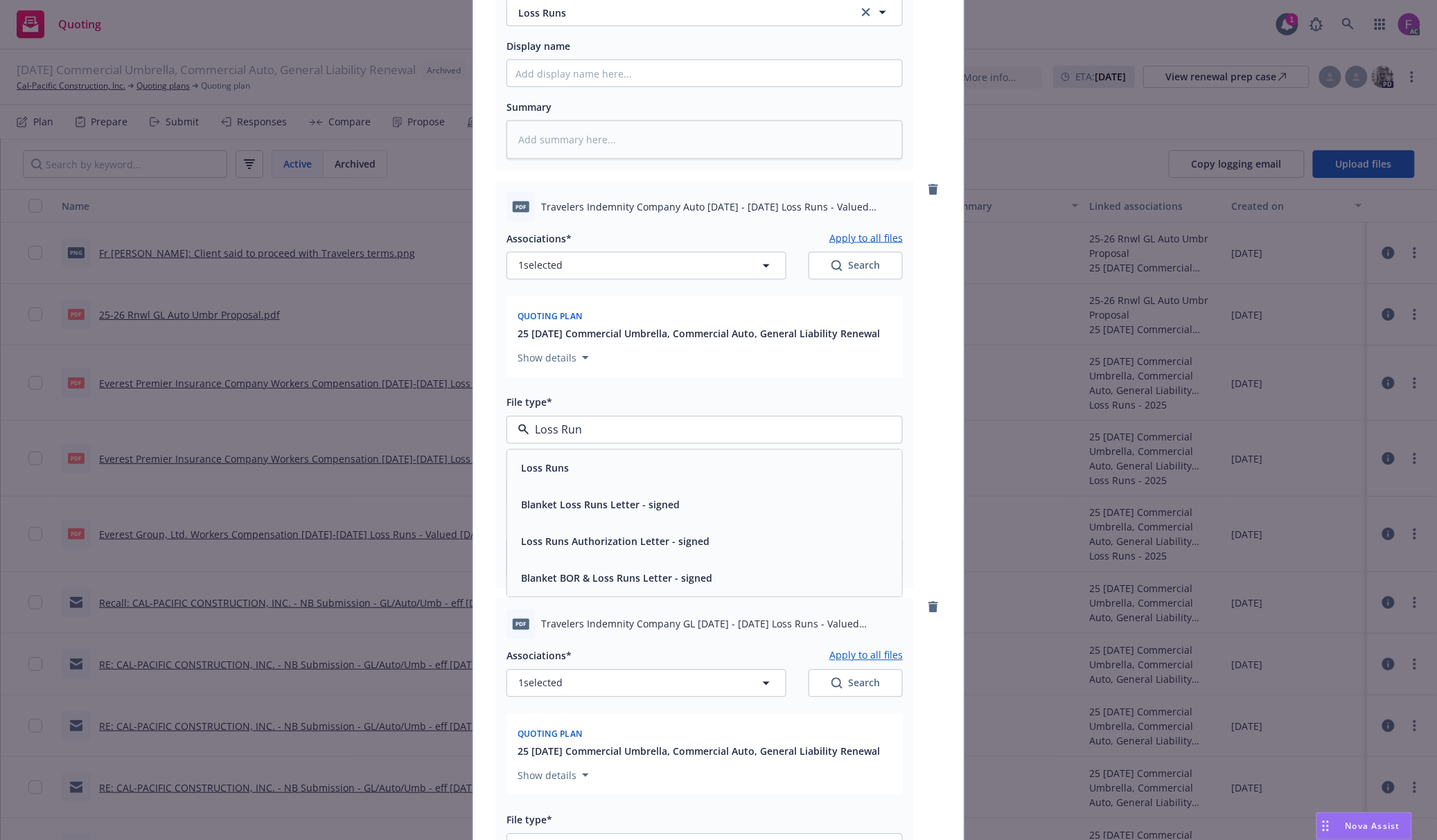
click at [547, 463] on span "Loss Runs" at bounding box center [545, 468] width 48 height 15
type textarea "x"
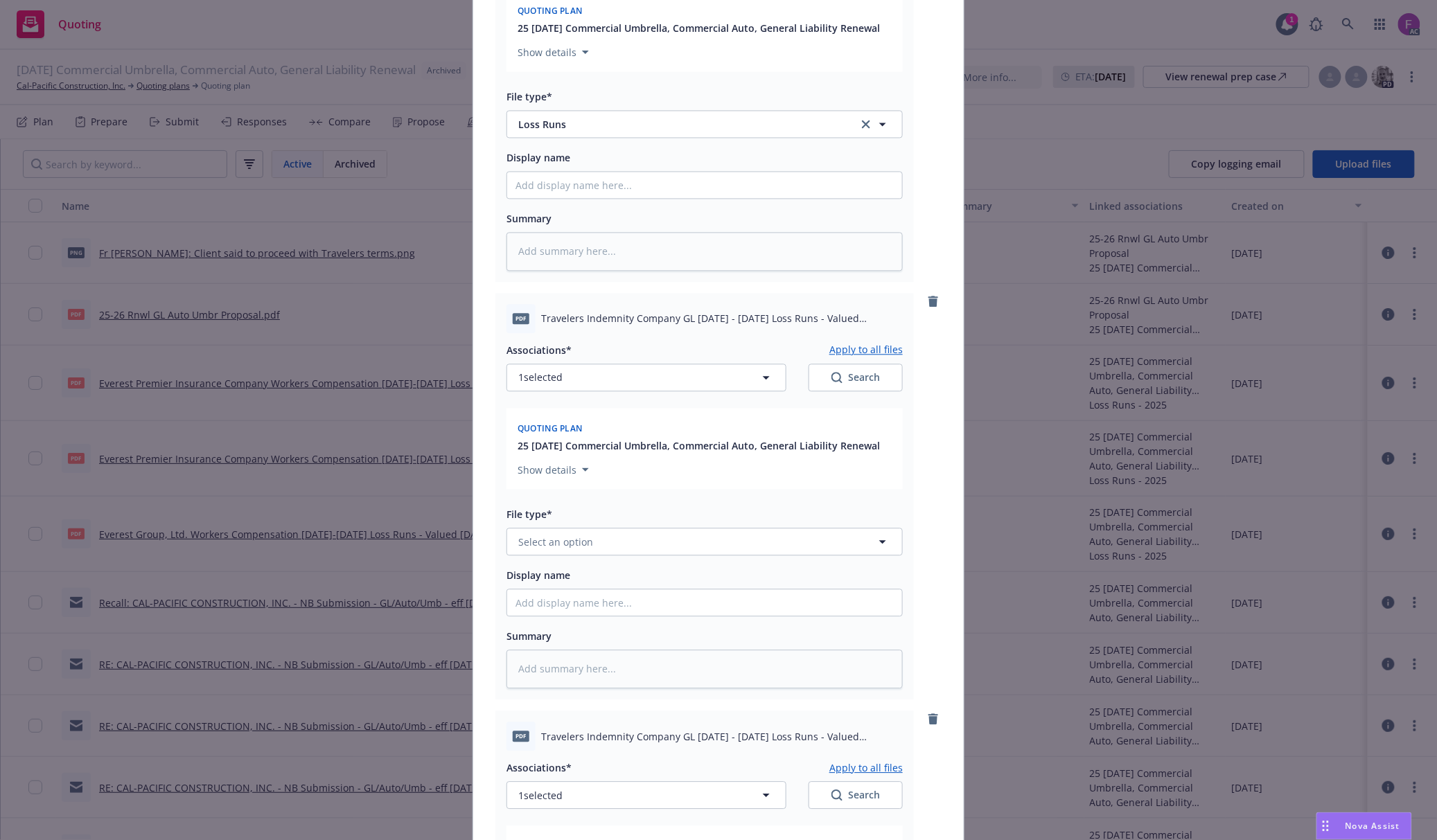
scroll to position [1293, 0]
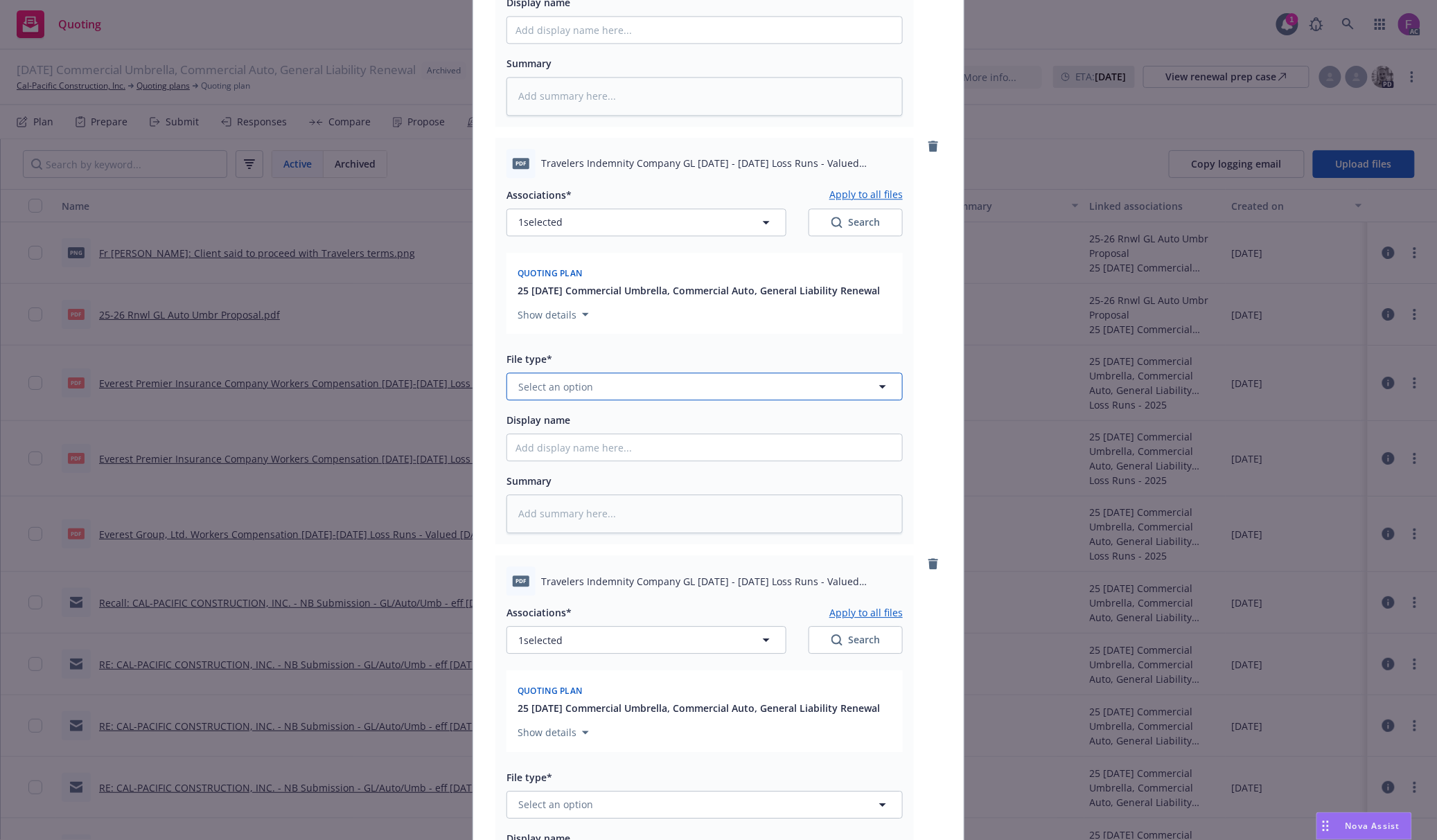
click at [563, 398] on button "Select an option" at bounding box center [705, 387] width 396 height 28
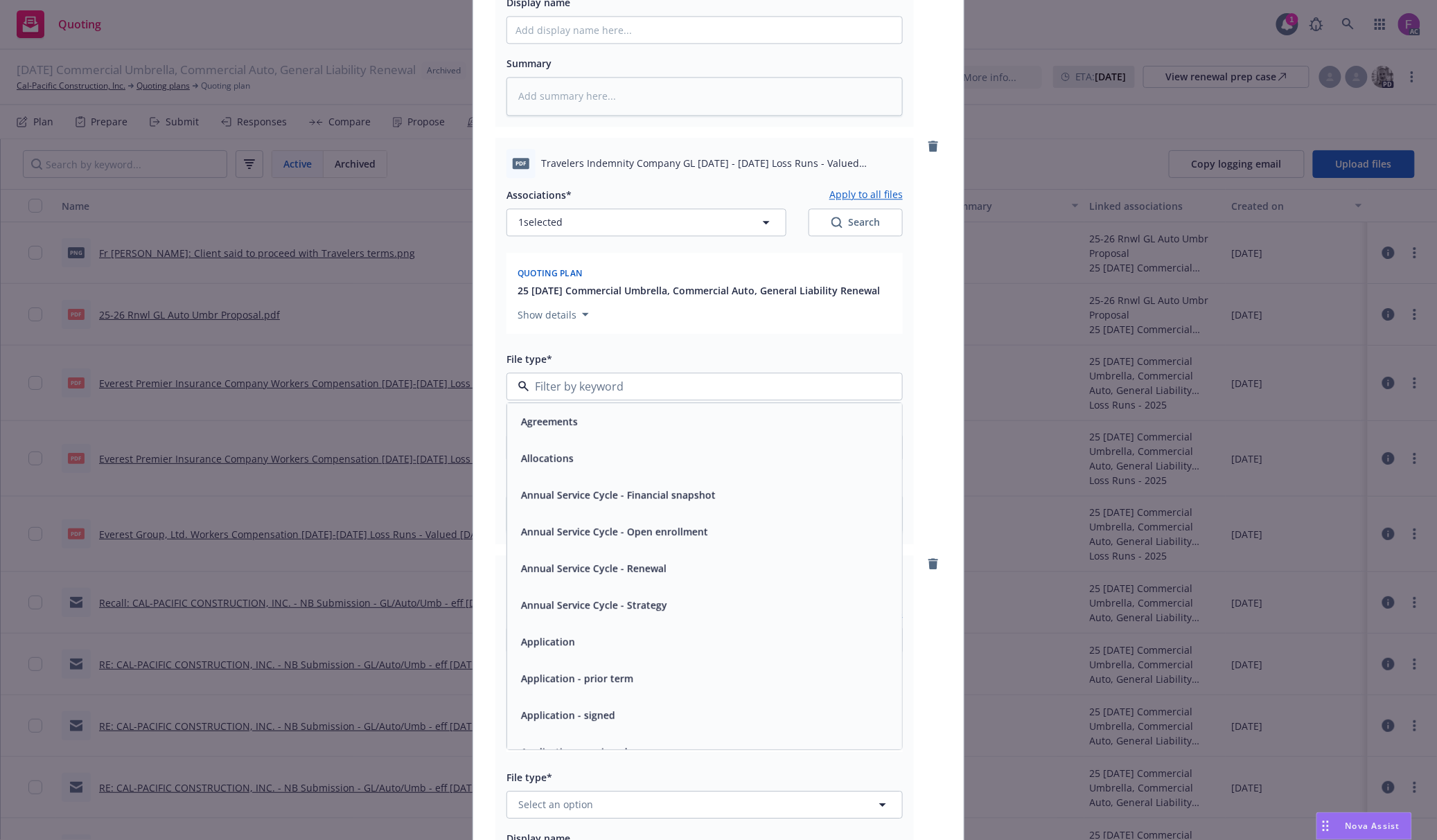
paste input "Loss Run"
type input "Loss Run"
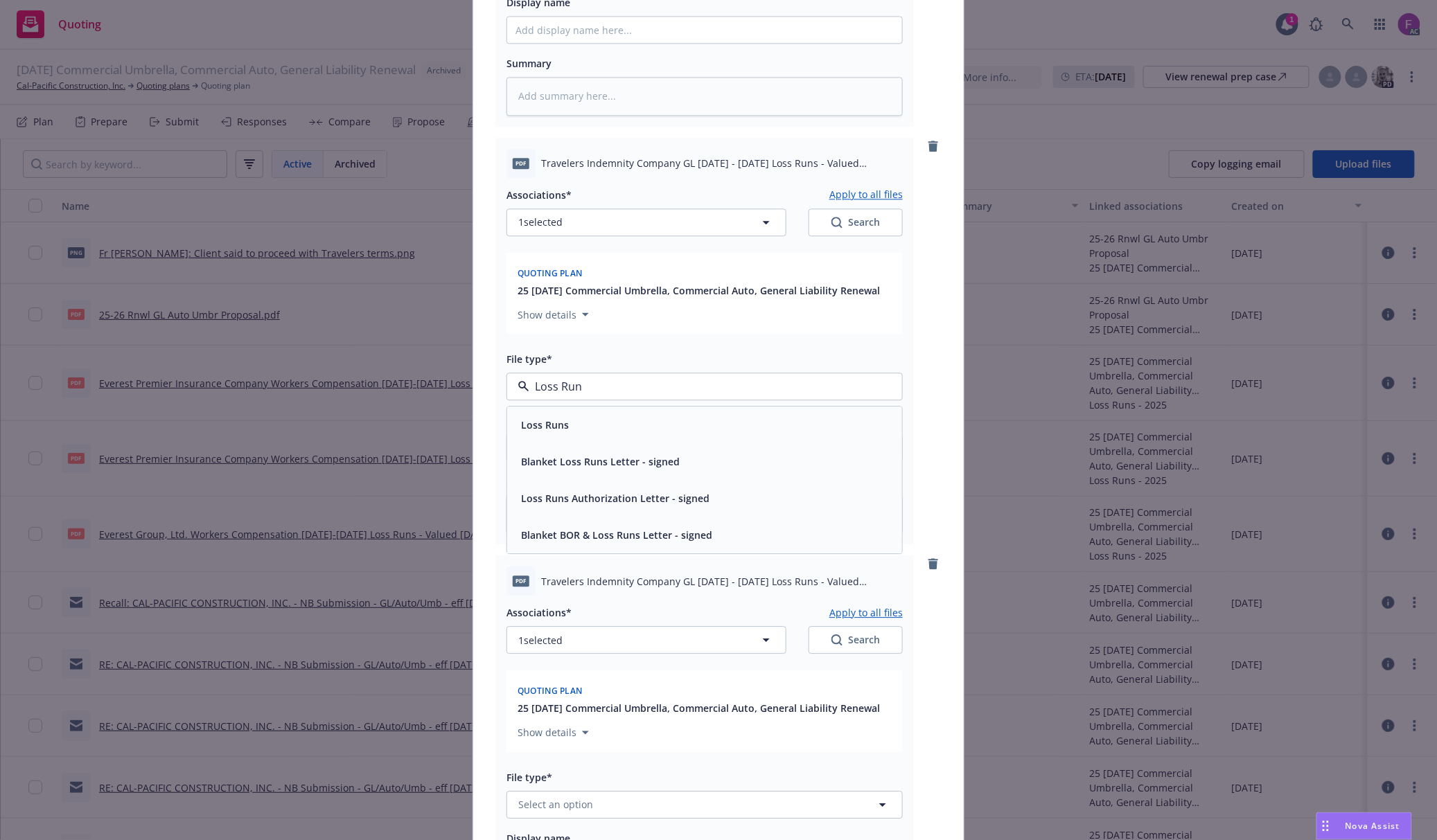
click at [561, 428] on div "Loss Runs" at bounding box center [543, 425] width 56 height 20
type textarea "x"
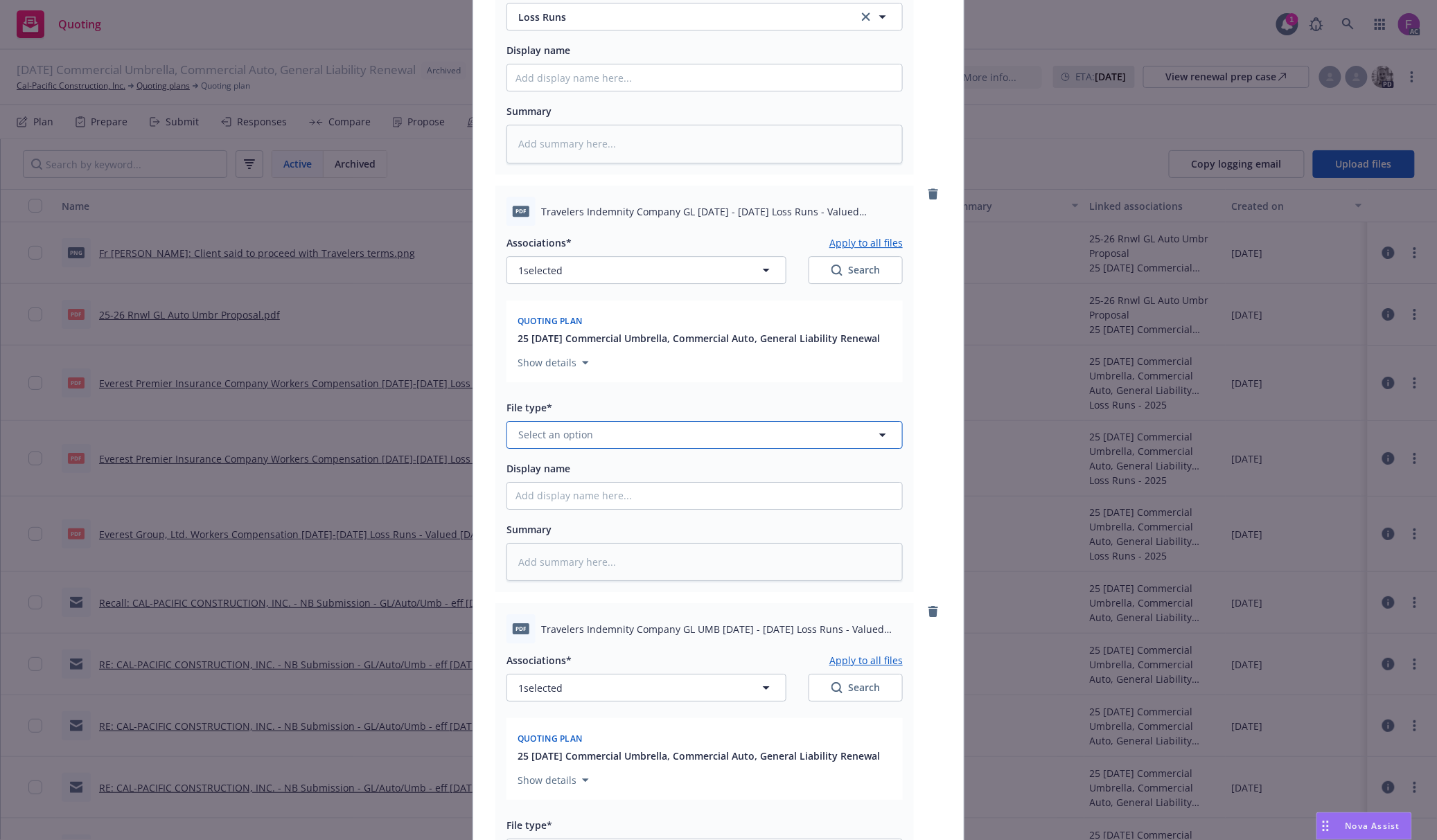
click at [564, 426] on button "Select an option" at bounding box center [705, 435] width 396 height 28
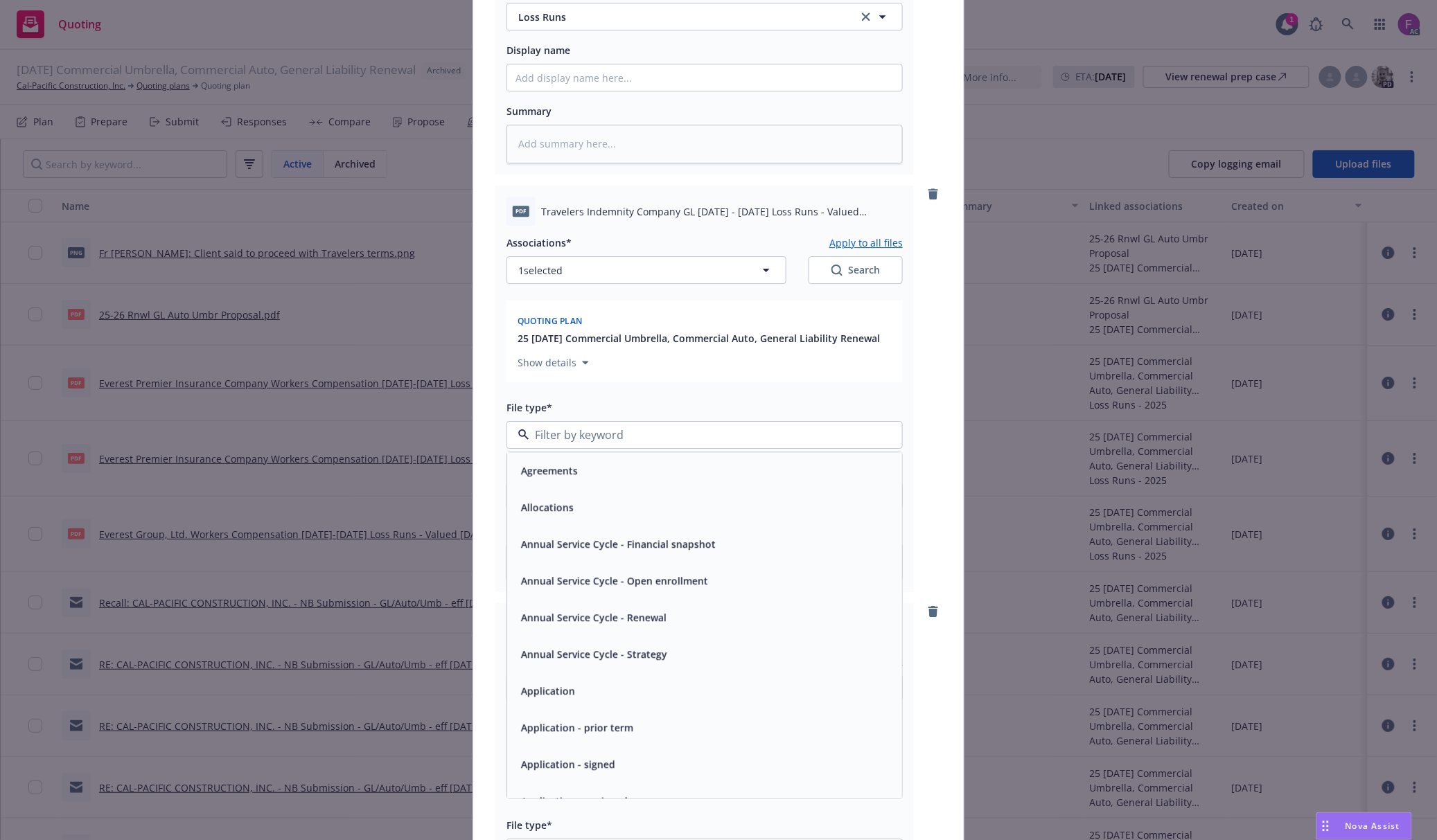
paste input "Loss Run"
type input "Loss Run"
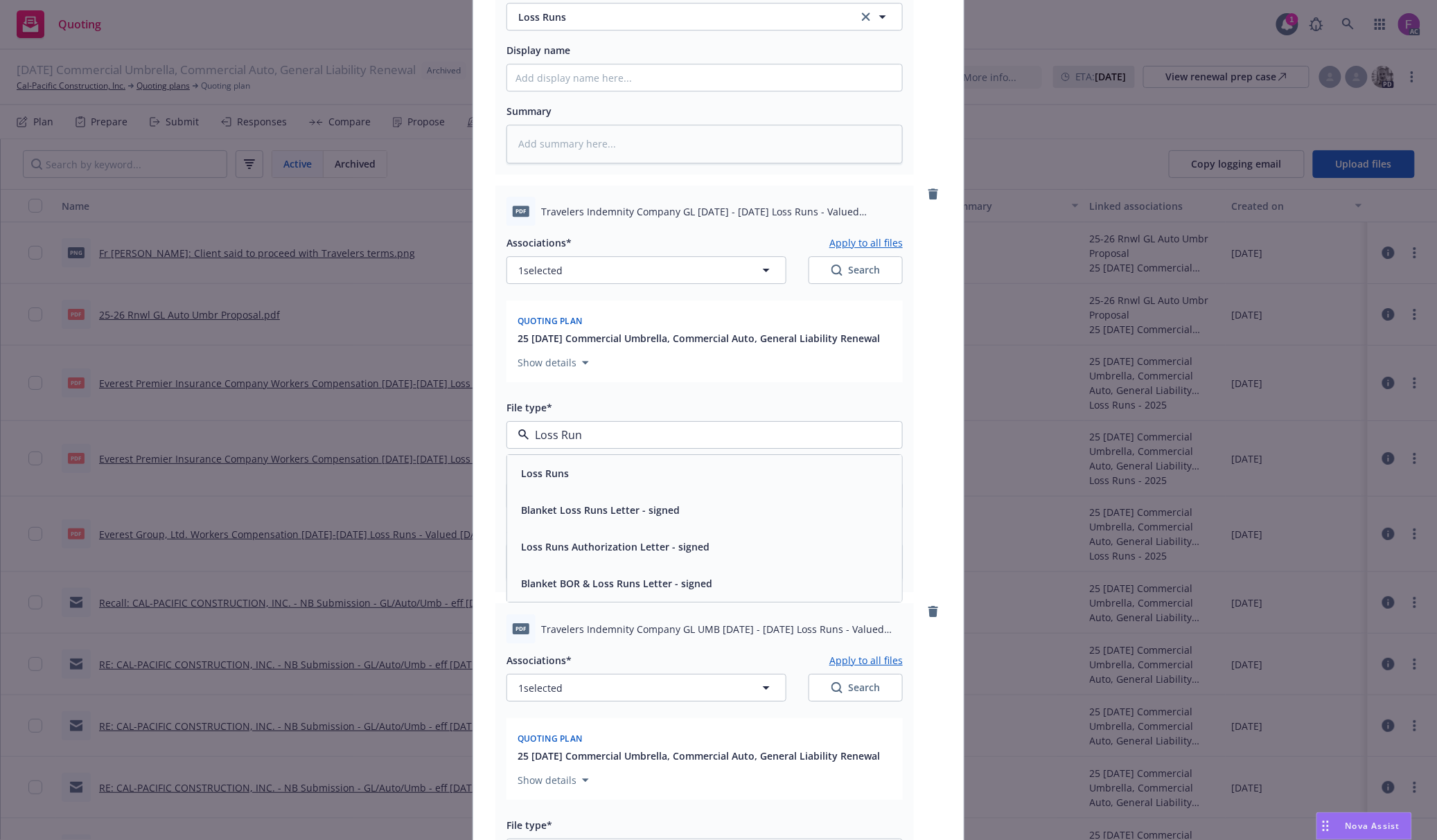
click at [555, 477] on span "Loss Runs" at bounding box center [545, 473] width 48 height 15
type textarea "x"
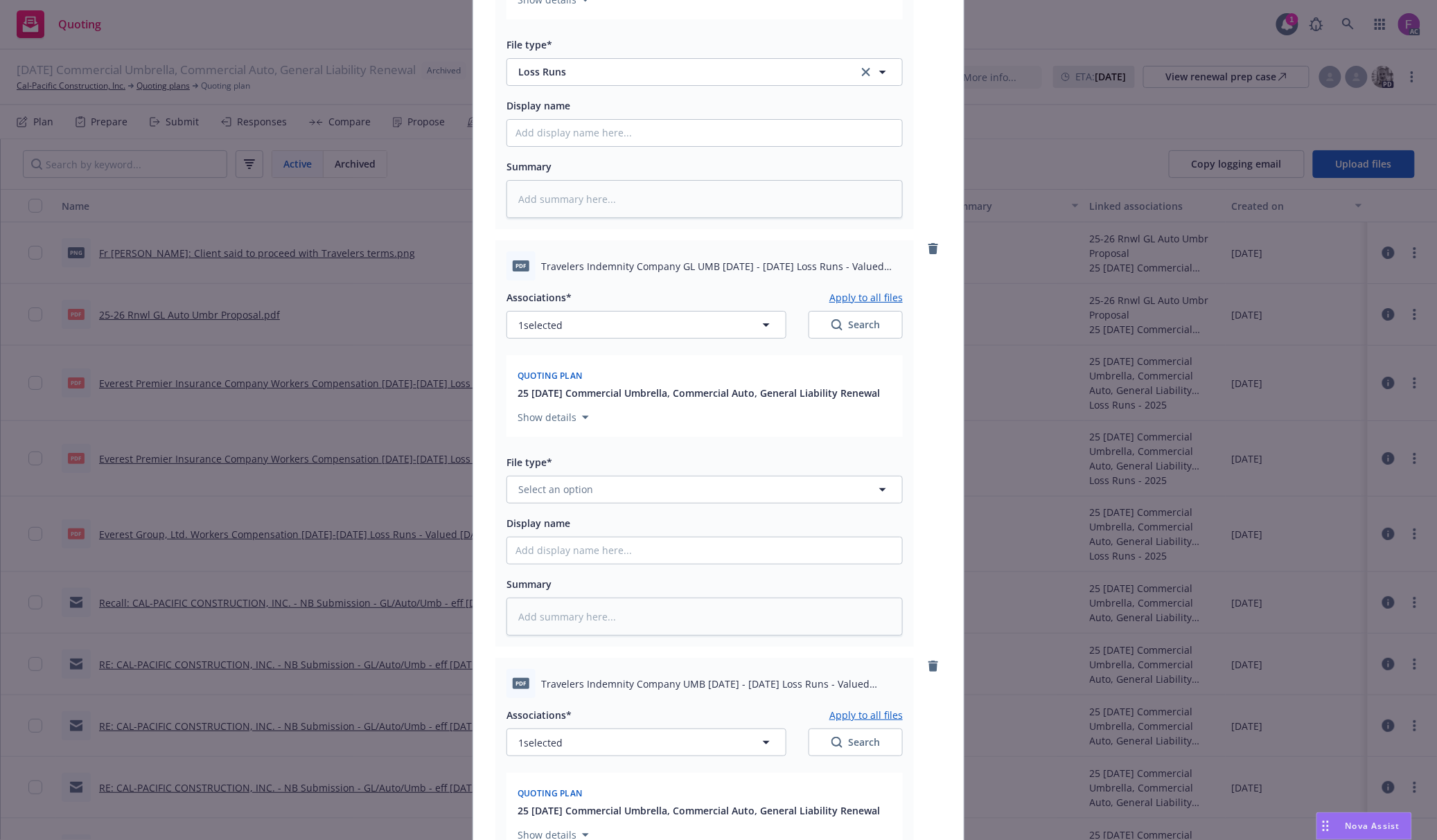
scroll to position [2031, 0]
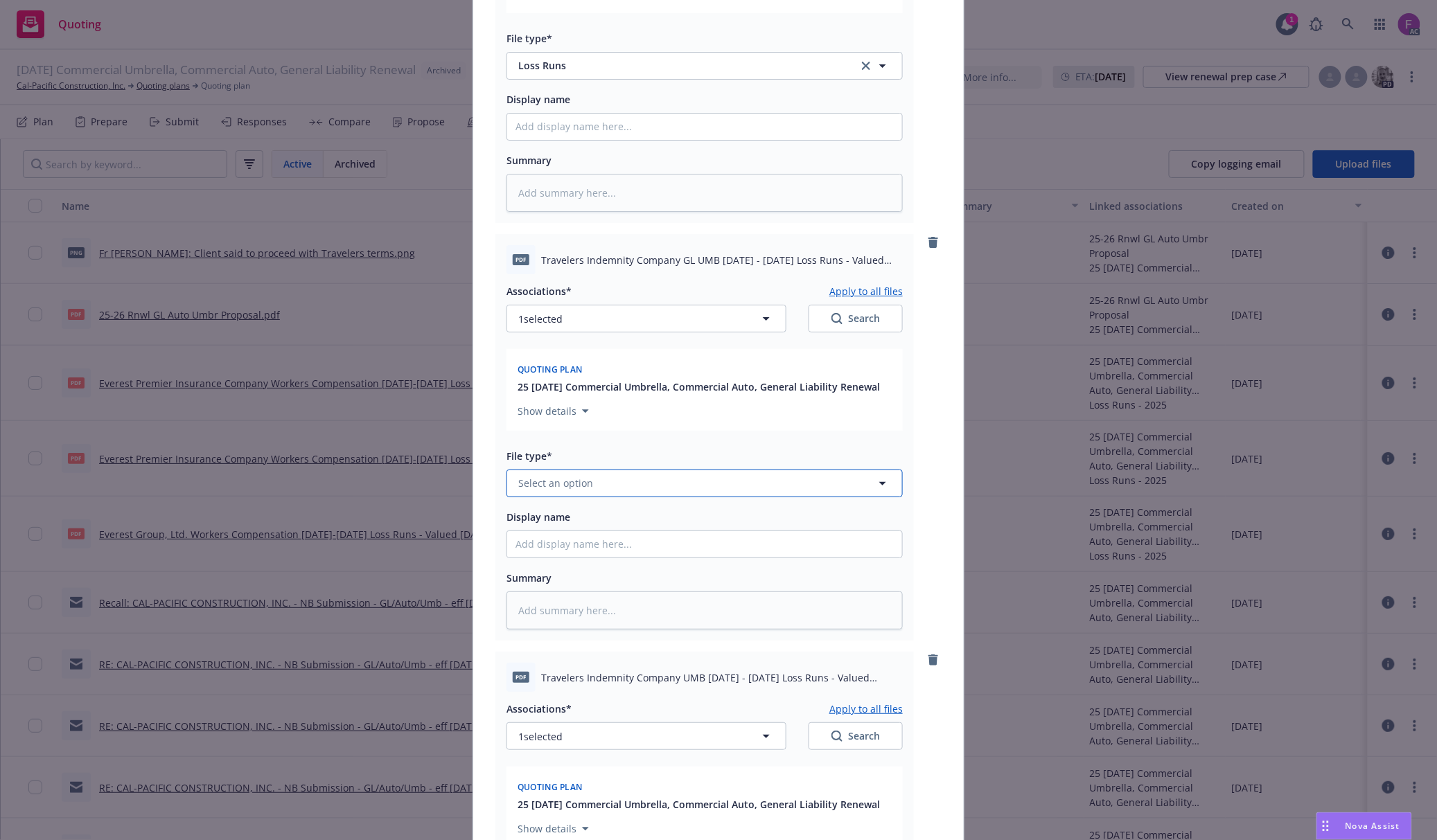
click at [580, 487] on span "Select an option" at bounding box center [556, 483] width 75 height 15
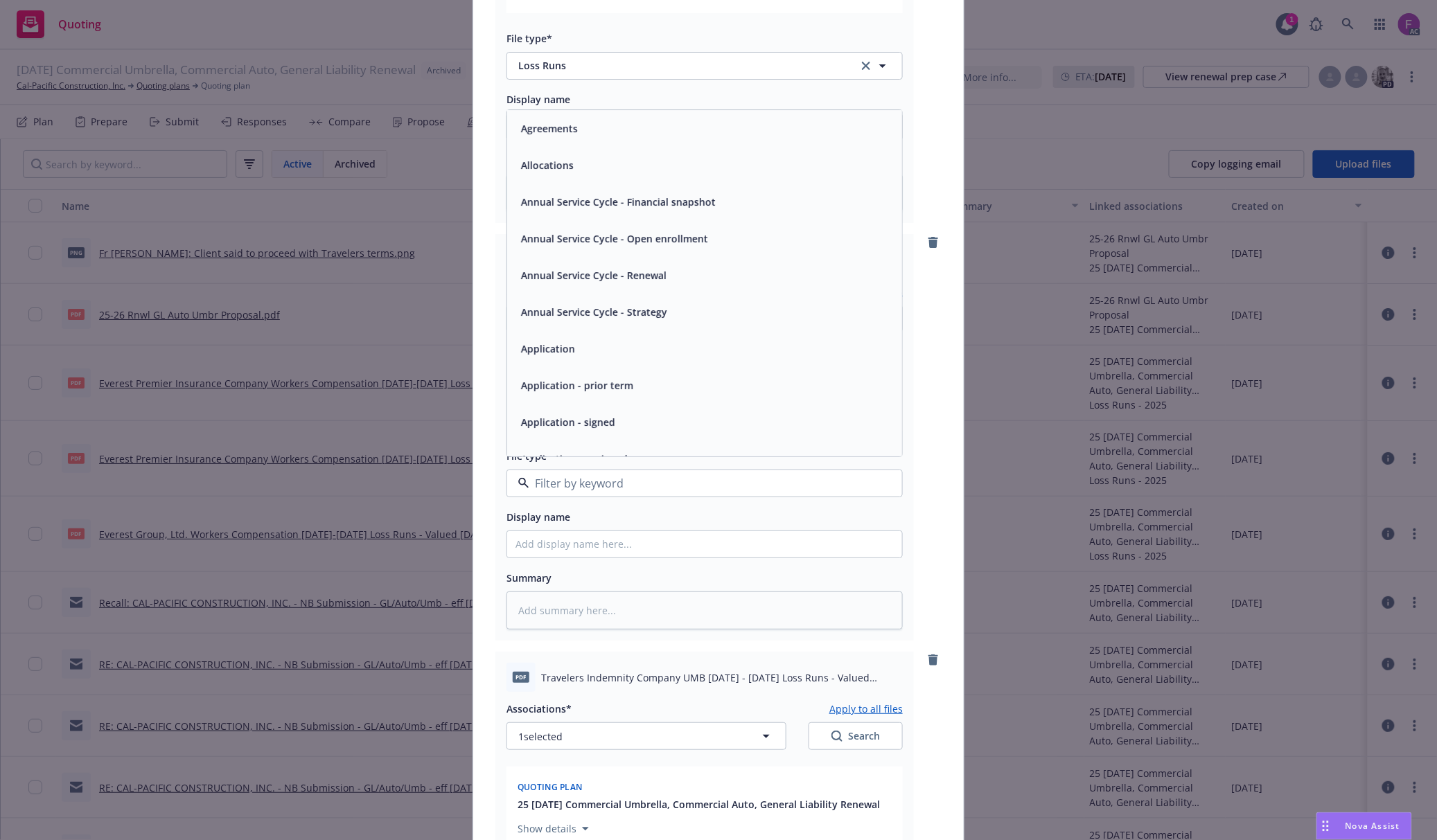
paste input "Loss Run"
type input "Loss Run"
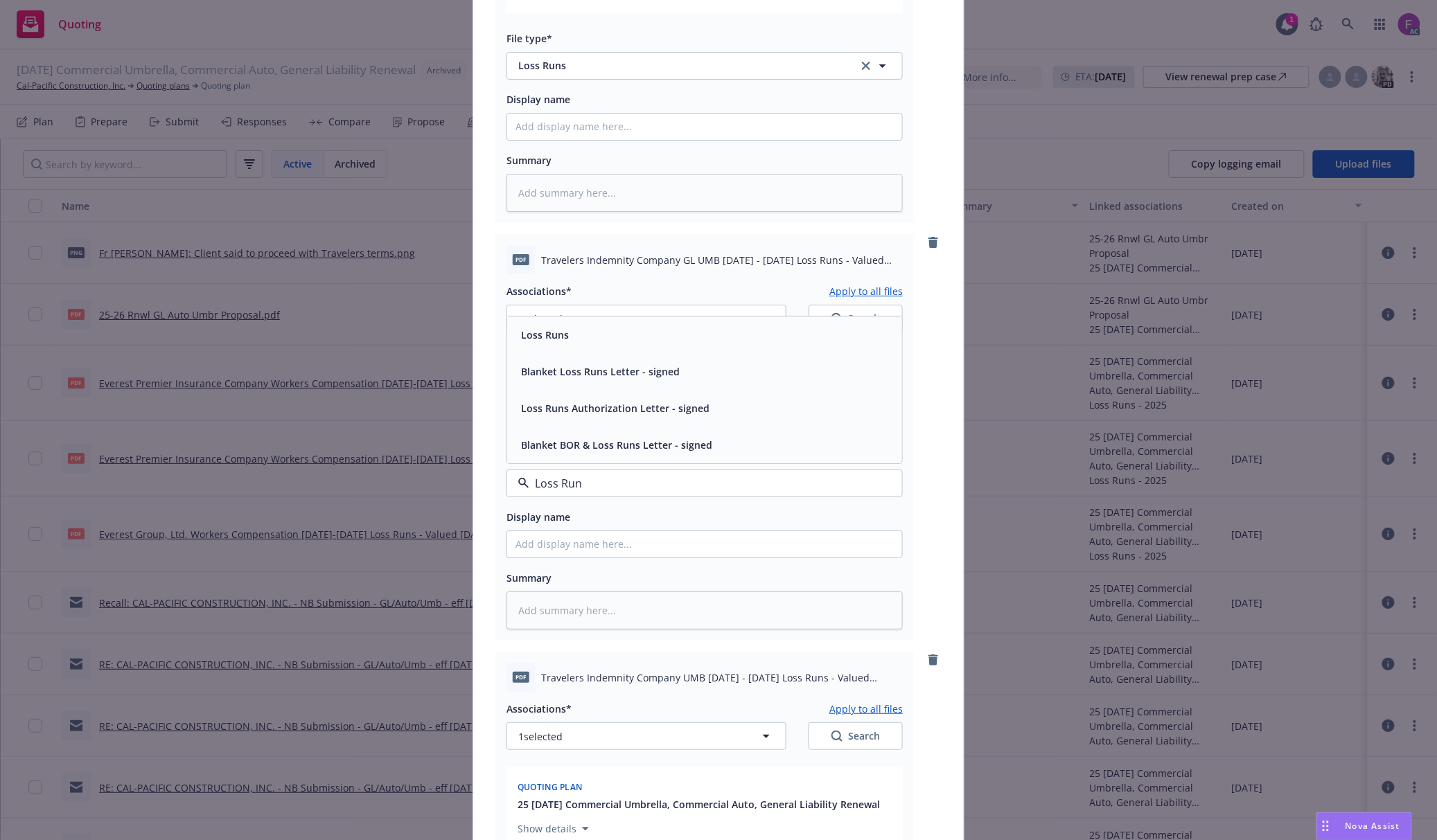
click at [566, 325] on div "Loss Runs" at bounding box center [705, 334] width 395 height 37
type textarea "x"
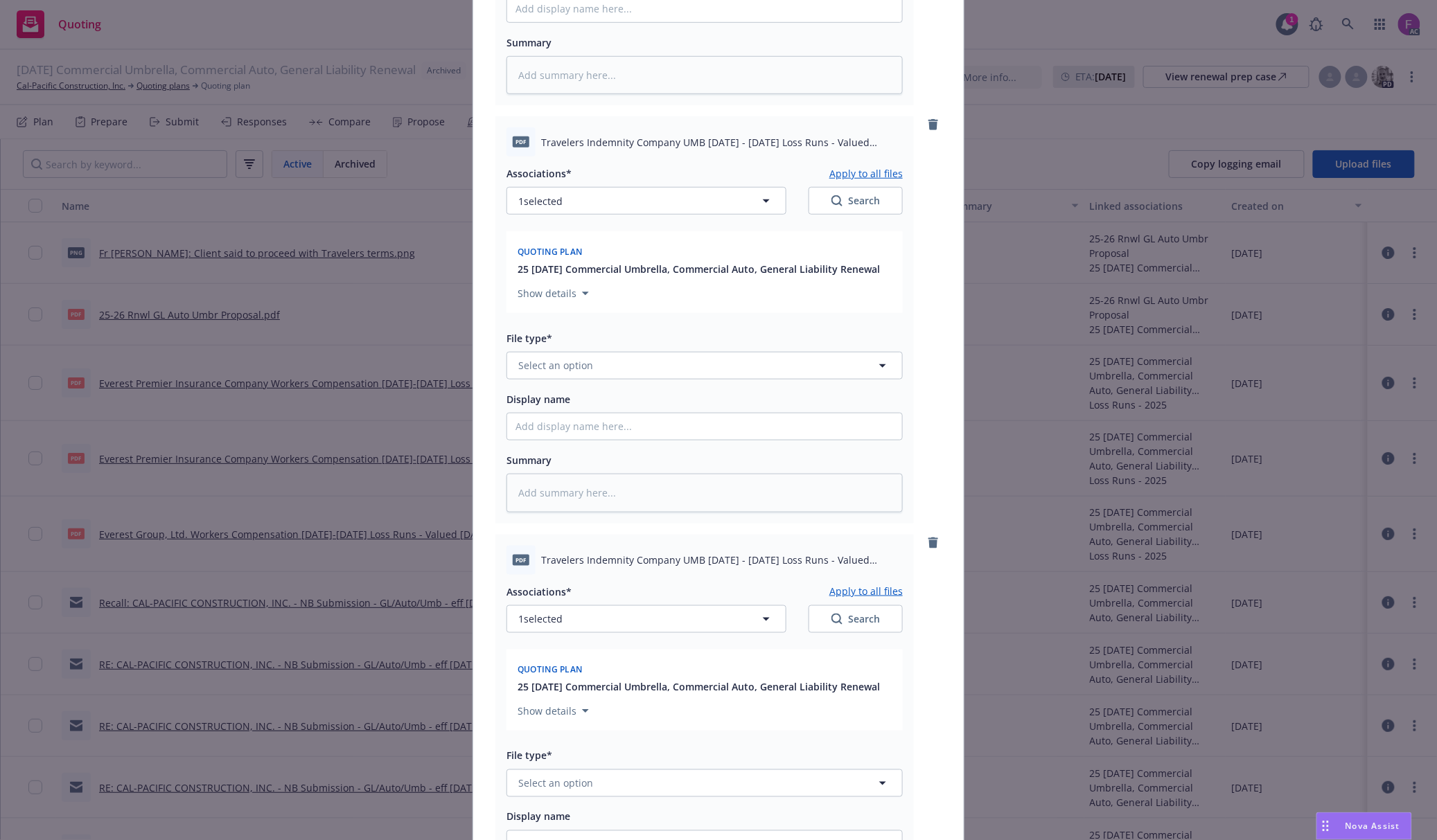
scroll to position [2585, 0]
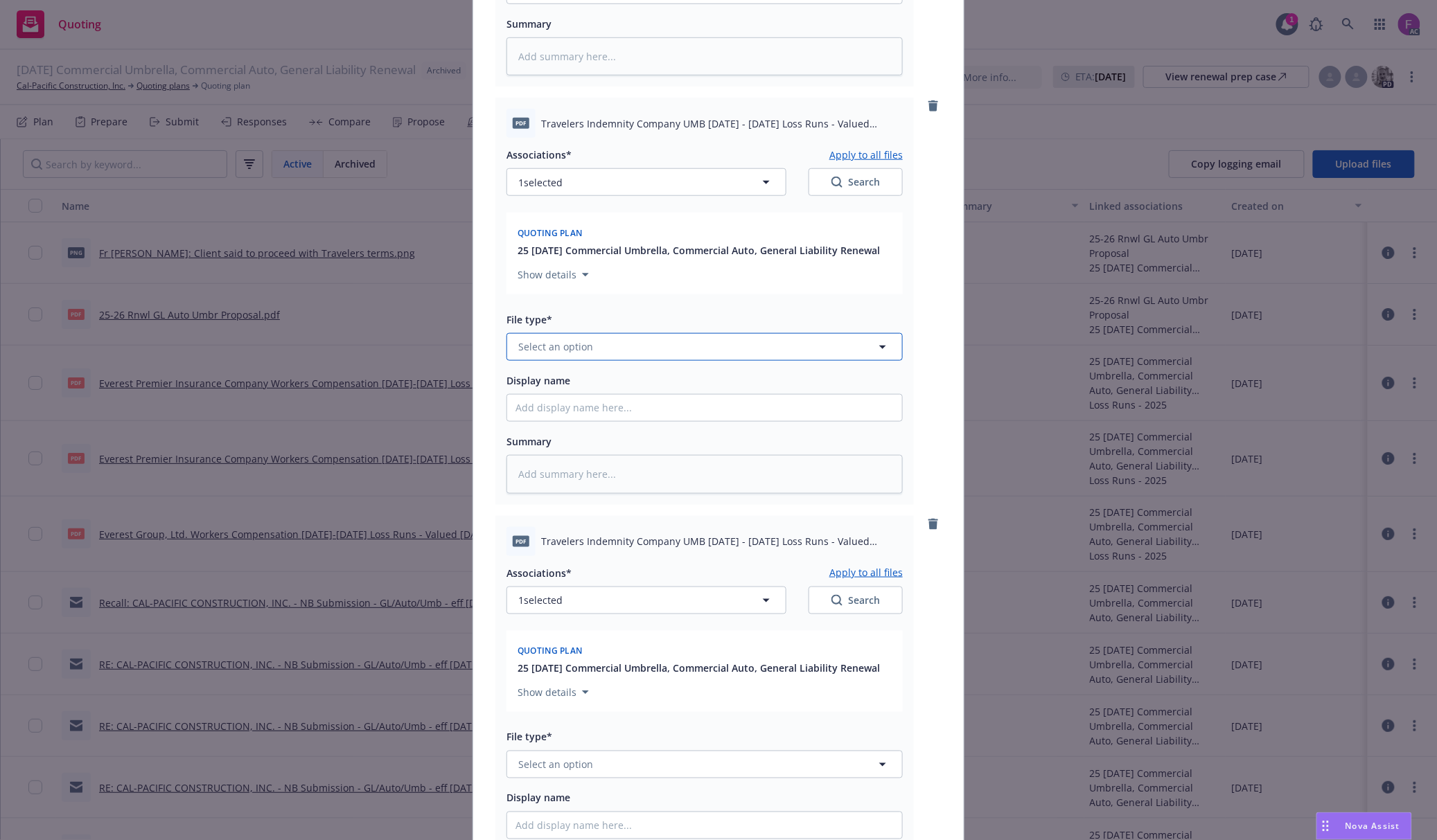
click at [575, 358] on button "Select an option" at bounding box center [705, 347] width 396 height 28
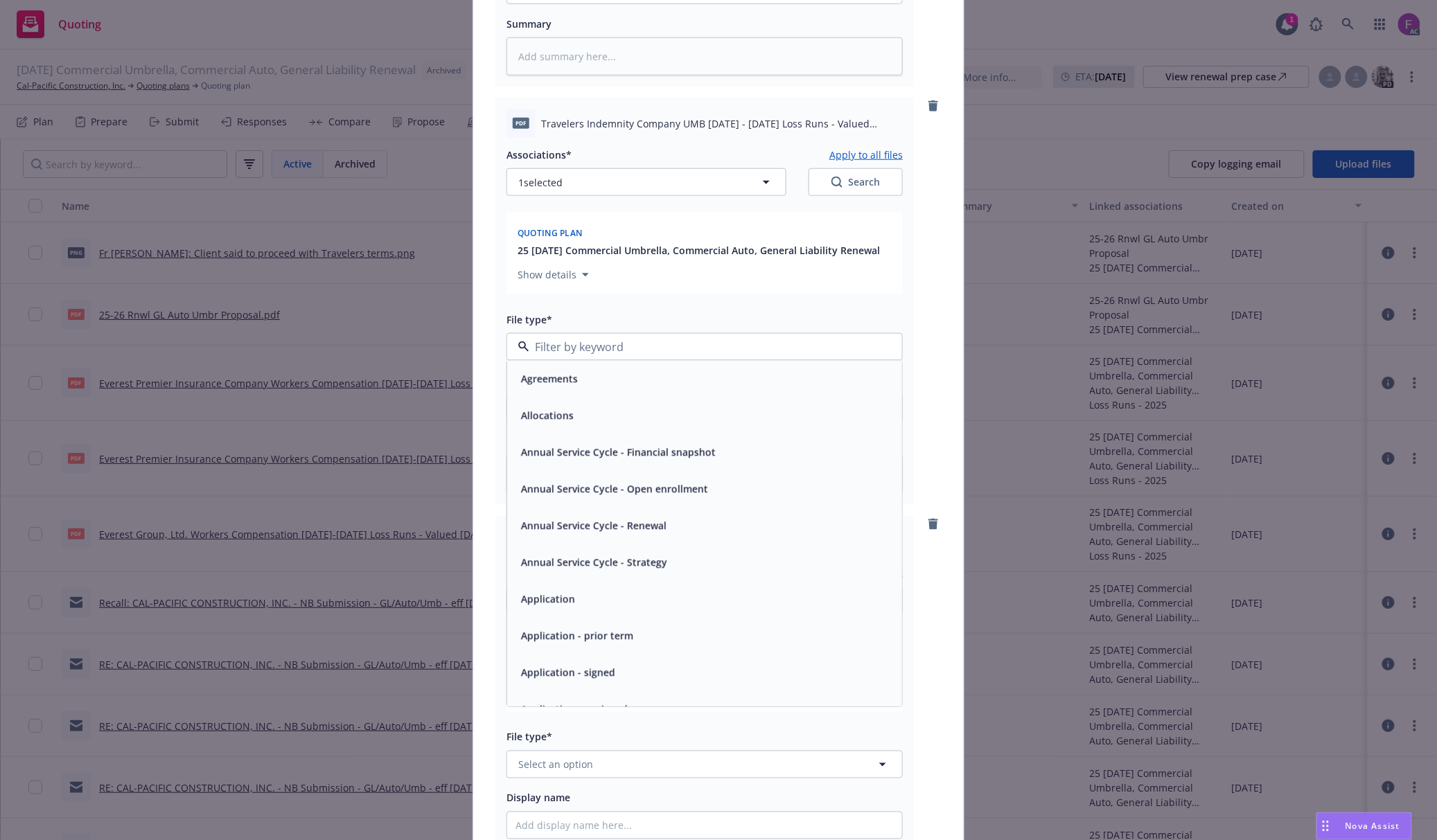
paste input "NOT_ALLOWED"
type input "NOT_ALLOWED"
type textarea "x"
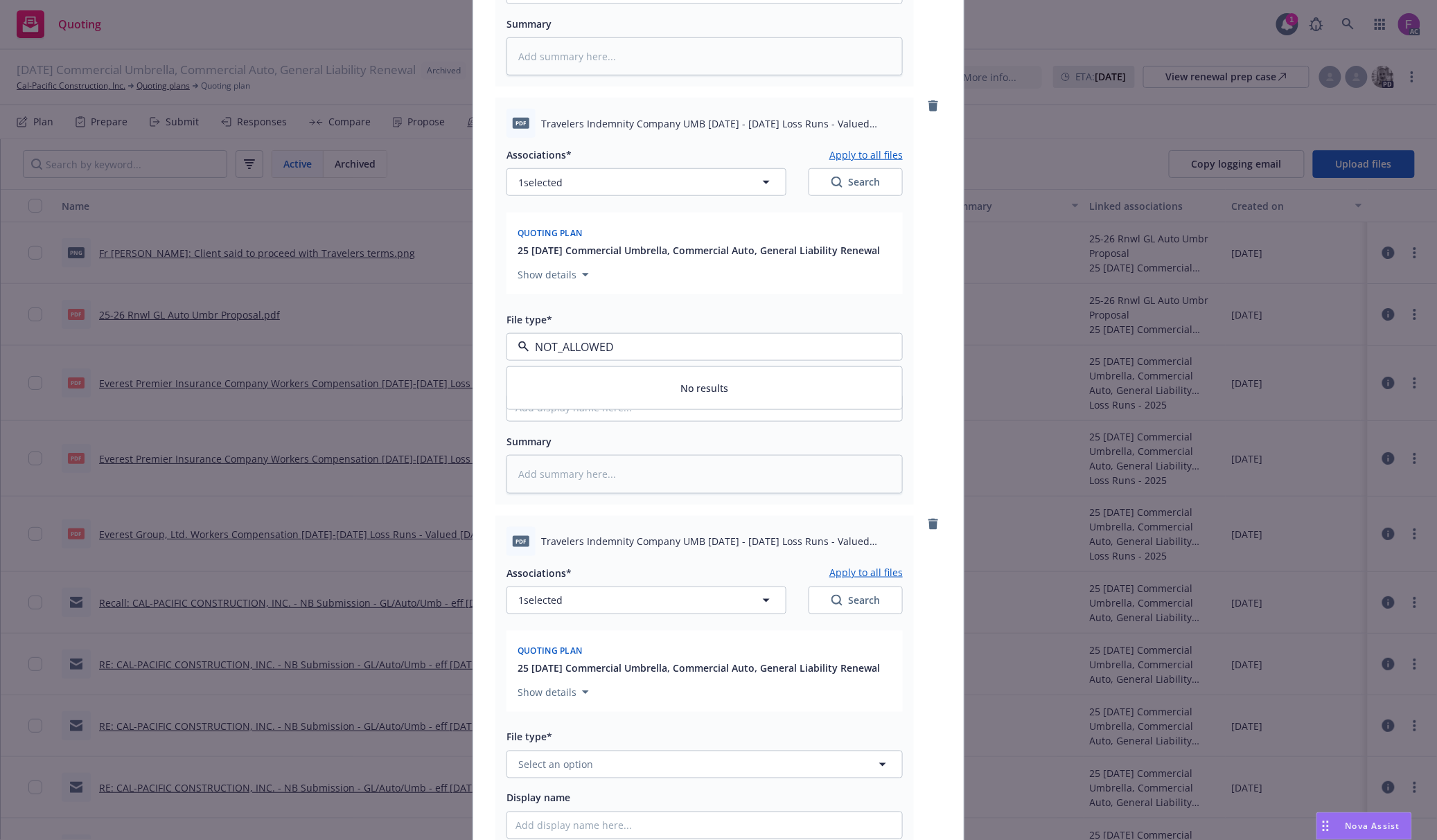
drag, startPoint x: 626, startPoint y: 350, endPoint x: 413, endPoint y: 360, distance: 213.2
click at [413, 360] on div "Add files The uploaded files will be associated with 25 [DATE] Commercial Umbre…" at bounding box center [718, 420] width 1437 height 840
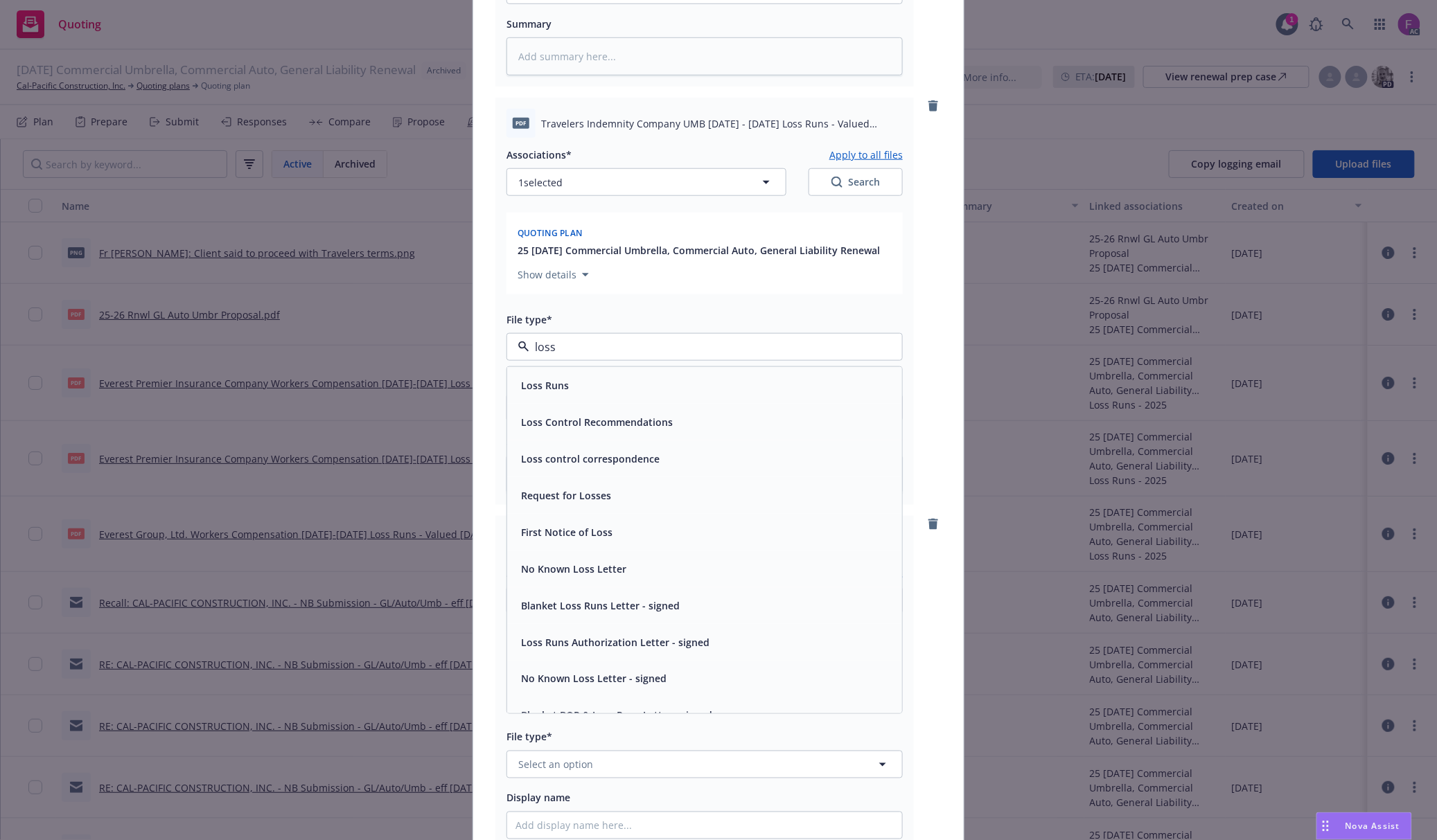
paste input "Loss Run"
type input "Loss Run"
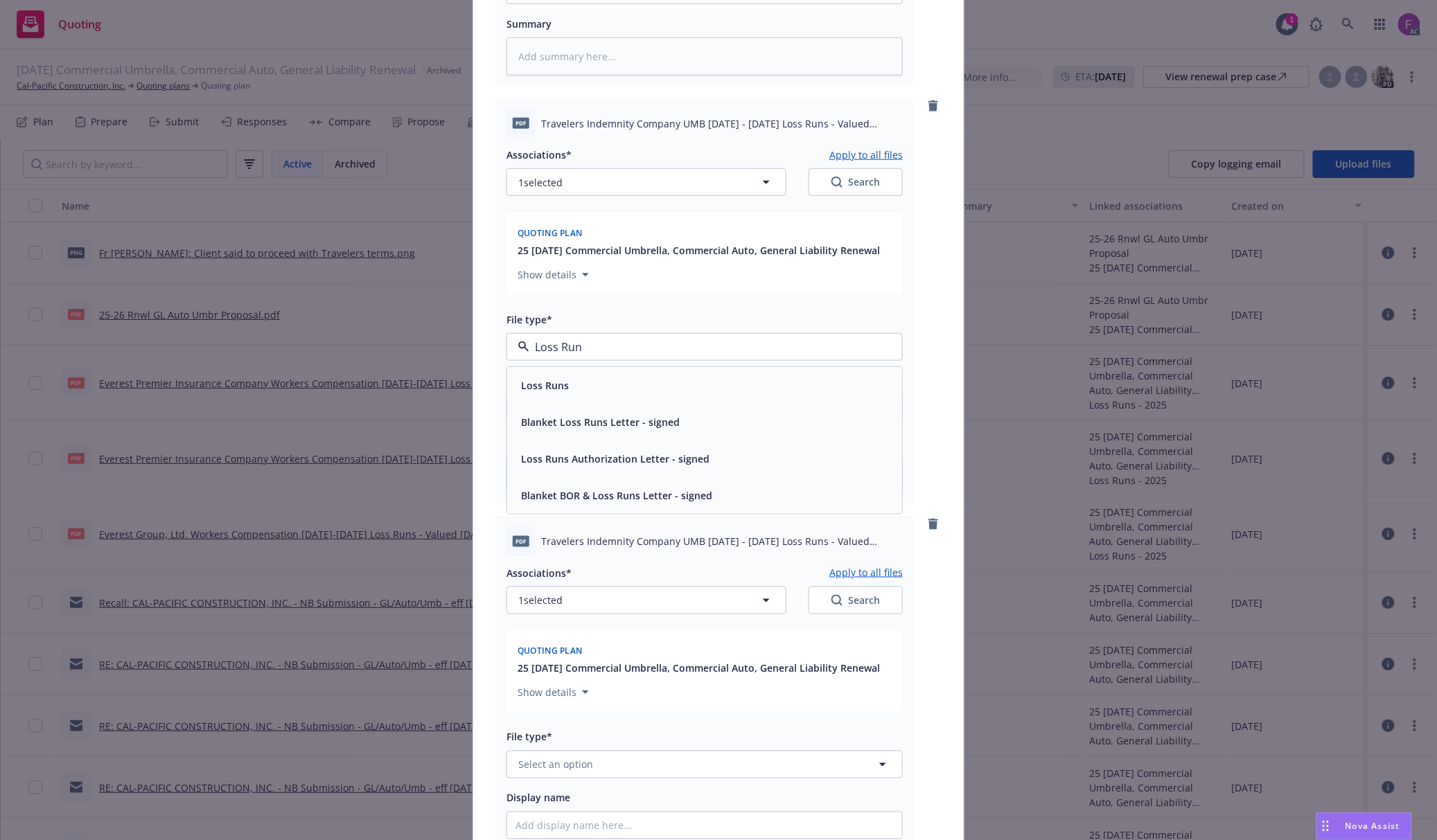
drag, startPoint x: 453, startPoint y: 346, endPoint x: 423, endPoint y: 344, distance: 30.1
click at [423, 344] on div "Add files The uploaded files will be associated with 25 [DATE] Commercial Umbre…" at bounding box center [718, 420] width 1437 height 840
click at [561, 388] on div "Loss Runs" at bounding box center [543, 385] width 56 height 20
type textarea "x"
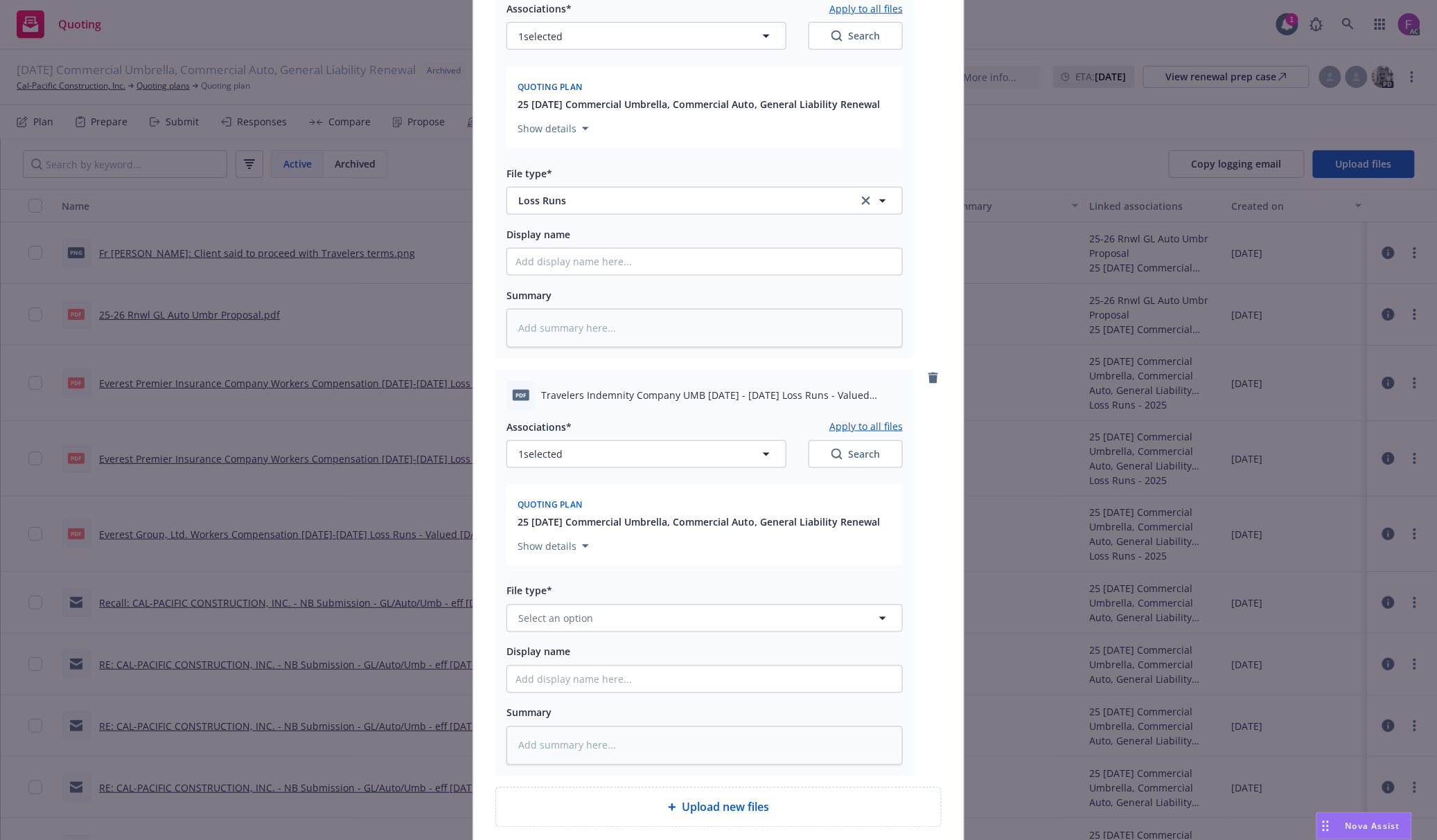
scroll to position [2852, 0]
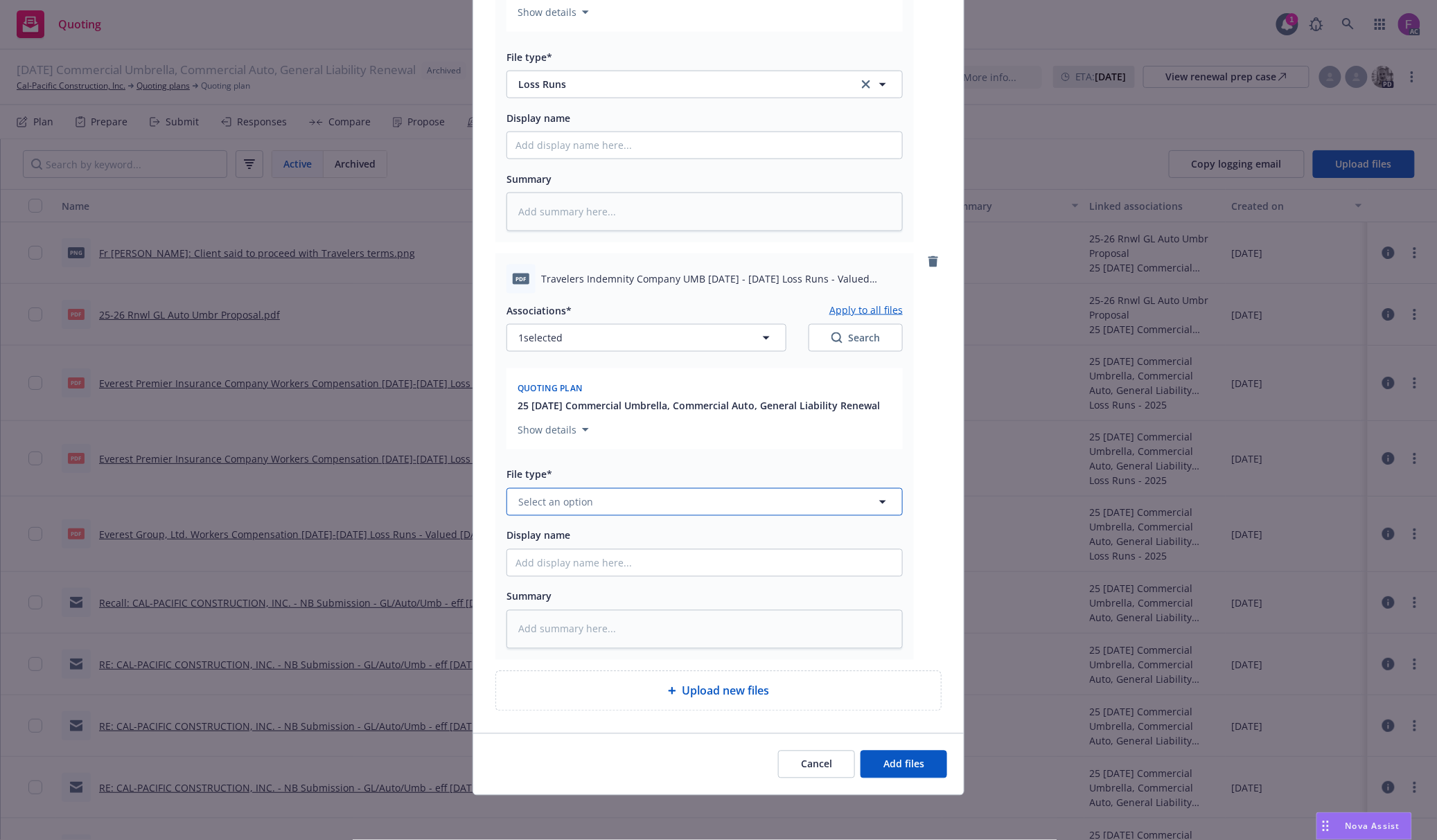
click at [552, 502] on span "Select an option" at bounding box center [556, 502] width 75 height 15
paste input "Loss Run"
type input "Loss Run"
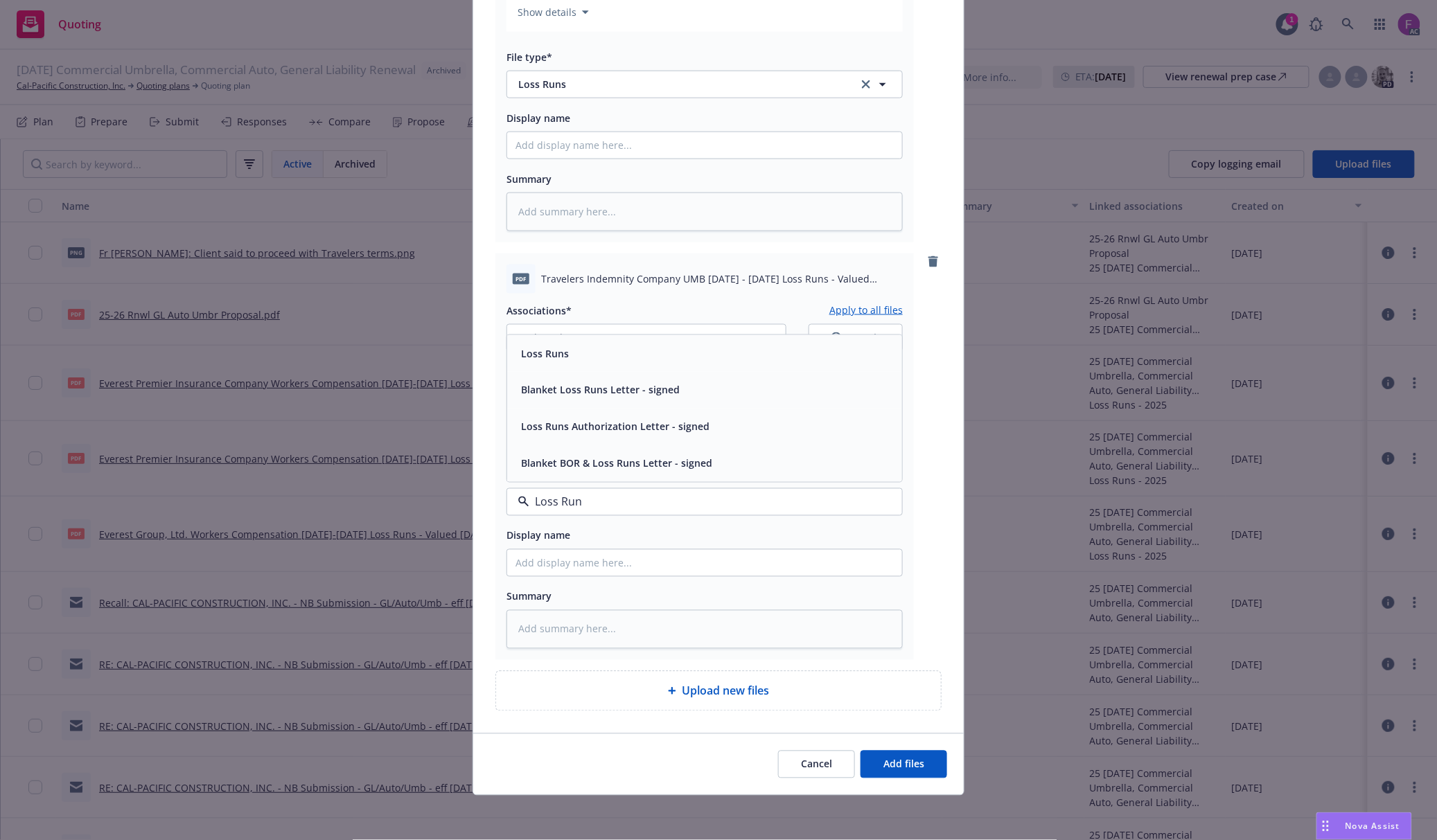
click at [550, 344] on div "Loss Runs" at bounding box center [543, 353] width 56 height 20
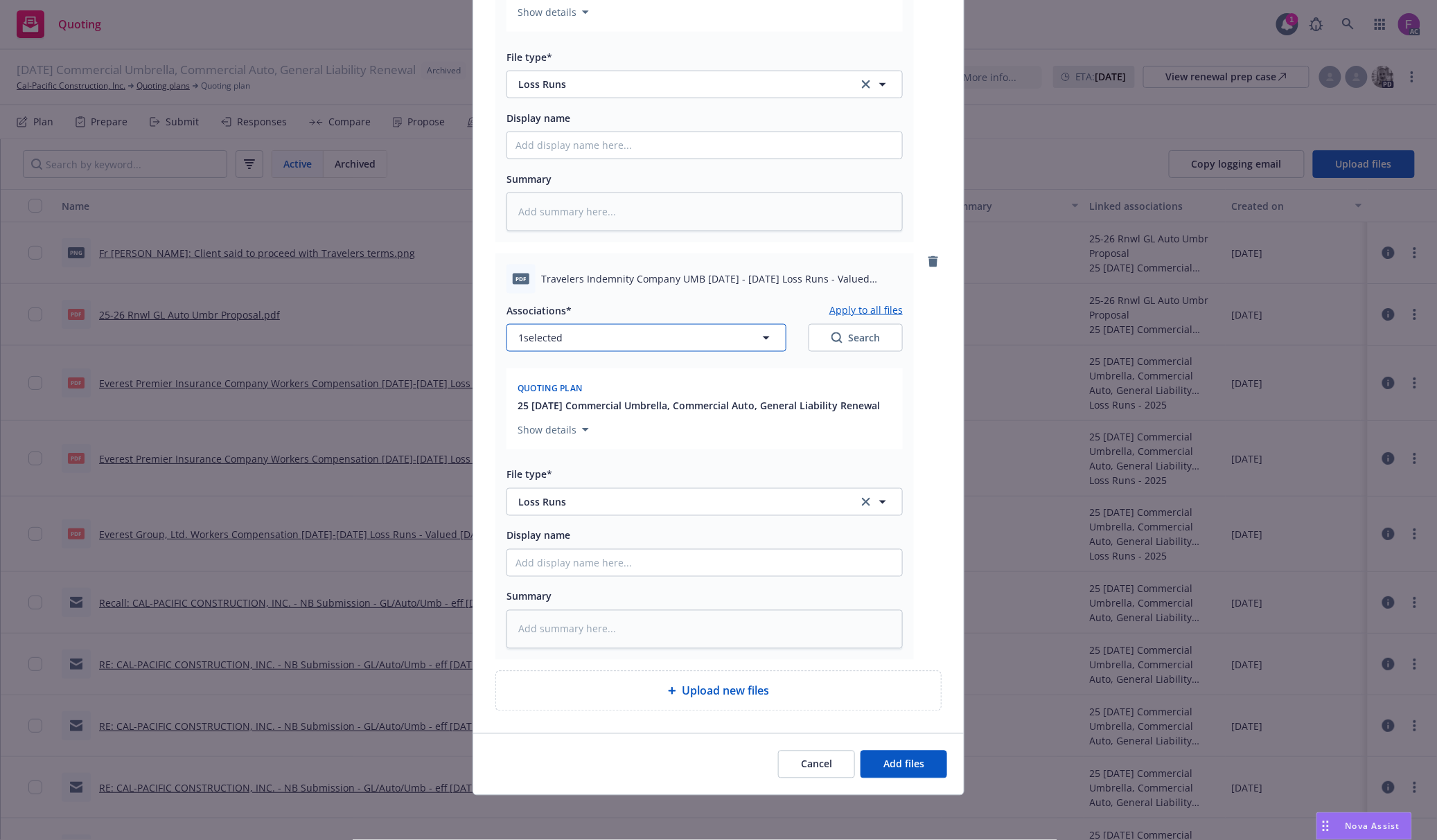
click at [572, 342] on button "1 selected" at bounding box center [646, 338] width 280 height 28
type textarea "x"
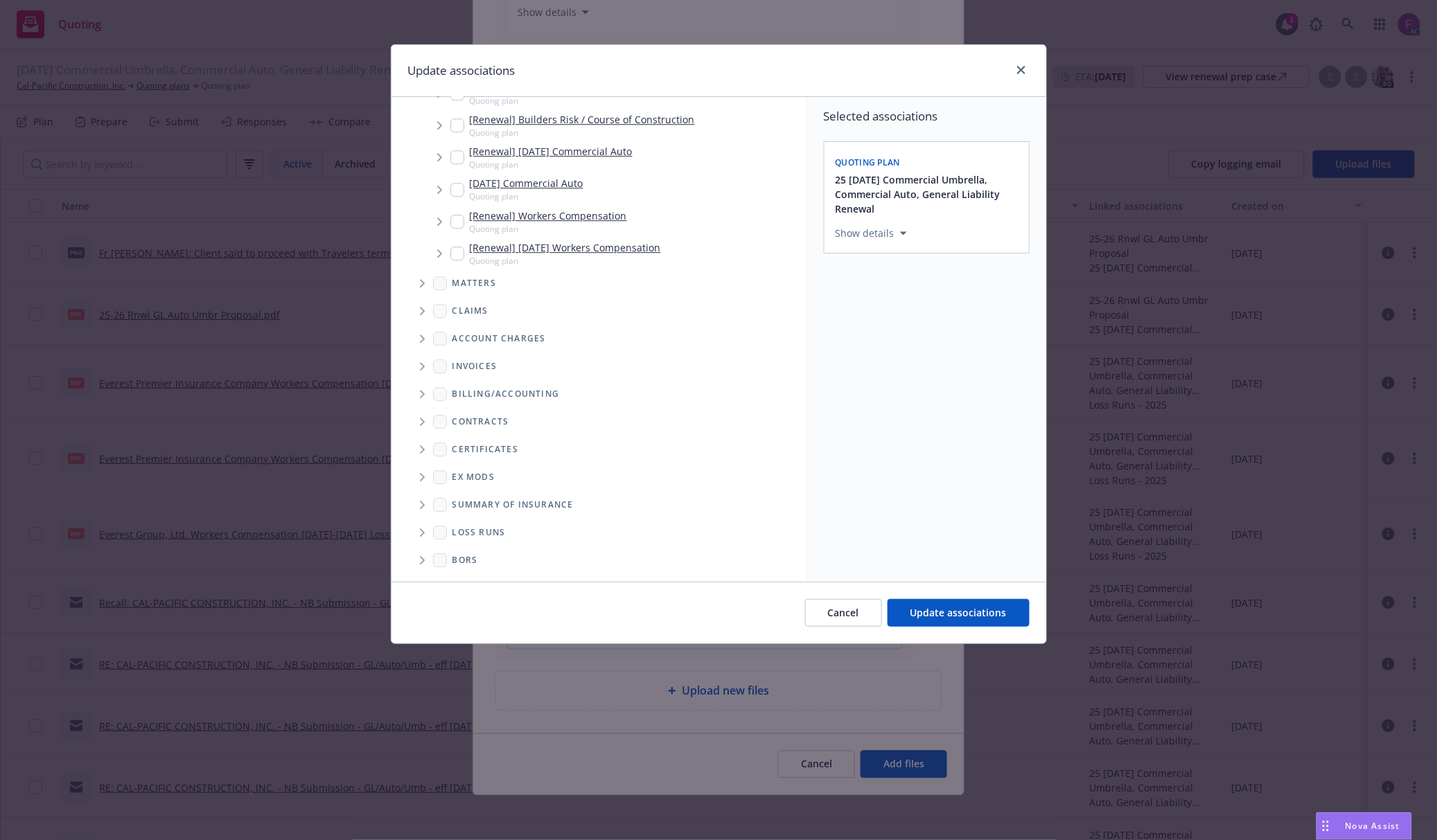
scroll to position [1590, 0]
drag, startPoint x: 424, startPoint y: 529, endPoint x: 435, endPoint y: 538, distance: 14.2
click at [425, 529] on icon "Folder Tree Example" at bounding box center [423, 533] width 6 height 8
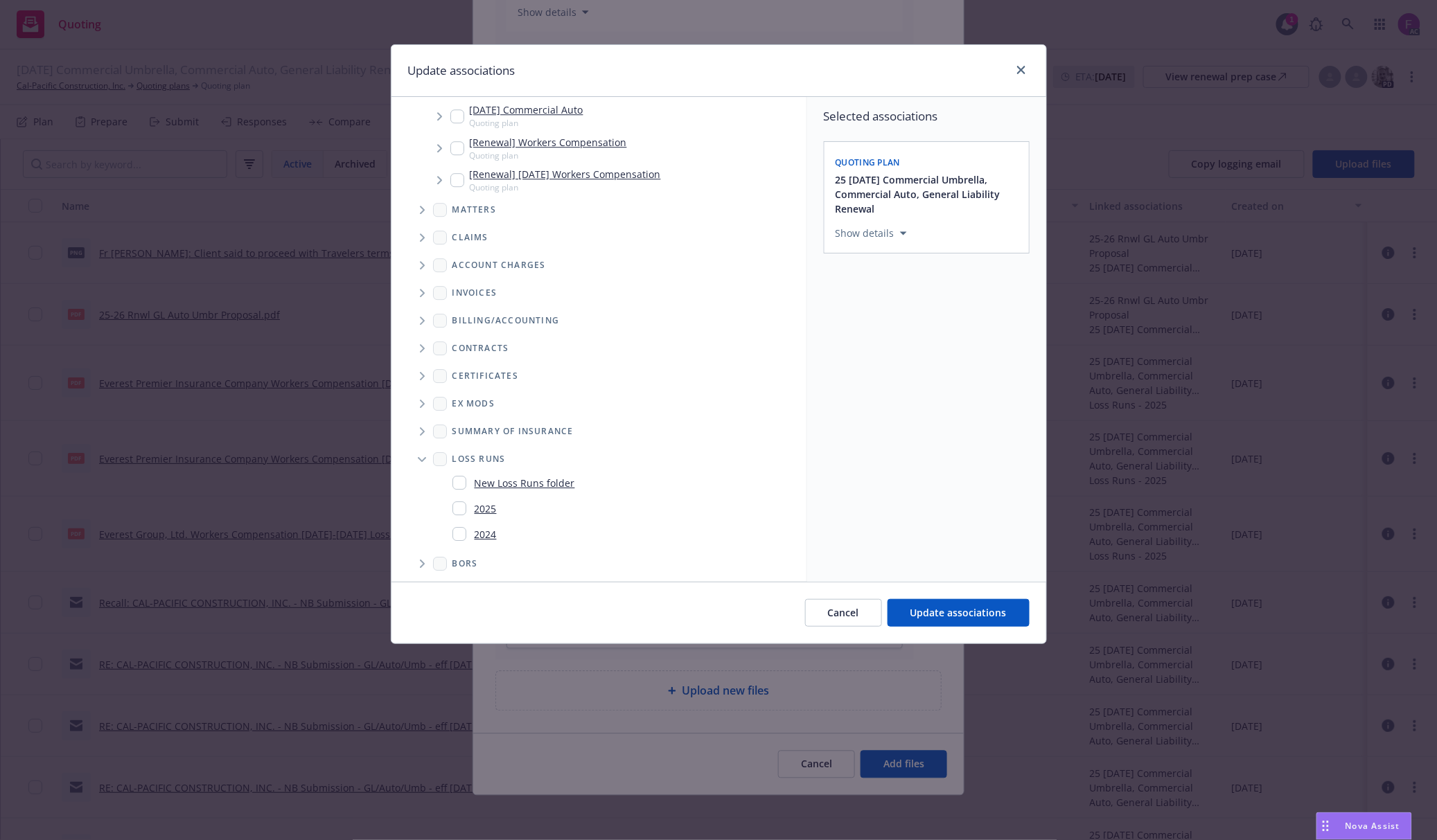
scroll to position [1666, 0]
click at [463, 497] on div "2025" at bounding box center [474, 505] width 45 height 20
checkbox input "true"
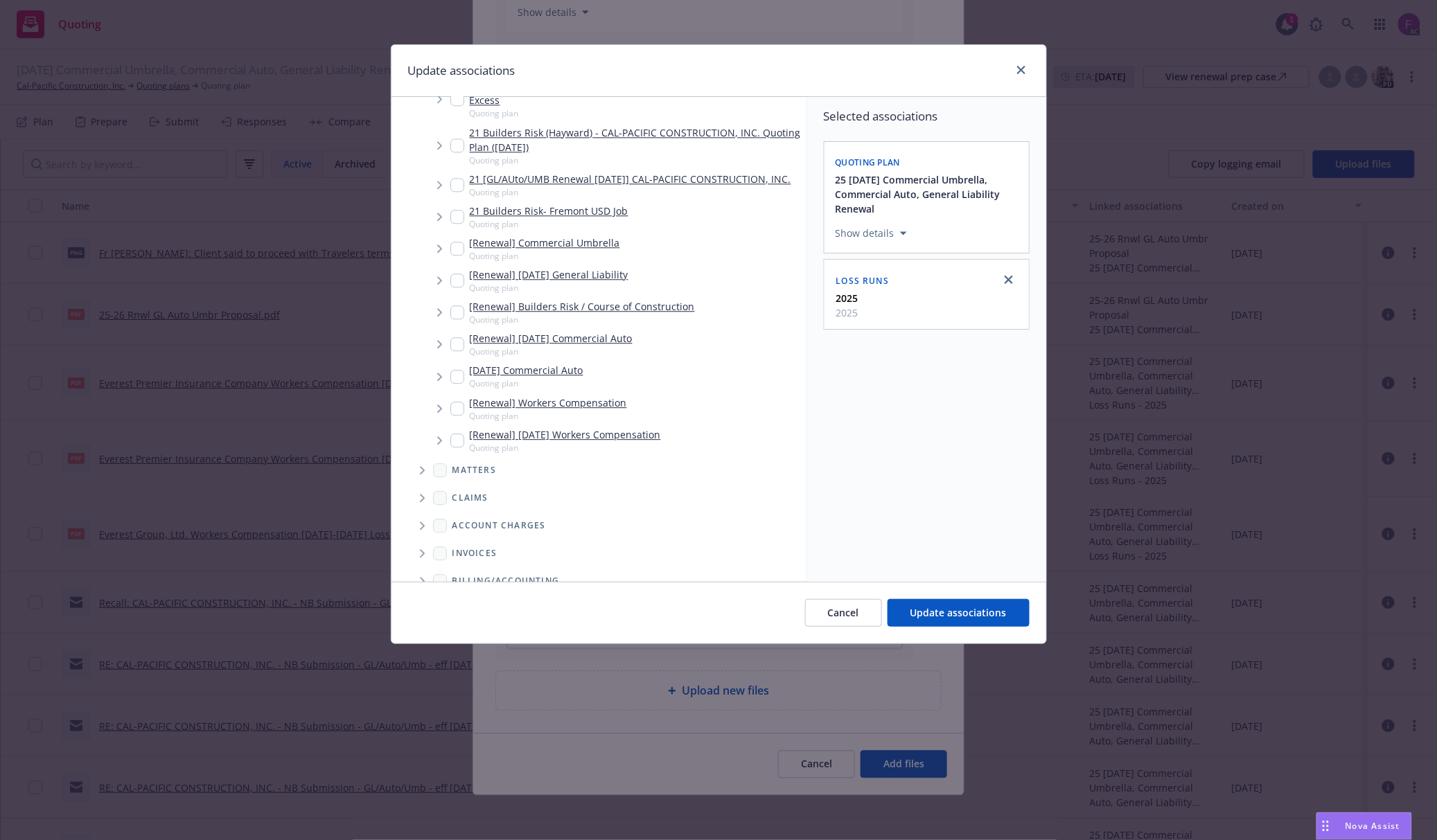
scroll to position [1113, 0]
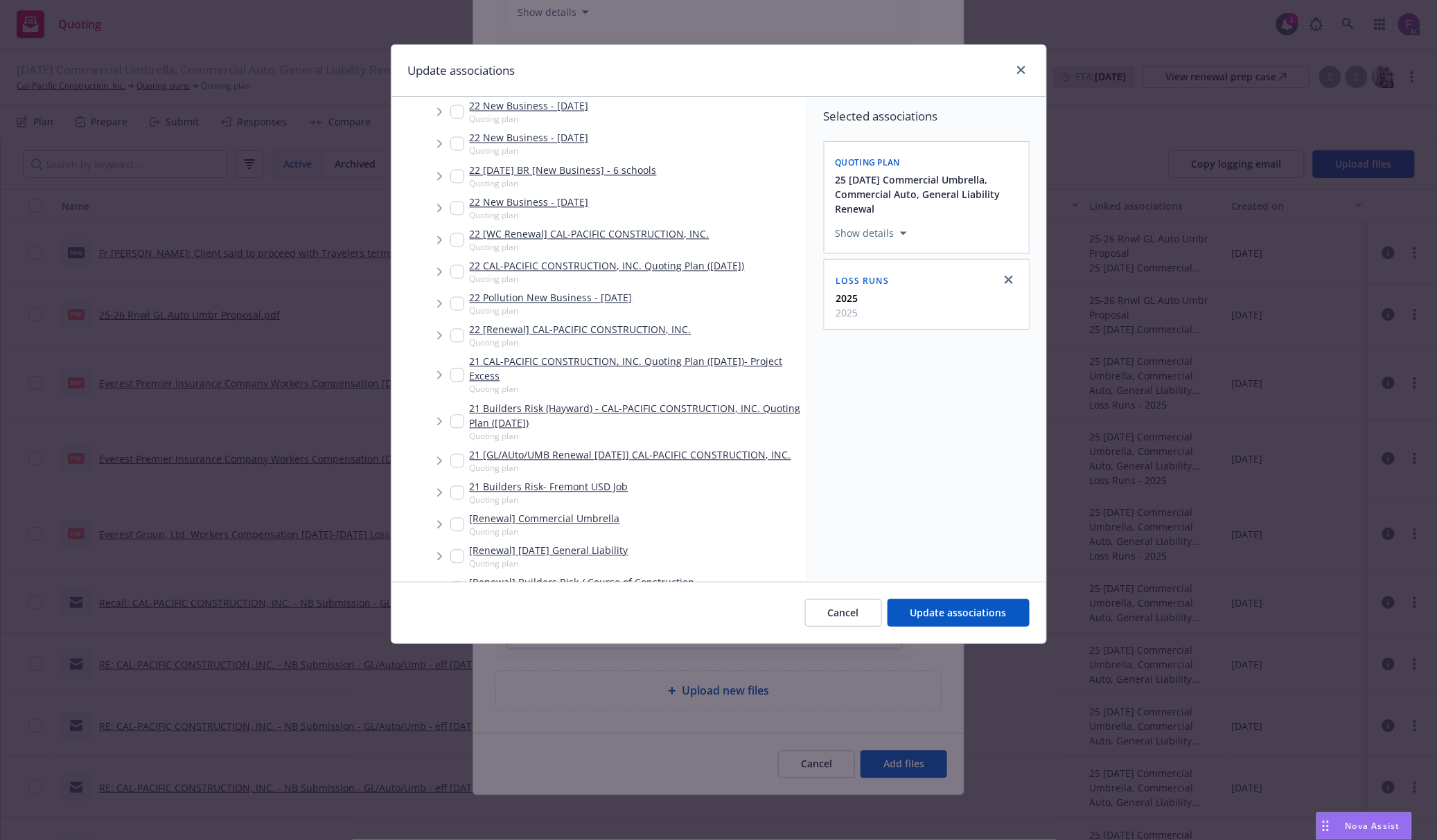
click at [938, 511] on div "Selected associations Quoting plan 25 [DATE] Commercial Umbrella, Commercial Au…" at bounding box center [926, 339] width 239 height 485
click at [949, 610] on span "Update associations" at bounding box center [958, 613] width 96 height 13
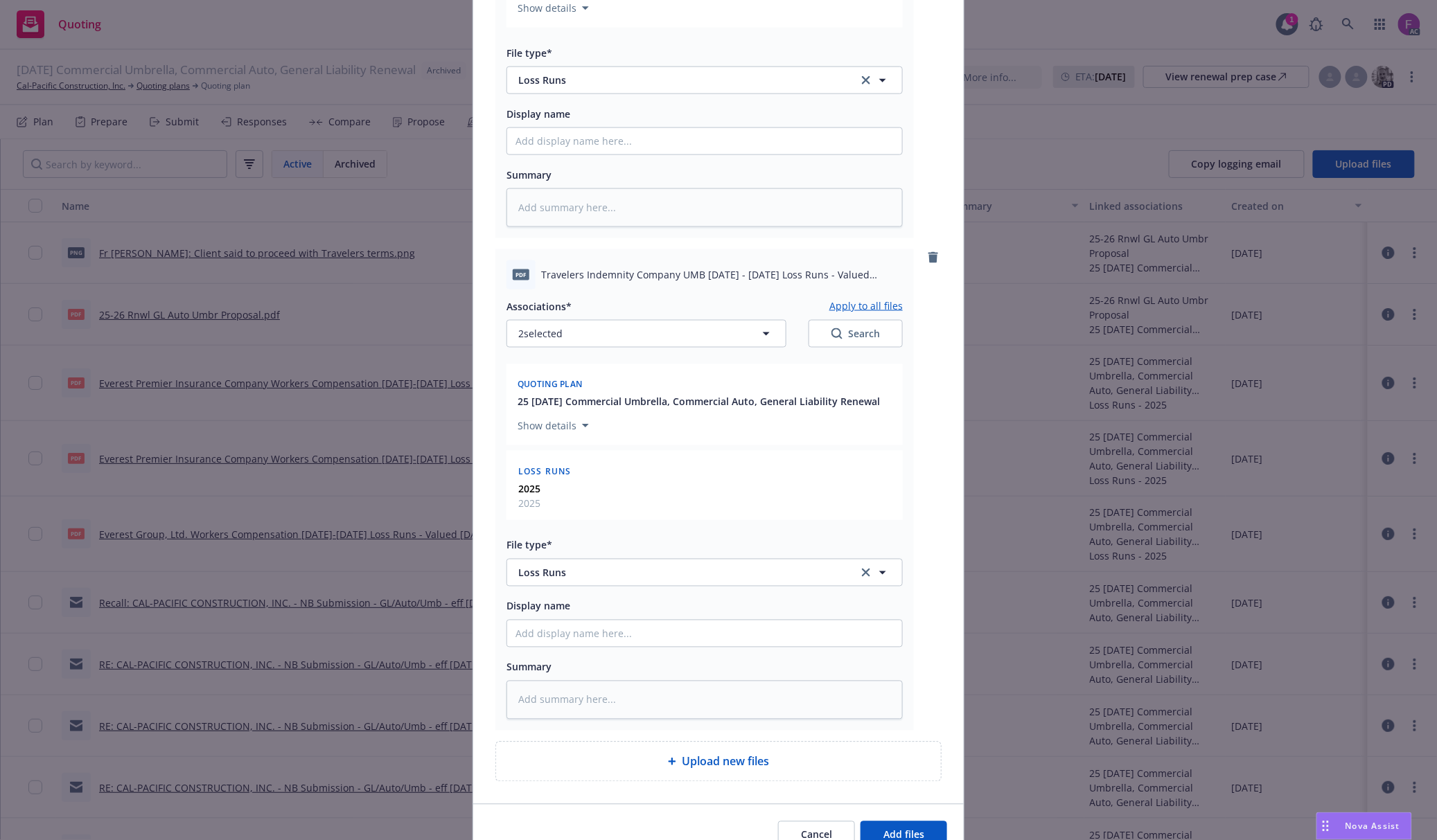
click at [862, 303] on button "Apply to all files" at bounding box center [866, 306] width 74 height 17
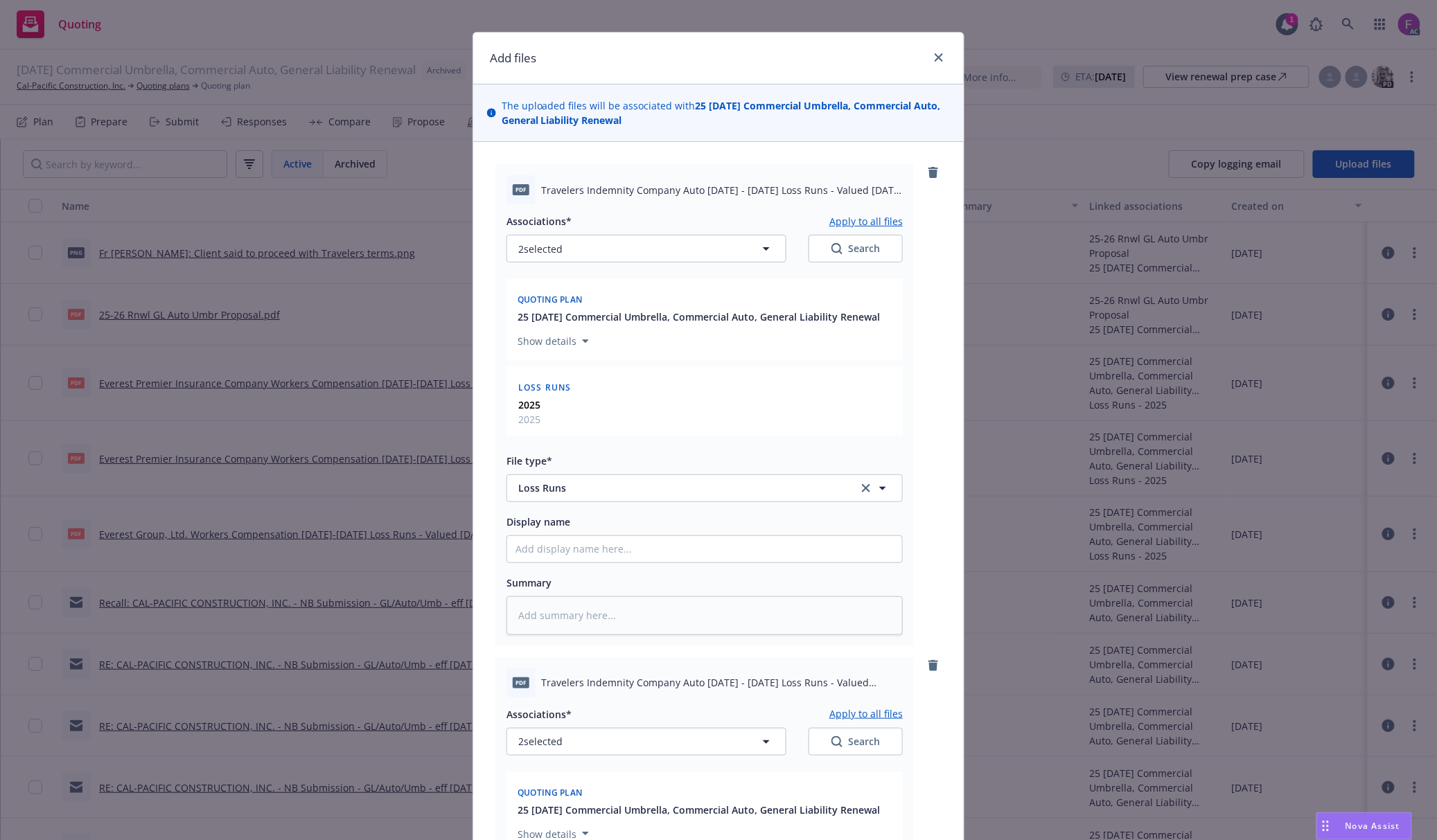
scroll to position [0, 0]
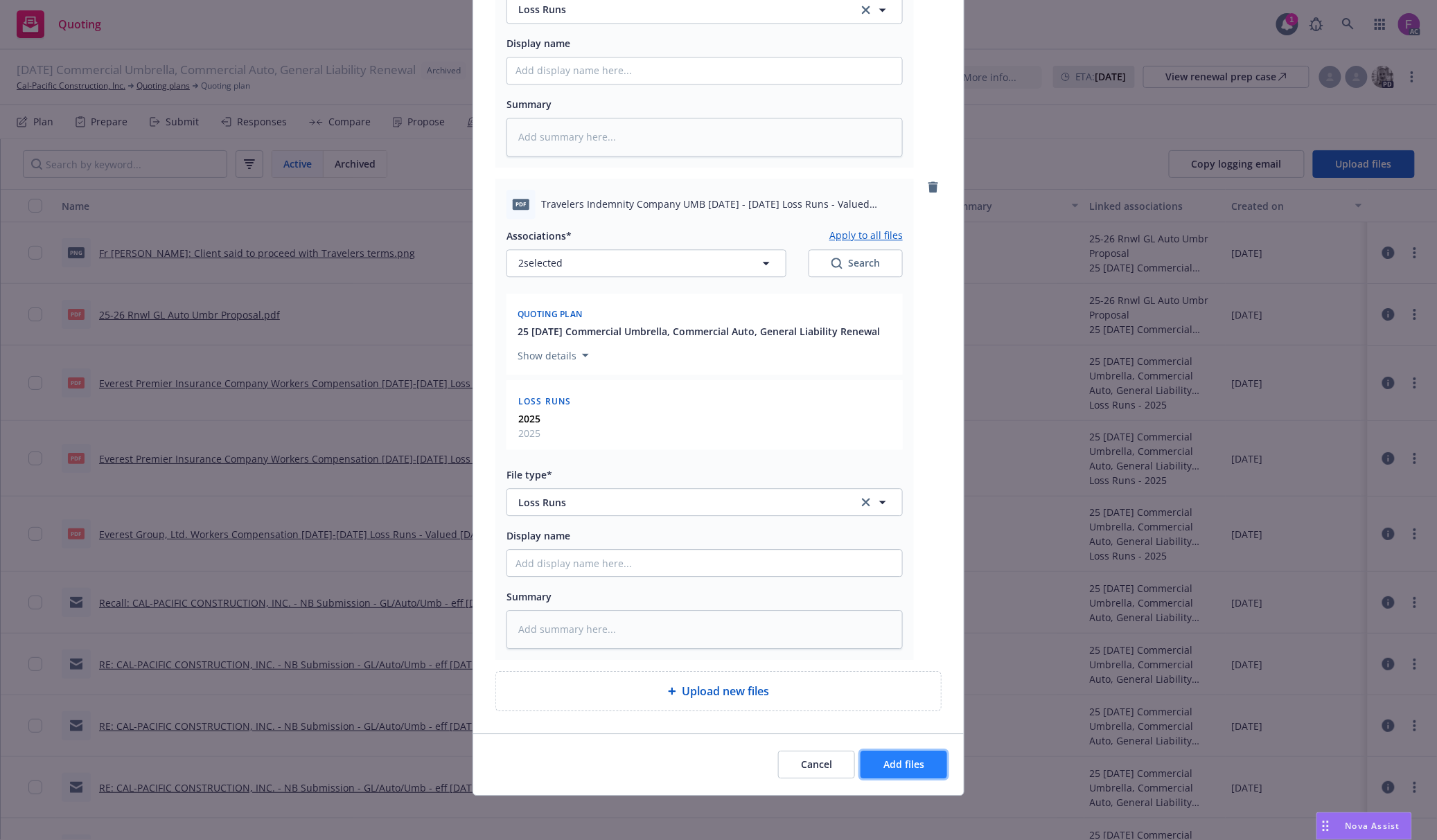
click at [885, 775] on button "Add files" at bounding box center [904, 765] width 87 height 28
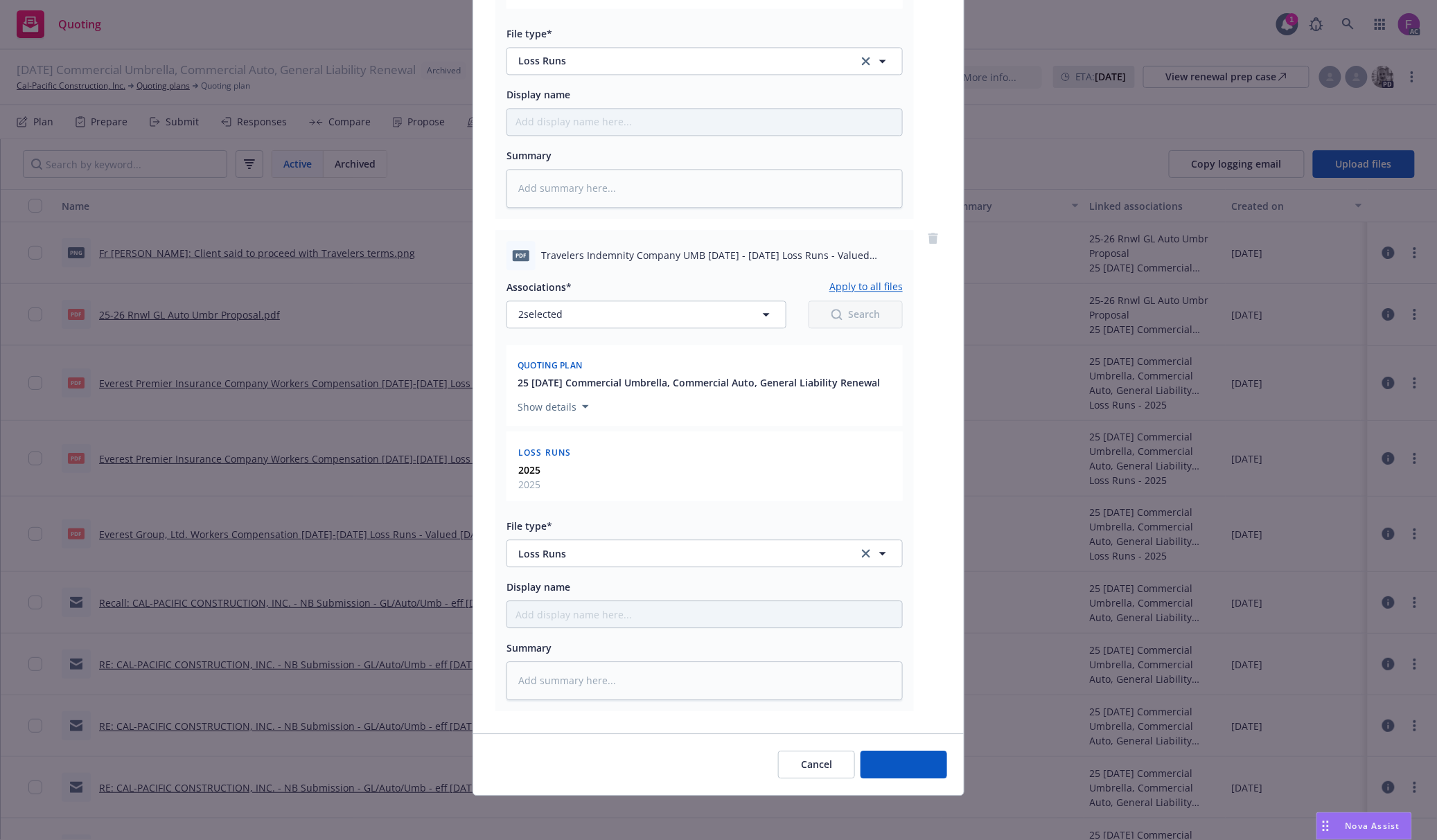
scroll to position [3402, 0]
type textarea "x"
